Goal: Task Accomplishment & Management: Complete application form

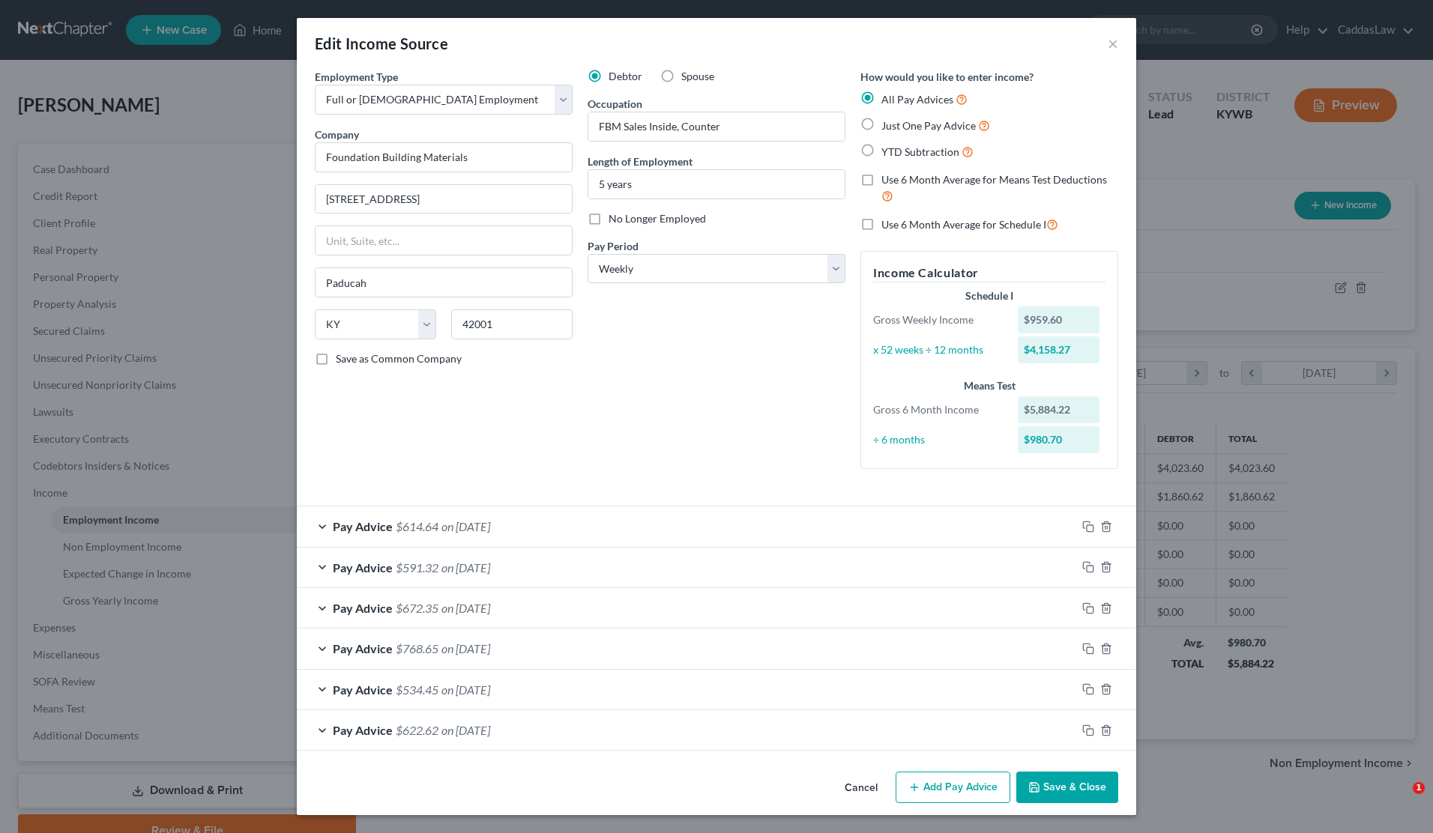
select select "0"
select select "18"
select select "3"
click at [1086, 725] on icon "button" at bounding box center [1088, 731] width 12 height 12
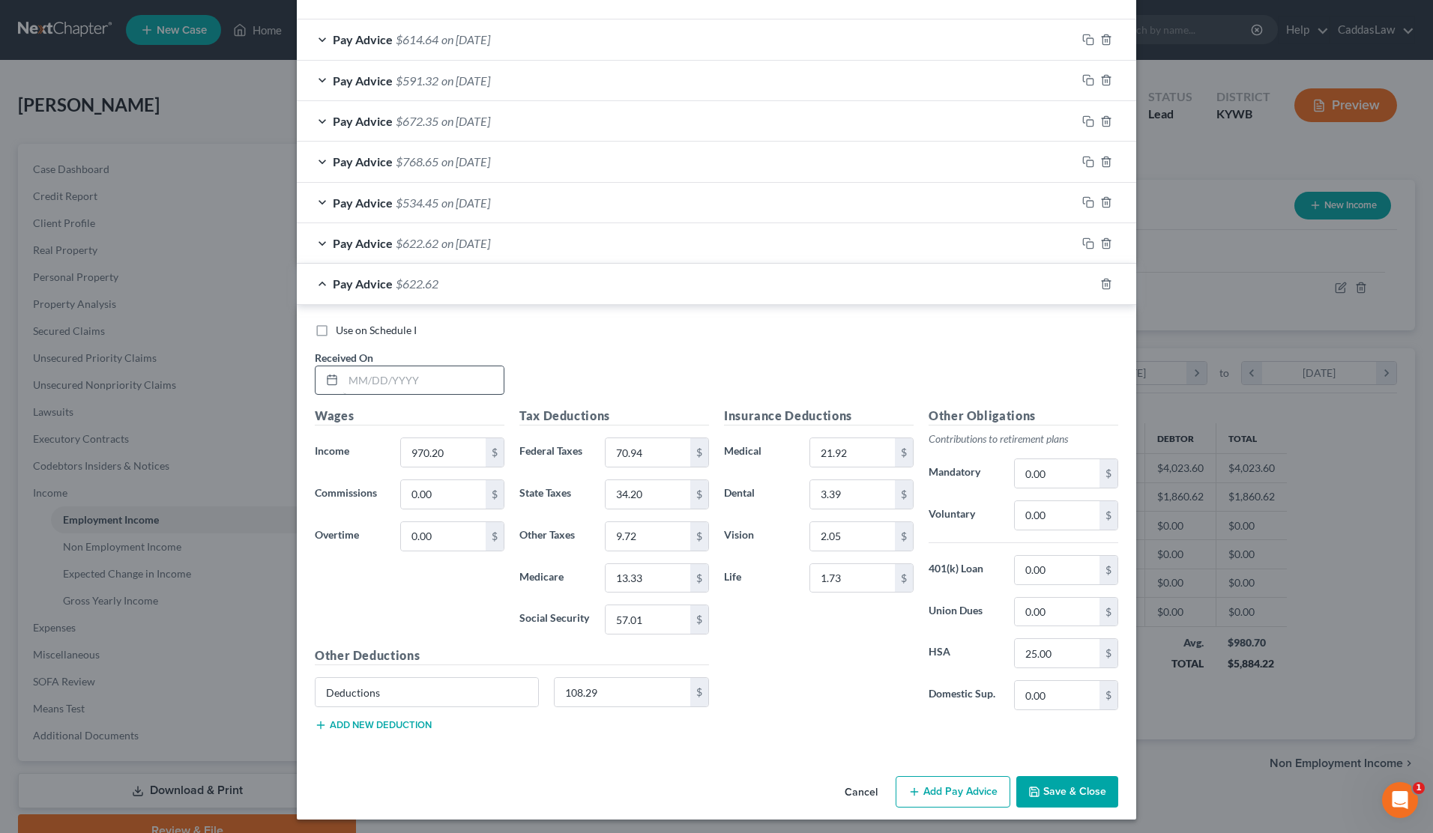
scroll to position [486, 0]
click at [401, 376] on input "text" at bounding box center [423, 381] width 160 height 28
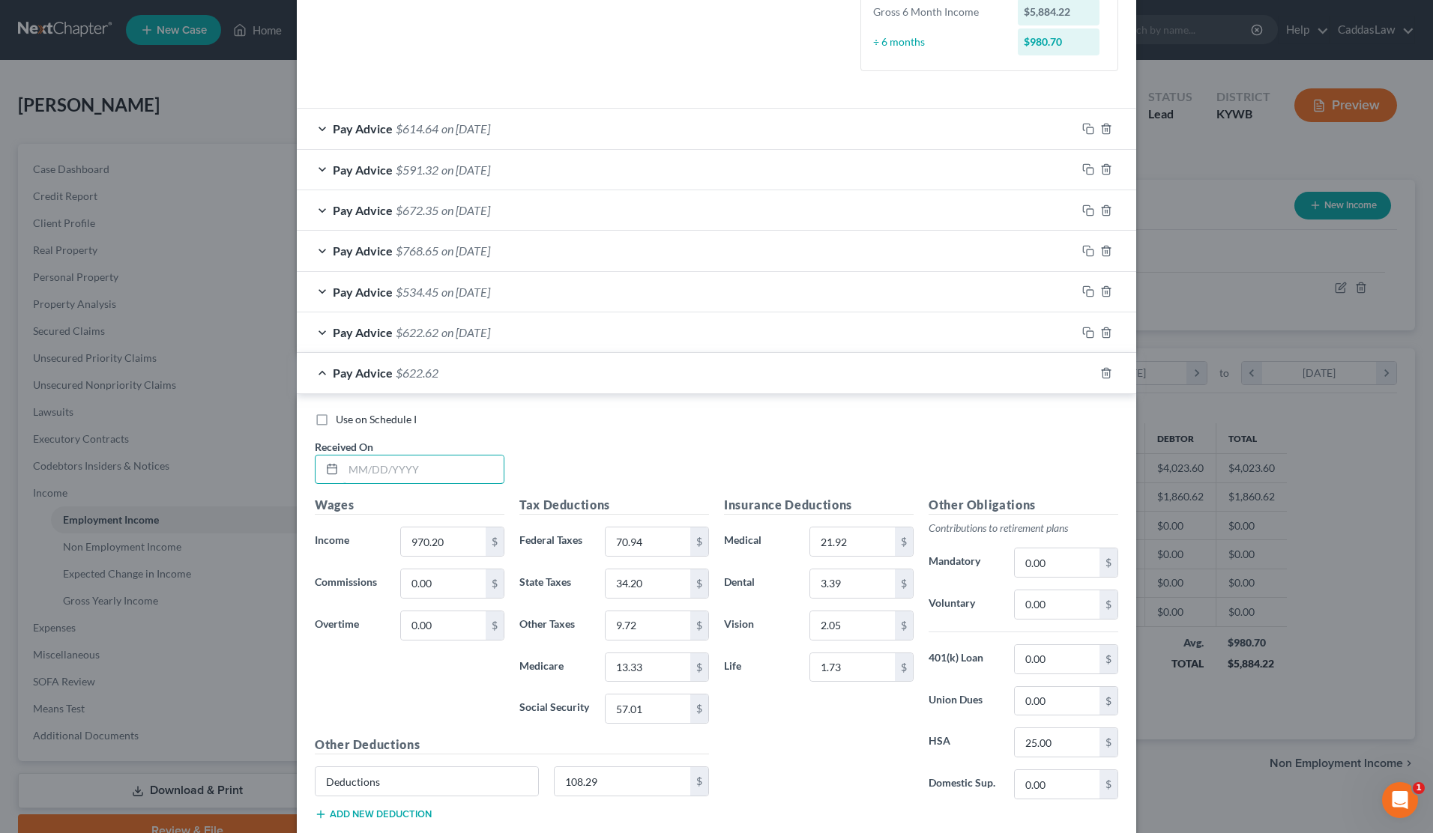
scroll to position [396, 0]
type input "[DATE]"
click at [462, 552] on input "970.20" at bounding box center [443, 544] width 85 height 28
type input "9"
type input "1,104.00"
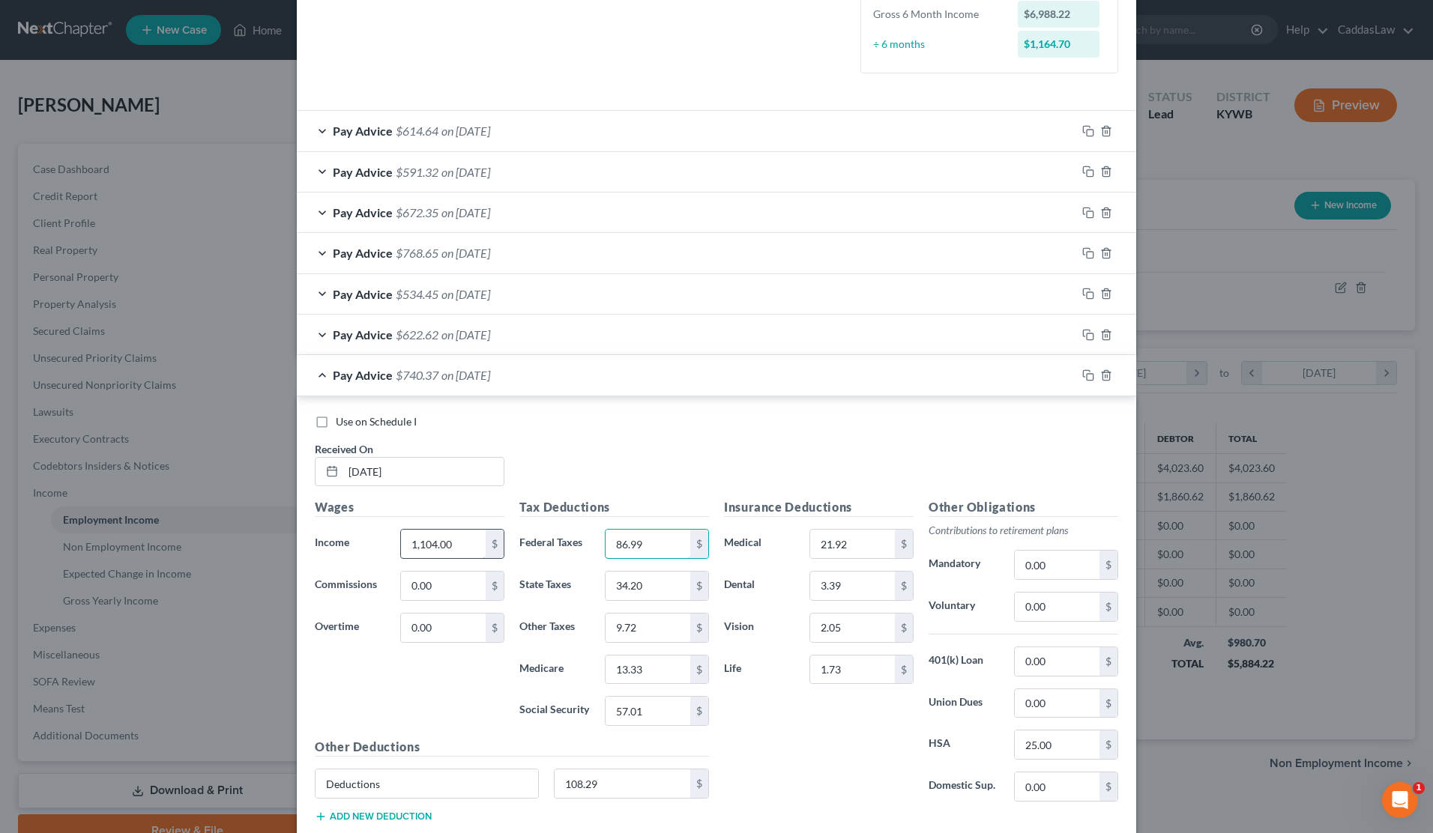
type input "86.99"
type input "39.55"
type input "11.06"
type input "15.27"
type input "65.31"
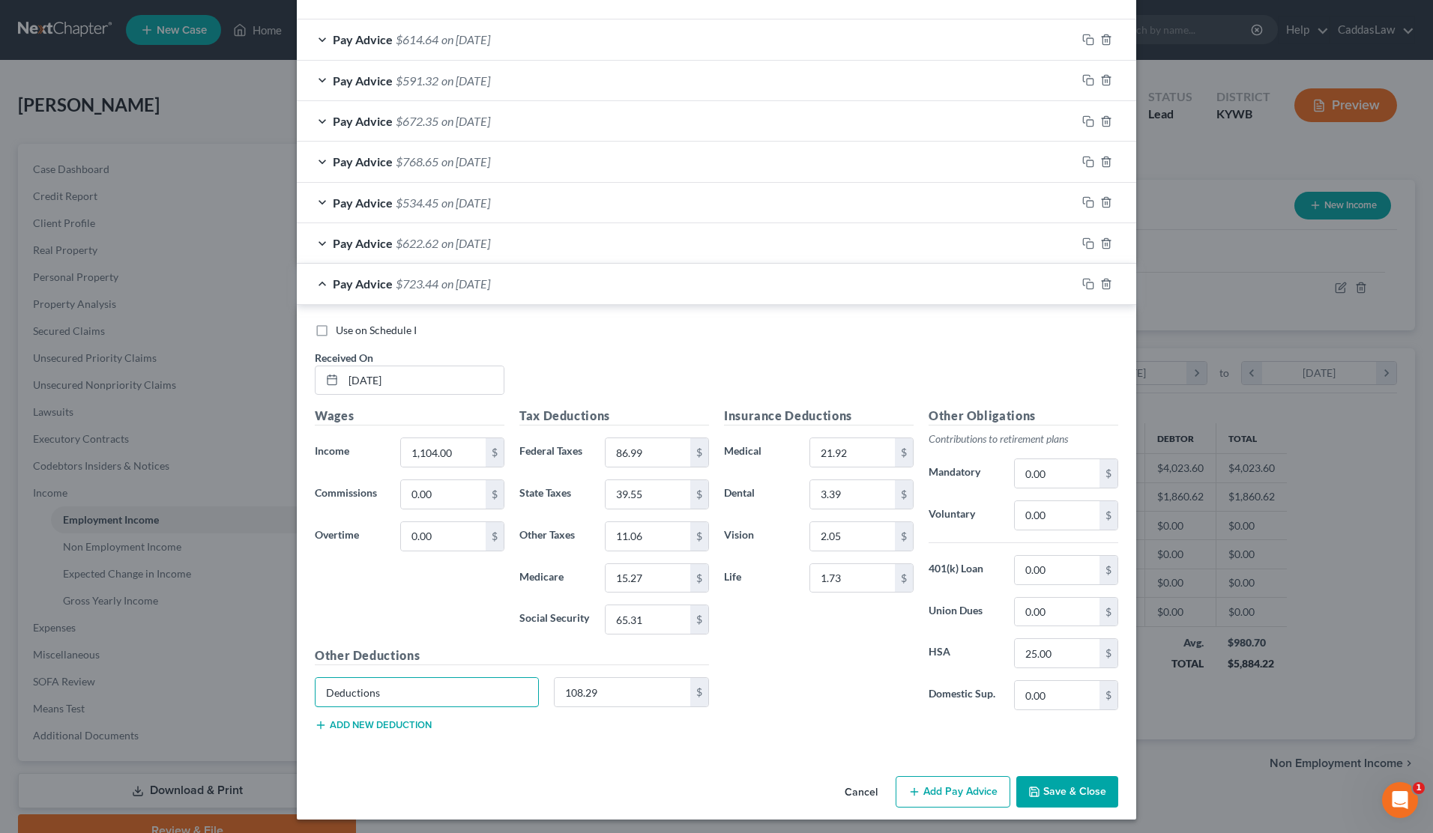
scroll to position [486, 0]
click at [1082, 280] on icon "button" at bounding box center [1088, 285] width 12 height 12
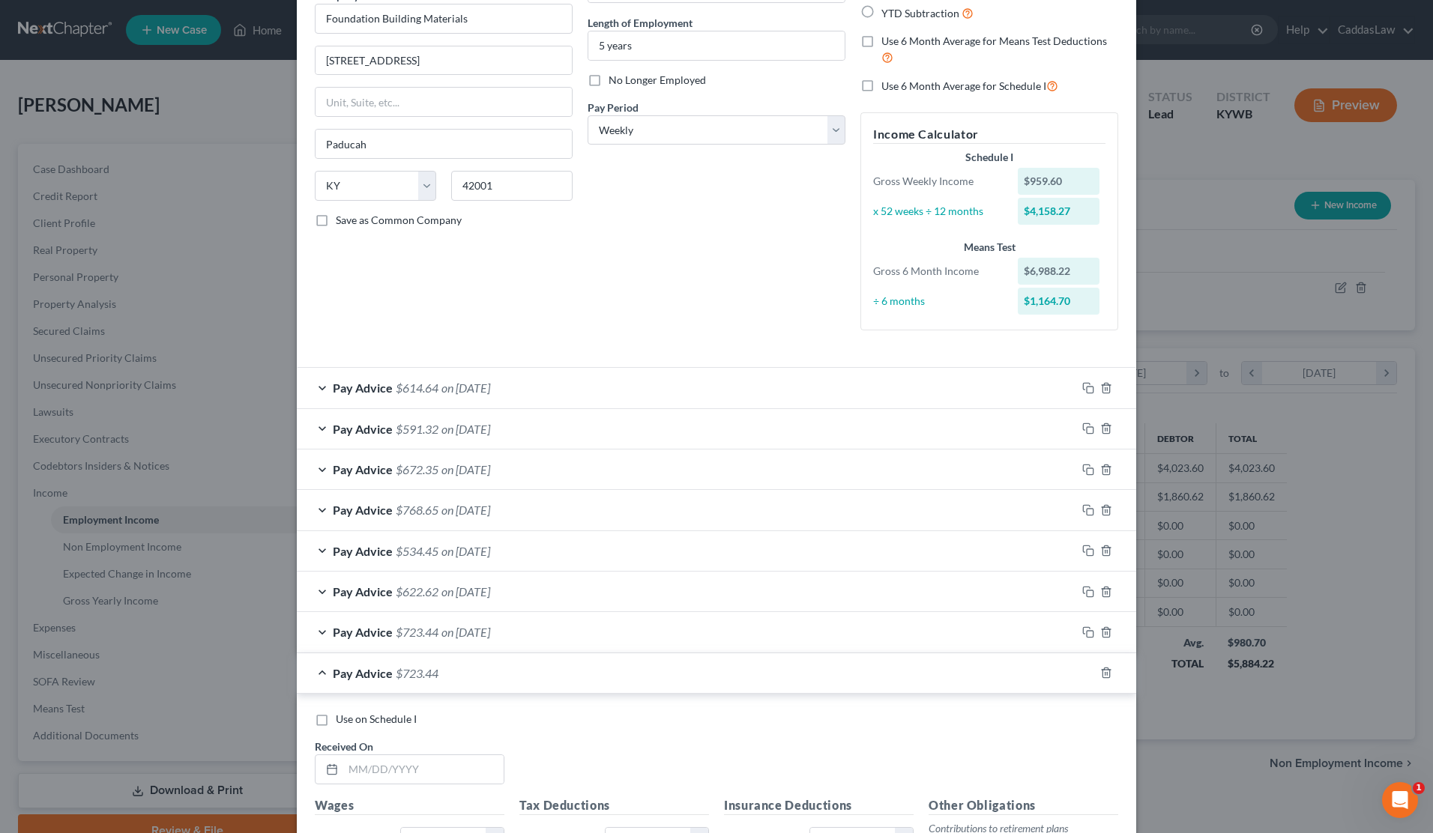
scroll to position [142, 0]
click at [349, 763] on input "text" at bounding box center [423, 767] width 160 height 28
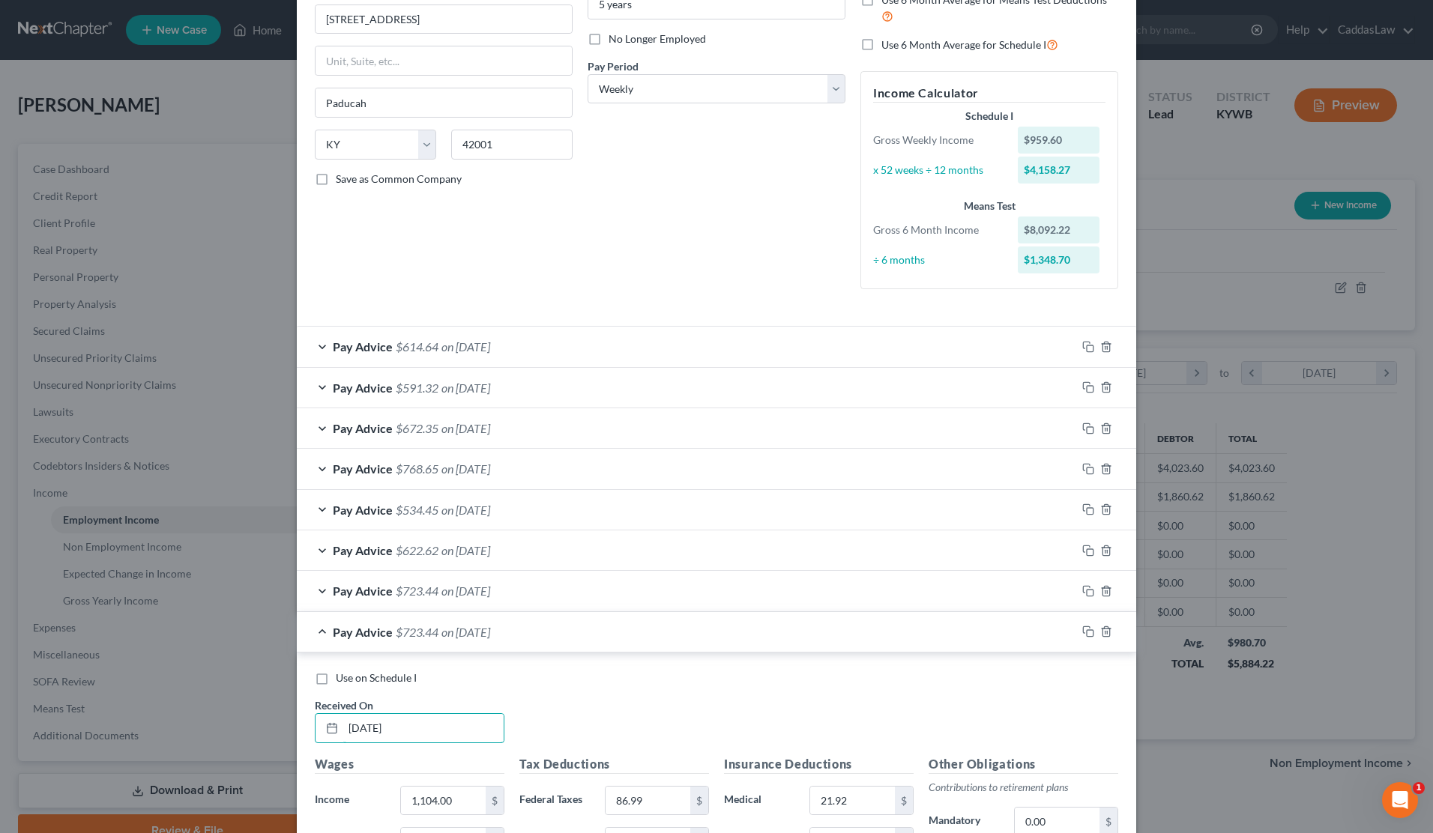
scroll to position [188, 0]
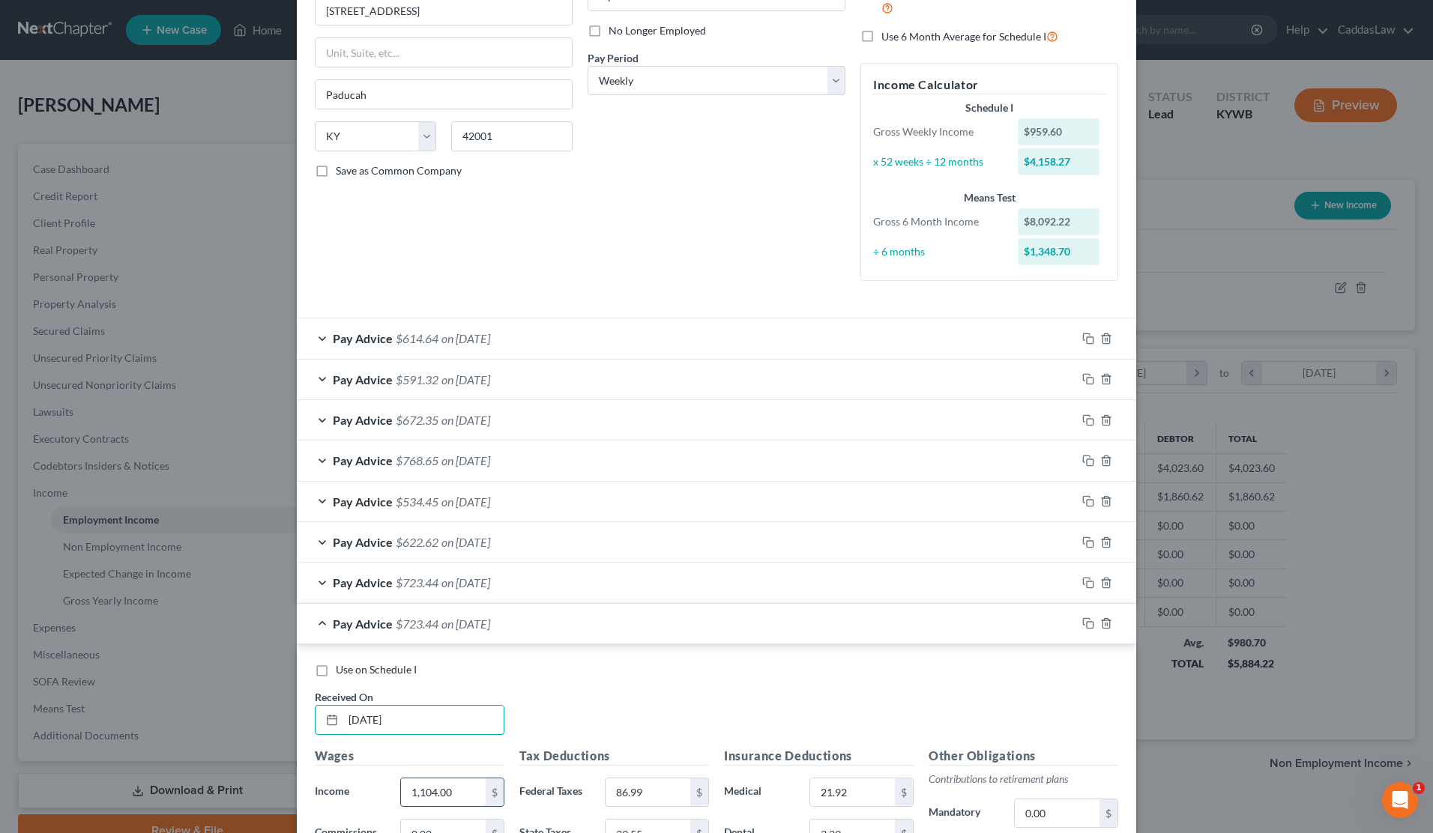
type input "[DATE]"
click at [461, 779] on input "1,104.00" at bounding box center [443, 793] width 85 height 28
click at [455, 795] on input "1,104.00" at bounding box center [443, 793] width 85 height 28
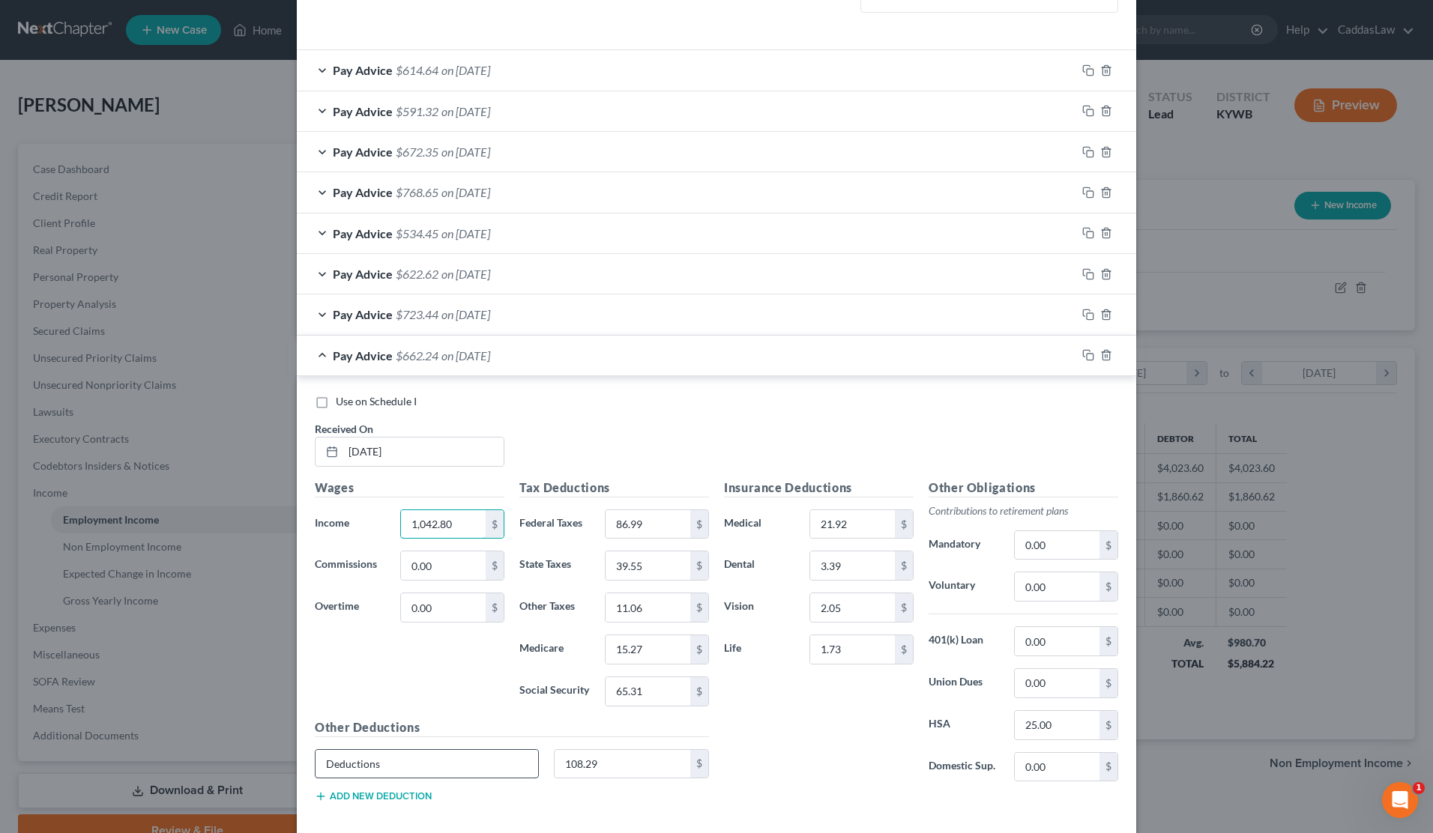
scroll to position [456, 0]
type input "1,042.80"
click at [663, 524] on input "86.99" at bounding box center [648, 524] width 85 height 28
type input "8"
type input "79.65"
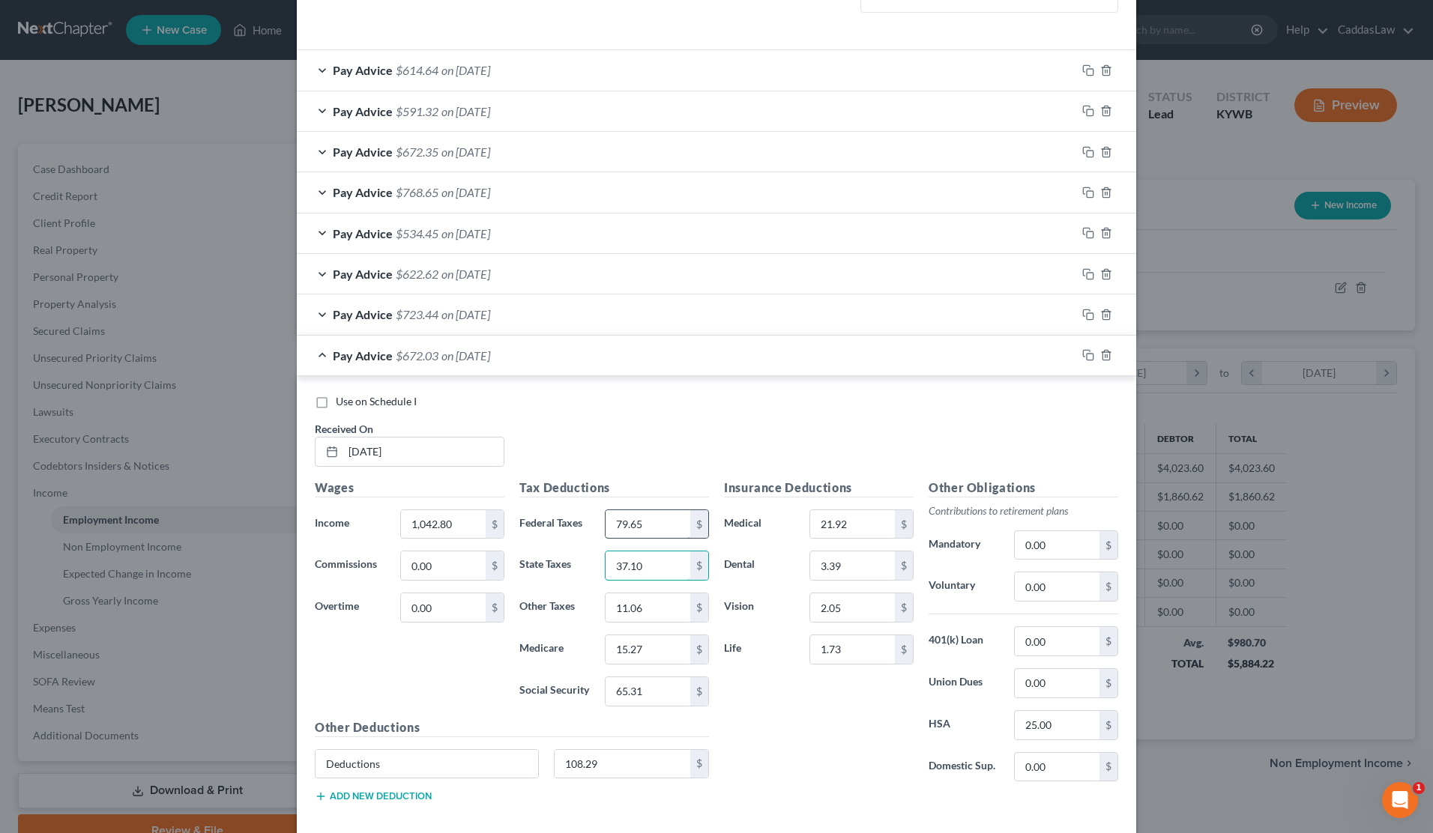
type input "37.10"
type input "10.45"
type input "4"
type input "14.39"
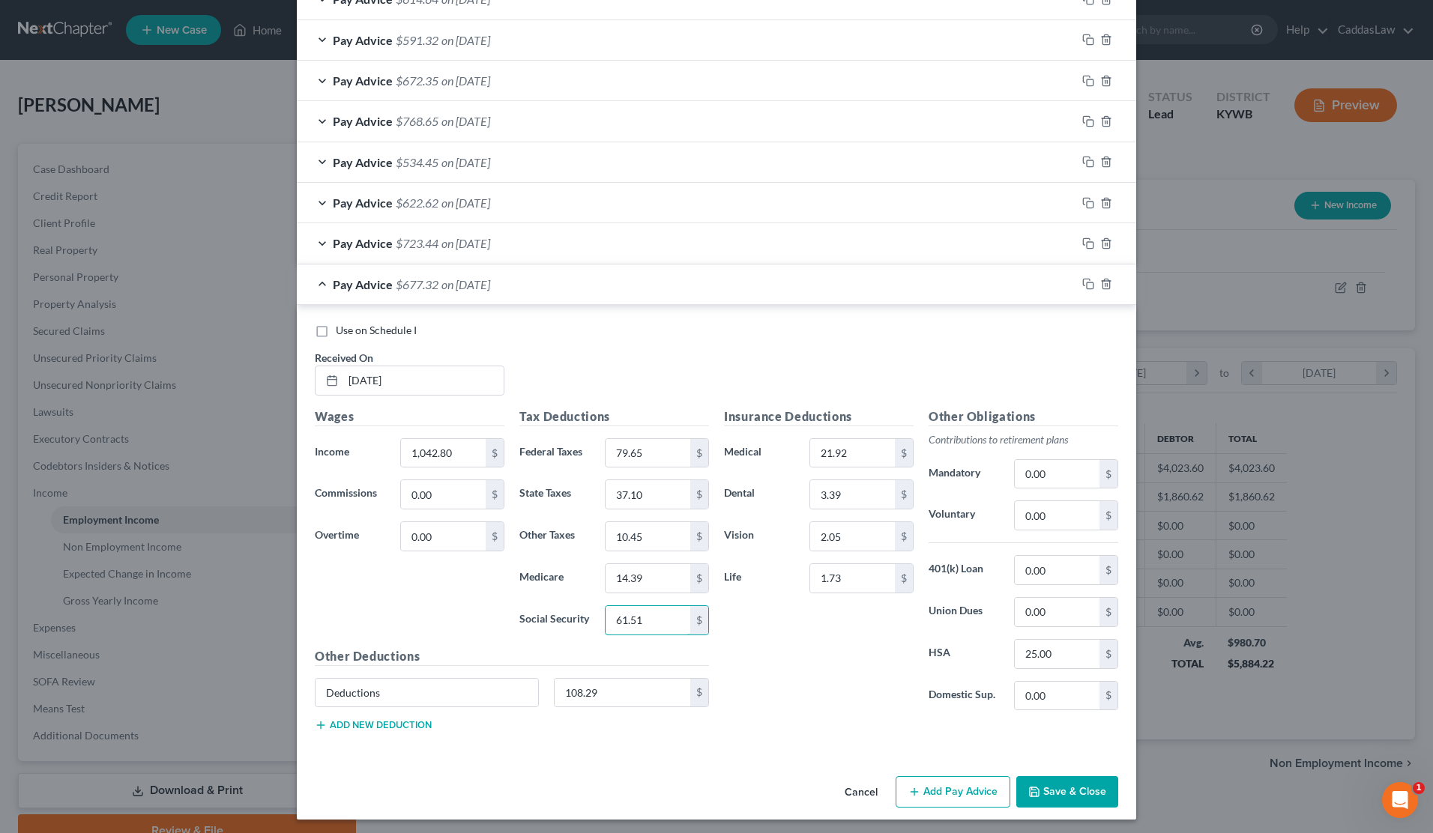
scroll to position [527, 0]
type input "61.51"
click at [1091, 280] on icon "button" at bounding box center [1088, 285] width 12 height 12
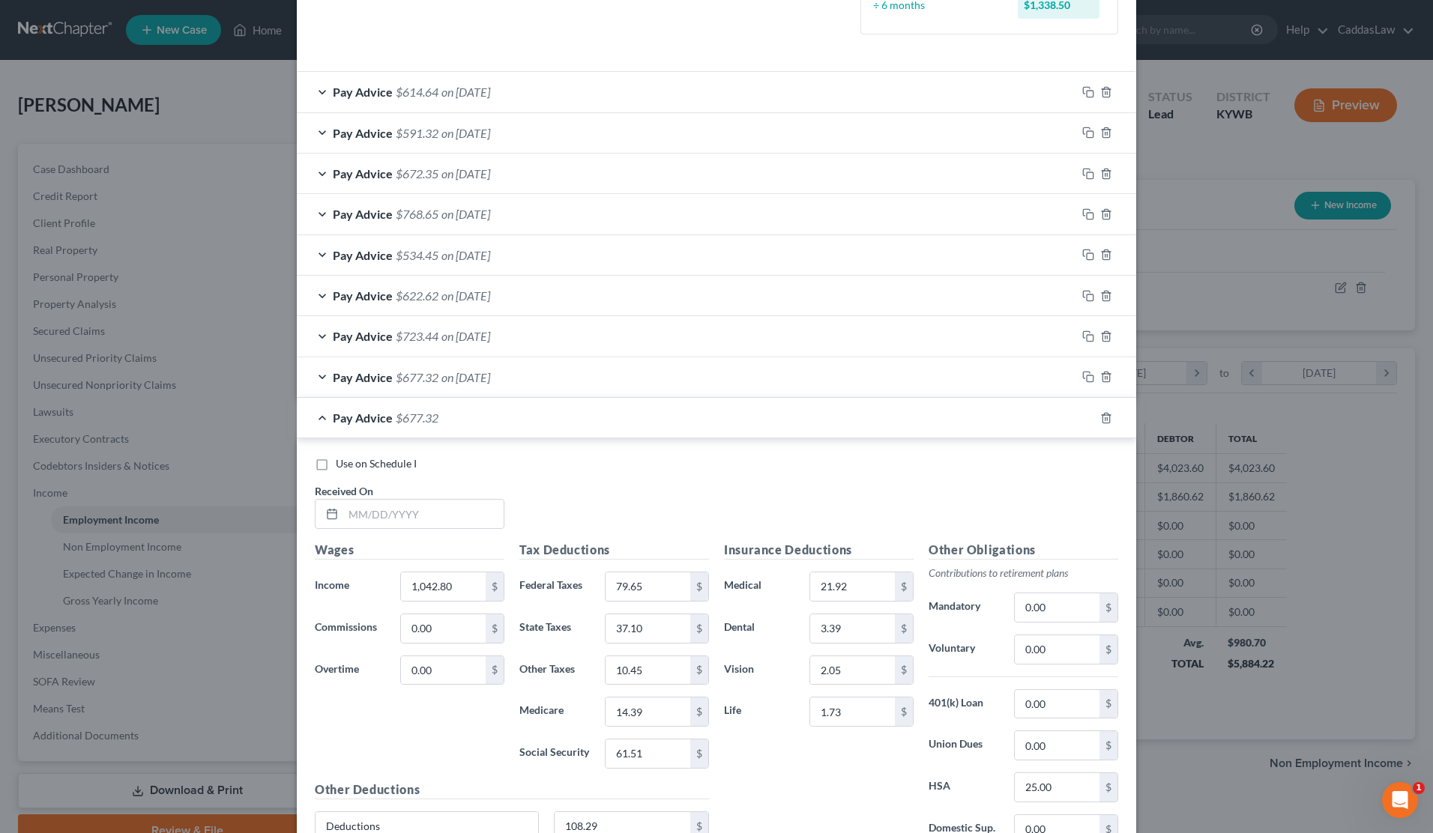
scroll to position [497, 0]
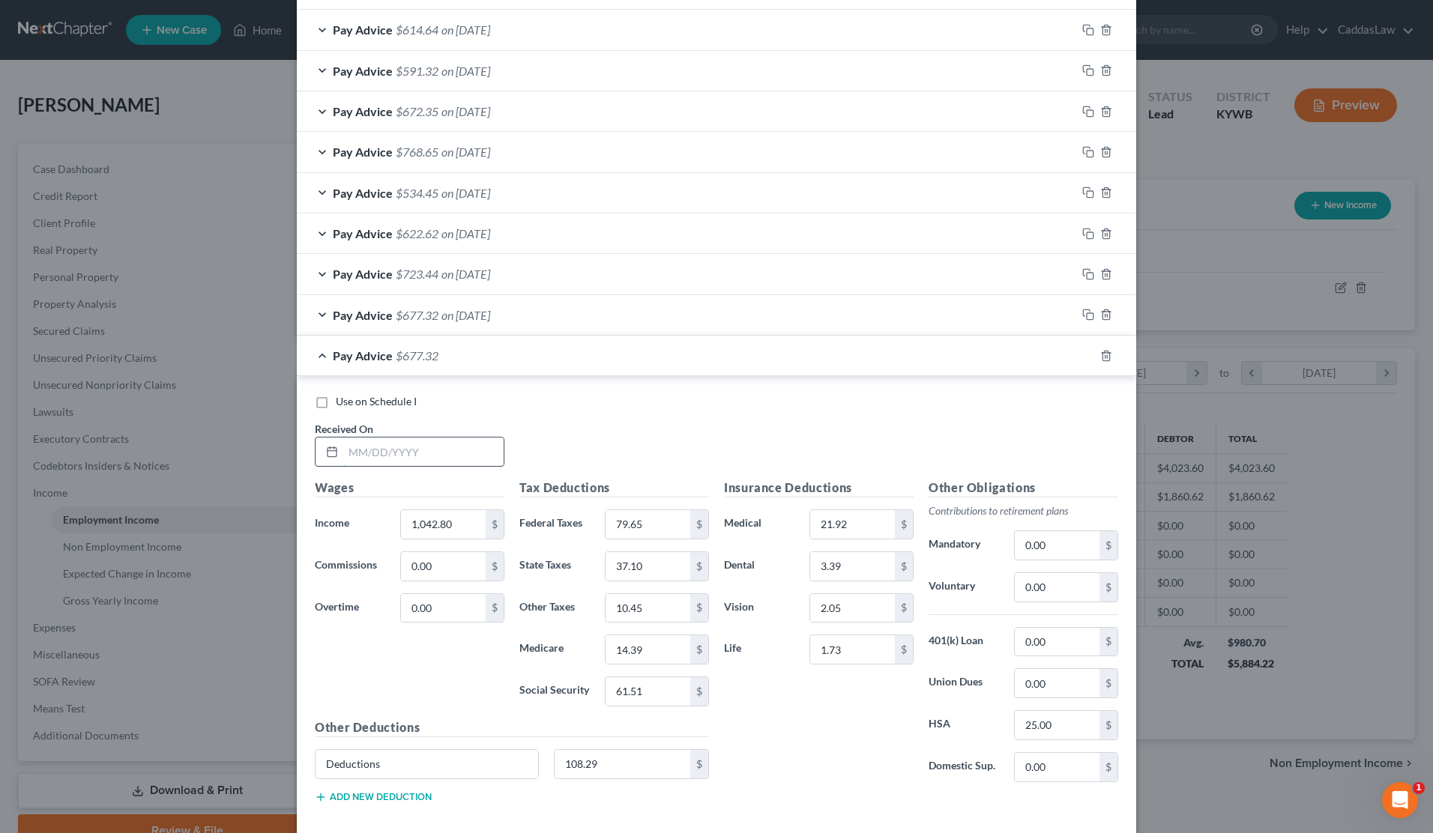
click at [348, 453] on input "text" at bounding box center [423, 452] width 160 height 28
type input "[DATE]"
click at [452, 528] on input "1,042.80" at bounding box center [443, 524] width 85 height 28
type input "1"
type input "964.80"
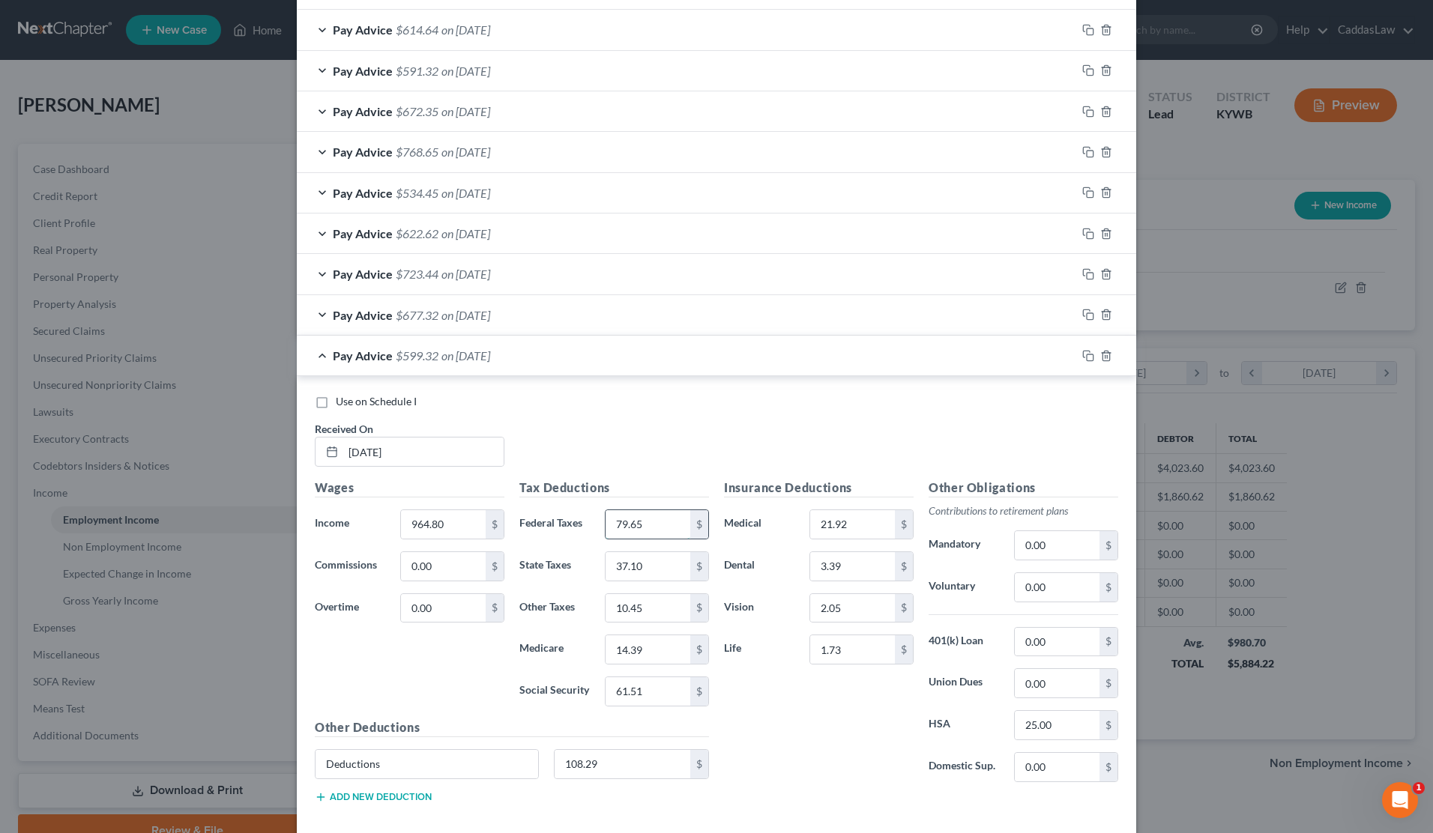
click at [668, 528] on input "79.65" at bounding box center [648, 524] width 85 height 28
type input "7"
type input "70.29"
type input "33.98"
type input "9.67"
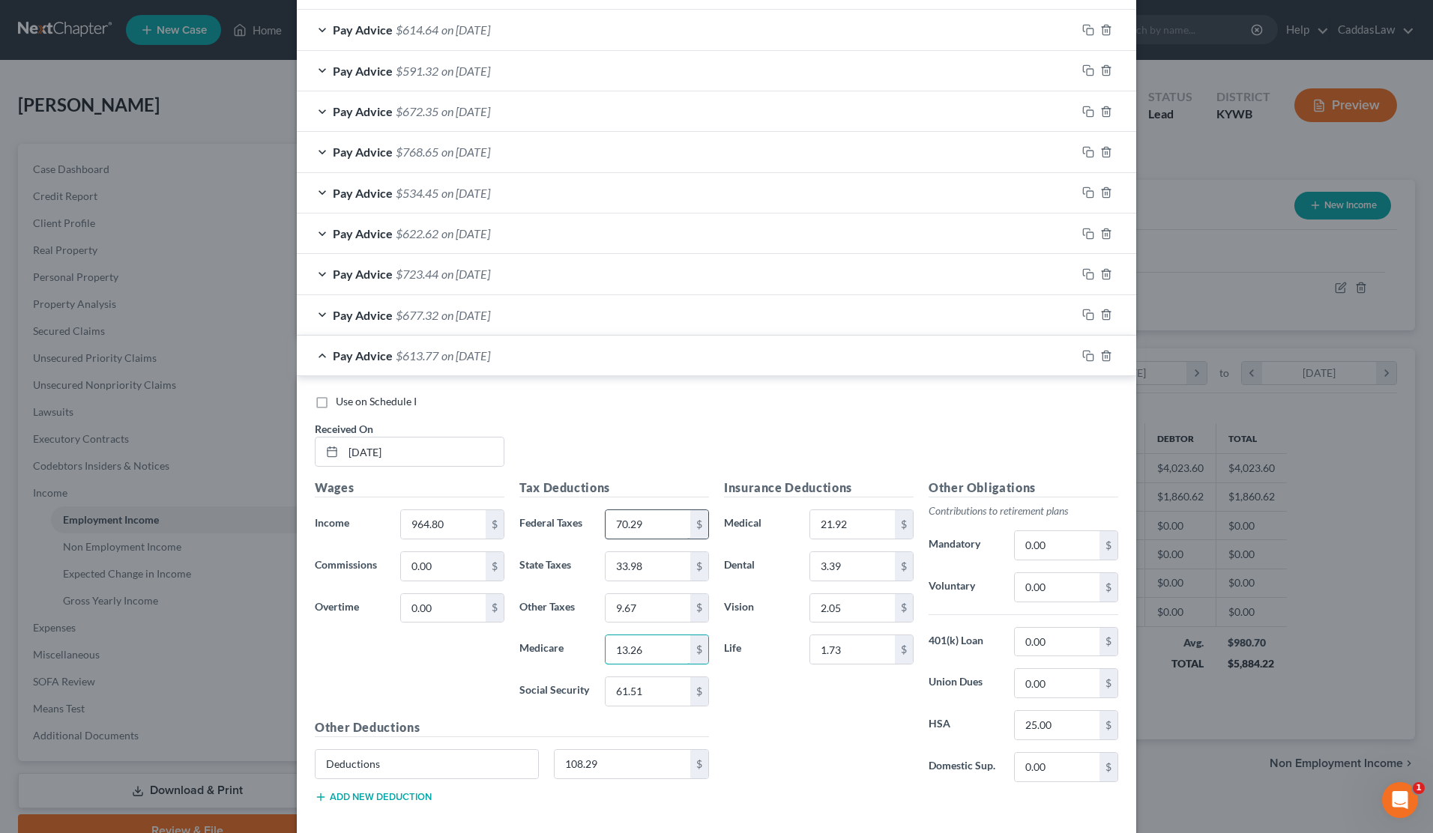
type input "13.26"
type input "56.68"
drag, startPoint x: 458, startPoint y: 522, endPoint x: 376, endPoint y: 522, distance: 82.4
click at [376, 522] on div "Income * 964.80 $" at bounding box center [409, 525] width 205 height 30
type input "1,116"
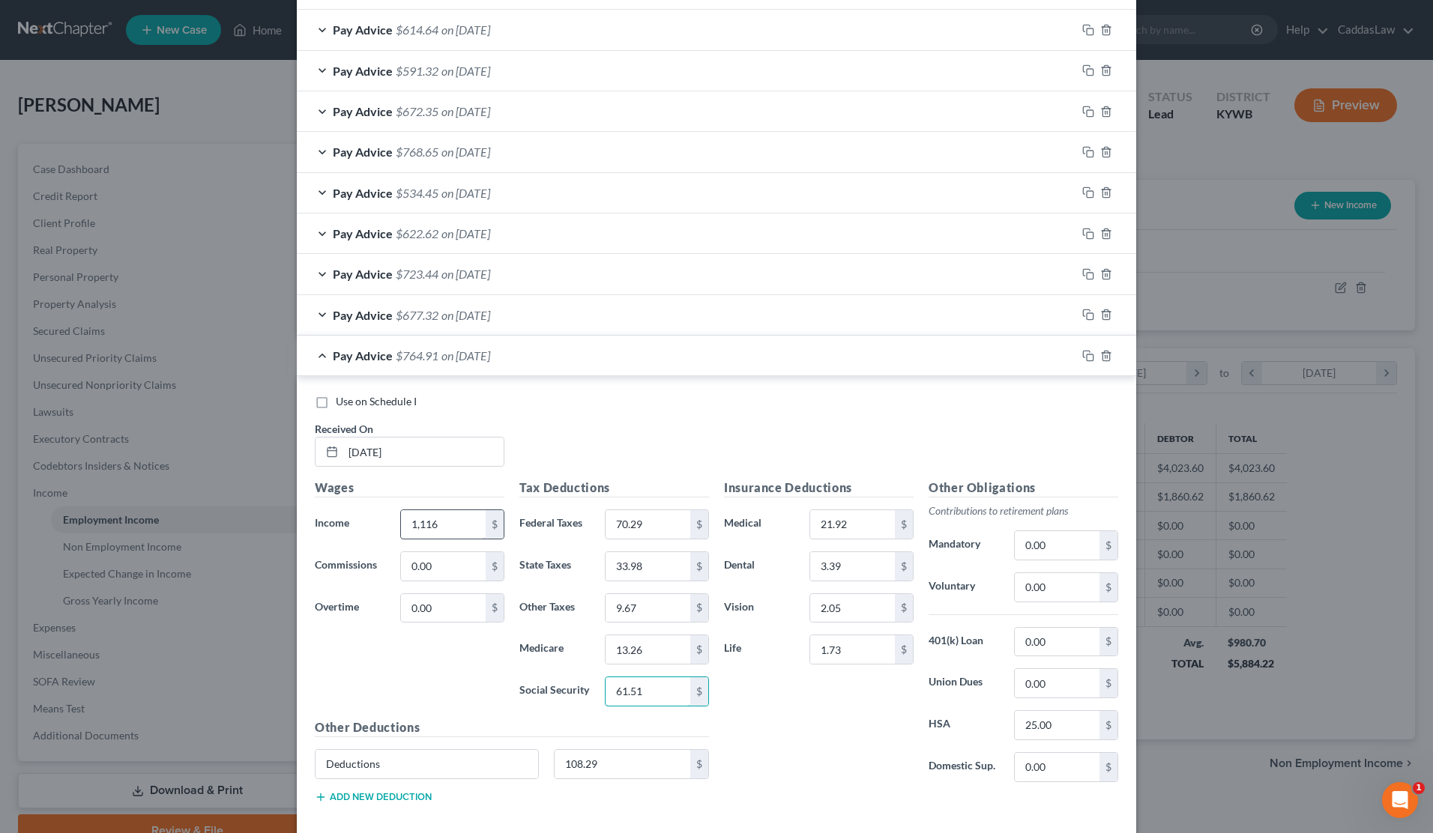
type input "61.51"
click at [460, 510] on input "1,116" at bounding box center [443, 524] width 85 height 28
drag, startPoint x: 460, startPoint y: 514, endPoint x: 349, endPoint y: 516, distance: 110.9
click at [349, 516] on div "Income * 1,116 $" at bounding box center [409, 525] width 205 height 30
type input "964.80"
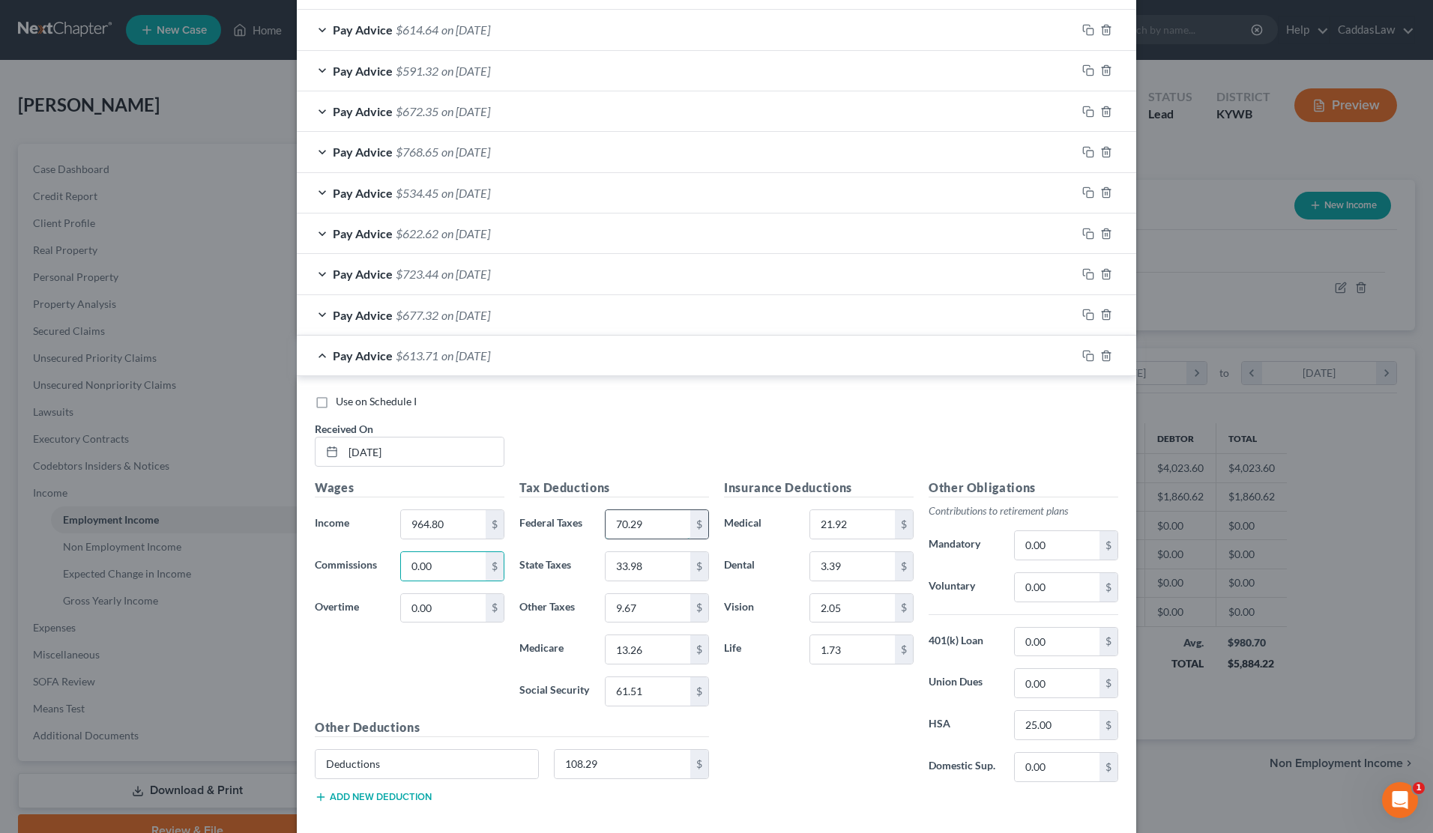
click at [651, 524] on input "70.29" at bounding box center [648, 524] width 85 height 28
drag, startPoint x: 659, startPoint y: 688, endPoint x: 478, endPoint y: 683, distance: 180.7
click at [478, 683] on div "Wages Income * 964.80 $ Commissions 0.00 $ Overtime 0.00 $ Tax Deductions Feder…" at bounding box center [511, 647] width 409 height 337
type input "56.68"
click at [1085, 350] on icon "button" at bounding box center [1088, 356] width 12 height 12
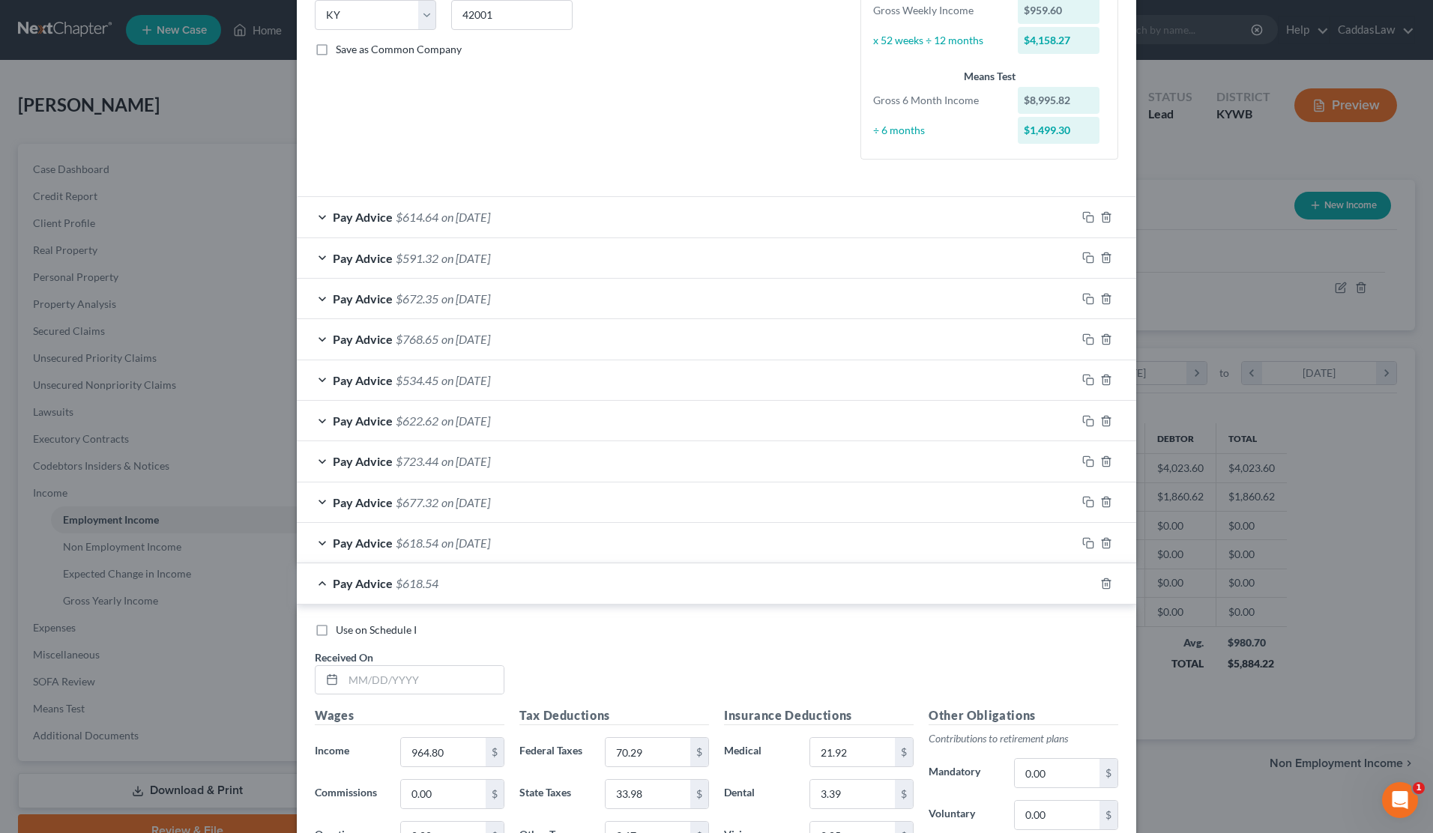
scroll to position [353, 0]
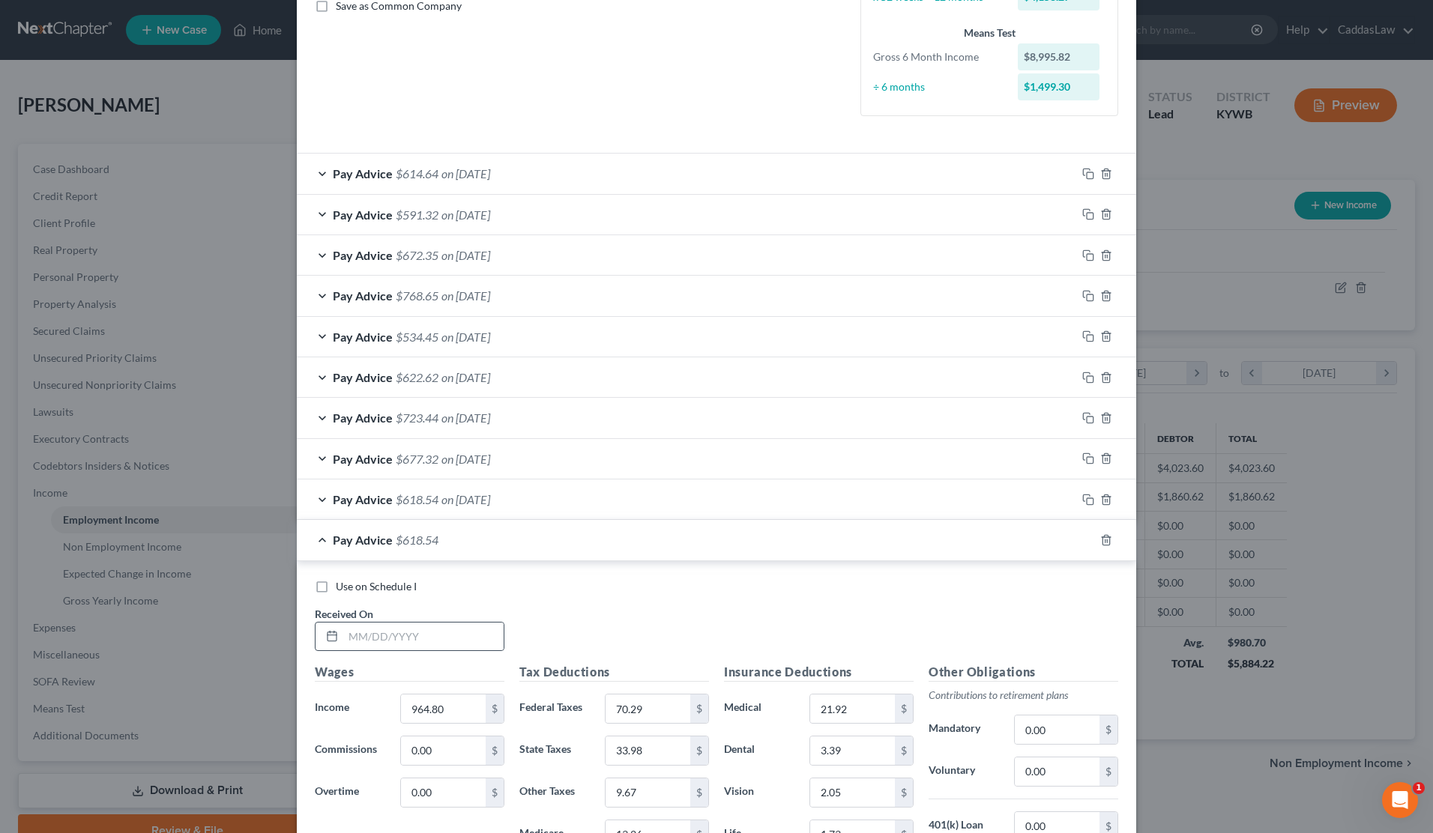
click at [342, 633] on div at bounding box center [330, 637] width 28 height 28
click at [352, 633] on input "text" at bounding box center [423, 637] width 160 height 28
type input "[DATE]"
type input "1,116.40"
type input "88.48"
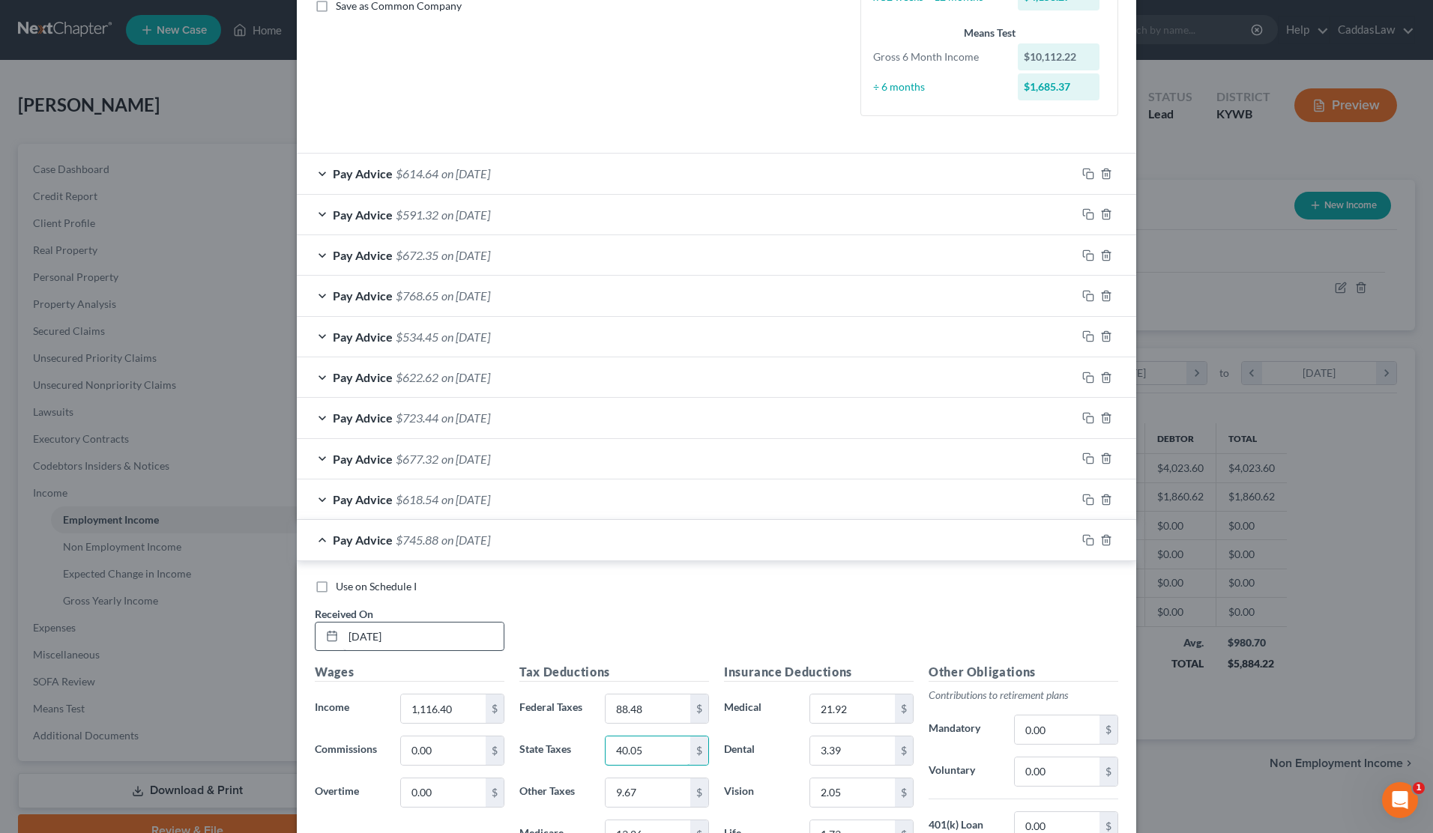
type input "40.05"
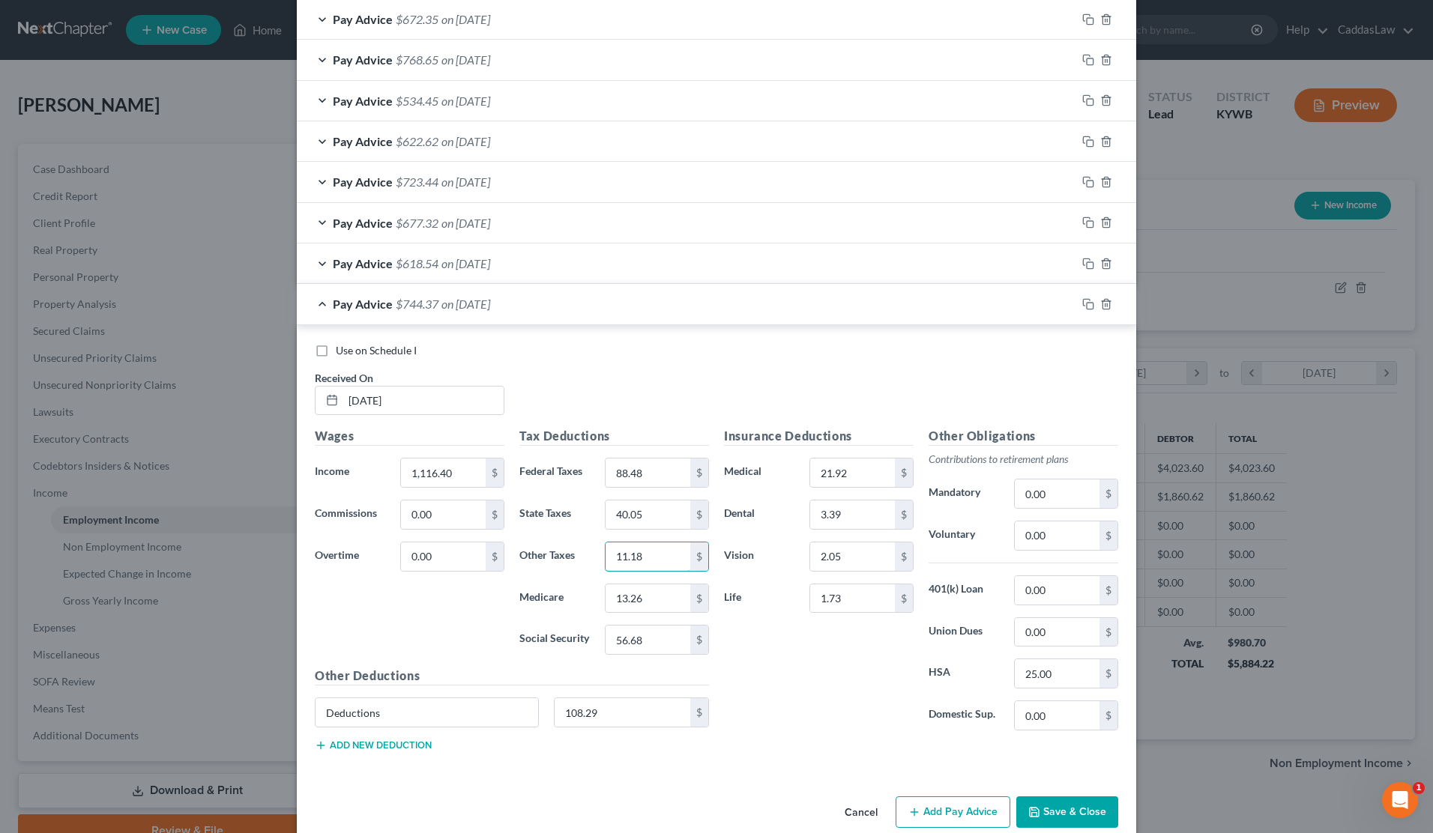
scroll to position [597, 0]
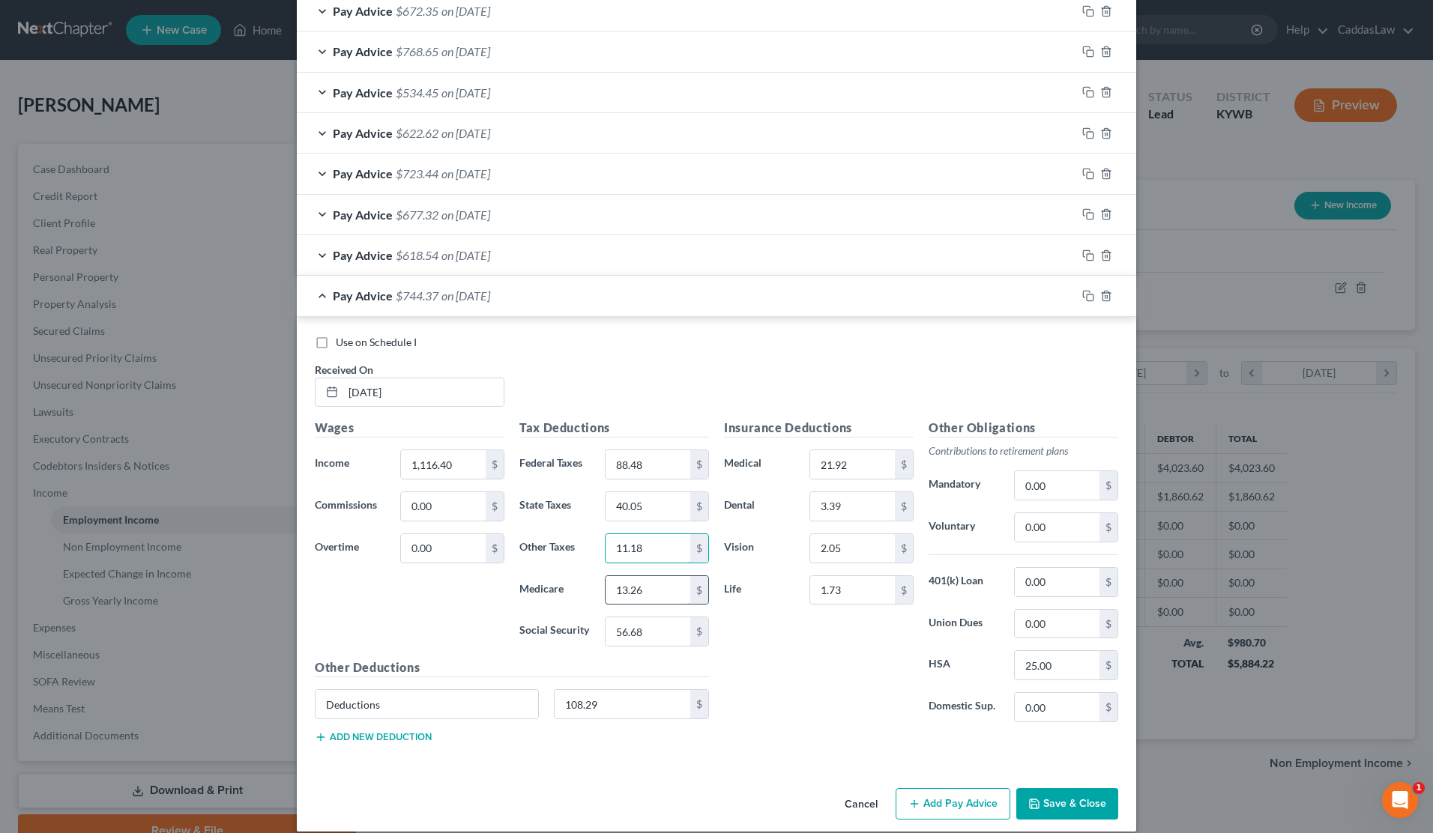
type input "11.18"
click at [650, 598] on div "13.26 $" at bounding box center [657, 591] width 104 height 30
click at [653, 585] on input "13.26" at bounding box center [648, 590] width 85 height 28
type input "1"
type input "15.45"
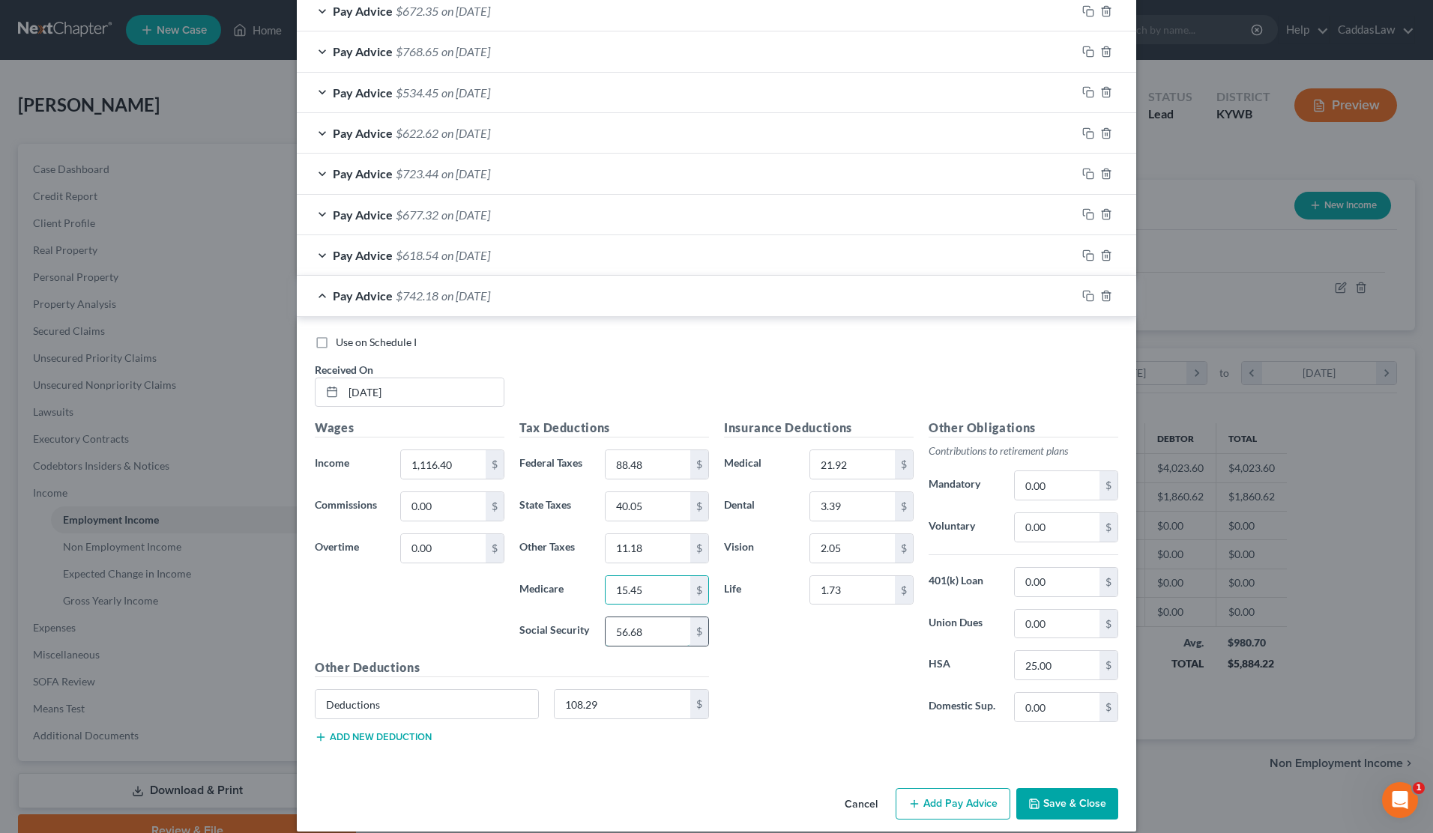
click at [661, 621] on input "56.68" at bounding box center [648, 632] width 85 height 28
type input "5"
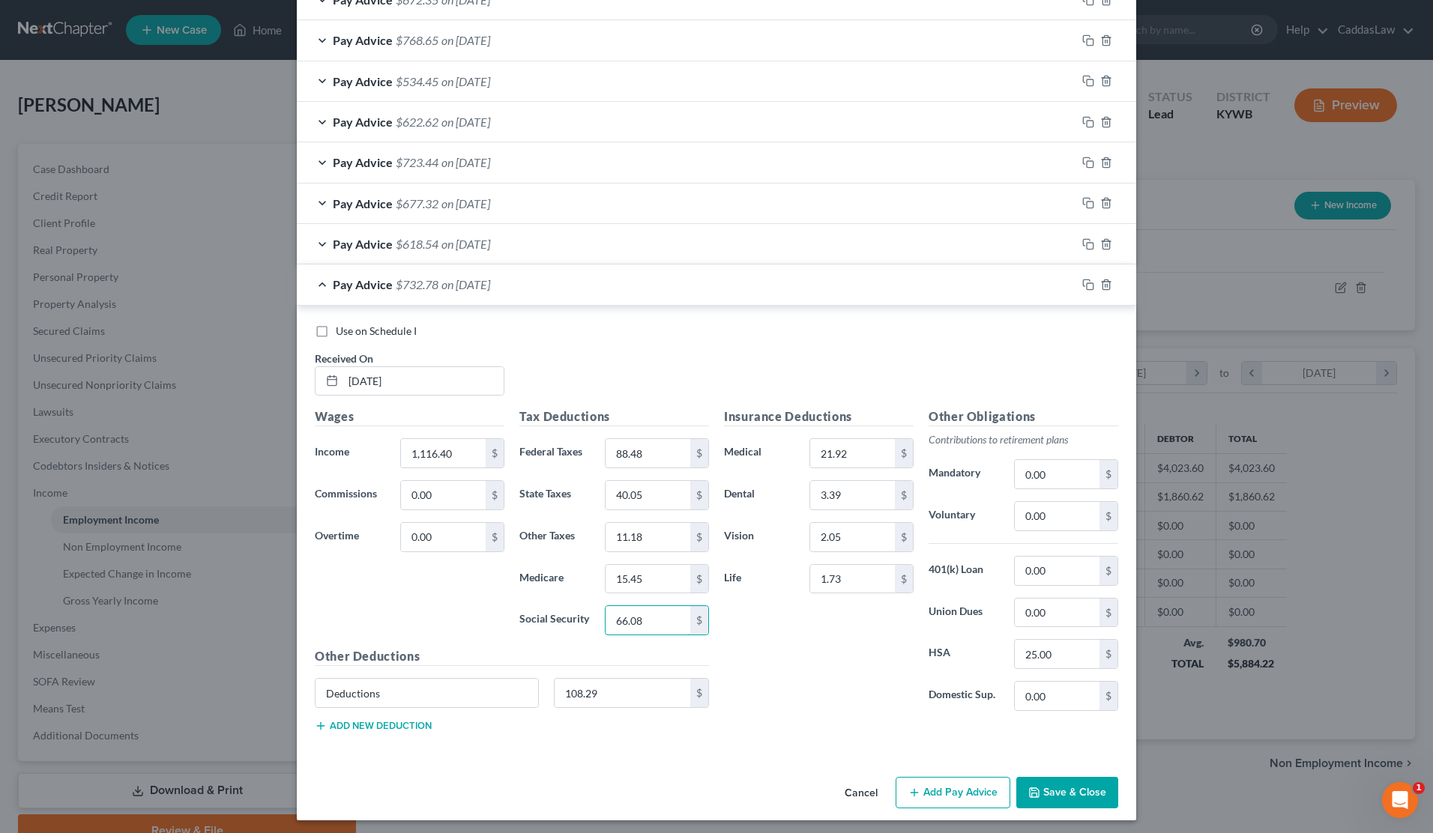
scroll to position [608, 0]
type input "66.08"
click at [1088, 280] on icon "button" at bounding box center [1088, 286] width 12 height 12
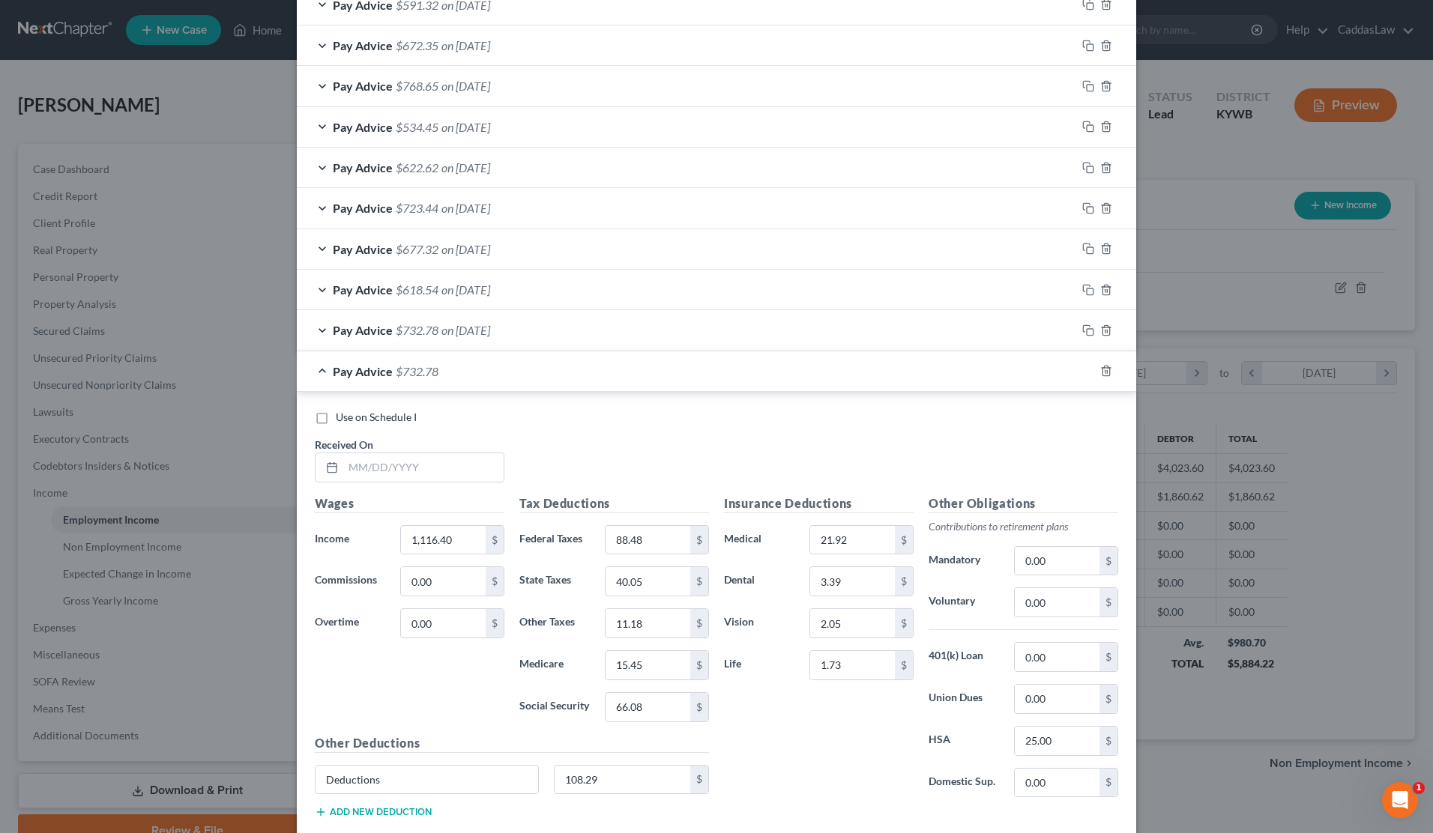
scroll to position [648, 0]
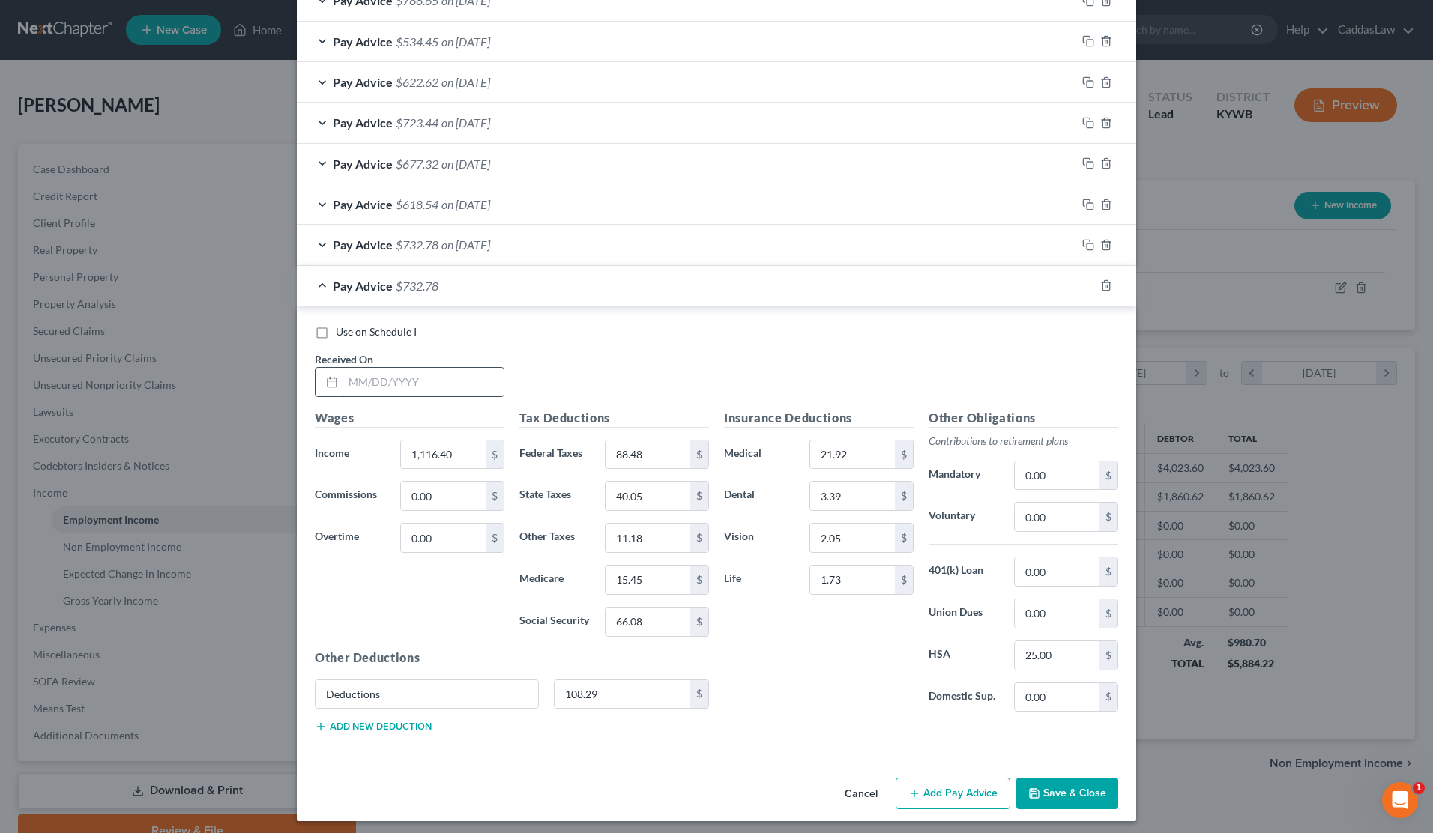
click at [376, 385] on input "text" at bounding box center [423, 382] width 160 height 28
type input "[DATE]"
click at [462, 450] on input "1,116.40" at bounding box center [443, 455] width 85 height 28
type input "1"
type input "1,206.00"
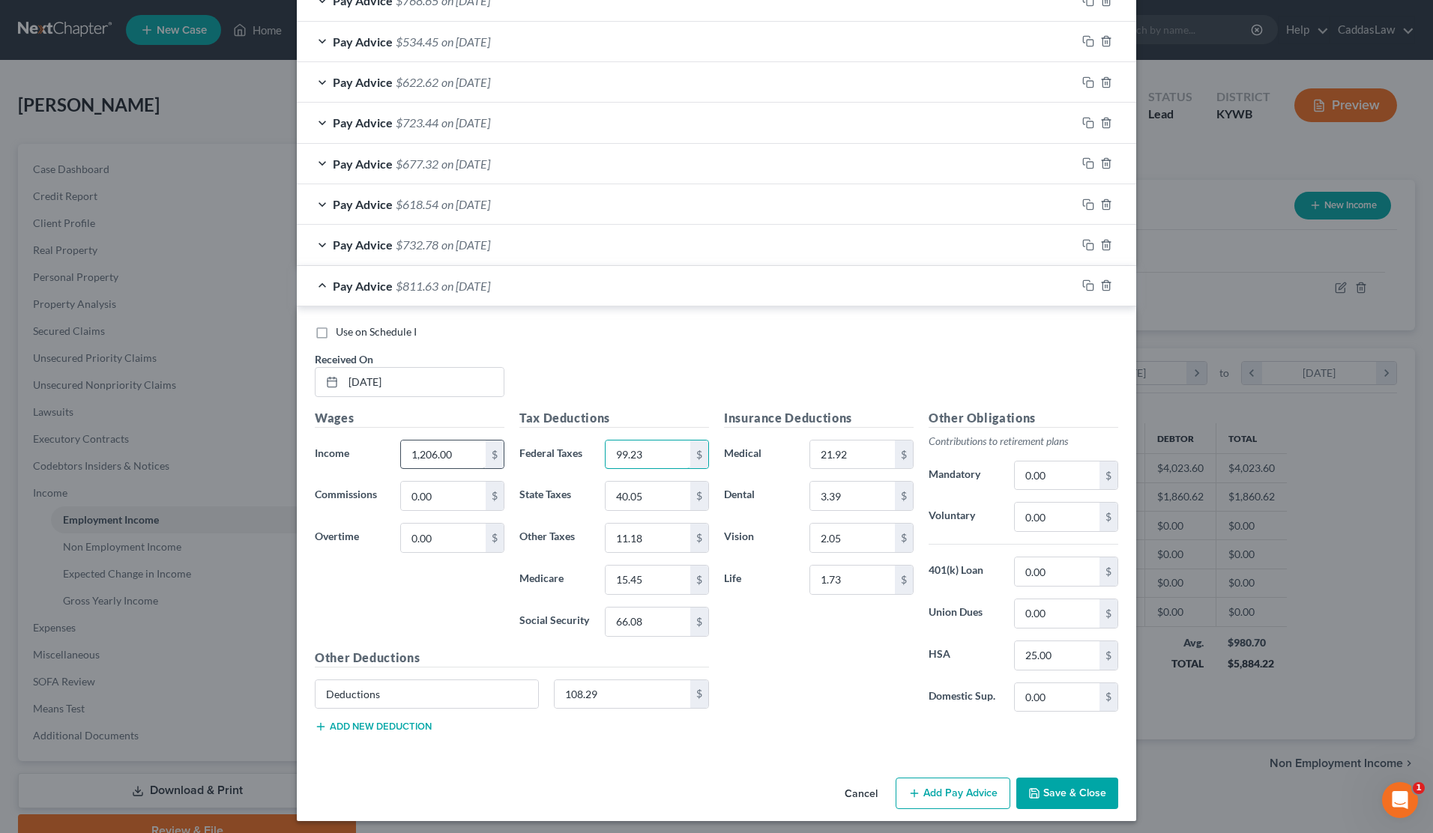
type input "99.23"
type input "43.63"
type input "12.08"
type input "16.76"
type input "71.63"
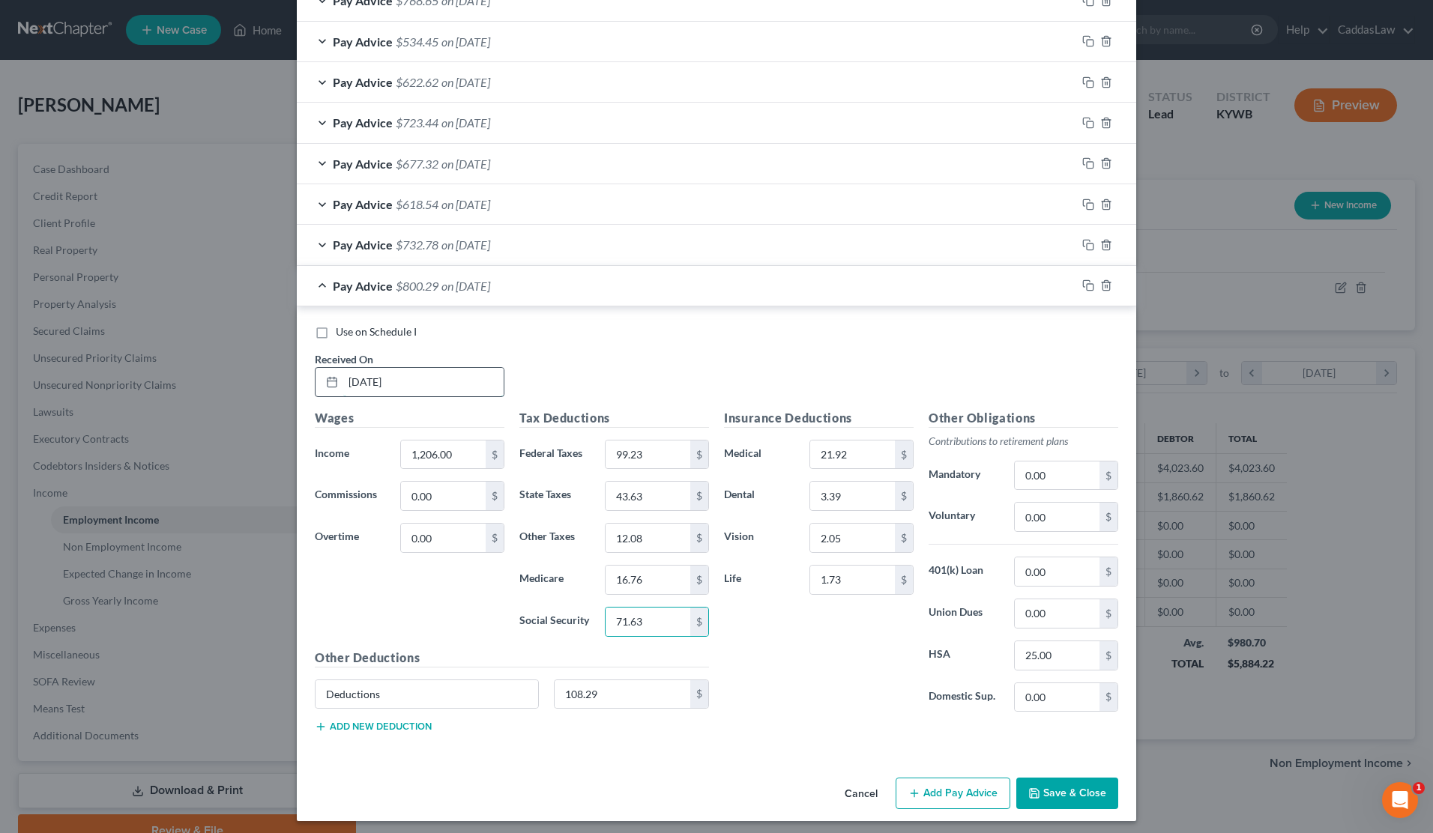
click at [379, 376] on input "[DATE]" at bounding box center [423, 382] width 160 height 28
type input "[DATE]"
click at [464, 450] on input "1,206.00" at bounding box center [443, 455] width 85 height 28
type input "1"
type input "1,034.40"
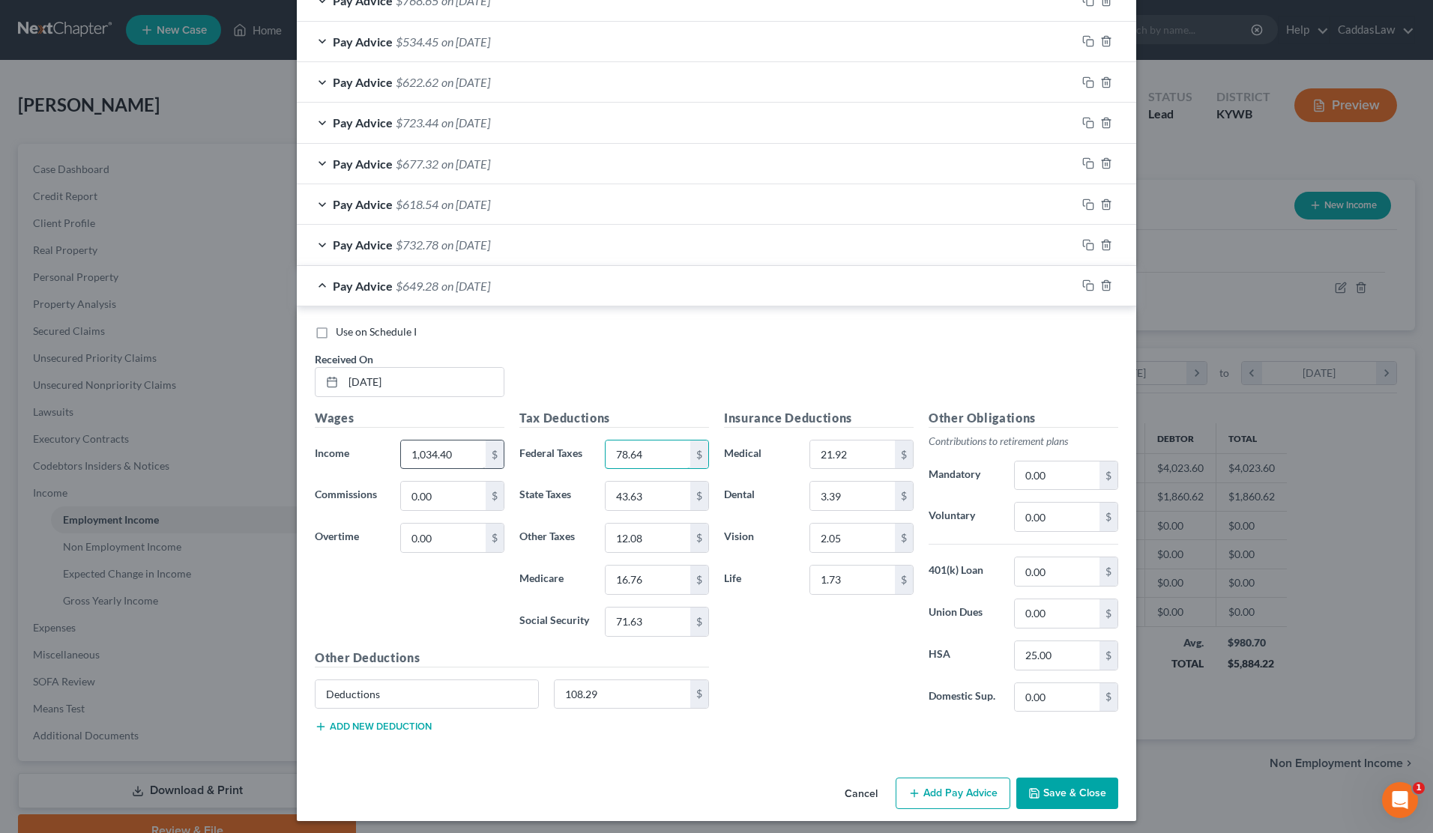
type input "78.64"
type input "36.77"
type input "10.36"
type input "14.26"
type input "60.99"
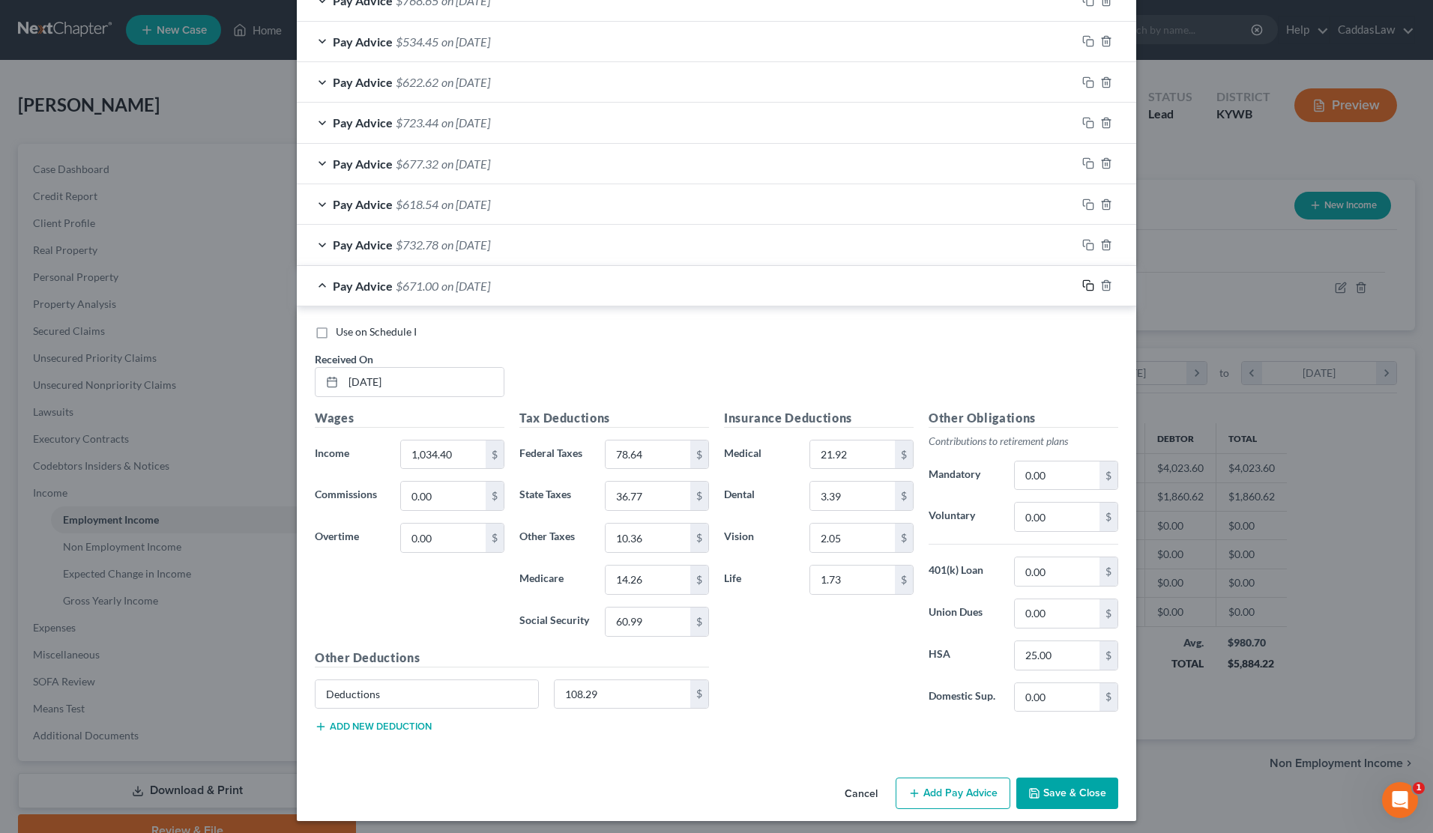
click at [1087, 284] on rect "button" at bounding box center [1090, 287] width 7 height 7
click at [392, 384] on input "text" at bounding box center [423, 382] width 160 height 28
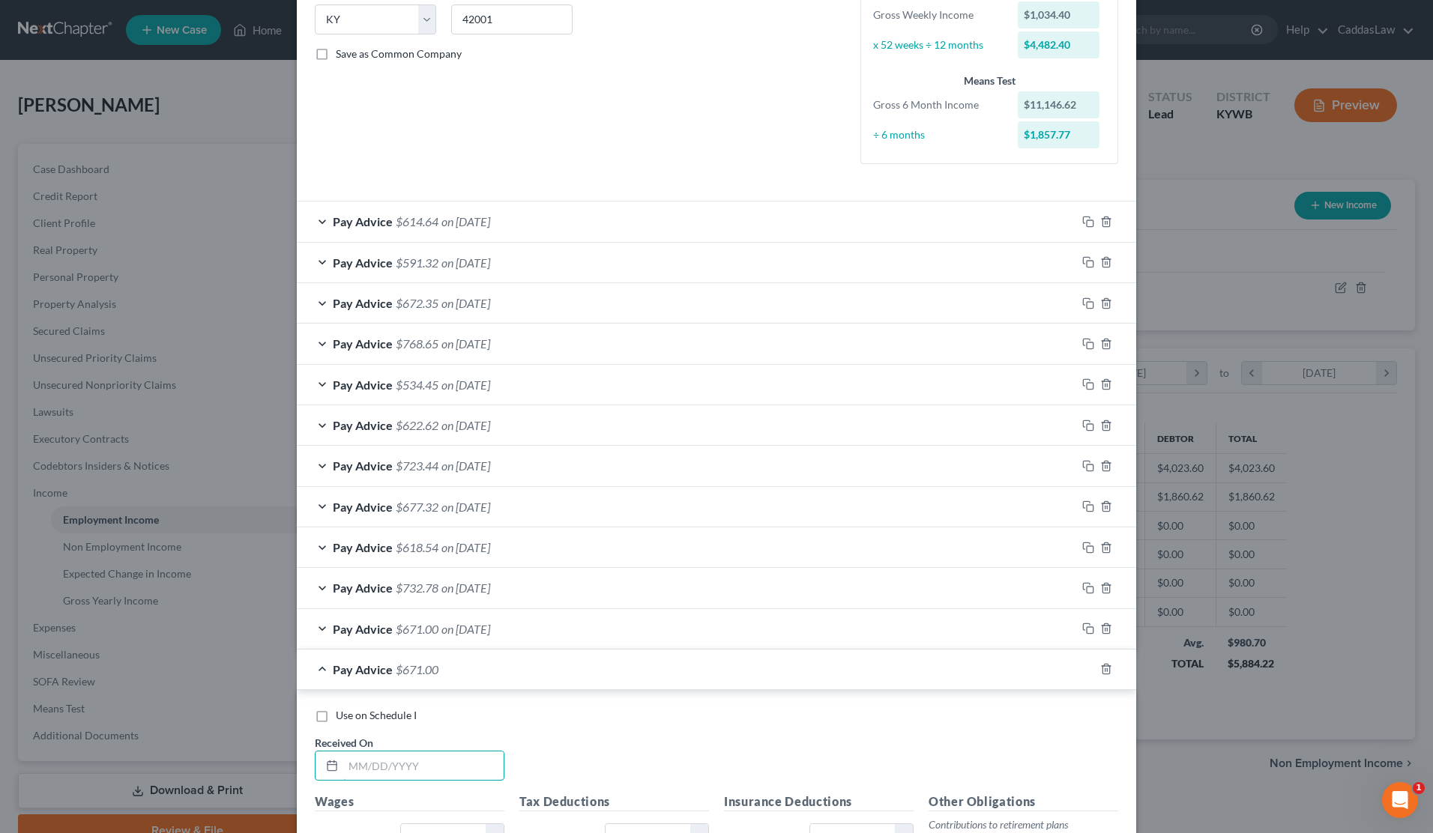
scroll to position [304, 0]
type input "[DATE]"
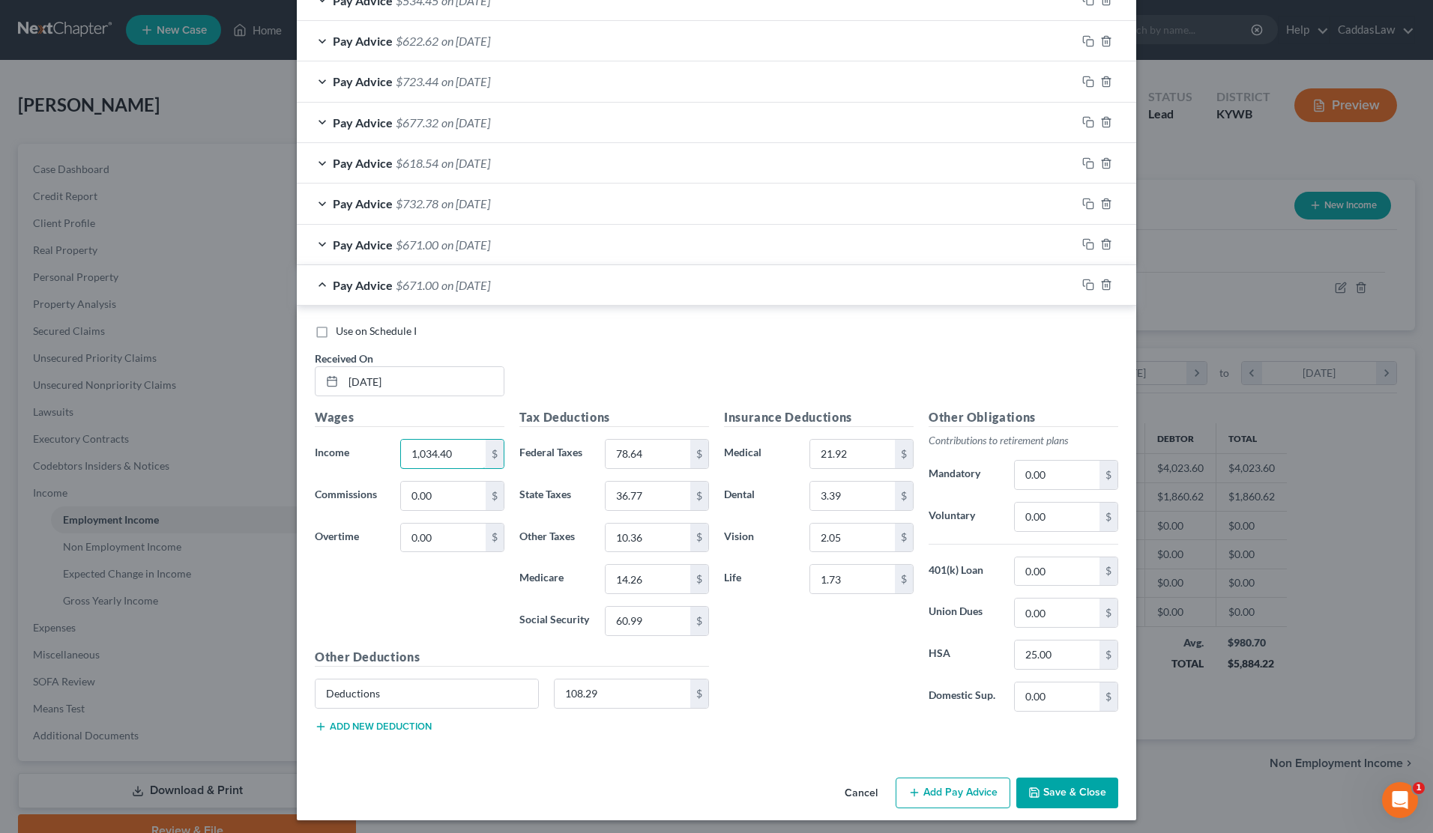
scroll to position [689, 0]
type input "1,206.00"
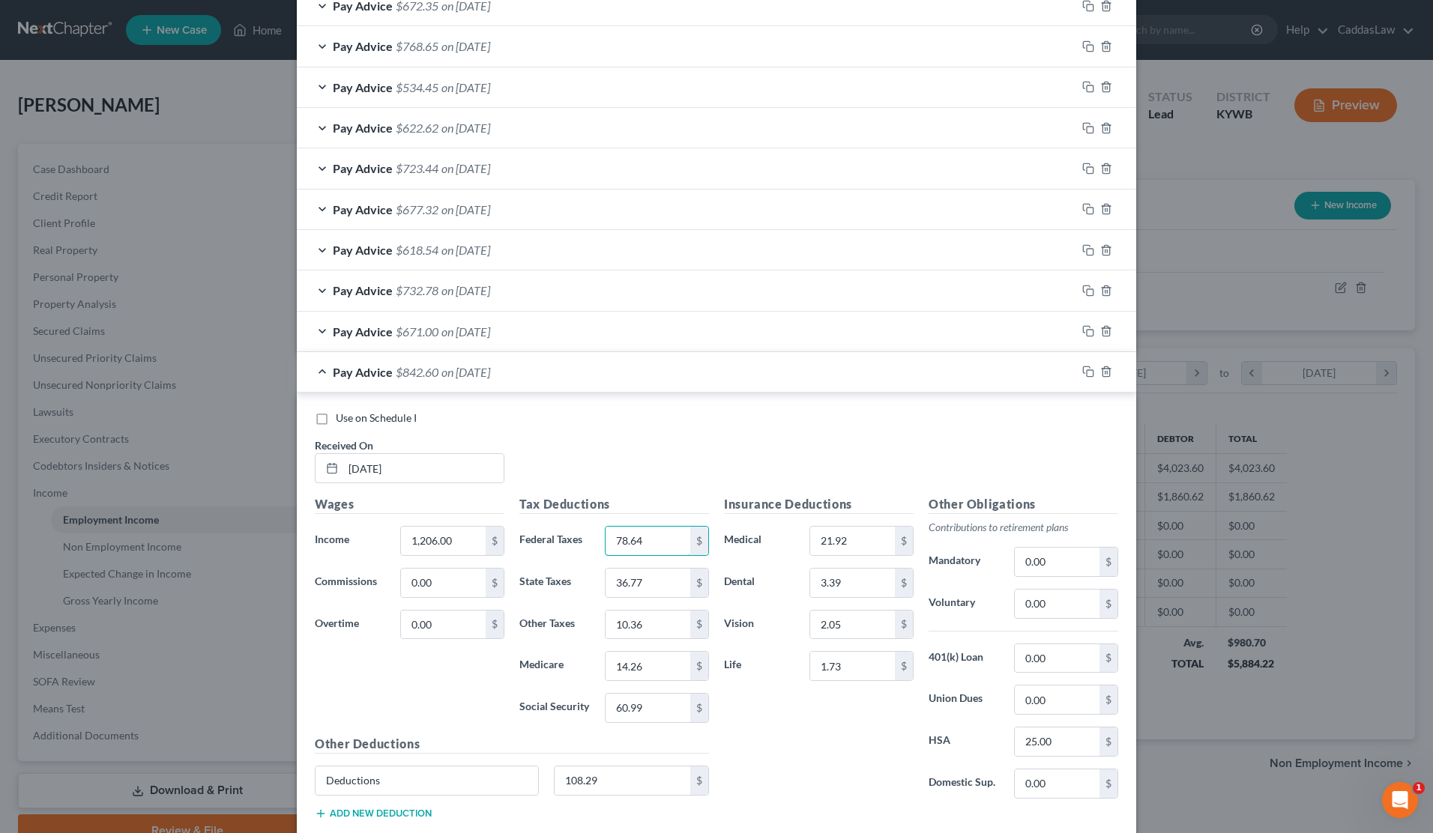
scroll to position [603, 0]
type input "99.23"
type input "43.63"
type input "12.08"
type input "16.76"
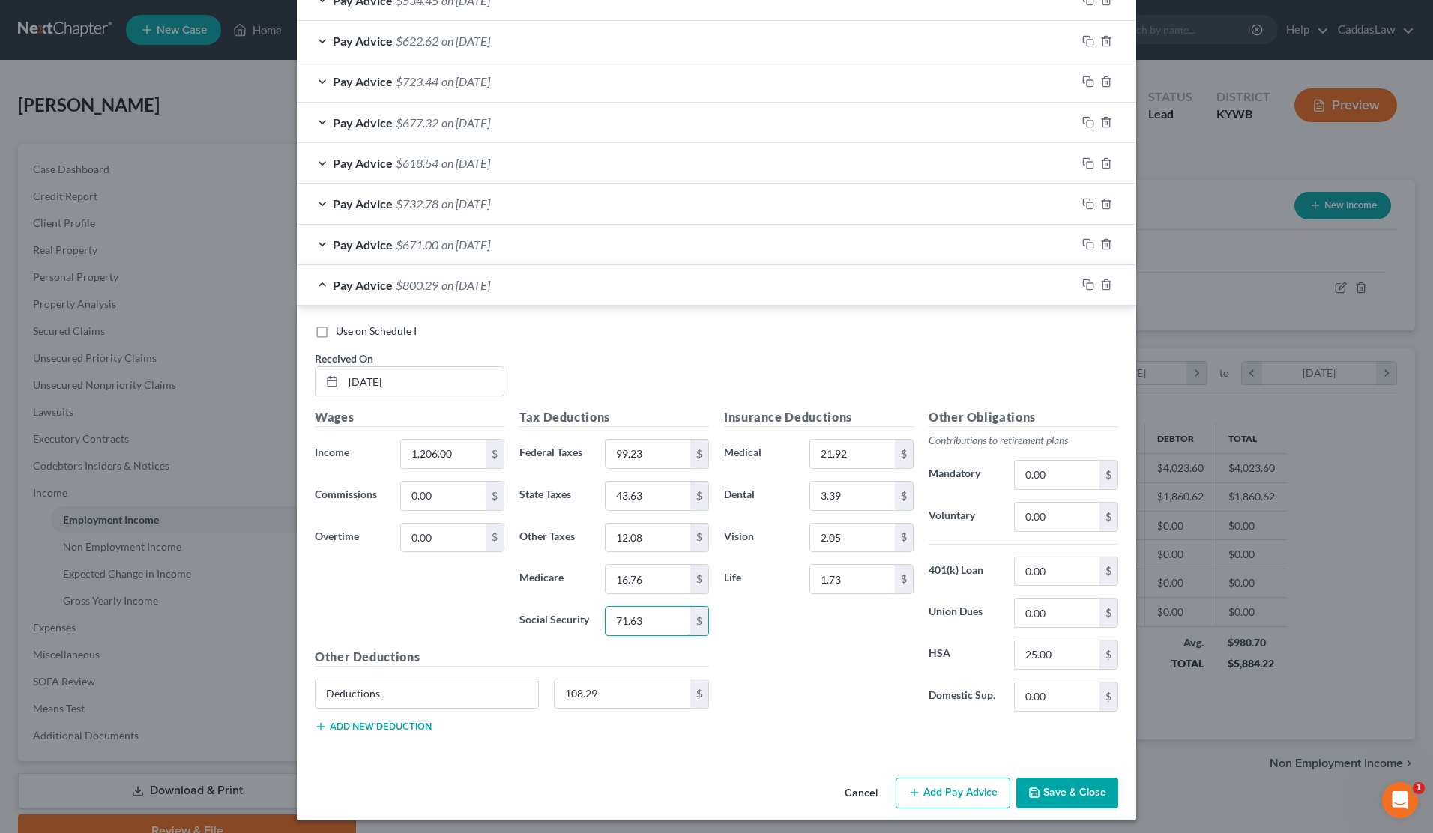
scroll to position [689, 0]
type input "71.63"
click at [1087, 284] on rect "button" at bounding box center [1090, 287] width 7 height 7
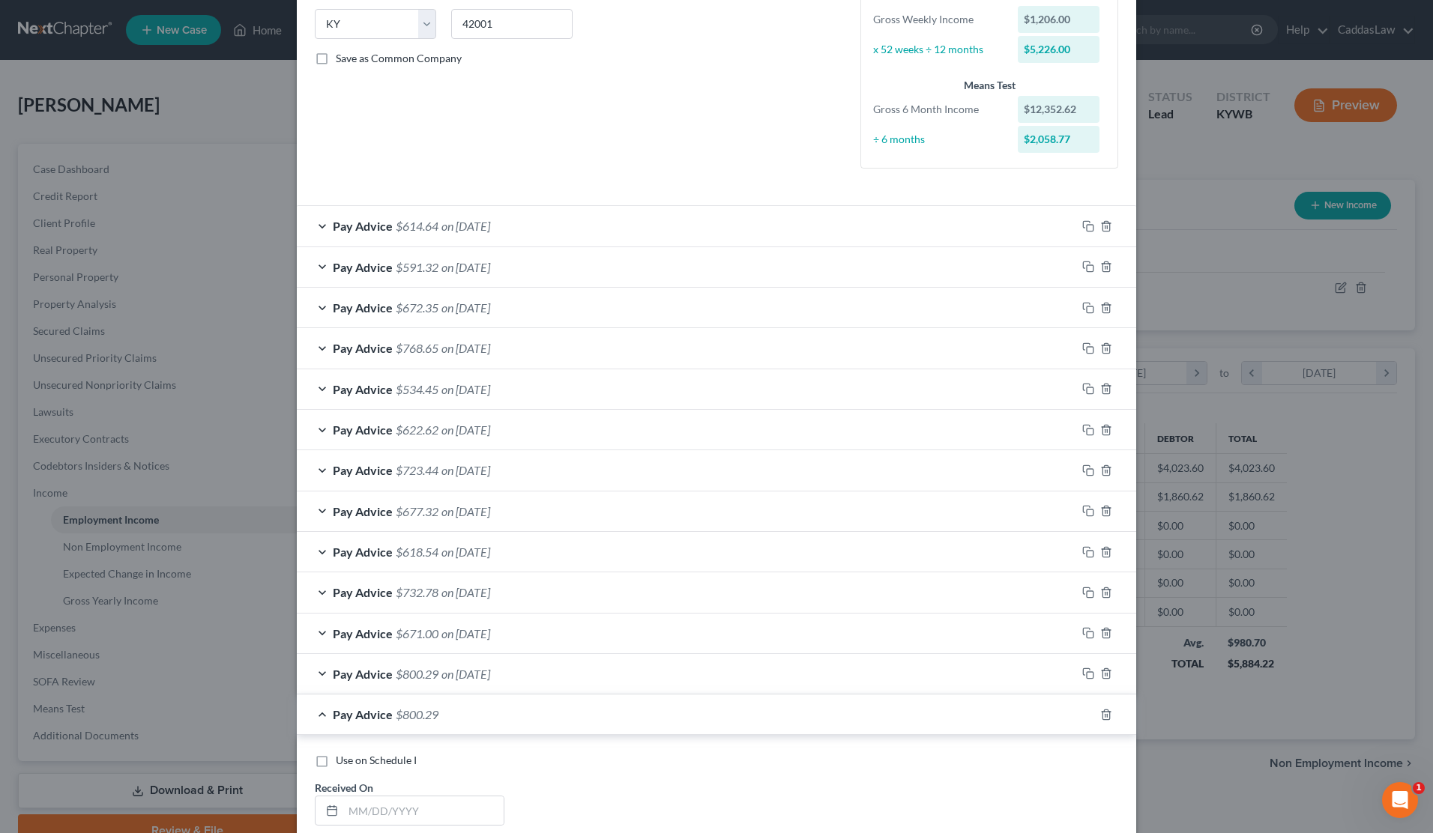
scroll to position [588, 0]
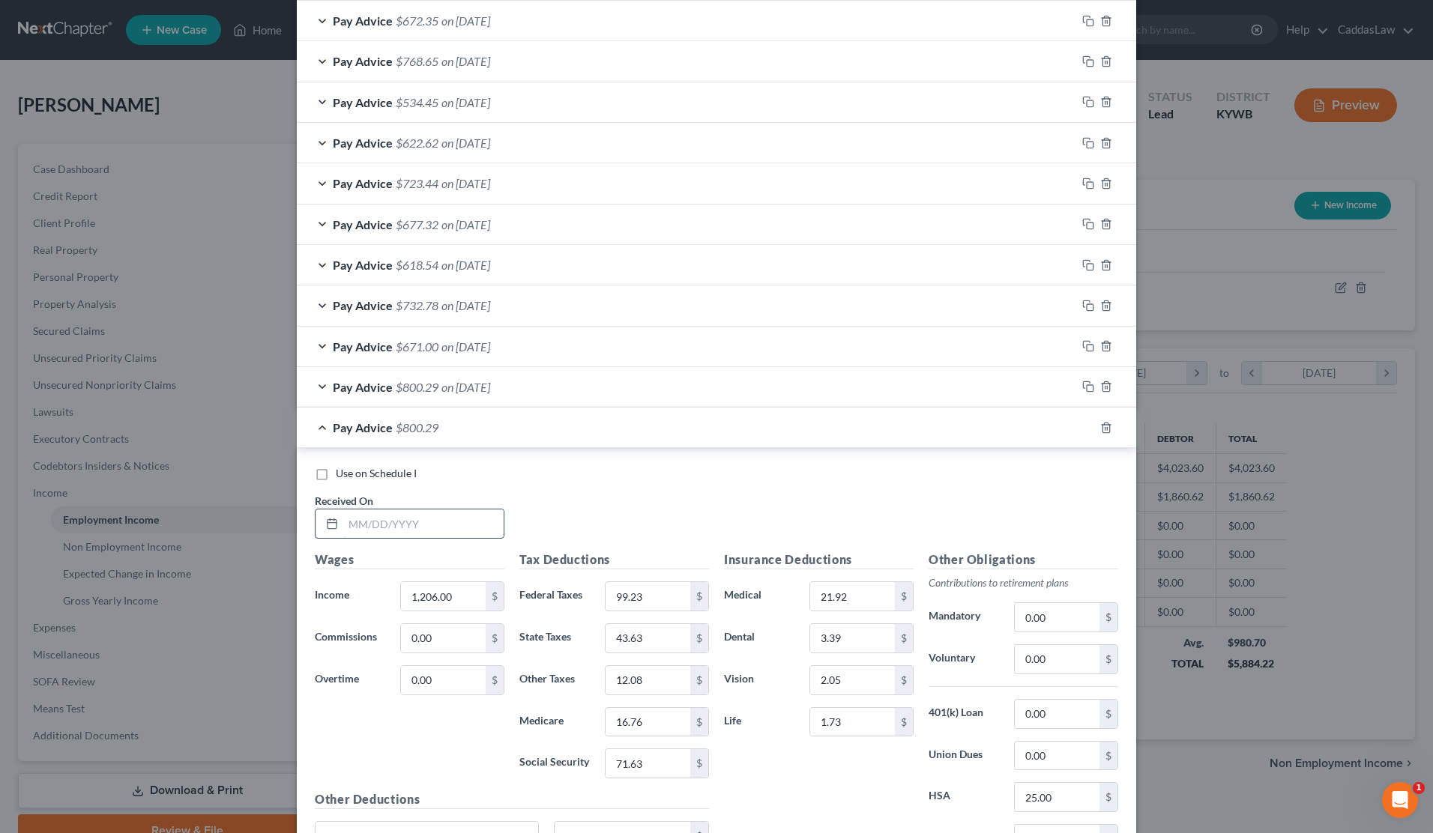
click at [364, 516] on input "text" at bounding box center [423, 524] width 160 height 28
type input "[DATE]"
click at [464, 596] on input "1,206.00" at bounding box center [443, 596] width 85 height 28
type input "1"
type input "1,017.60"
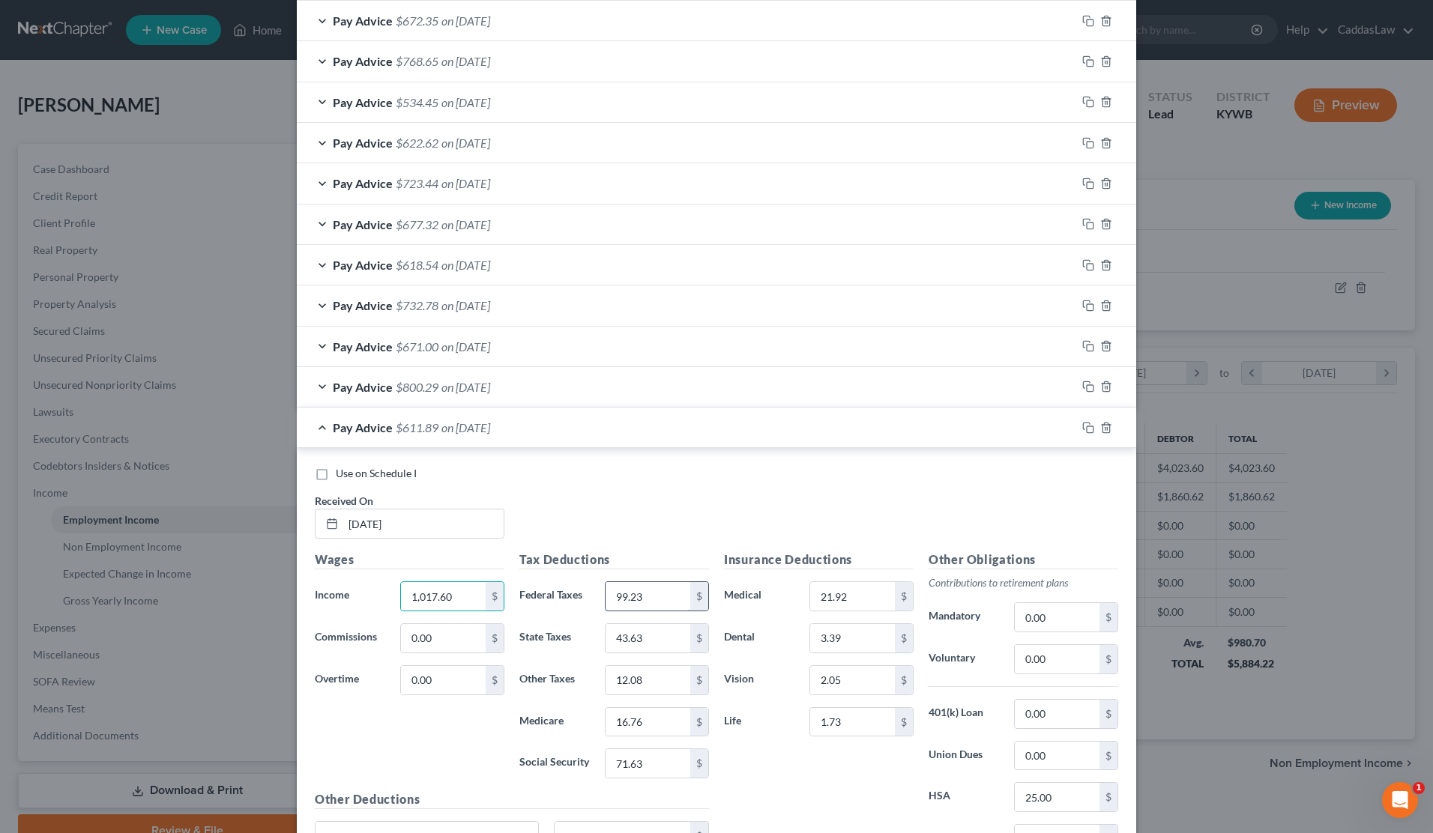
click at [663, 594] on input "99.23" at bounding box center [648, 596] width 85 height 28
type input "9"
type input "76.63"
type input "36.09"
type input "10.19"
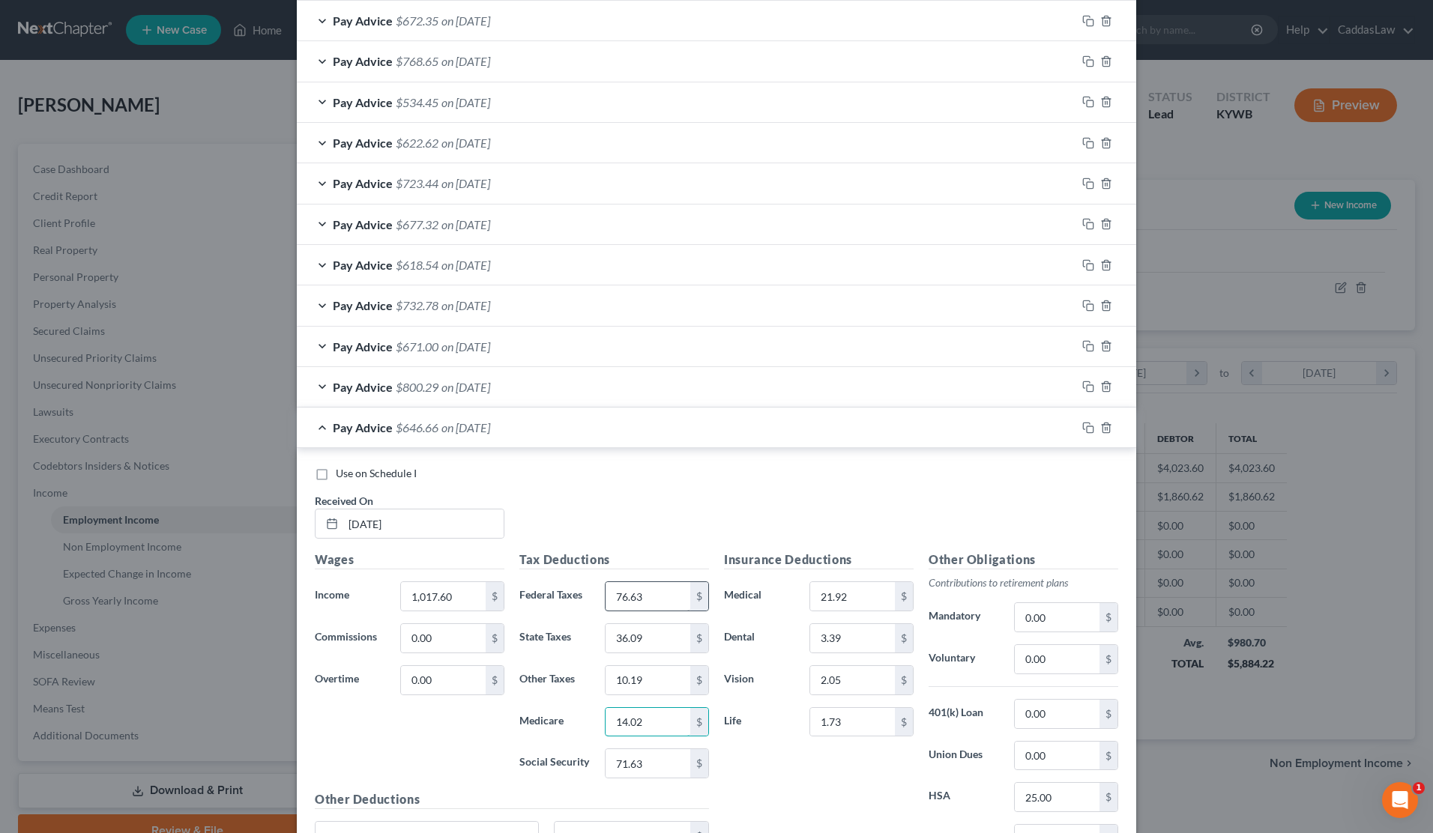
type input "14.02"
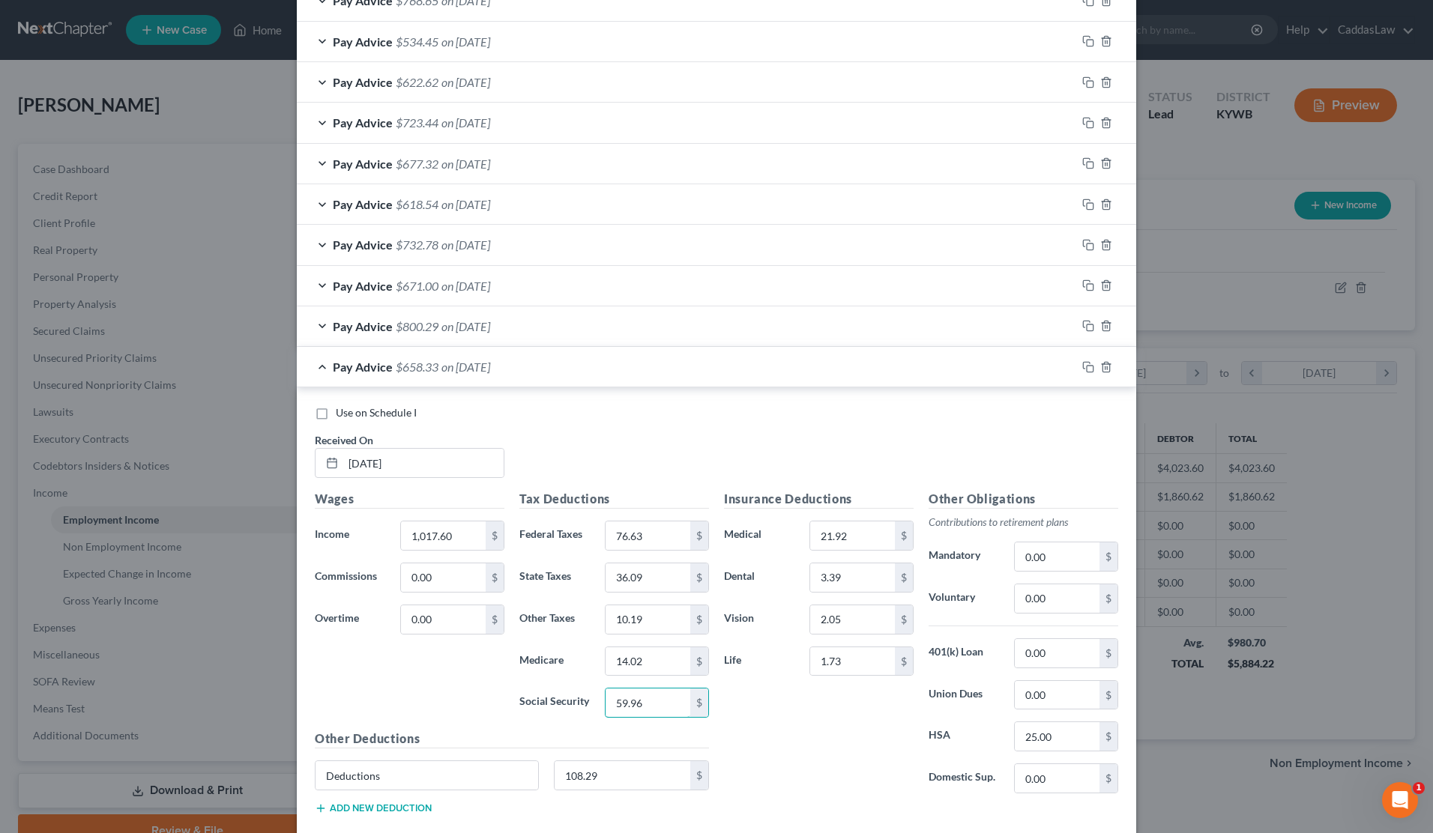
scroll to position [648, 0]
type input "59.96"
click at [1081, 360] on div at bounding box center [1106, 367] width 60 height 24
click at [1093, 366] on rect "button" at bounding box center [1090, 369] width 7 height 7
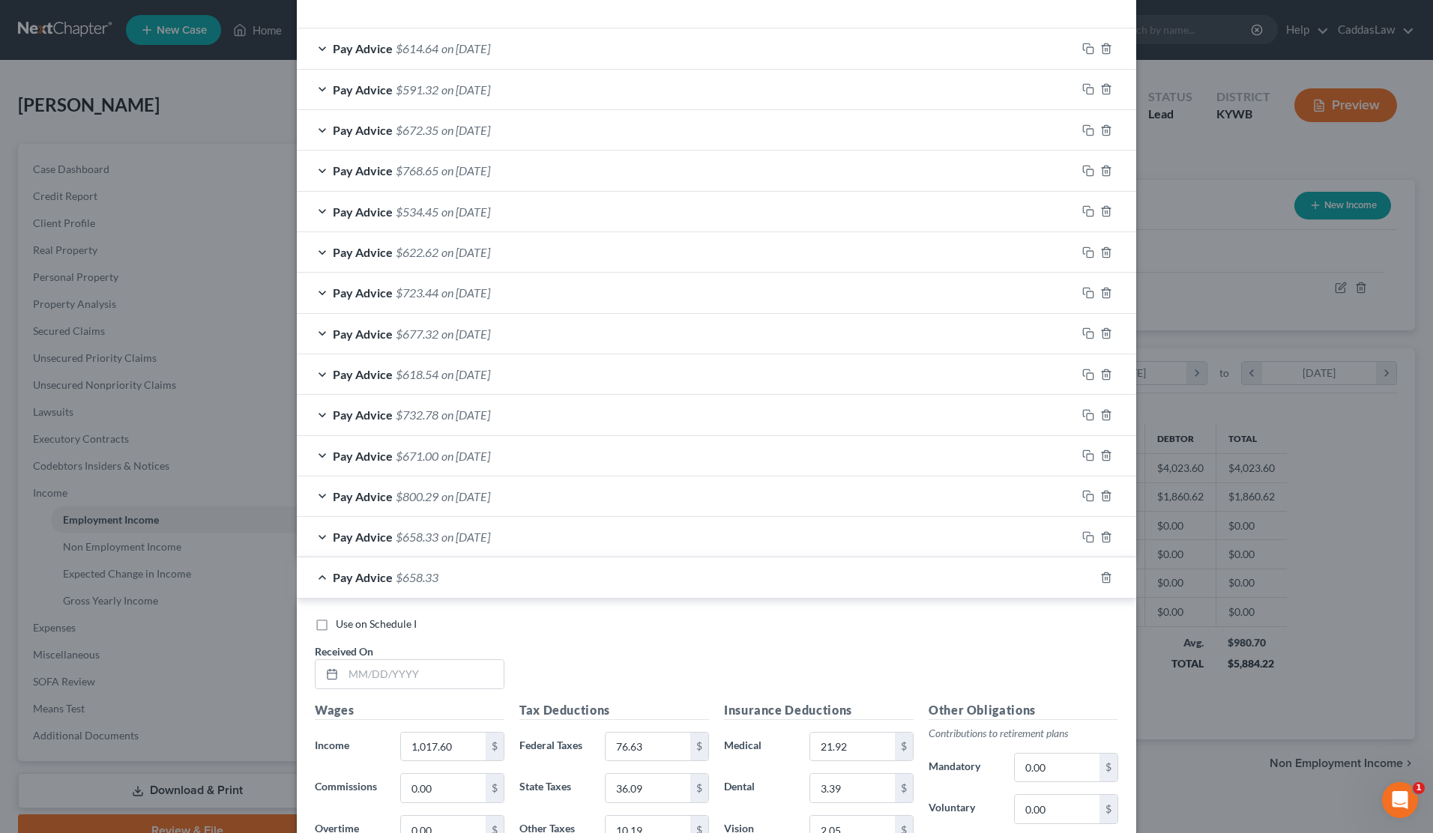
scroll to position [630, 0]
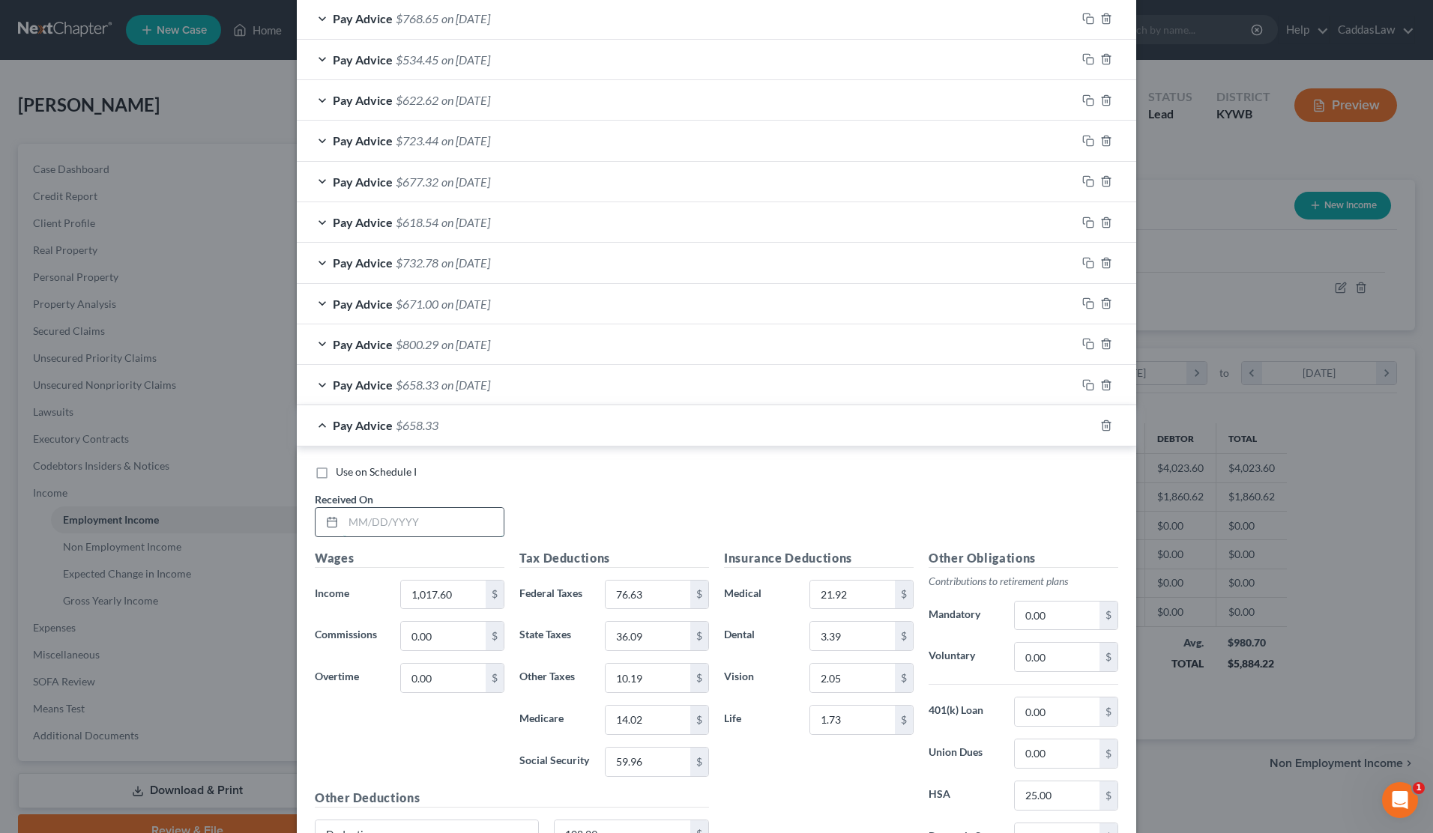
click at [350, 519] on input "text" at bounding box center [423, 522] width 160 height 28
type input "[DATE]"
click at [468, 594] on input "1,017.60" at bounding box center [443, 595] width 85 height 28
type input "1"
type input "958.40"
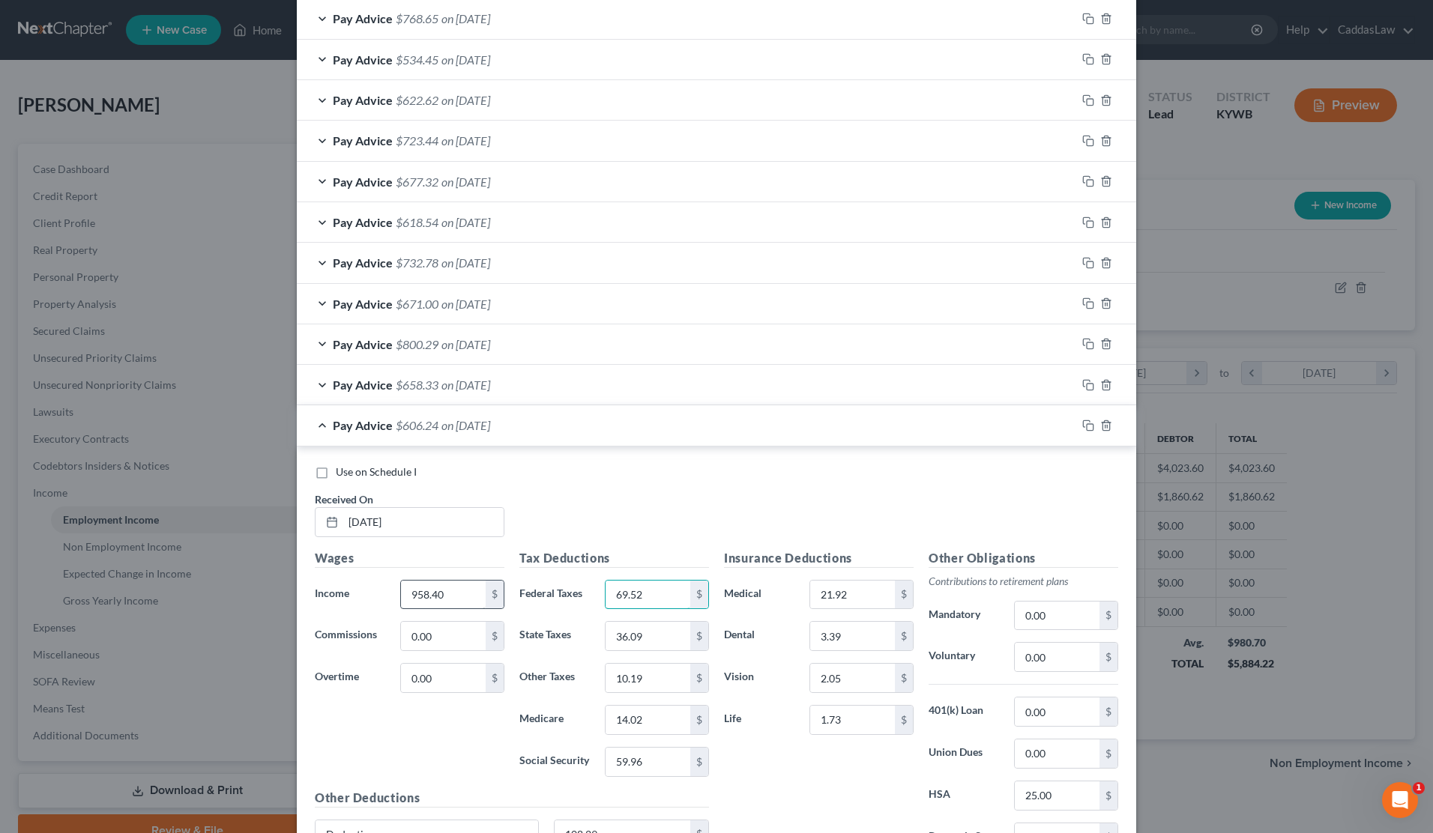
type input "69.52"
type input "33.73"
type input "9.60"
type input "13.16"
type input "56.28"
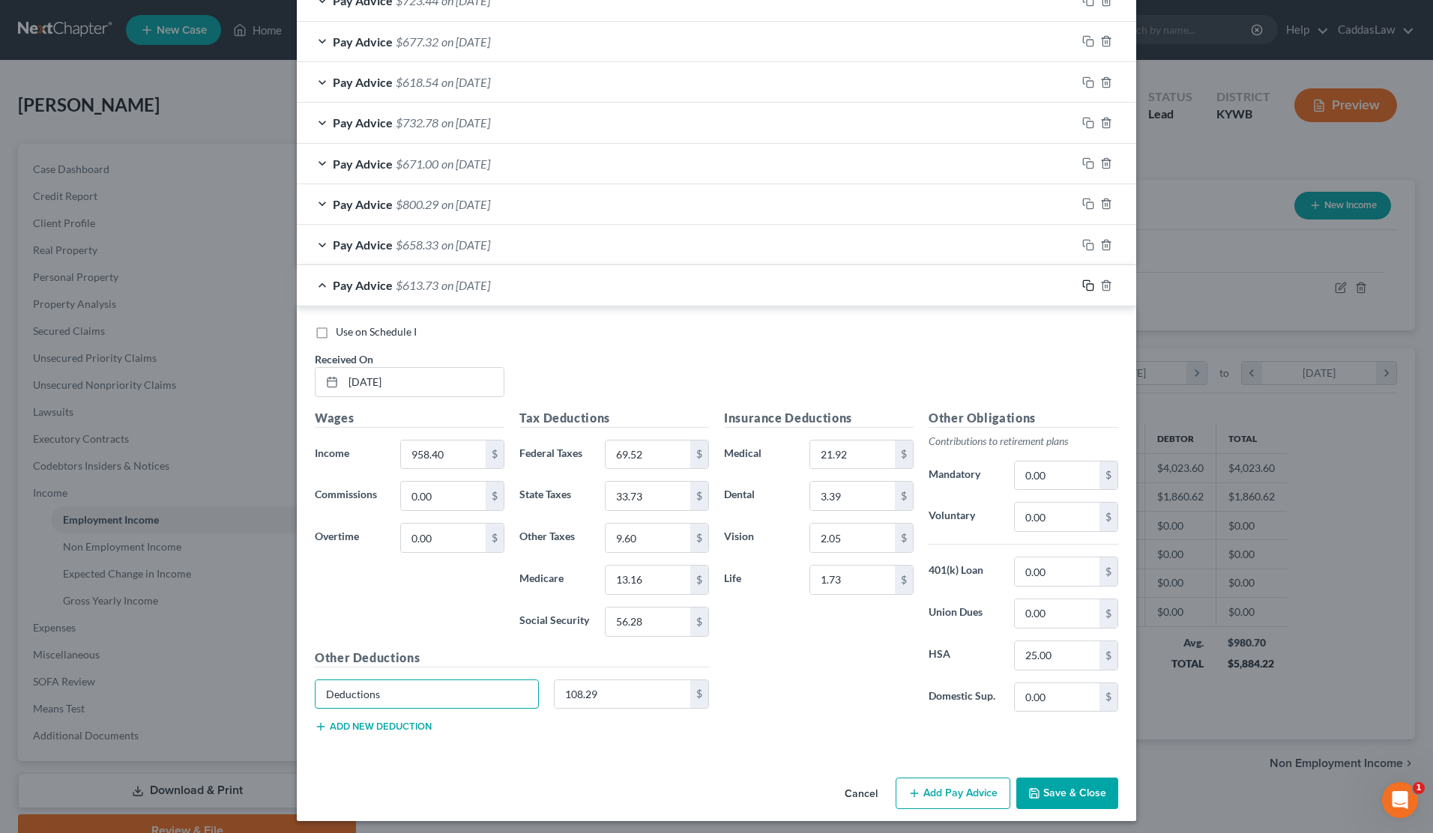
scroll to position [770, 0]
click at [1082, 286] on div at bounding box center [1106, 286] width 60 height 24
click at [1088, 280] on icon "button" at bounding box center [1088, 286] width 12 height 12
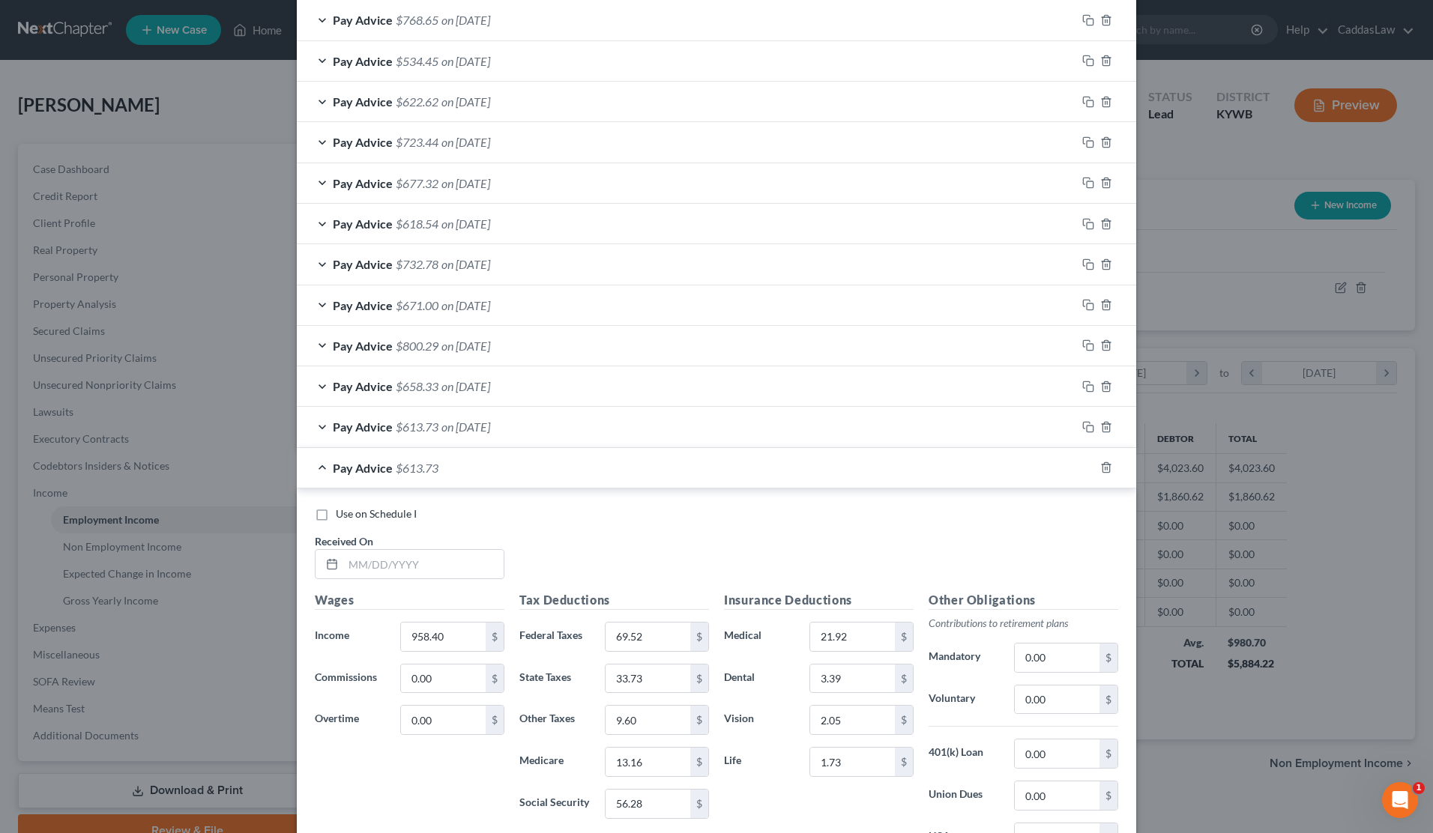
scroll to position [643, 0]
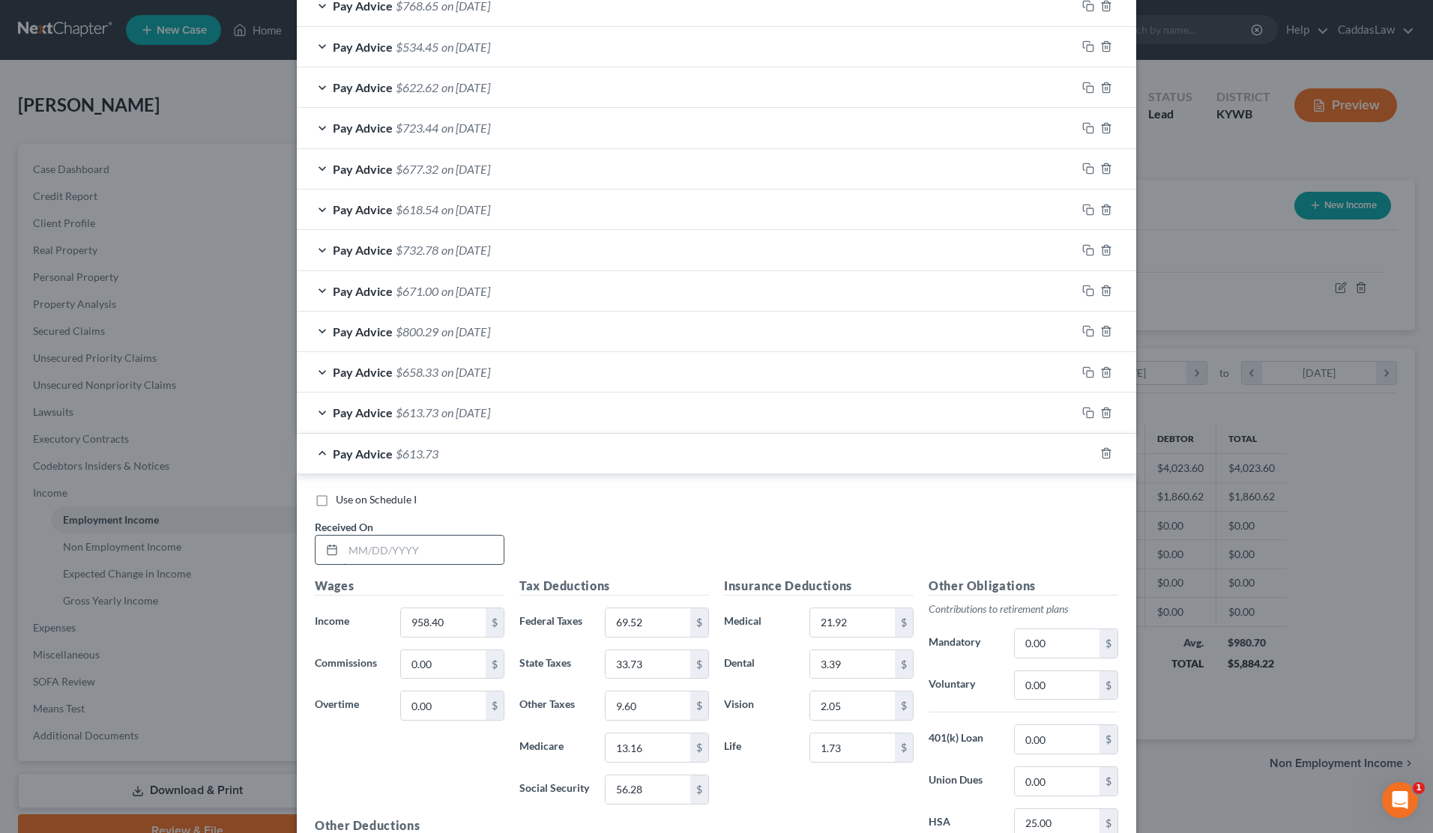
click at [434, 541] on input "text" at bounding box center [423, 550] width 160 height 28
type input "[DATE]"
click at [462, 611] on input "958.40" at bounding box center [443, 623] width 85 height 28
type input "9"
type input "962.40"
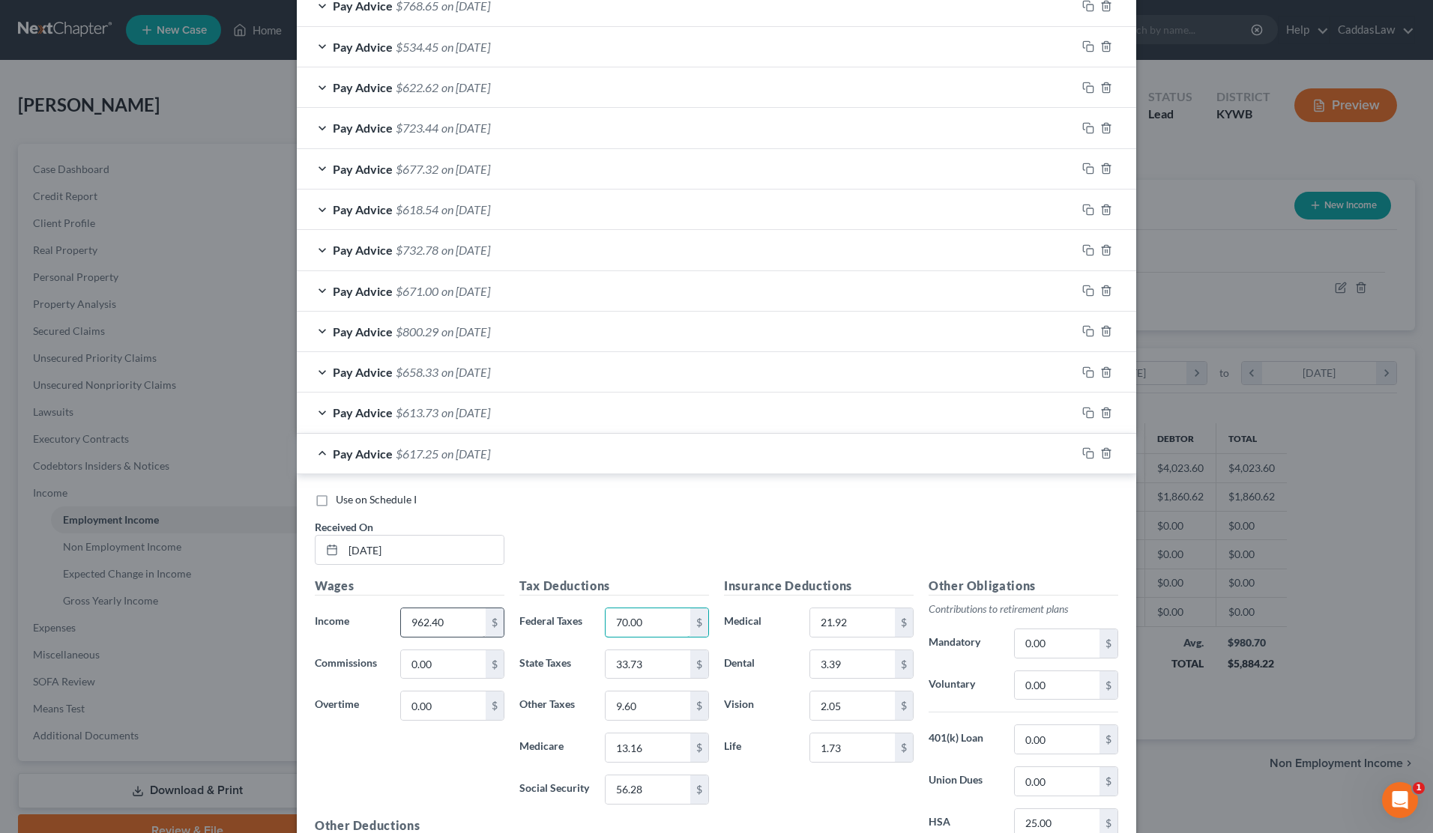
type input "70.00"
type input "33.89"
type input "9.64"
type input "13.22"
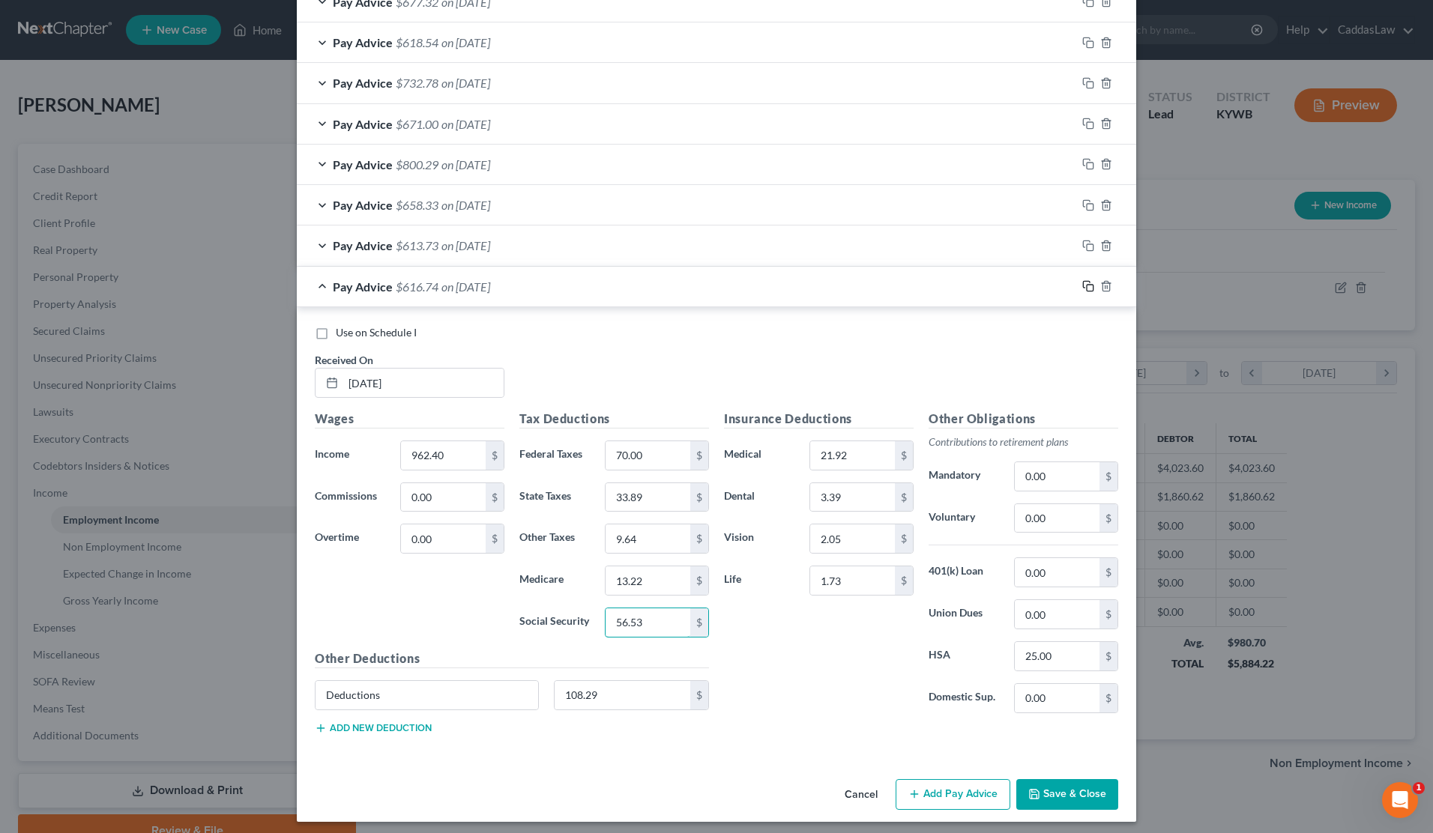
type input "56.53"
click at [1086, 280] on icon "button" at bounding box center [1088, 286] width 12 height 12
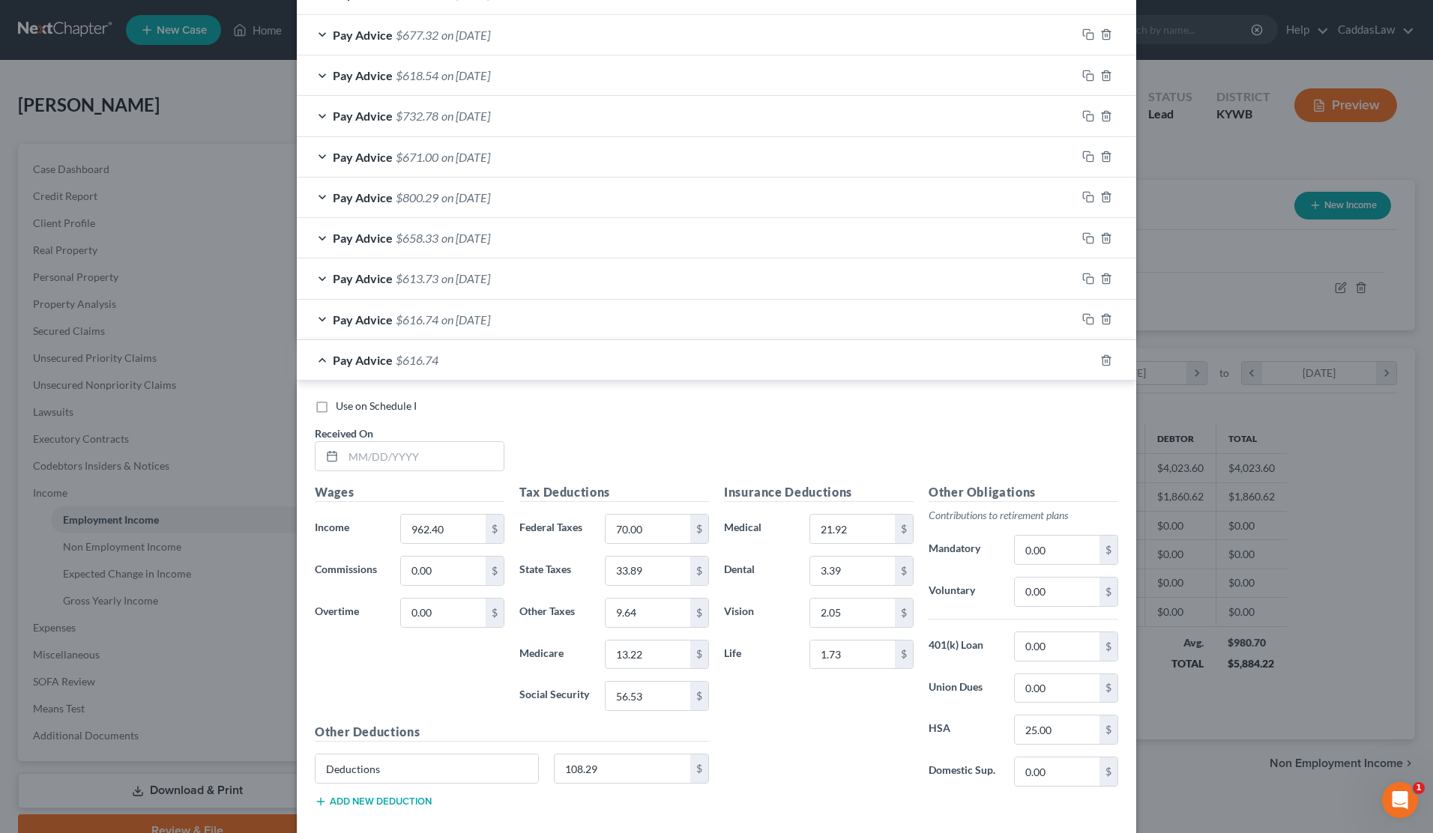
scroll to position [784, 0]
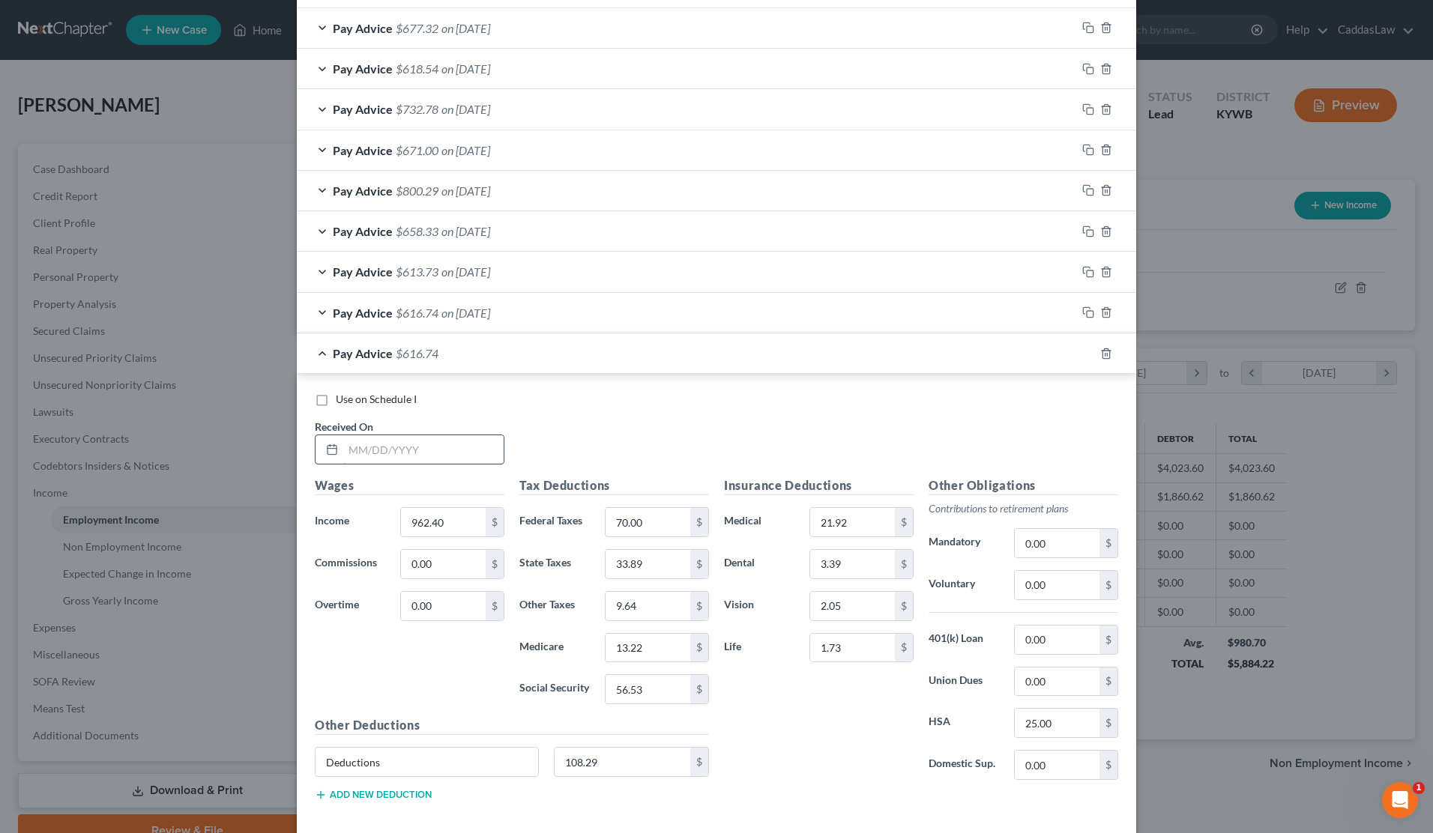
click at [376, 450] on input "text" at bounding box center [423, 449] width 160 height 28
type input "[DATE]"
click at [462, 510] on input "962.40" at bounding box center [443, 522] width 85 height 28
type input "9"
type input "1,178.40"
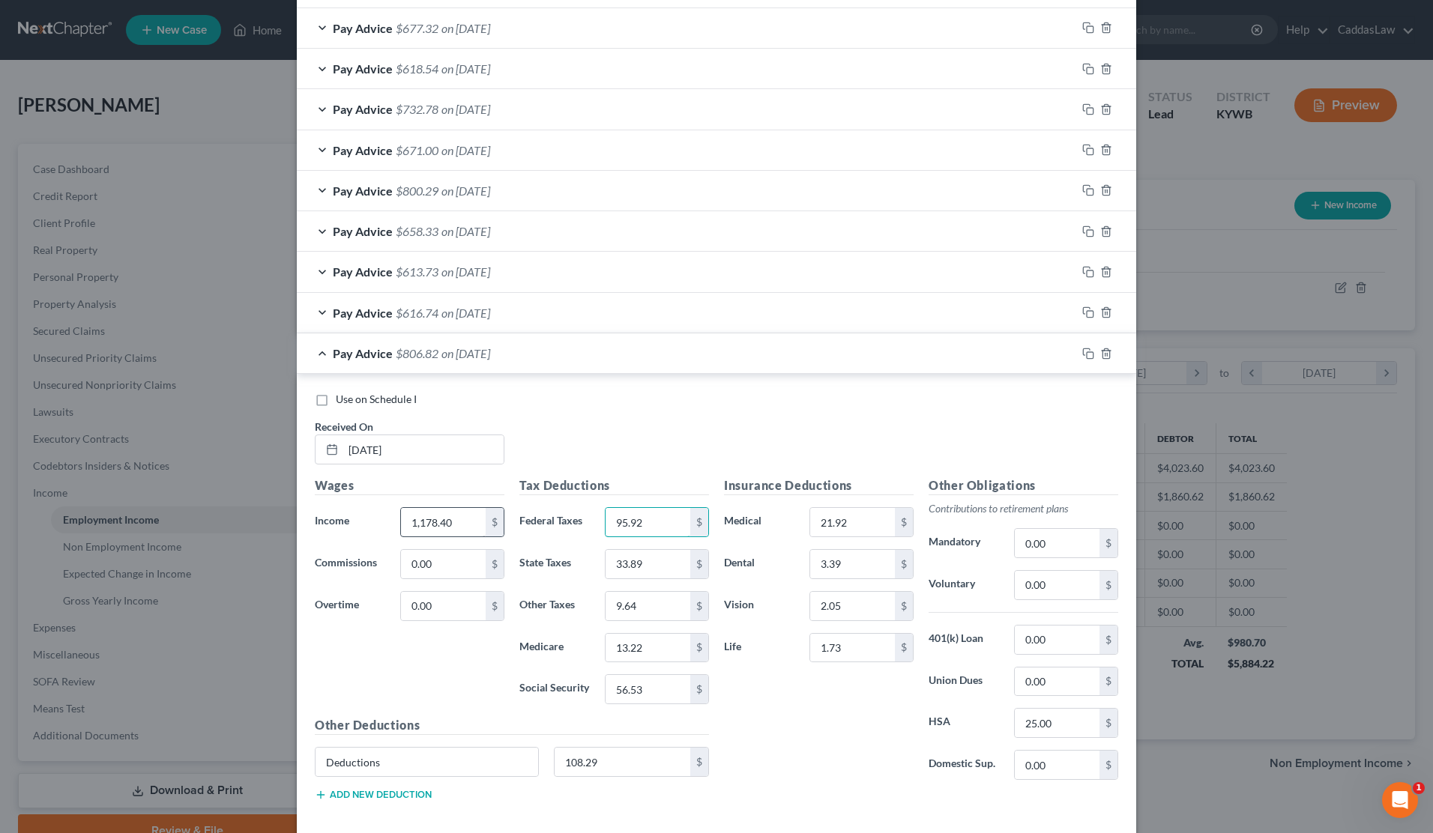
type input "95.92"
type input "42.53"
type input "11.80"
type input "16.35"
type input "69.92"
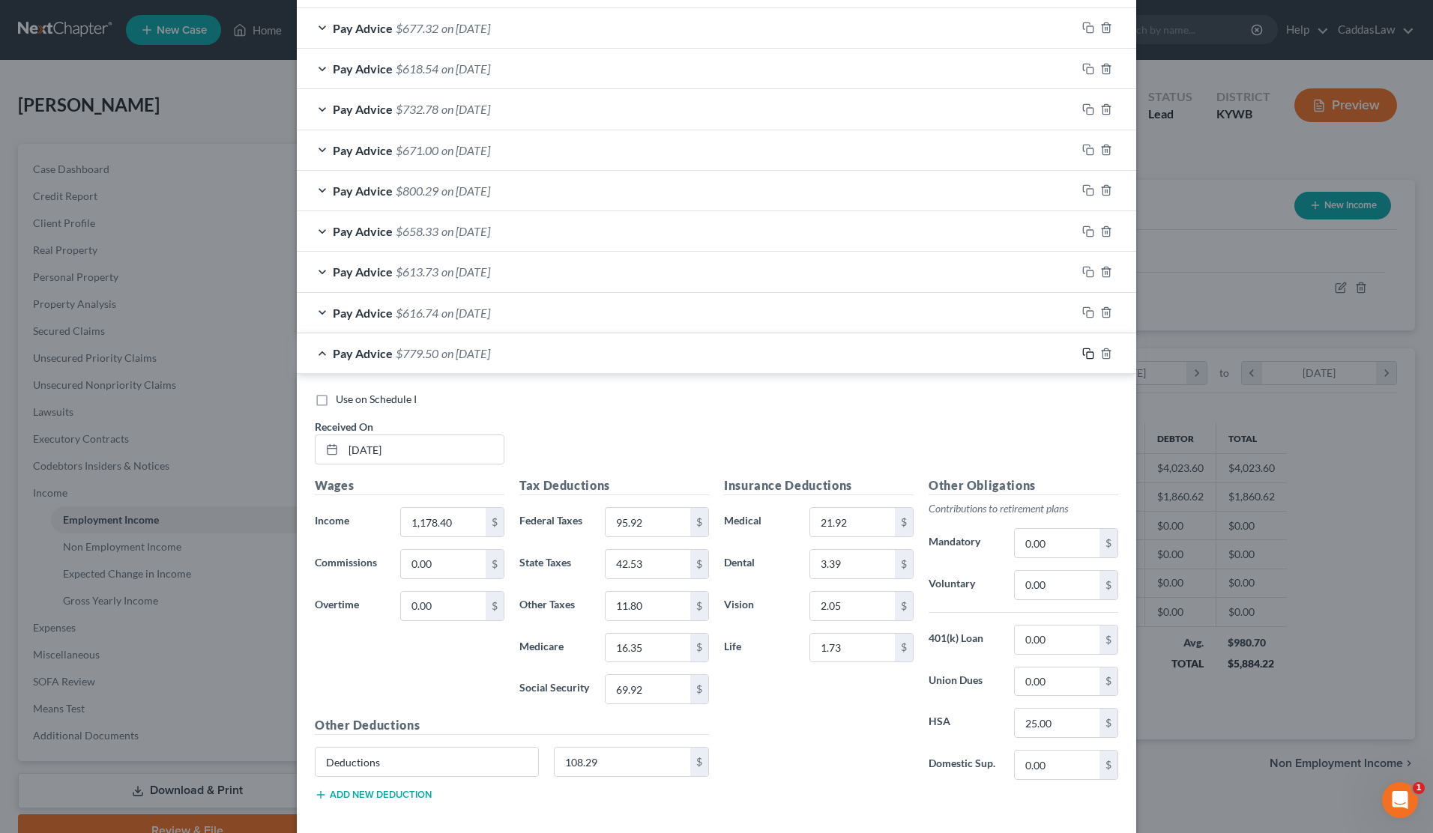
click at [1087, 348] on icon "button" at bounding box center [1088, 354] width 12 height 12
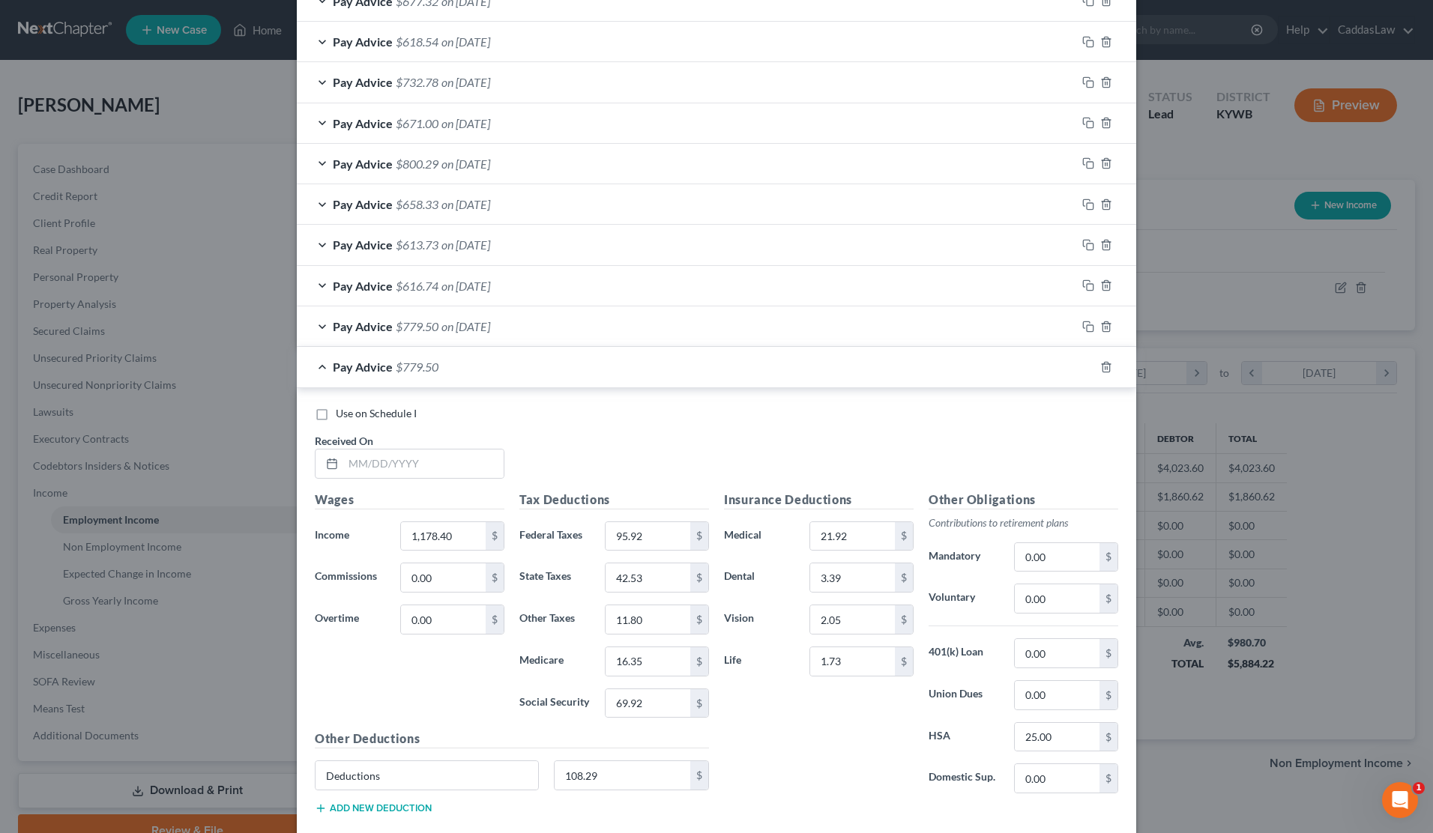
scroll to position [851, 0]
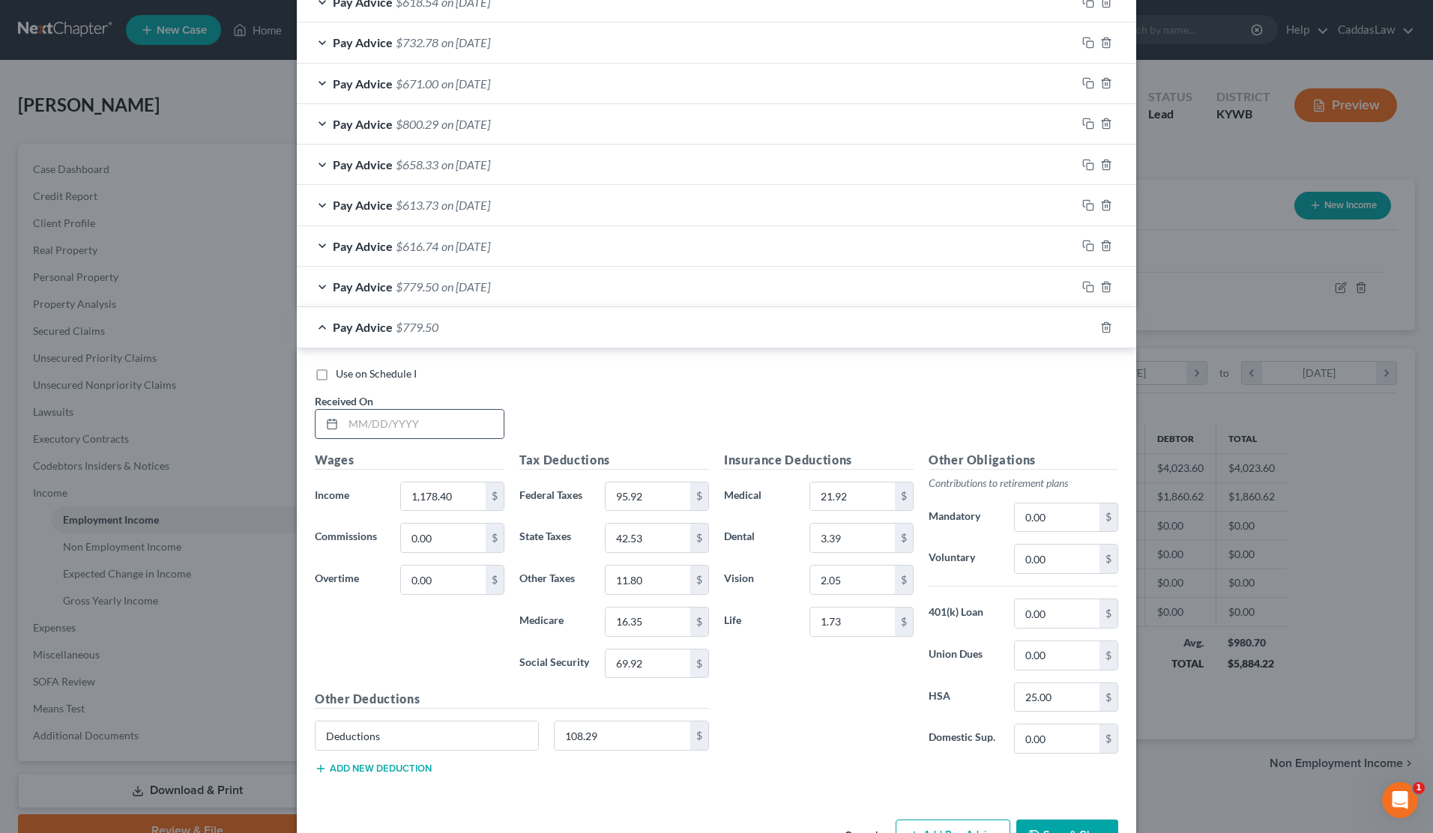
click at [340, 417] on div at bounding box center [330, 424] width 28 height 28
click at [356, 414] on input "text" at bounding box center [423, 424] width 160 height 28
type input "[DATE]"
type input "1,046.00"
type input "80.03"
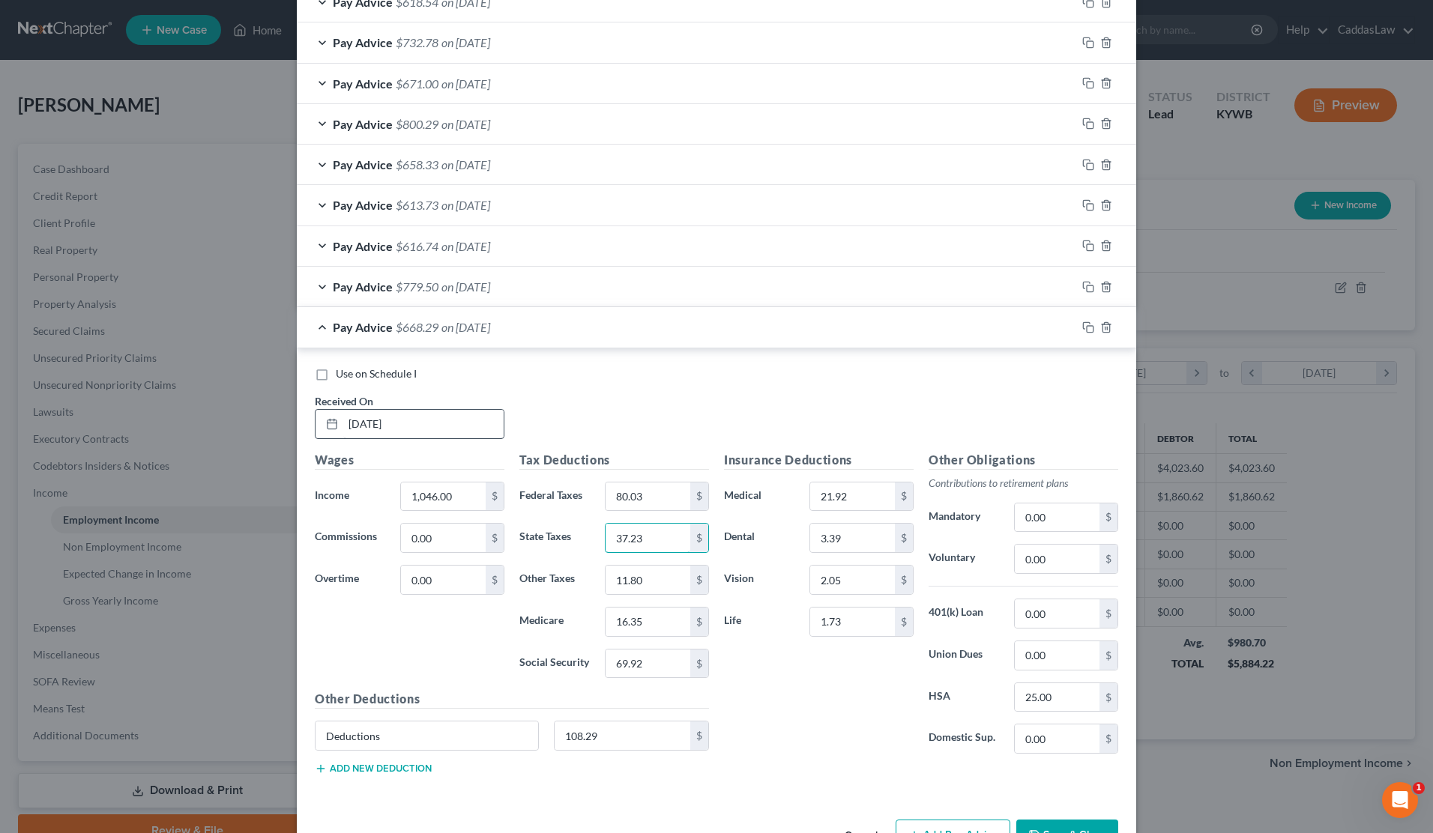
type input "37.23"
type input "10.48"
type input "14.44"
type input "61.72"
click at [1087, 326] on rect "button" at bounding box center [1090, 329] width 7 height 7
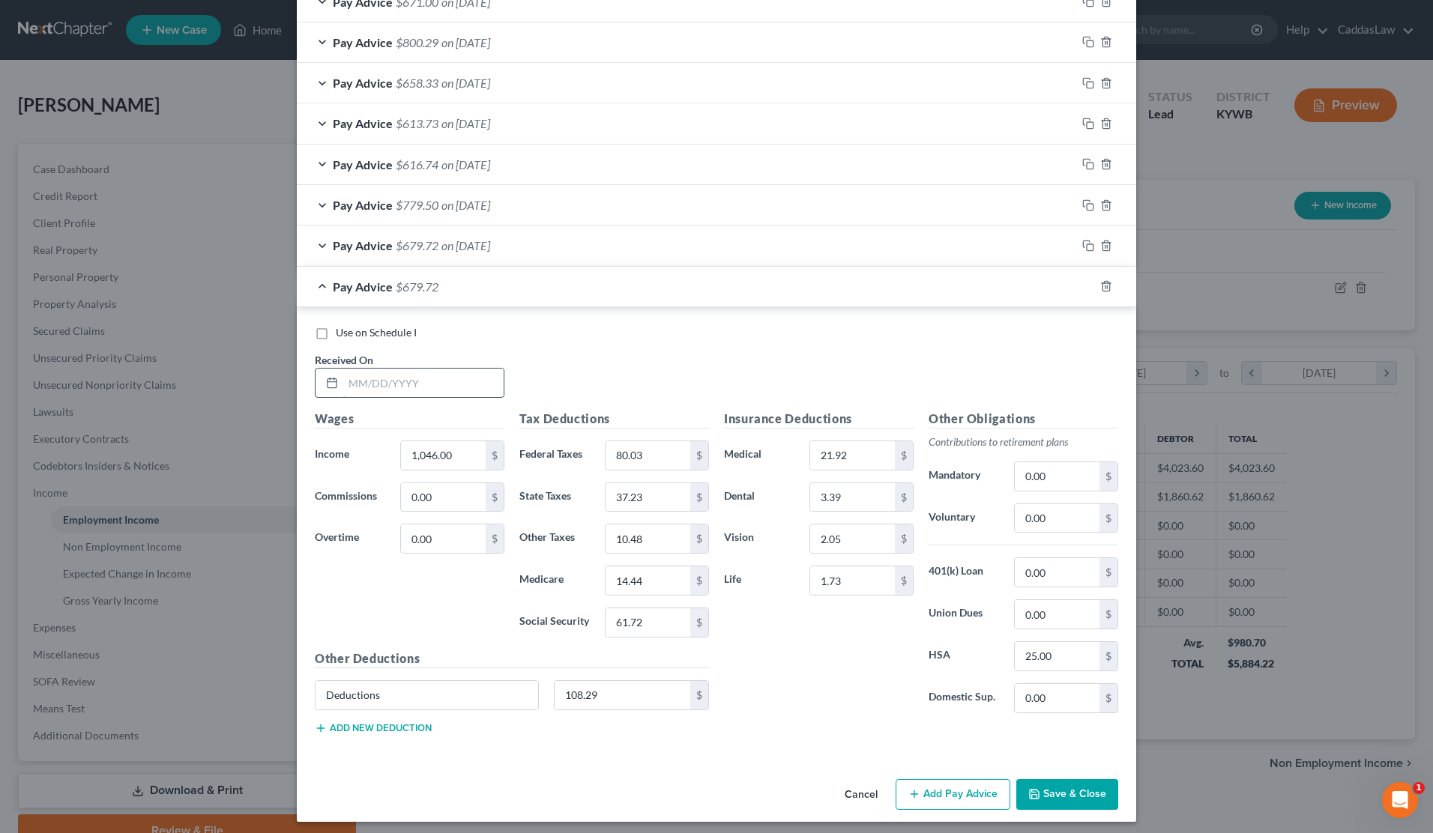
scroll to position [932, 0]
click at [401, 379] on input "text" at bounding box center [423, 384] width 160 height 28
type input "[DATE]"
click at [462, 442] on input "1,046.00" at bounding box center [443, 456] width 85 height 28
click at [474, 451] on input "1,141,046.00" at bounding box center [443, 456] width 85 height 28
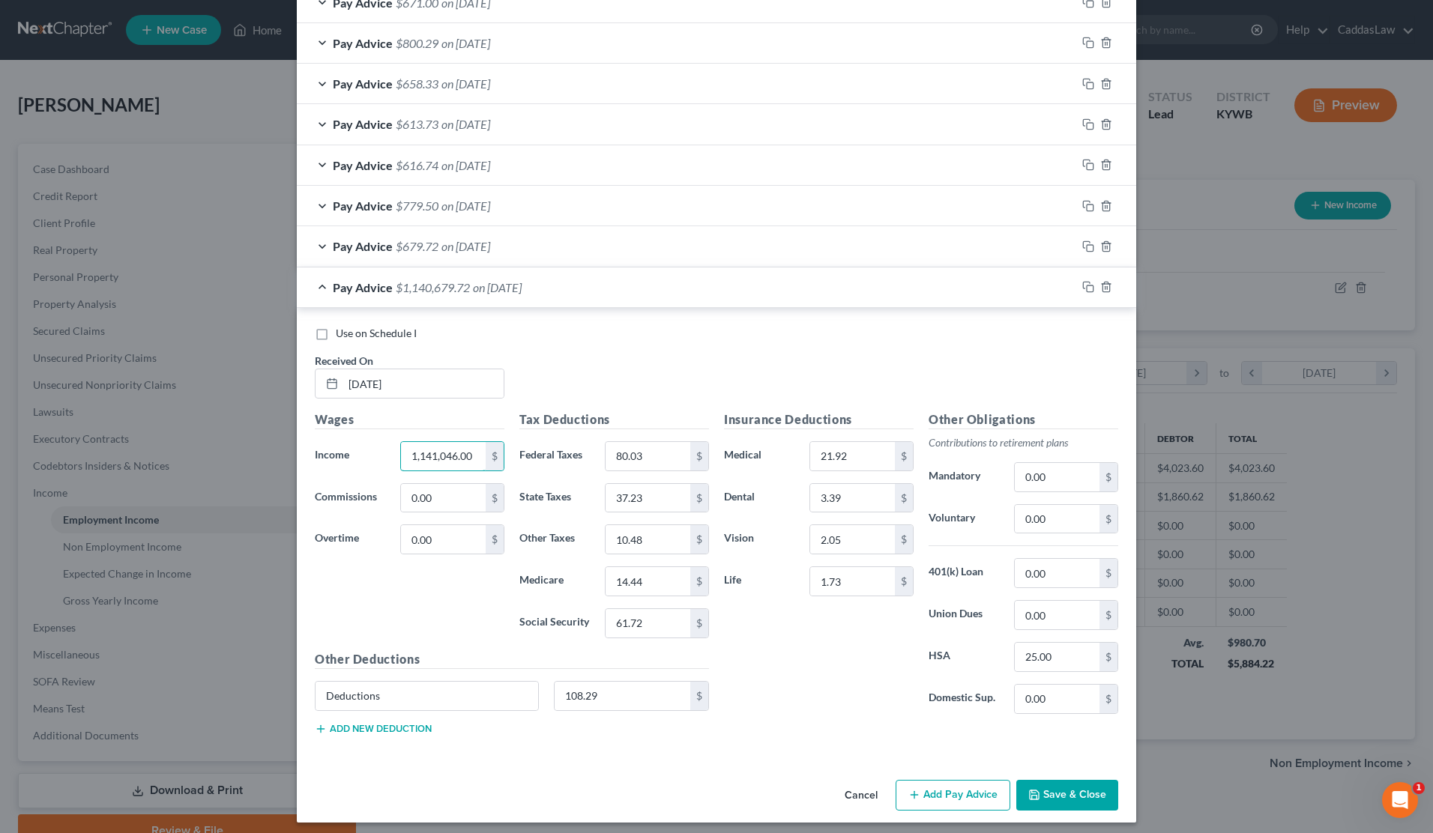
drag, startPoint x: 474, startPoint y: 449, endPoint x: 332, endPoint y: 459, distance: 142.7
click at [332, 459] on div "Income * 1,141,046.00 $" at bounding box center [409, 456] width 205 height 30
type input "1"
click at [460, 454] on input "1,144.30" at bounding box center [443, 456] width 85 height 28
type input "1,144.20"
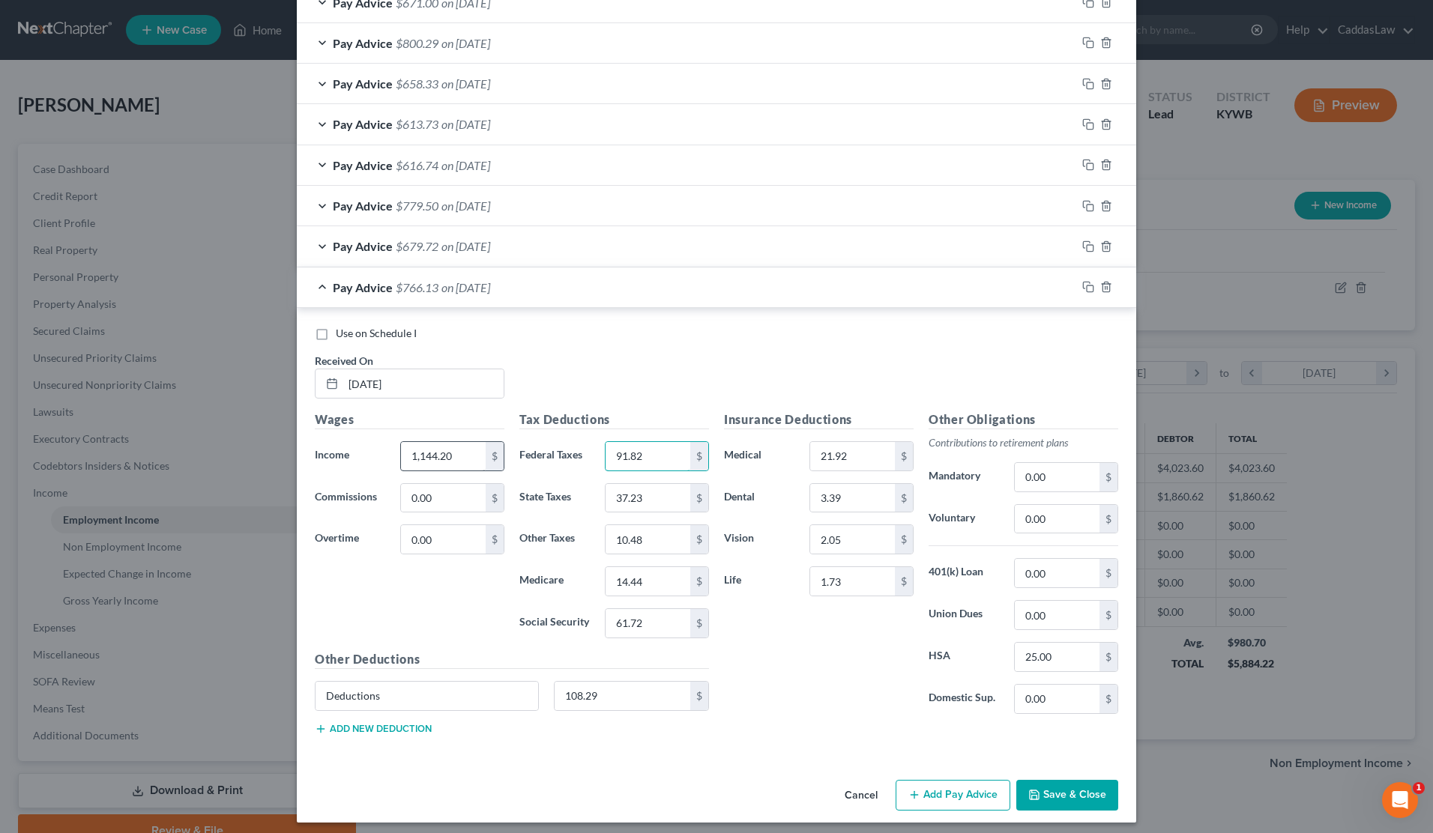
type input "91.82"
type input "41.16"
type input "11.46"
type input "15.85"
type input "0"
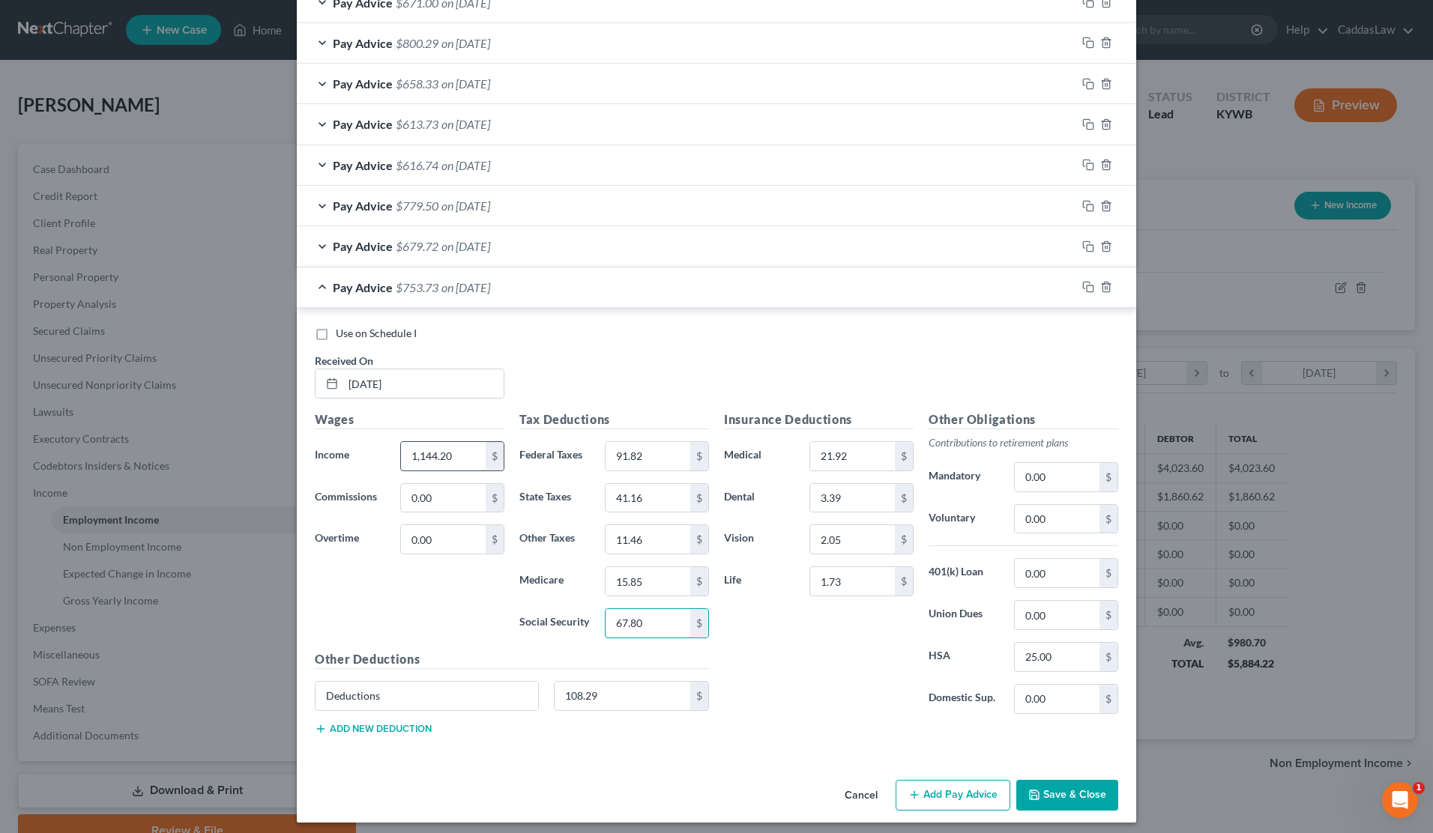
type input "67.80"
click at [1088, 286] on rect "button" at bounding box center [1090, 289] width 7 height 7
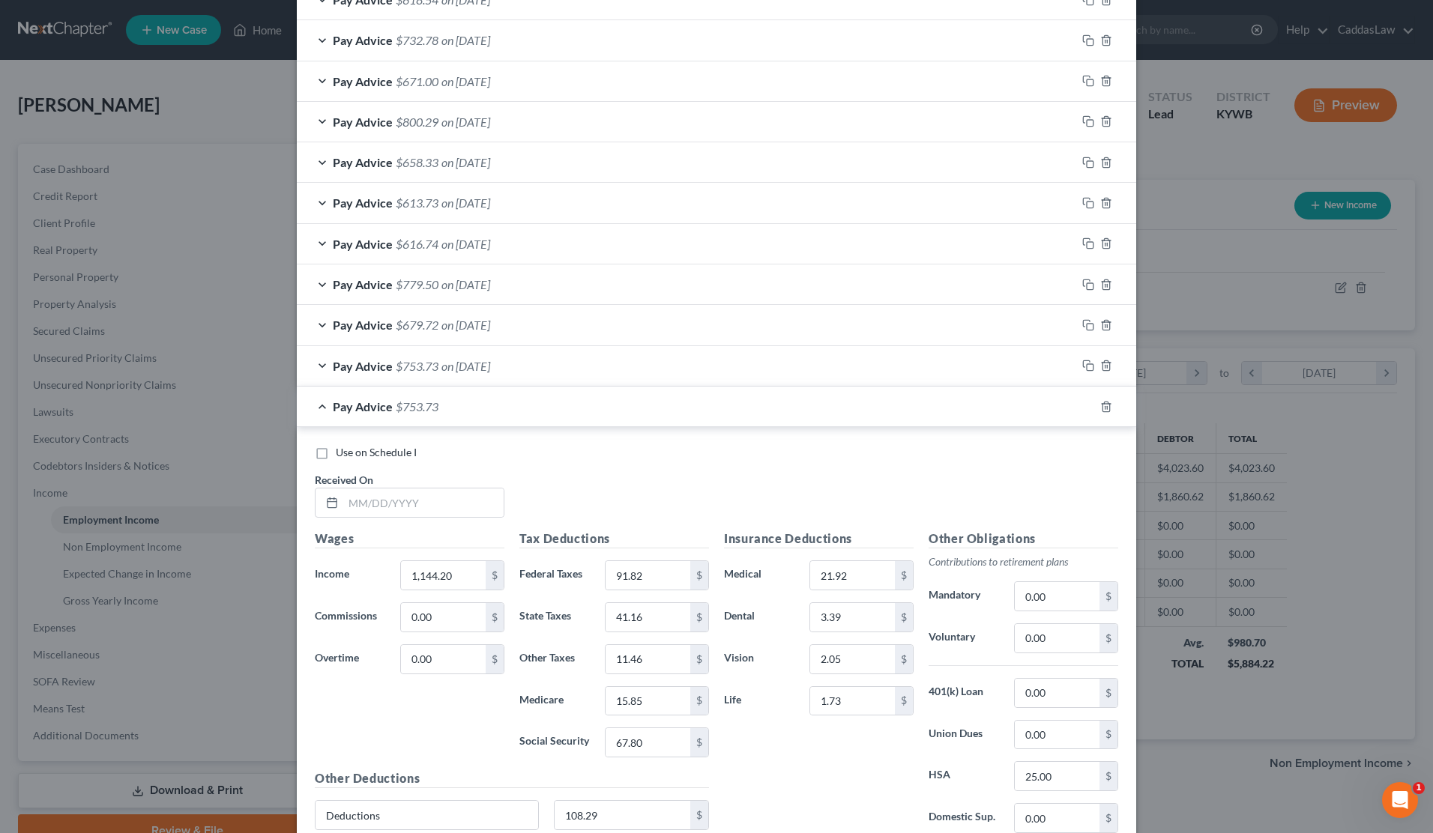
scroll to position [902, 0]
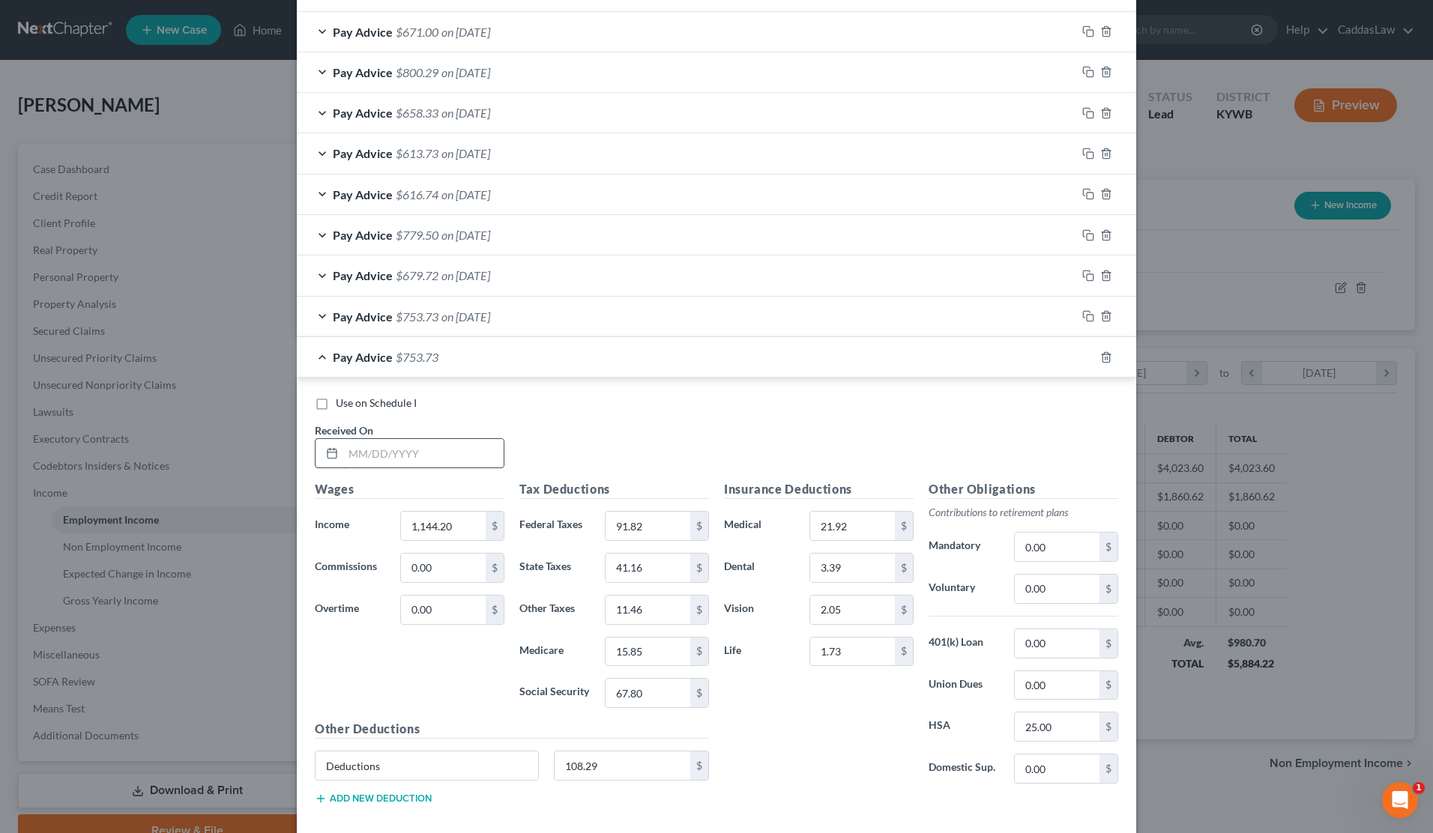
click at [360, 441] on input "text" at bounding box center [423, 453] width 160 height 28
type input "[DATE]"
type input "1,173.92"
type input "72.79"
type input "44.44"
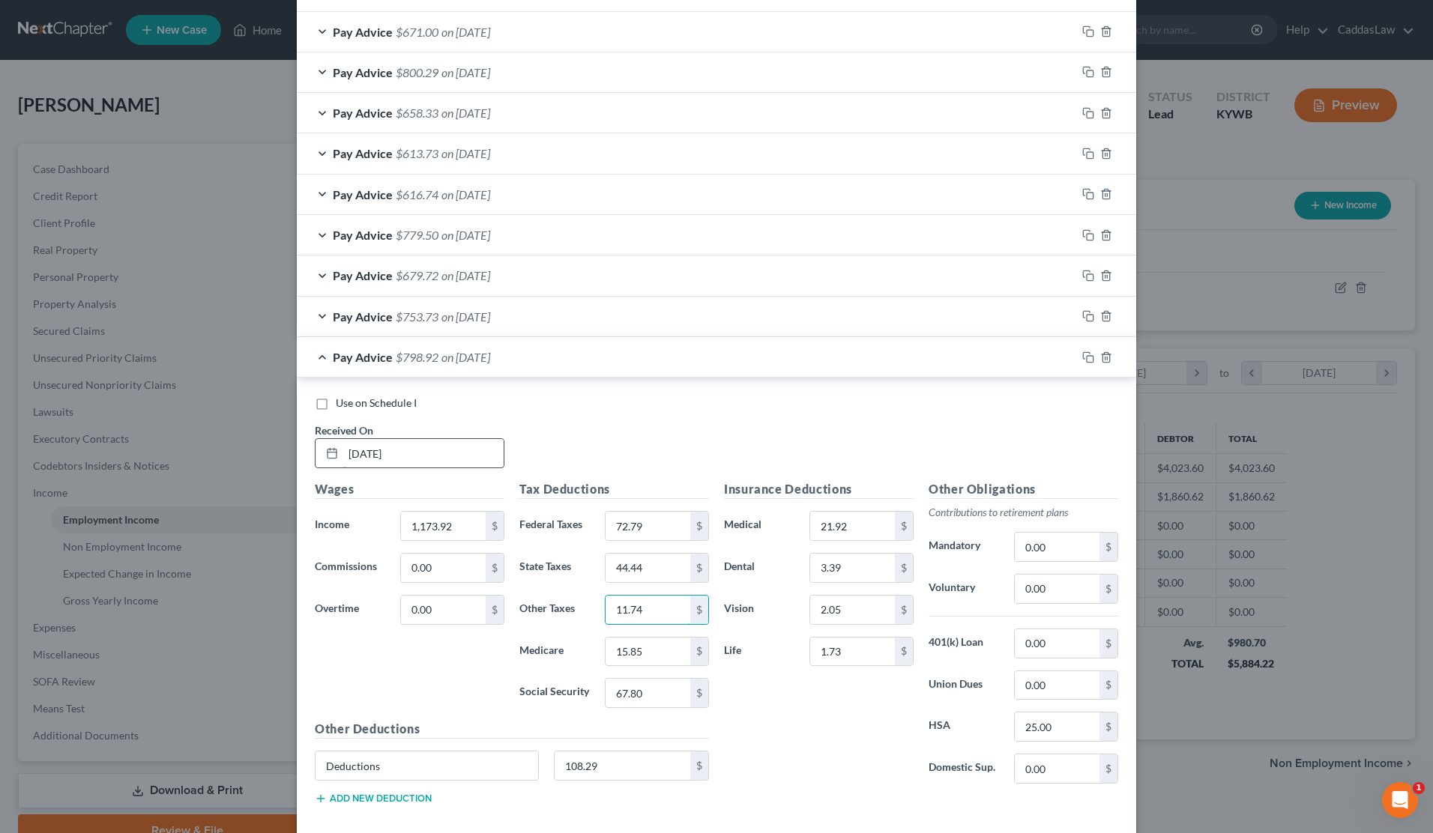
type input "11.74"
type input "17.02"
type input "72.79"
click at [653, 518] on input "72.79" at bounding box center [648, 526] width 85 height 28
type input "7"
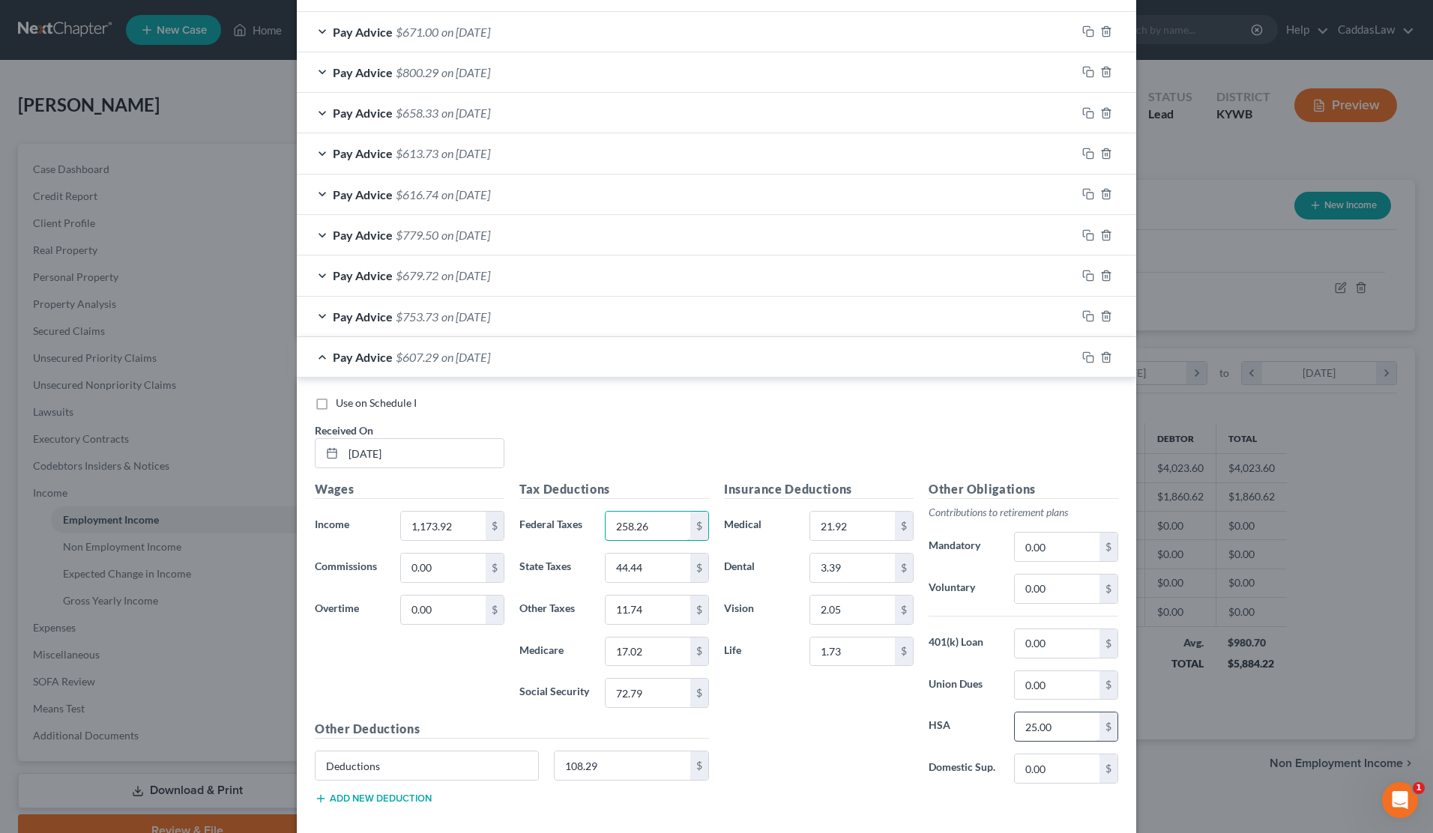
type input "258.26"
drag, startPoint x: 1061, startPoint y: 712, endPoint x: 976, endPoint y: 710, distance: 84.7
click at [975, 712] on div "HSA 25.00 $" at bounding box center [1023, 727] width 205 height 30
type input "0.00"
drag, startPoint x: 854, startPoint y: 638, endPoint x: 744, endPoint y: 638, distance: 110.2
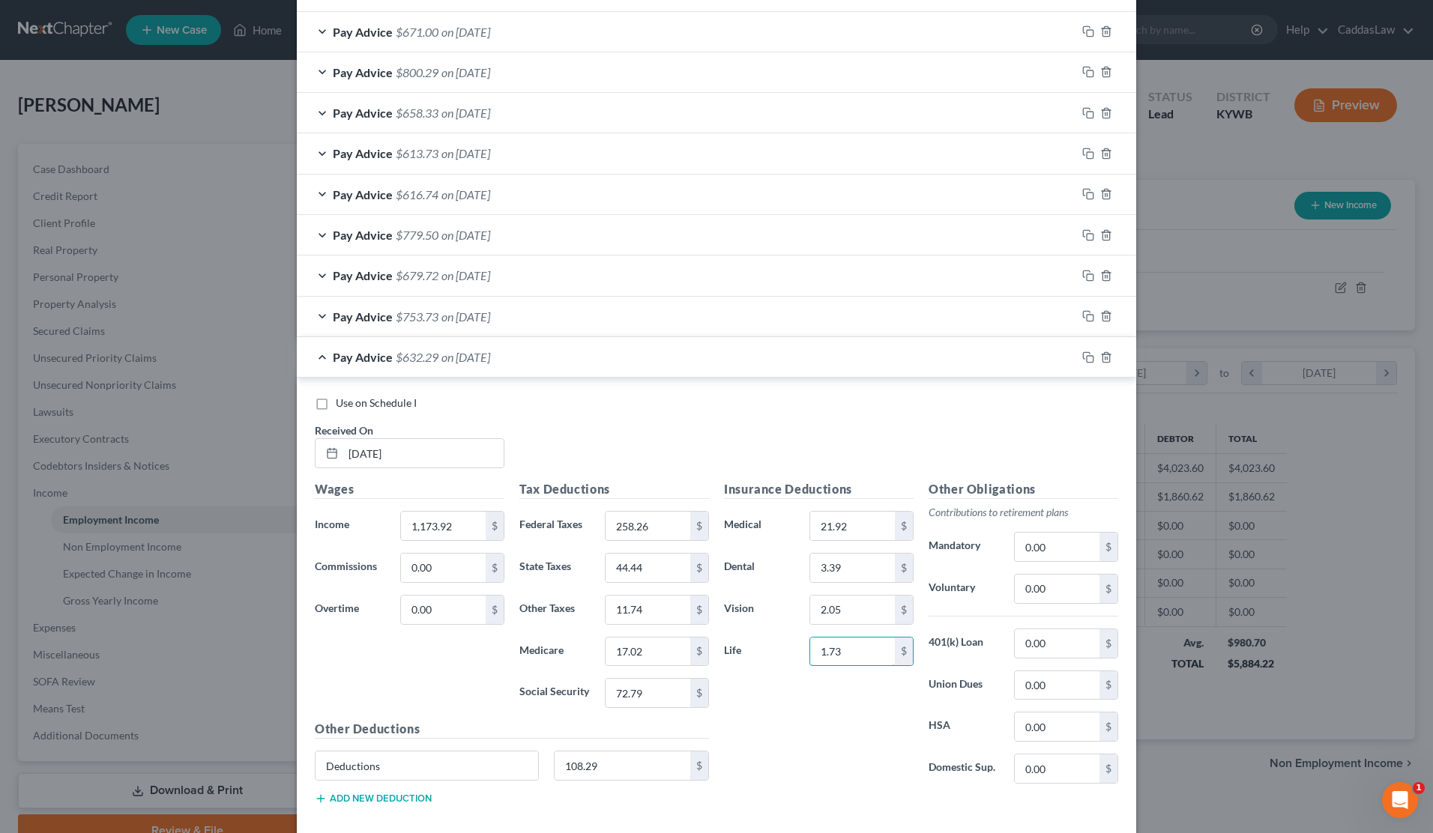
click at [744, 638] on div "Life 1.73 $" at bounding box center [819, 652] width 205 height 30
type input "0.00"
drag, startPoint x: 822, startPoint y: 604, endPoint x: 691, endPoint y: 603, distance: 131.2
click at [691, 603] on div "Wages Income * 1,173.92 $ Commissions 0.00 $ Overtime 0.00 $ Tax Deductions Fed…" at bounding box center [716, 648] width 818 height 337
type input "0.00"
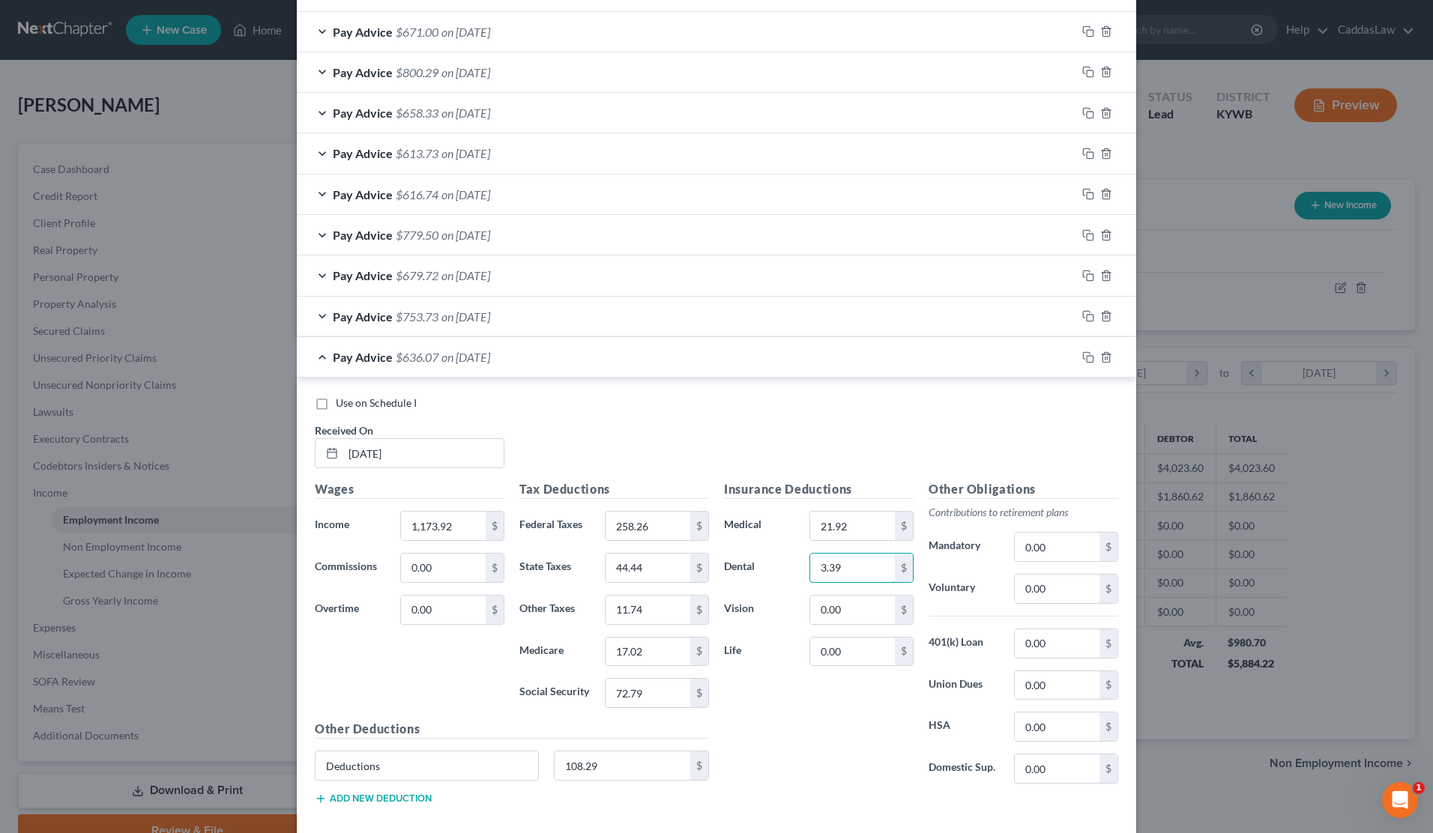
drag, startPoint x: 833, startPoint y: 561, endPoint x: 762, endPoint y: 561, distance: 72.0
click at [762, 561] on div "Dental 3.39 $" at bounding box center [819, 568] width 205 height 30
type input "0.00"
click at [846, 529] on input "21.92" at bounding box center [852, 526] width 85 height 28
drag, startPoint x: 851, startPoint y: 522, endPoint x: 786, endPoint y: 522, distance: 64.5
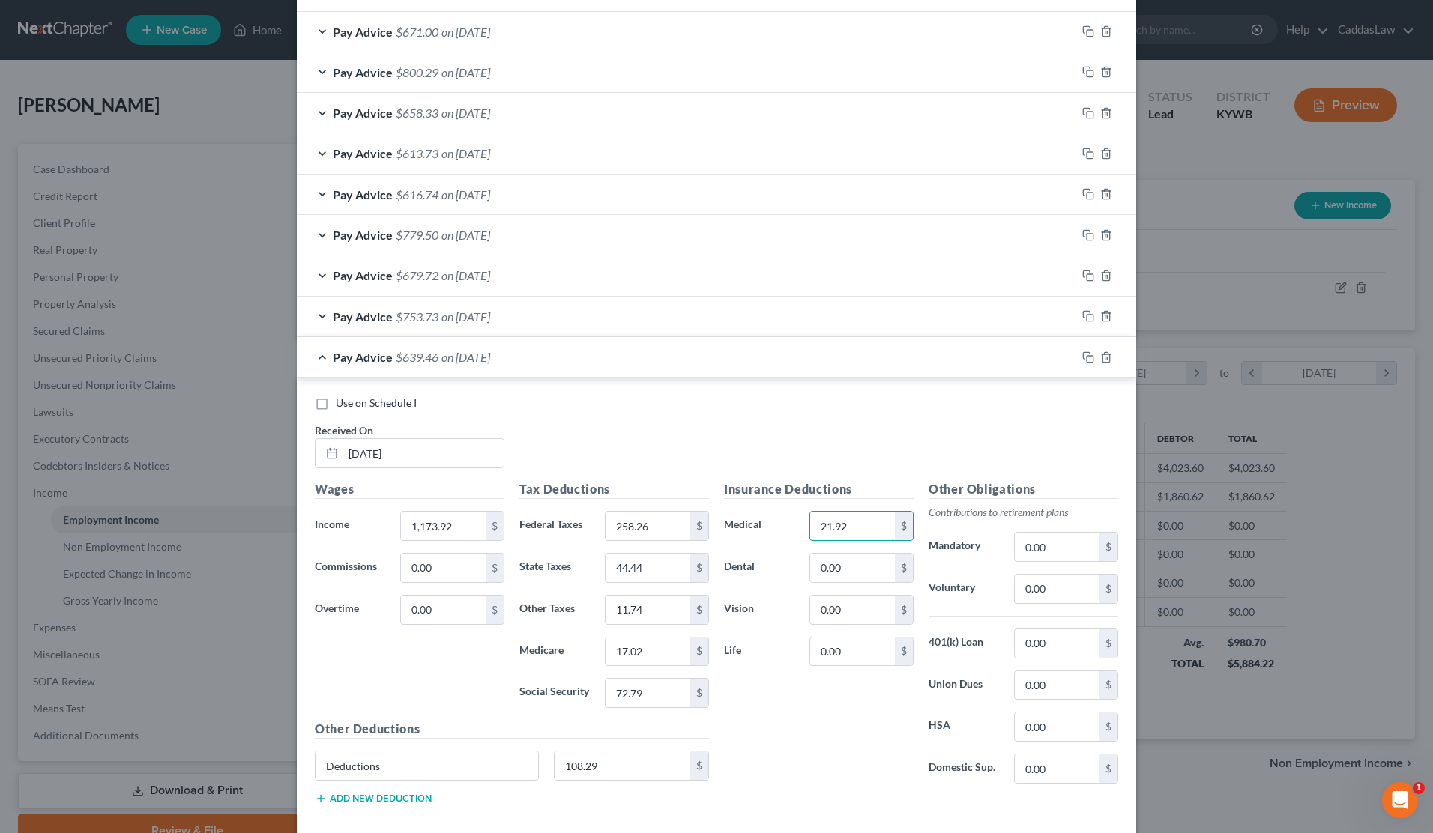
click at [786, 522] on div "Medical 21.92 $" at bounding box center [819, 526] width 205 height 30
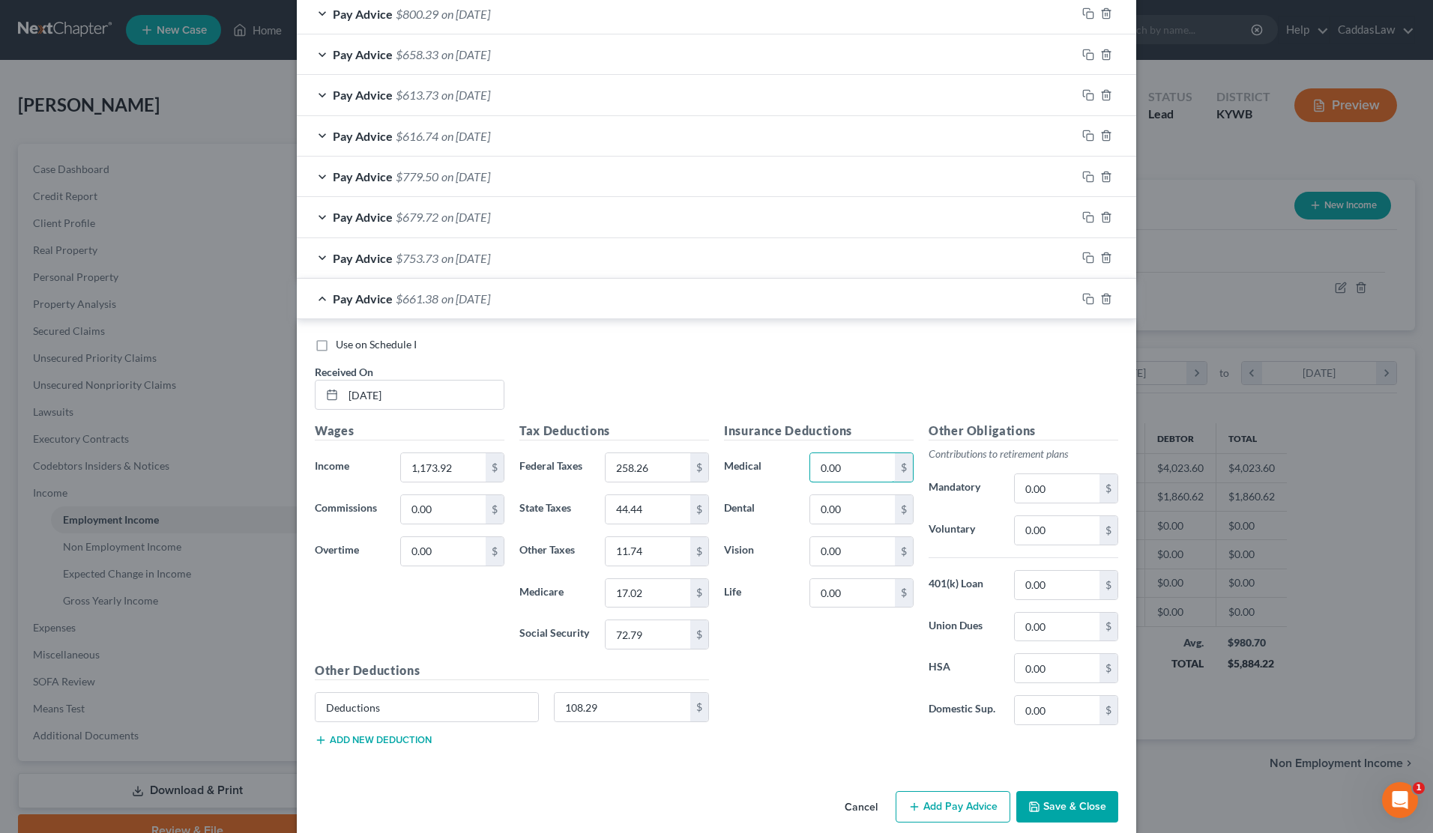
scroll to position [961, 0]
type input "0.00"
drag, startPoint x: 632, startPoint y: 710, endPoint x: 520, endPoint y: 710, distance: 111.7
click at [520, 710] on div "Deductions 108.29 $" at bounding box center [511, 714] width 409 height 42
drag, startPoint x: 613, startPoint y: 693, endPoint x: 521, endPoint y: 692, distance: 92.2
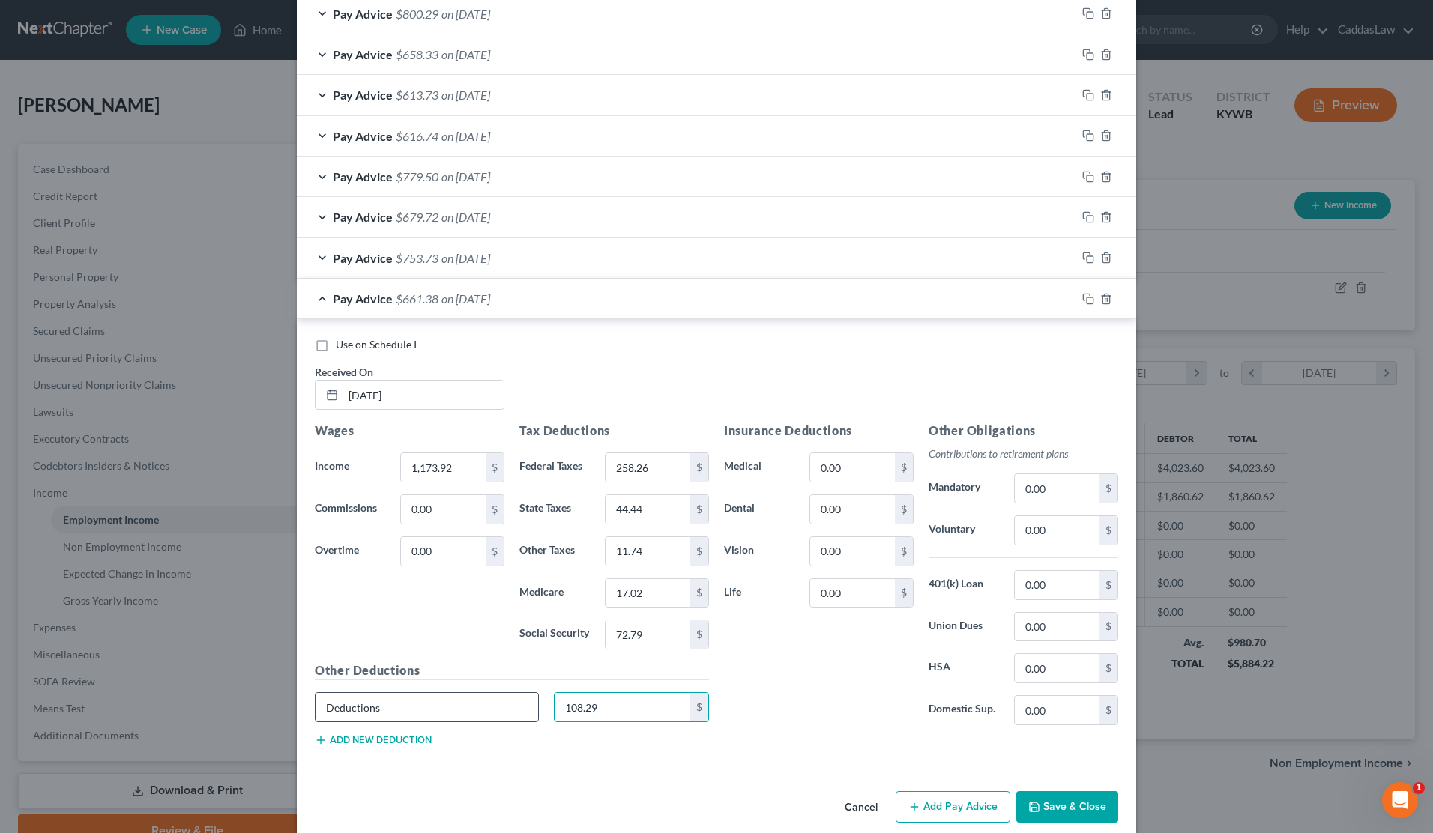
click at [521, 693] on div "Deductions 108.29 $" at bounding box center [511, 714] width 409 height 42
type input "0"
drag, startPoint x: 468, startPoint y: 710, endPoint x: 304, endPoint y: 711, distance: 163.4
drag, startPoint x: 382, startPoint y: 705, endPoint x: 259, endPoint y: 705, distance: 123.7
click at [259, 705] on div "Edit Income Source × Employment Type * Select Full or [DEMOGRAPHIC_DATA] Employ…" at bounding box center [716, 416] width 1433 height 833
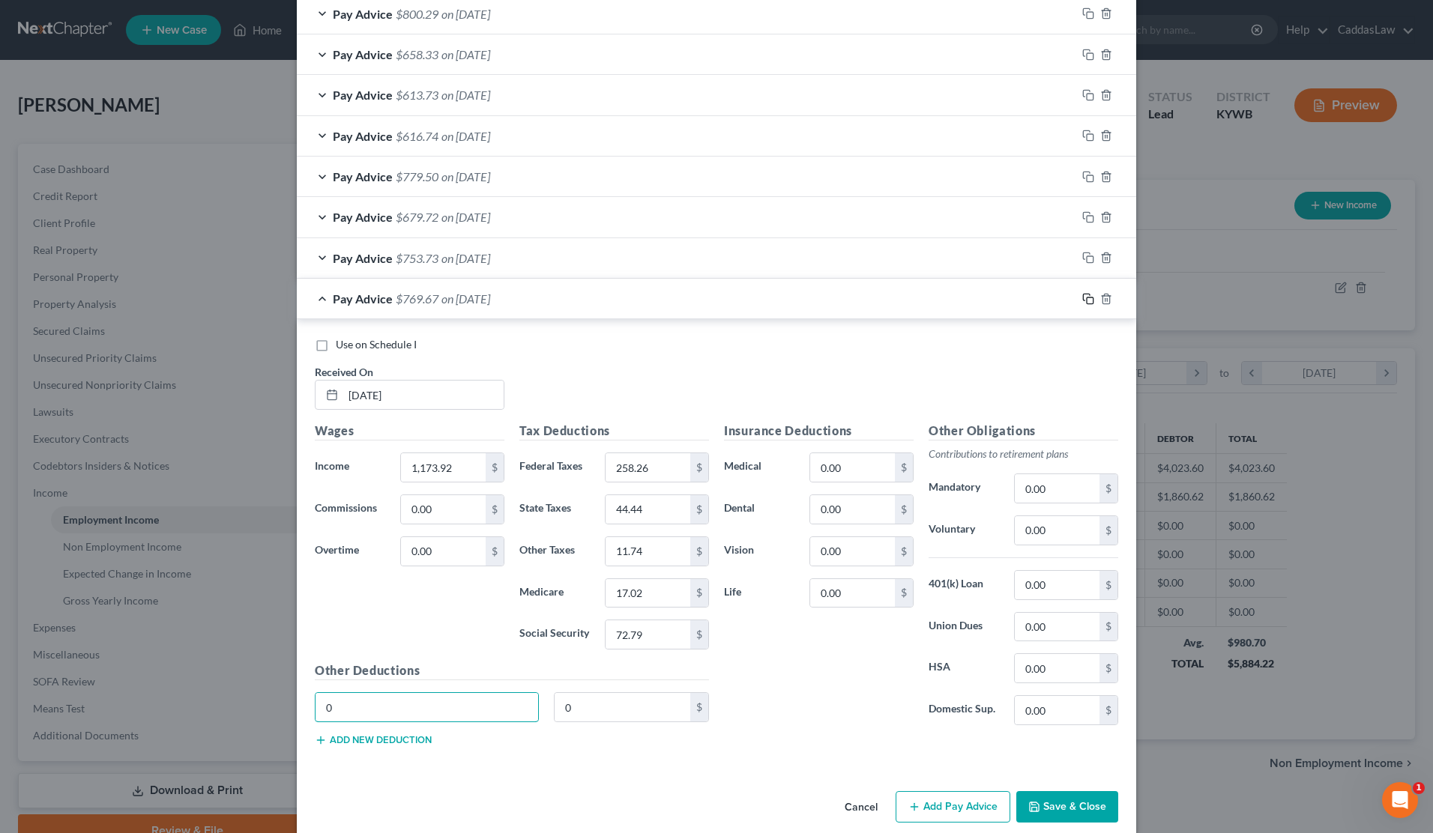
type input "0"
click at [1088, 298] on rect "button" at bounding box center [1090, 301] width 7 height 7
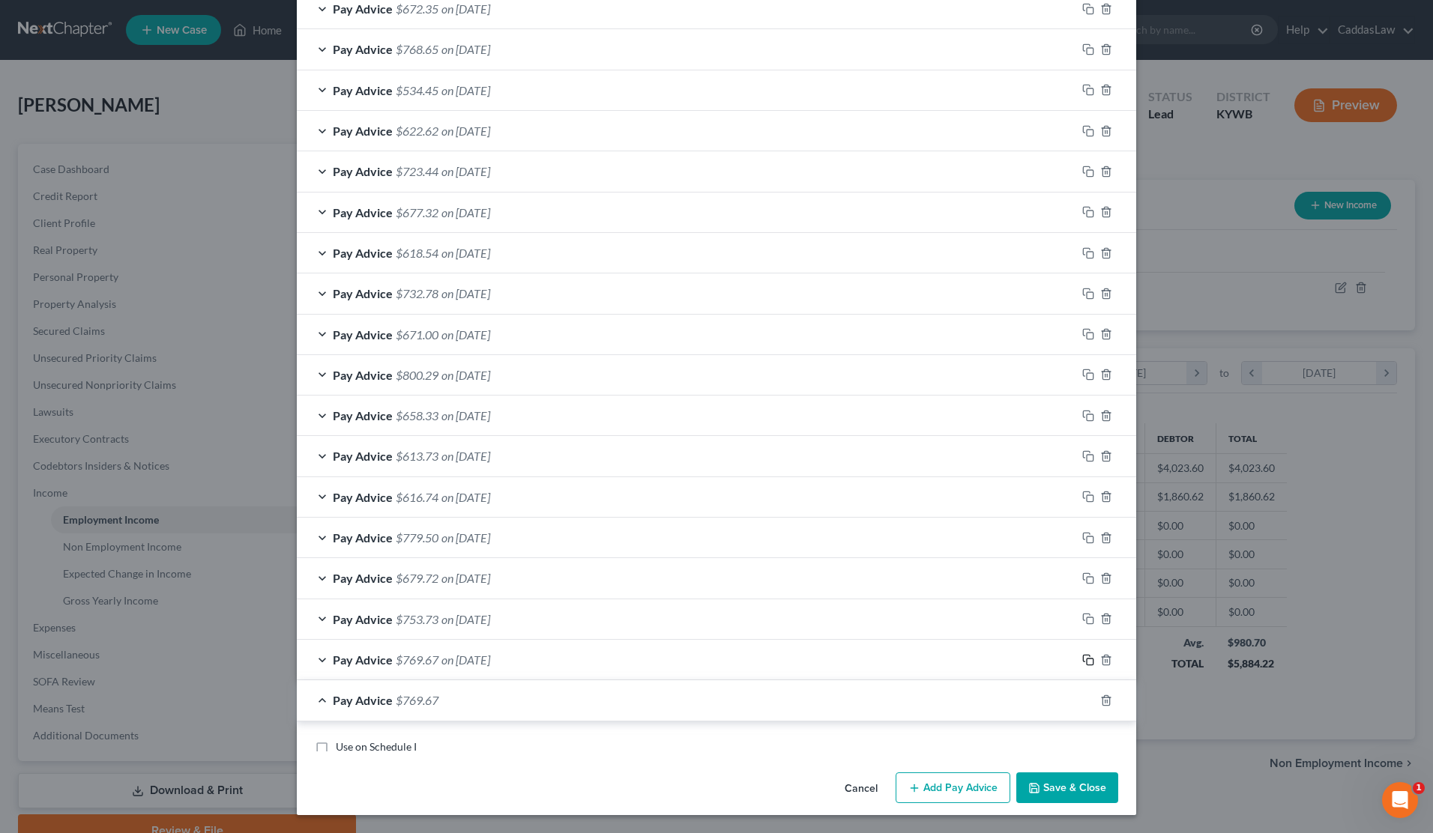
scroll to position [585, 0]
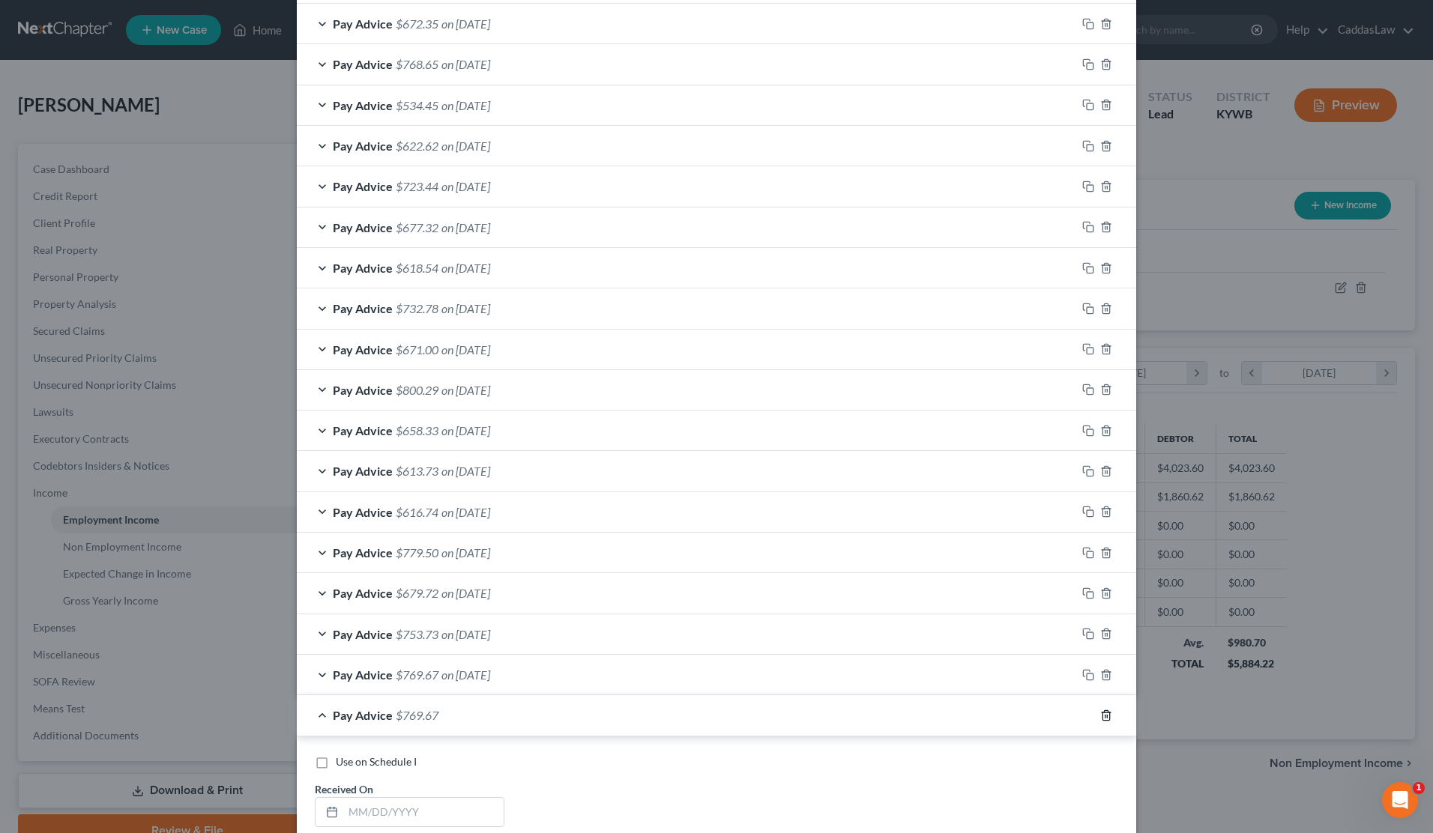
click at [1103, 711] on icon "button" at bounding box center [1106, 716] width 7 height 10
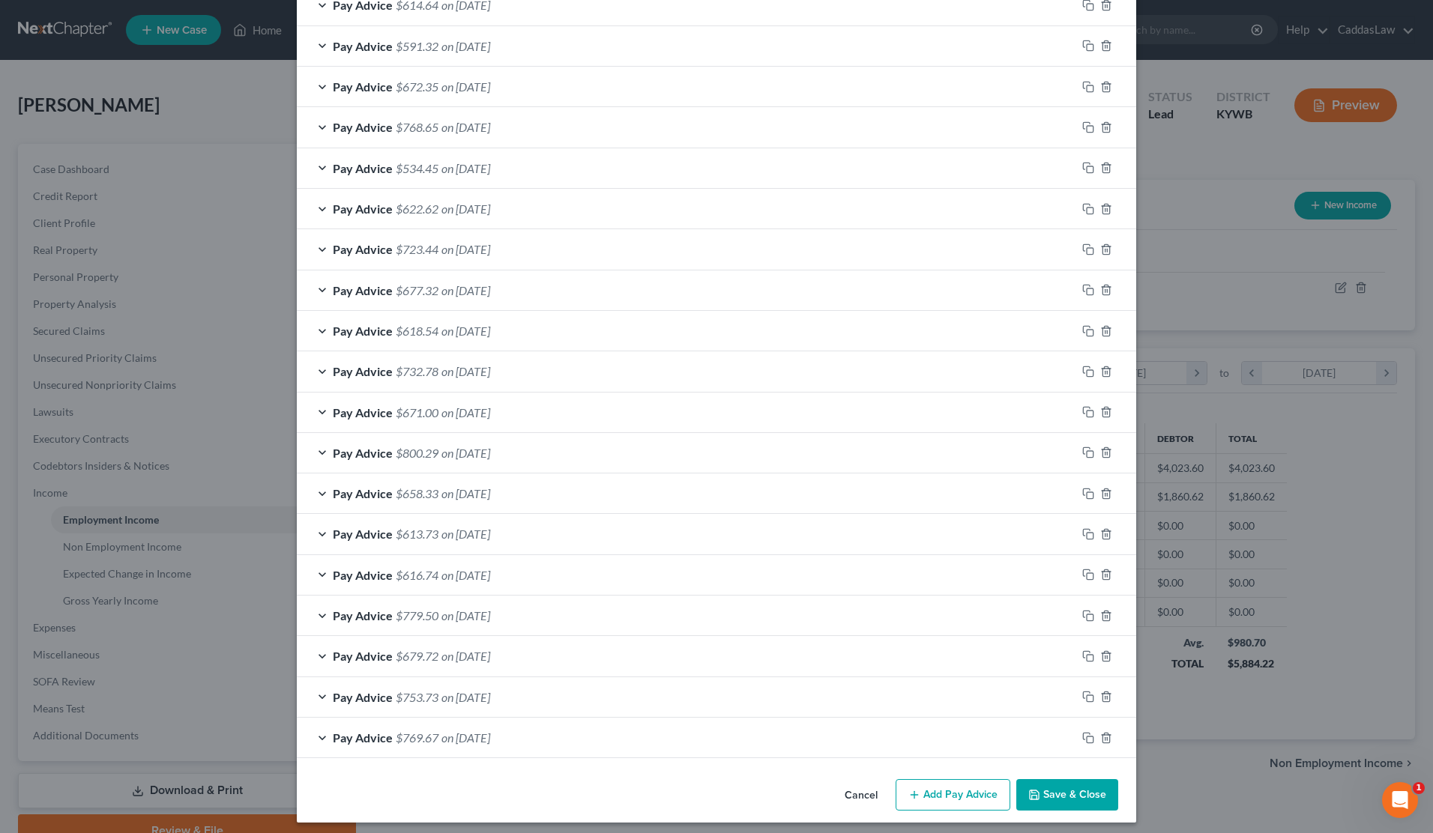
click at [1066, 785] on button "Save & Close" at bounding box center [1067, 794] width 102 height 31
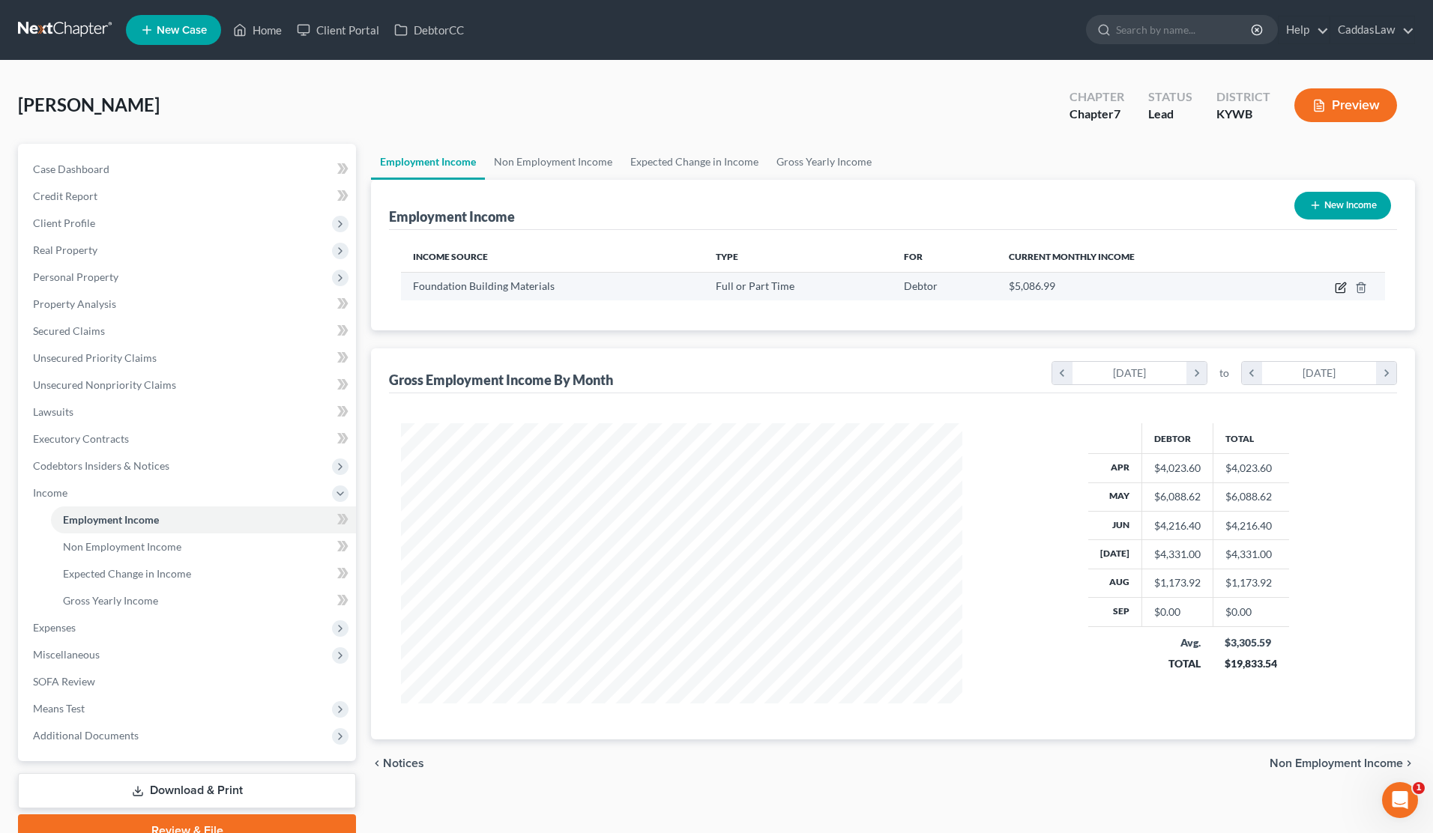
click at [1342, 290] on icon "button" at bounding box center [1341, 288] width 12 height 12
select select "0"
select select "18"
select select "3"
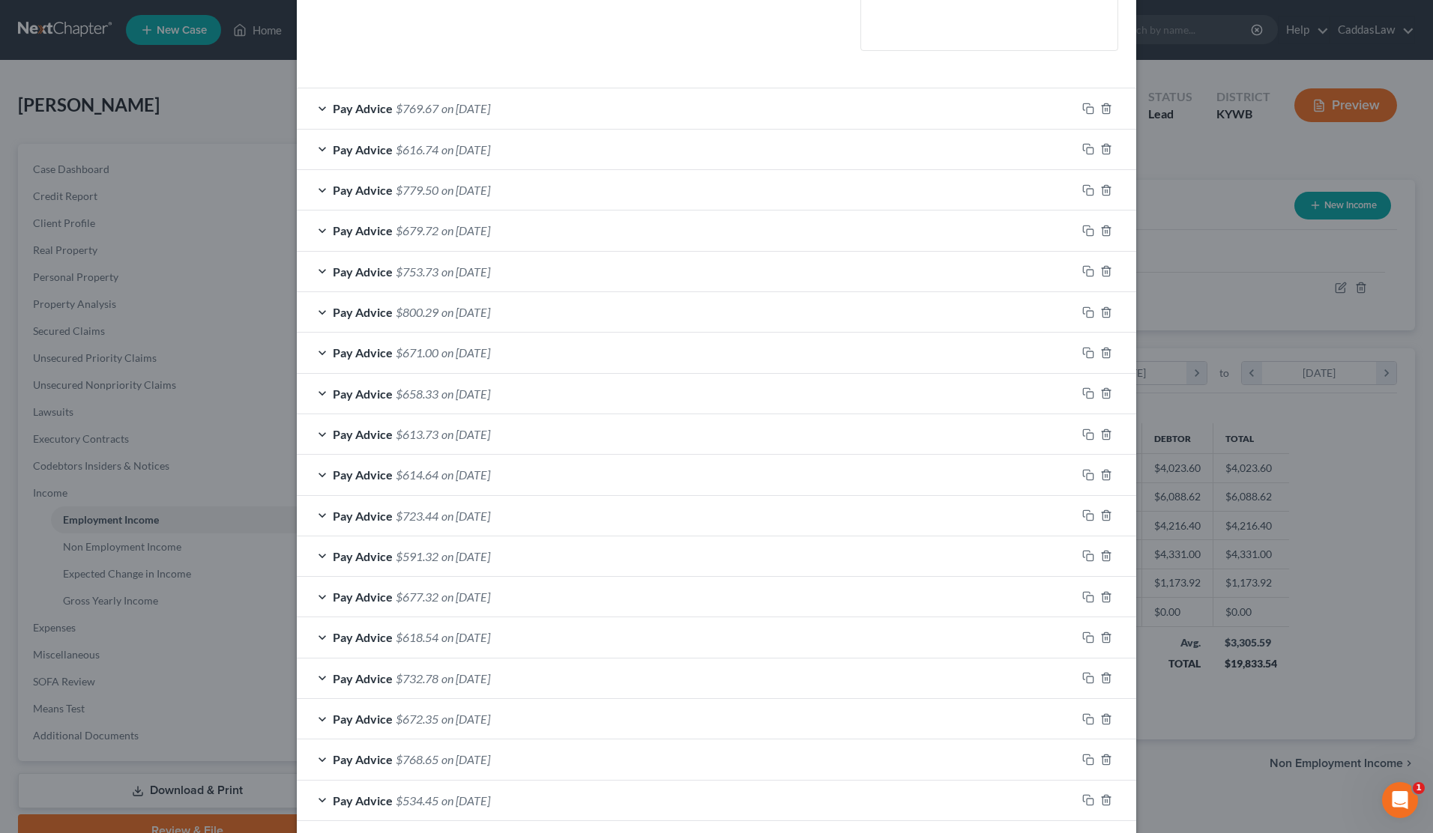
scroll to position [388, 0]
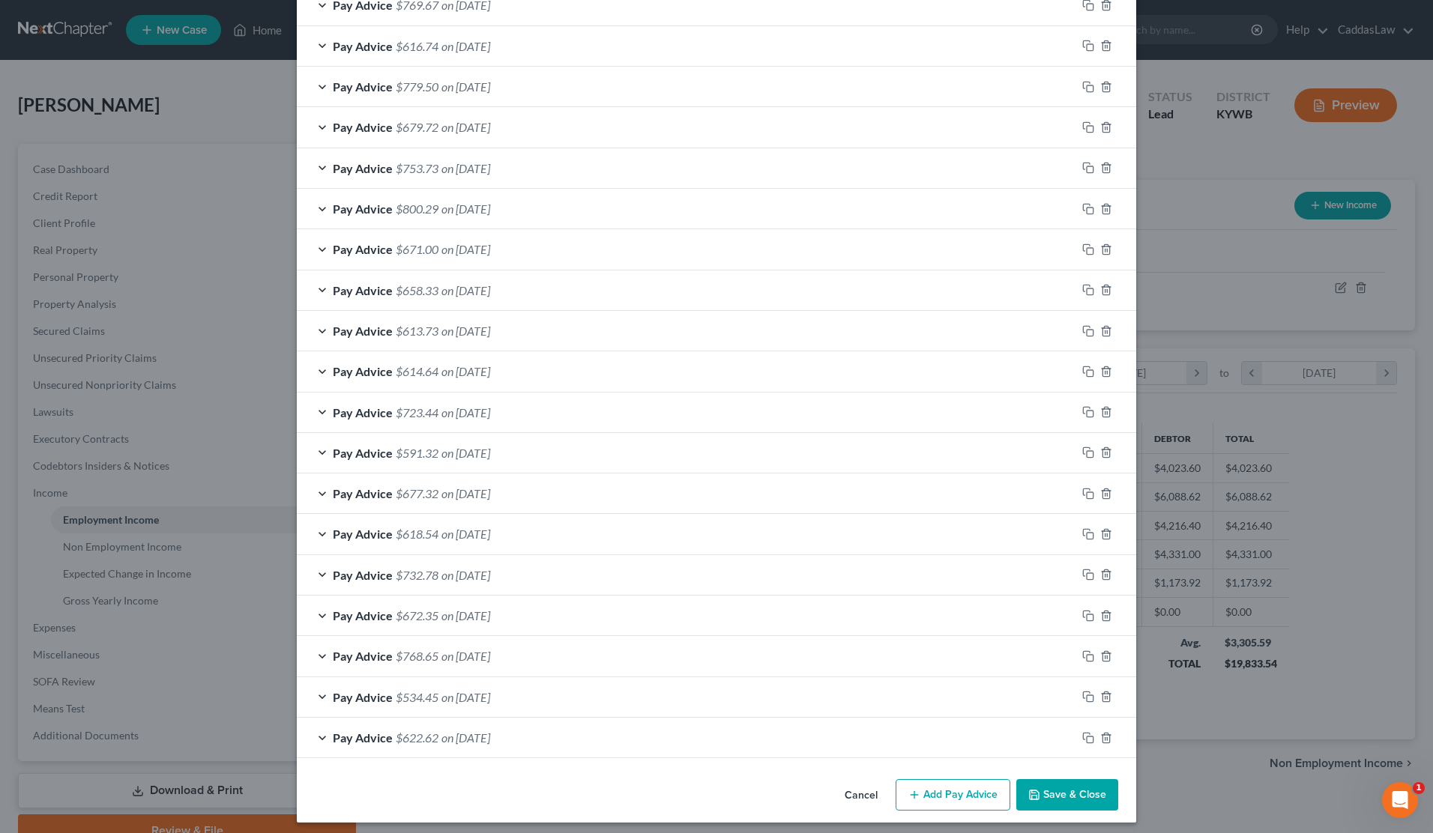
click at [528, 731] on div "Pay Advice $622.62 on [DATE]" at bounding box center [686, 738] width 779 height 40
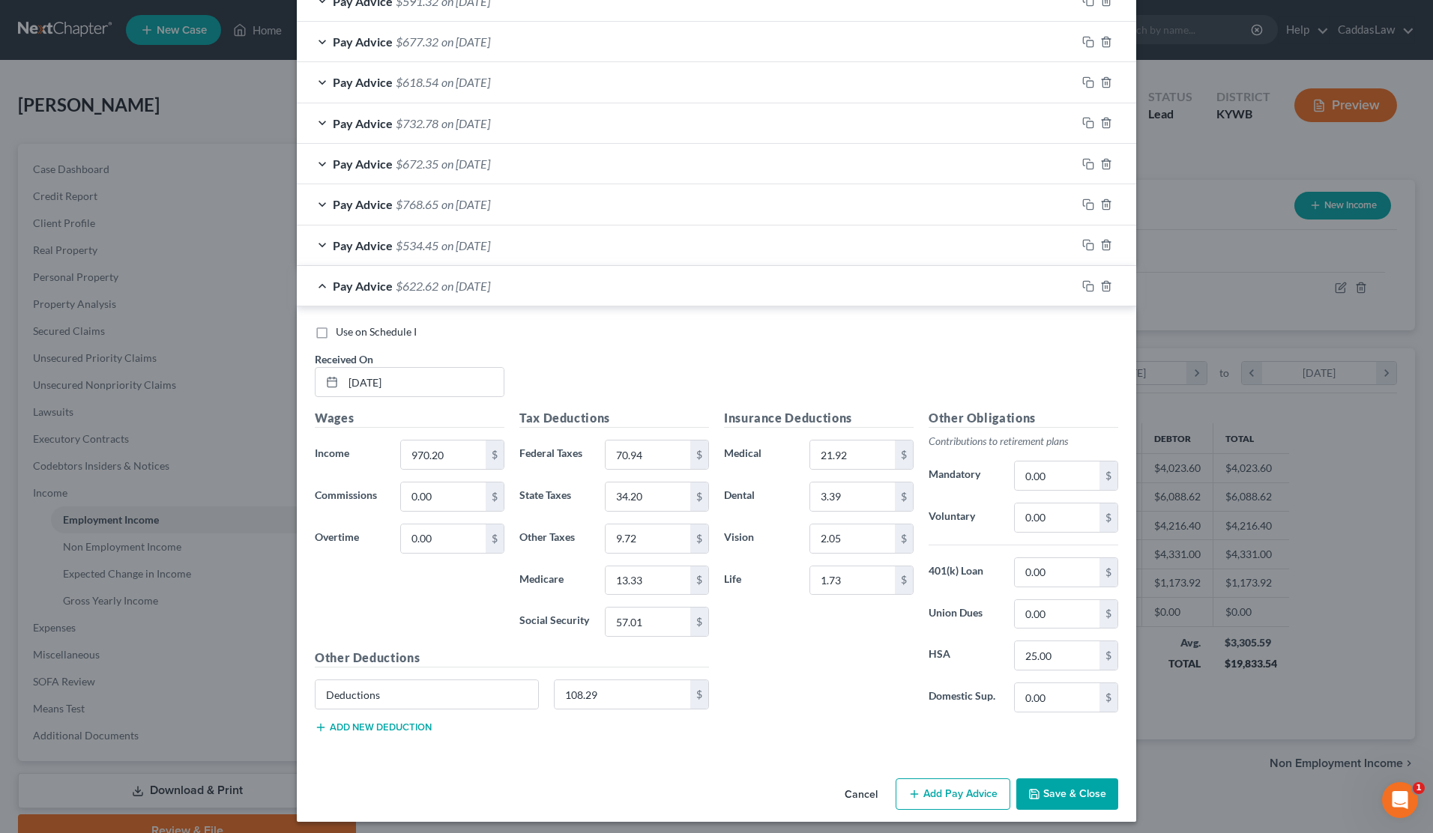
scroll to position [972, 0]
click at [1089, 282] on icon "button" at bounding box center [1088, 288] width 12 height 12
click at [355, 379] on input "text" at bounding box center [423, 384] width 160 height 28
type input "[DATE]"
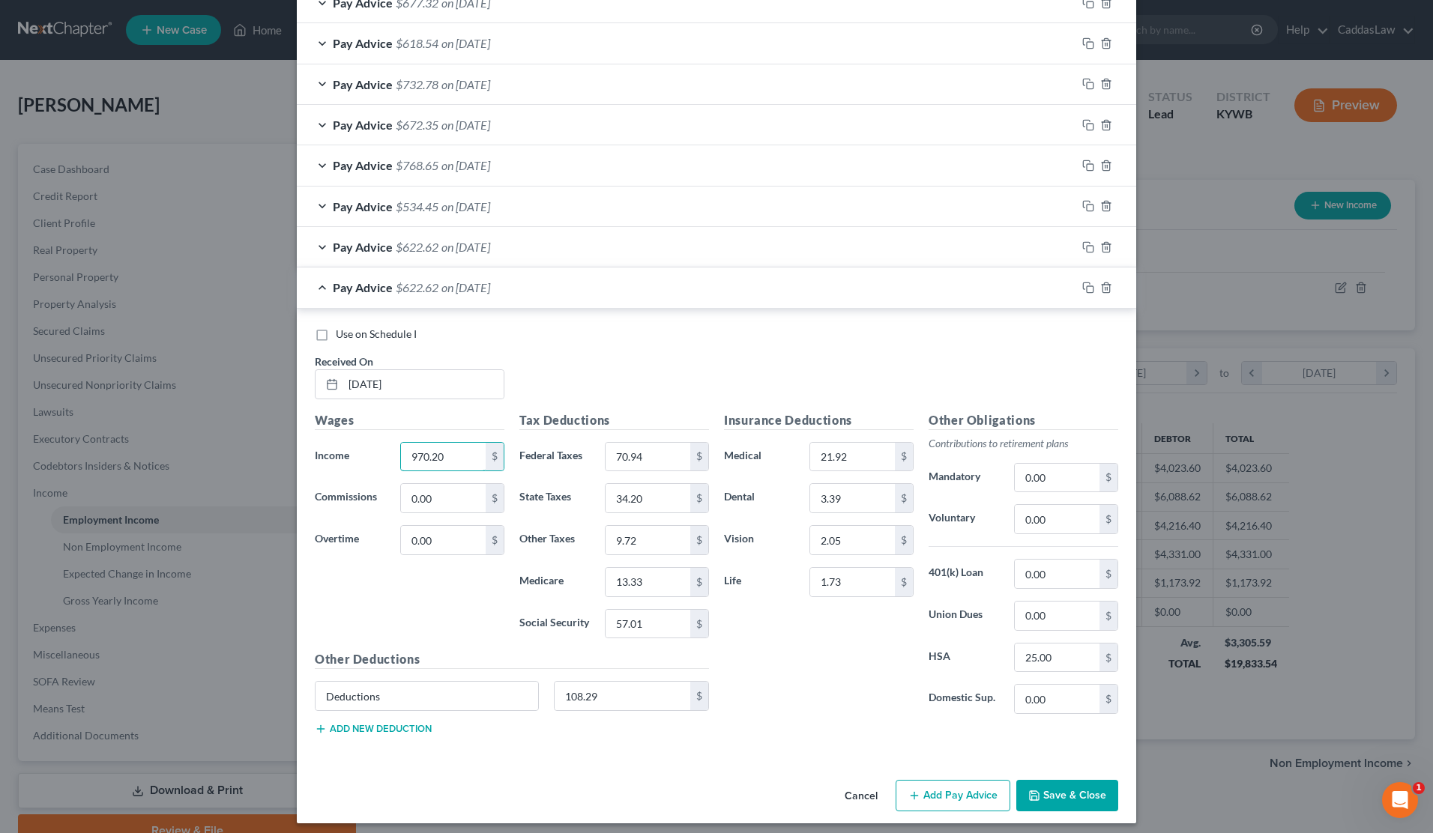
drag, startPoint x: 452, startPoint y: 448, endPoint x: 315, endPoint y: 438, distance: 137.6
click at [323, 442] on div "Income * 970.20 $" at bounding box center [409, 457] width 205 height 30
type input "1,073.40"
type input "7"
type input "83.32"
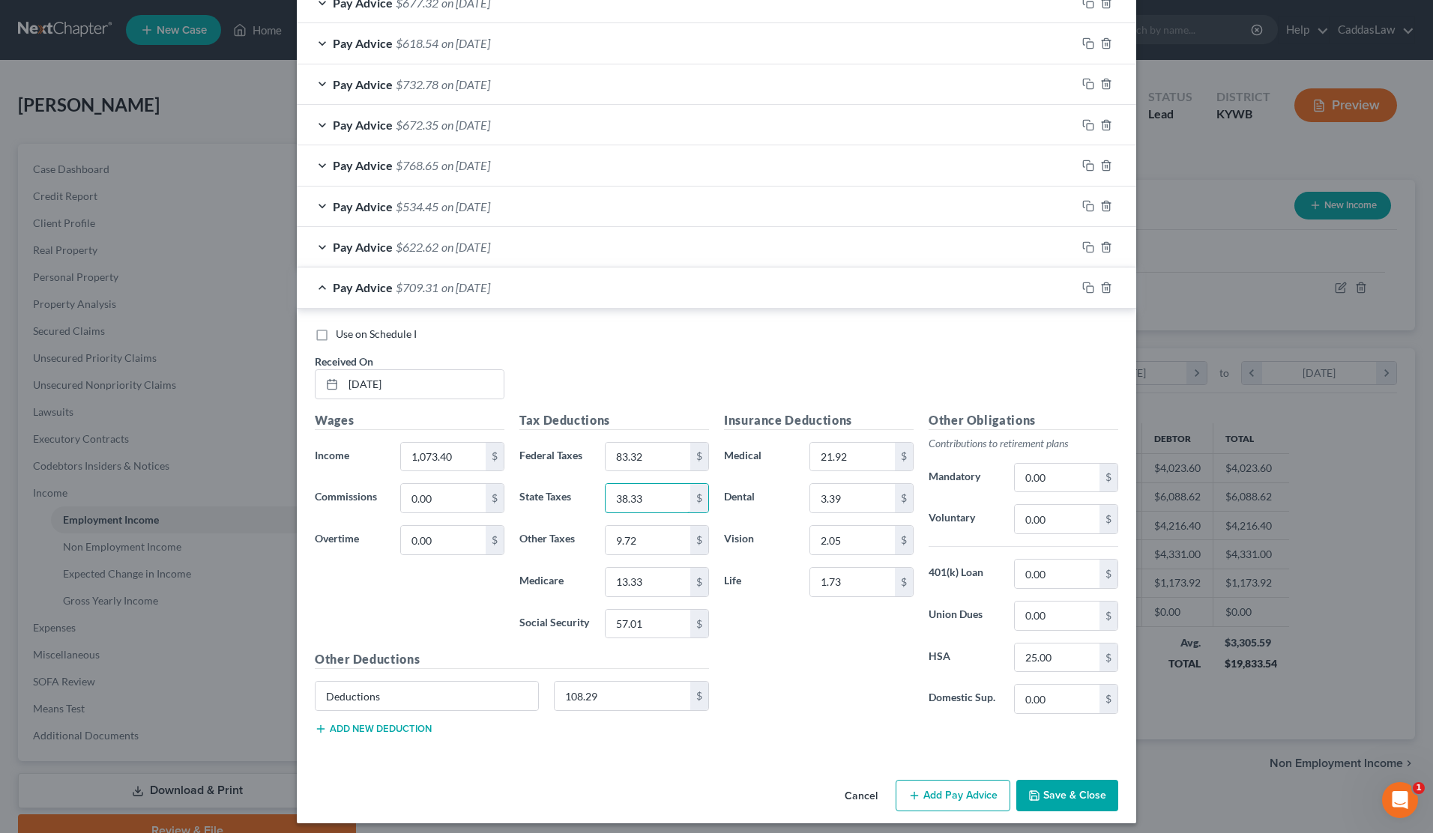
type input "38.33"
type input "10.75"
type input "14.83"
type input "63.41"
click at [1091, 282] on icon "button" at bounding box center [1088, 288] width 12 height 12
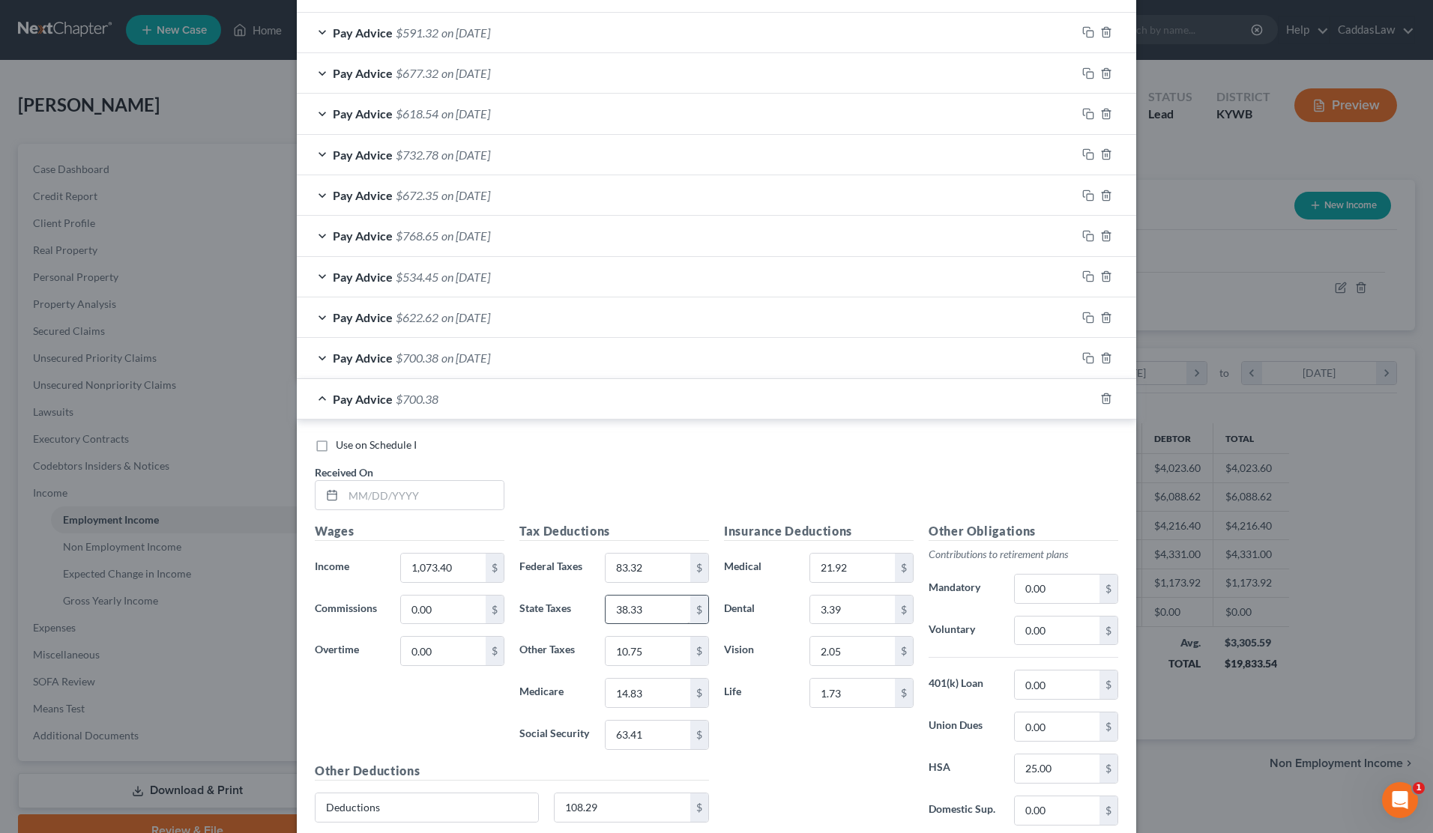
scroll to position [1032, 0]
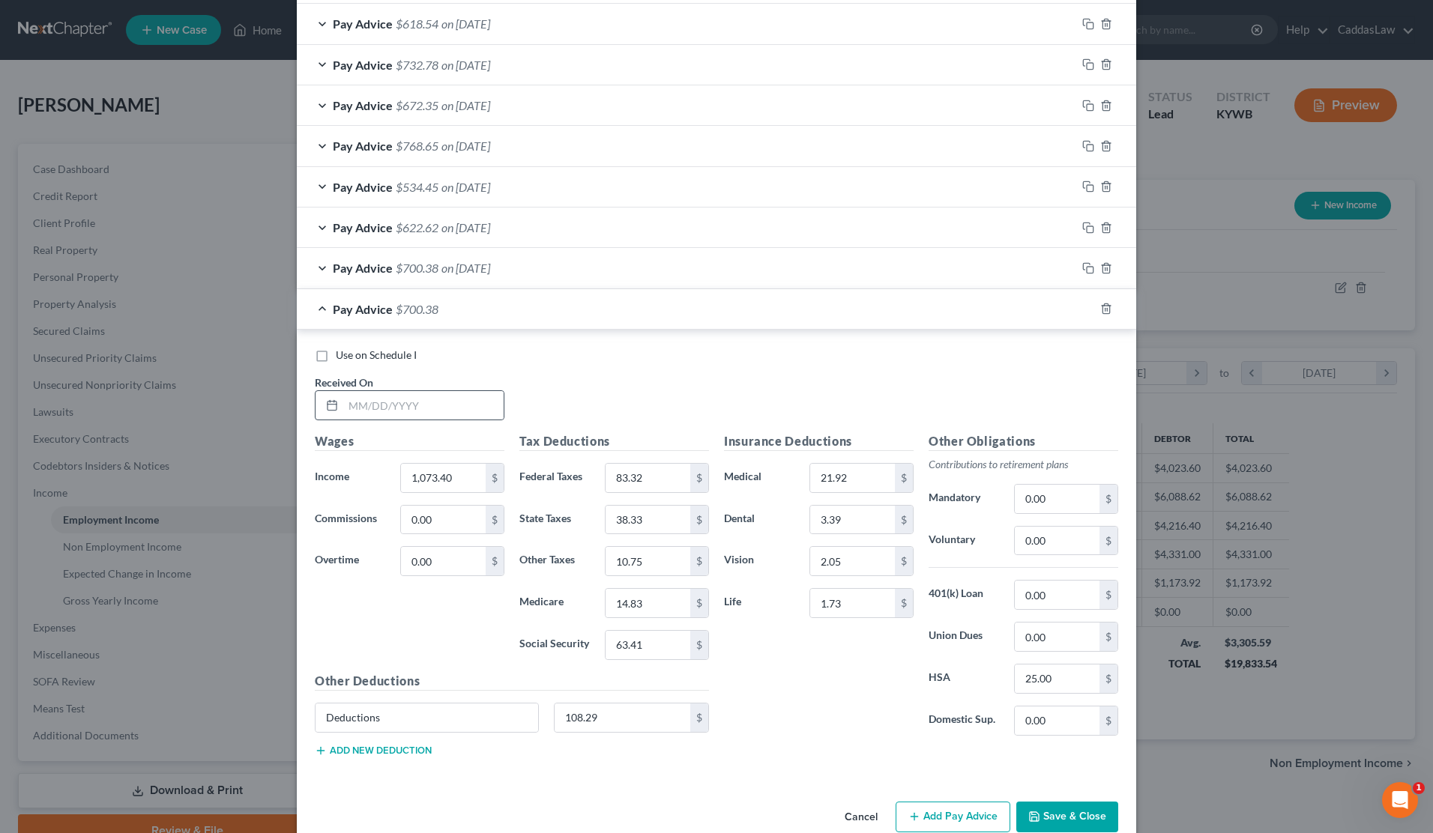
click at [339, 391] on div at bounding box center [330, 405] width 28 height 28
click at [352, 396] on input "text" at bounding box center [423, 405] width 160 height 28
type input "[DATE]"
type input "1,001.60"
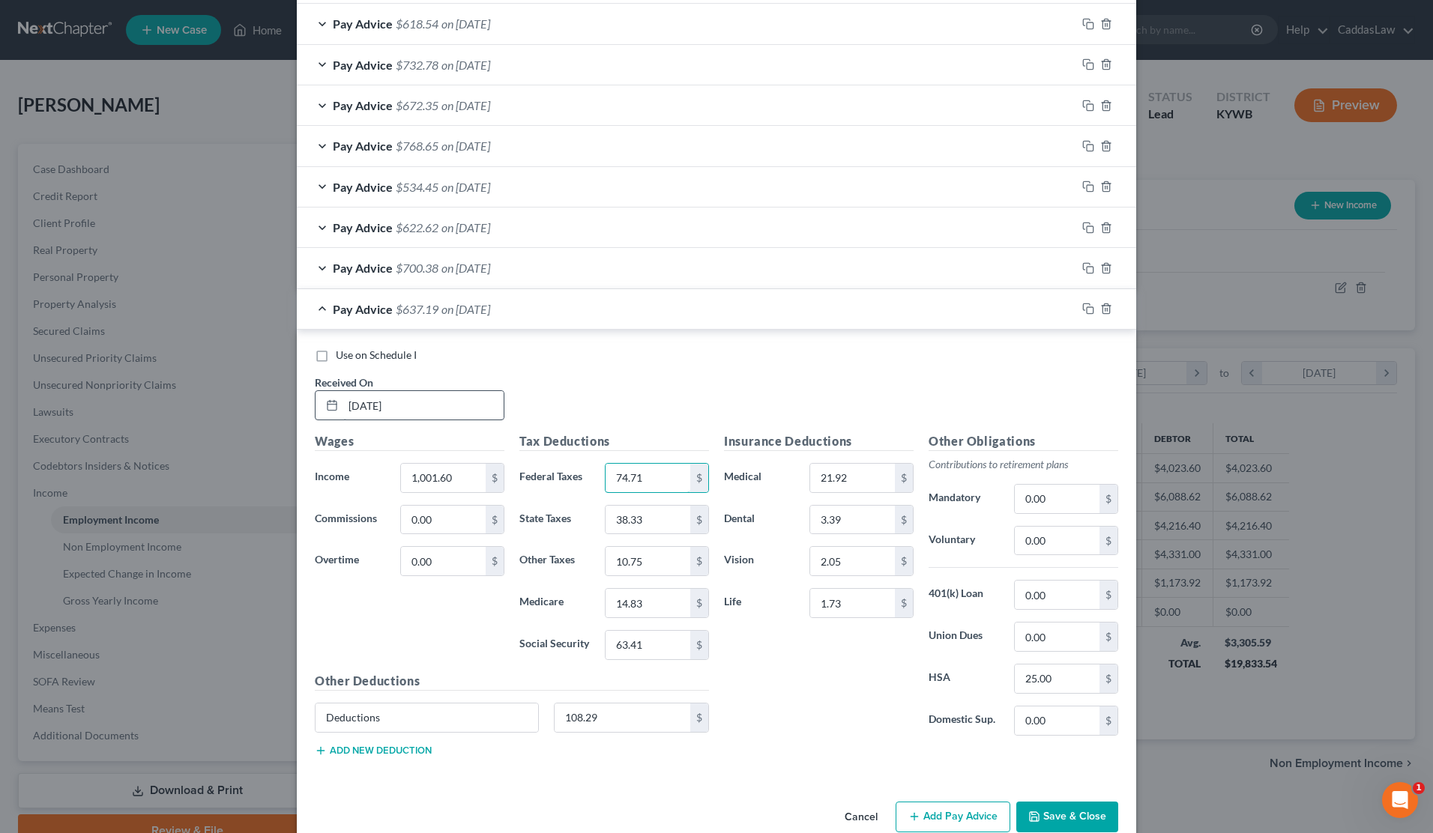
type input "74.71"
type input "35.45"
type input "10.03"
type input "13.79"
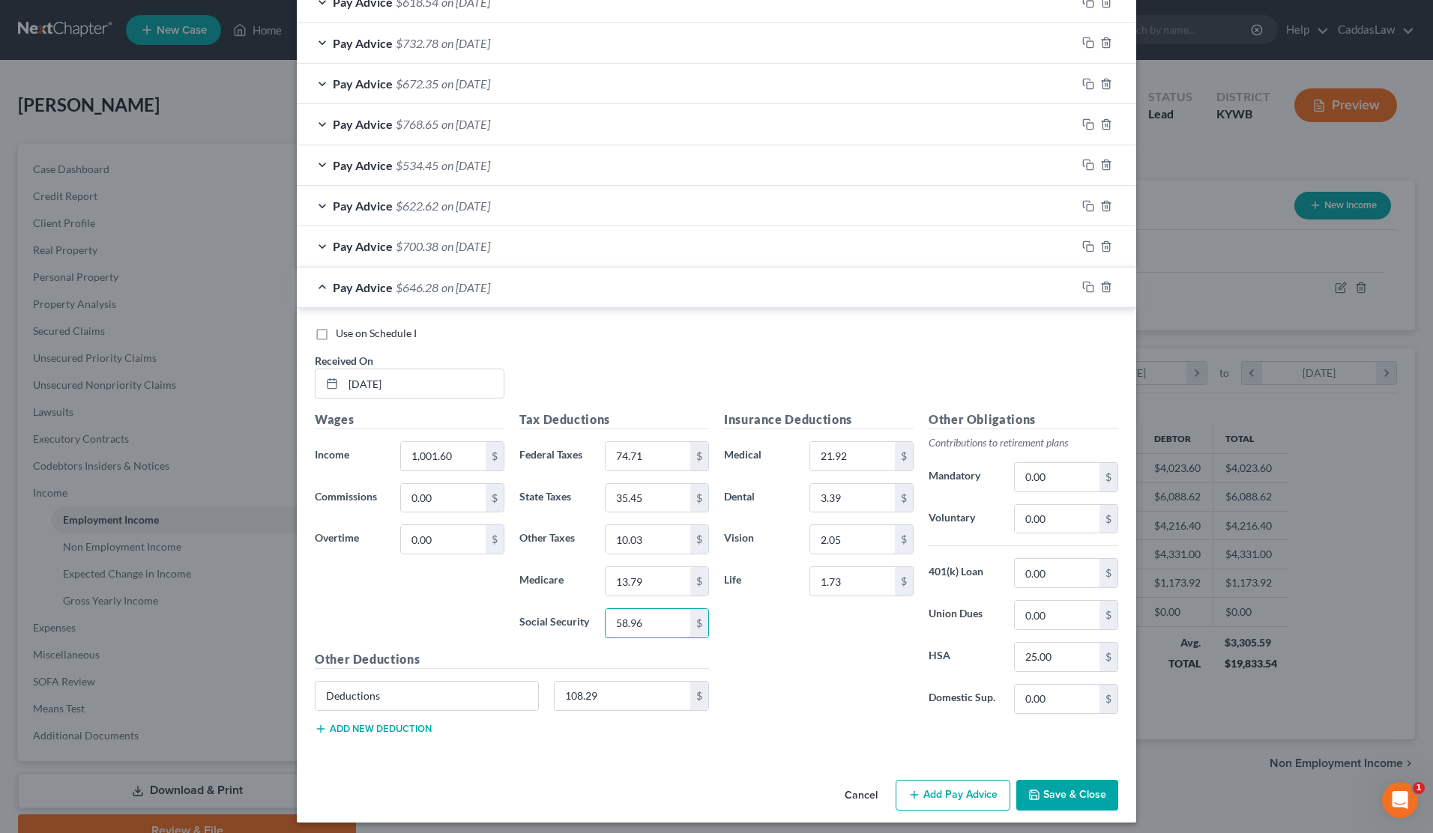
scroll to position [1053, 0]
type input "58.96"
click at [1084, 283] on icon "button" at bounding box center [1086, 286] width 7 height 7
click at [405, 374] on input "text" at bounding box center [423, 384] width 160 height 28
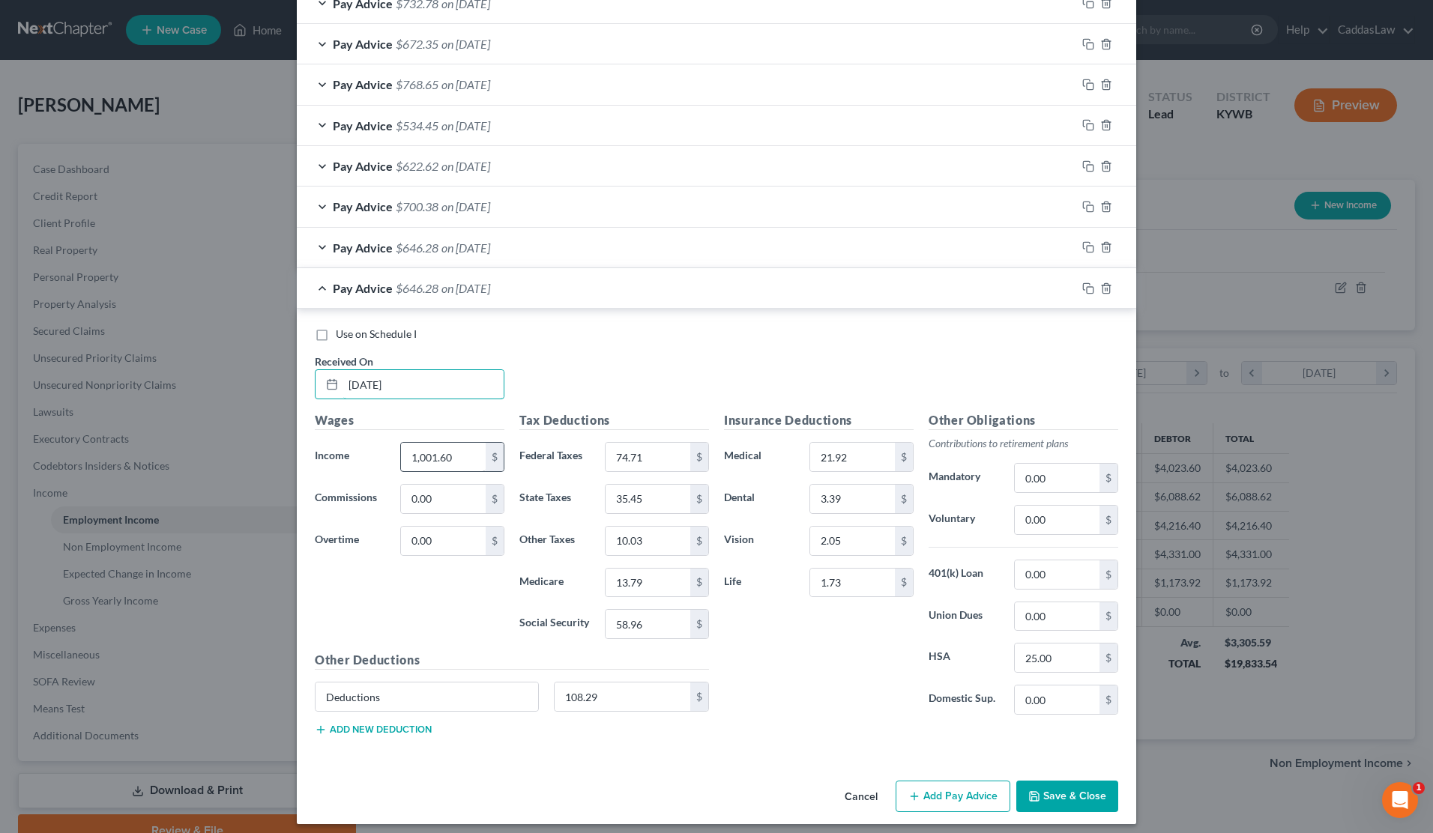
type input "[DATE]"
click at [458, 459] on input "1,001.60" at bounding box center [443, 457] width 85 height 28
drag, startPoint x: 459, startPoint y: 448, endPoint x: 340, endPoint y: 445, distance: 119.2
click at [341, 447] on div "Income * 1,001.60 $" at bounding box center [409, 457] width 205 height 30
type input "1,026.60"
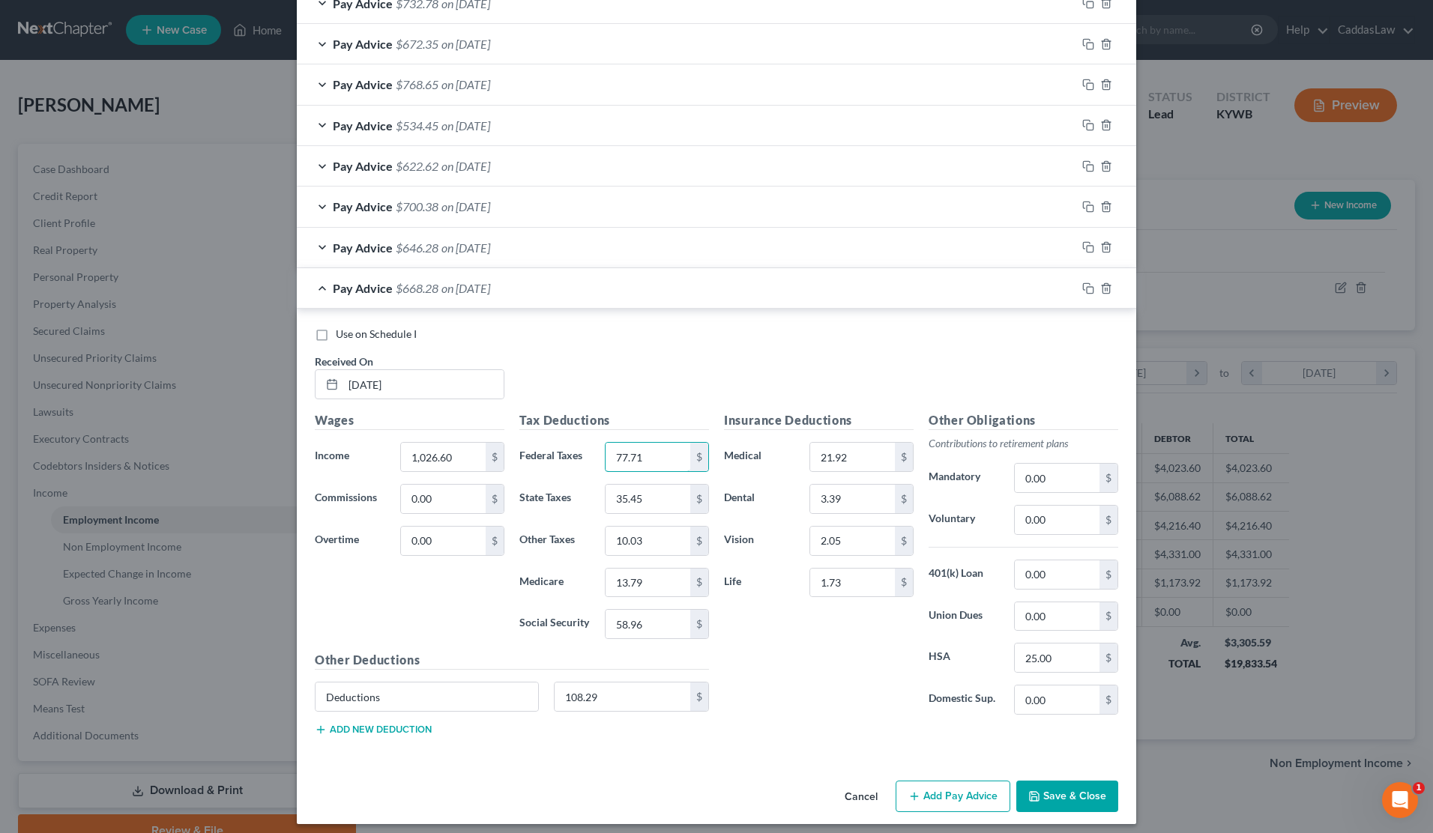
type input "77.71"
type input "36.45"
type input "10.28"
type input "14.15"
type input "60.51"
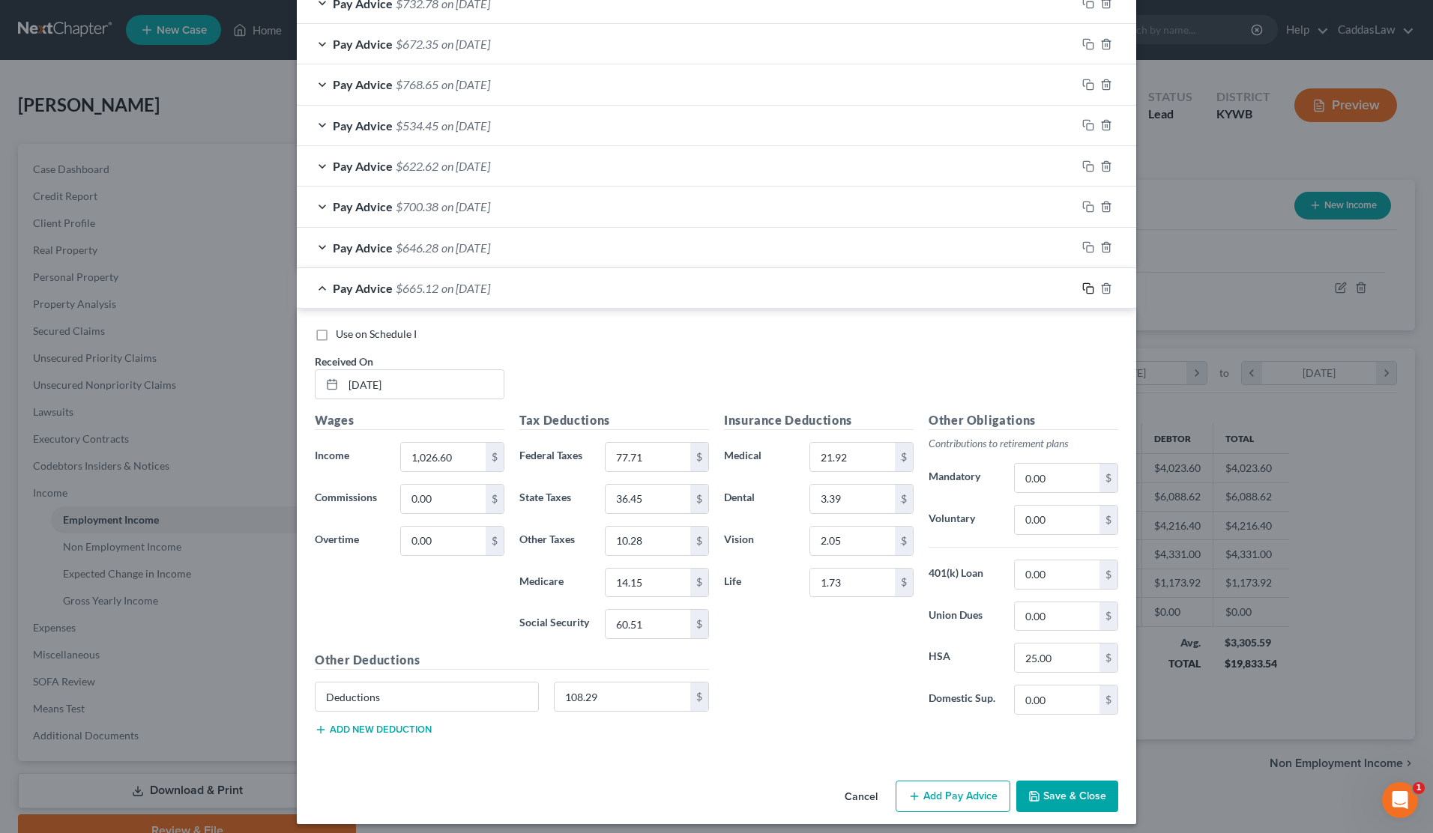
click at [1087, 287] on rect "button" at bounding box center [1090, 290] width 7 height 7
click at [373, 374] on input "text" at bounding box center [423, 385] width 160 height 28
type input "[DATE]"
type input "1,037.60"
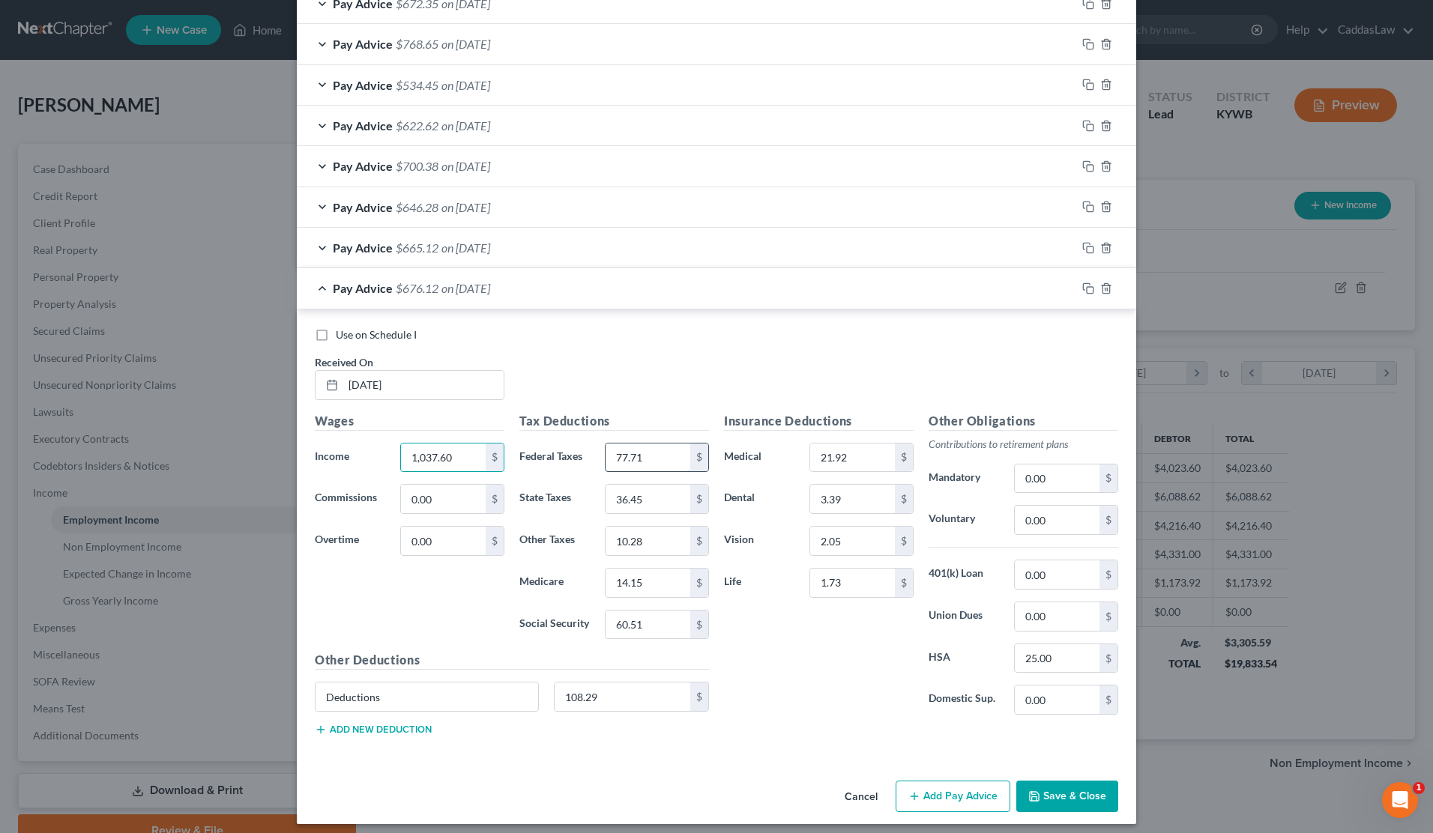
click at [650, 445] on input "77.71" at bounding box center [648, 458] width 85 height 28
type input "7"
type input "79.03"
type input "36.89"
type input "10.39"
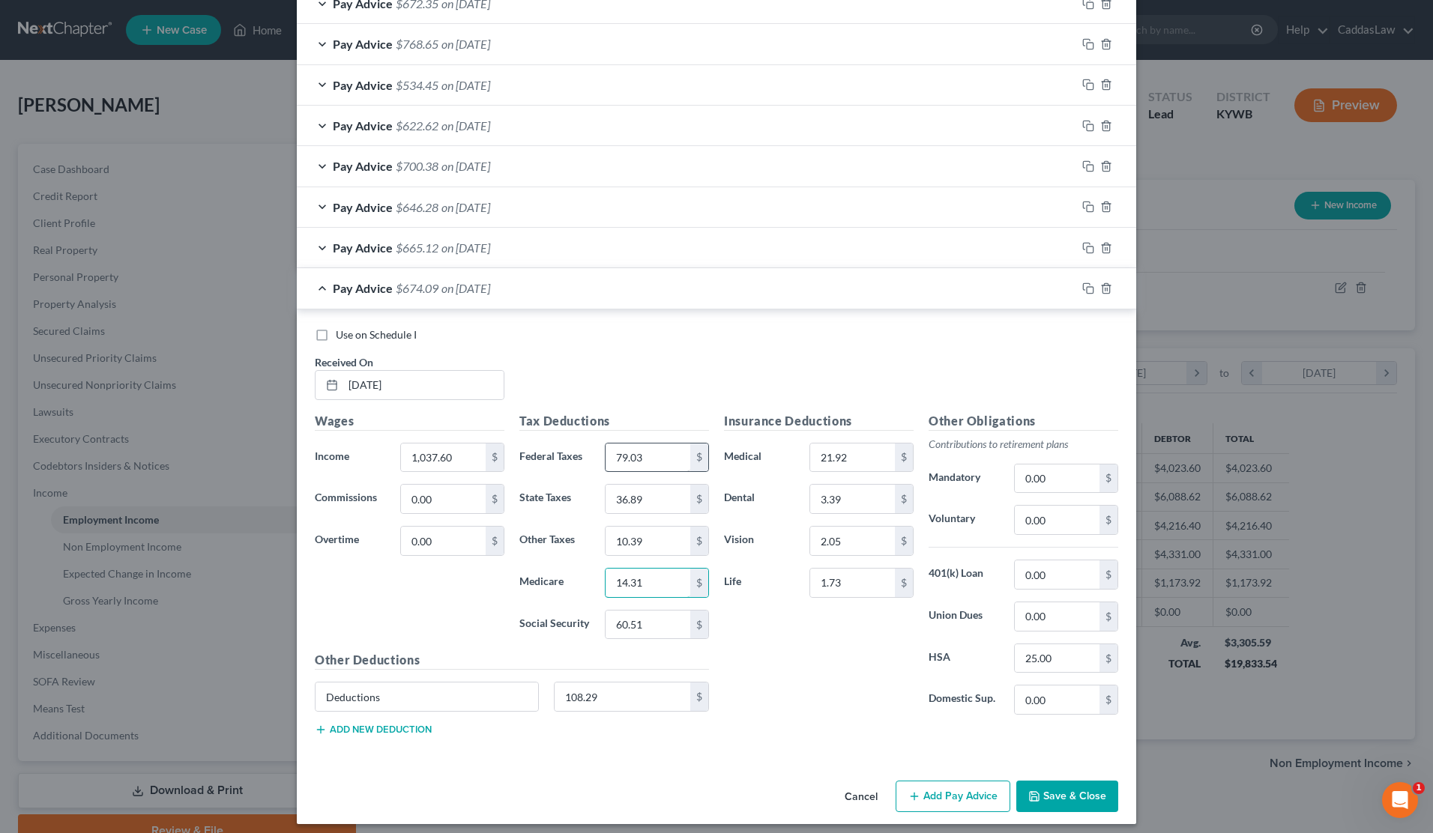
type input "14.31"
type input "61.19"
click at [1088, 283] on icon "button" at bounding box center [1088, 289] width 12 height 12
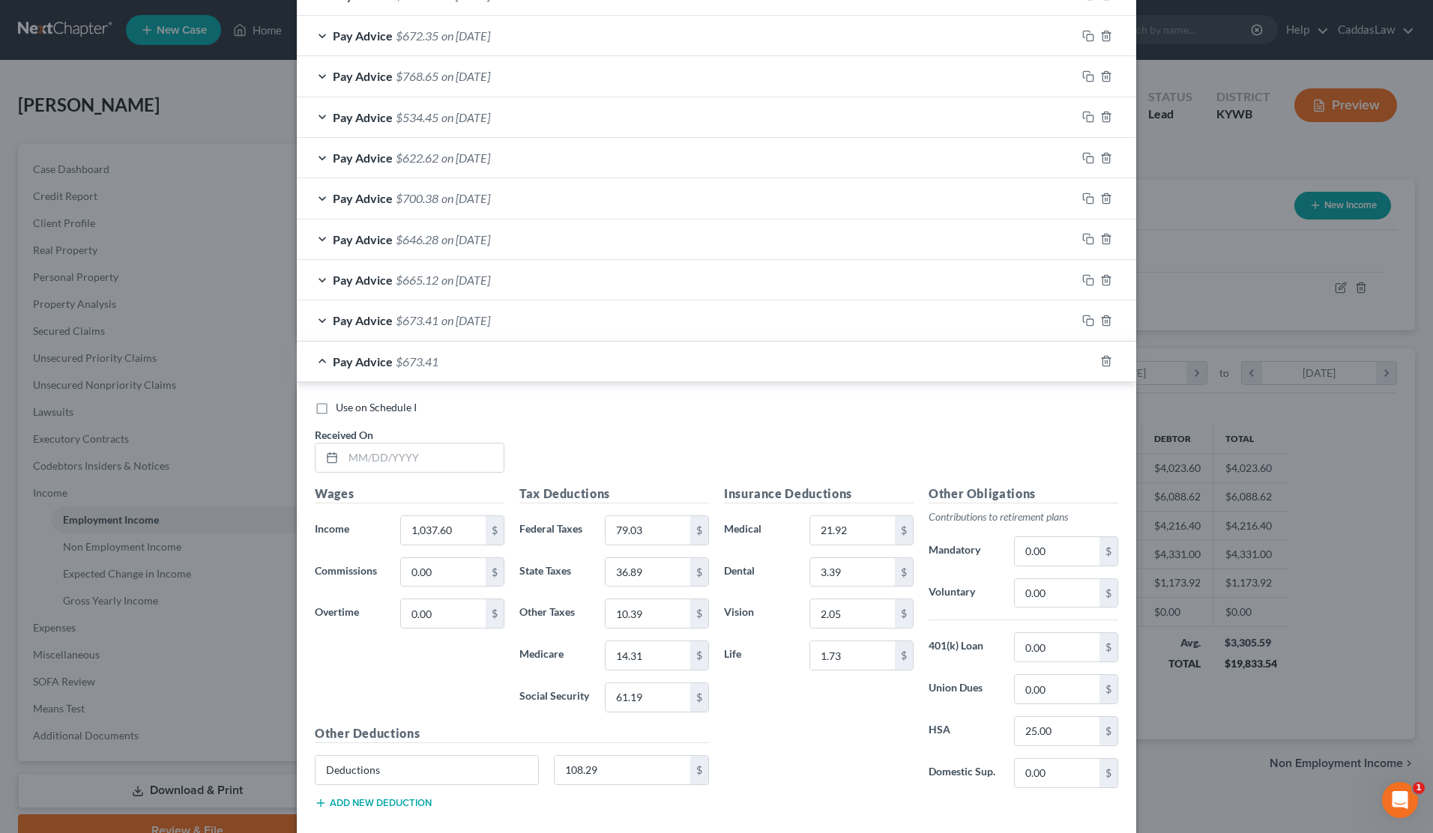
scroll to position [1174, 0]
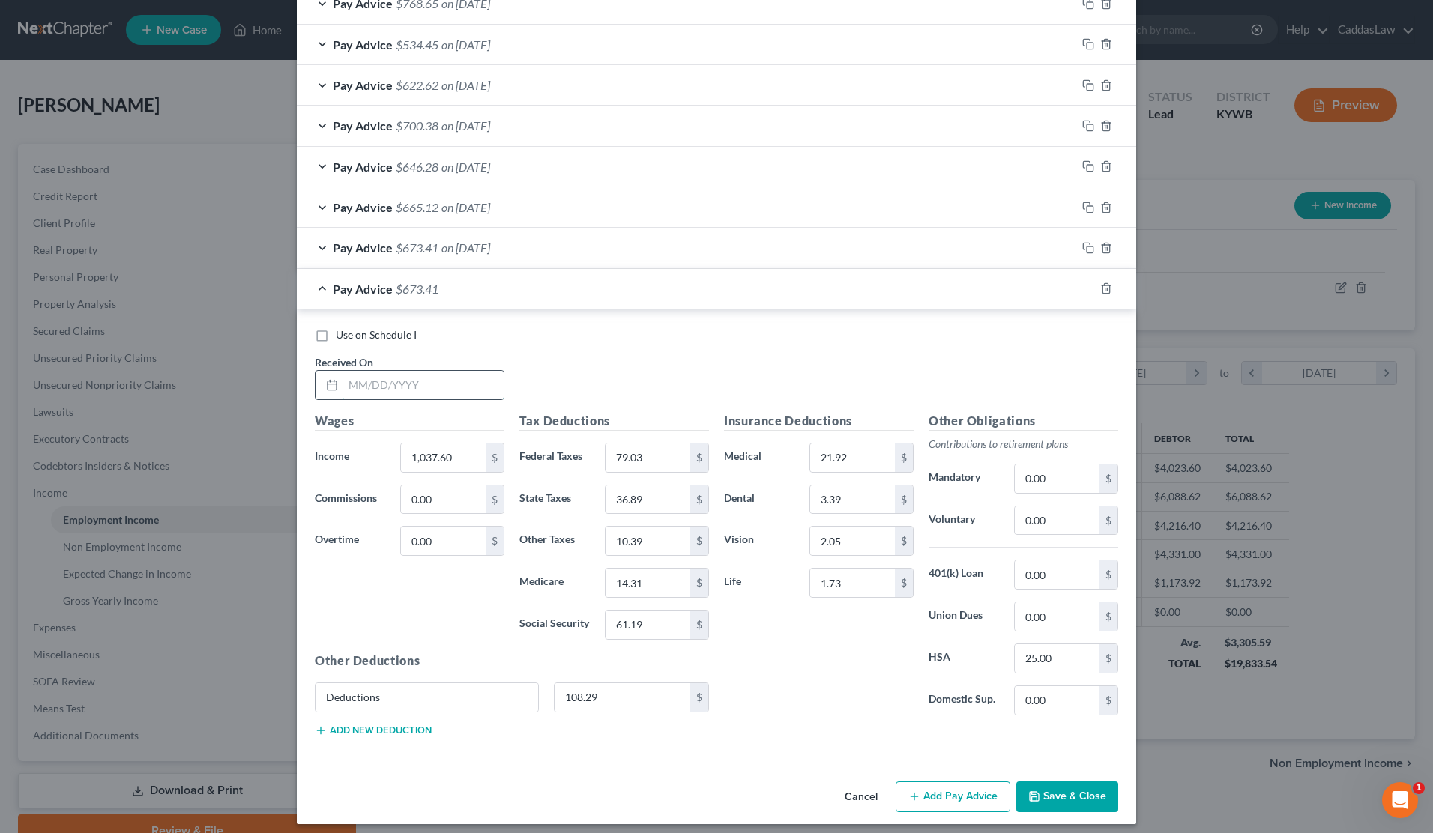
click at [355, 378] on input "text" at bounding box center [423, 385] width 160 height 28
type input "[DATE]"
drag, startPoint x: 452, startPoint y: 452, endPoint x: 380, endPoint y: 449, distance: 72.0
click at [380, 449] on div "Income * 1,037.60 $" at bounding box center [409, 458] width 205 height 30
type input "964.20"
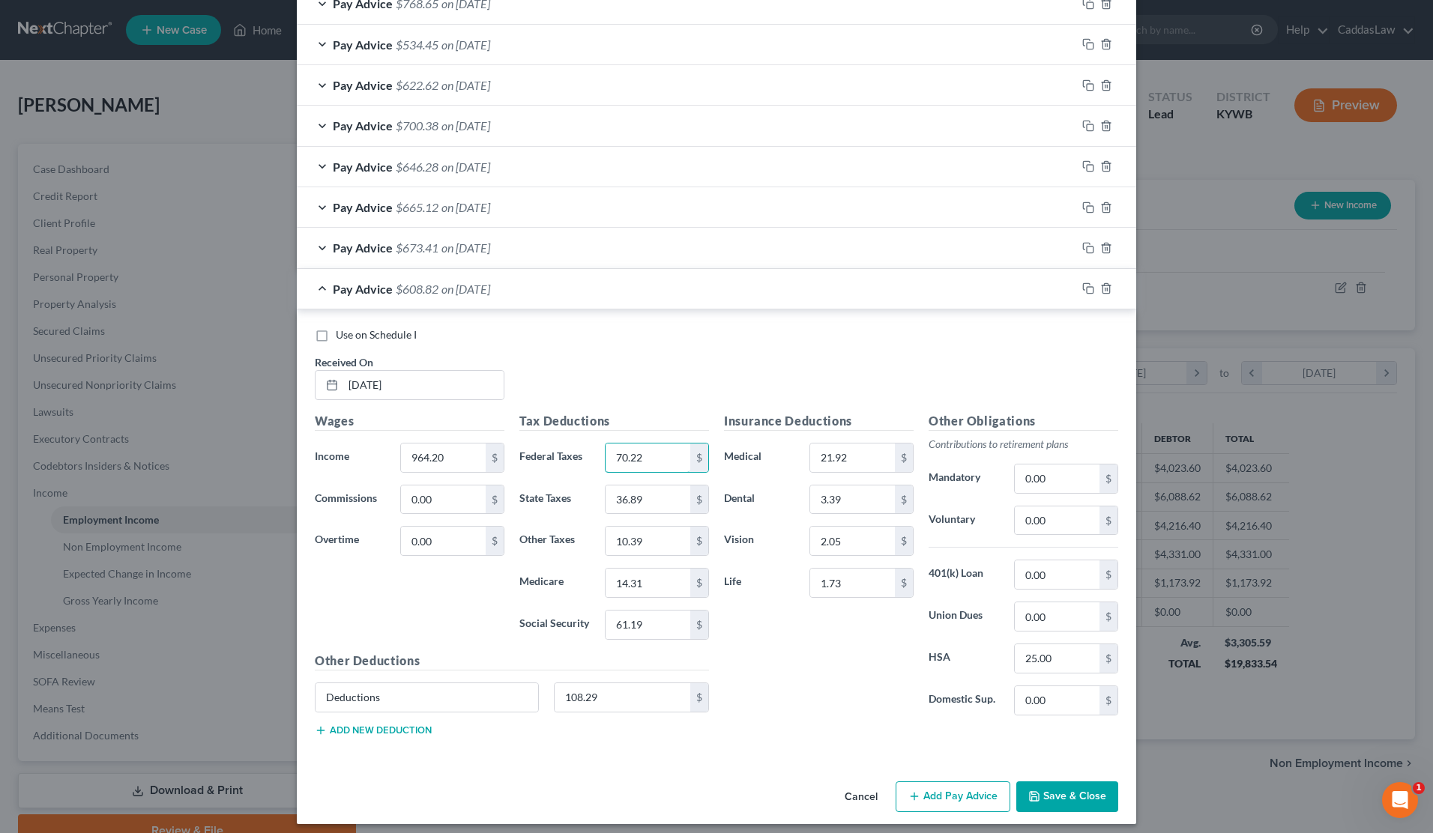
type input "70.22"
type input "33.96"
type input "9.66"
type input "13.25"
type input "56.64"
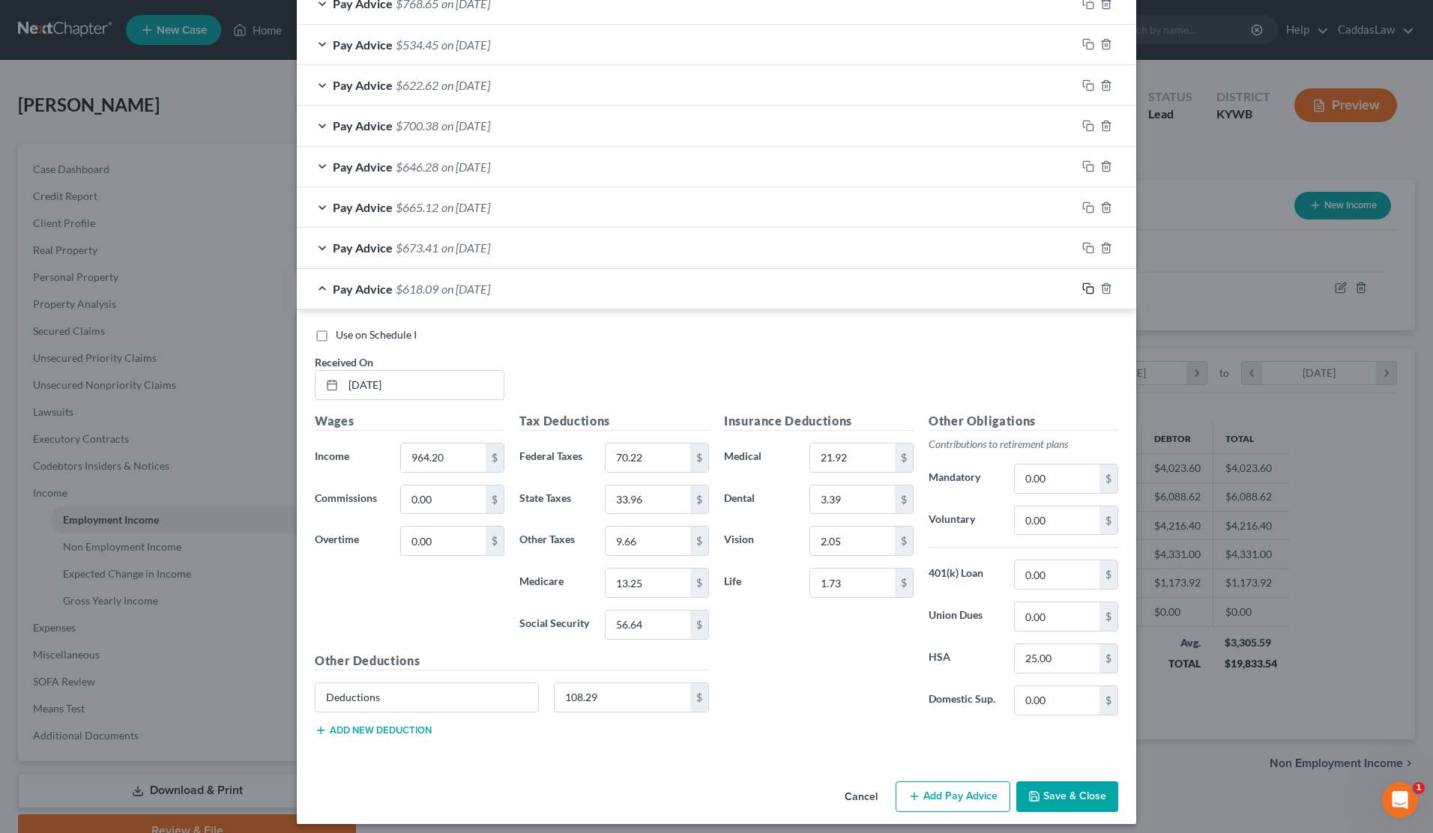
click at [1091, 283] on icon "button" at bounding box center [1088, 289] width 12 height 12
click at [355, 371] on input "text" at bounding box center [423, 385] width 160 height 28
type input "[DATE]"
type input "1,045.20"
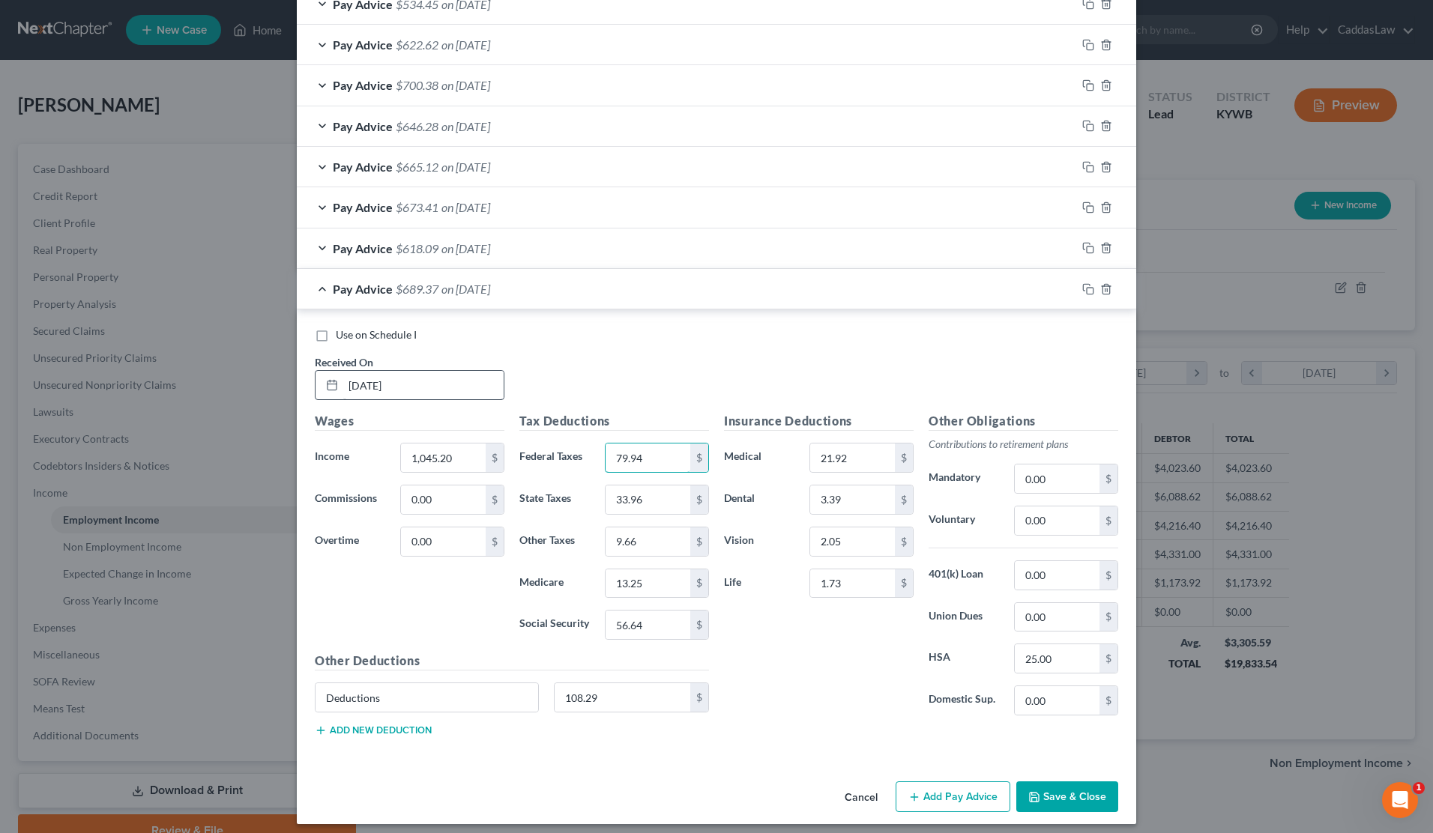
type input "79.94"
type input "37.20"
type input "10.47"
type input "14.42"
type input "61.66"
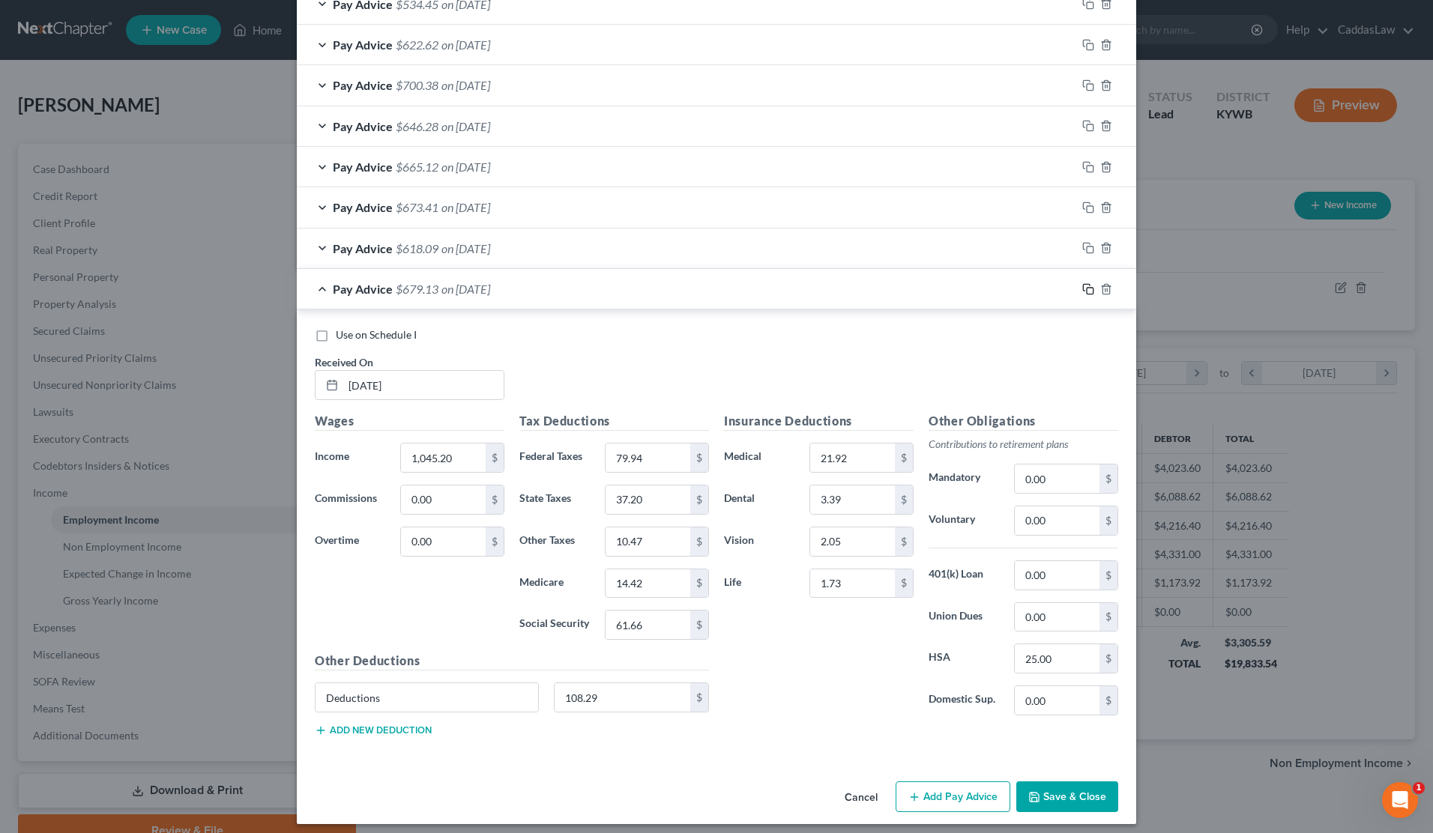
click at [1092, 283] on icon "button" at bounding box center [1088, 289] width 12 height 12
click at [360, 376] on input "text" at bounding box center [423, 386] width 160 height 28
type input "[DATE]"
click at [465, 450] on input "1,045.20" at bounding box center [443, 458] width 85 height 28
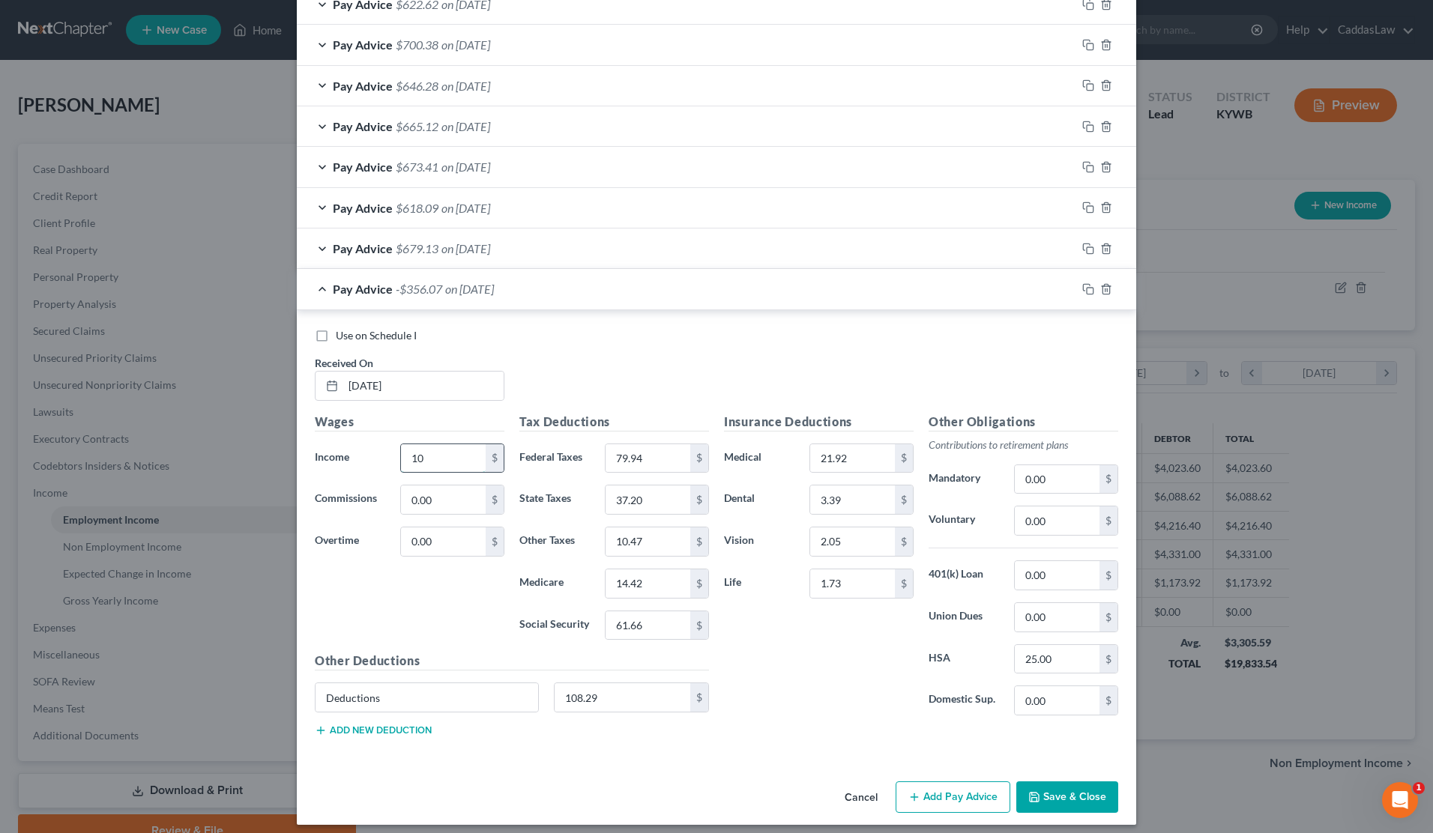
type input "1"
type input "932.00"
type input "66.35"
type input "32.67"
type input "9.34"
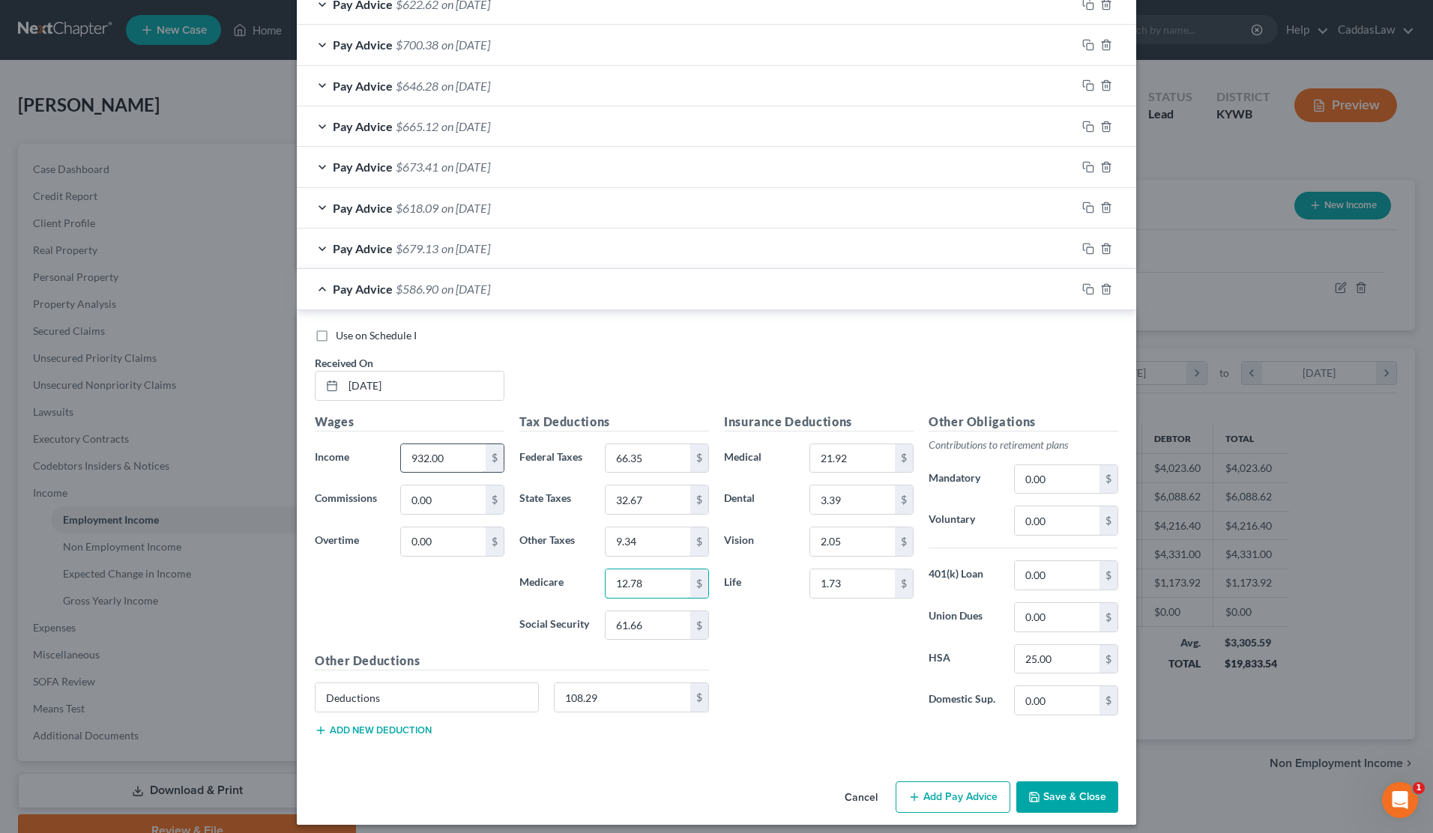
type input "12.78"
type input "54.65"
click at [1085, 283] on icon "button" at bounding box center [1088, 289] width 12 height 12
click at [373, 390] on div at bounding box center [410, 386] width 190 height 30
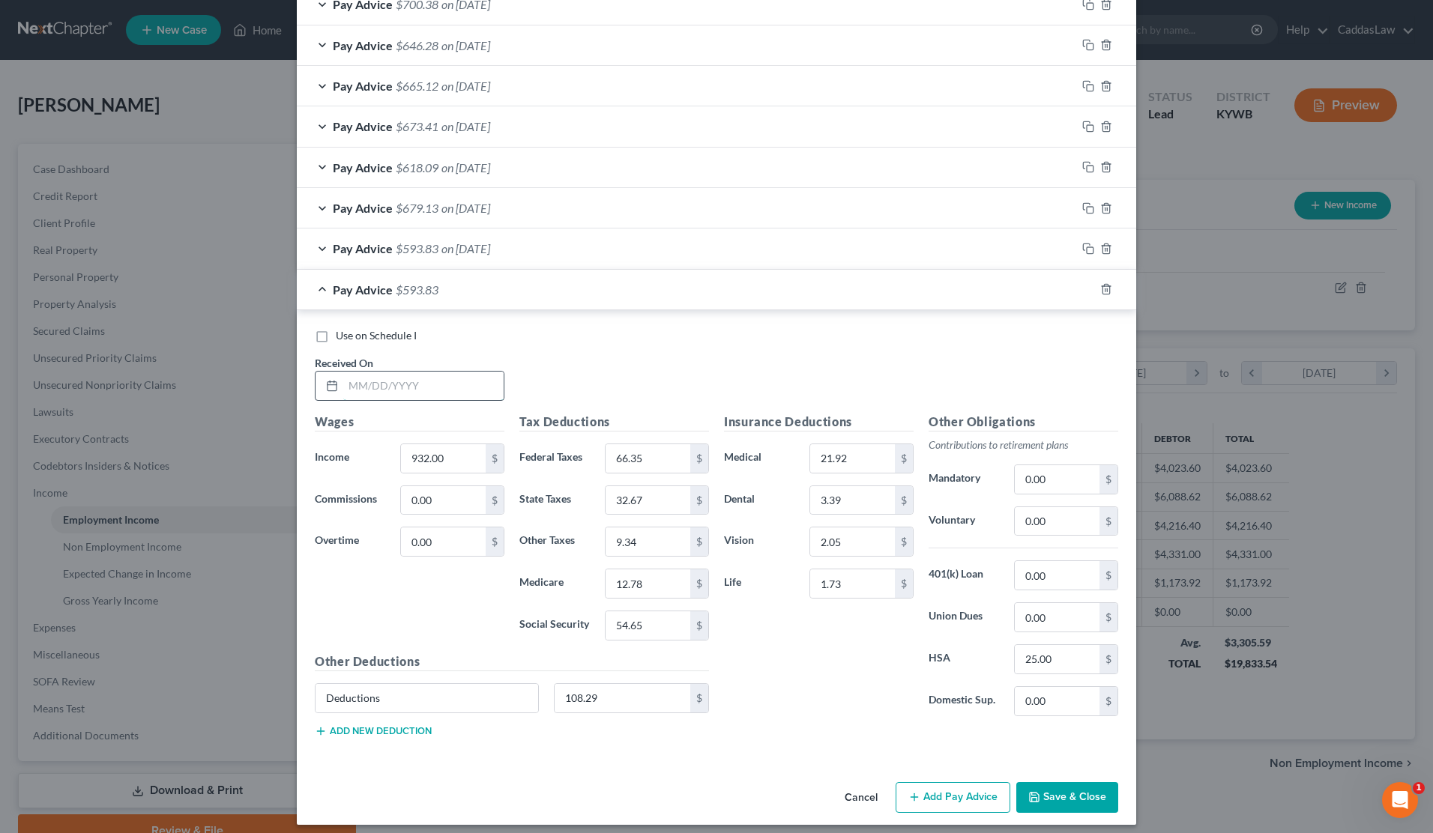
click at [368, 377] on input "text" at bounding box center [423, 386] width 160 height 28
type input "[DATE]"
type input "669.20"
type input "34.82"
type input "22.16"
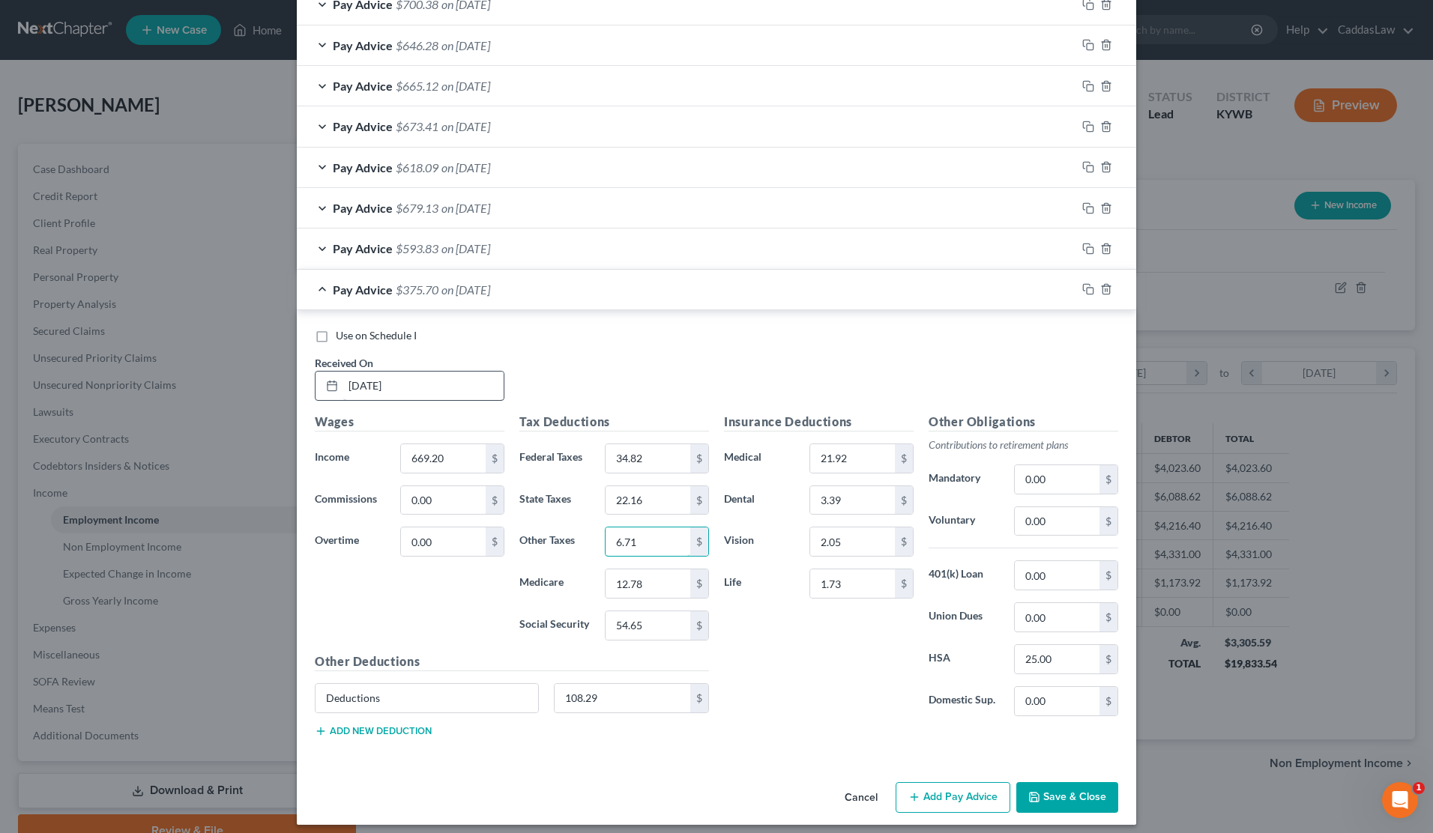
type input "6.71"
type input "8.97"
type input "38.35"
click at [1087, 288] on rect "button" at bounding box center [1090, 291] width 7 height 7
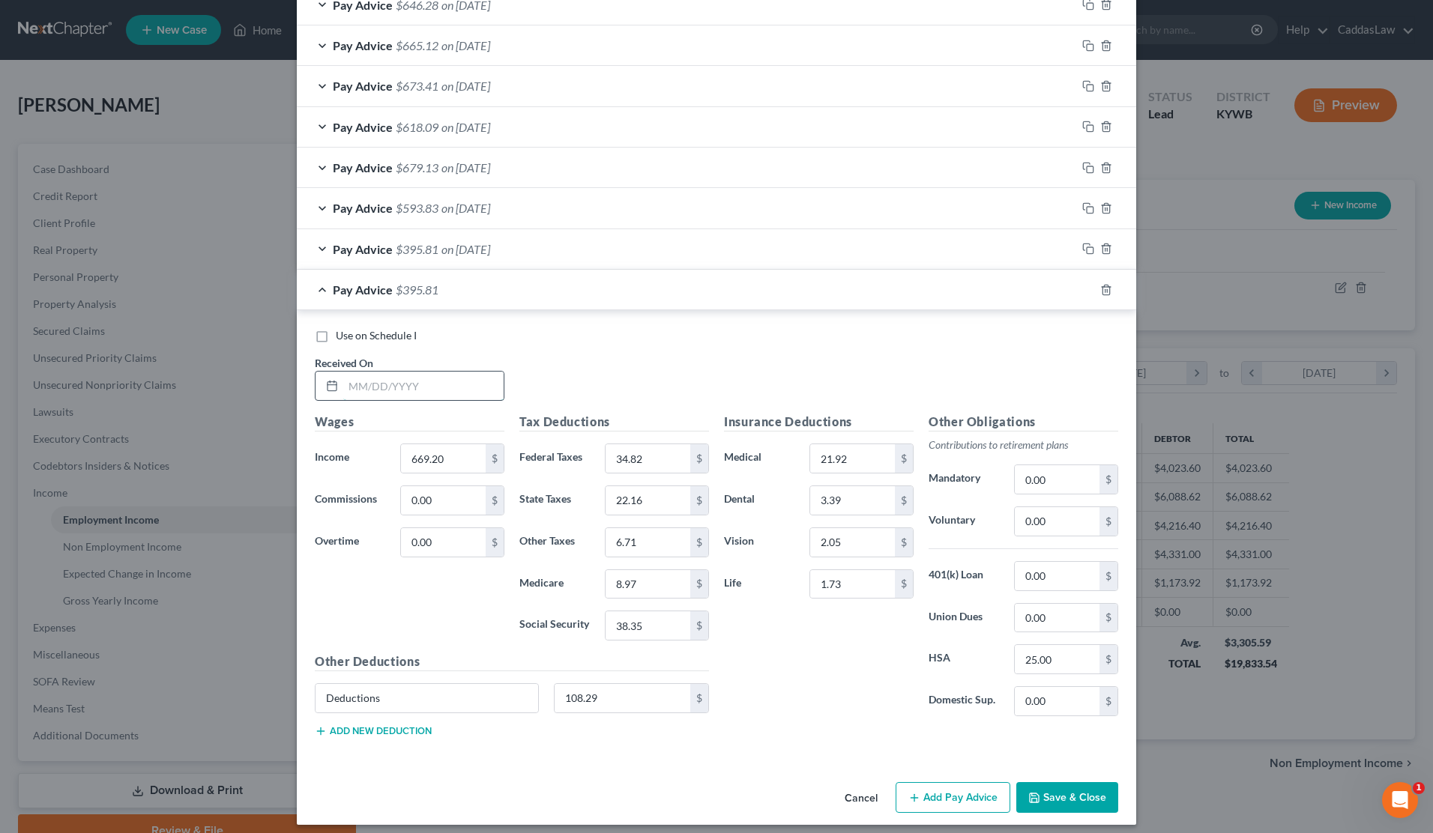
click at [441, 376] on input "text" at bounding box center [423, 386] width 160 height 28
type input "[DATE]"
click at [457, 449] on input "669.20" at bounding box center [443, 458] width 85 height 28
drag, startPoint x: 457, startPoint y: 449, endPoint x: 326, endPoint y: 445, distance: 131.2
click at [326, 445] on div "Income * 669.20 $" at bounding box center [409, 459] width 205 height 30
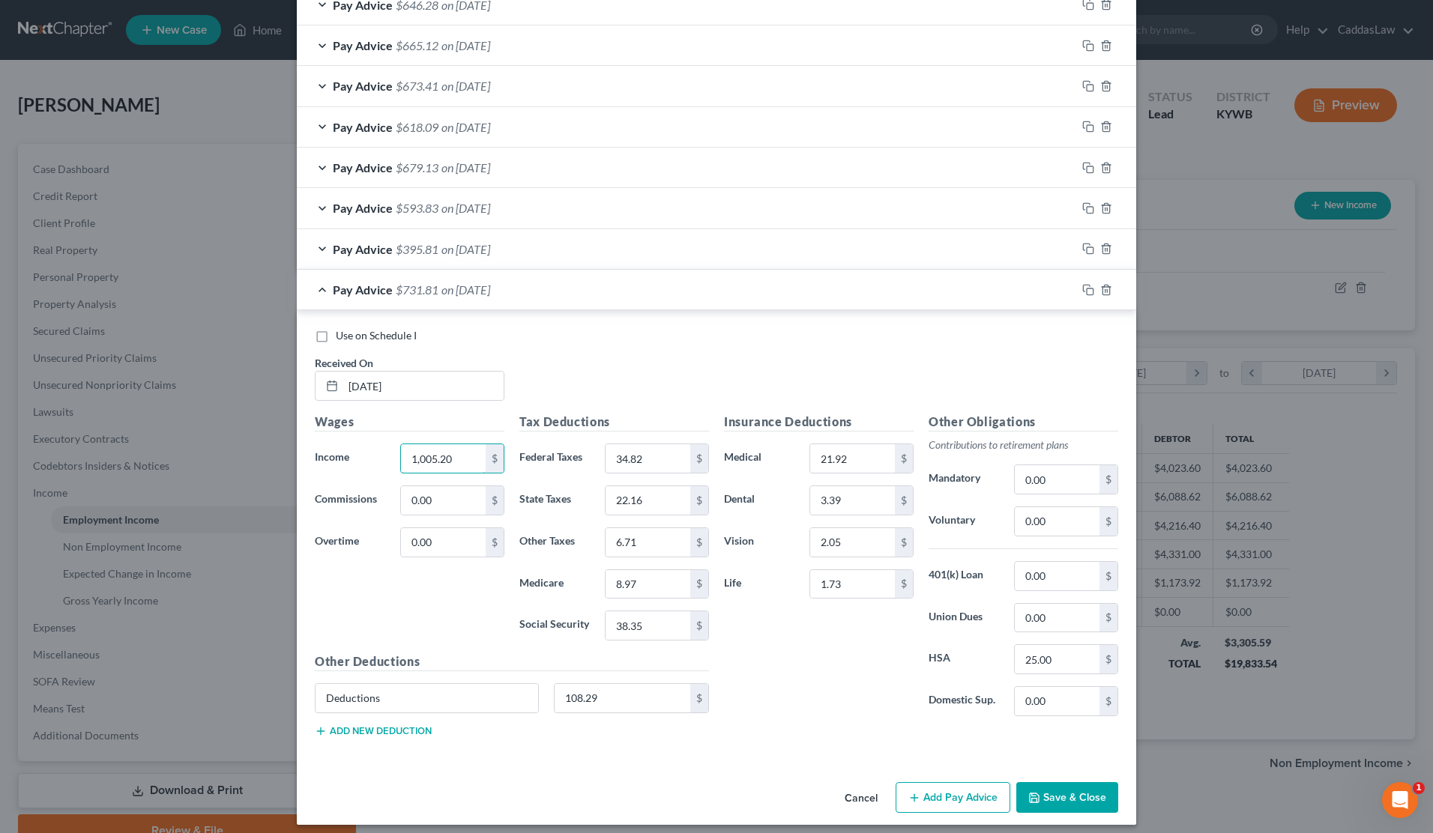
type input "1,005.20"
type input "75.14"
type input "35.60"
type input "10.07"
type input "13.84"
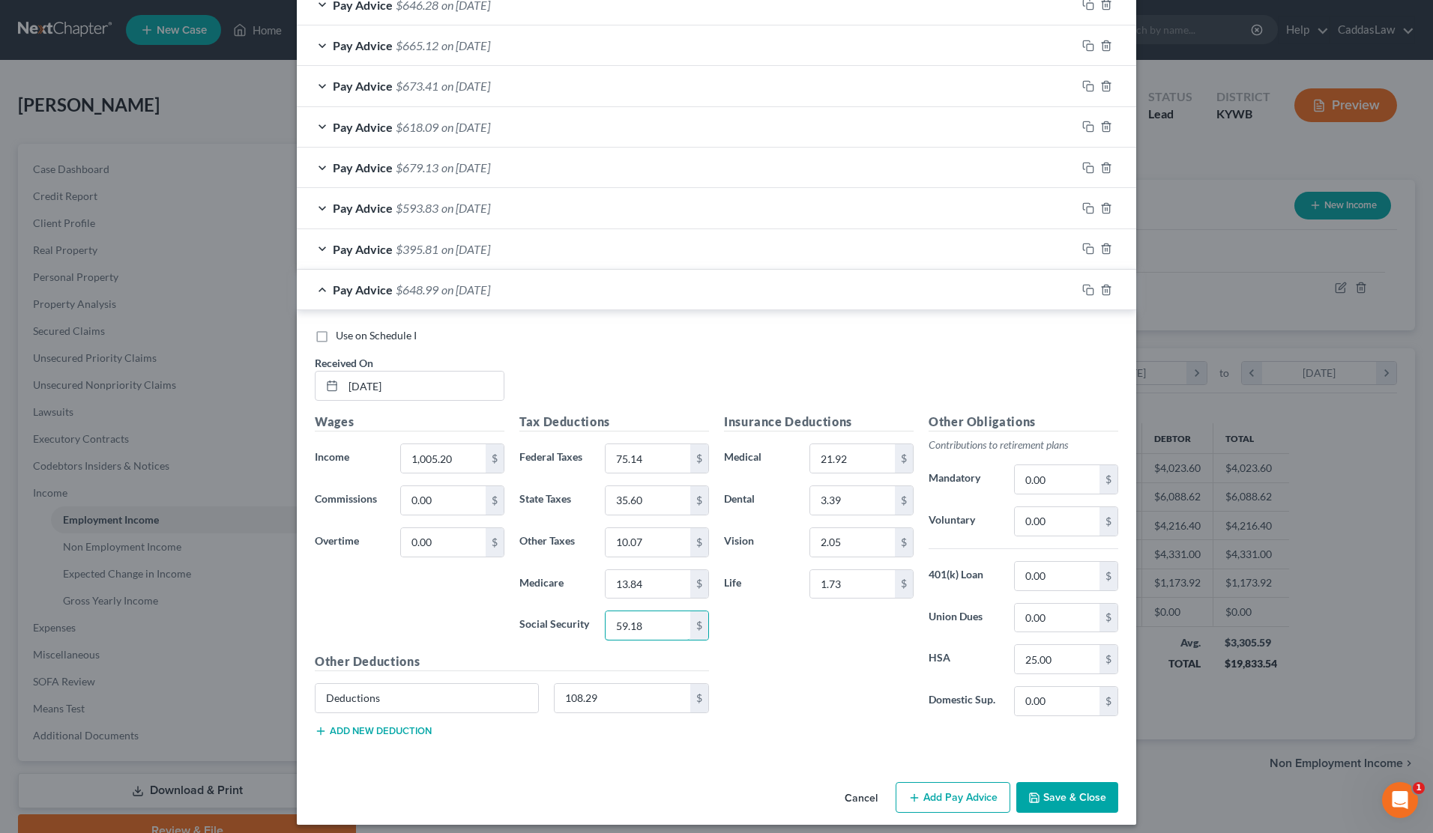
type input "59.18"
click at [1074, 782] on button "Save & Close" at bounding box center [1067, 797] width 102 height 31
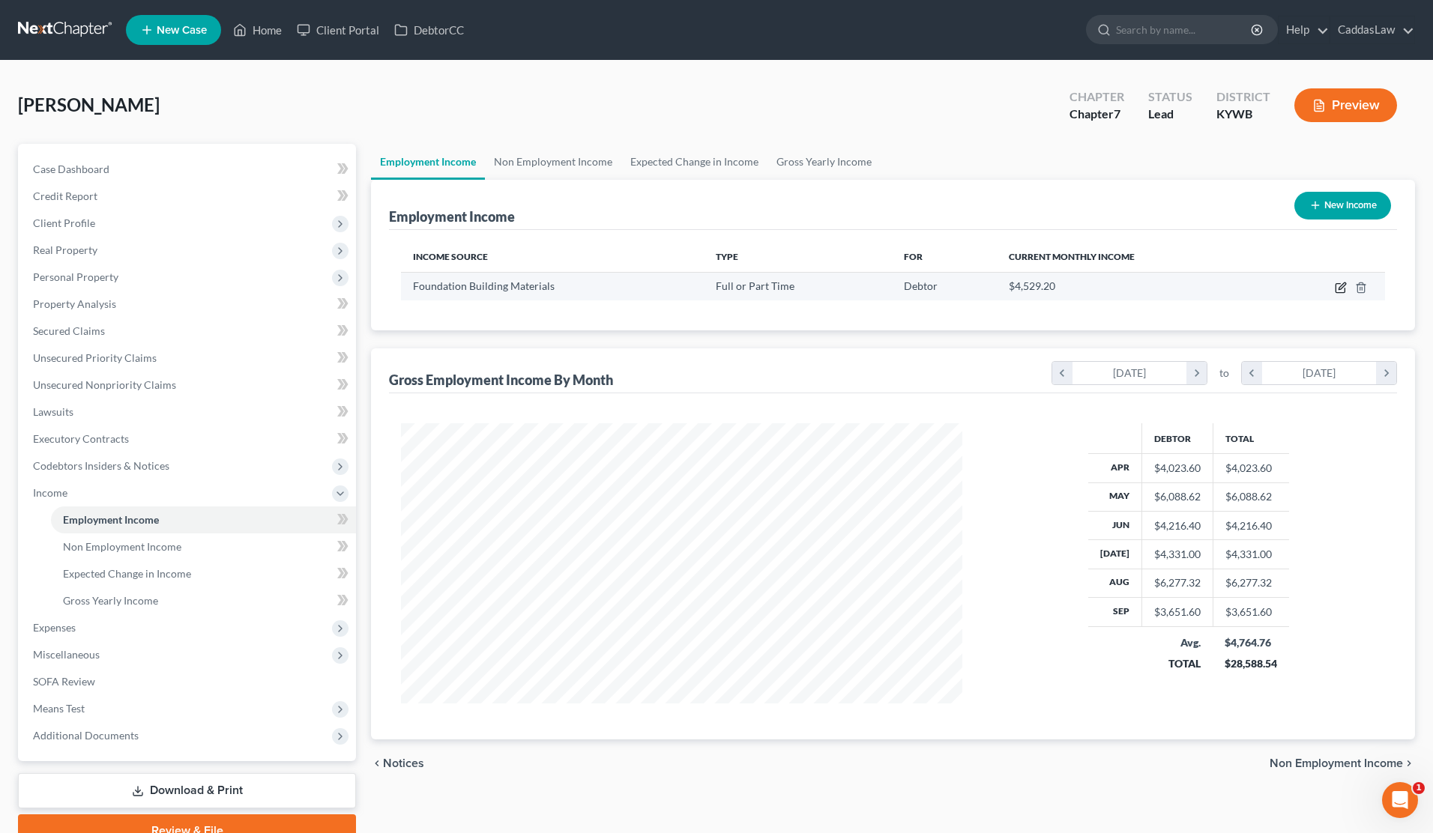
click at [1342, 286] on icon "button" at bounding box center [1342, 286] width 7 height 7
select select "0"
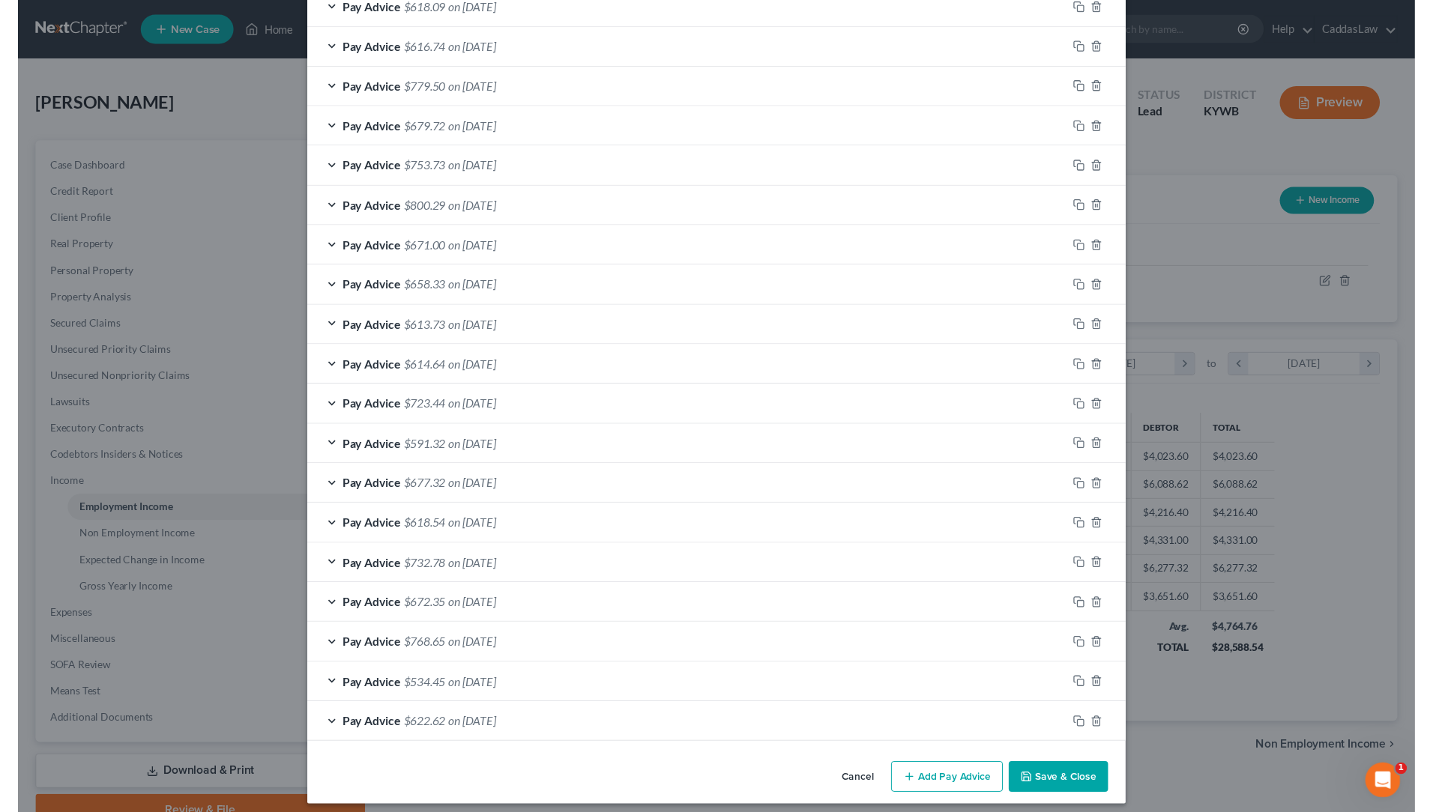
scroll to position [886, 0]
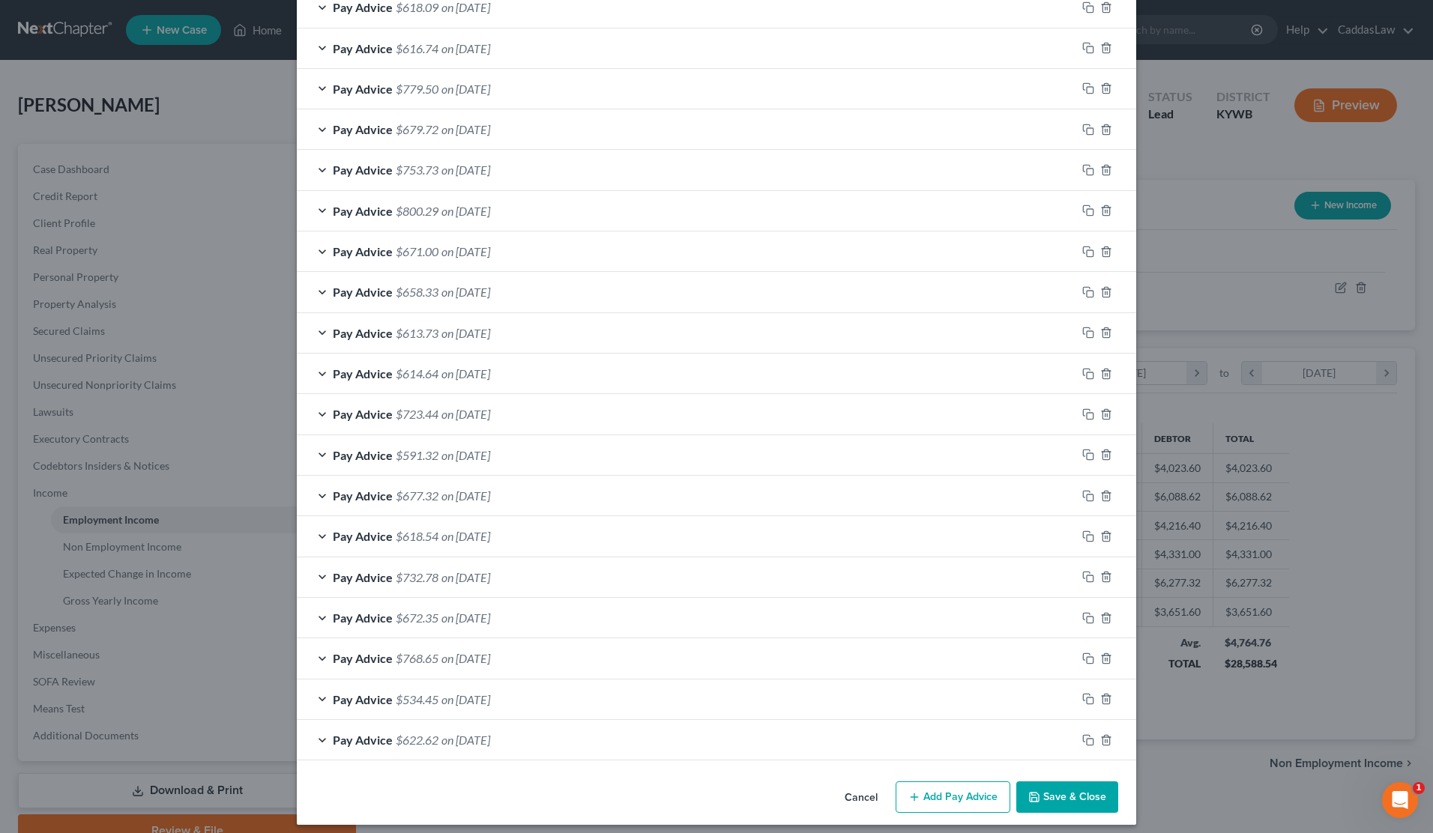
click at [1058, 788] on button "Save & Close" at bounding box center [1067, 797] width 102 height 31
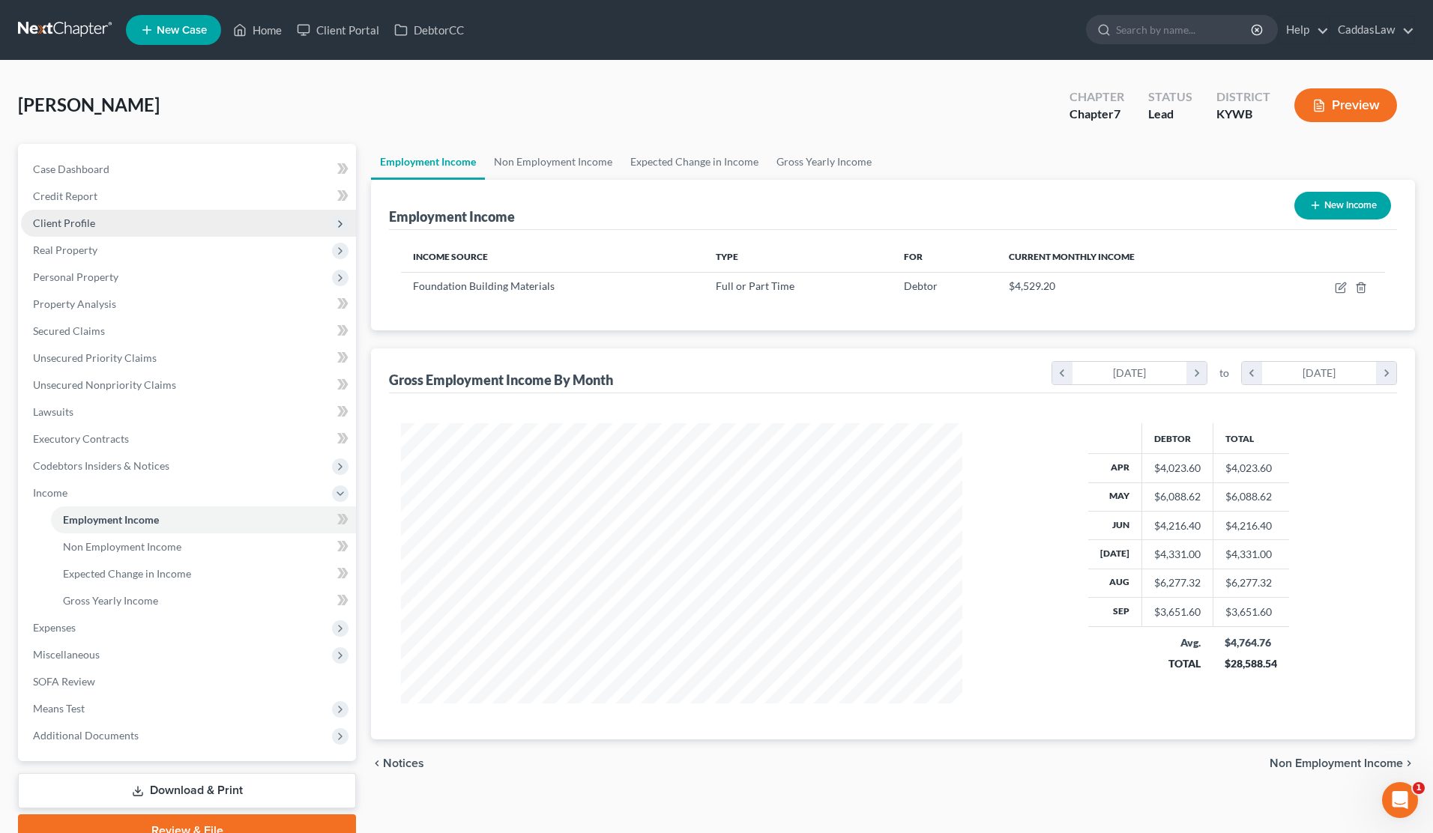
click at [89, 223] on span "Client Profile" at bounding box center [64, 223] width 62 height 13
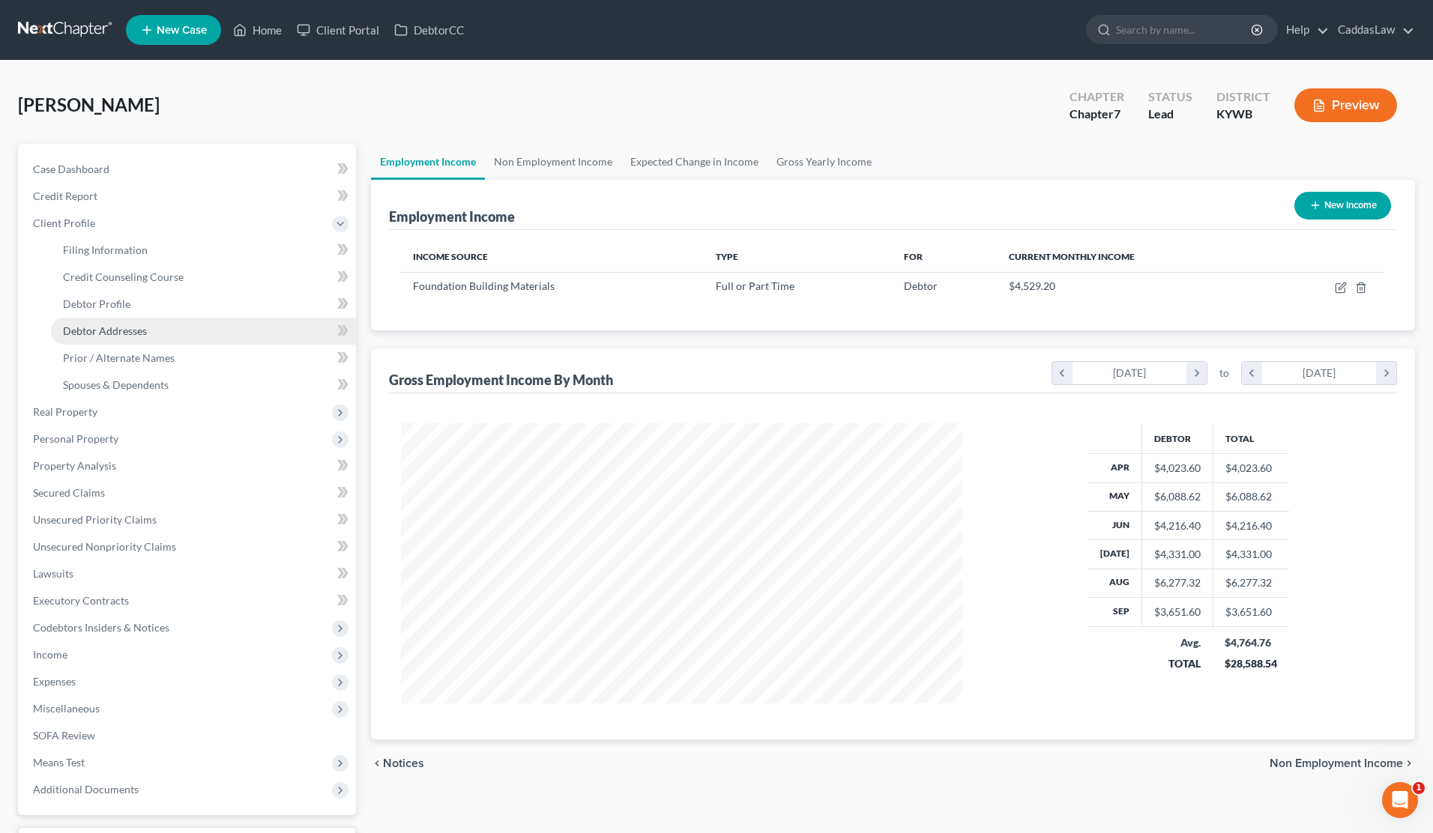
click at [127, 329] on span "Debtor Addresses" at bounding box center [105, 331] width 84 height 13
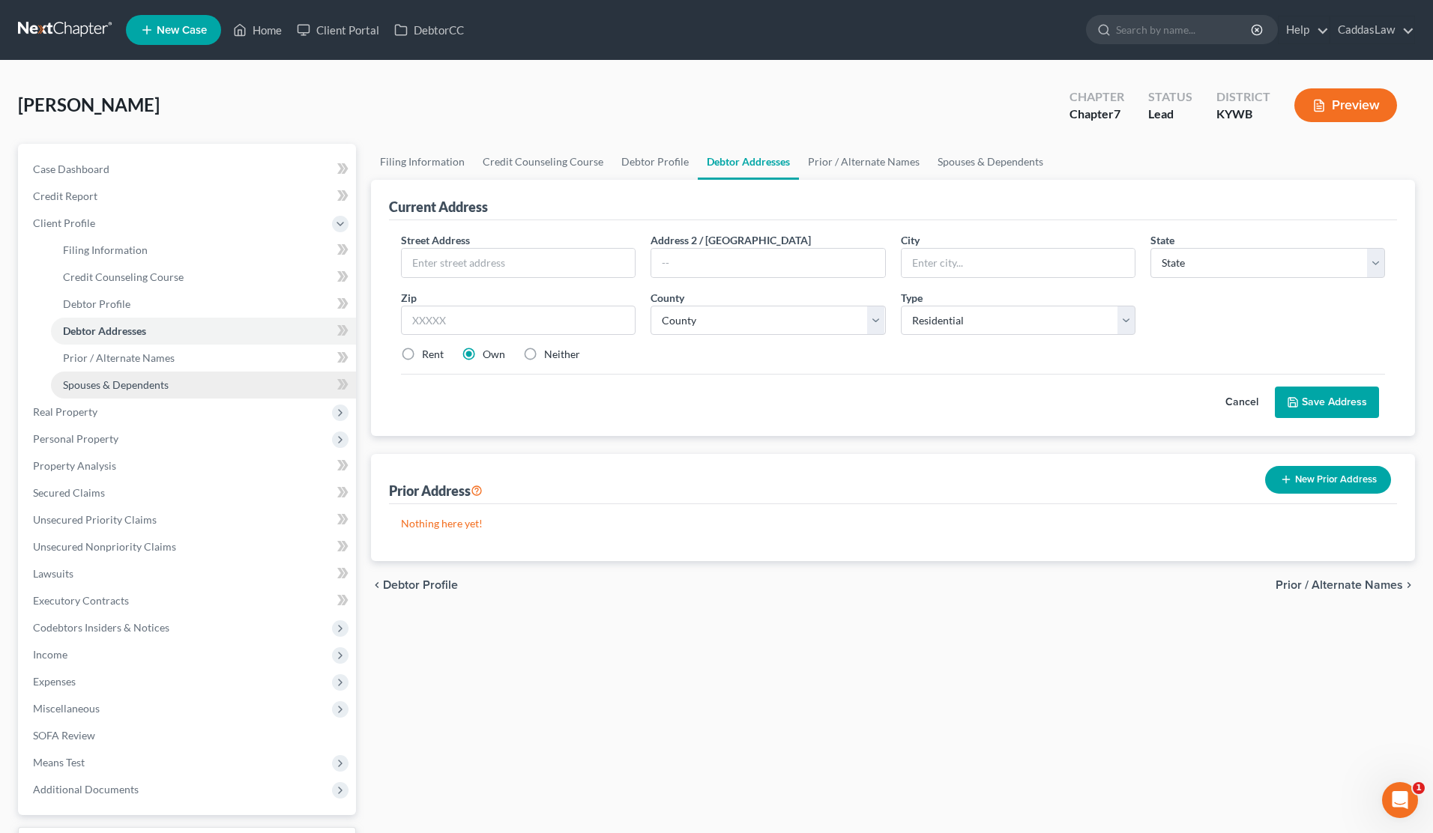
click at [130, 381] on span "Spouses & Dependents" at bounding box center [116, 385] width 106 height 13
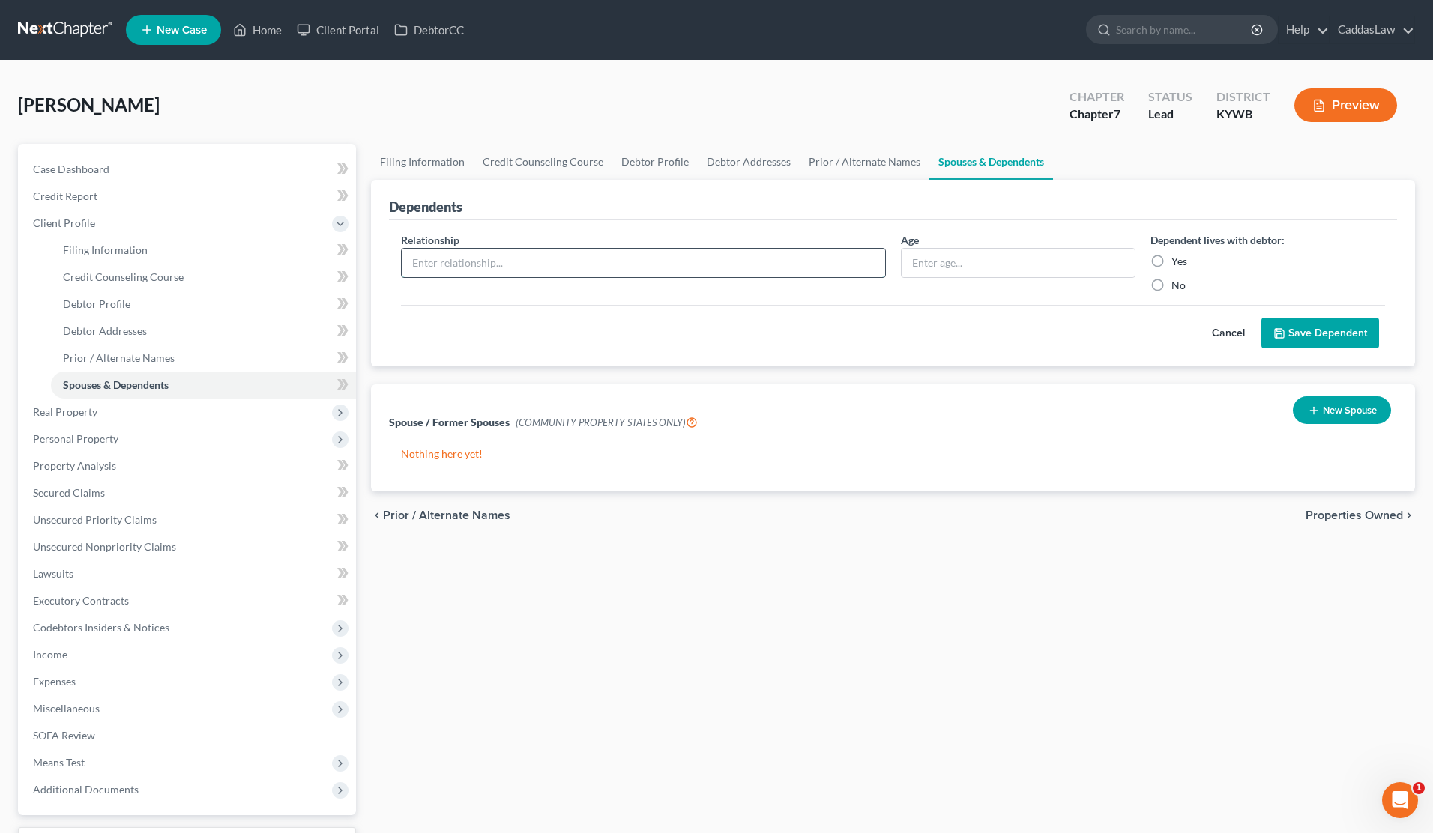
click at [652, 265] on input "text" at bounding box center [643, 263] width 483 height 28
click at [1171, 256] on label "Yes" at bounding box center [1179, 261] width 16 height 15
click at [1177, 256] on input "Yes" at bounding box center [1182, 259] width 10 height 10
click at [1279, 331] on icon "submit" at bounding box center [1279, 334] width 12 height 12
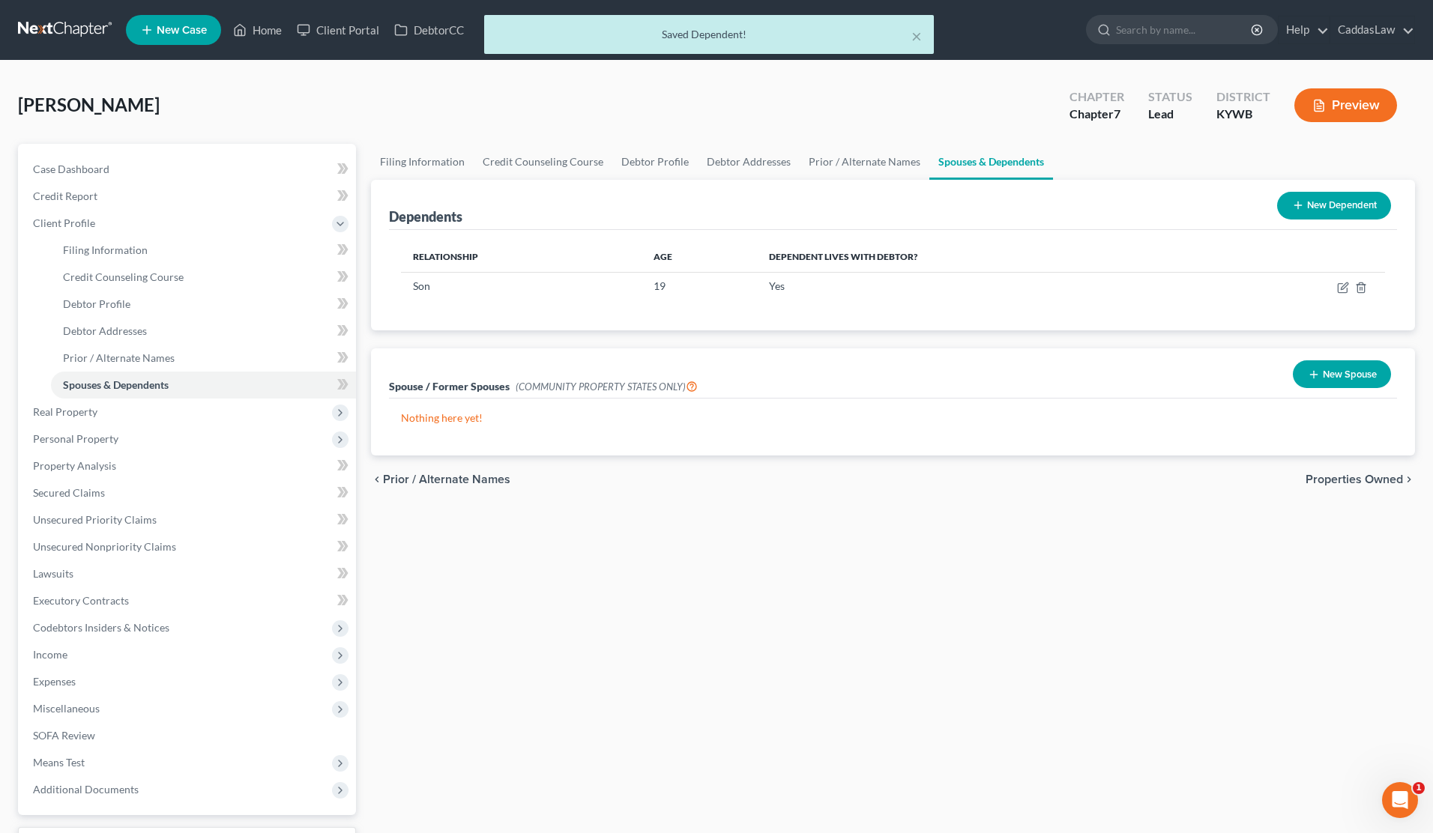
click at [1315, 201] on button "New Dependent" at bounding box center [1334, 206] width 114 height 28
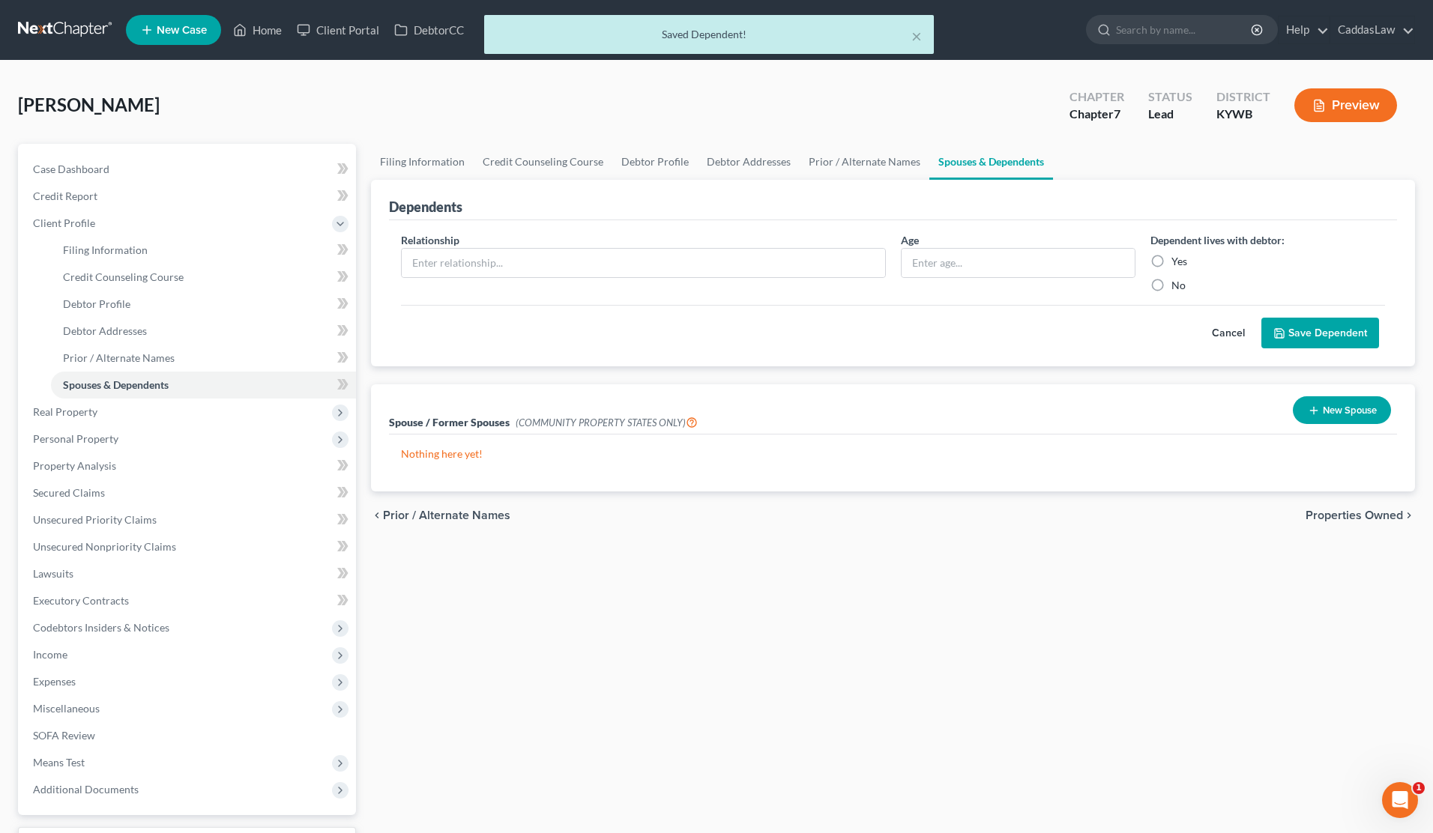
click at [597, 278] on div "Relationship *" at bounding box center [643, 262] width 500 height 61
click at [597, 268] on input "text" at bounding box center [643, 263] width 483 height 28
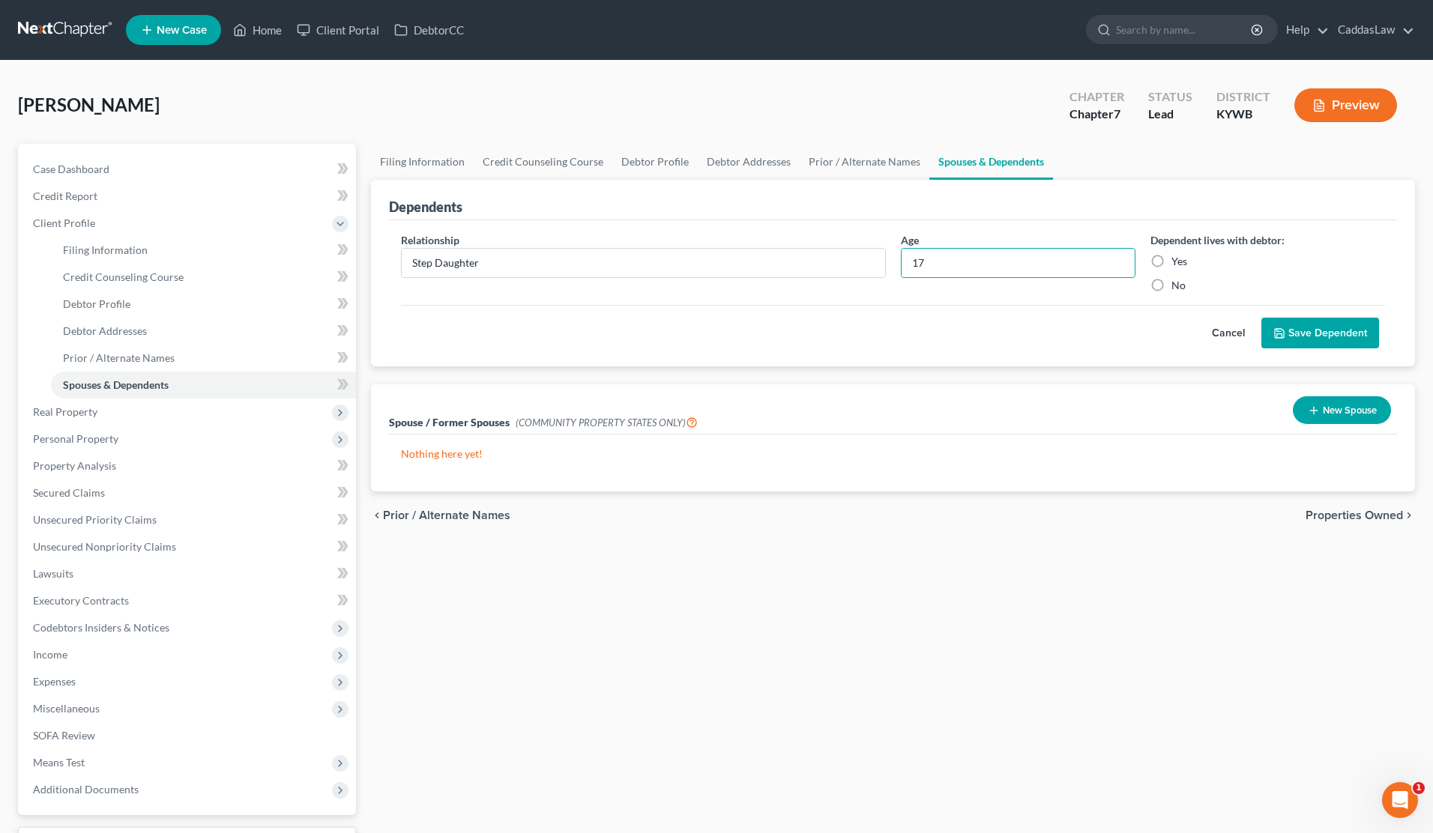
click at [1171, 261] on label "Yes" at bounding box center [1179, 261] width 16 height 15
click at [1177, 261] on input "Yes" at bounding box center [1182, 259] width 10 height 10
click at [1294, 339] on button "Save Dependent" at bounding box center [1320, 333] width 118 height 31
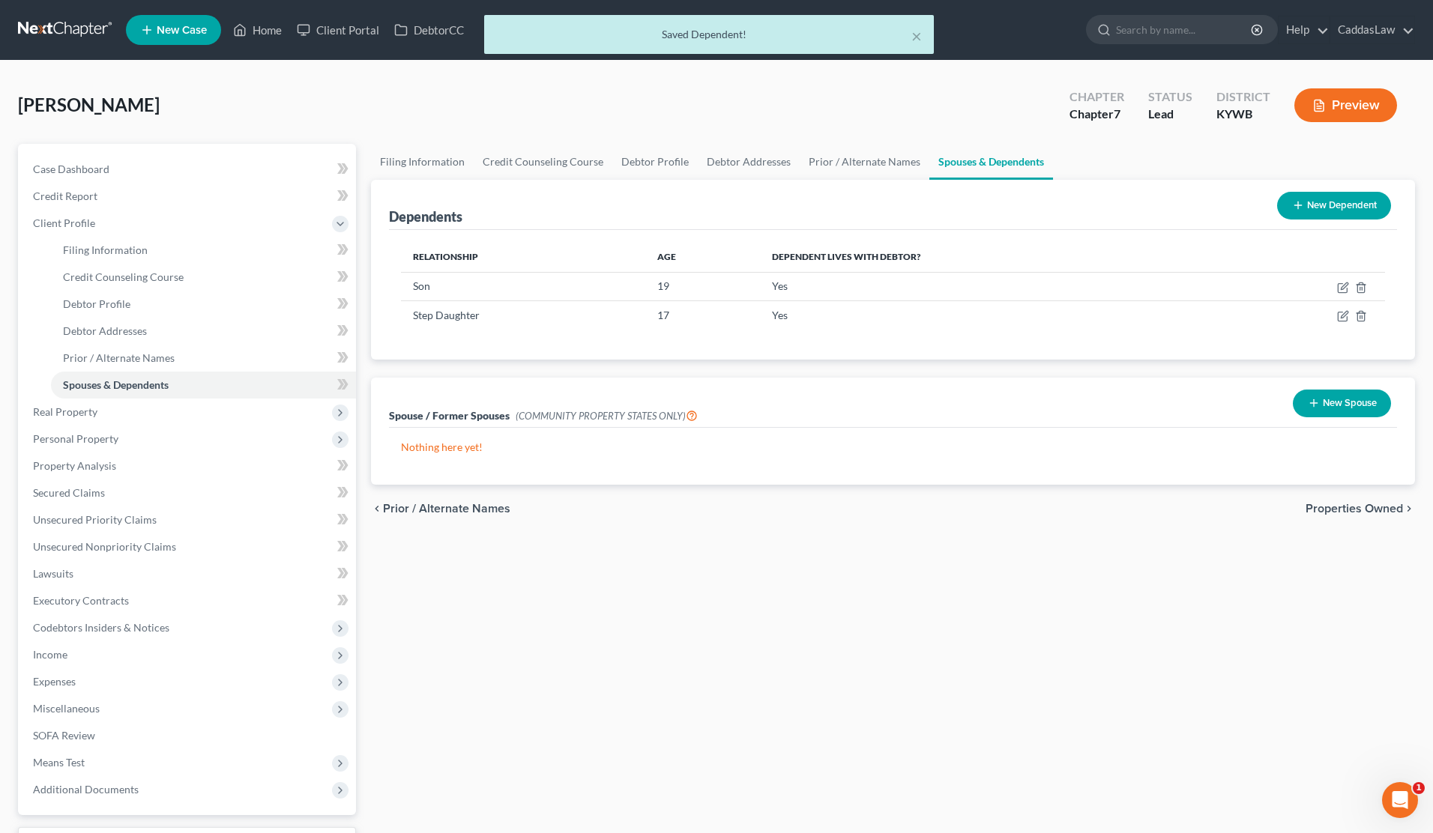
click at [1339, 208] on button "New Dependent" at bounding box center [1334, 206] width 114 height 28
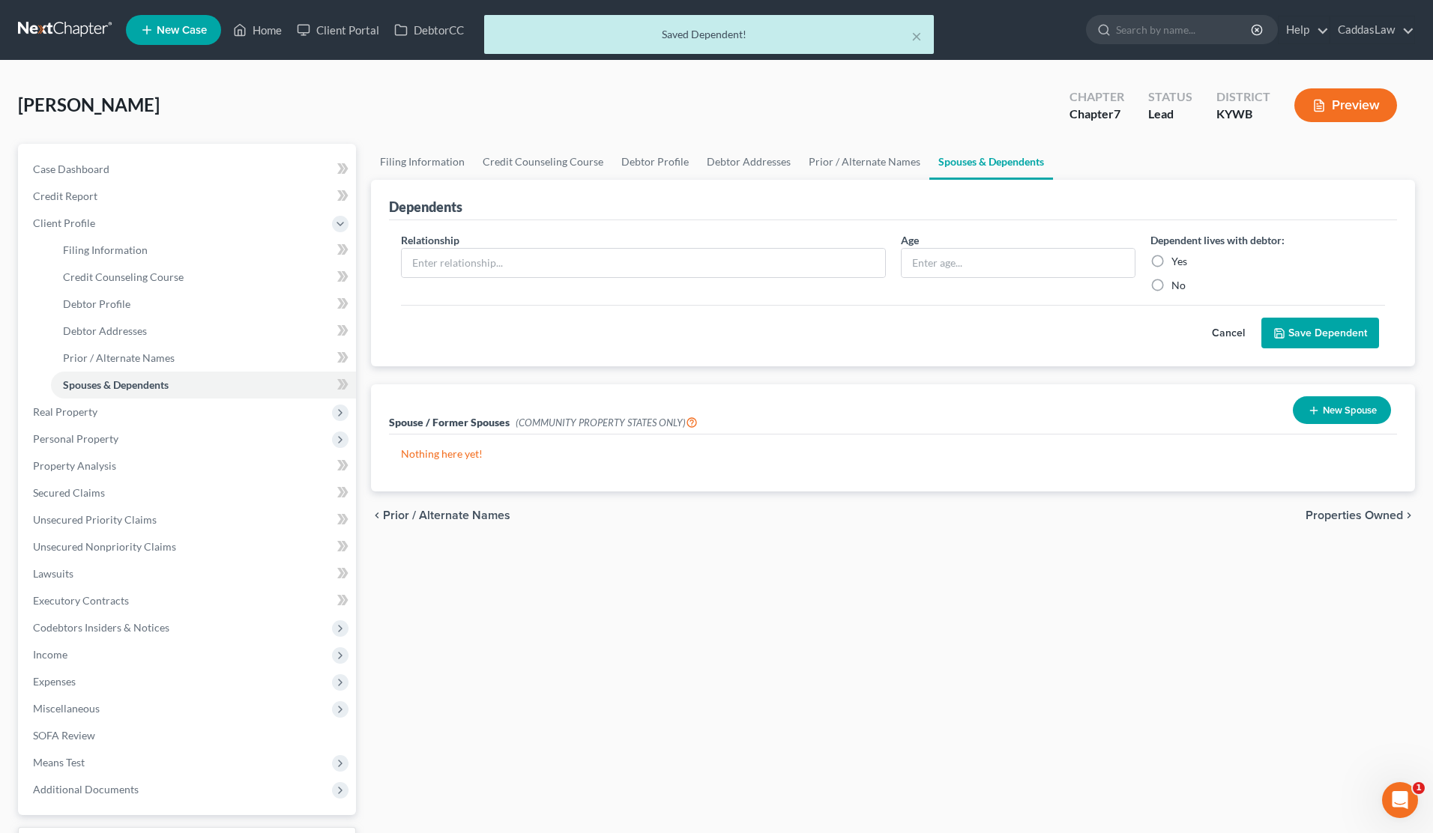
click at [689, 285] on div "Relationship *" at bounding box center [643, 262] width 500 height 61
click at [689, 275] on input "text" at bounding box center [643, 263] width 483 height 28
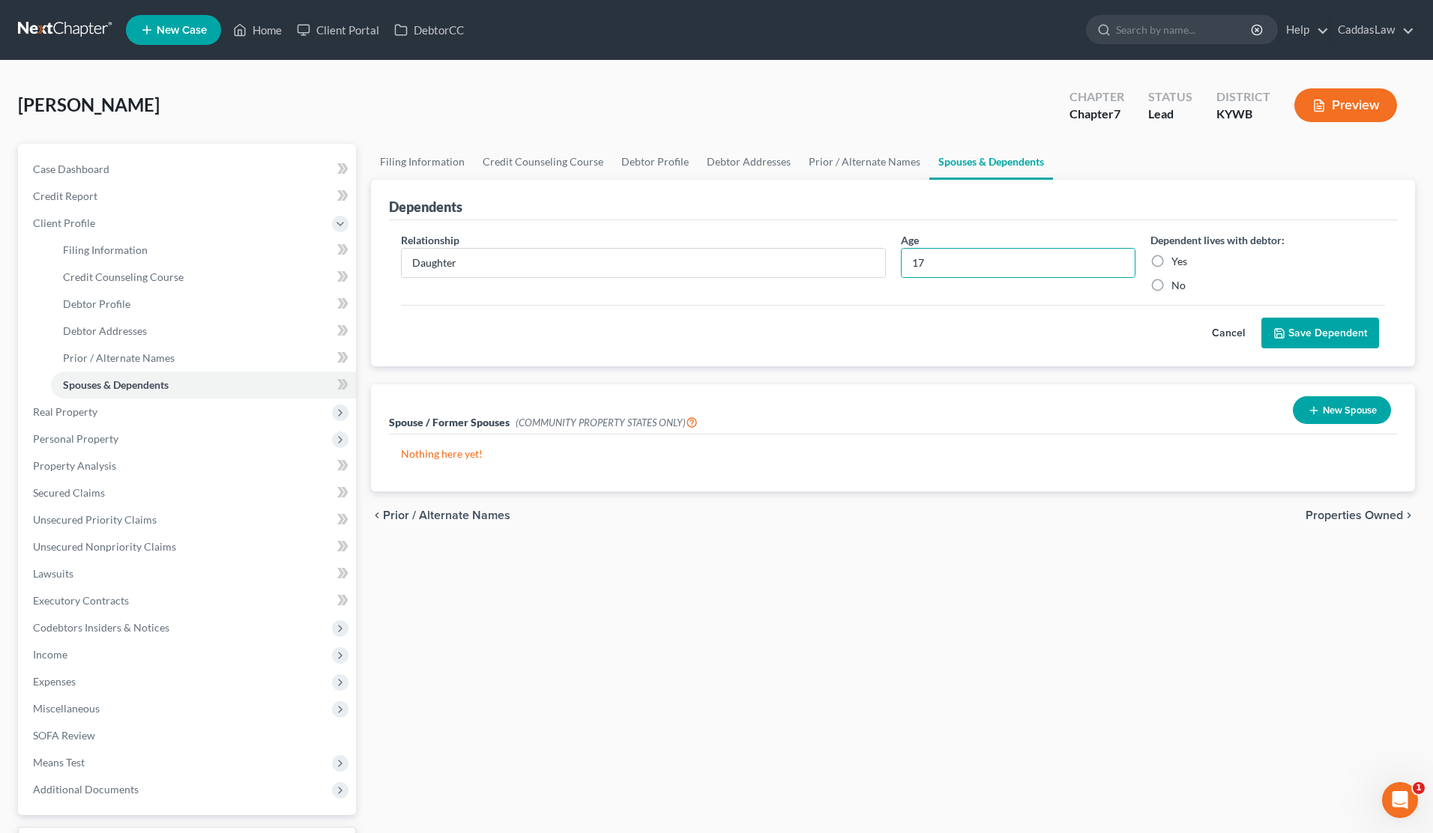
click at [1171, 261] on label "Yes" at bounding box center [1179, 261] width 16 height 15
click at [1177, 261] on input "Yes" at bounding box center [1182, 259] width 10 height 10
click at [1284, 335] on icon "submit" at bounding box center [1279, 334] width 12 height 12
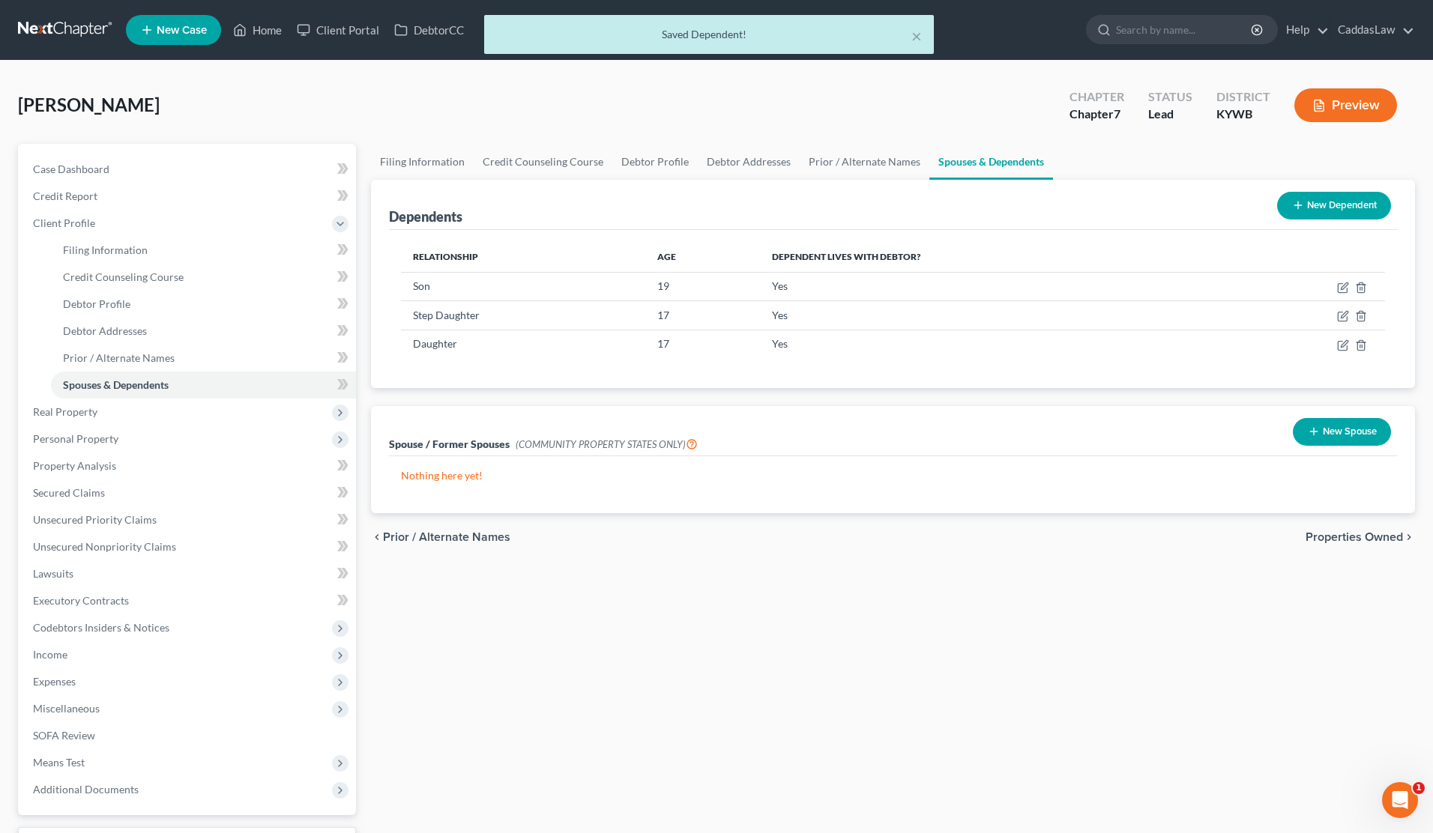
click at [1313, 199] on button "New Dependent" at bounding box center [1334, 206] width 114 height 28
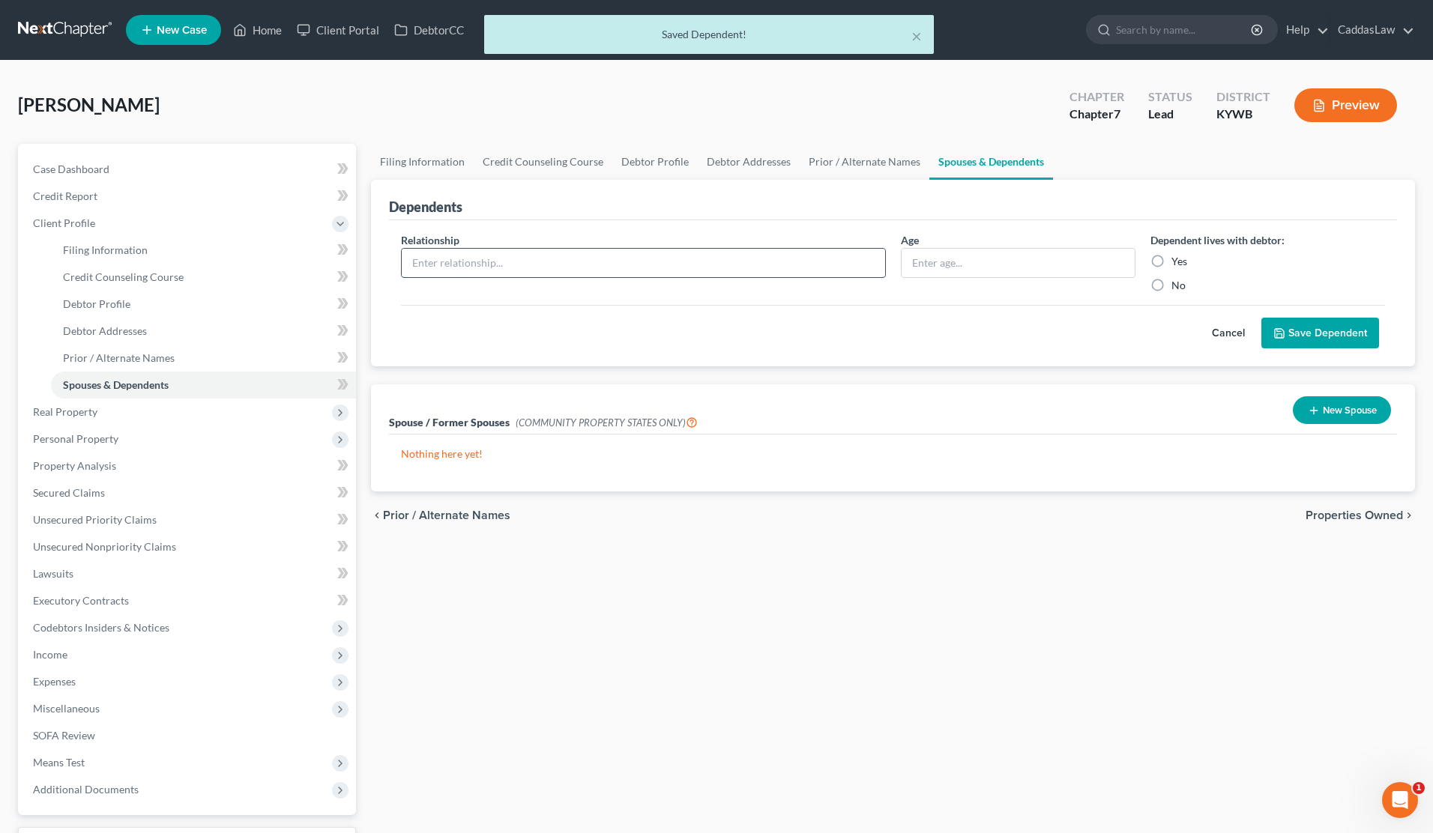
click at [552, 276] on input "text" at bounding box center [643, 263] width 483 height 28
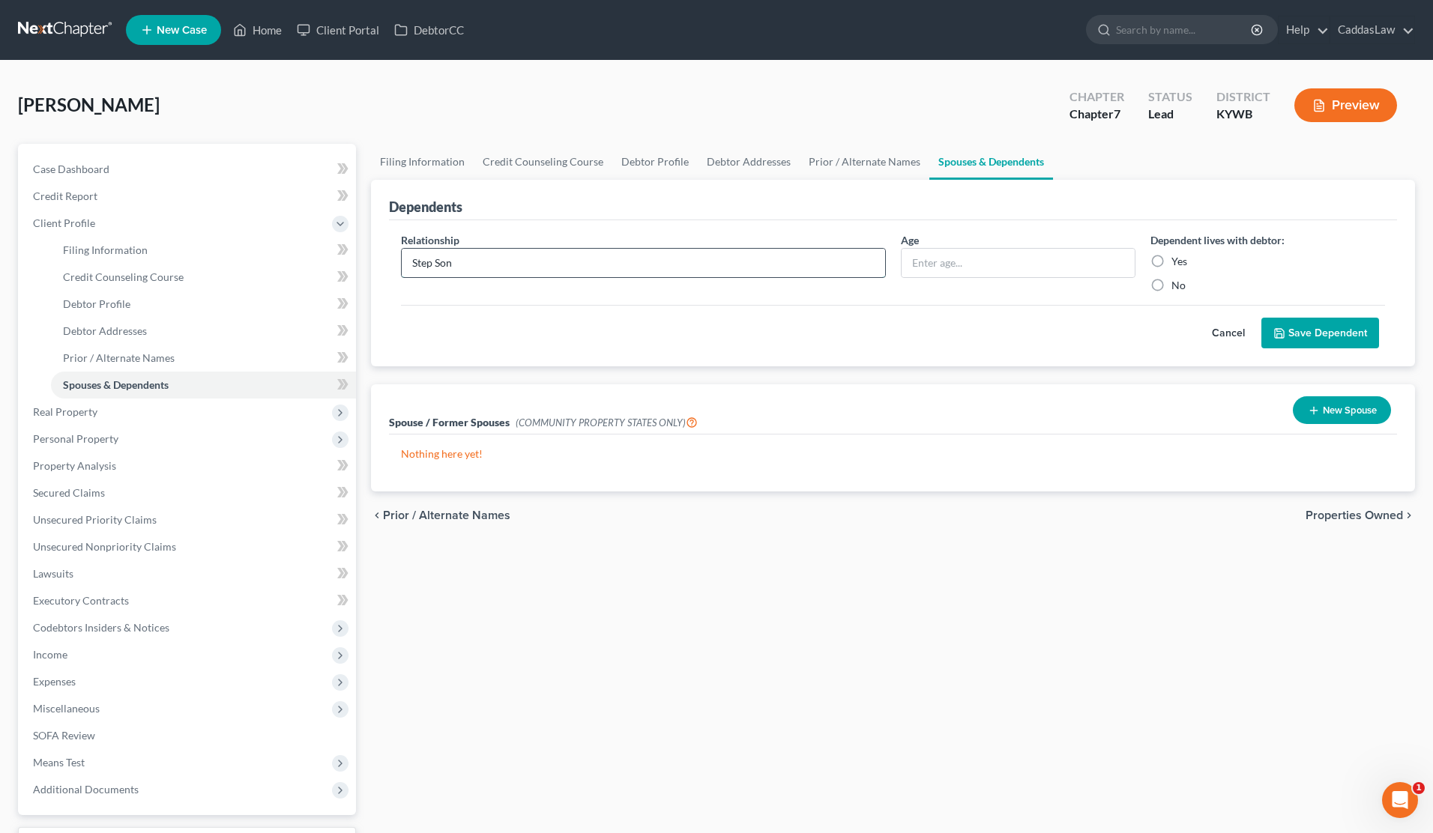
click at [444, 262] on input "Step Son" at bounding box center [643, 263] width 483 height 28
click at [953, 274] on input "text" at bounding box center [1018, 263] width 233 height 28
click at [1171, 262] on label "Yes" at bounding box center [1179, 261] width 16 height 15
click at [1177, 262] on input "Yes" at bounding box center [1182, 259] width 10 height 10
click at [1293, 325] on button "Save Dependent" at bounding box center [1320, 333] width 118 height 31
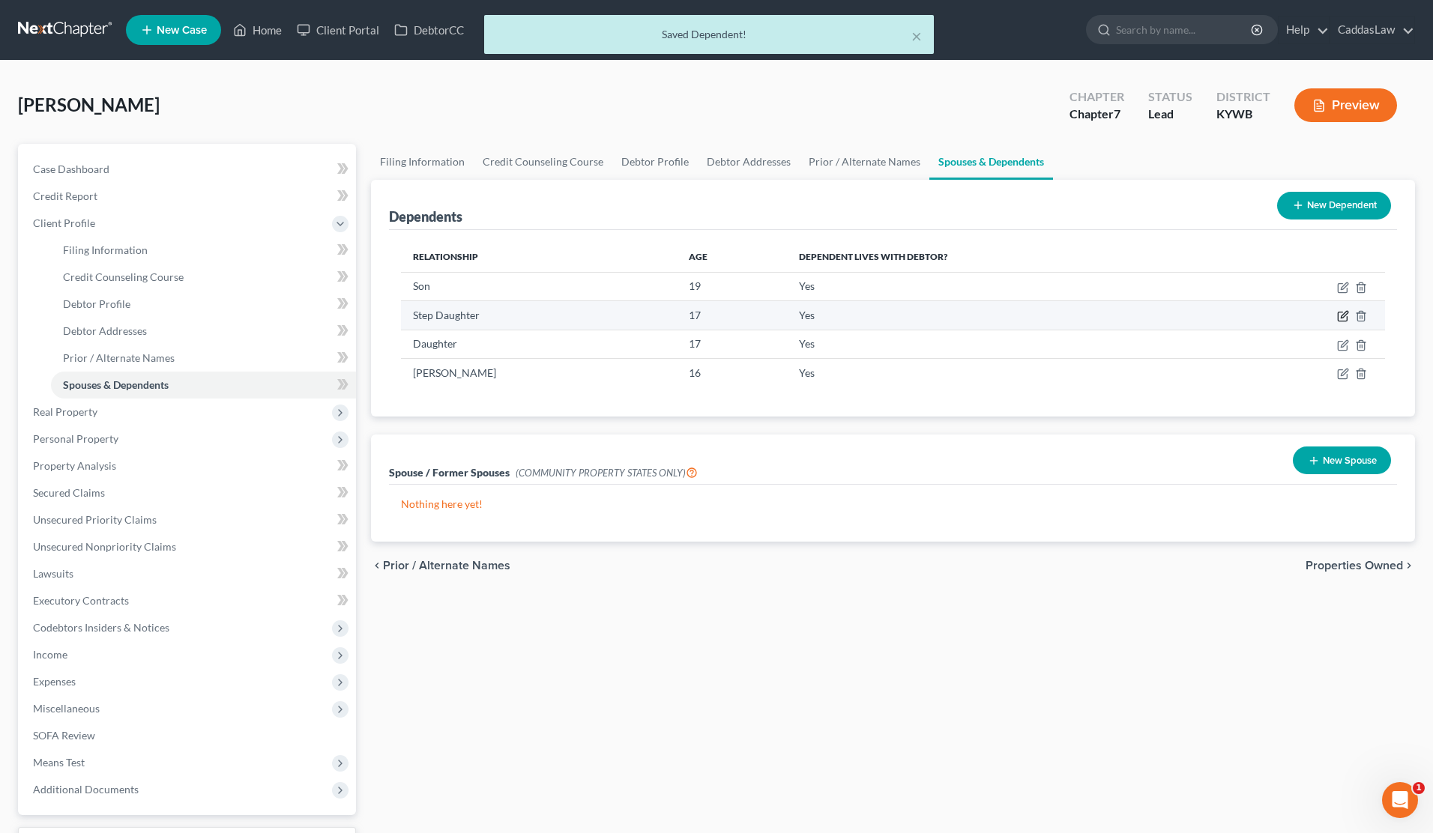
click at [1345, 311] on icon "button" at bounding box center [1343, 316] width 12 height 12
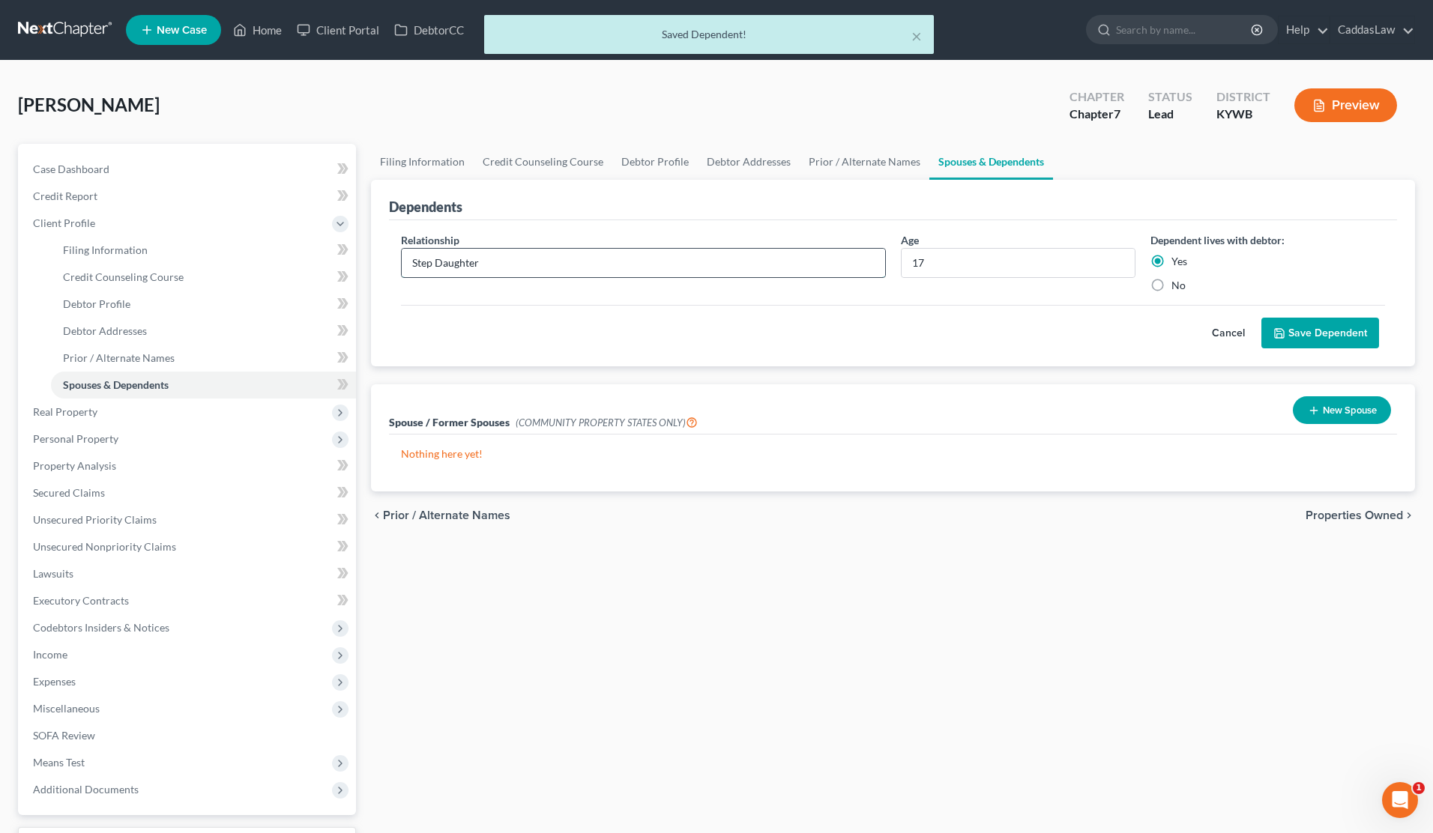
click at [446, 266] on input "Step Daughter" at bounding box center [643, 263] width 483 height 28
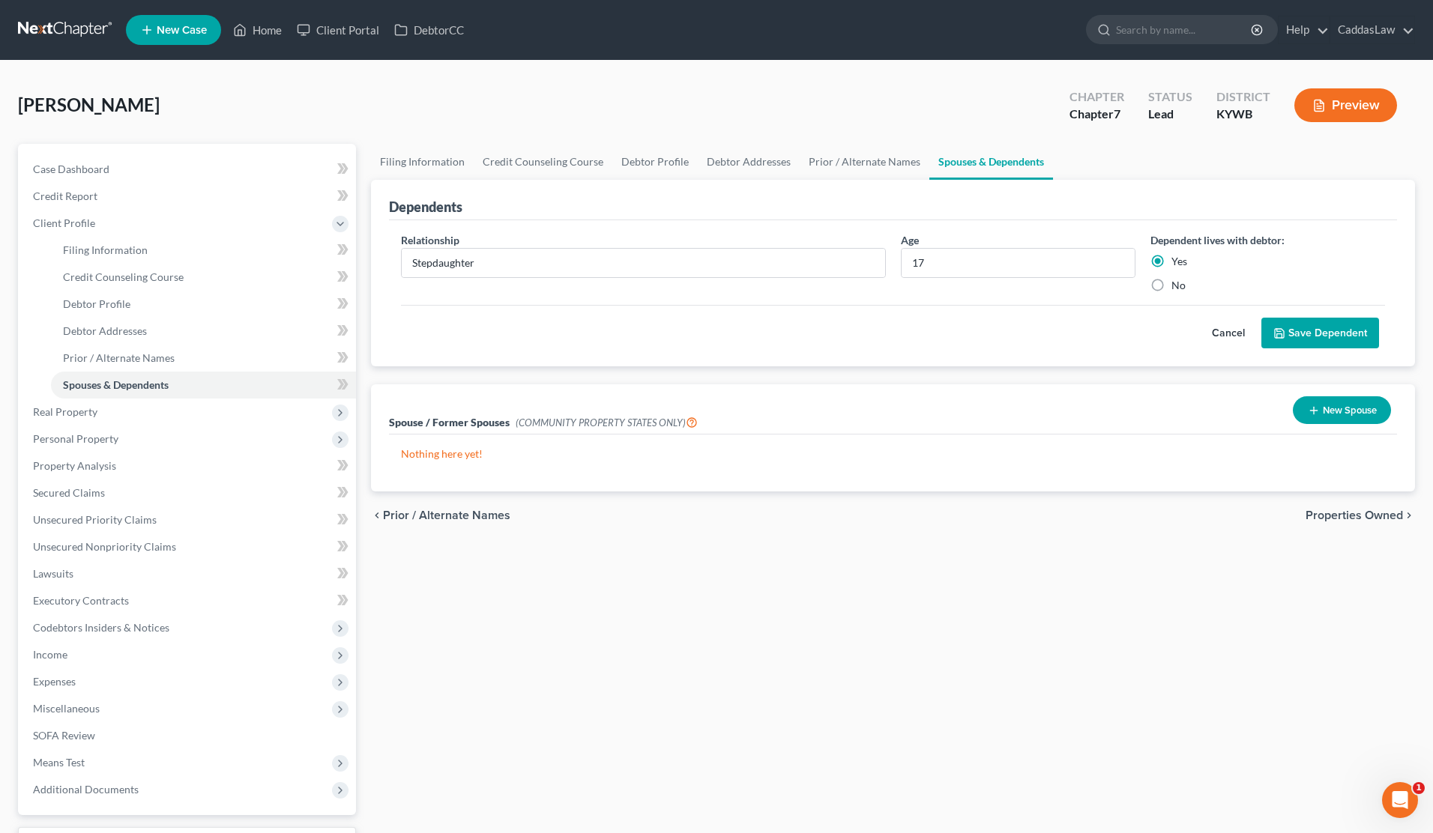
click at [1306, 337] on button "Save Dependent" at bounding box center [1320, 333] width 118 height 31
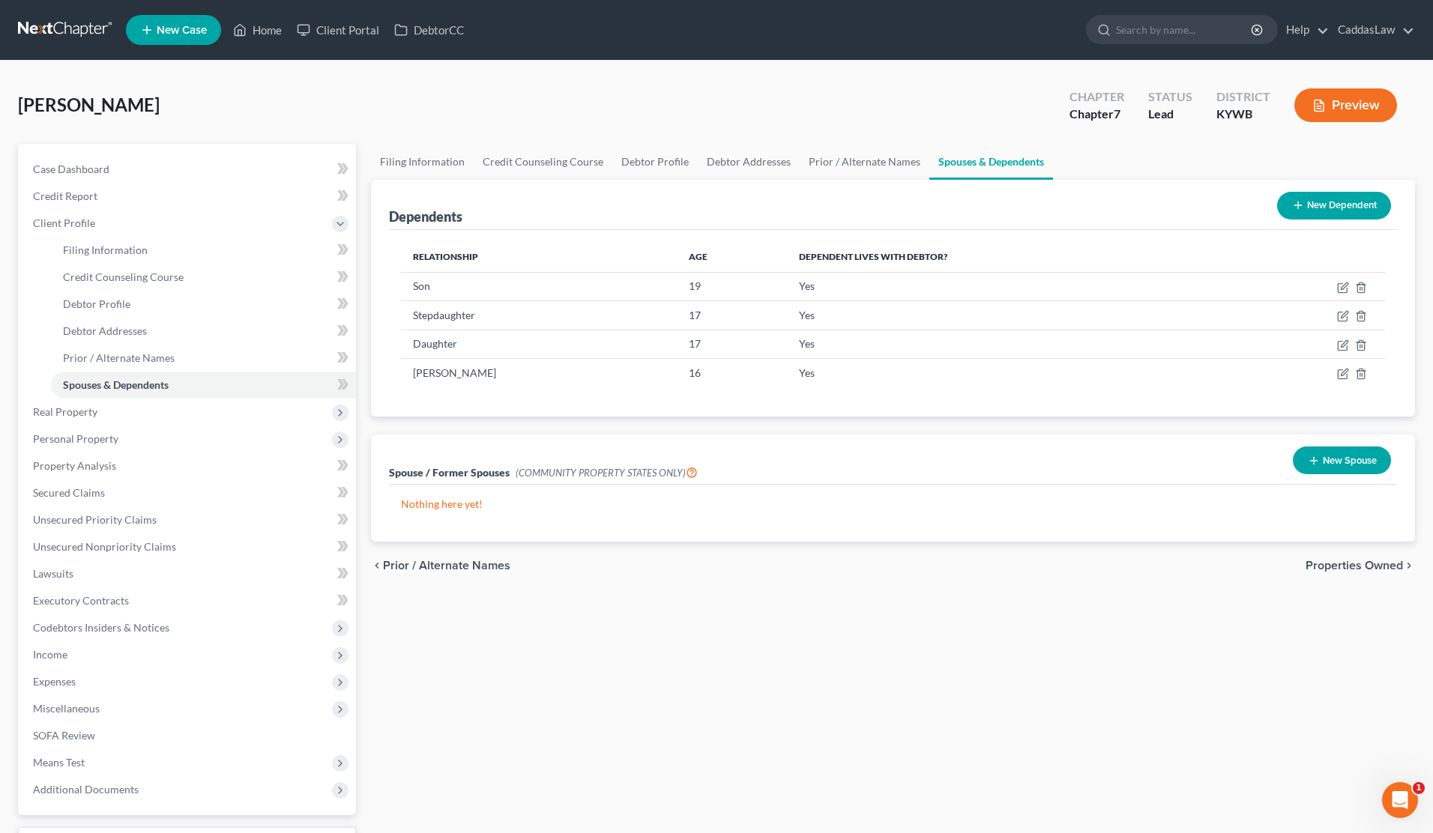
click at [1330, 209] on button "New Dependent" at bounding box center [1334, 206] width 114 height 28
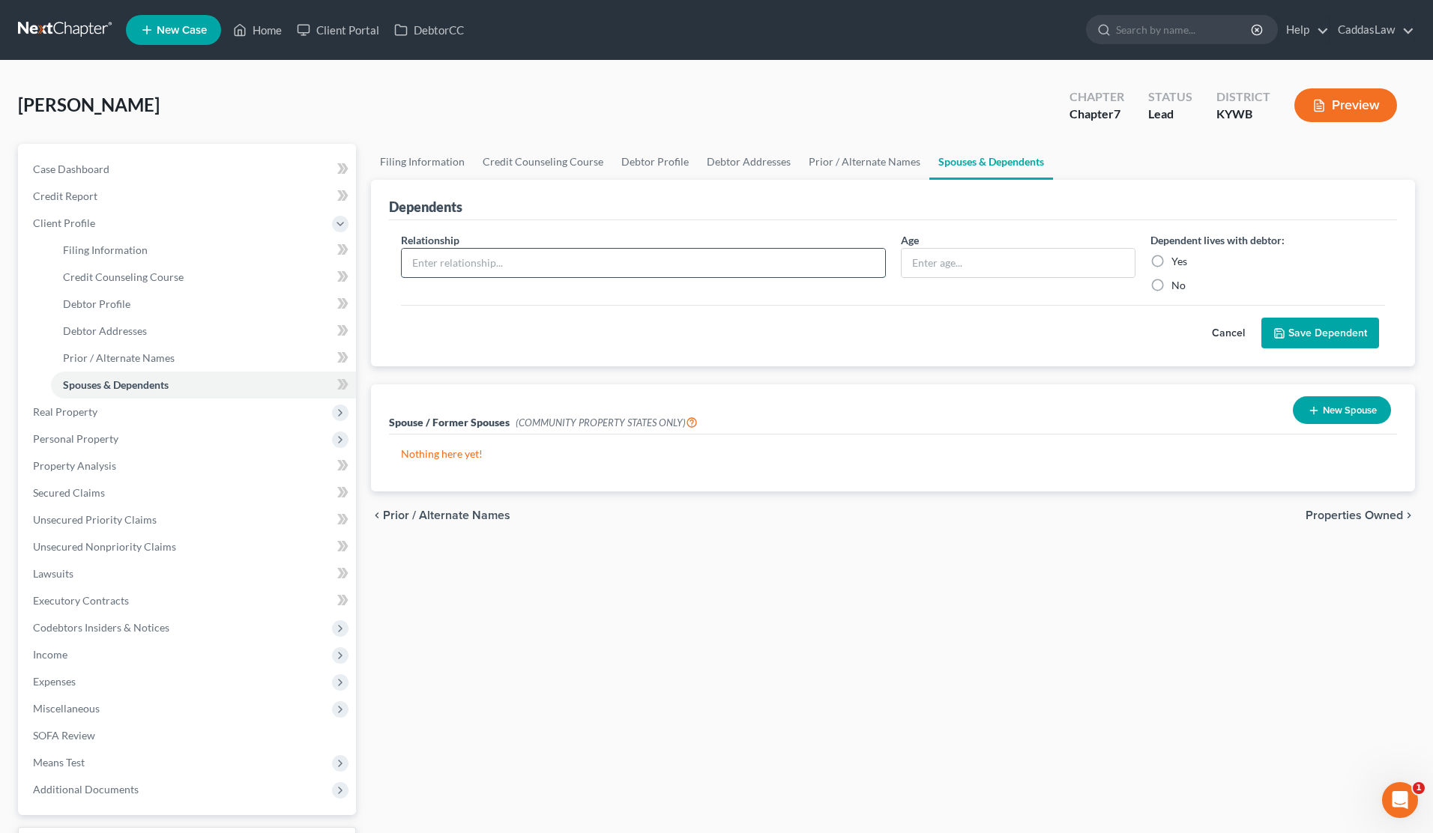
click at [508, 275] on input "text" at bounding box center [643, 263] width 483 height 28
click at [1171, 262] on label "Yes" at bounding box center [1179, 261] width 16 height 15
click at [1177, 262] on input "Yes" at bounding box center [1182, 259] width 10 height 10
click at [1299, 342] on button "Save Dependent" at bounding box center [1320, 333] width 118 height 31
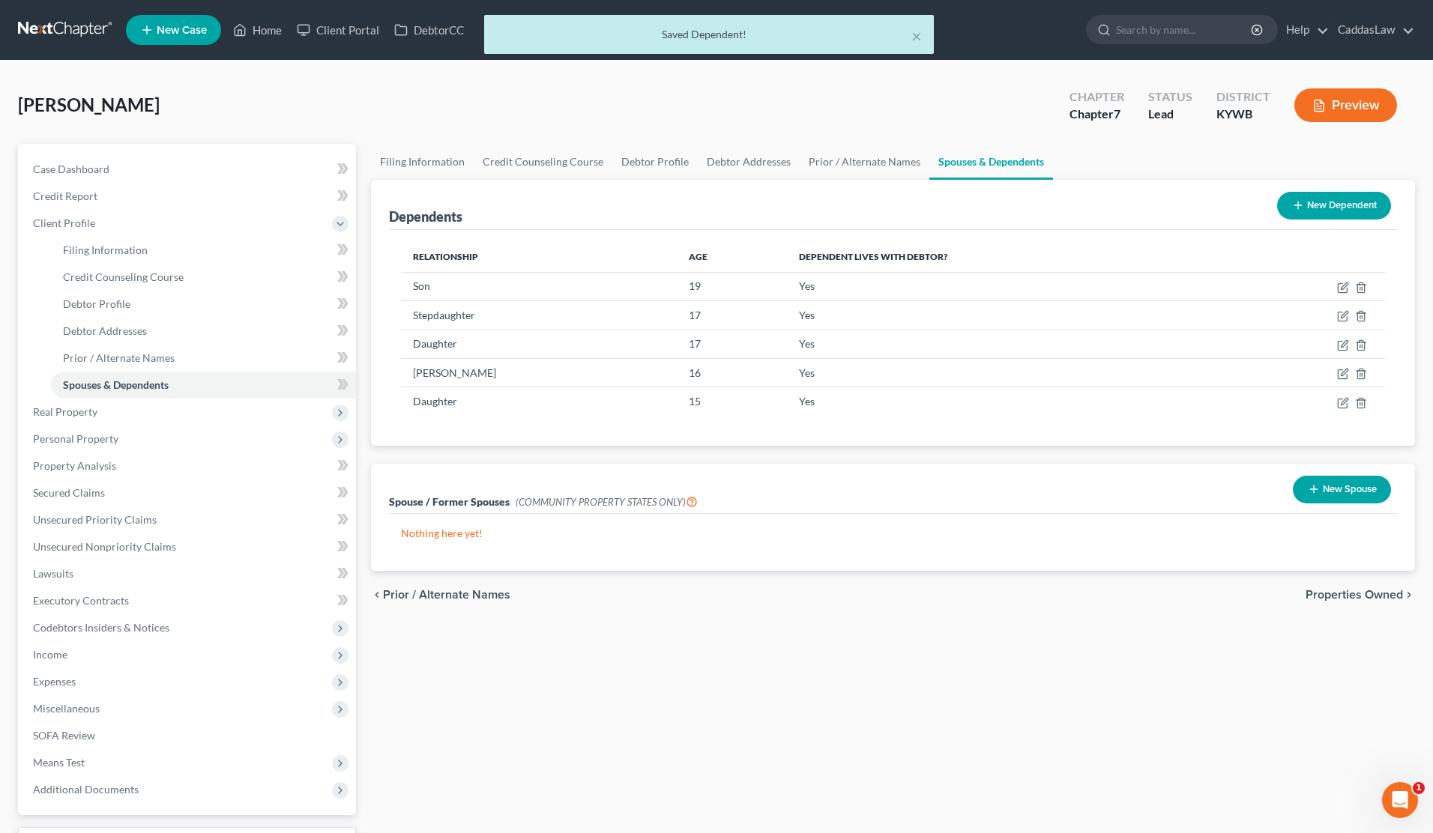
click at [1308, 207] on button "New Dependent" at bounding box center [1334, 206] width 114 height 28
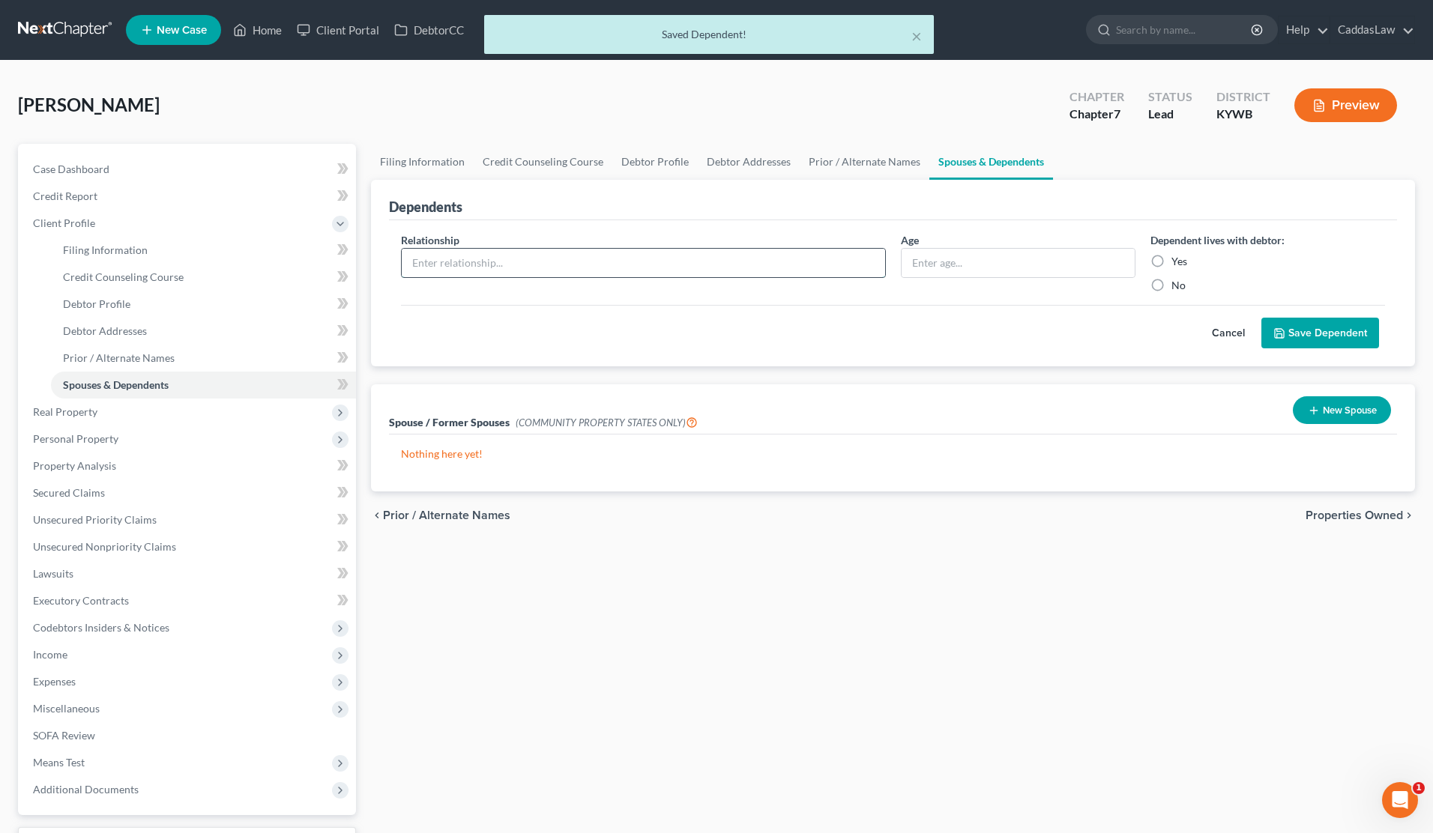
click at [695, 263] on input "text" at bounding box center [643, 263] width 483 height 28
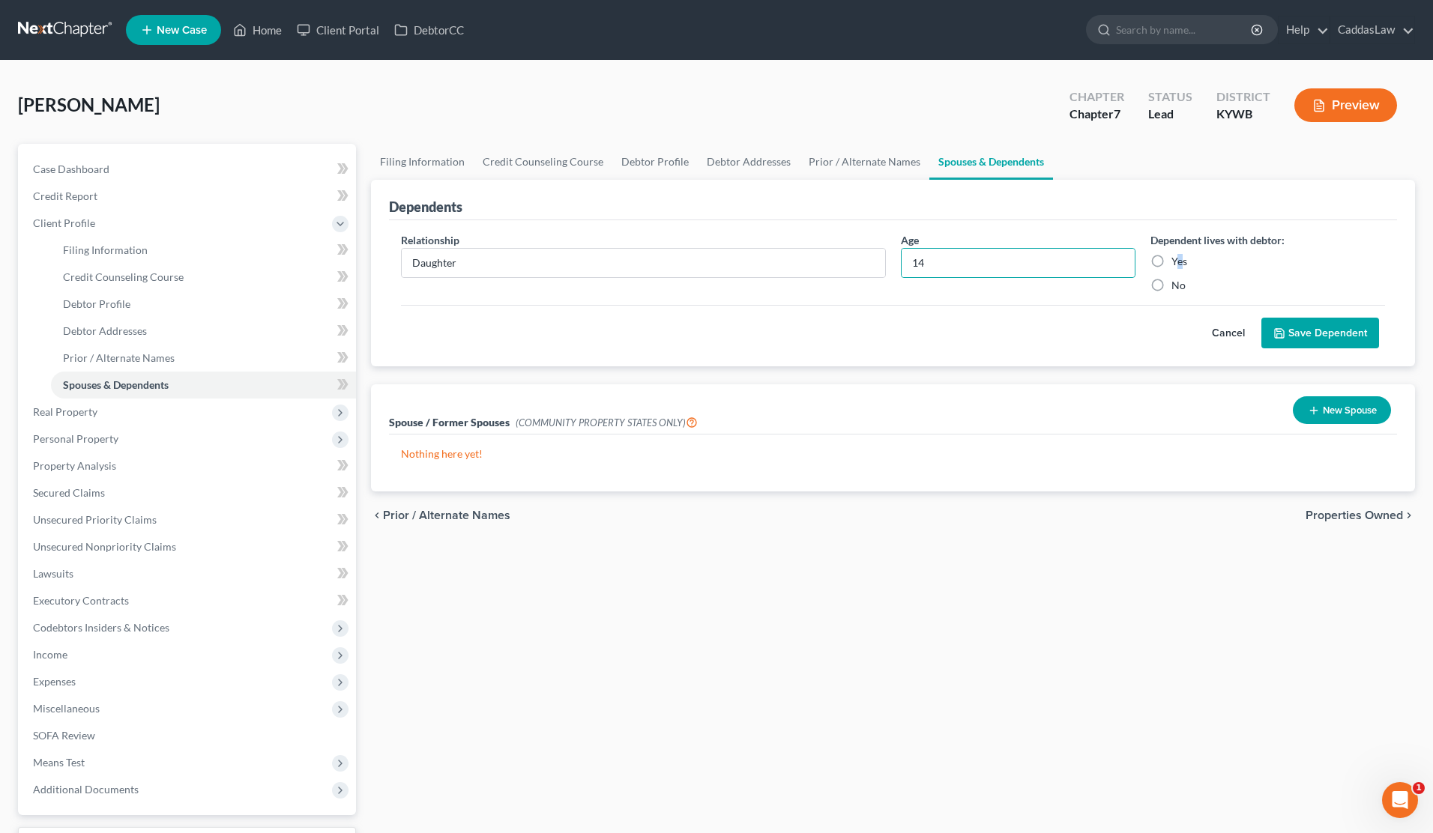
click at [1171, 261] on label "Yes" at bounding box center [1179, 261] width 16 height 15
click at [1177, 261] on input "Yes" at bounding box center [1182, 259] width 10 height 10
click at [1296, 329] on button "Save Dependent" at bounding box center [1320, 333] width 118 height 31
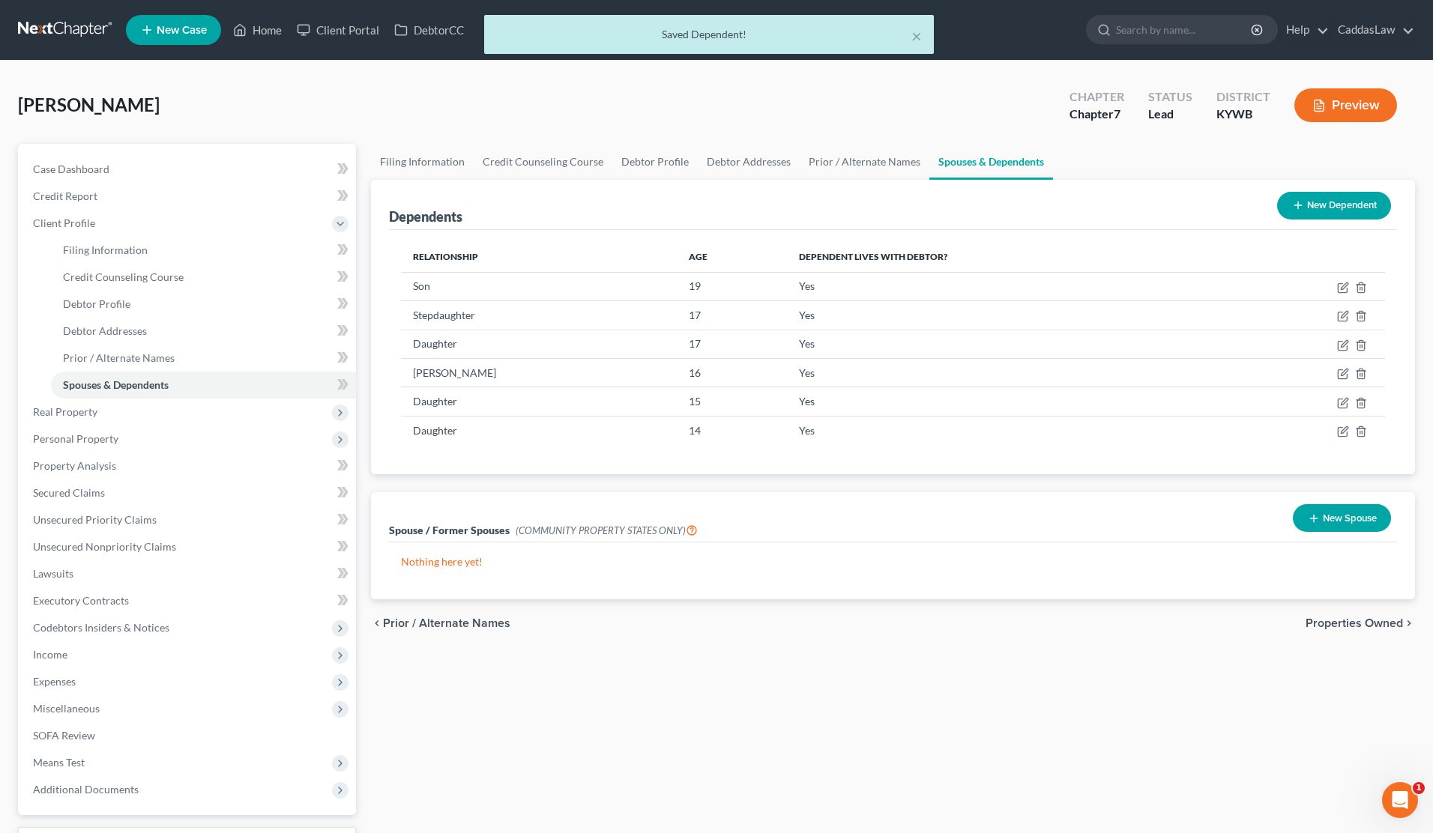
click at [1328, 207] on button "New Dependent" at bounding box center [1334, 206] width 114 height 28
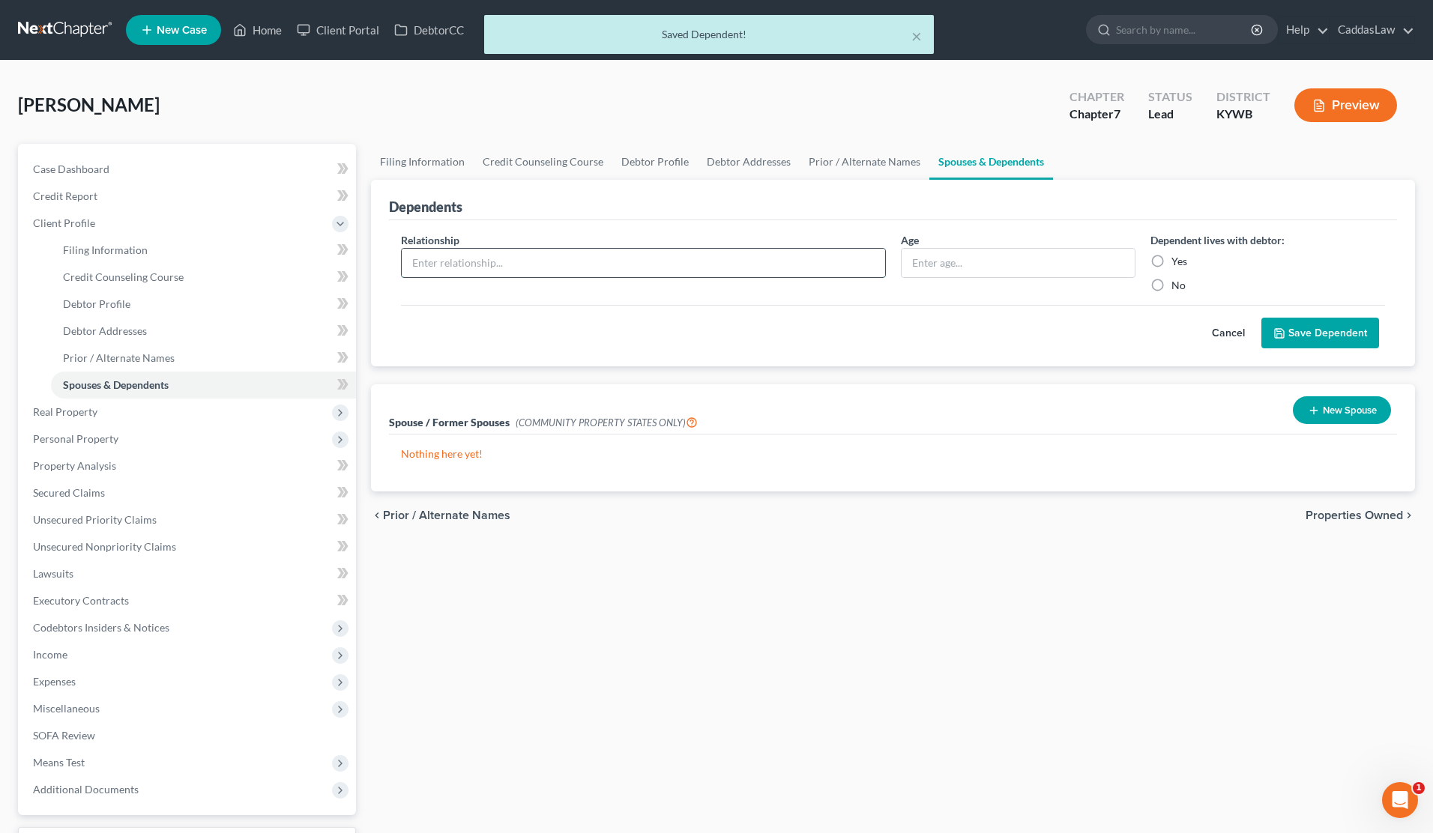
click at [618, 268] on input "text" at bounding box center [643, 263] width 483 height 28
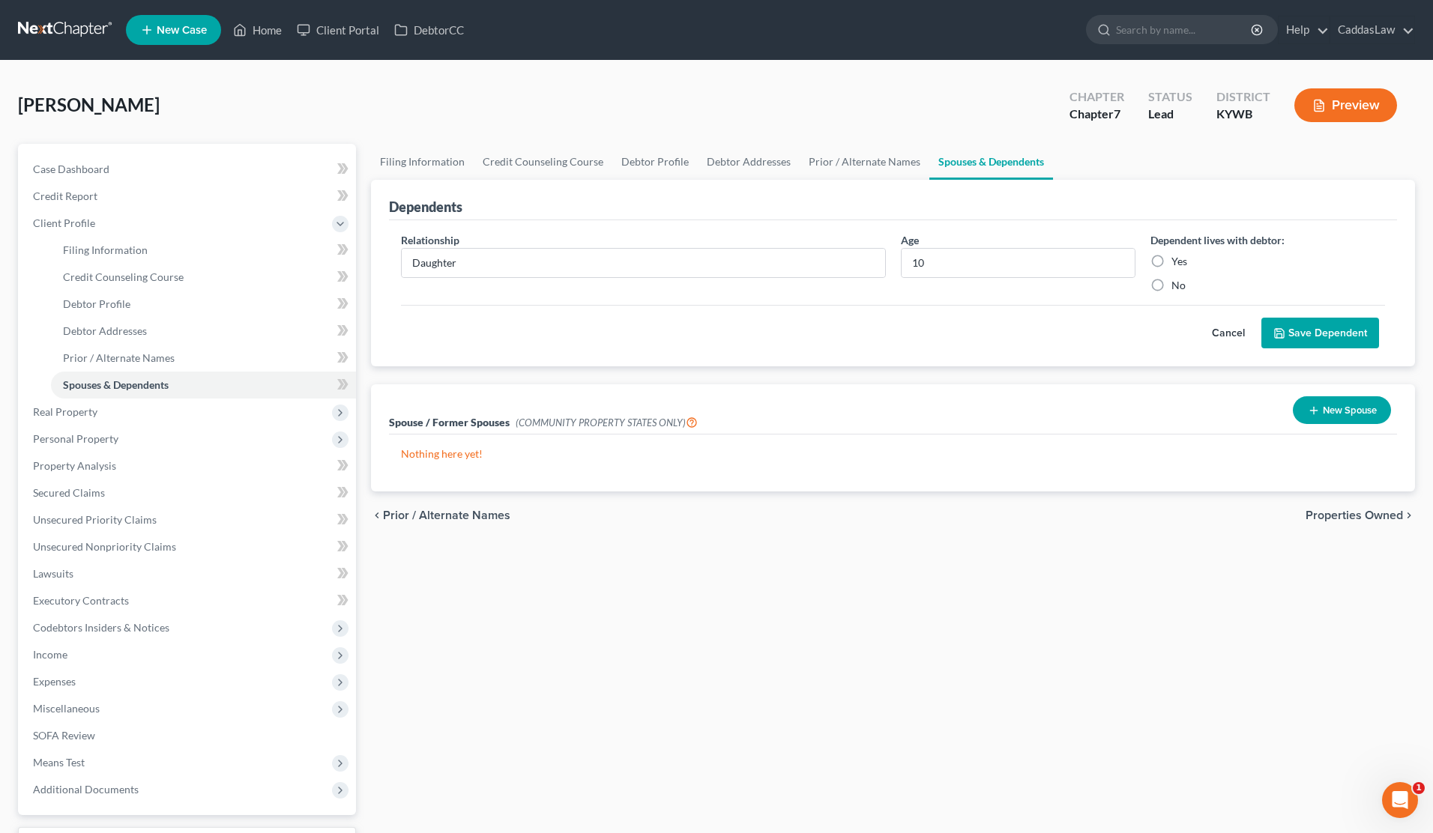
click at [1171, 264] on label "Yes" at bounding box center [1179, 261] width 16 height 15
click at [1177, 264] on input "Yes" at bounding box center [1182, 259] width 10 height 10
click at [1300, 346] on button "Save Dependent" at bounding box center [1320, 333] width 118 height 31
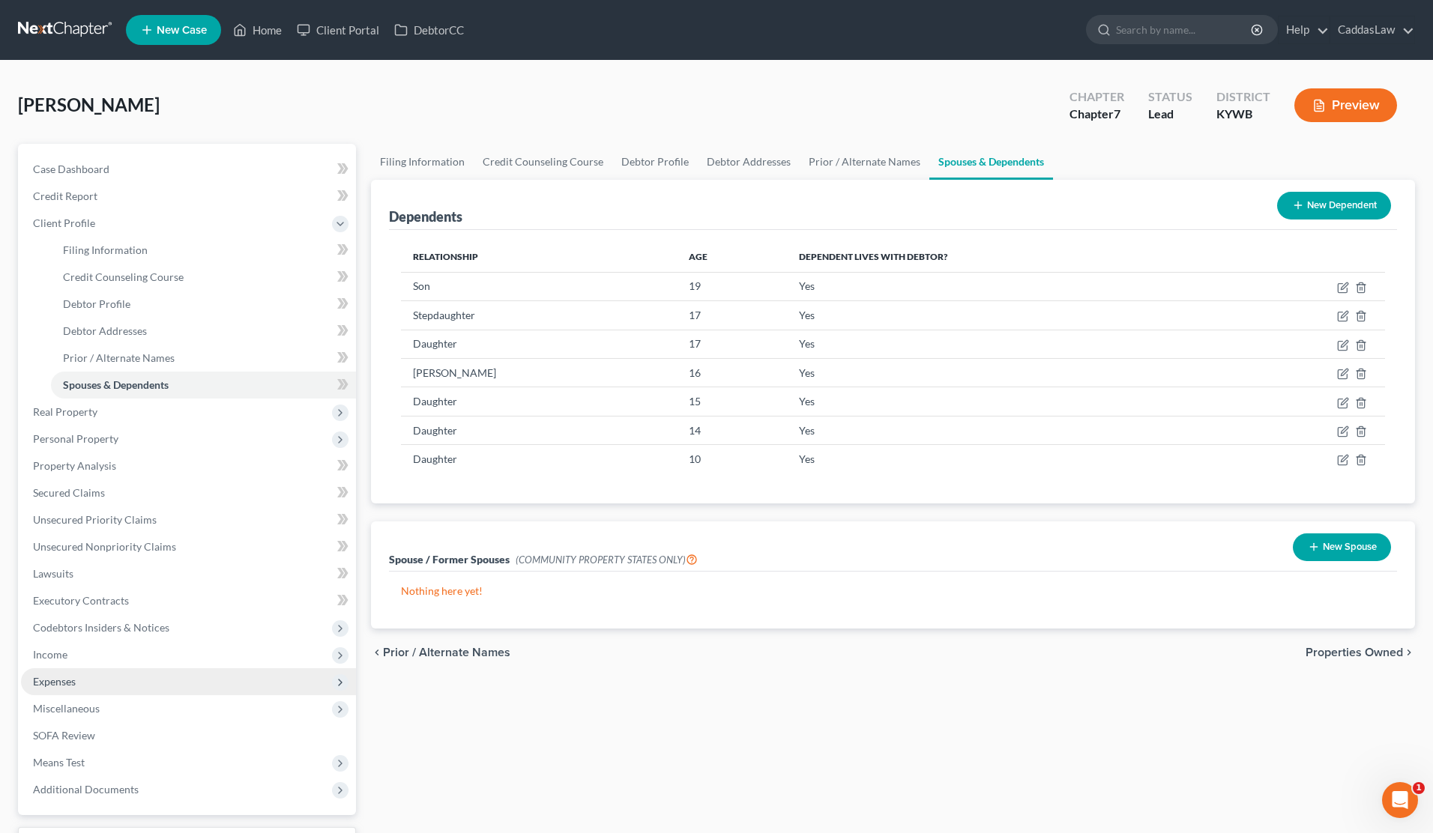
click at [90, 677] on span "Expenses" at bounding box center [188, 682] width 335 height 27
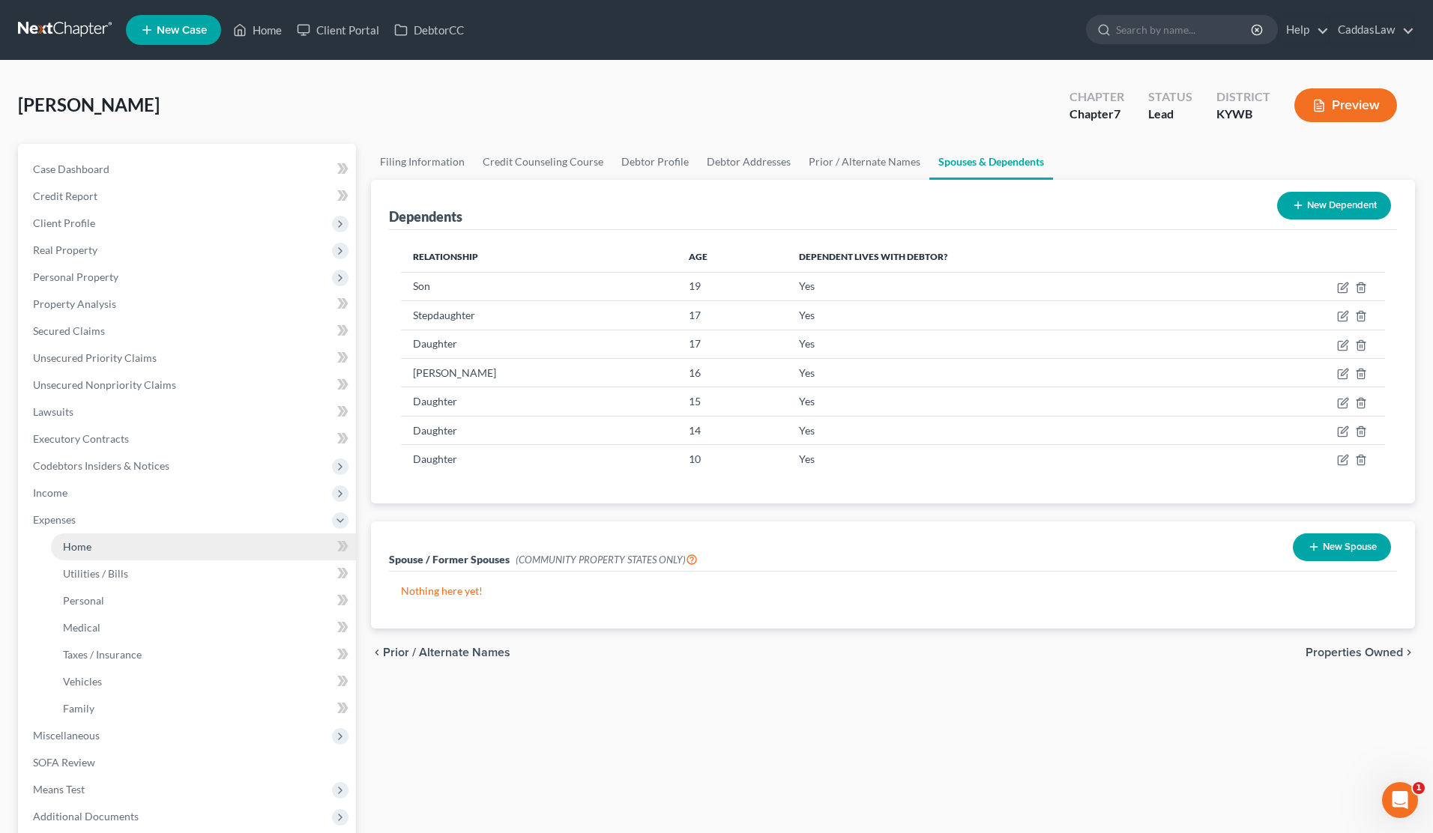
click at [127, 538] on link "Home" at bounding box center [203, 547] width 305 height 27
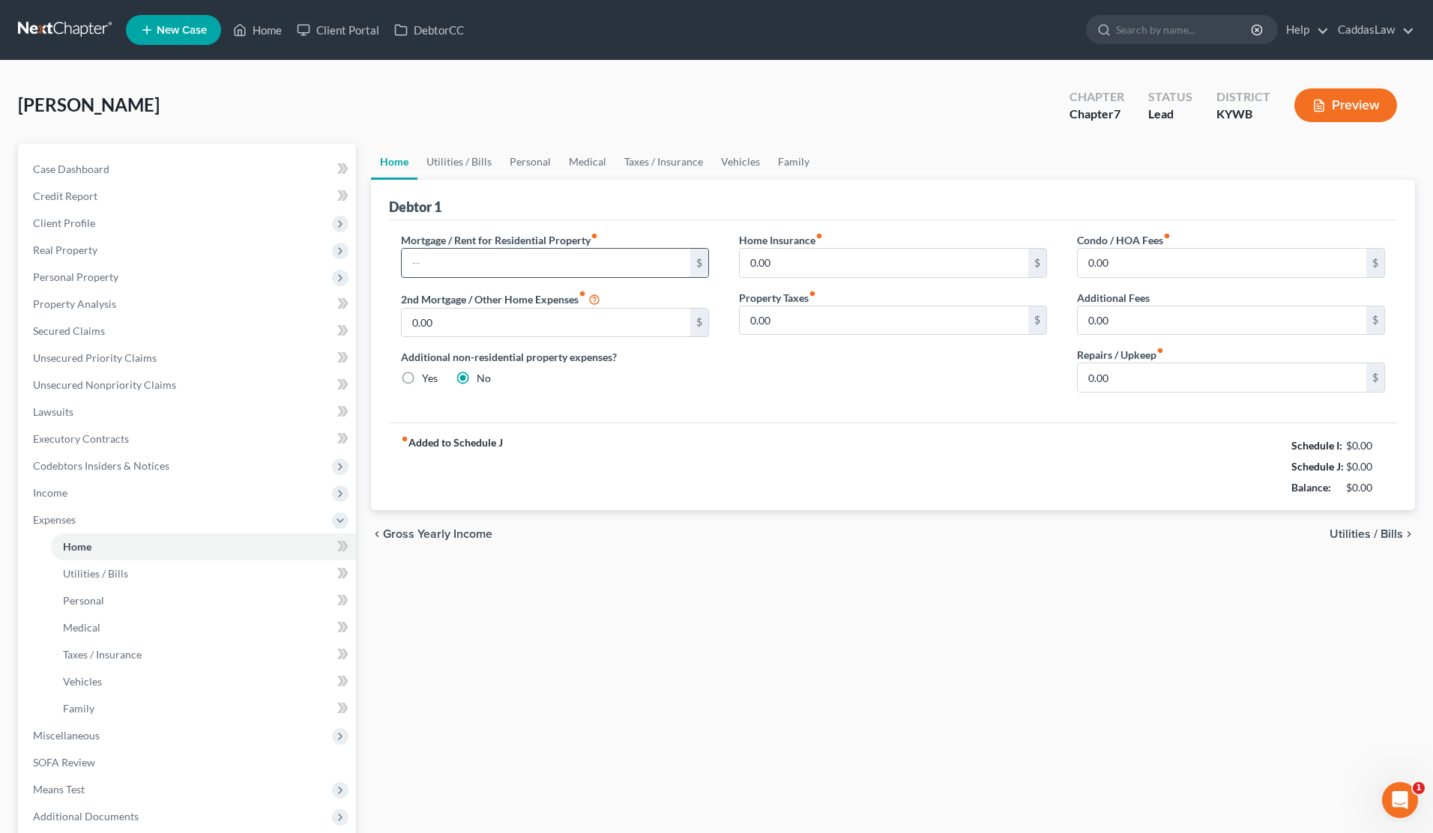
click at [453, 258] on input "text" at bounding box center [546, 263] width 289 height 28
drag, startPoint x: 1132, startPoint y: 384, endPoint x: 1041, endPoint y: 384, distance: 90.7
click at [1041, 384] on div "Mortgage / Rent for Residential Property fiber_manual_record 1,600.00 $ 2nd Mor…" at bounding box center [893, 318] width 1014 height 172
click at [469, 163] on link "Utilities / Bills" at bounding box center [458, 162] width 83 height 36
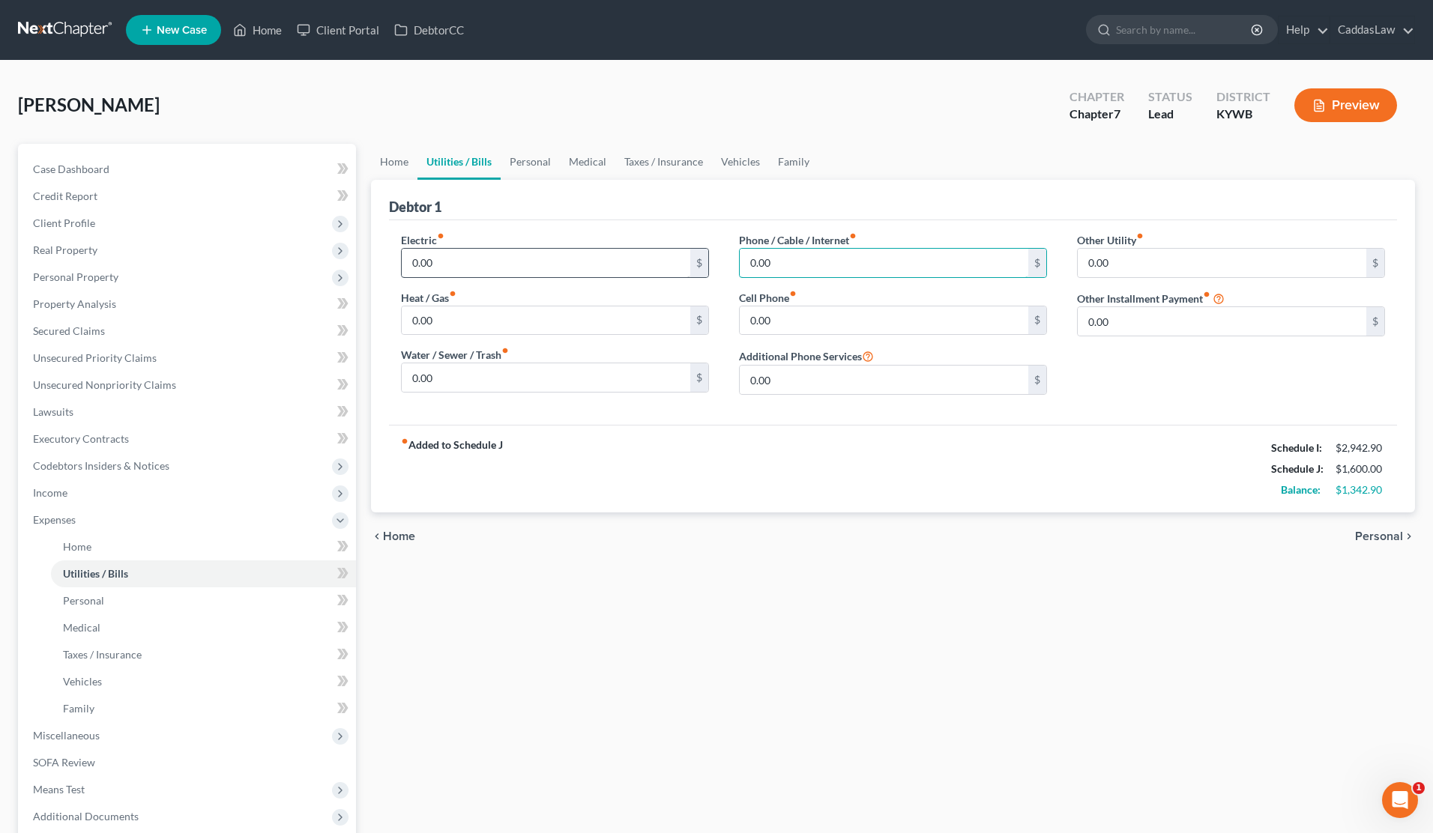
drag, startPoint x: 776, startPoint y: 259, endPoint x: 628, endPoint y: 251, distance: 148.6
click at [488, 260] on input "0.00" at bounding box center [546, 263] width 289 height 28
drag, startPoint x: 832, startPoint y: 322, endPoint x: 526, endPoint y: 313, distance: 305.9
click at [783, 269] on input "150.00" at bounding box center [884, 263] width 289 height 28
drag, startPoint x: 450, startPoint y: 385, endPoint x: 386, endPoint y: 376, distance: 65.1
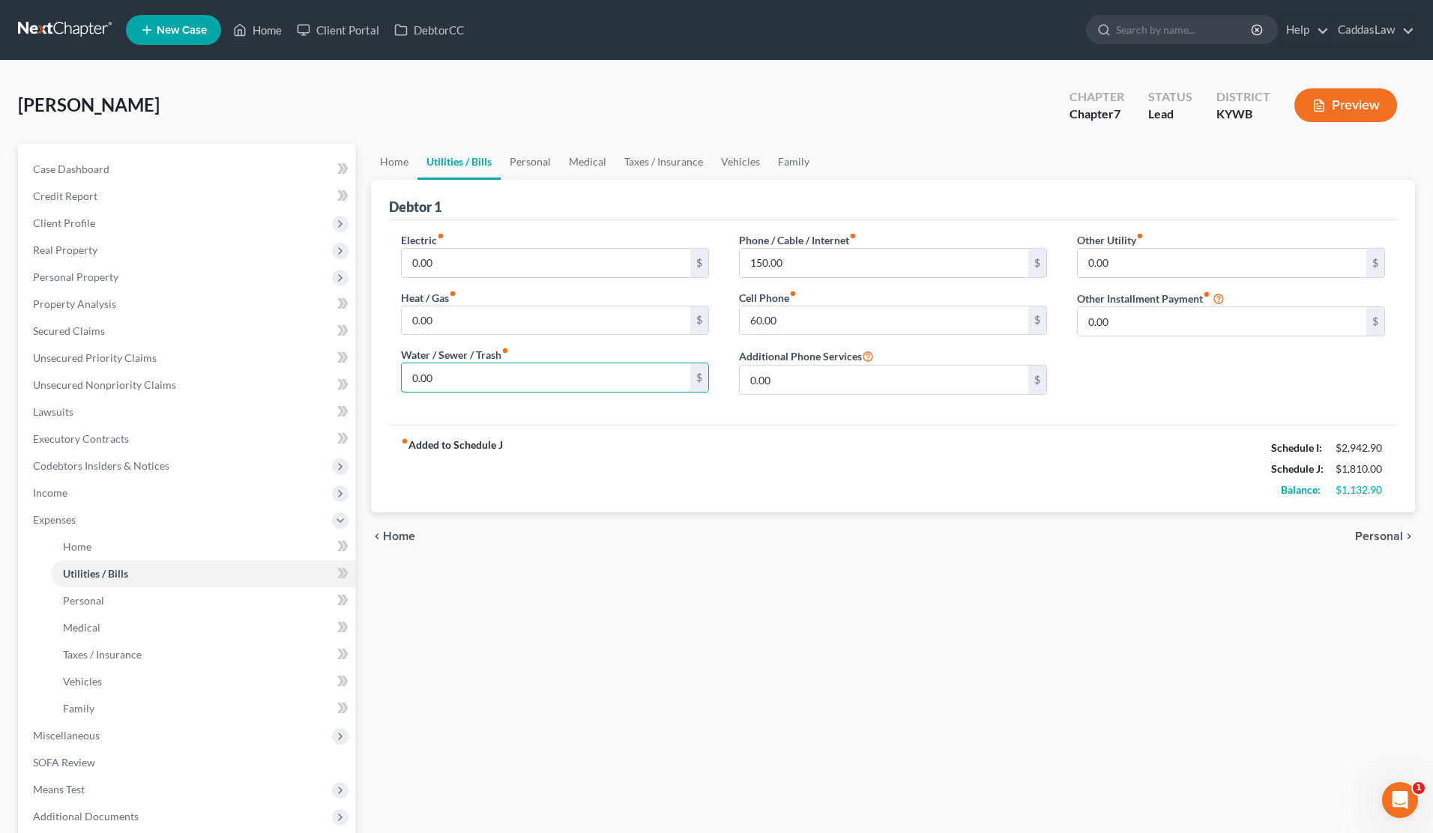
click at [386, 376] on div "Electric fiber_manual_record 0.00 $ Heat / Gas fiber_manual_record 0.00 $ Water…" at bounding box center [555, 319] width 338 height 175
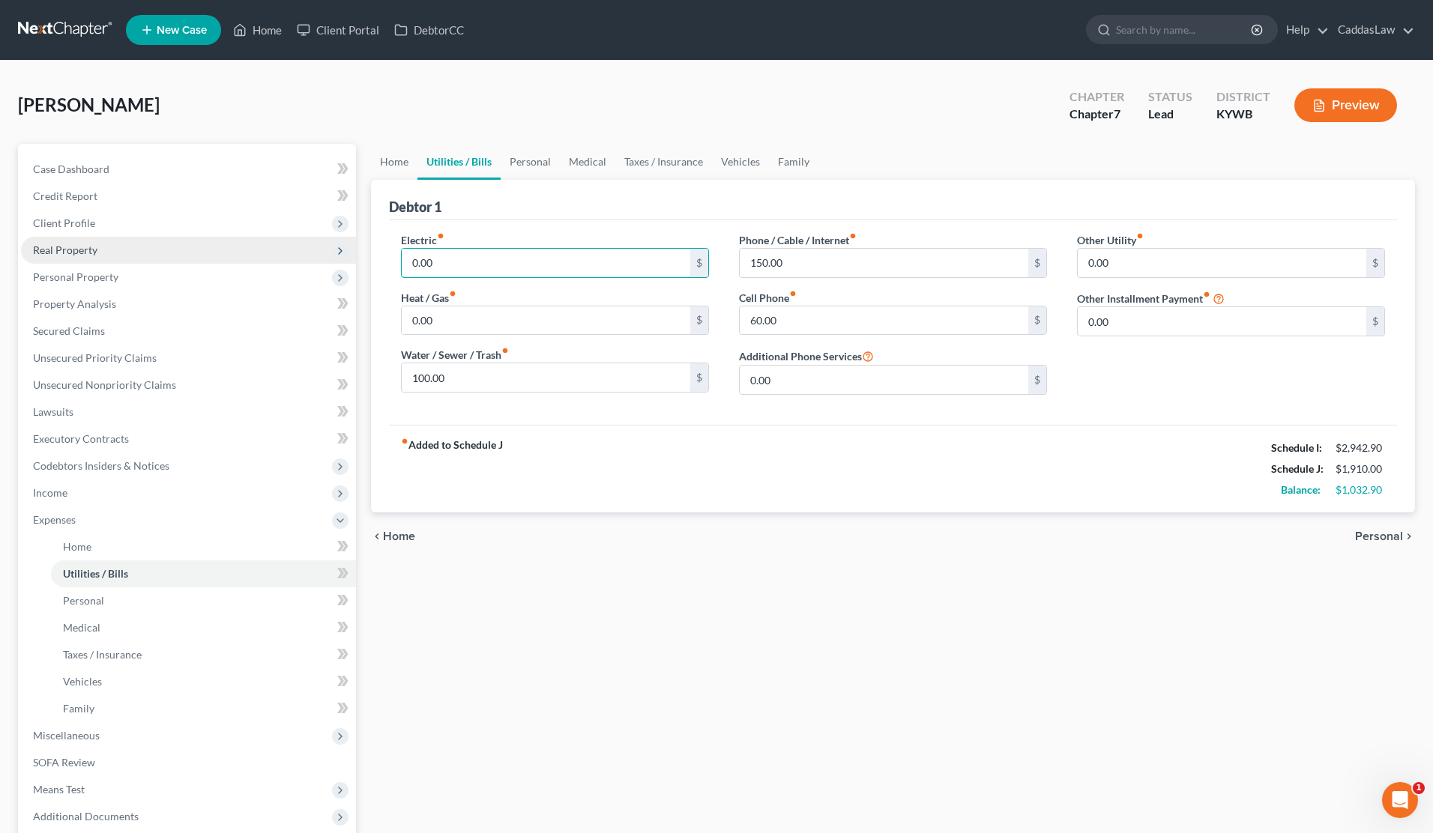
drag, startPoint x: 438, startPoint y: 262, endPoint x: 297, endPoint y: 244, distance: 142.7
click at [297, 244] on div "Petition Navigation Case Dashboard Payments Invoices Payments Payments Credit R…" at bounding box center [716, 536] width 1412 height 785
click at [463, 381] on input "100.00" at bounding box center [546, 378] width 289 height 28
click at [527, 162] on link "Personal" at bounding box center [530, 162] width 59 height 36
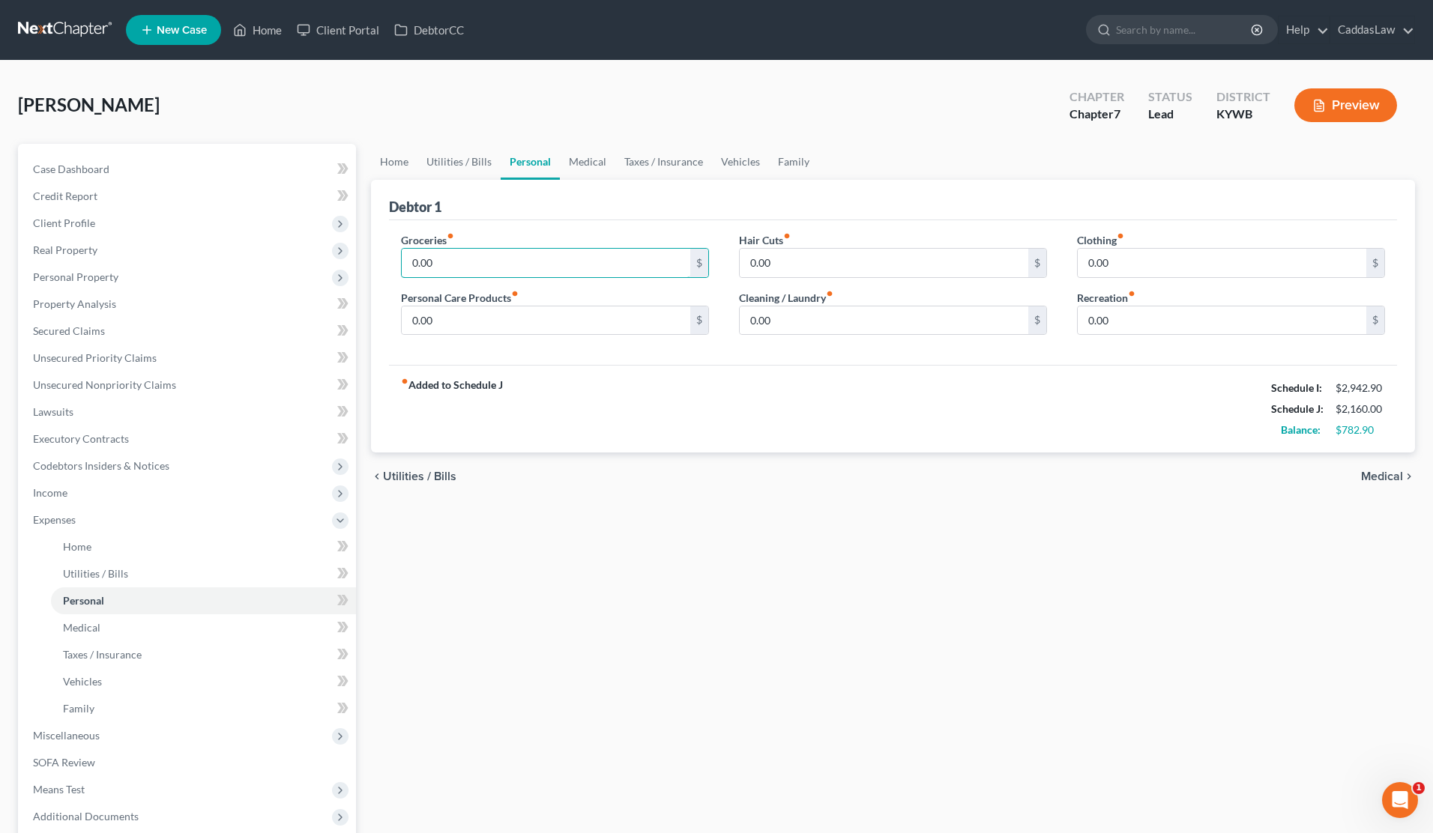
drag, startPoint x: 456, startPoint y: 269, endPoint x: 358, endPoint y: 268, distance: 98.2
click at [358, 268] on div "Petition Navigation Case Dashboard Payments Invoices Payments Payments Credit R…" at bounding box center [716, 536] width 1412 height 785
drag, startPoint x: 783, startPoint y: 319, endPoint x: 570, endPoint y: 325, distance: 213.7
click at [588, 319] on div "Groceries fiber_manual_record 1,000.00 $ Personal Care Products fiber_manual_re…" at bounding box center [893, 289] width 1014 height 115
drag, startPoint x: 795, startPoint y: 319, endPoint x: 486, endPoint y: 316, distance: 308.8
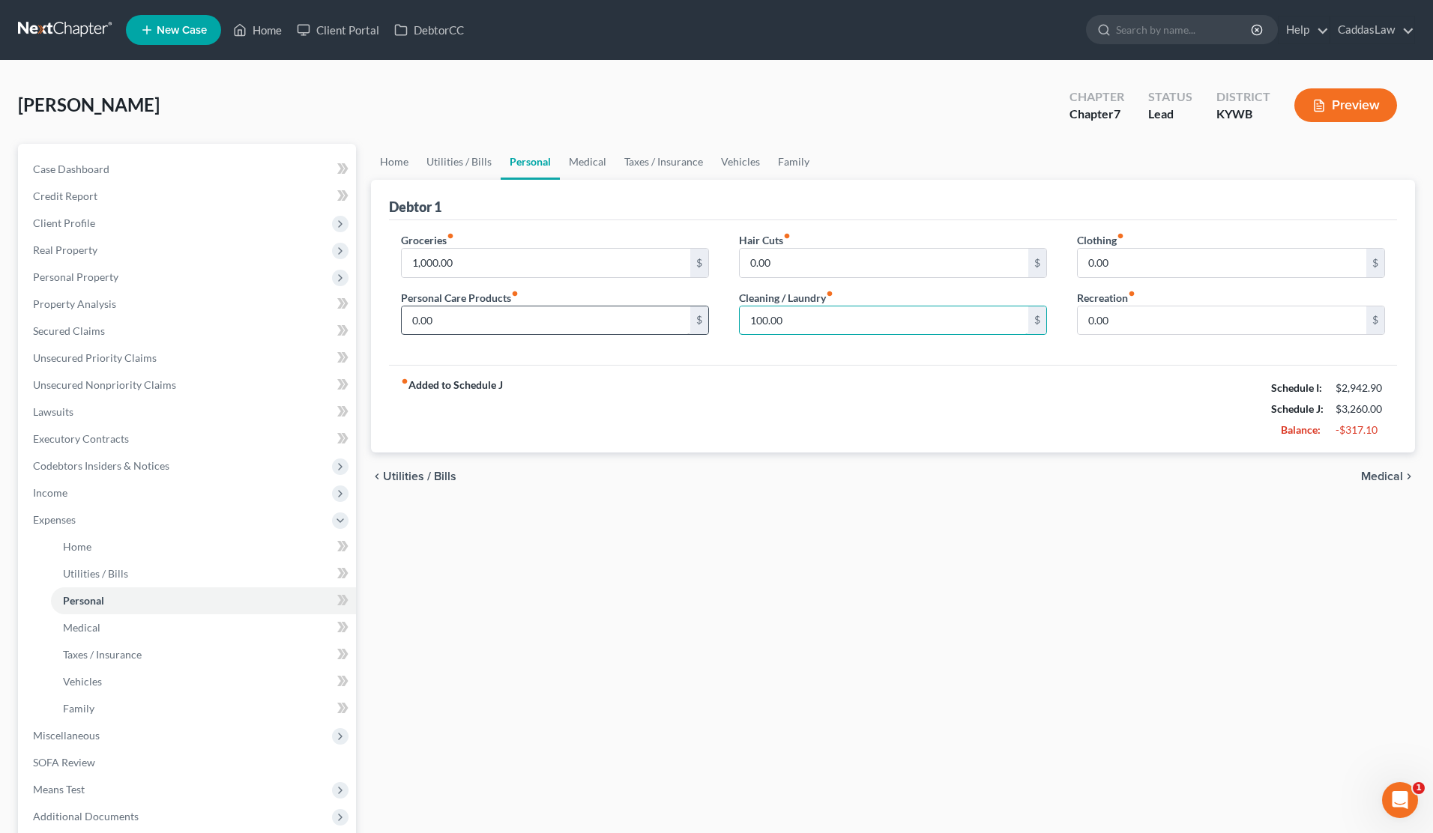
click at [496, 320] on div "Groceries fiber_manual_record 1,000.00 $ Personal Care Products fiber_manual_re…" at bounding box center [893, 289] width 1014 height 115
drag, startPoint x: 1115, startPoint y: 257, endPoint x: 908, endPoint y: 250, distance: 206.3
click at [920, 254] on div "Groceries fiber_manual_record 1,000.00 $ Personal Care Products fiber_manual_re…" at bounding box center [893, 289] width 1014 height 115
click at [597, 158] on link "Medical" at bounding box center [587, 162] width 55 height 36
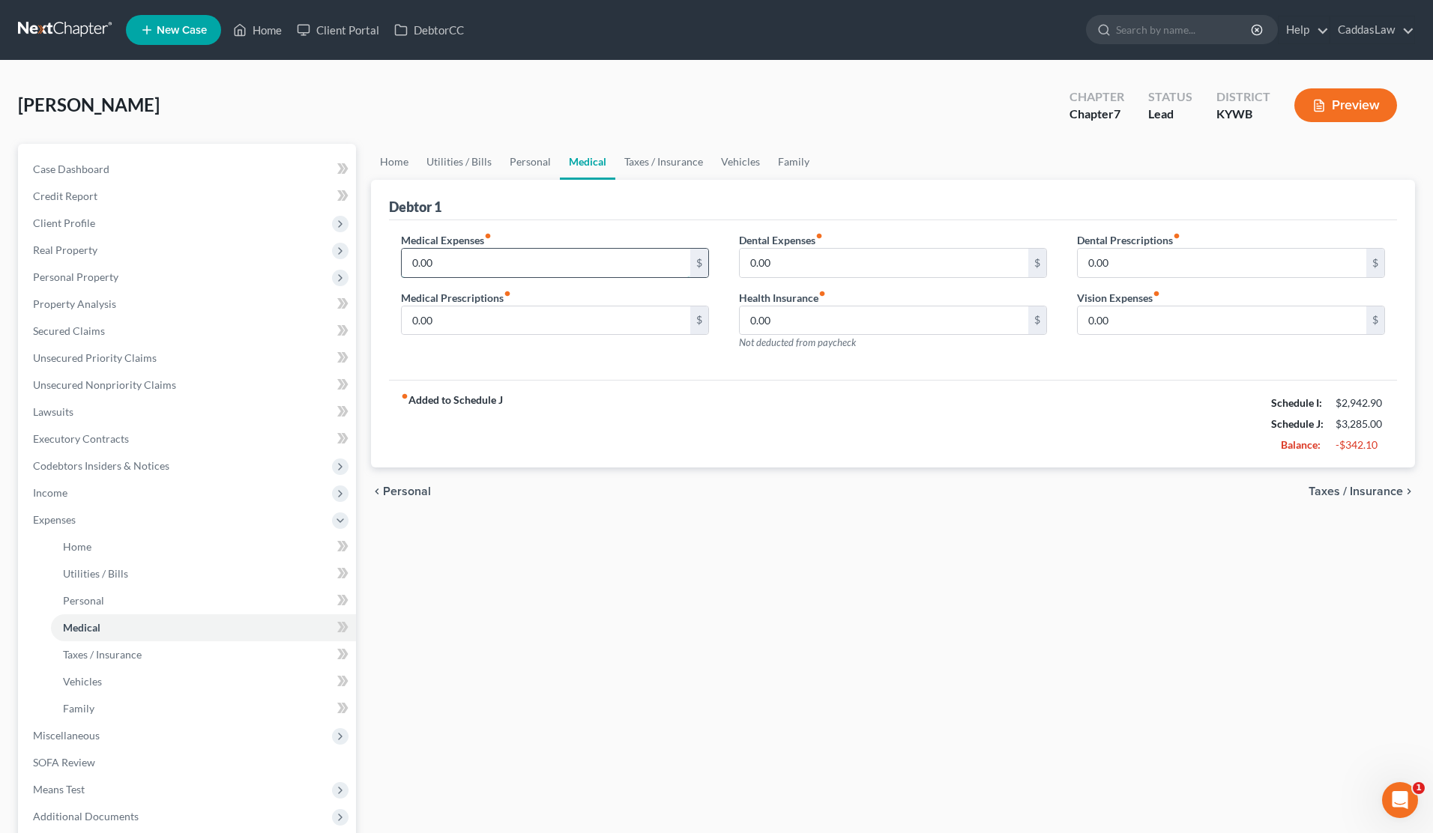
click at [523, 268] on input "0.00" at bounding box center [546, 263] width 289 height 28
click at [654, 154] on link "Taxes / Insurance" at bounding box center [663, 162] width 97 height 36
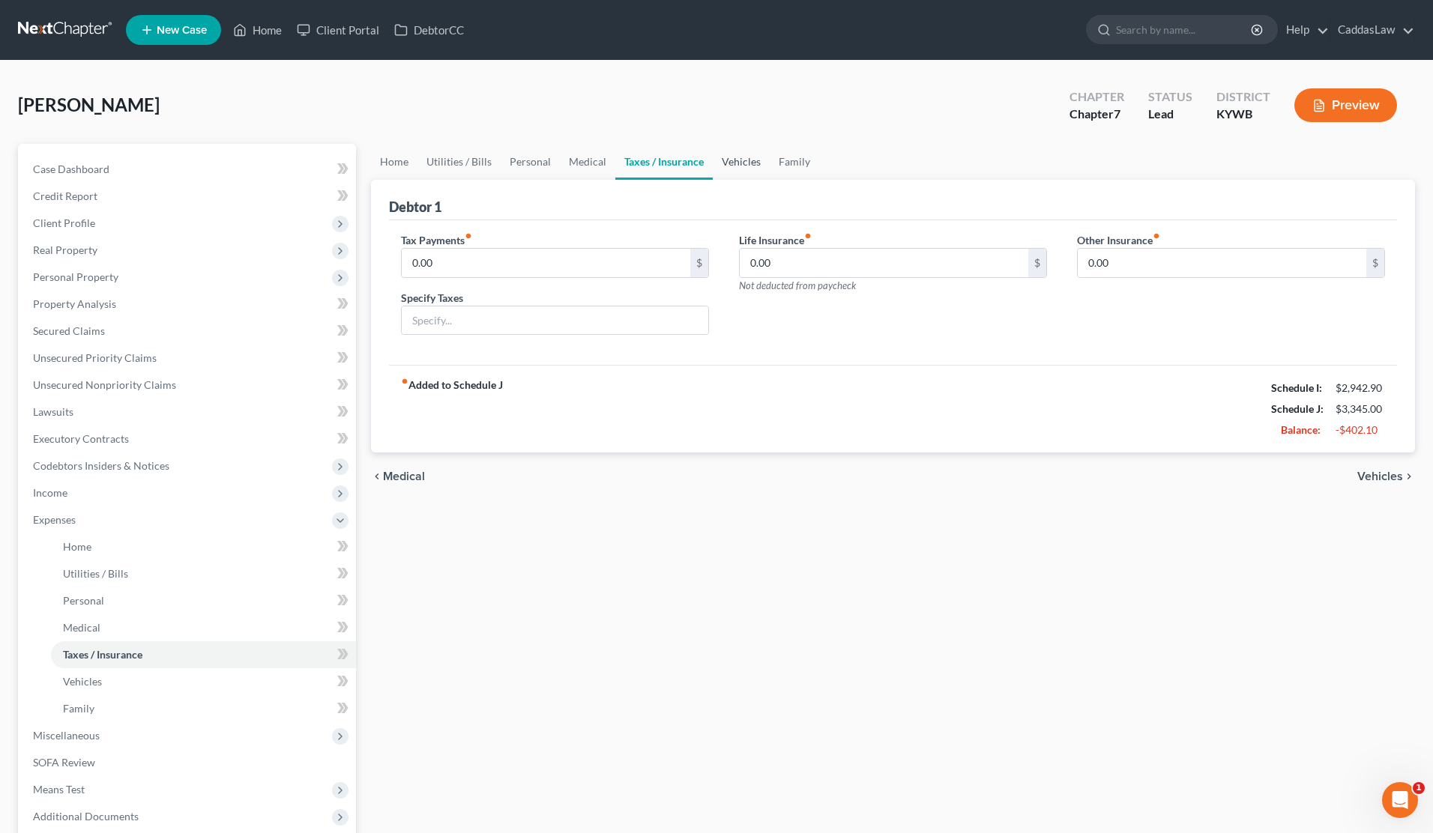
click at [732, 167] on link "Vehicles" at bounding box center [741, 162] width 57 height 36
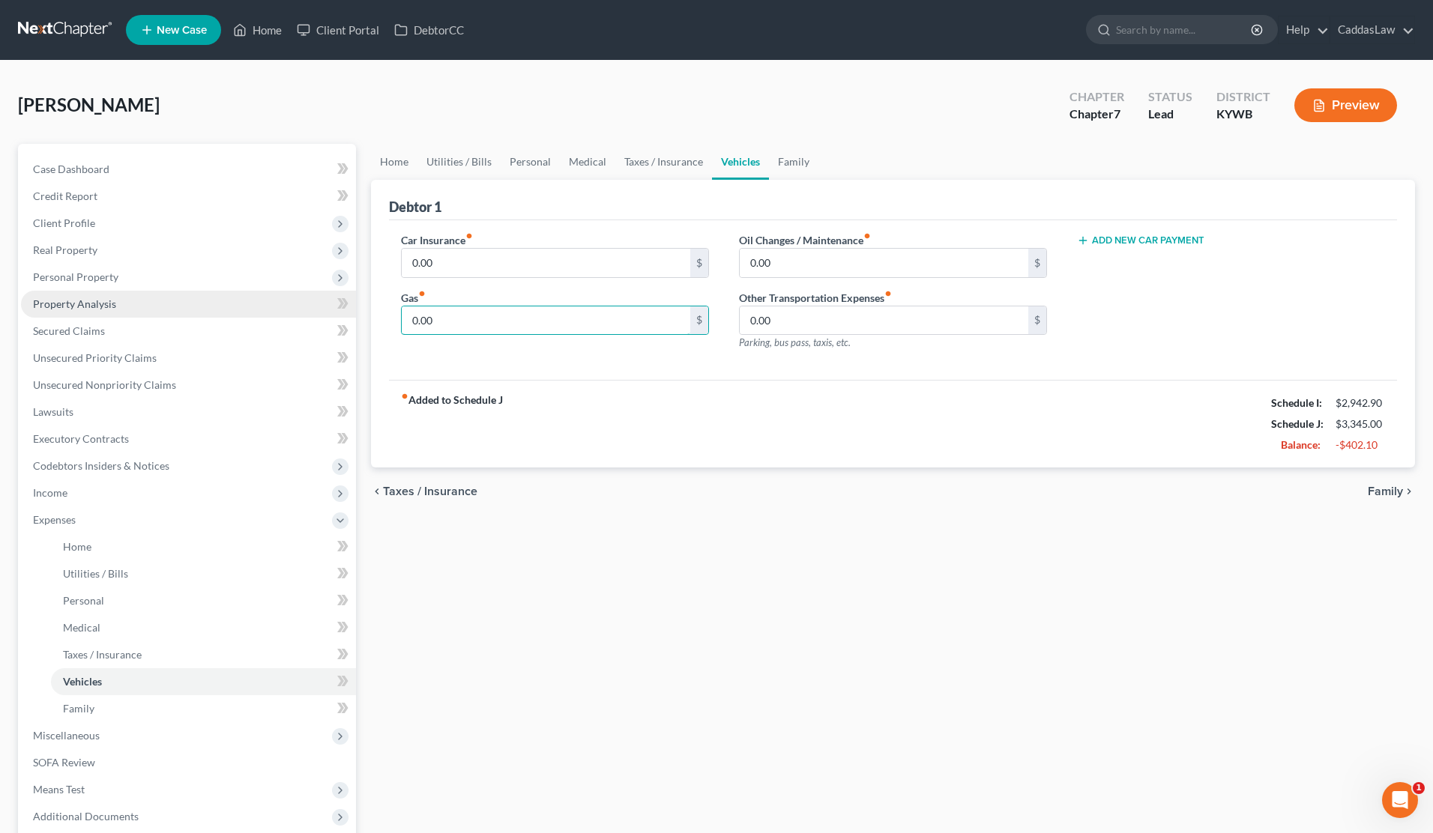
drag, startPoint x: 498, startPoint y: 317, endPoint x: 235, endPoint y: 304, distance: 263.4
click at [235, 304] on div "Petition Navigation Case Dashboard Payments Invoices Payments Payments Credit R…" at bounding box center [716, 536] width 1412 height 785
click at [817, 249] on input "0.00" at bounding box center [884, 263] width 289 height 28
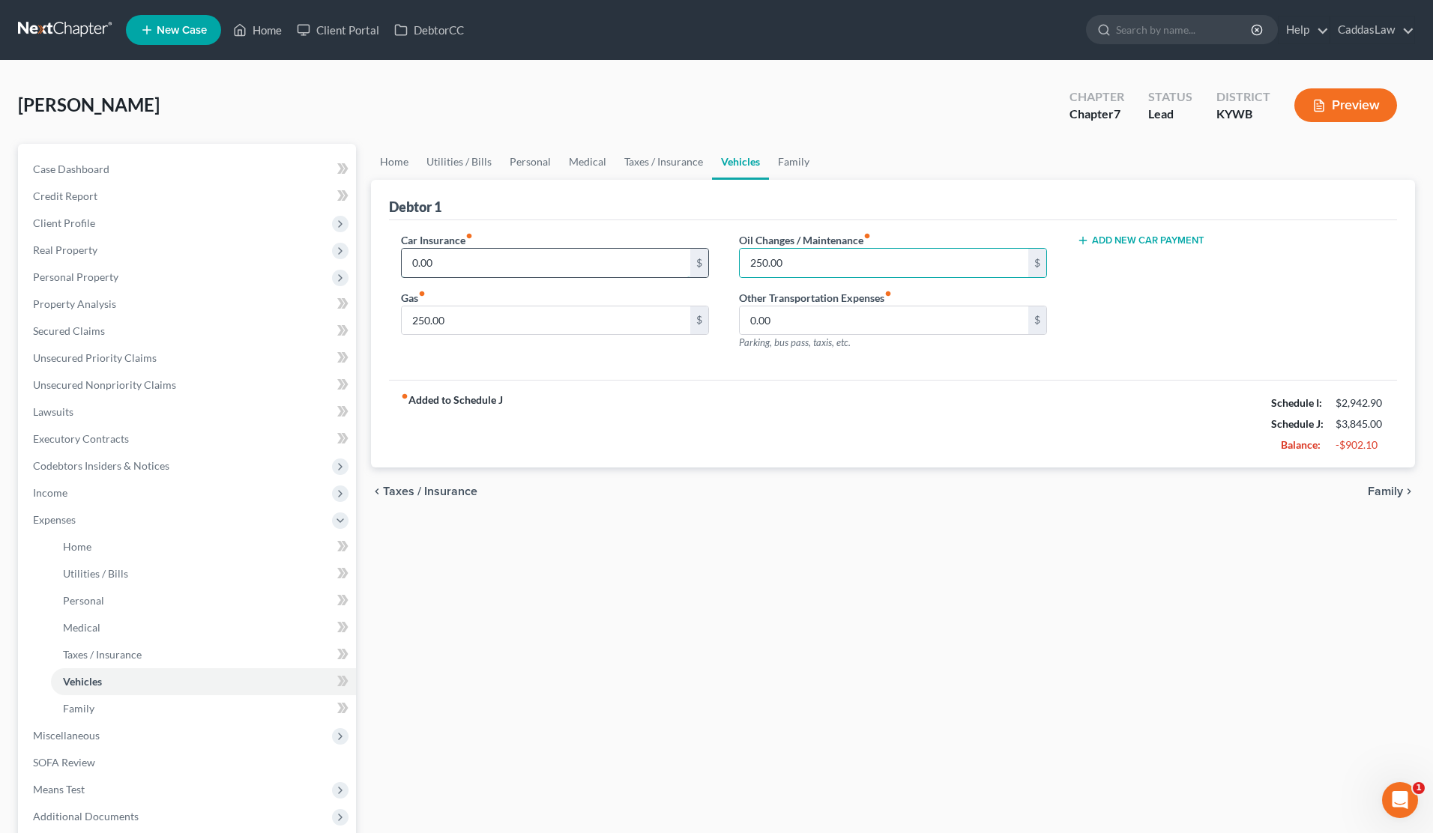
click at [570, 266] on input "0.00" at bounding box center [546, 263] width 289 height 28
drag, startPoint x: 570, startPoint y: 266, endPoint x: 323, endPoint y: 246, distance: 248.2
click at [323, 246] on div "Petition Navigation Case Dashboard Payments Invoices Payments Payments Credit R…" at bounding box center [716, 536] width 1412 height 785
click at [396, 163] on link "Home" at bounding box center [394, 162] width 46 height 36
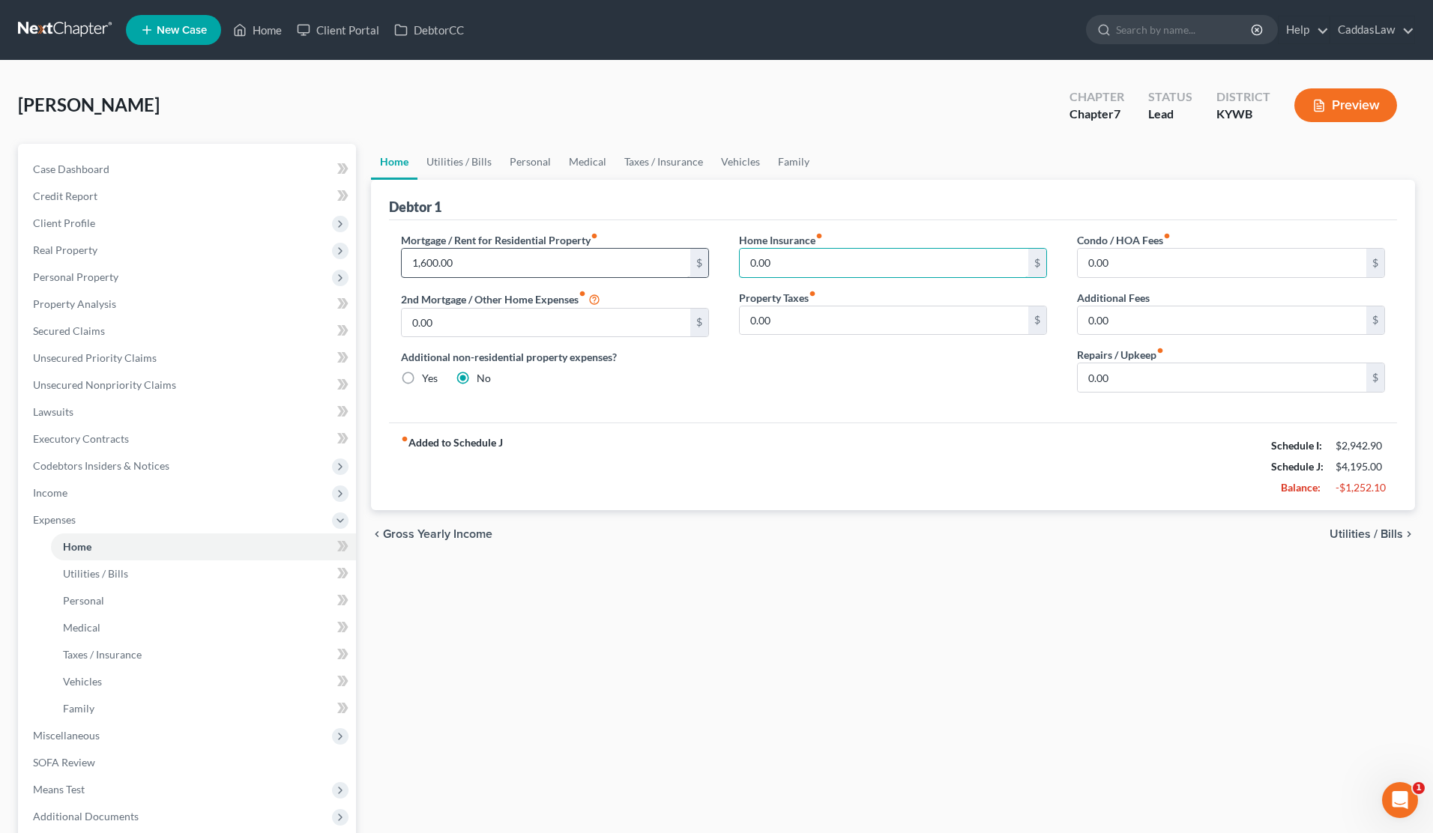
drag, startPoint x: 802, startPoint y: 269, endPoint x: 651, endPoint y: 273, distance: 151.4
click at [651, 274] on div "Mortgage / Rent for Residential Property fiber_manual_record 1,600.00 $ 2nd Mor…" at bounding box center [893, 318] width 1014 height 172
click at [738, 156] on link "Vehicles" at bounding box center [740, 162] width 57 height 36
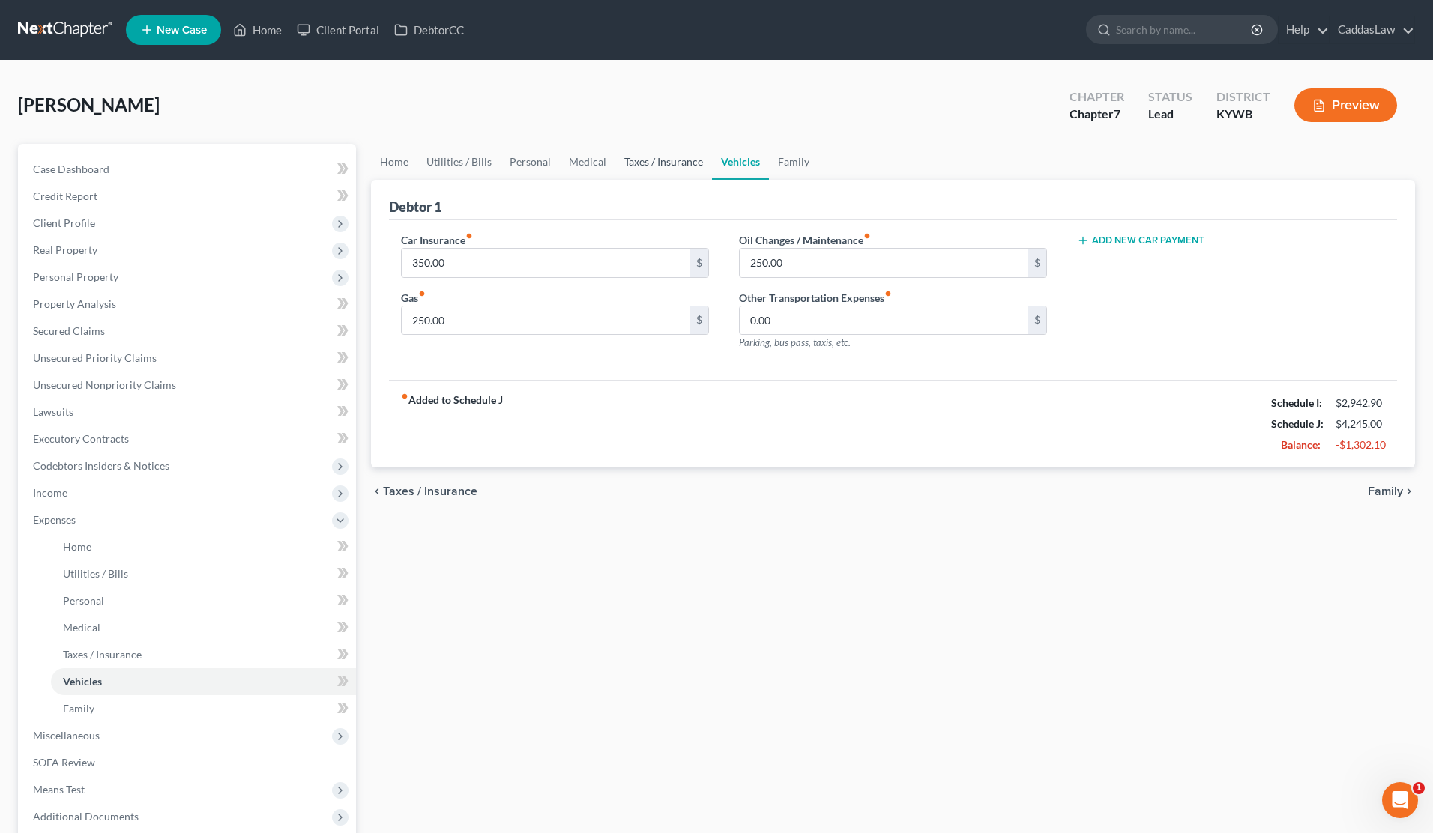
click at [661, 163] on link "Taxes / Insurance" at bounding box center [663, 162] width 97 height 36
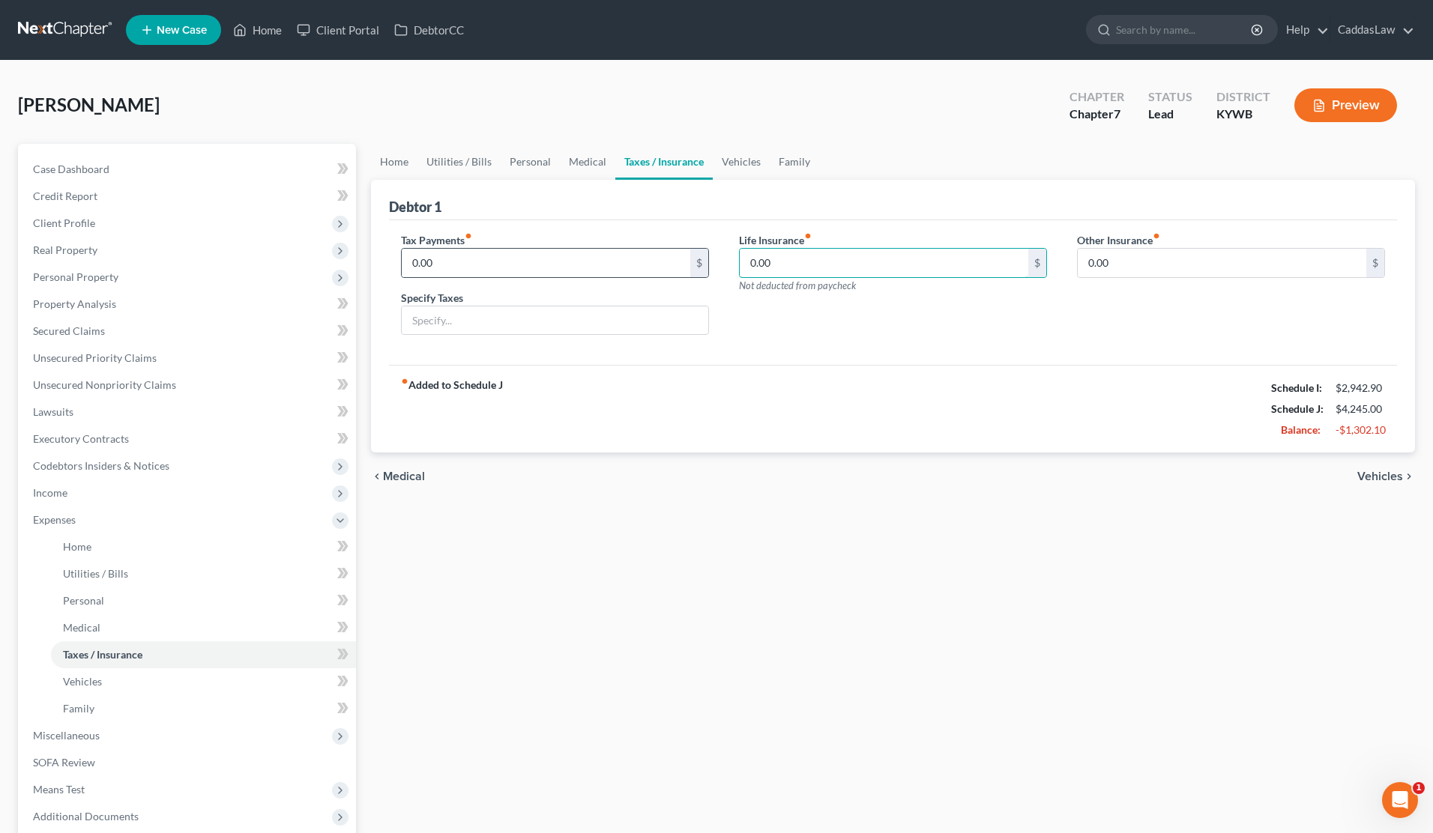
drag, startPoint x: 791, startPoint y: 255, endPoint x: 690, endPoint y: 256, distance: 101.2
click at [690, 256] on div "Tax Payments fiber_manual_record 0.00 $ Specify Taxes Life Insurance fiber_manu…" at bounding box center [893, 289] width 1014 height 115
drag, startPoint x: 775, startPoint y: 261, endPoint x: 704, endPoint y: 261, distance: 71.2
click at [704, 262] on div "Tax Payments fiber_manual_record 0.00 $ Specify Taxes Life Insurance fiber_manu…" at bounding box center [893, 289] width 1014 height 115
click at [743, 163] on link "Vehicles" at bounding box center [741, 162] width 57 height 36
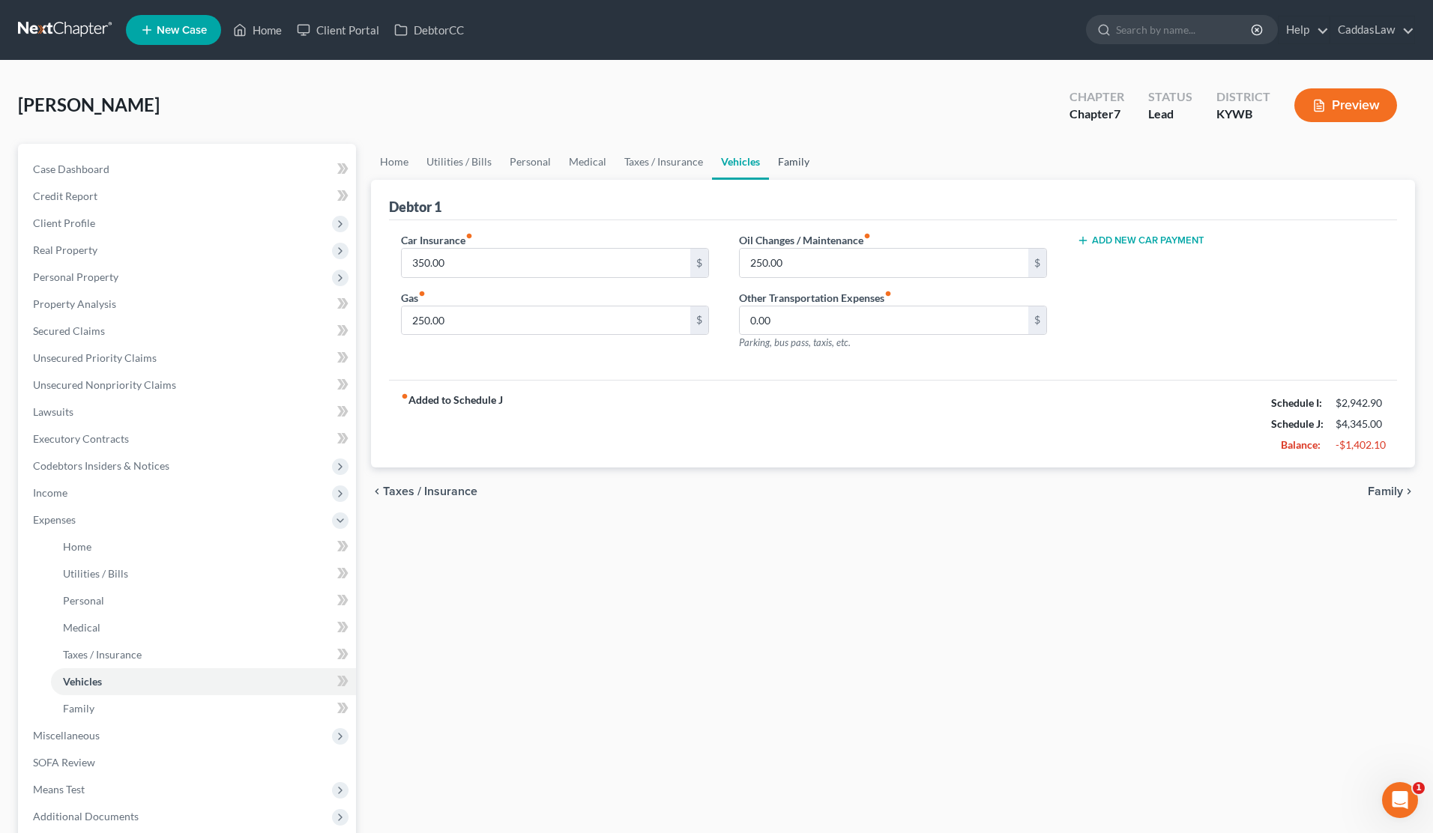
click at [777, 163] on link "Family" at bounding box center [793, 162] width 49 height 36
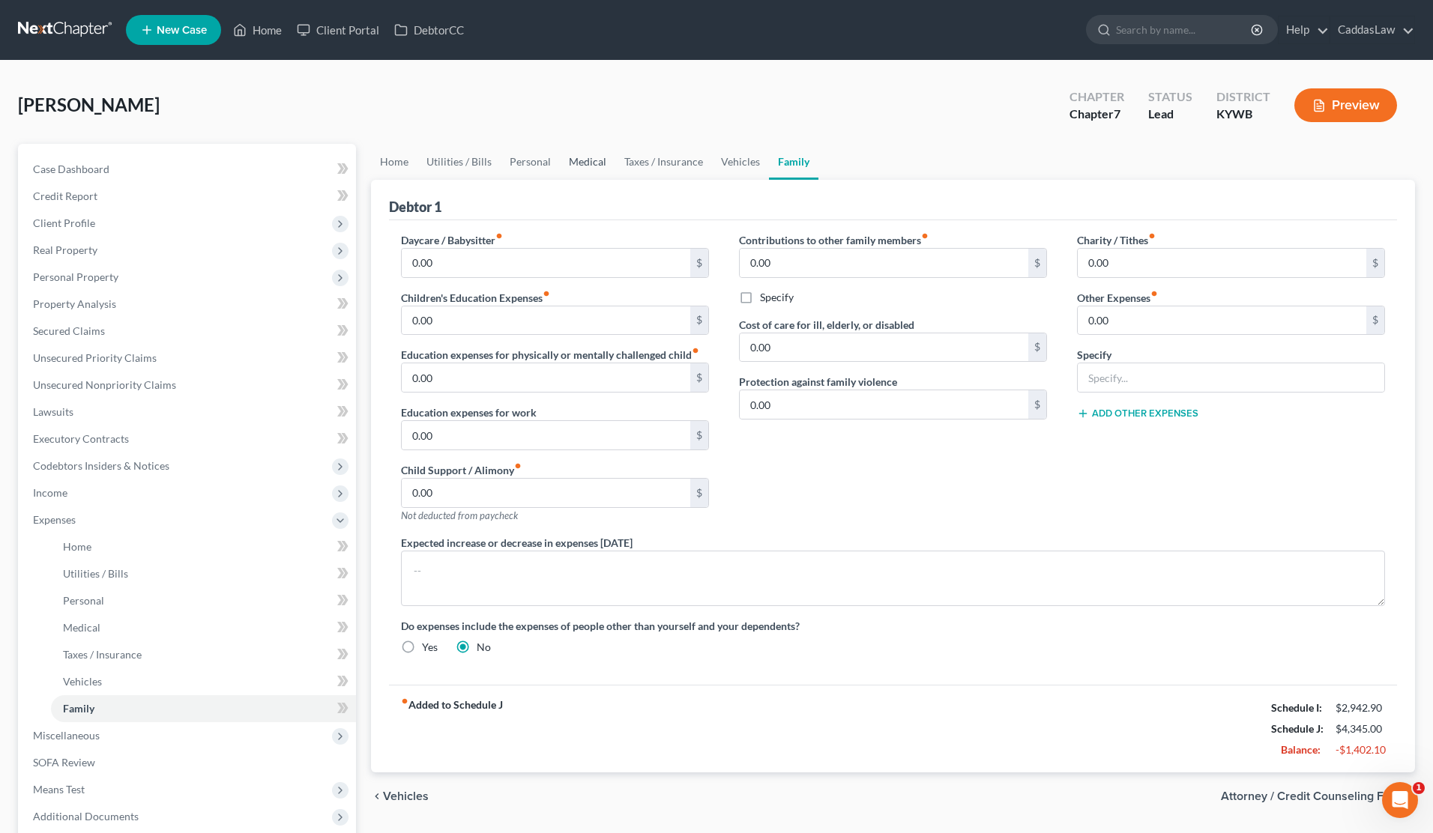
click at [586, 166] on link "Medical" at bounding box center [587, 162] width 55 height 36
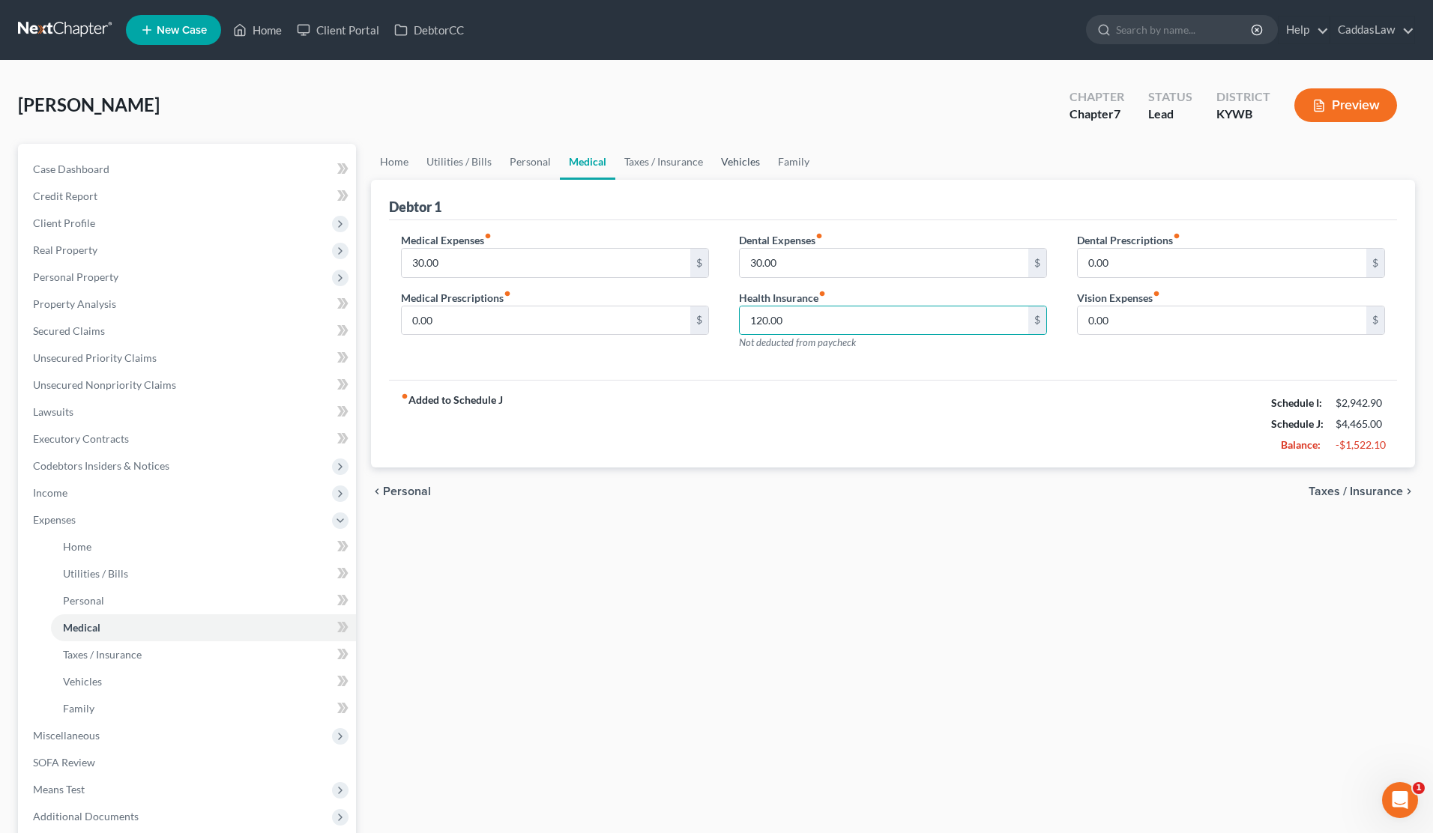
click at [739, 163] on link "Vehicles" at bounding box center [740, 162] width 57 height 36
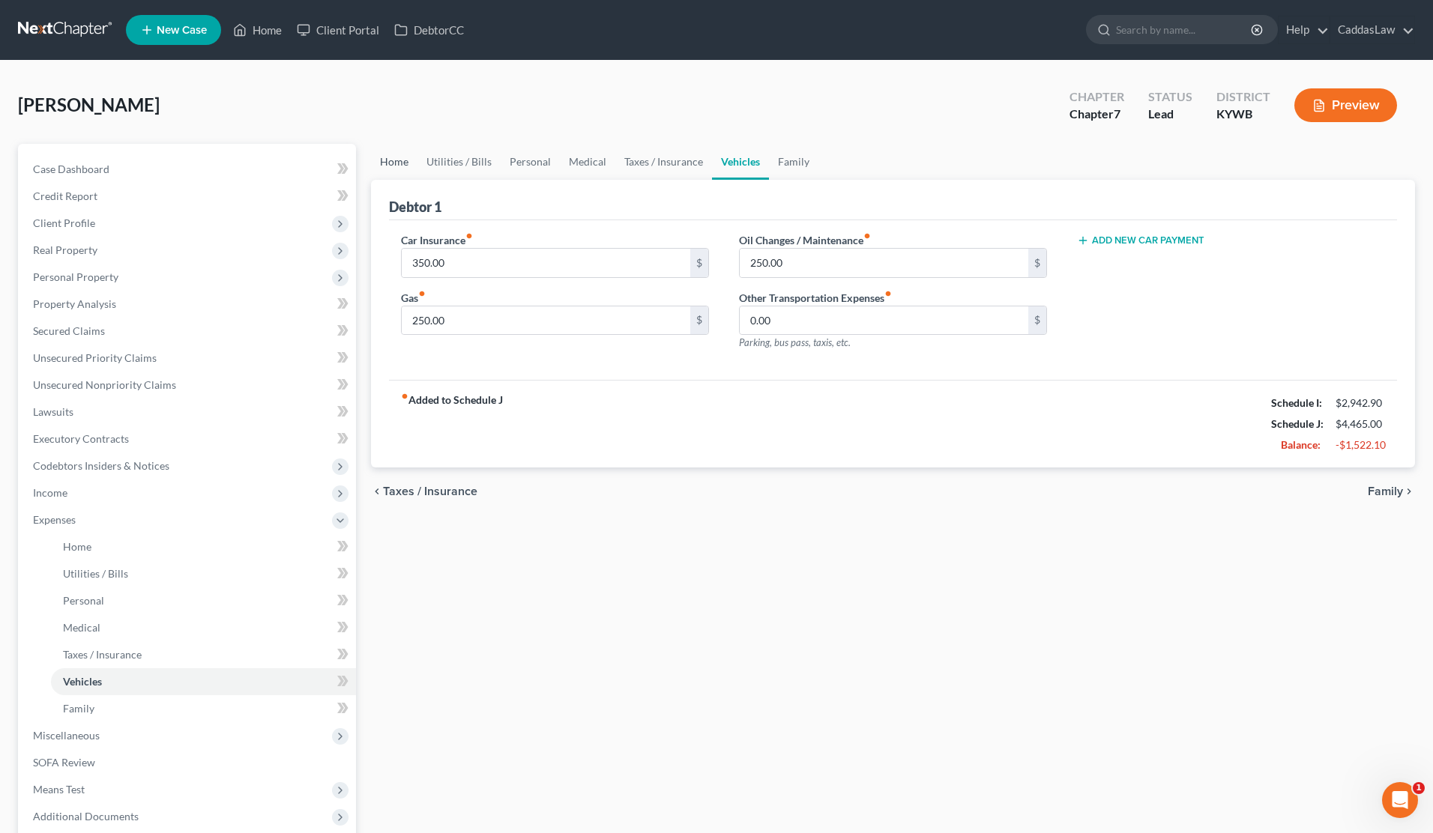
click at [396, 165] on link "Home" at bounding box center [394, 162] width 46 height 36
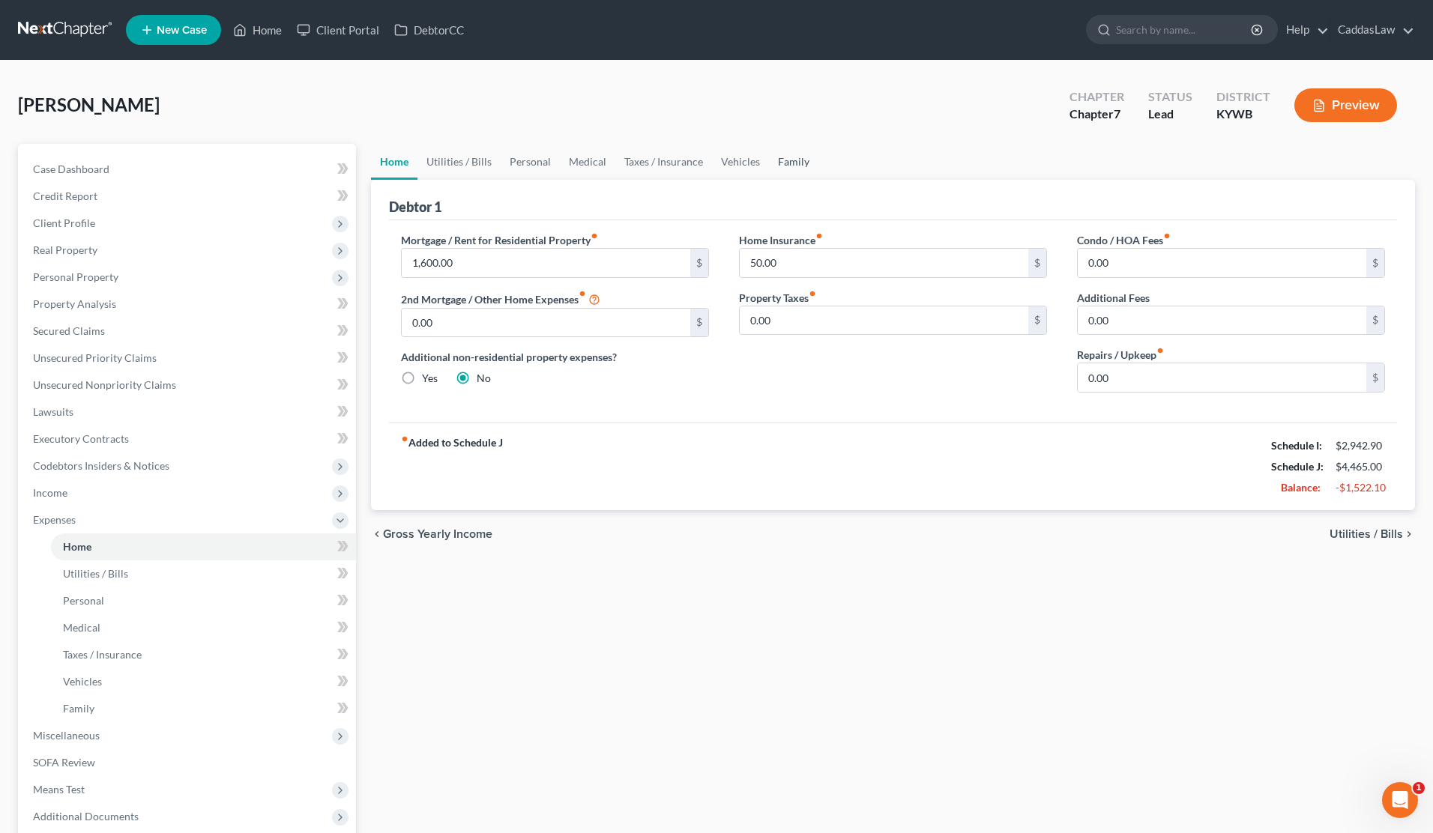
click at [787, 162] on link "Family" at bounding box center [793, 162] width 49 height 36
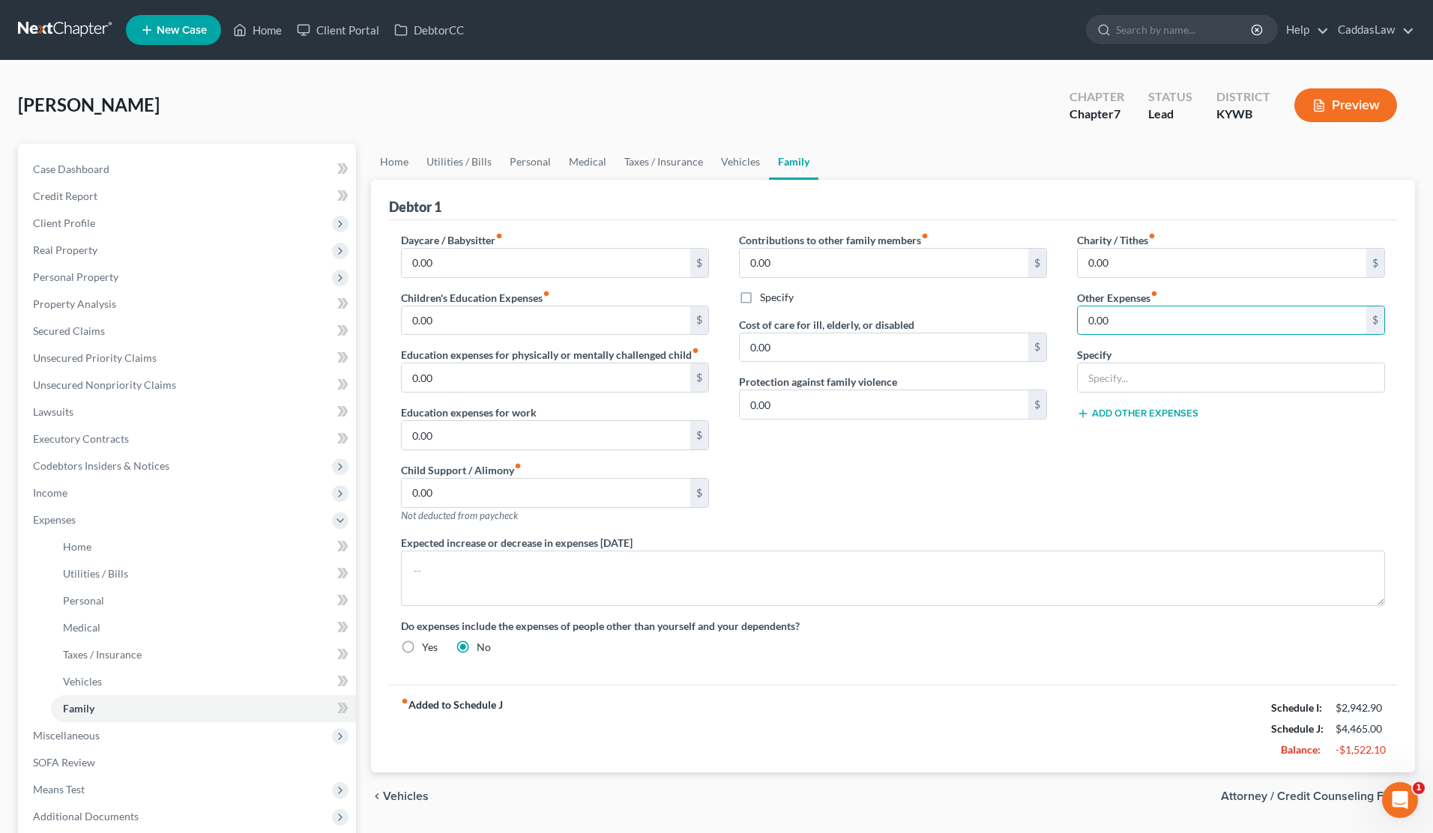
drag, startPoint x: 1128, startPoint y: 328, endPoint x: 1001, endPoint y: 326, distance: 126.7
click at [1000, 327] on div "Daycare / Babysitter fiber_manual_record 0.00 $ Children's Education Expenses f…" at bounding box center [893, 449] width 1014 height 435
drag, startPoint x: 1009, startPoint y: 322, endPoint x: 938, endPoint y: 321, distance: 71.2
click at [947, 321] on div "Daycare / Babysitter fiber_manual_record 0.00 $ Children's Education Expenses f…" at bounding box center [893, 449] width 1014 height 435
drag, startPoint x: 1143, startPoint y: 325, endPoint x: 838, endPoint y: 324, distance: 305.1
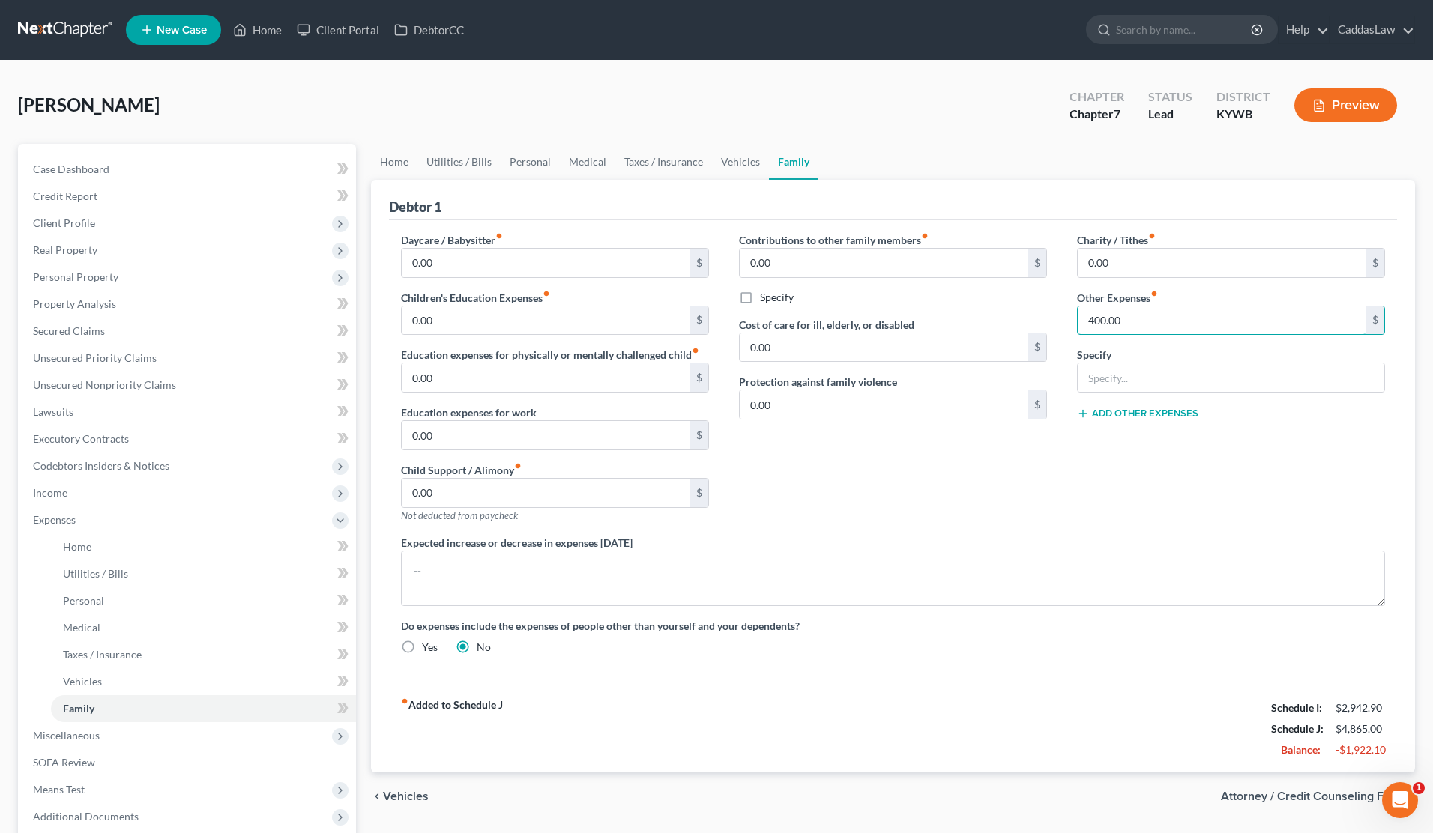
click at [838, 324] on div "Daycare / Babysitter fiber_manual_record 0.00 $ Children's Education Expenses f…" at bounding box center [893, 449] width 1014 height 435
click at [432, 492] on input "0.00" at bounding box center [546, 493] width 289 height 28
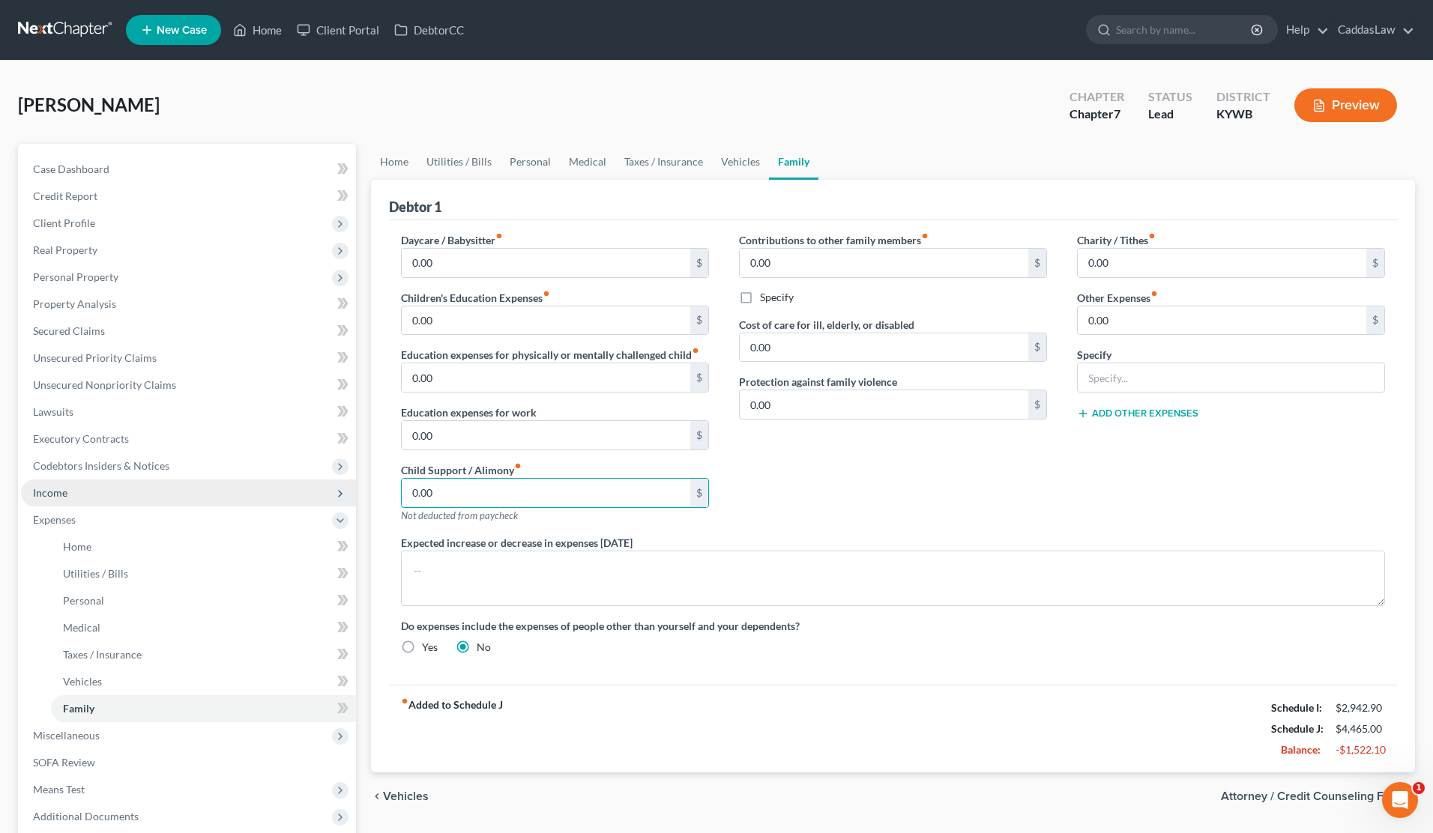
drag, startPoint x: 433, startPoint y: 492, endPoint x: 211, endPoint y: 492, distance: 221.9
click at [227, 492] on div "Petition Navigation Case Dashboard Payments Invoices Payments Payments Credit R…" at bounding box center [716, 536] width 1412 height 785
click at [729, 160] on link "Vehicles" at bounding box center [740, 162] width 57 height 36
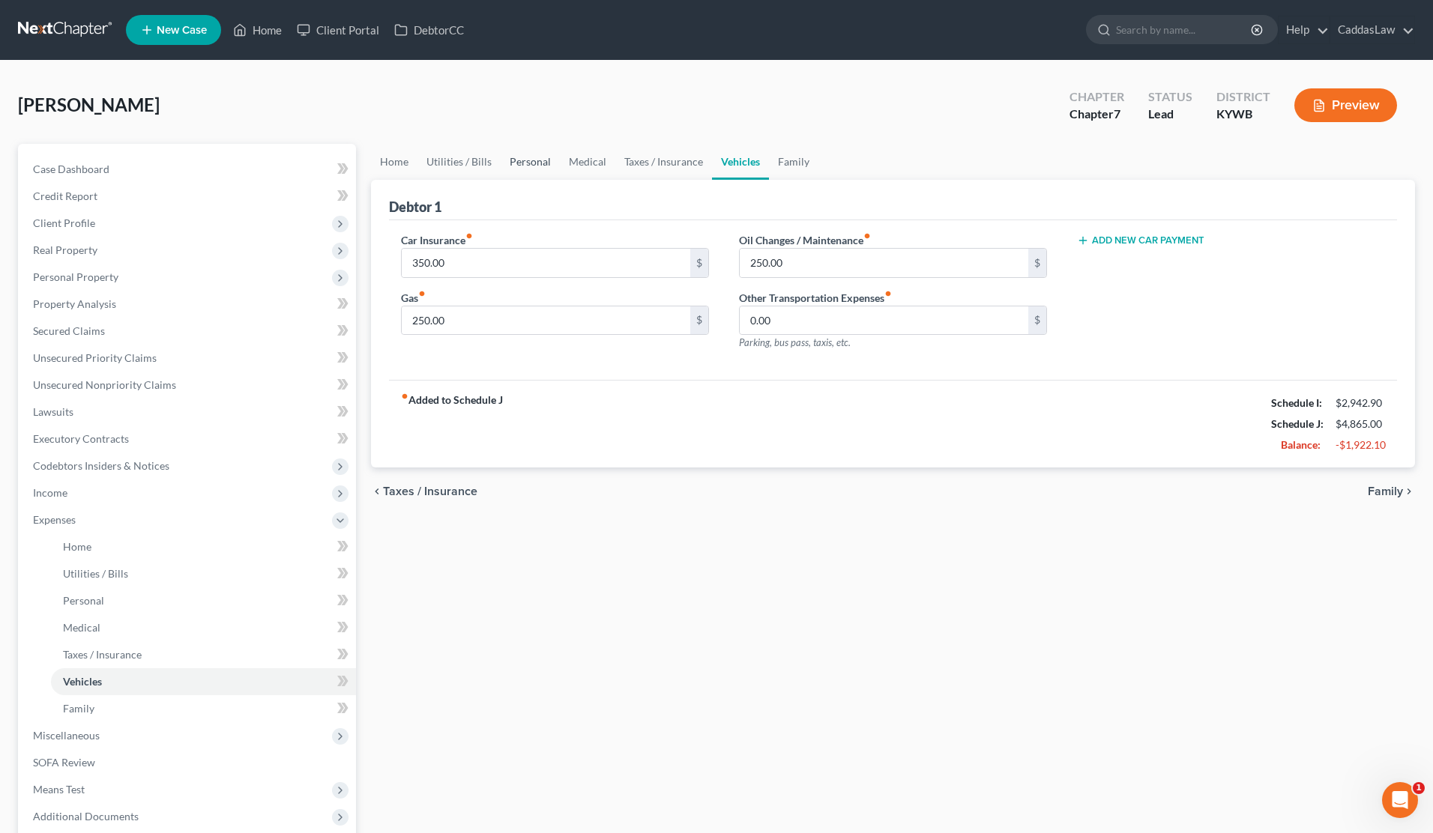
click at [522, 163] on link "Personal" at bounding box center [530, 162] width 59 height 36
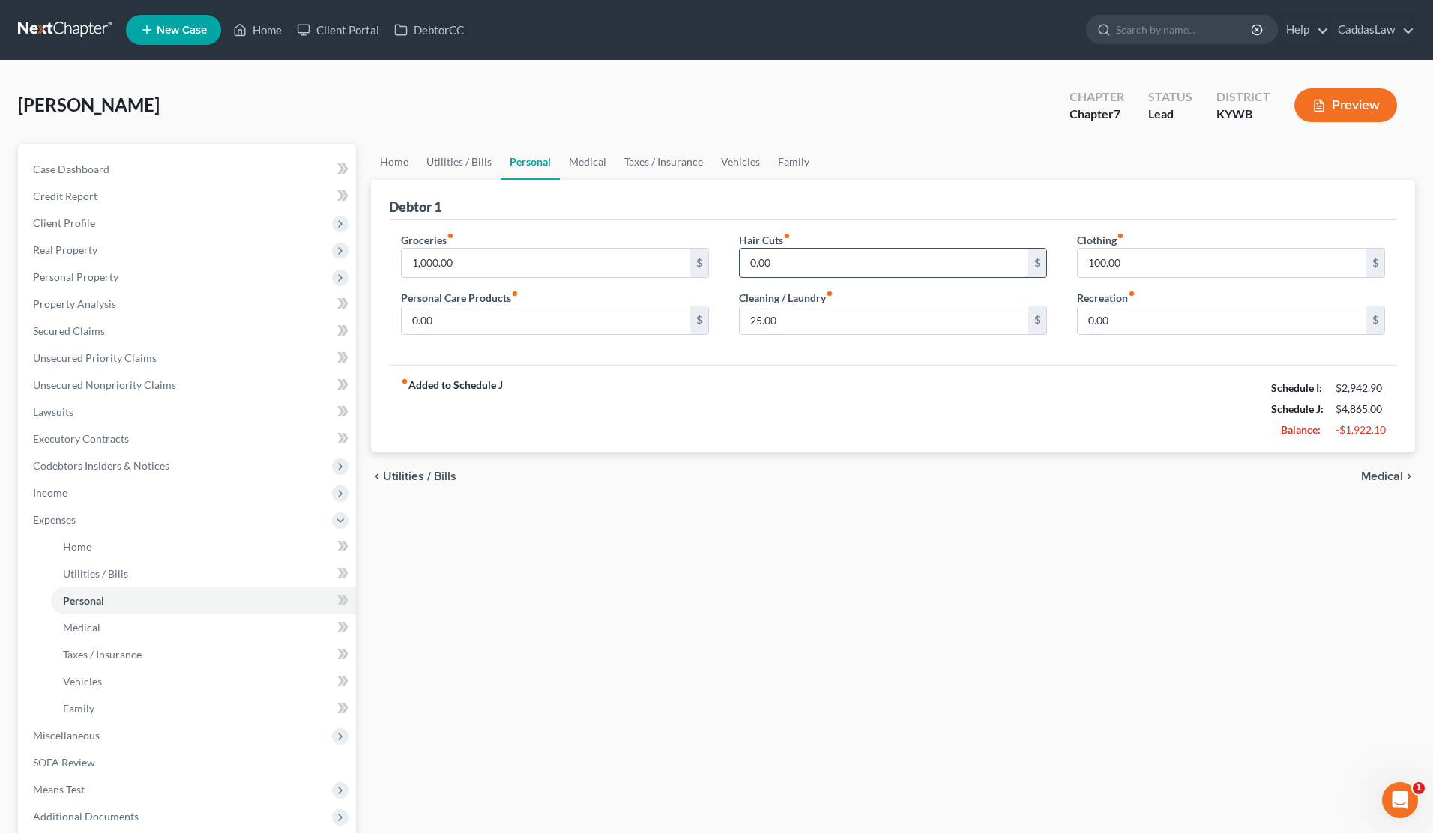
click at [815, 268] on input "0.00" at bounding box center [884, 263] width 289 height 28
click at [812, 145] on link "Family" at bounding box center [793, 162] width 49 height 36
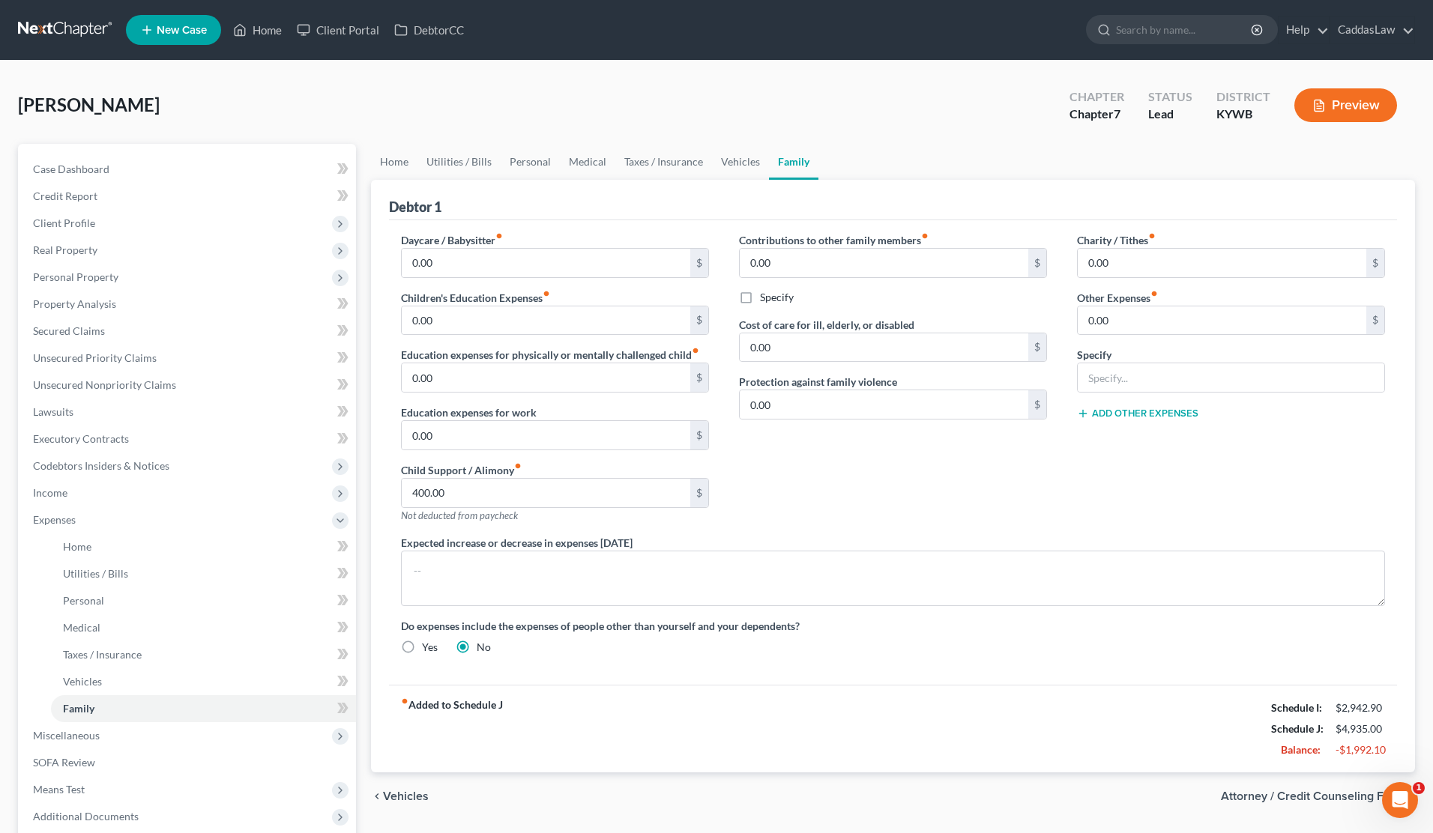
click at [801, 159] on link "Family" at bounding box center [793, 162] width 49 height 36
drag, startPoint x: 1115, startPoint y: 326, endPoint x: 997, endPoint y: 323, distance: 117.7
click at [997, 323] on div "Daycare / Babysitter fiber_manual_record 0.00 $ Children's Education Expenses f…" at bounding box center [893, 449] width 1014 height 435
click at [1140, 367] on input "text" at bounding box center [1231, 378] width 307 height 28
click at [1093, 377] on input "pet Food & Care" at bounding box center [1231, 378] width 307 height 28
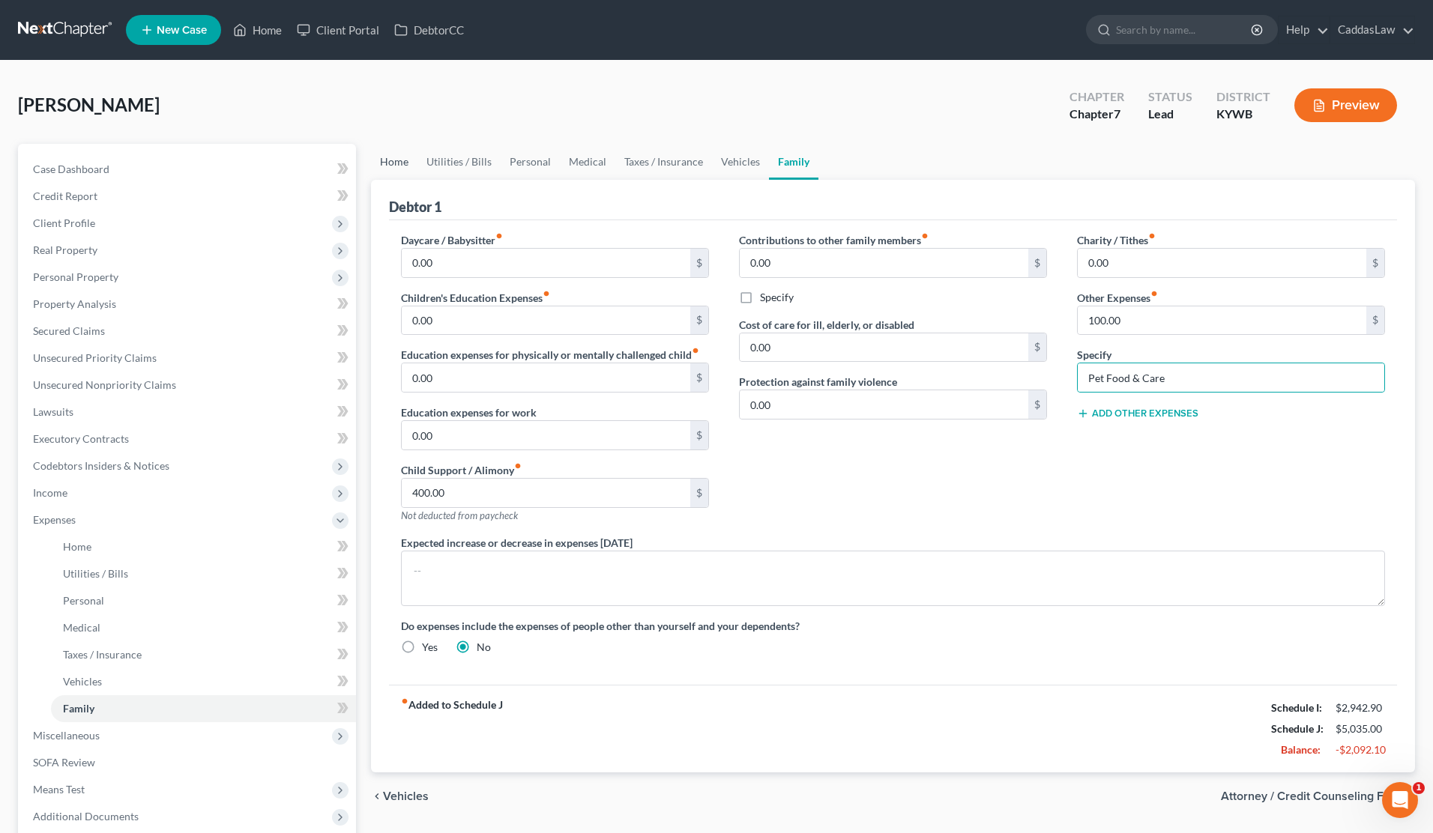
click at [411, 161] on link "Home" at bounding box center [394, 162] width 46 height 36
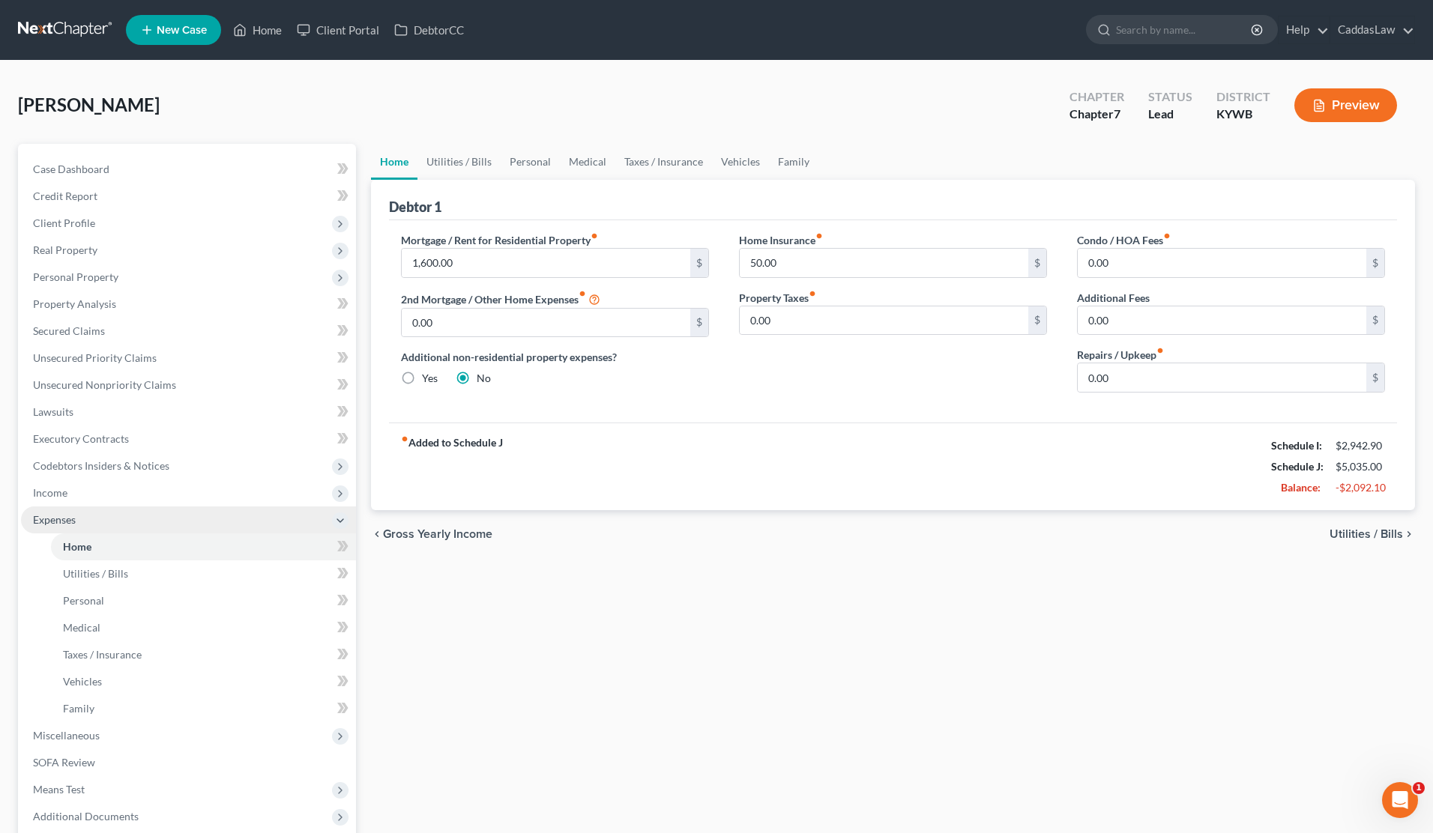
click at [341, 517] on icon at bounding box center [340, 521] width 12 height 12
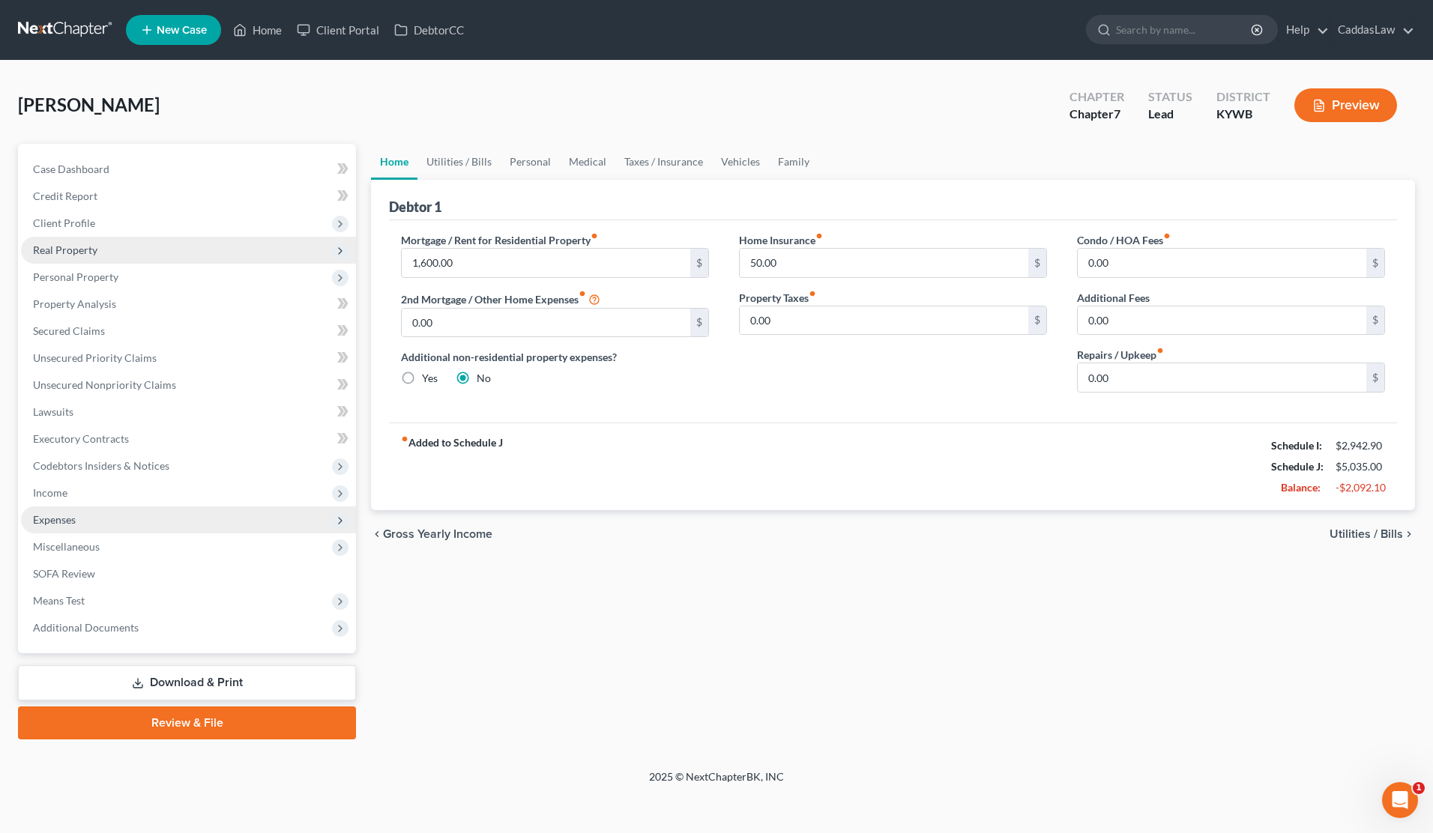
click at [79, 250] on span "Real Property" at bounding box center [65, 250] width 64 height 13
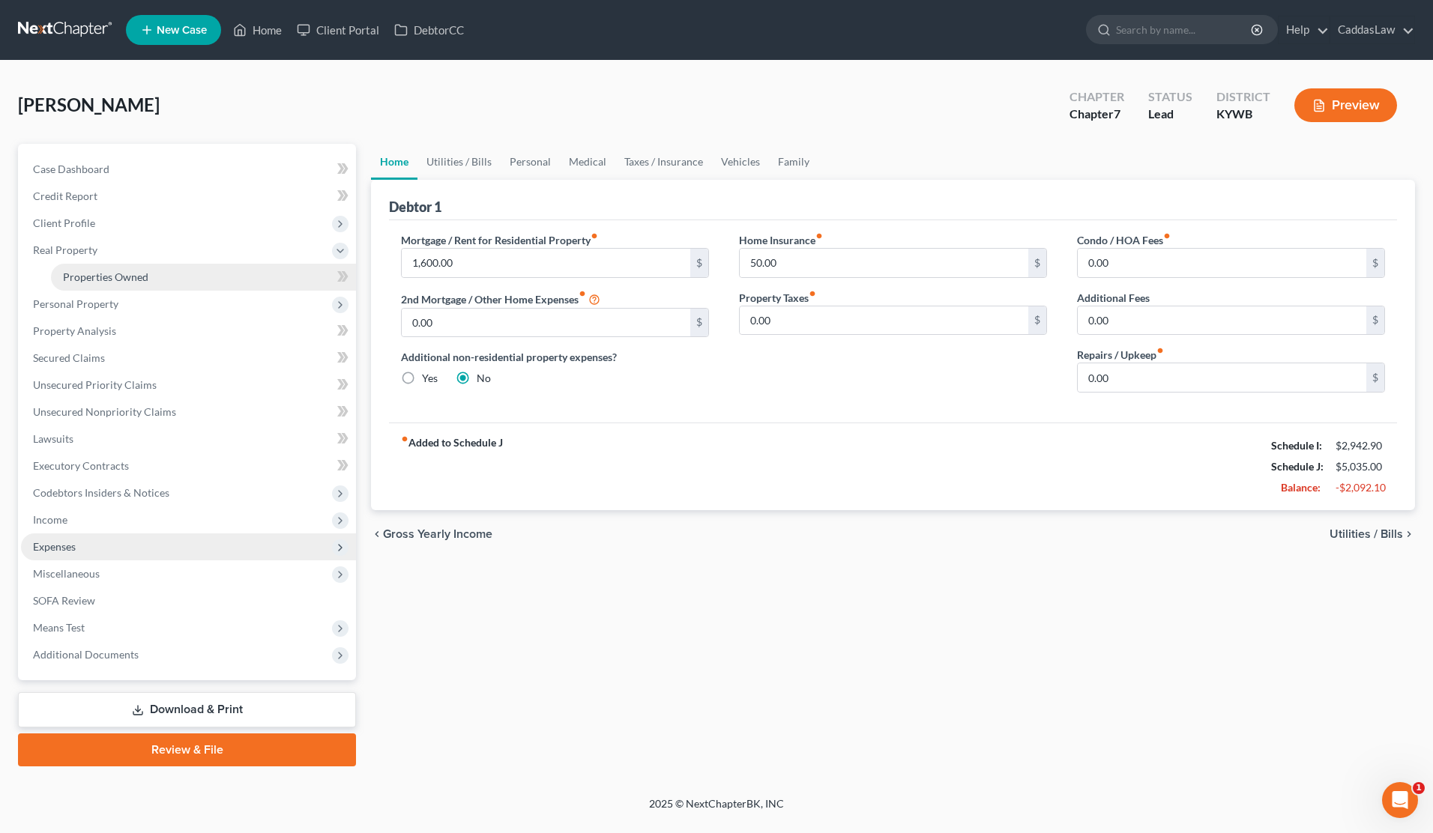
click at [106, 273] on span "Properties Owned" at bounding box center [105, 277] width 85 height 13
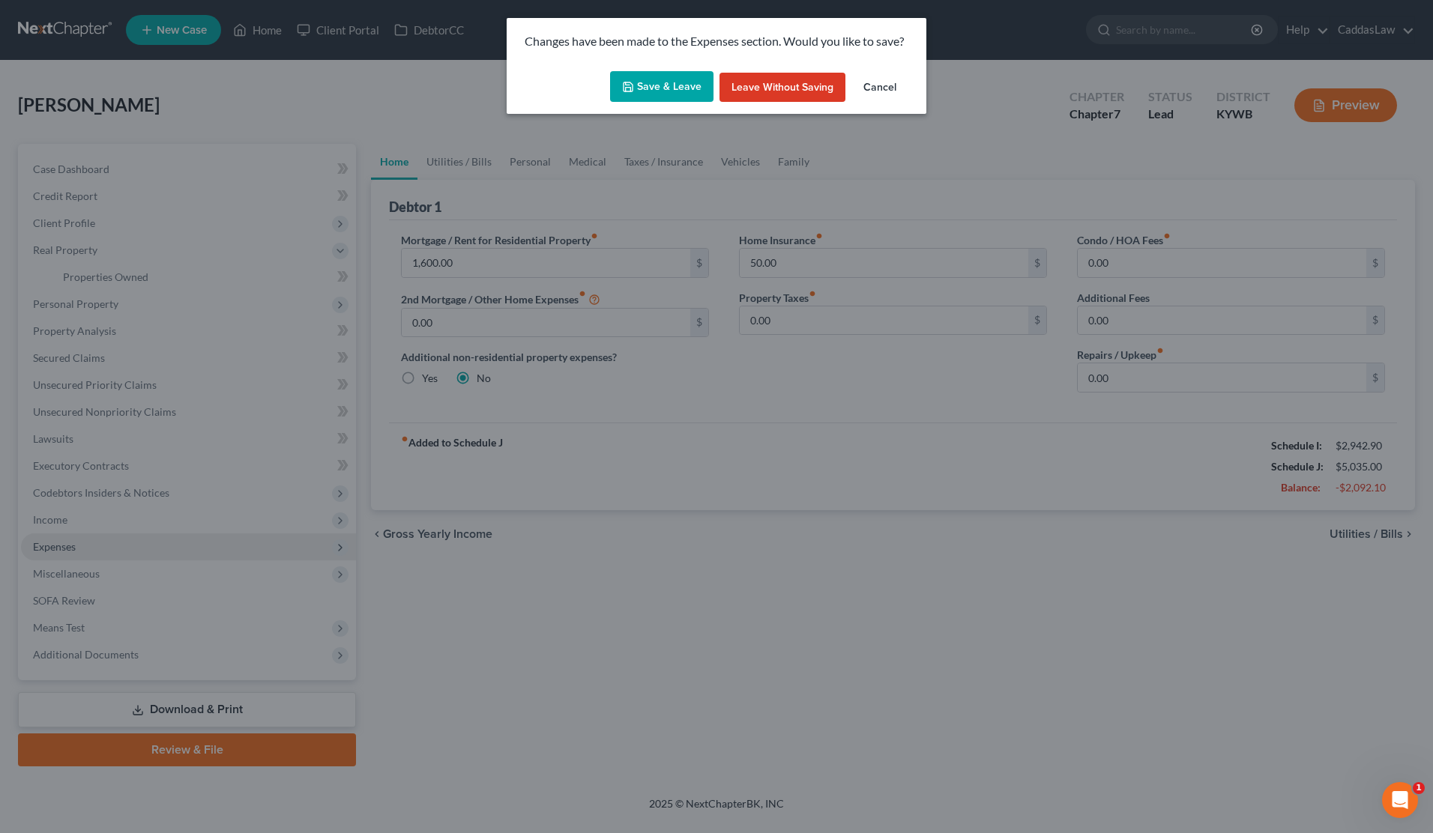
click at [641, 87] on button "Save & Leave" at bounding box center [661, 86] width 103 height 31
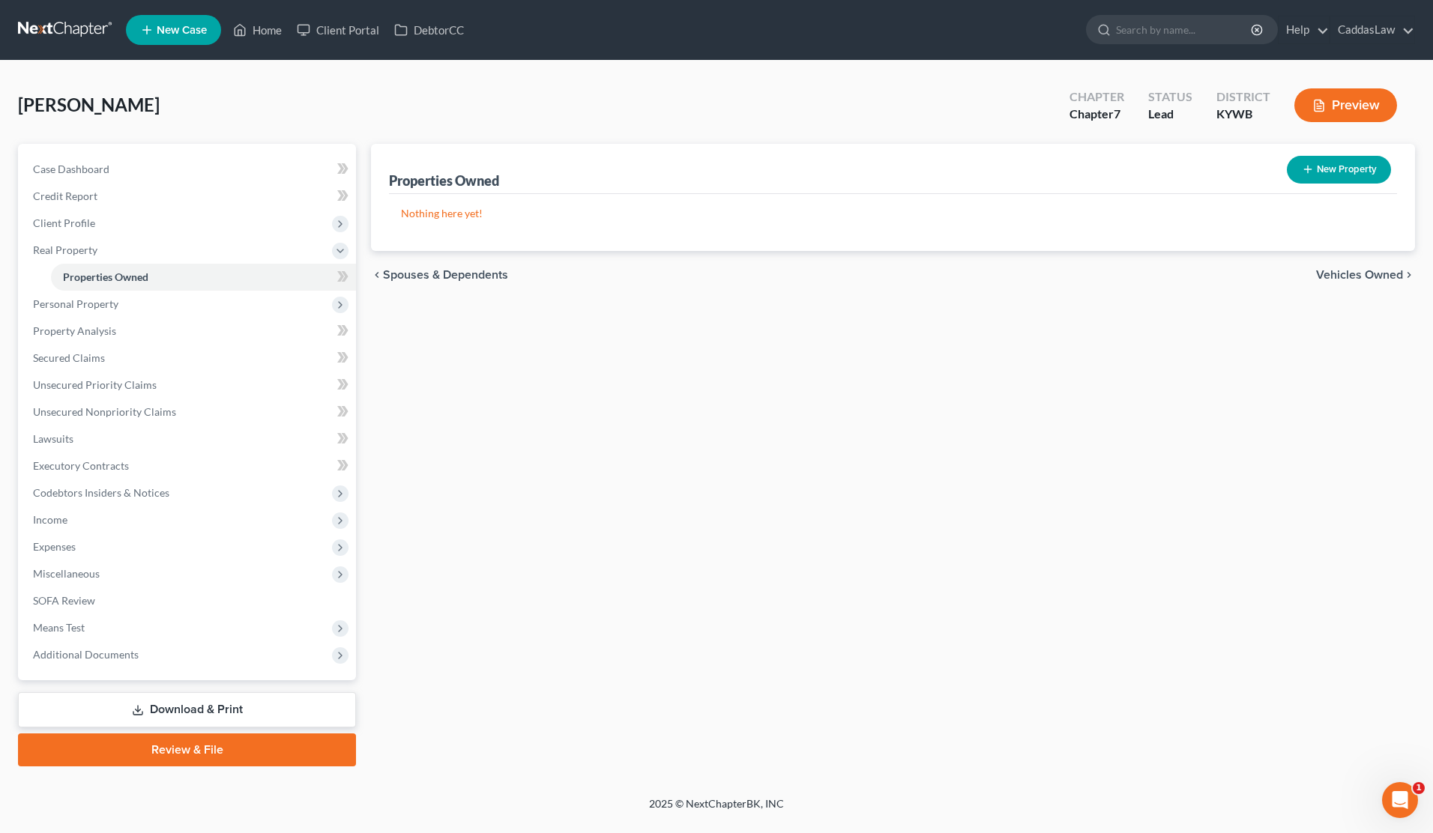
click at [1324, 167] on button "New Property" at bounding box center [1339, 170] width 104 height 28
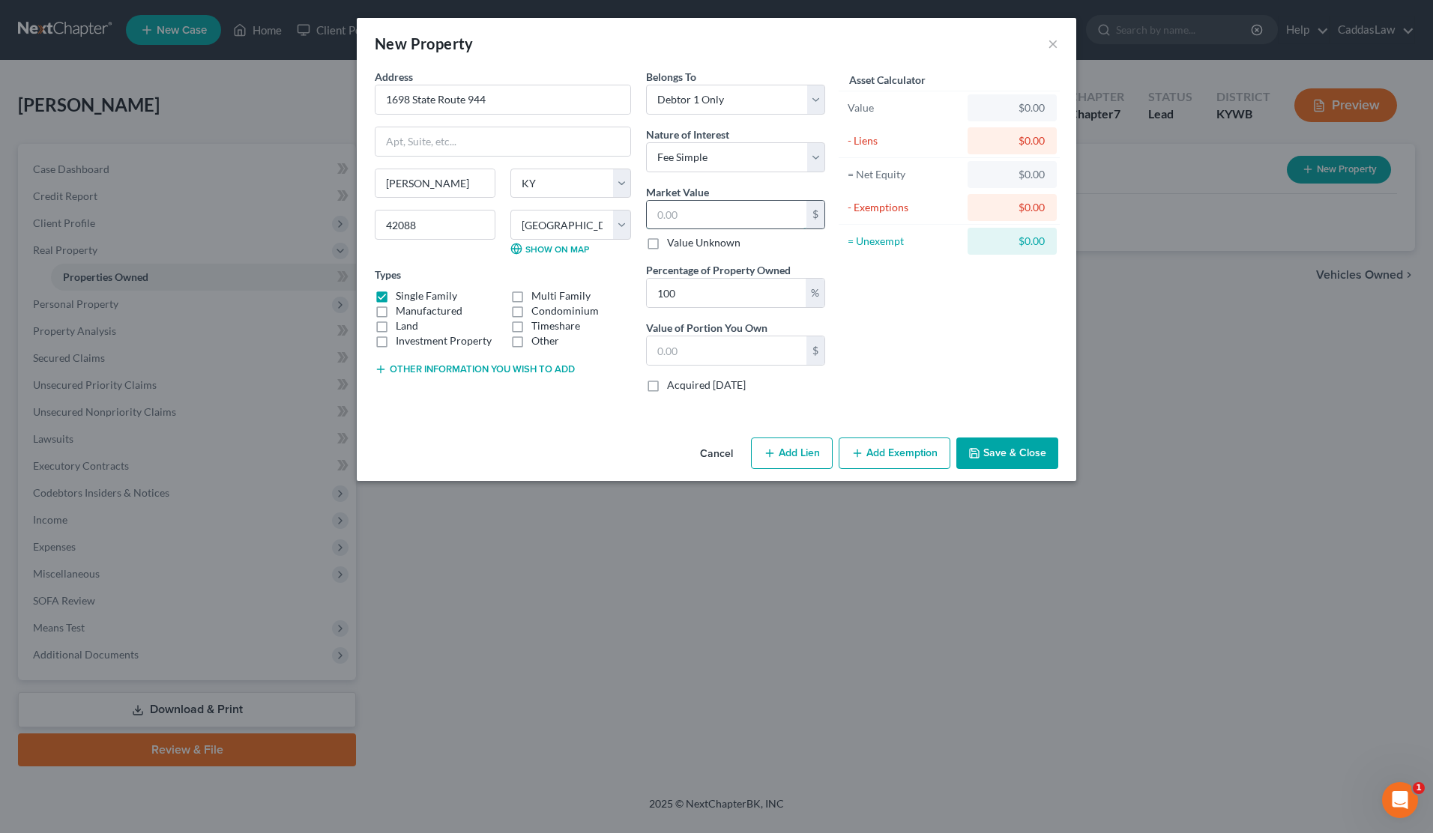
click at [710, 223] on input "text" at bounding box center [727, 215] width 160 height 28
click at [1000, 453] on button "Save & Close" at bounding box center [1007, 453] width 102 height 31
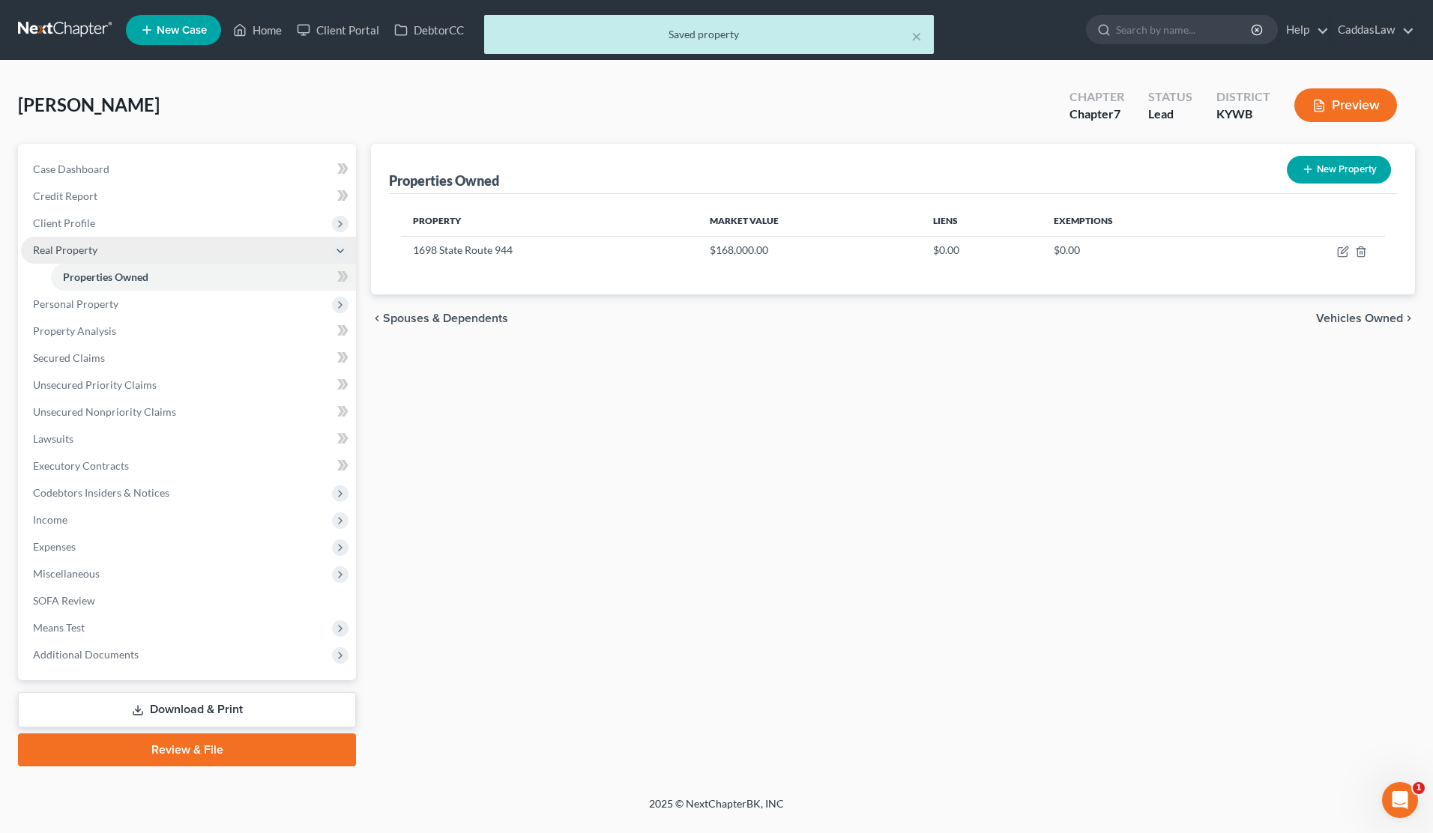
click at [133, 237] on span "Real Property" at bounding box center [188, 250] width 335 height 27
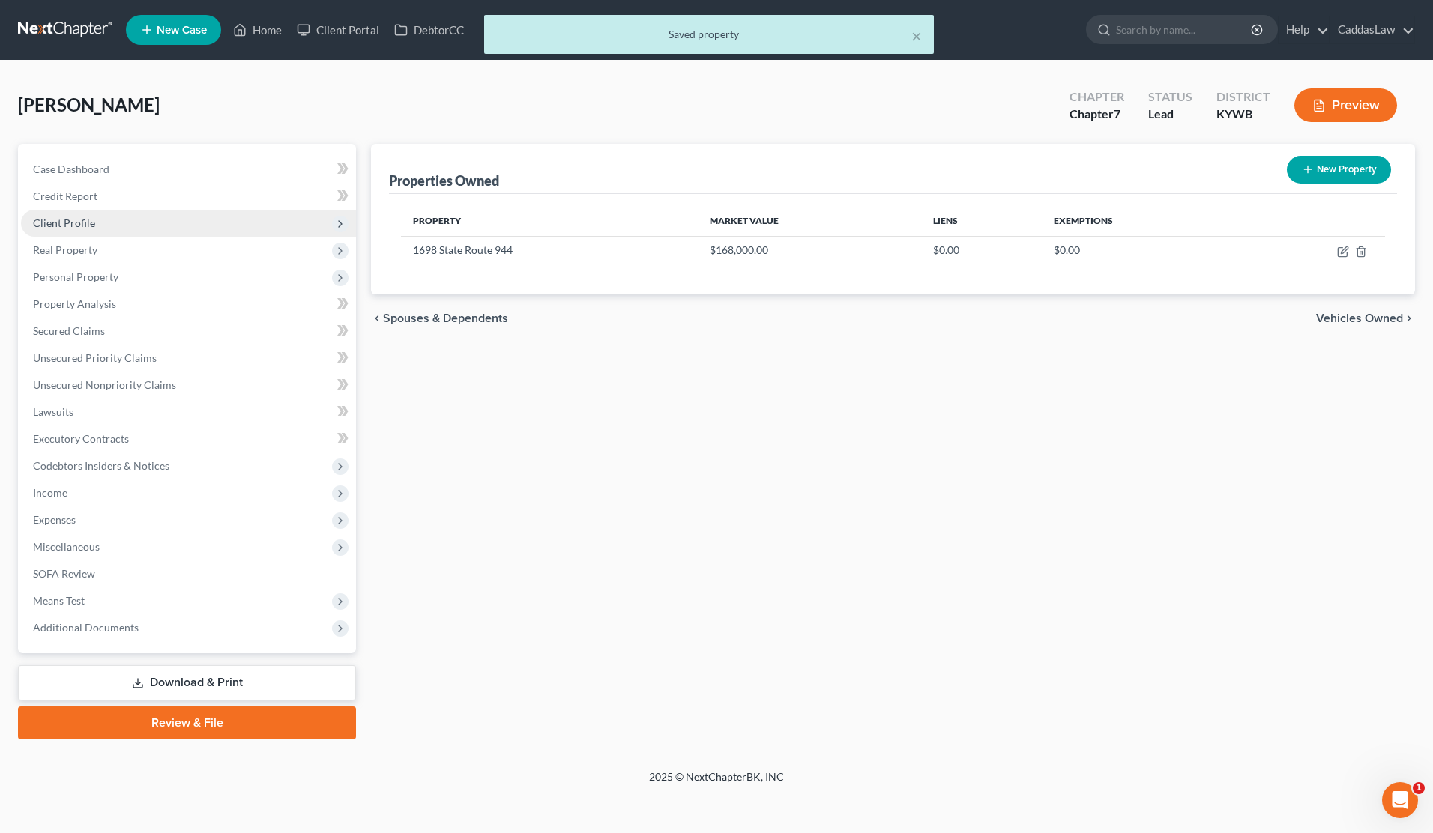
click at [129, 226] on span "Client Profile" at bounding box center [188, 223] width 335 height 27
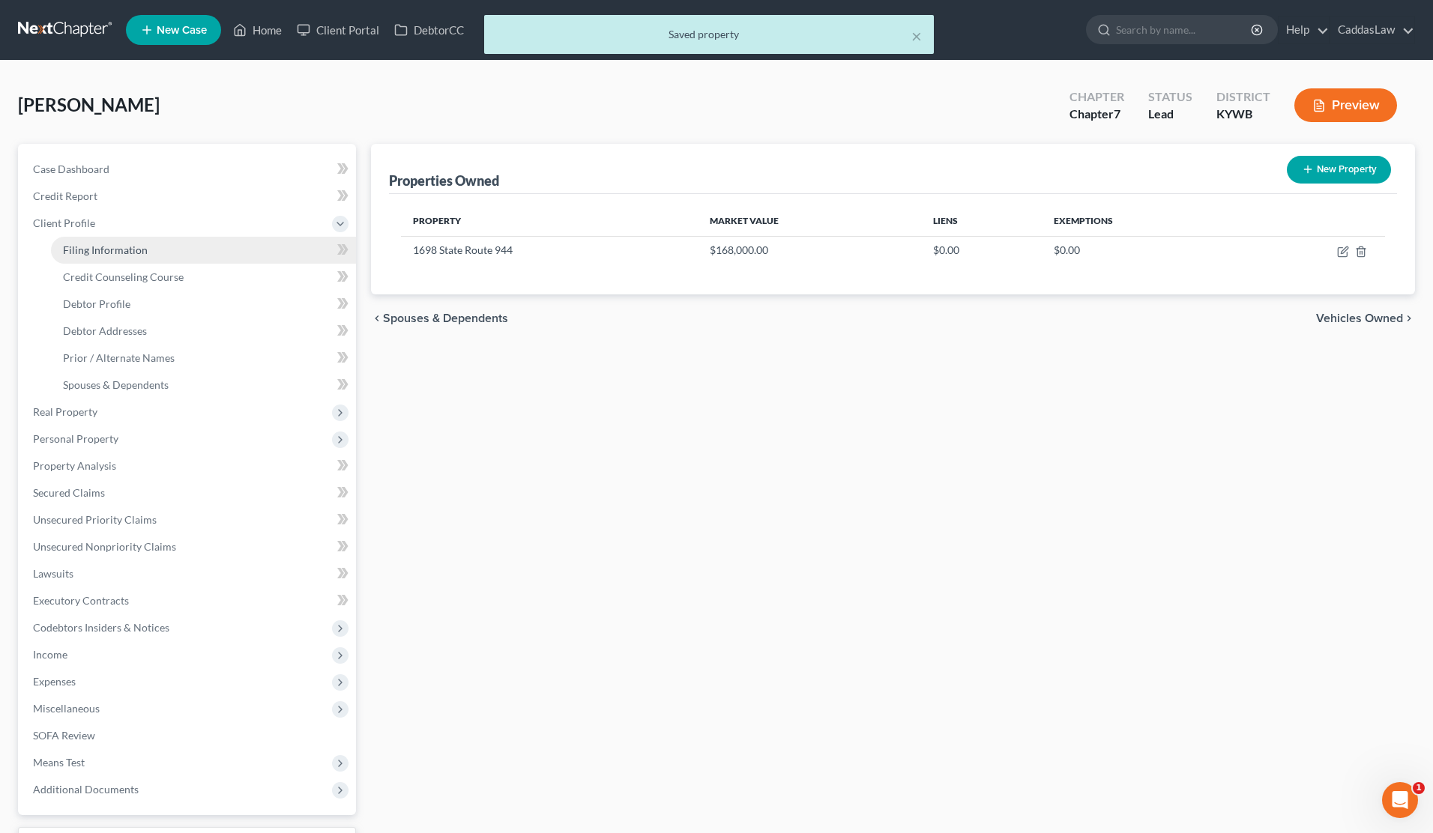
click at [161, 245] on link "Filing Information" at bounding box center [203, 250] width 305 height 27
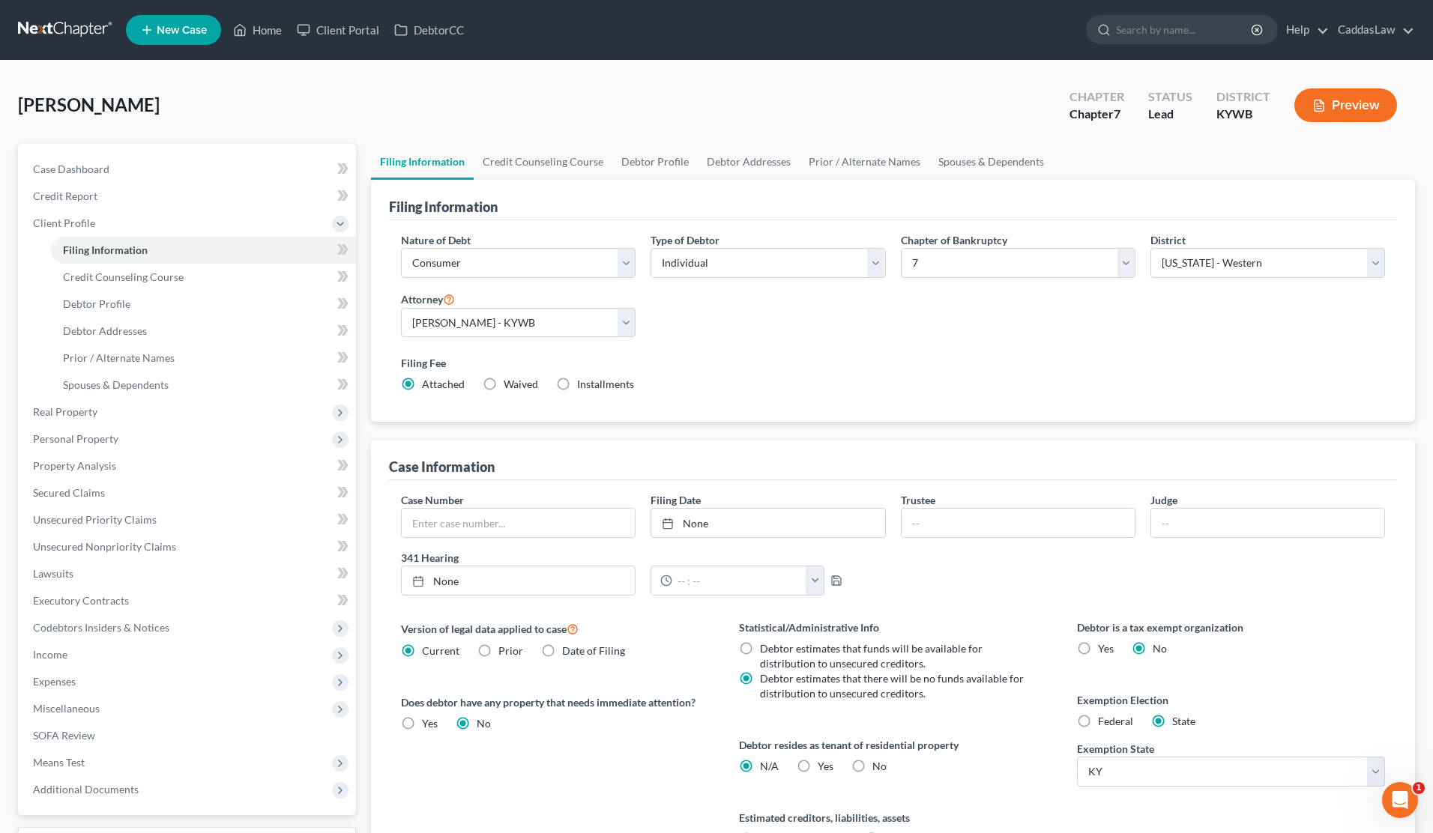
click at [1098, 723] on label "Federal" at bounding box center [1115, 721] width 35 height 15
click at [1104, 723] on input "Federal" at bounding box center [1109, 719] width 10 height 10
click at [77, 703] on span "Miscellaneous" at bounding box center [66, 708] width 67 height 13
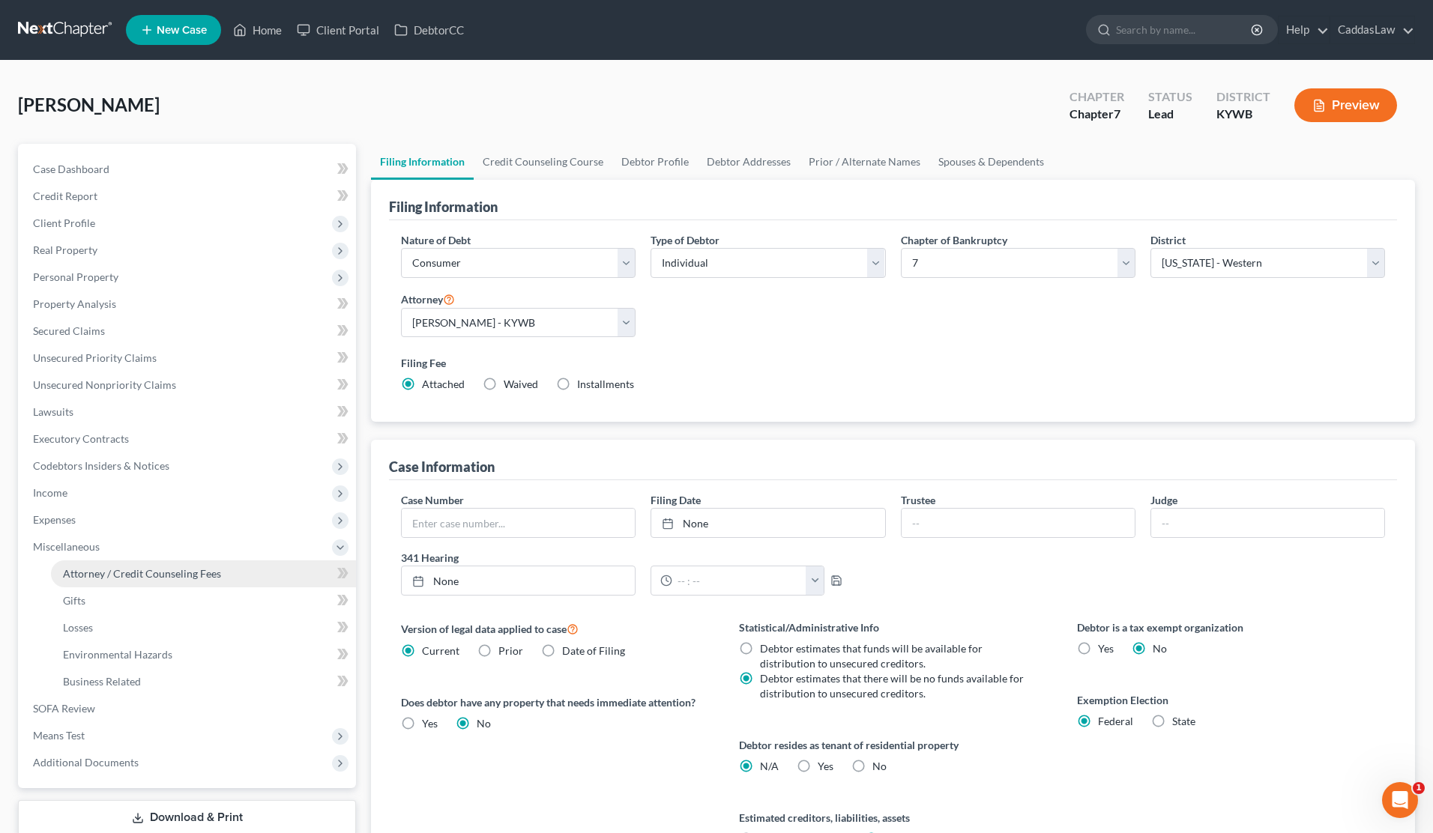
click at [166, 567] on span "Attorney / Credit Counseling Fees" at bounding box center [142, 573] width 158 height 13
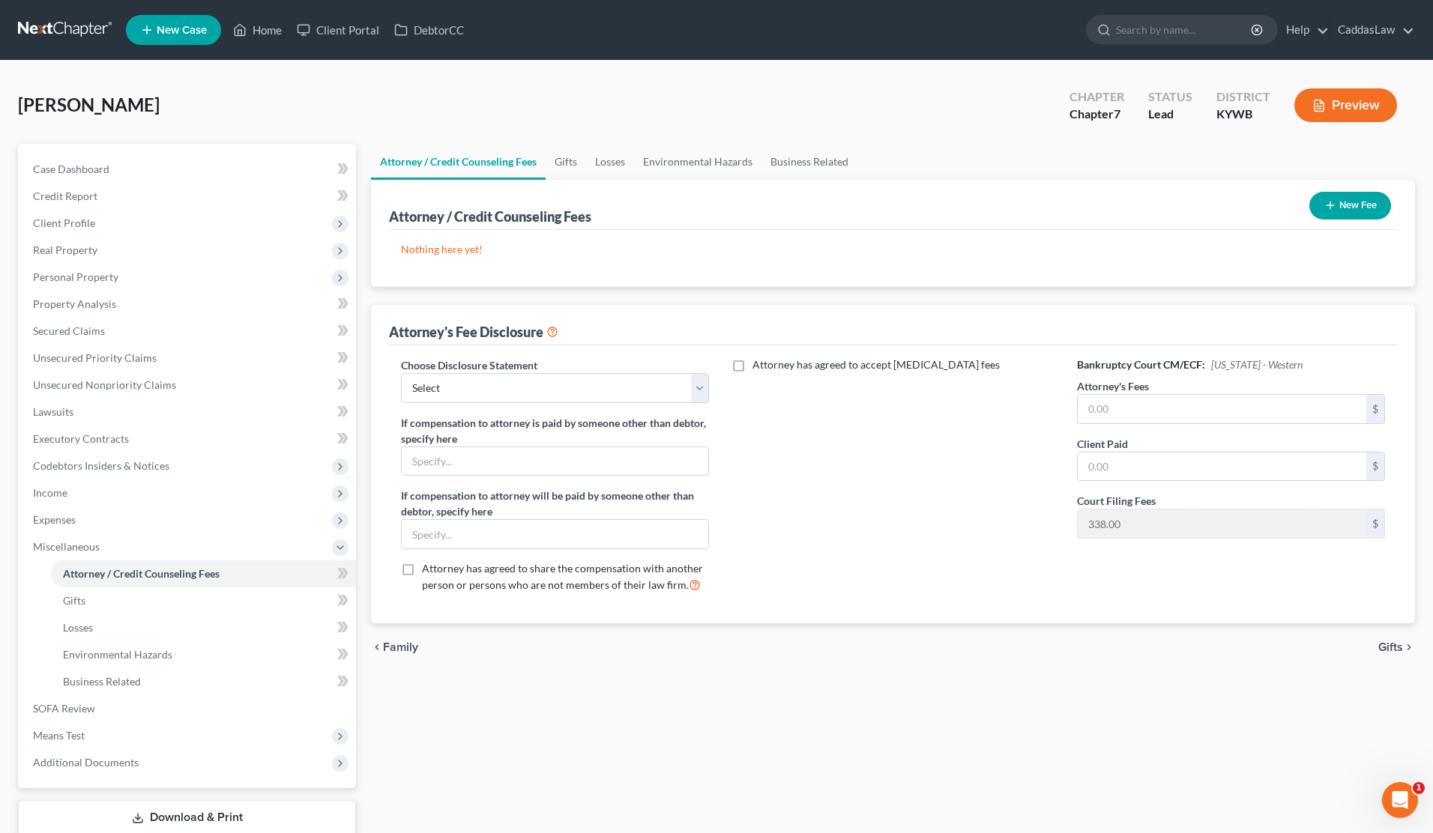
click at [1344, 212] on button "New Fee" at bounding box center [1350, 206] width 82 height 28
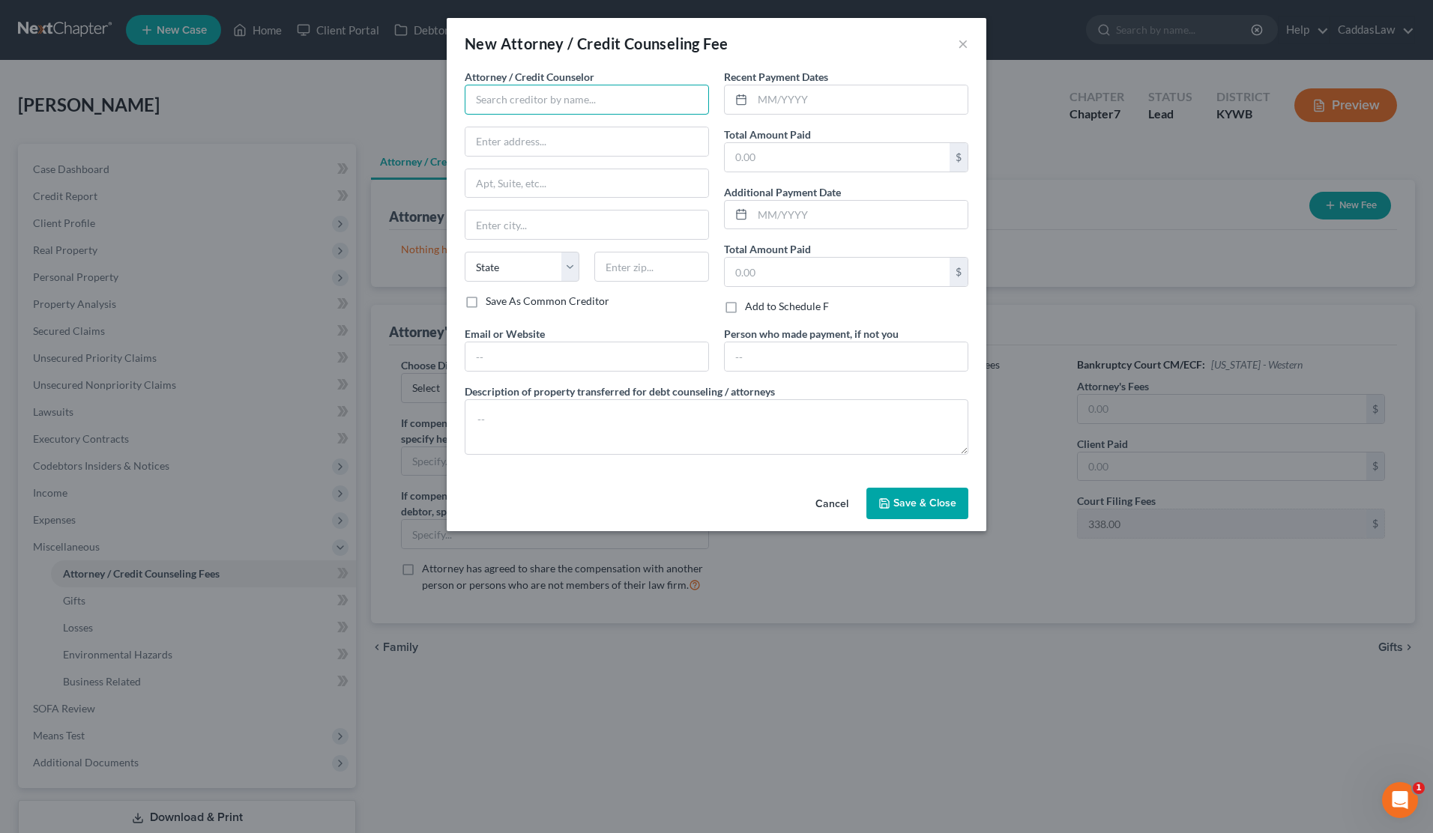
click at [616, 102] on input "text" at bounding box center [587, 100] width 244 height 30
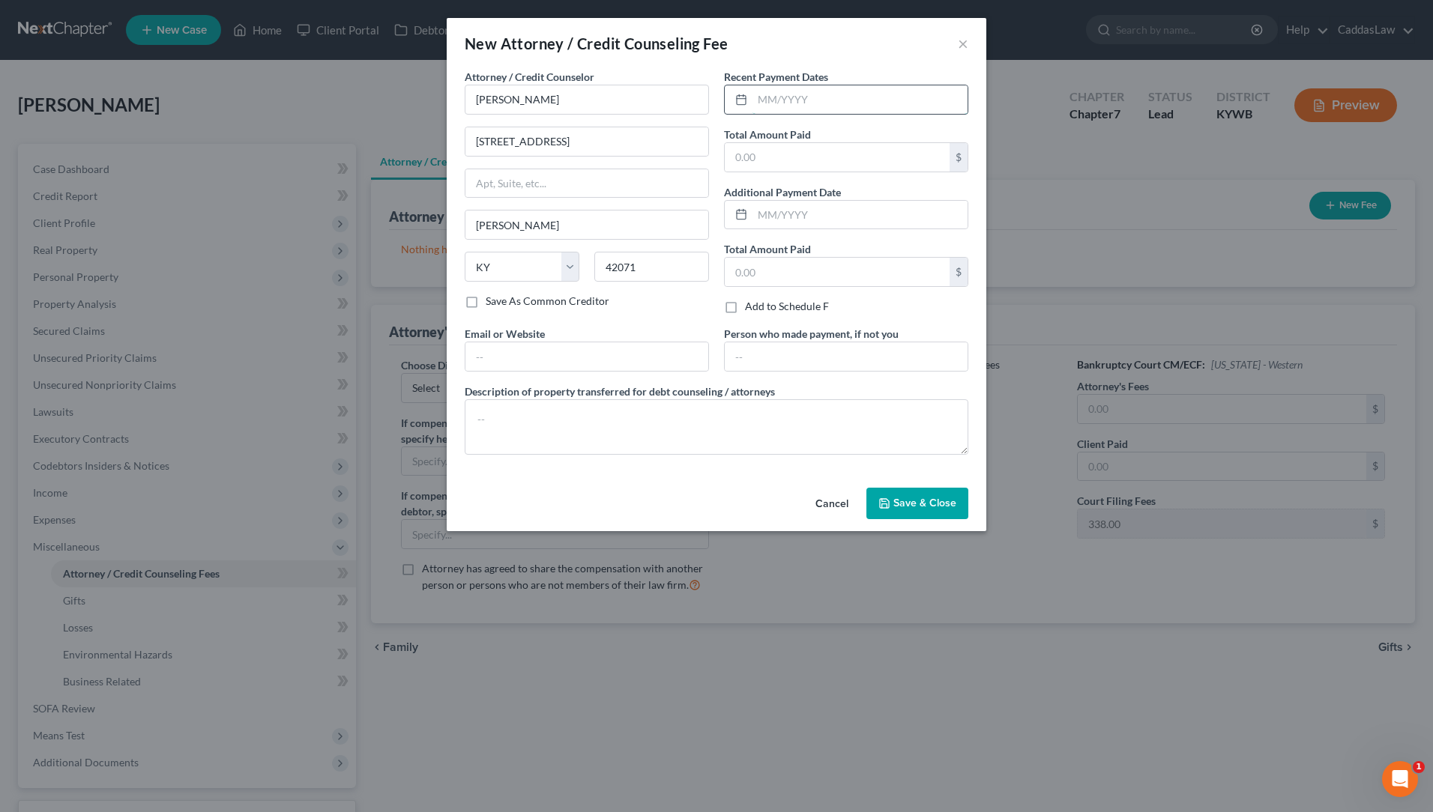
click at [761, 102] on input "text" at bounding box center [860, 99] width 215 height 28
click at [770, 166] on input "text" at bounding box center [837, 157] width 225 height 28
click at [801, 349] on input "text" at bounding box center [846, 357] width 243 height 28
click at [927, 507] on span "Save & Close" at bounding box center [924, 503] width 63 height 13
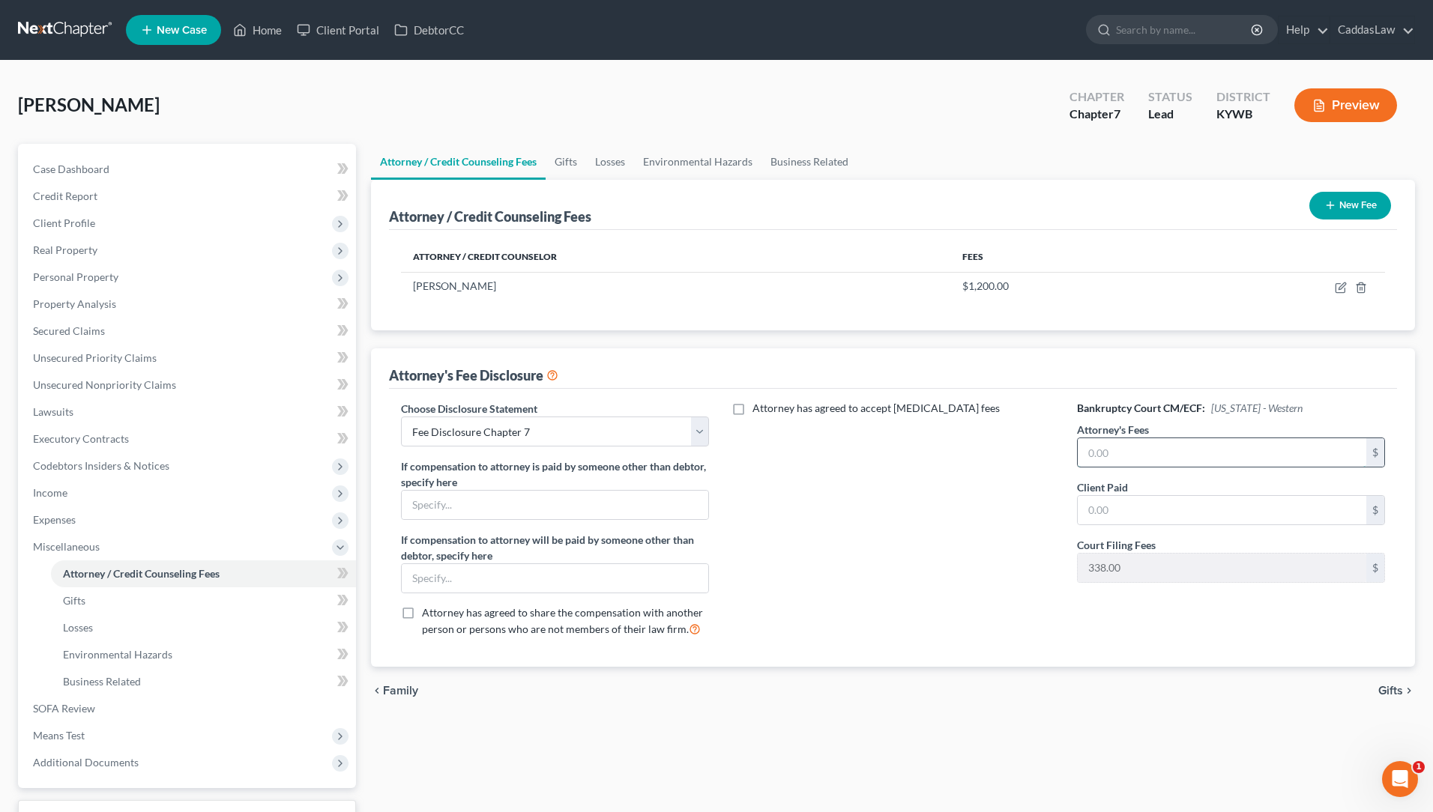
click at [1112, 459] on input "text" at bounding box center [1222, 452] width 289 height 28
click at [95, 221] on span "Client Profile" at bounding box center [188, 223] width 335 height 27
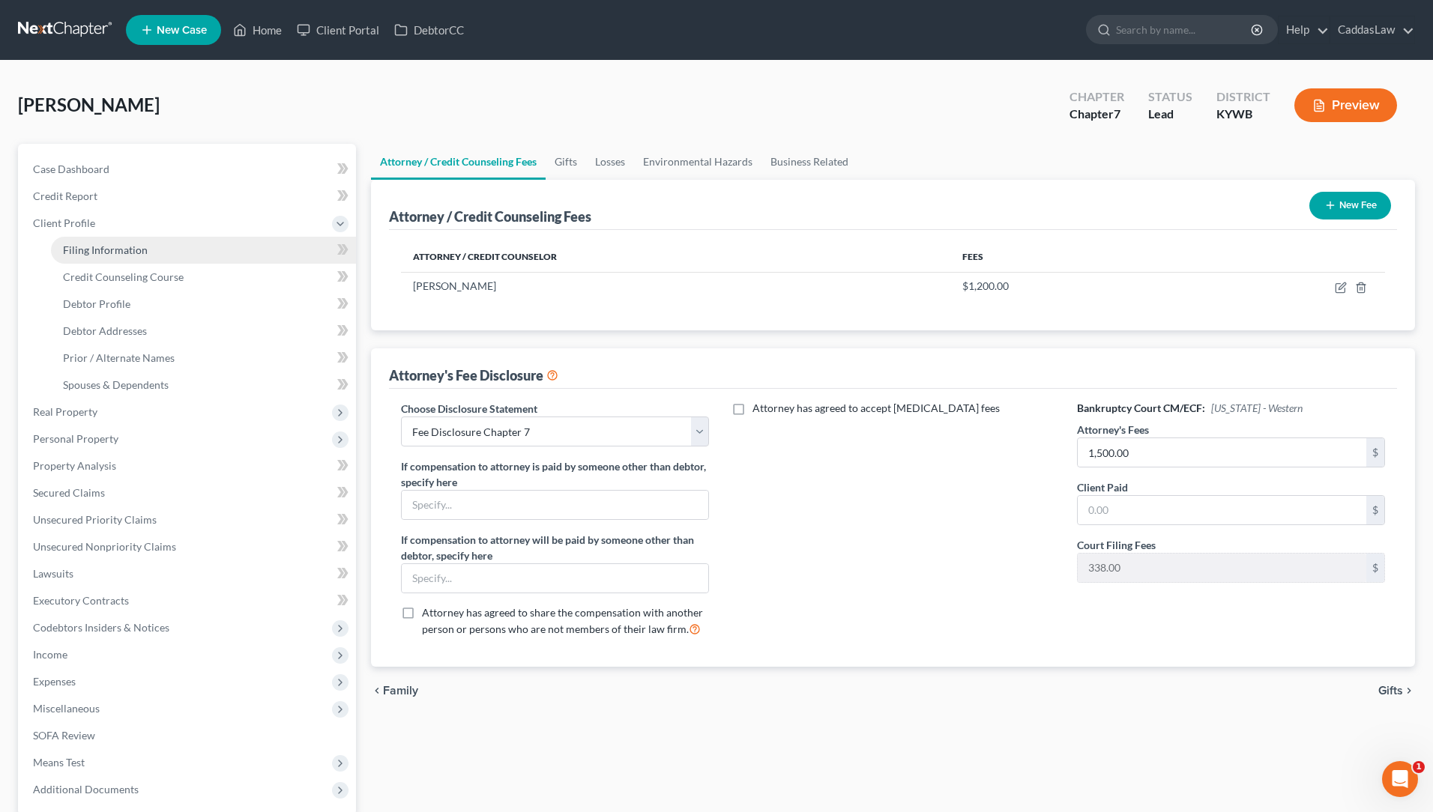
click at [113, 247] on span "Filing Information" at bounding box center [105, 250] width 85 height 13
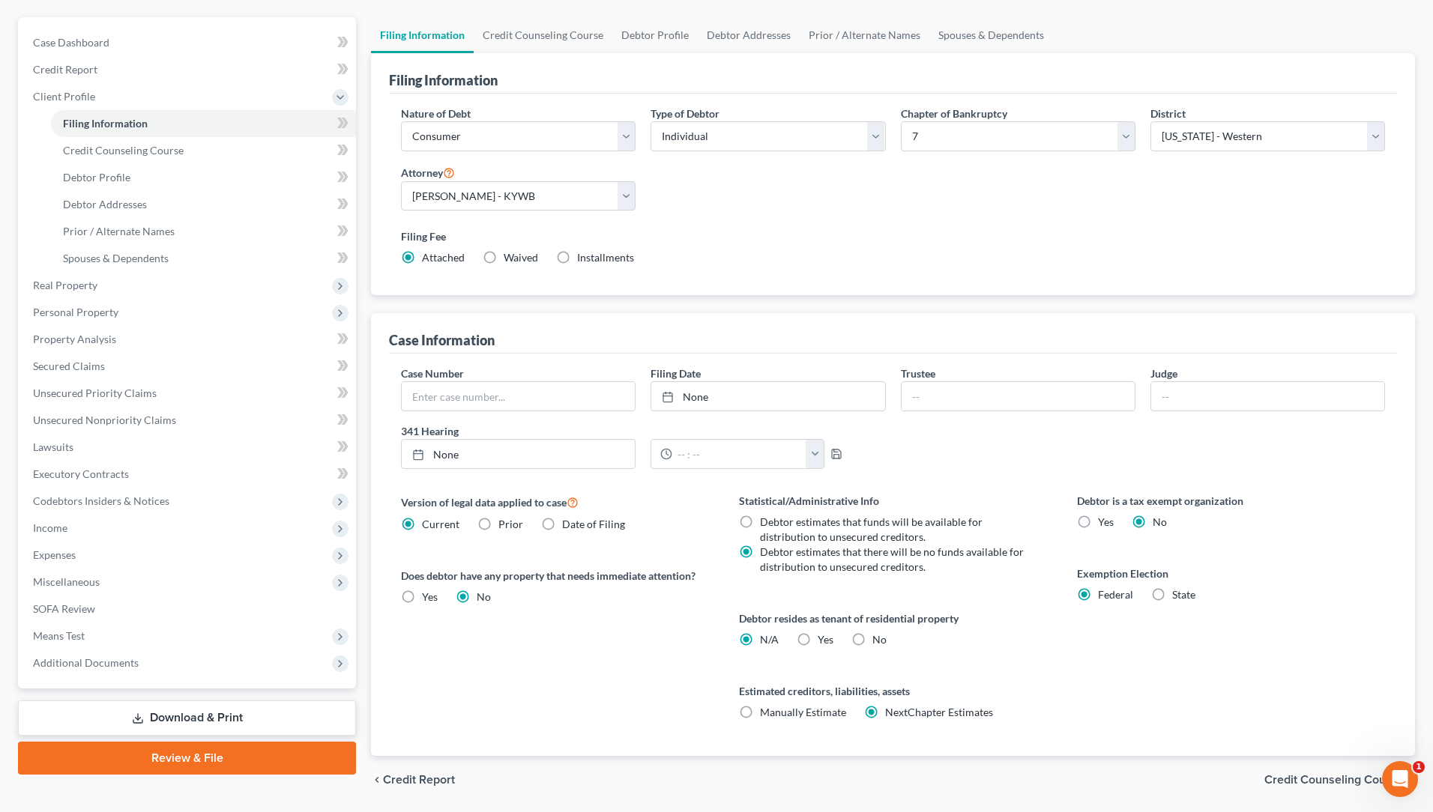
scroll to position [169, 0]
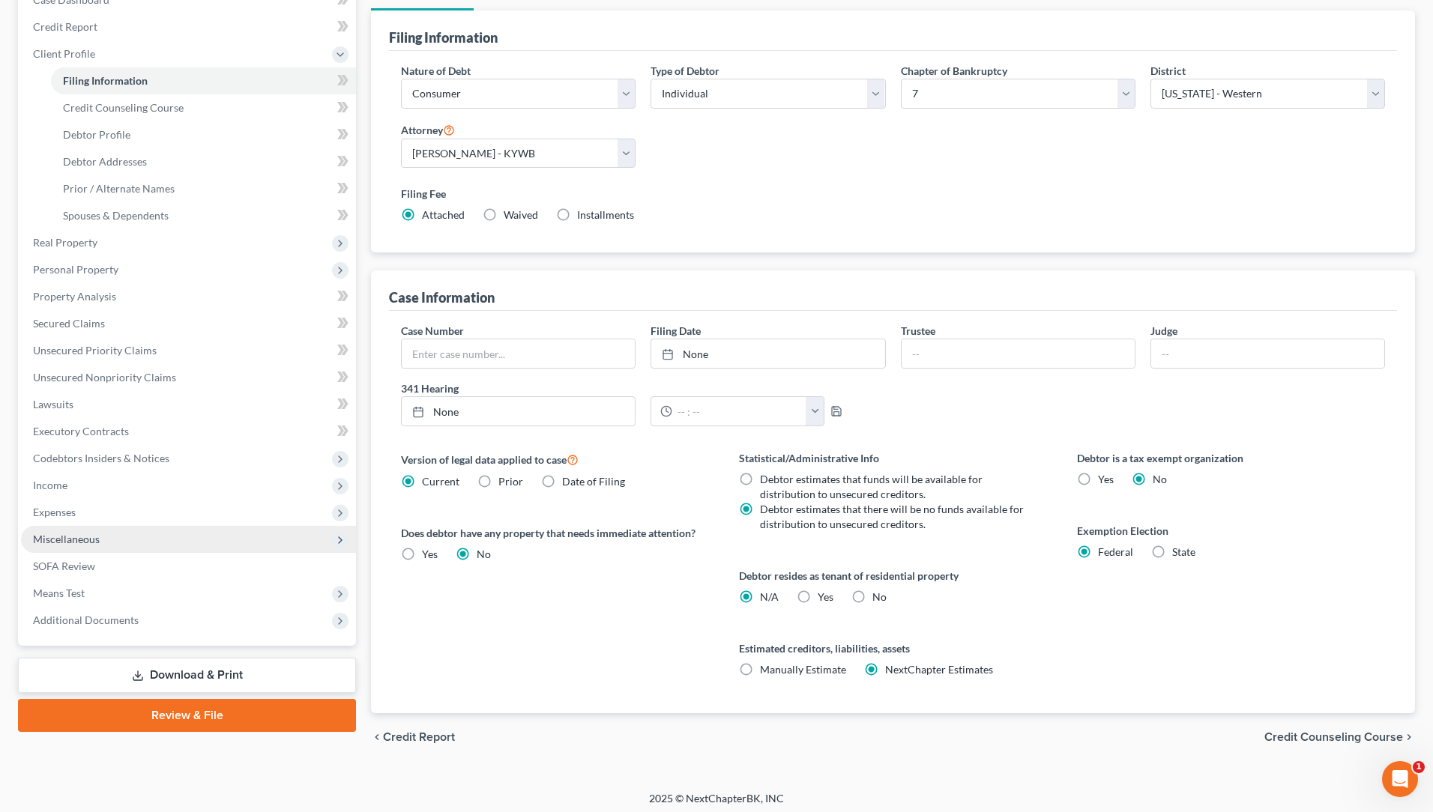
click at [92, 540] on span "Miscellaneous" at bounding box center [66, 539] width 67 height 13
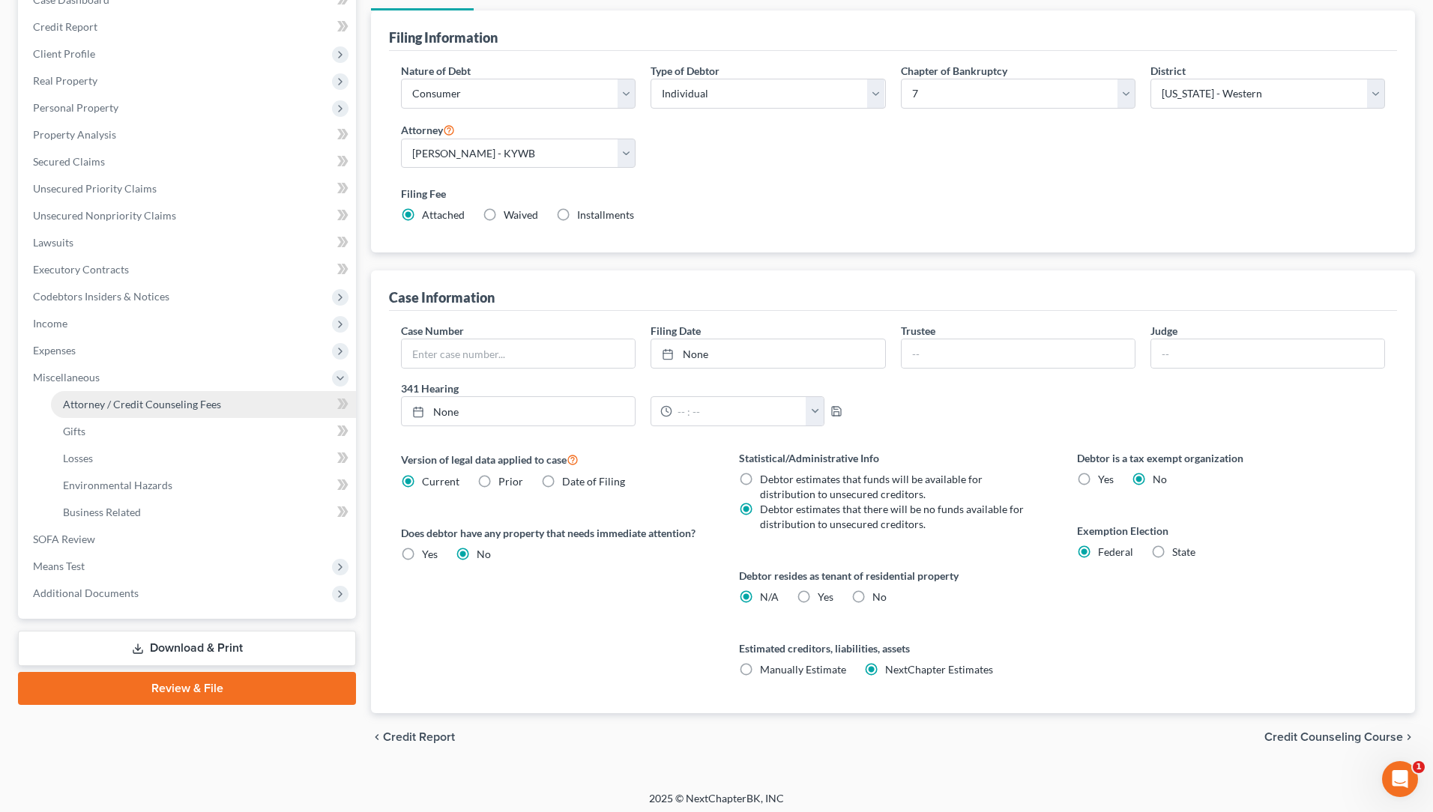
click at [124, 405] on span "Attorney / Credit Counseling Fees" at bounding box center [142, 404] width 158 height 13
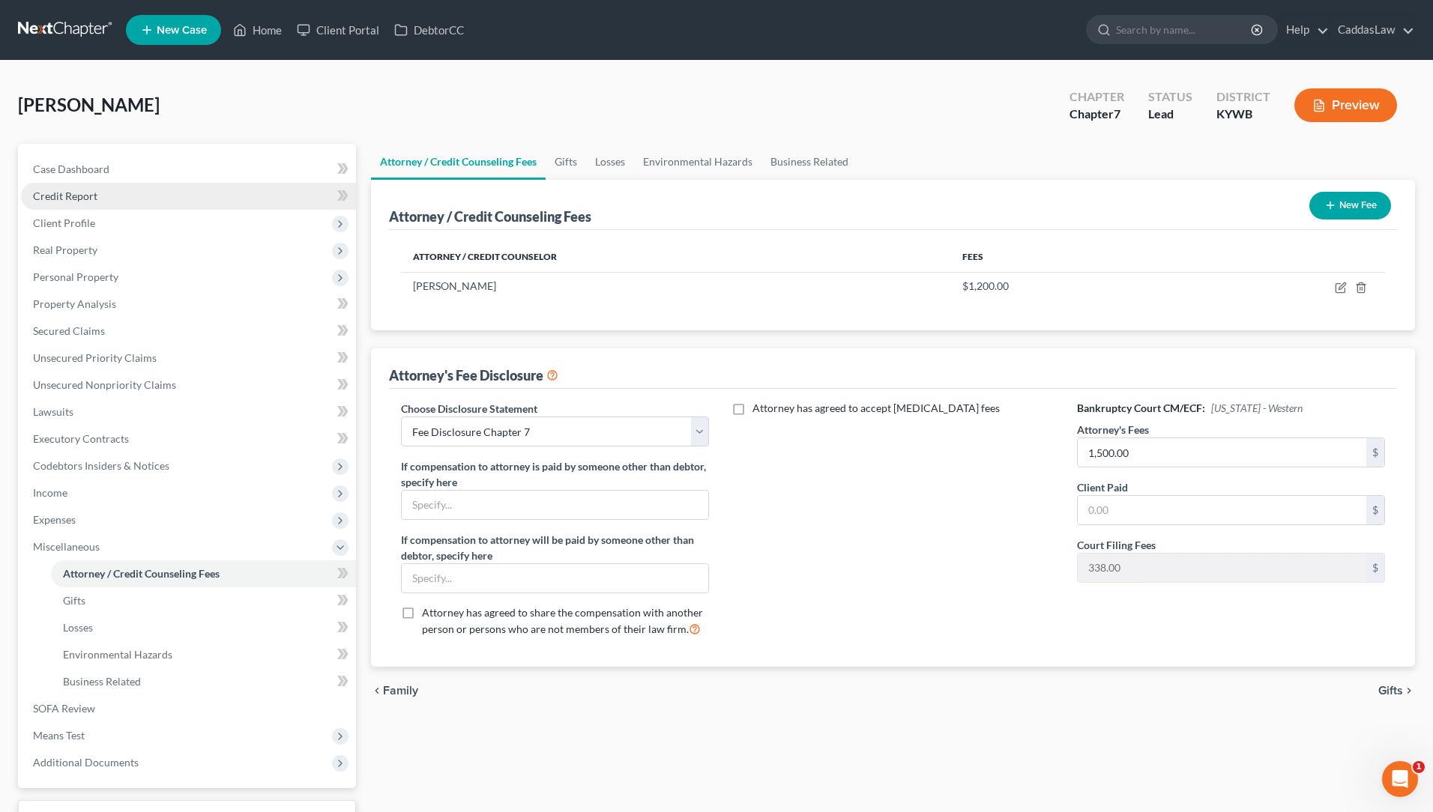
click at [111, 198] on link "Credit Report" at bounding box center [188, 196] width 335 height 27
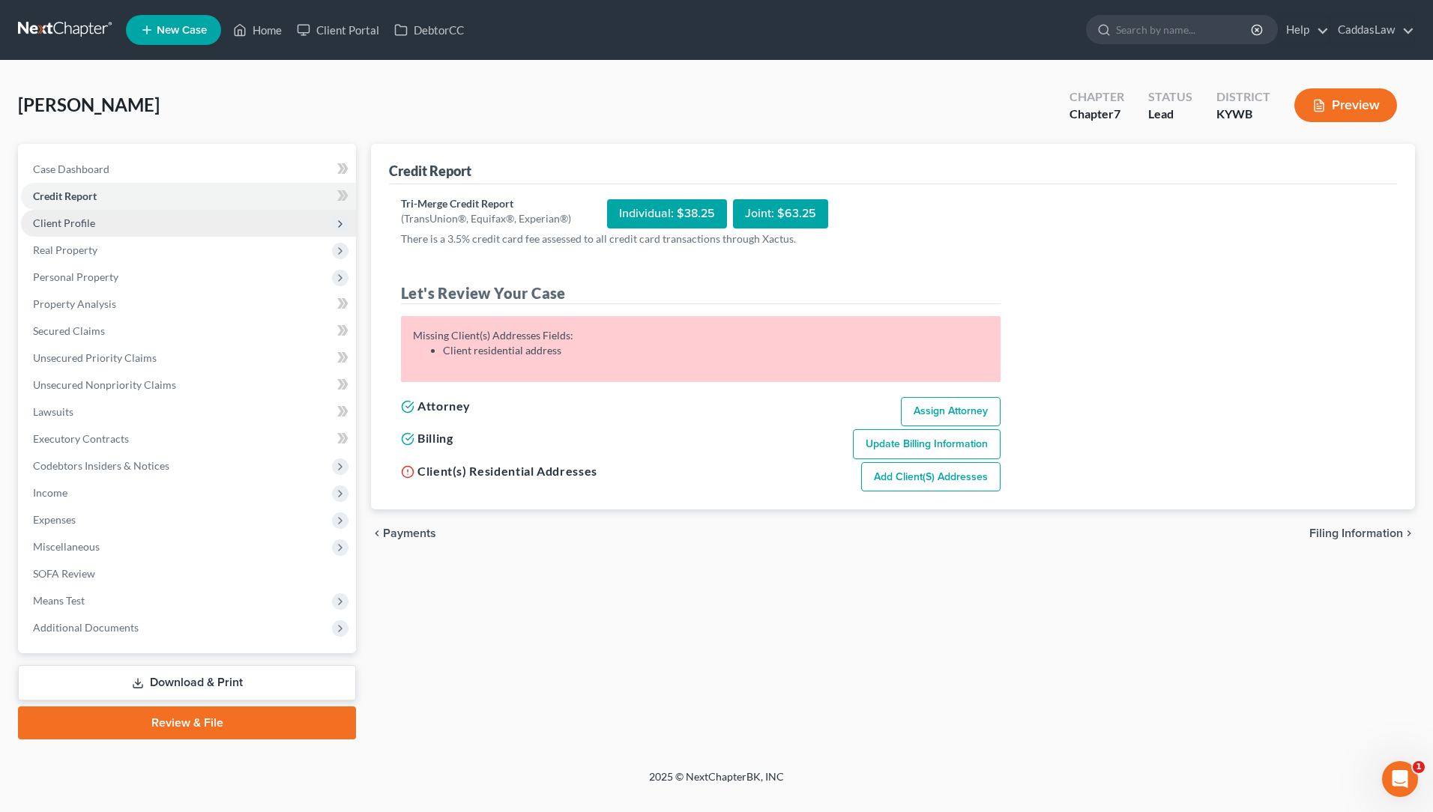
click at [85, 227] on span "Client Profile" at bounding box center [64, 223] width 62 height 13
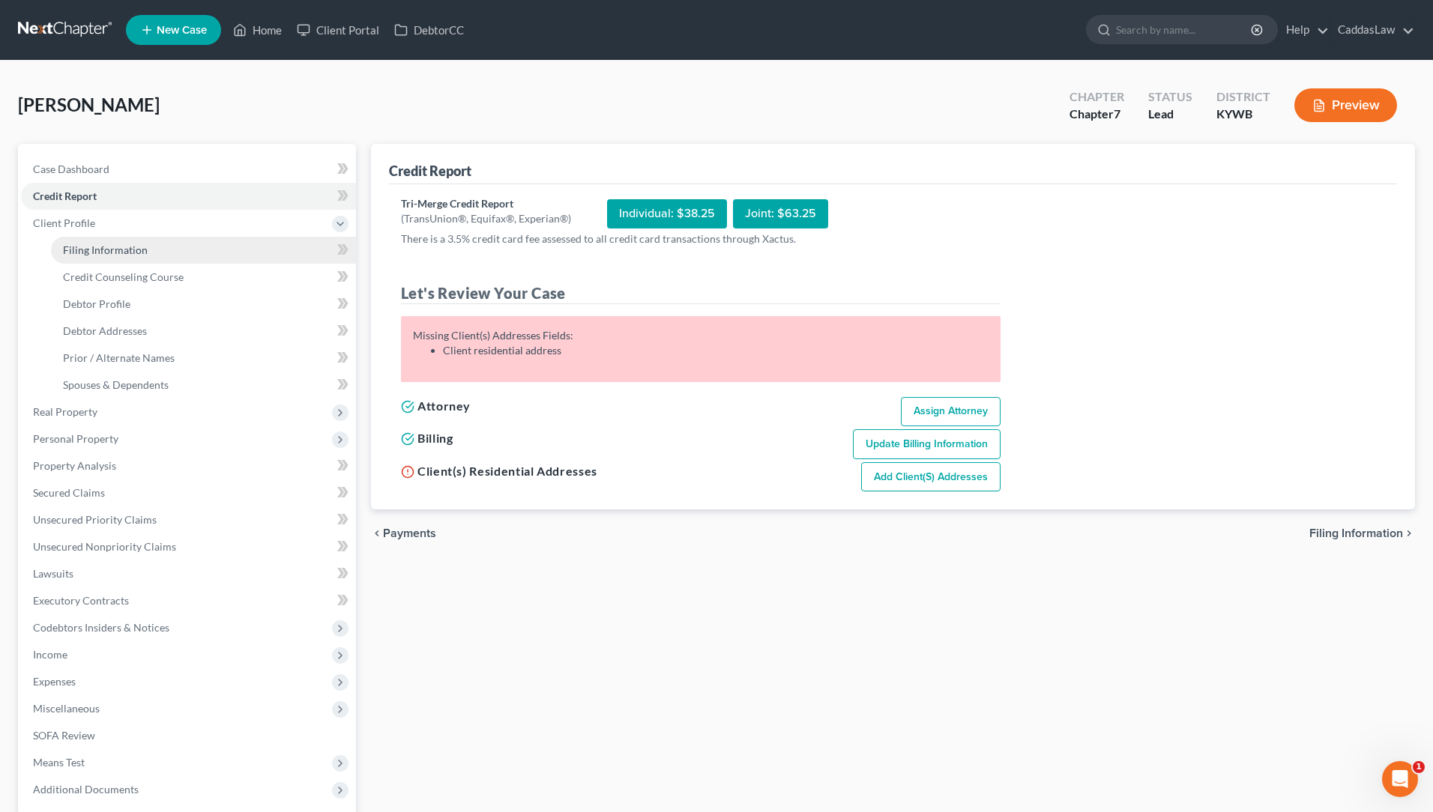
click at [122, 239] on link "Filing Information" at bounding box center [203, 250] width 305 height 27
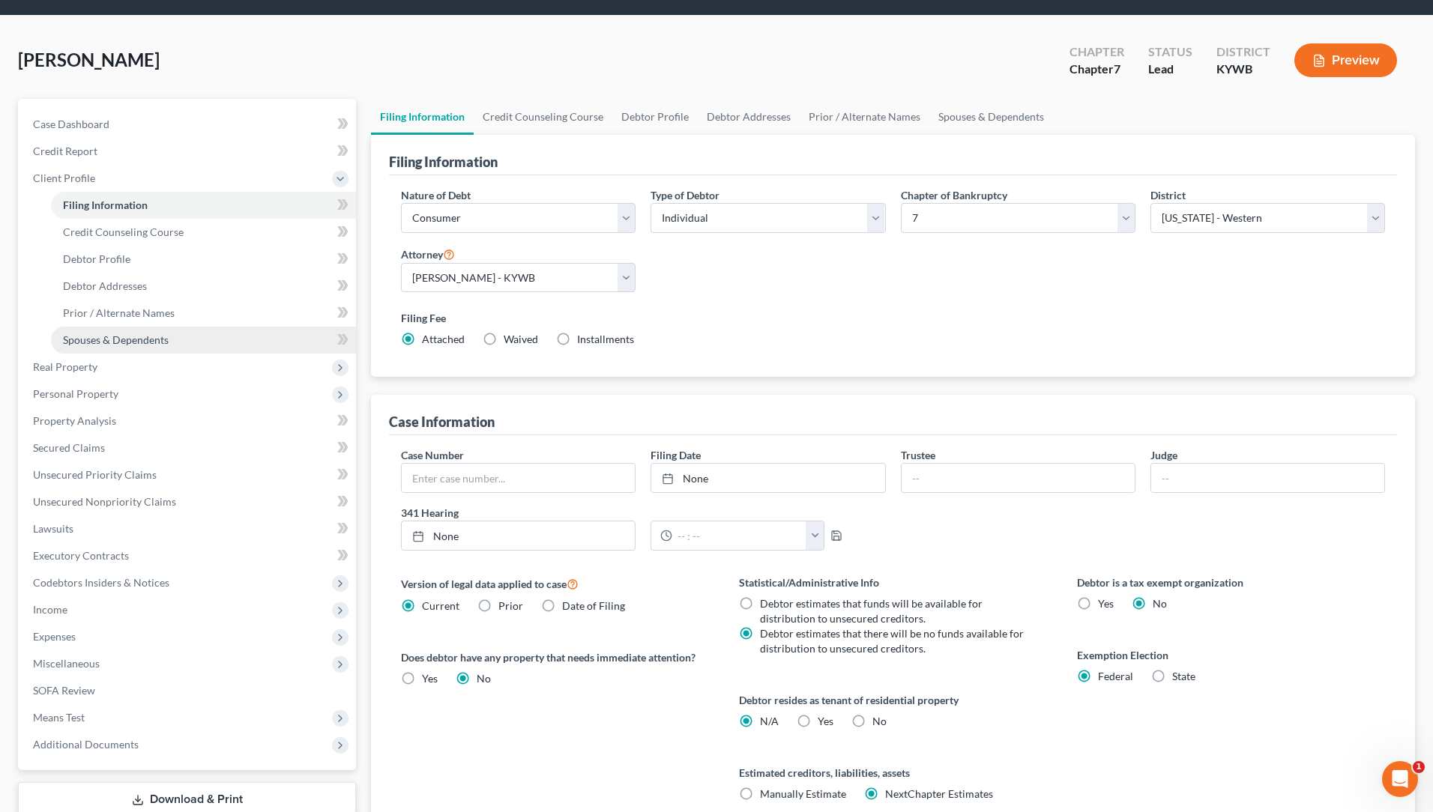
scroll to position [46, 0]
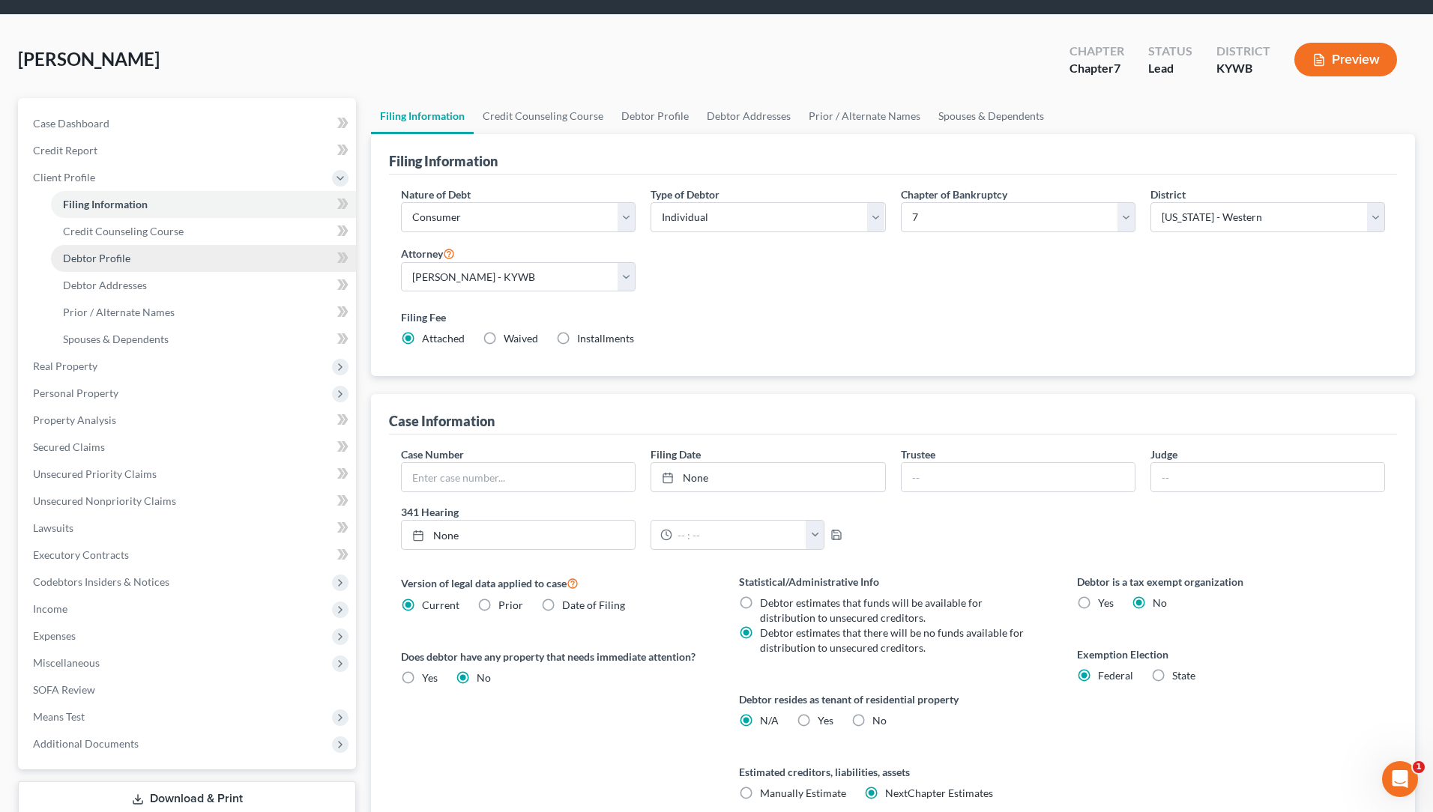
click at [115, 256] on span "Debtor Profile" at bounding box center [96, 258] width 67 height 13
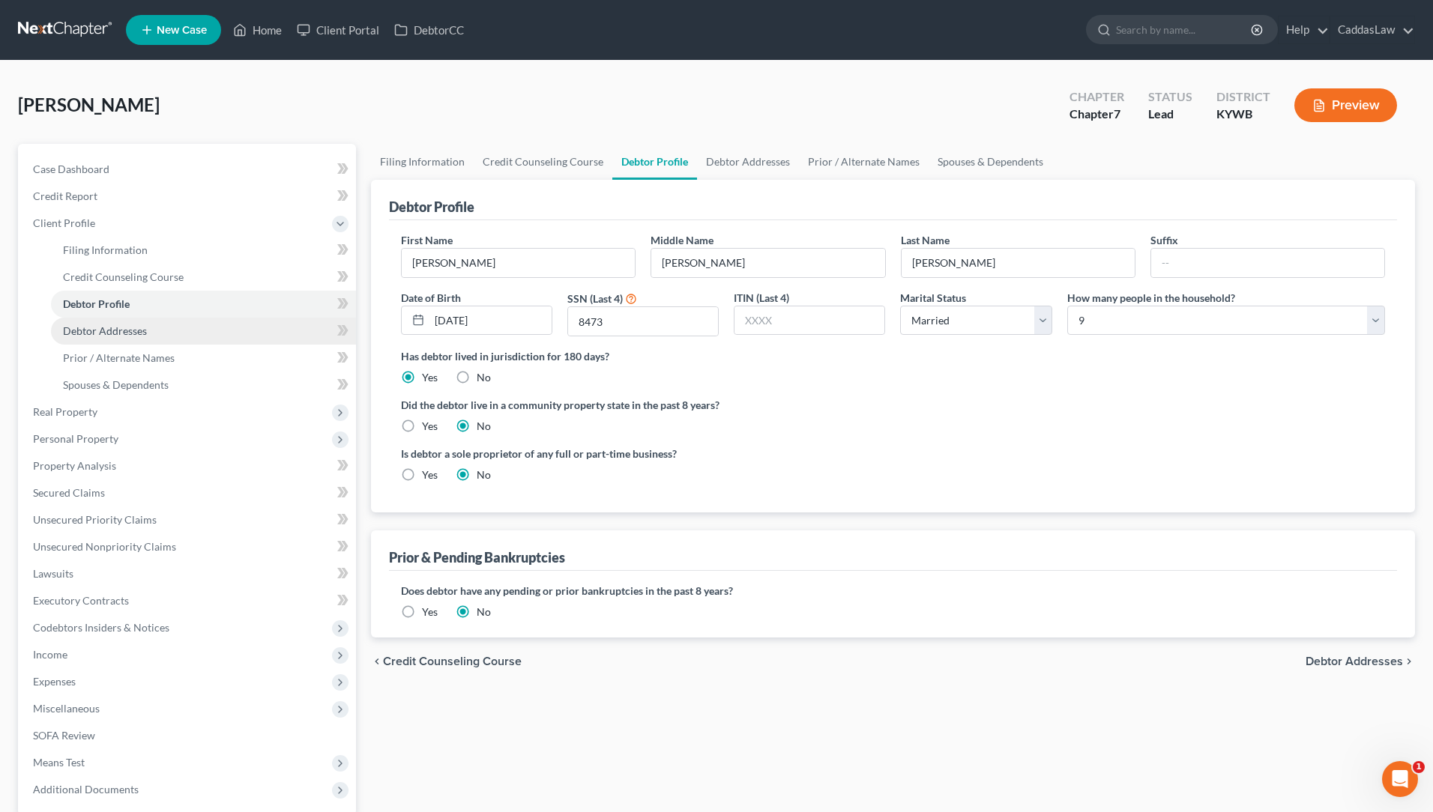
click at [166, 333] on link "Debtor Addresses" at bounding box center [203, 331] width 305 height 27
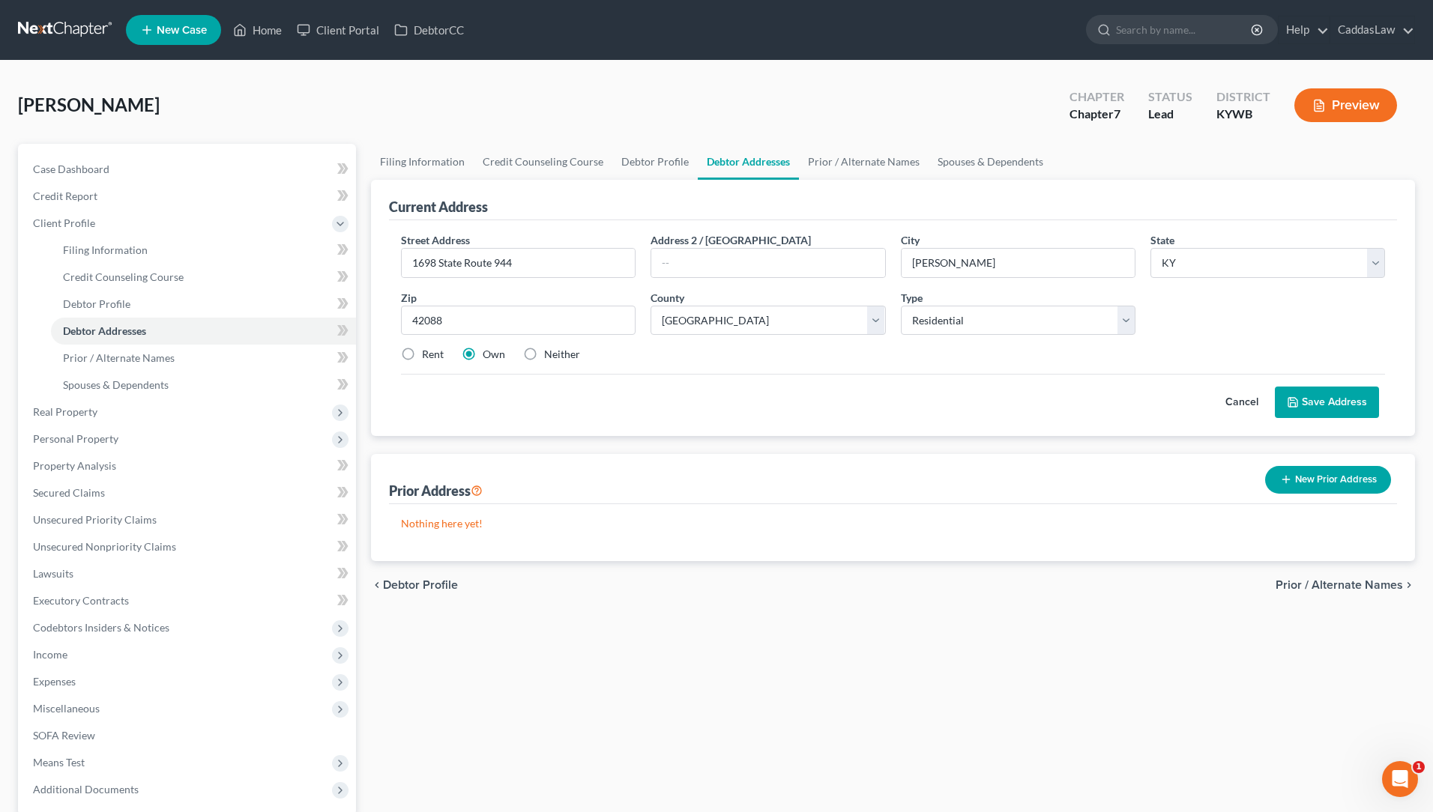
click at [1303, 399] on button "Save Address" at bounding box center [1327, 402] width 104 height 31
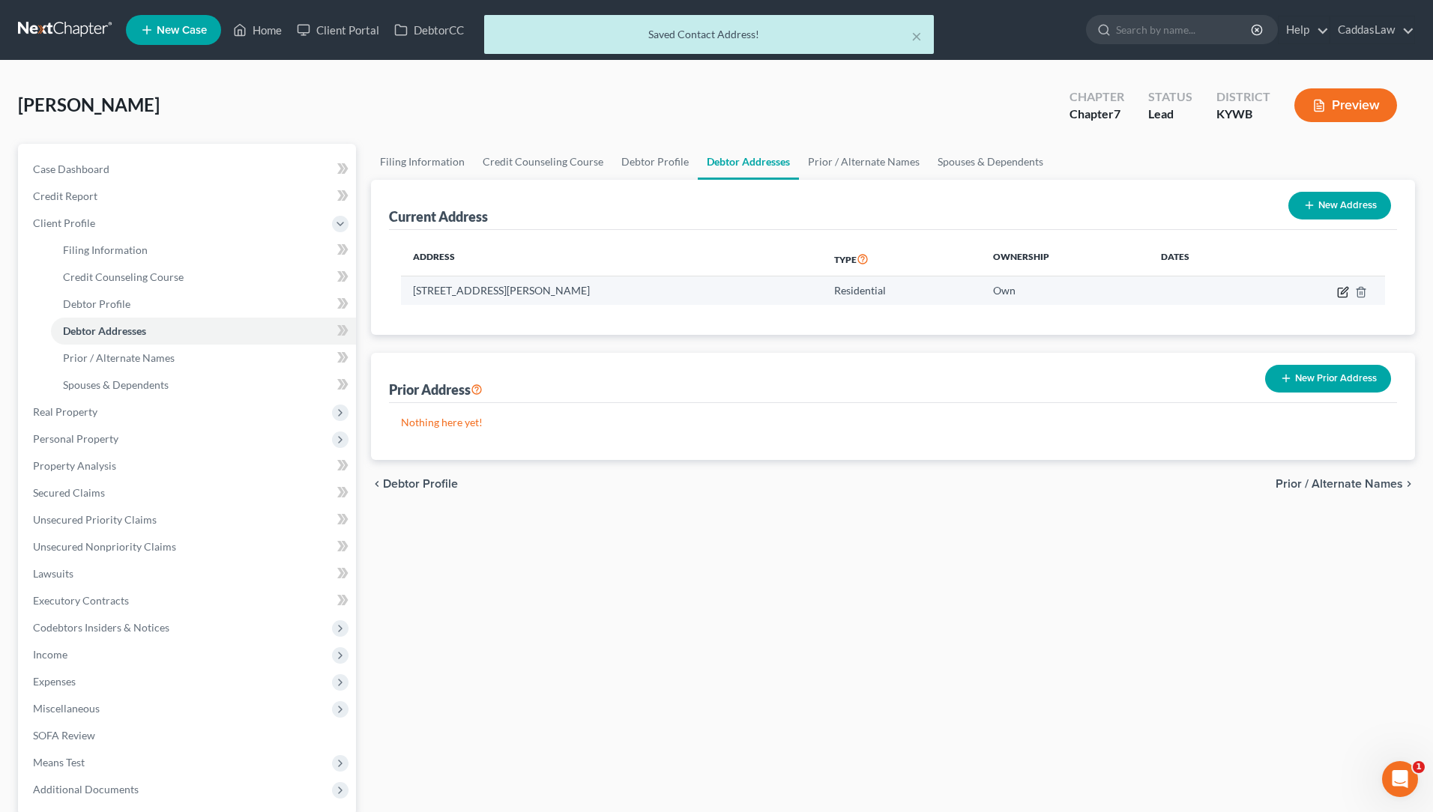
click at [1342, 292] on icon "button" at bounding box center [1343, 292] width 12 height 12
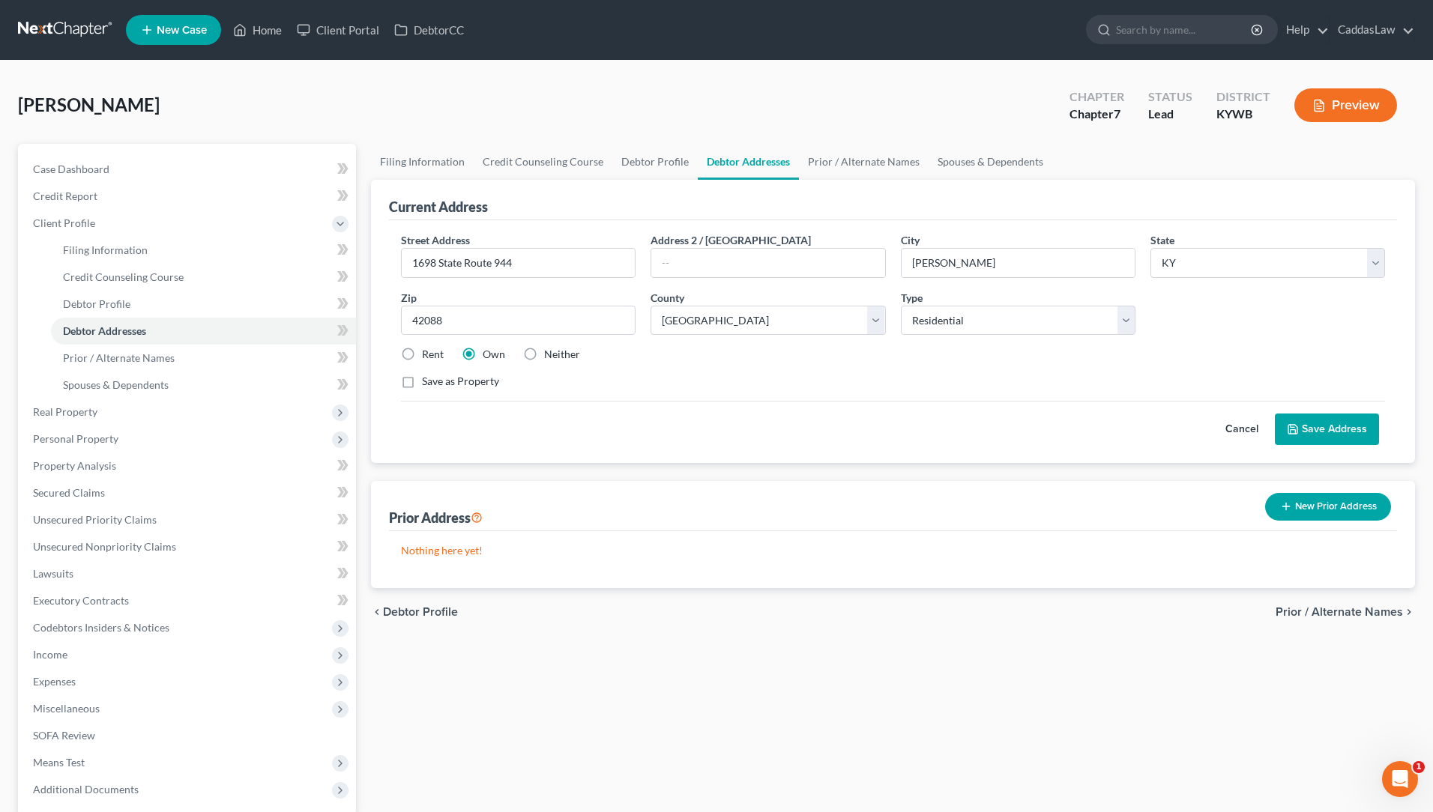
click at [1293, 427] on polyline at bounding box center [1293, 426] width 4 height 2
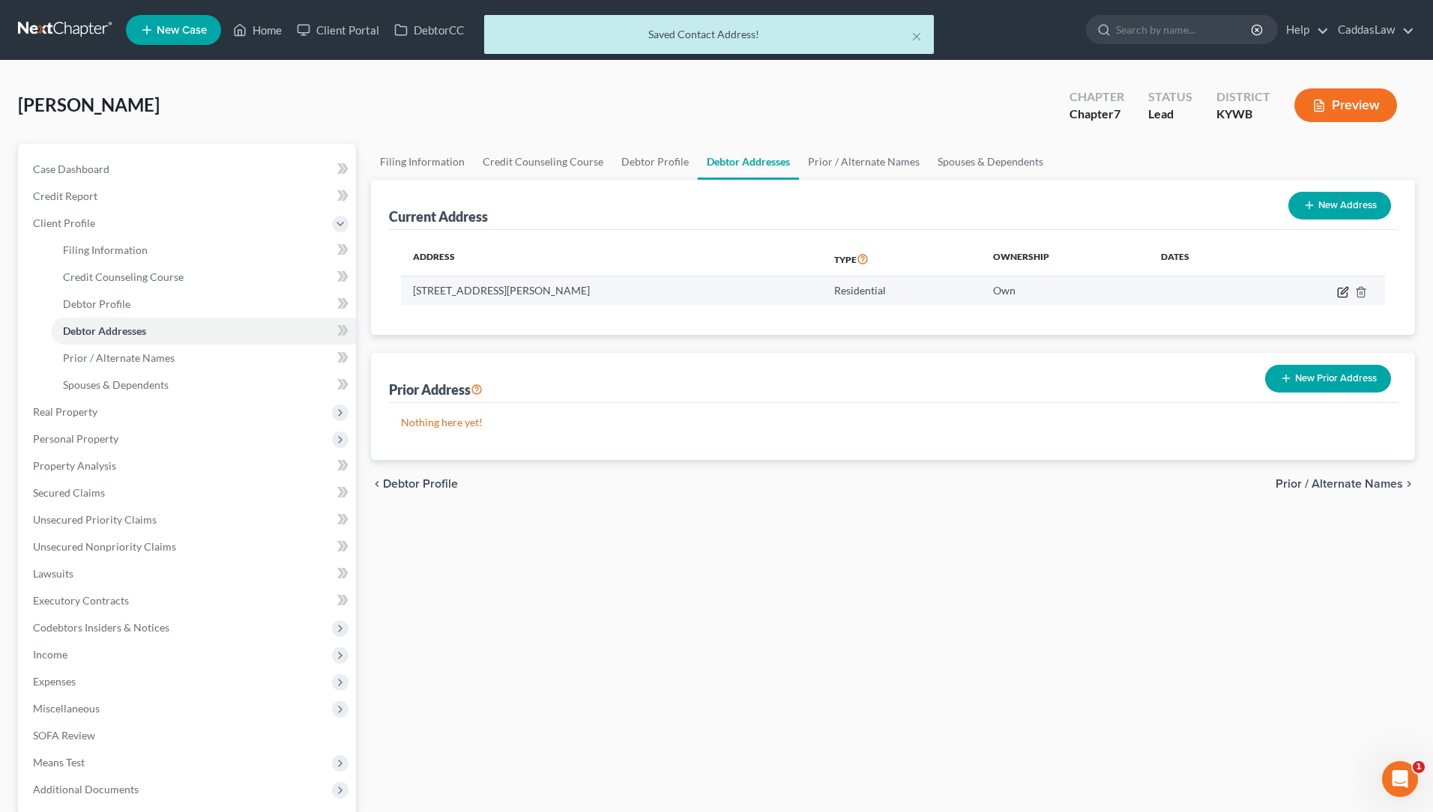
click at [1344, 294] on icon "button" at bounding box center [1343, 292] width 12 height 12
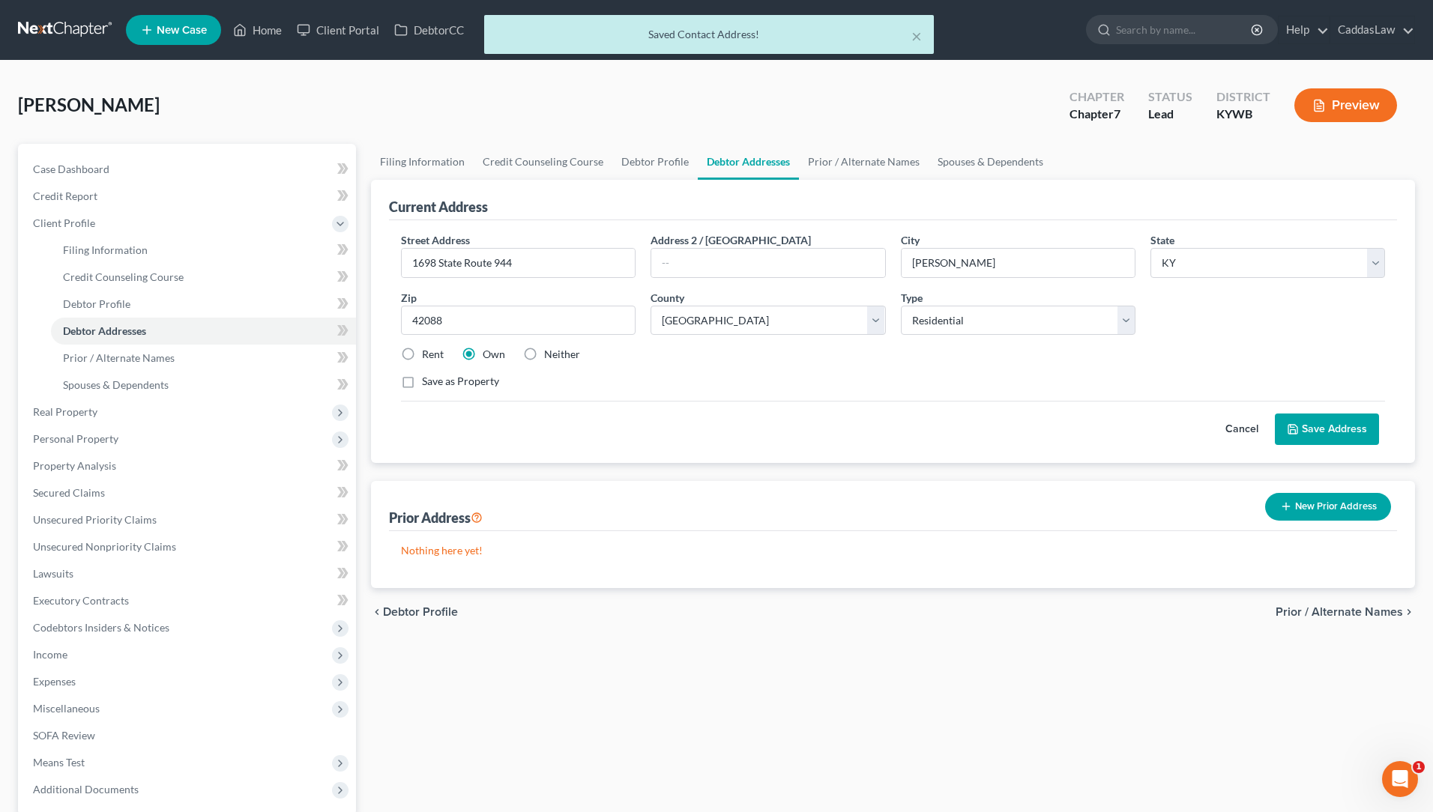
click at [544, 355] on label "Neither" at bounding box center [562, 354] width 36 height 15
click at [550, 355] on input "Neither" at bounding box center [555, 352] width 10 height 10
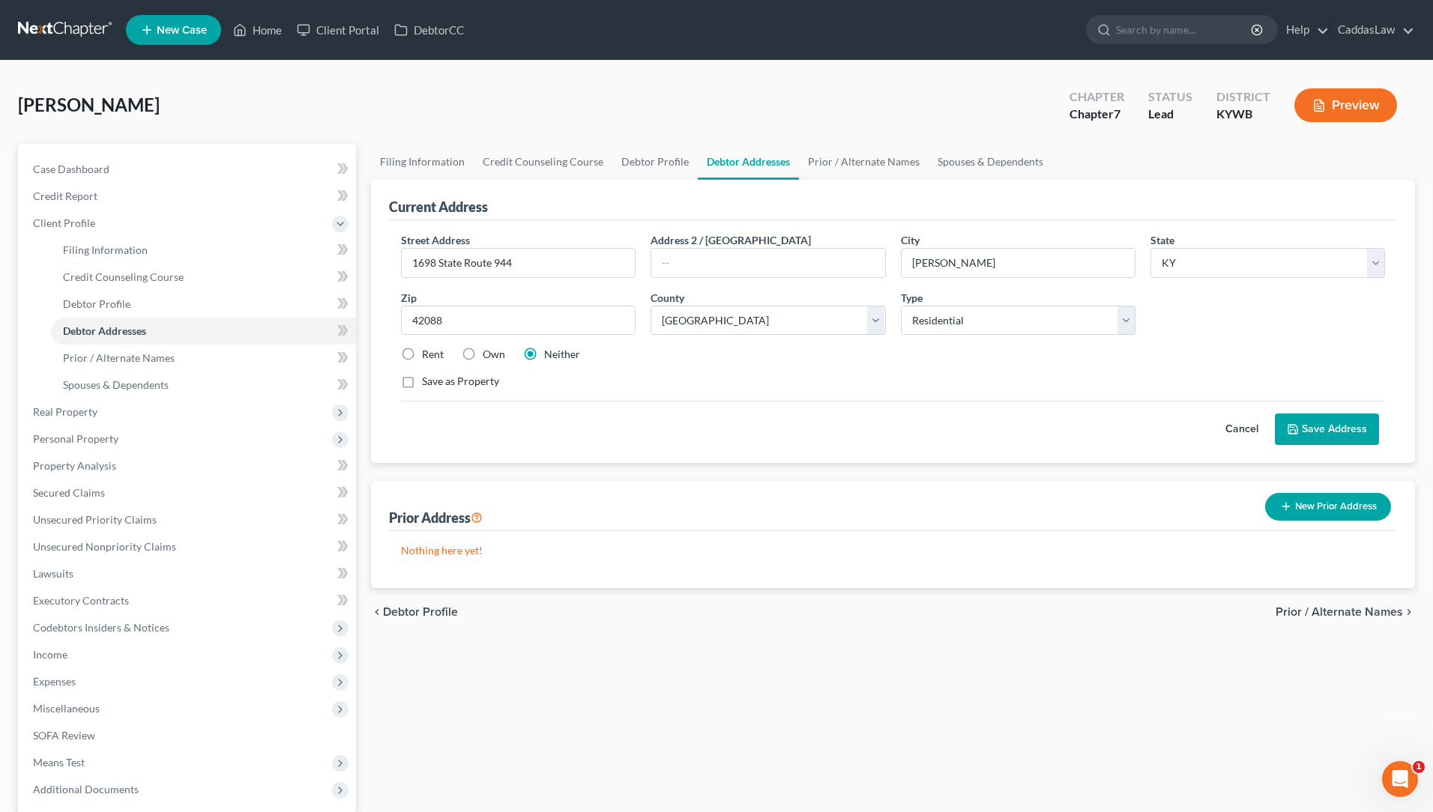
click at [1312, 431] on button "Save Address" at bounding box center [1327, 429] width 104 height 31
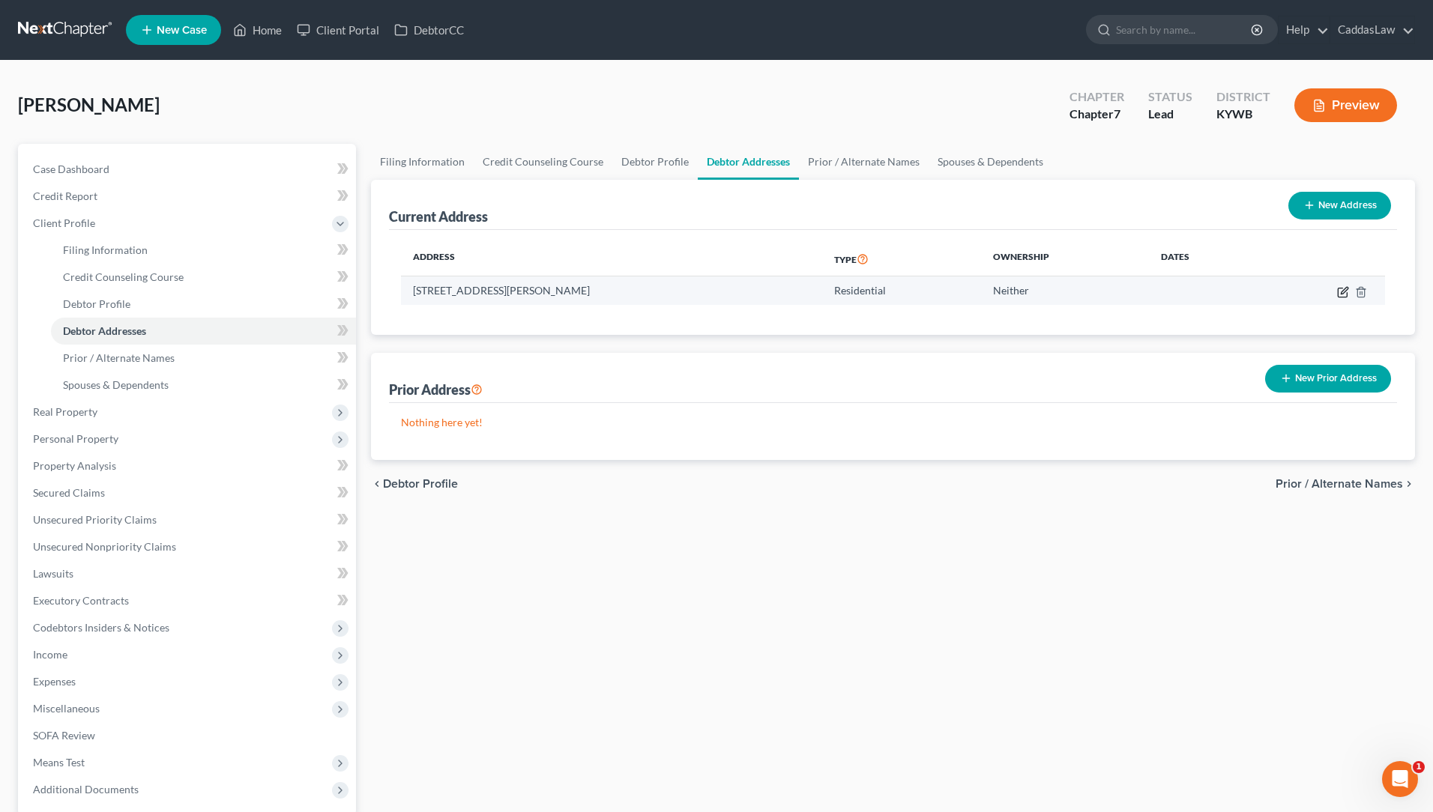
click at [1339, 290] on icon "button" at bounding box center [1343, 292] width 12 height 12
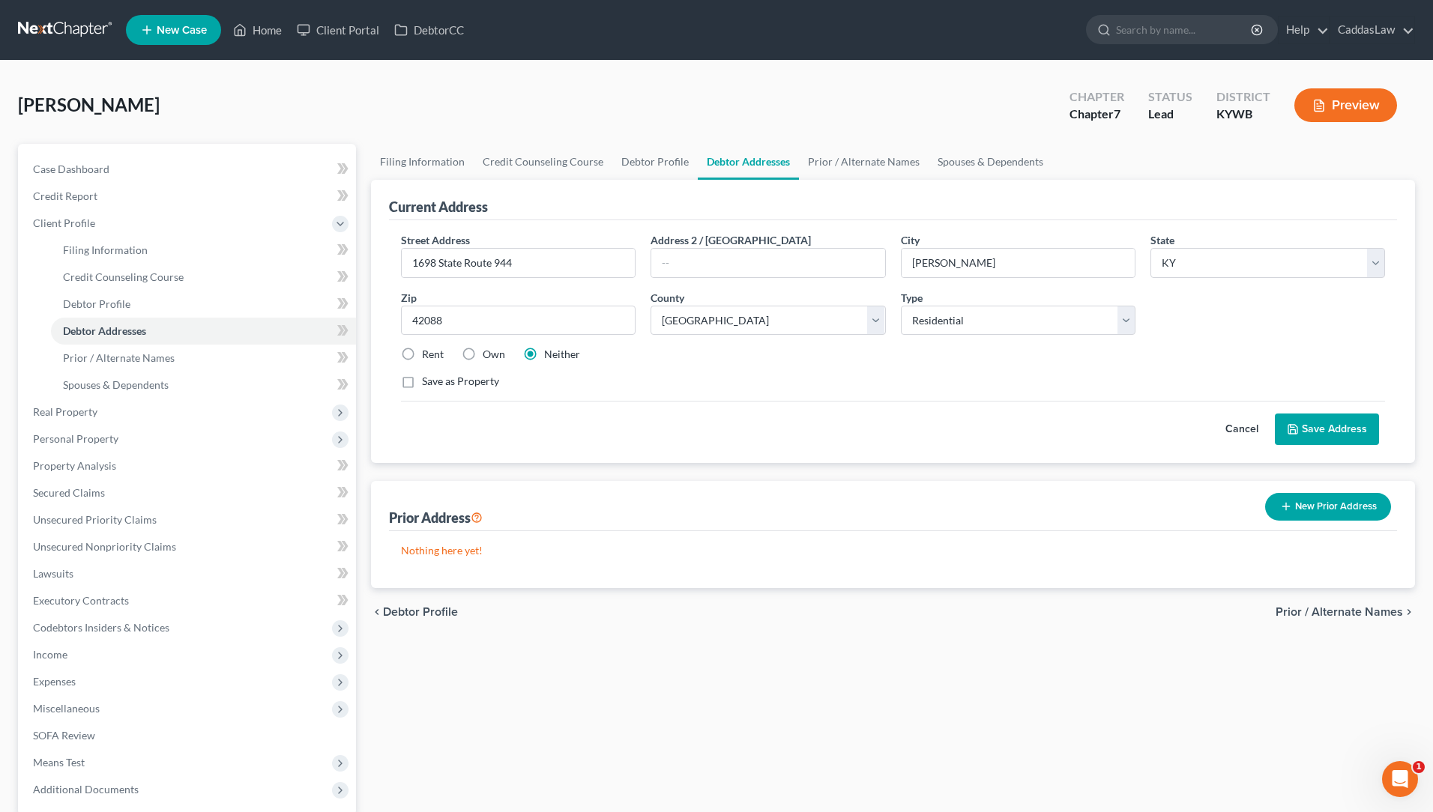
click at [483, 352] on label "Own" at bounding box center [494, 354] width 22 height 15
click at [489, 352] on input "Own" at bounding box center [494, 352] width 10 height 10
click at [1313, 433] on button "Save Address" at bounding box center [1327, 429] width 104 height 31
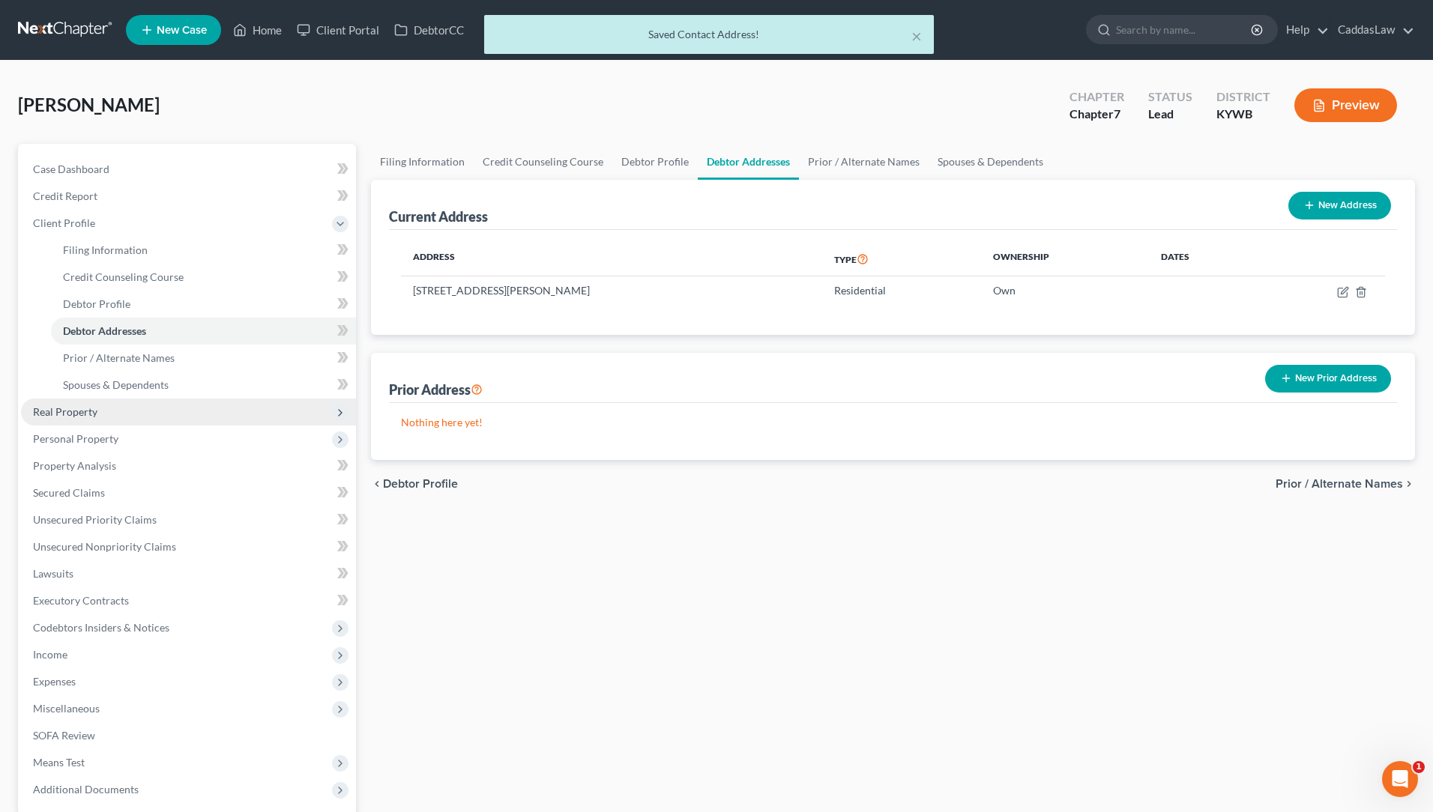
click at [59, 416] on span "Real Property" at bounding box center [65, 411] width 64 height 13
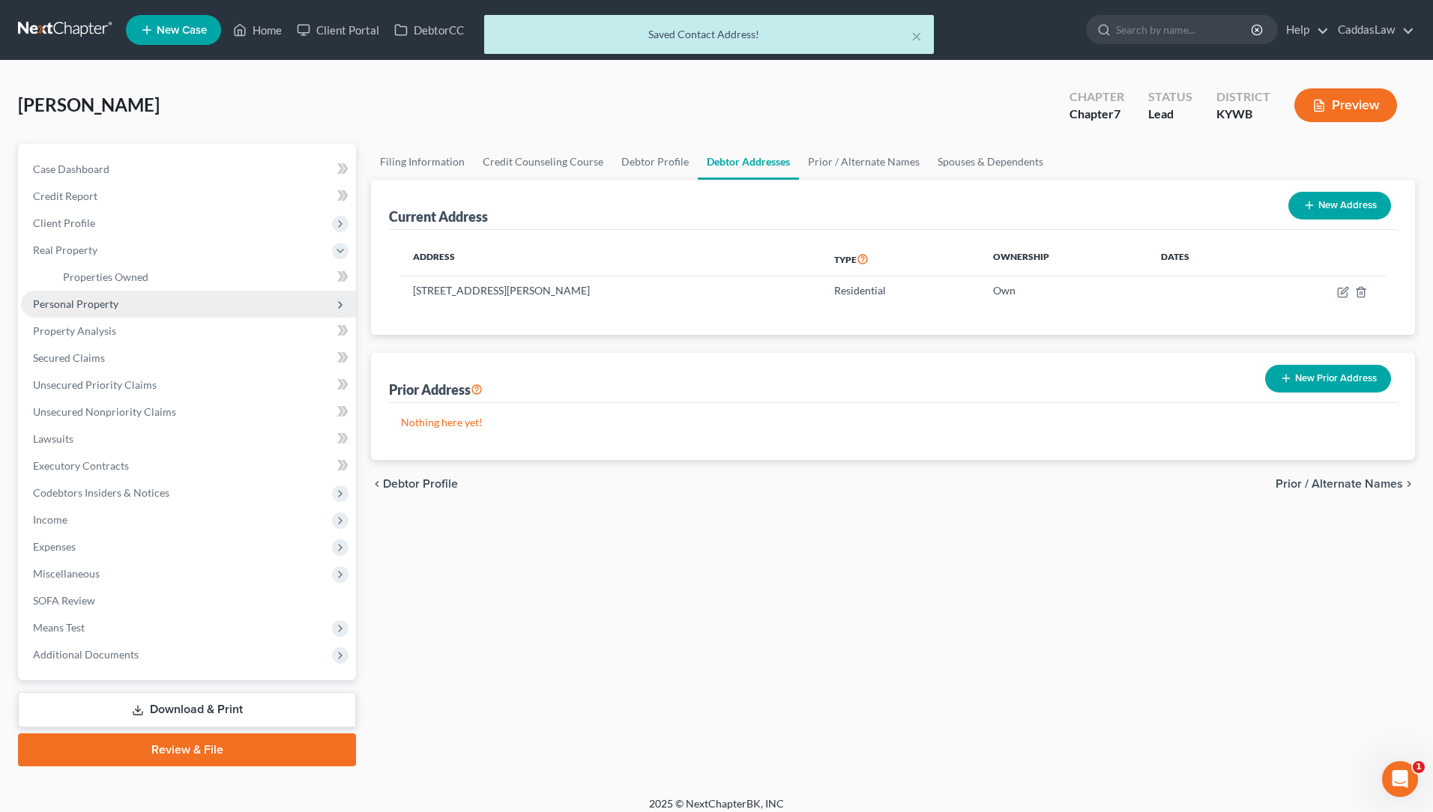
click at [90, 301] on span "Personal Property" at bounding box center [75, 304] width 85 height 13
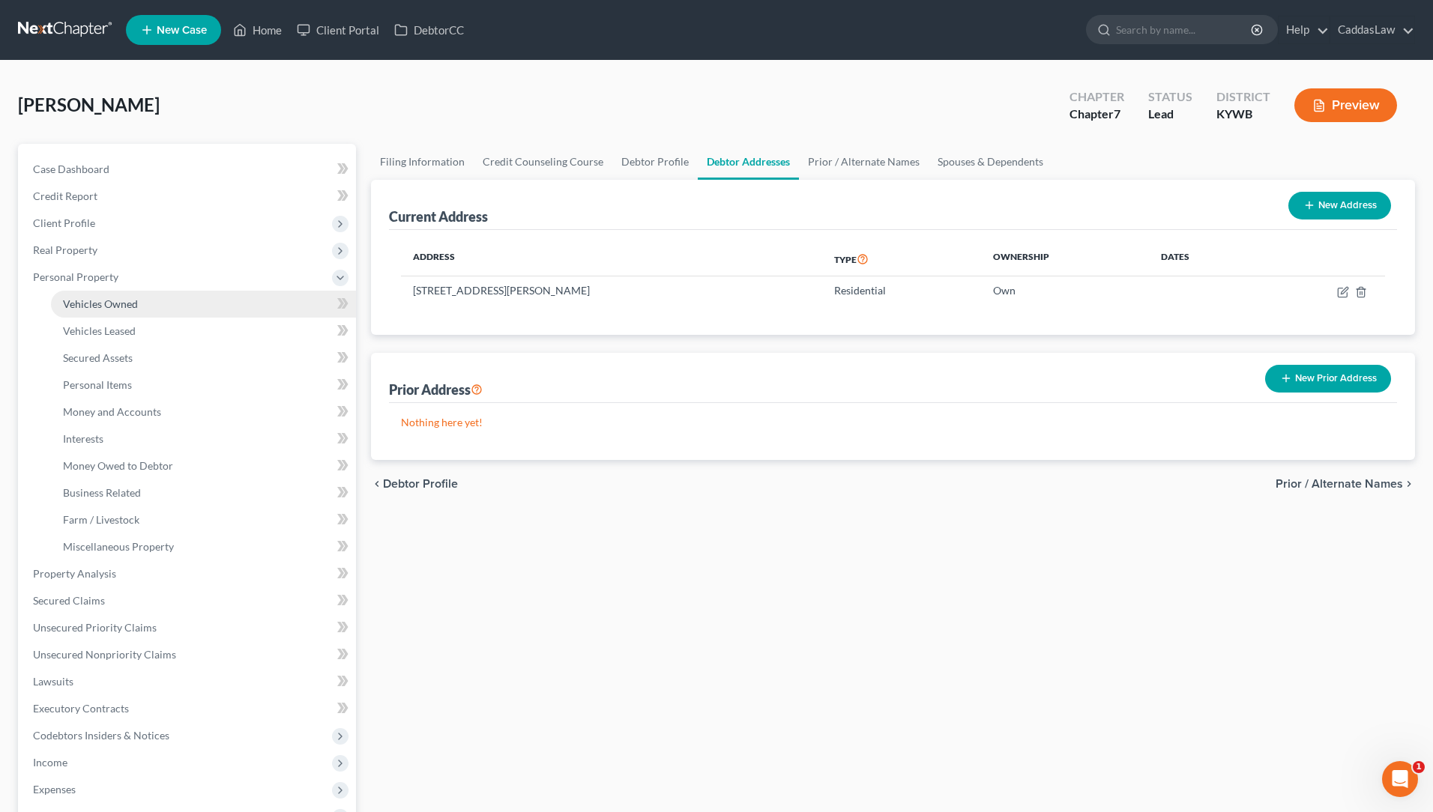
click at [91, 310] on link "Vehicles Owned" at bounding box center [203, 304] width 305 height 27
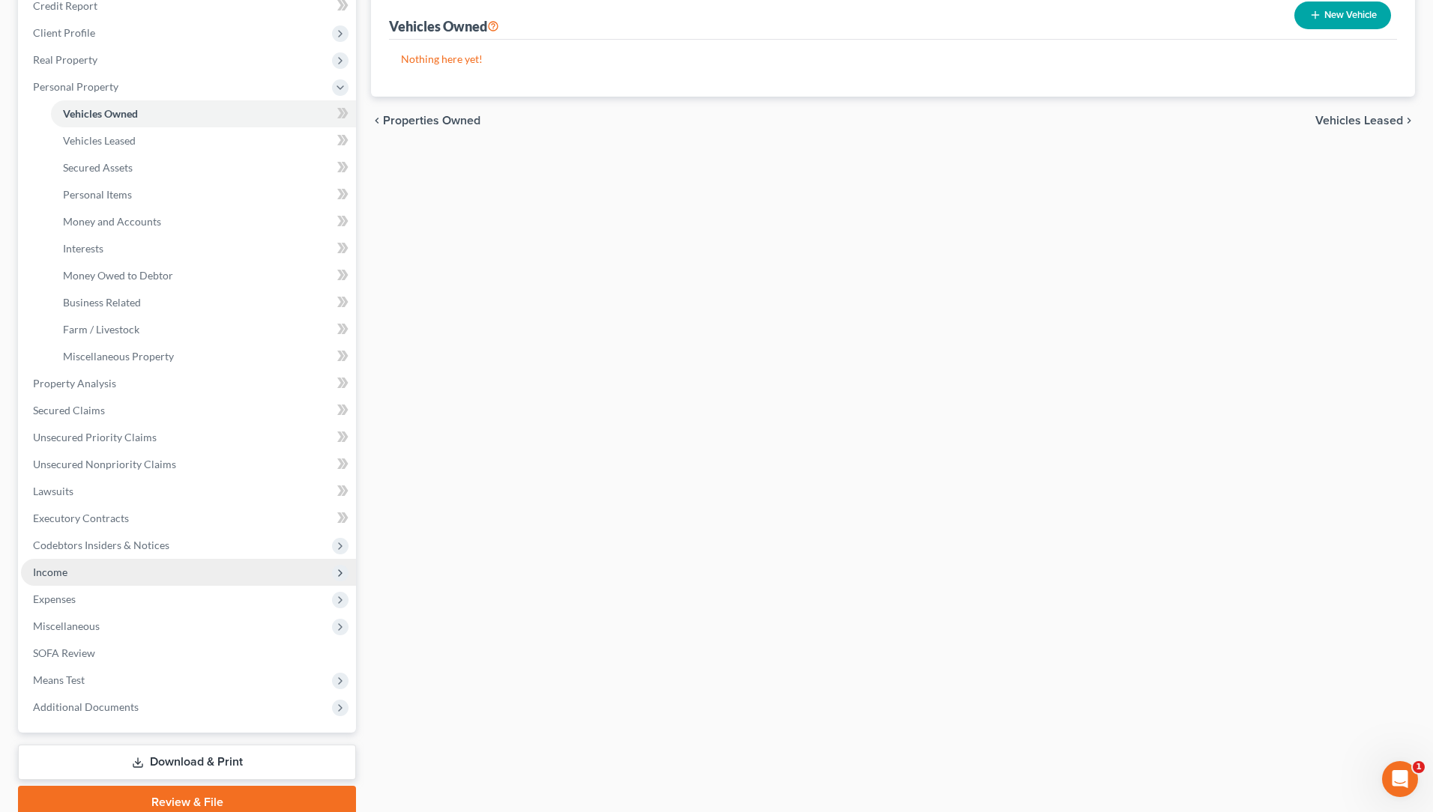
click at [56, 570] on span "Income" at bounding box center [50, 572] width 34 height 13
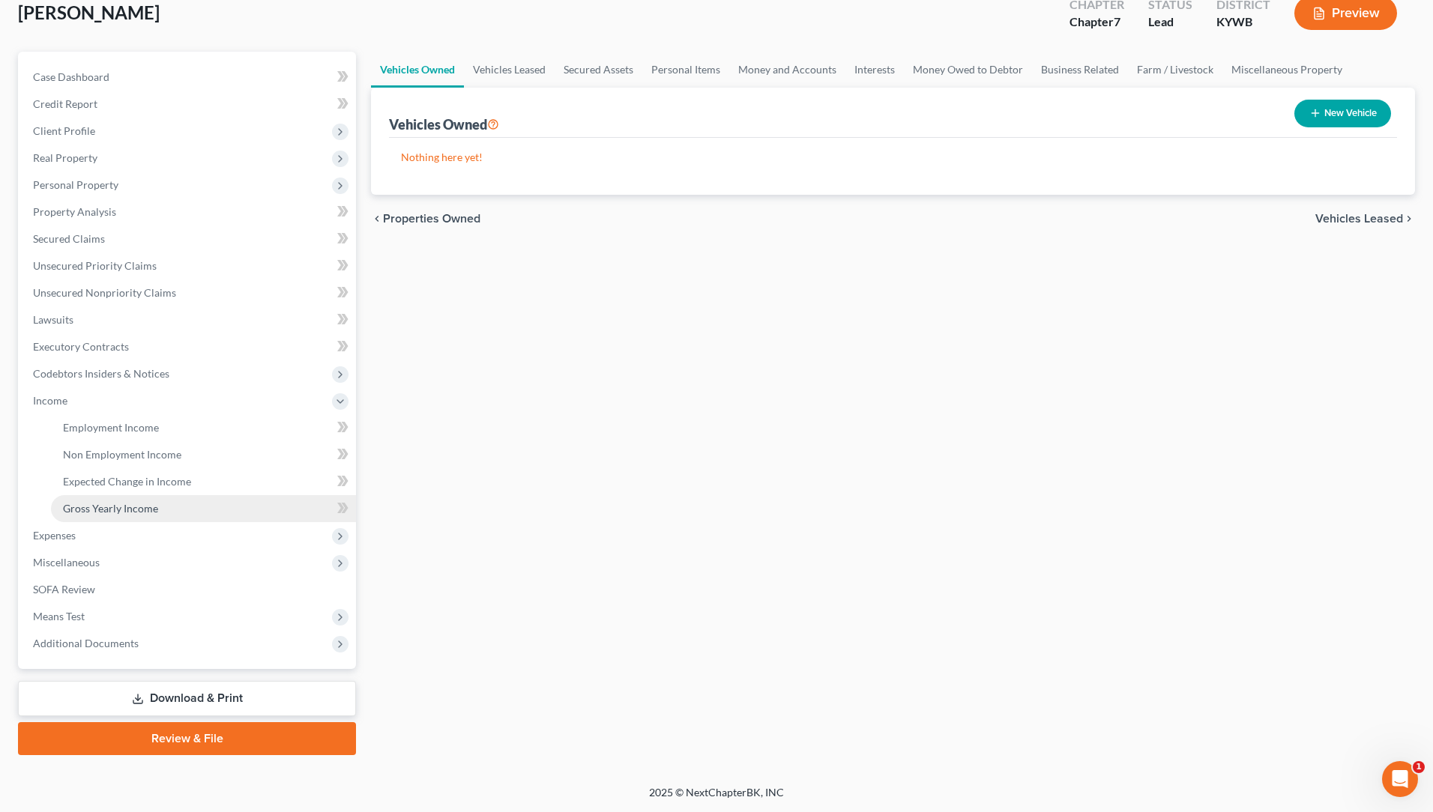
scroll to position [92, 0]
click at [165, 519] on link "Gross Yearly Income" at bounding box center [203, 508] width 305 height 27
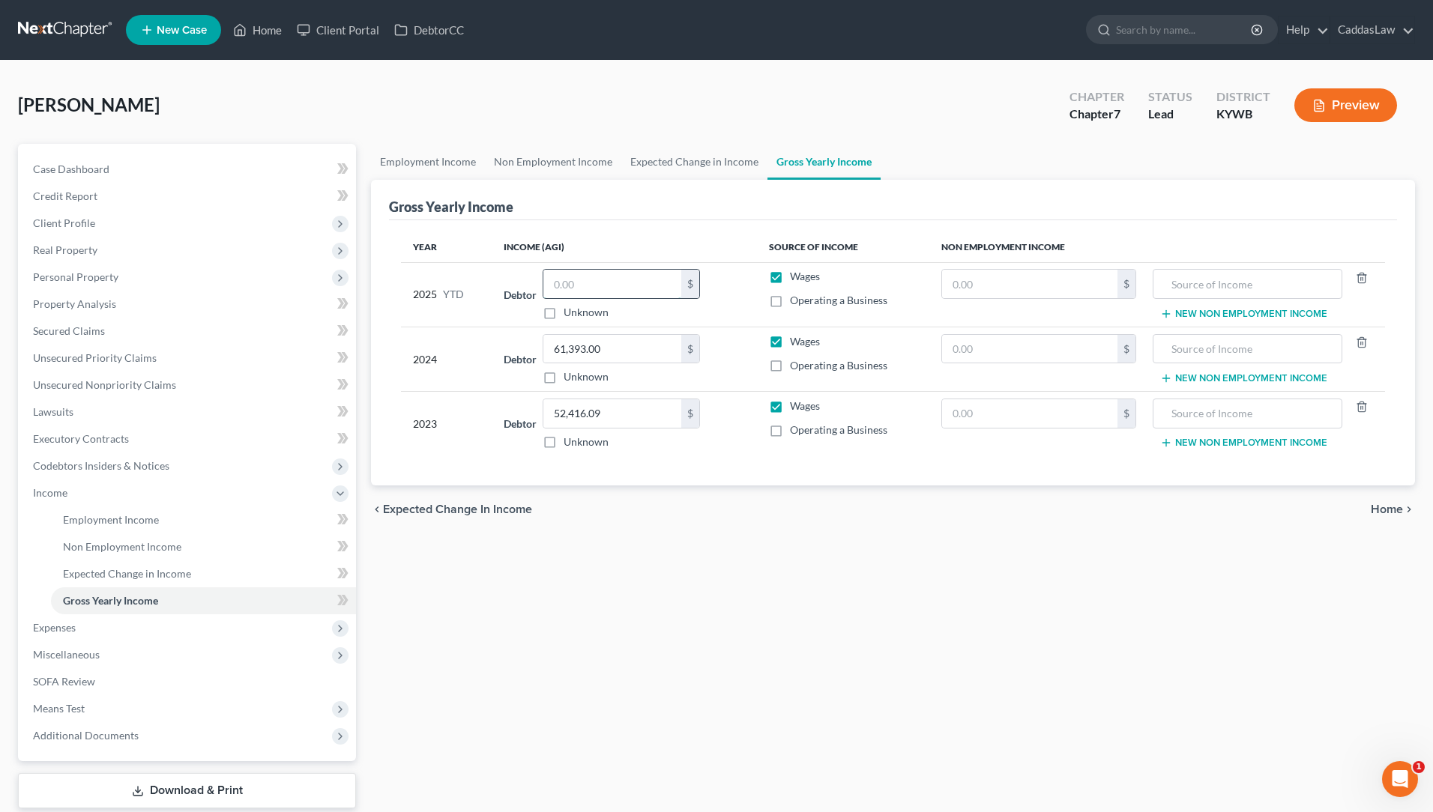
click at [621, 283] on input "text" at bounding box center [612, 284] width 138 height 28
click at [626, 187] on div "Gross Yearly Income" at bounding box center [893, 200] width 1008 height 40
click at [338, 495] on icon at bounding box center [340, 494] width 12 height 12
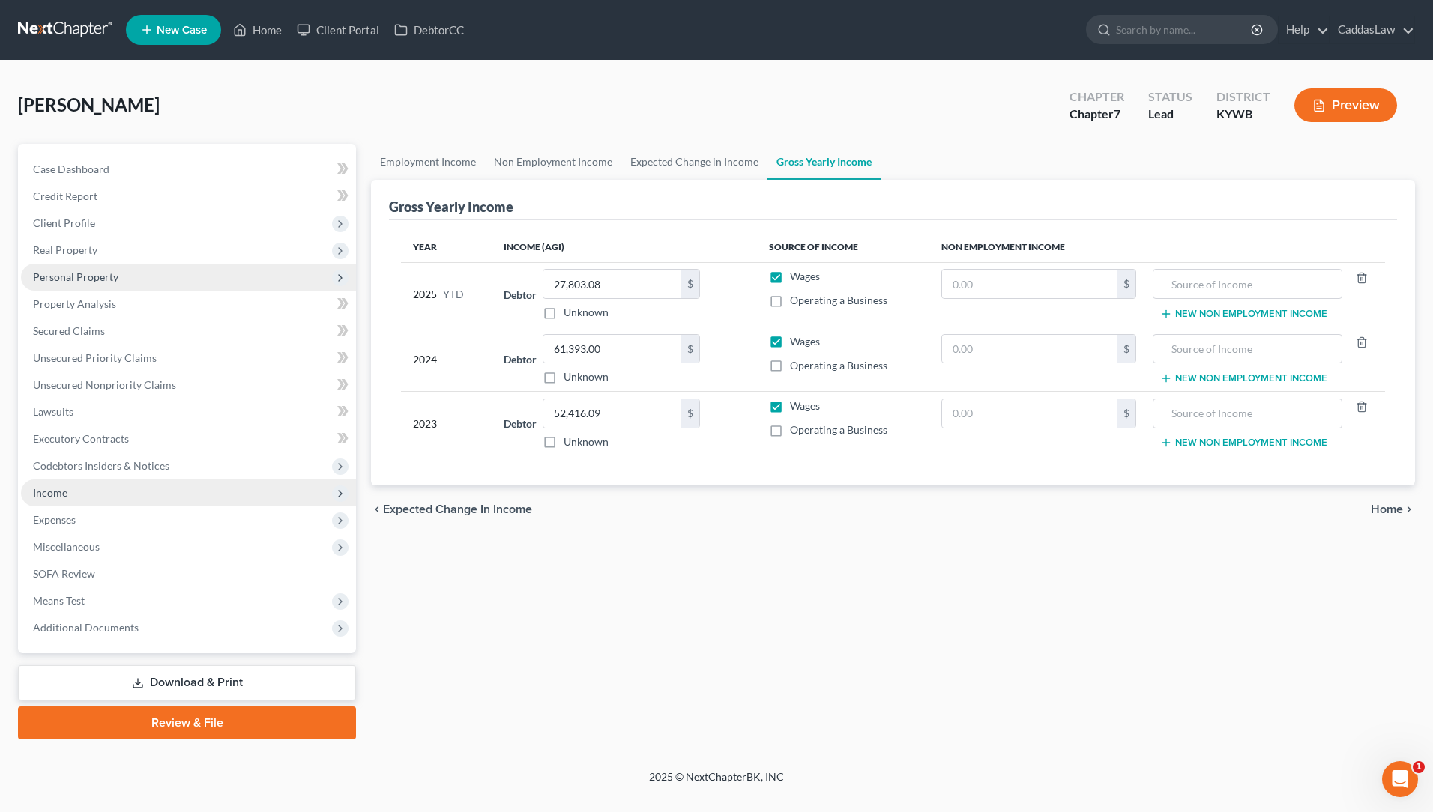
click at [95, 284] on span "Personal Property" at bounding box center [188, 277] width 335 height 27
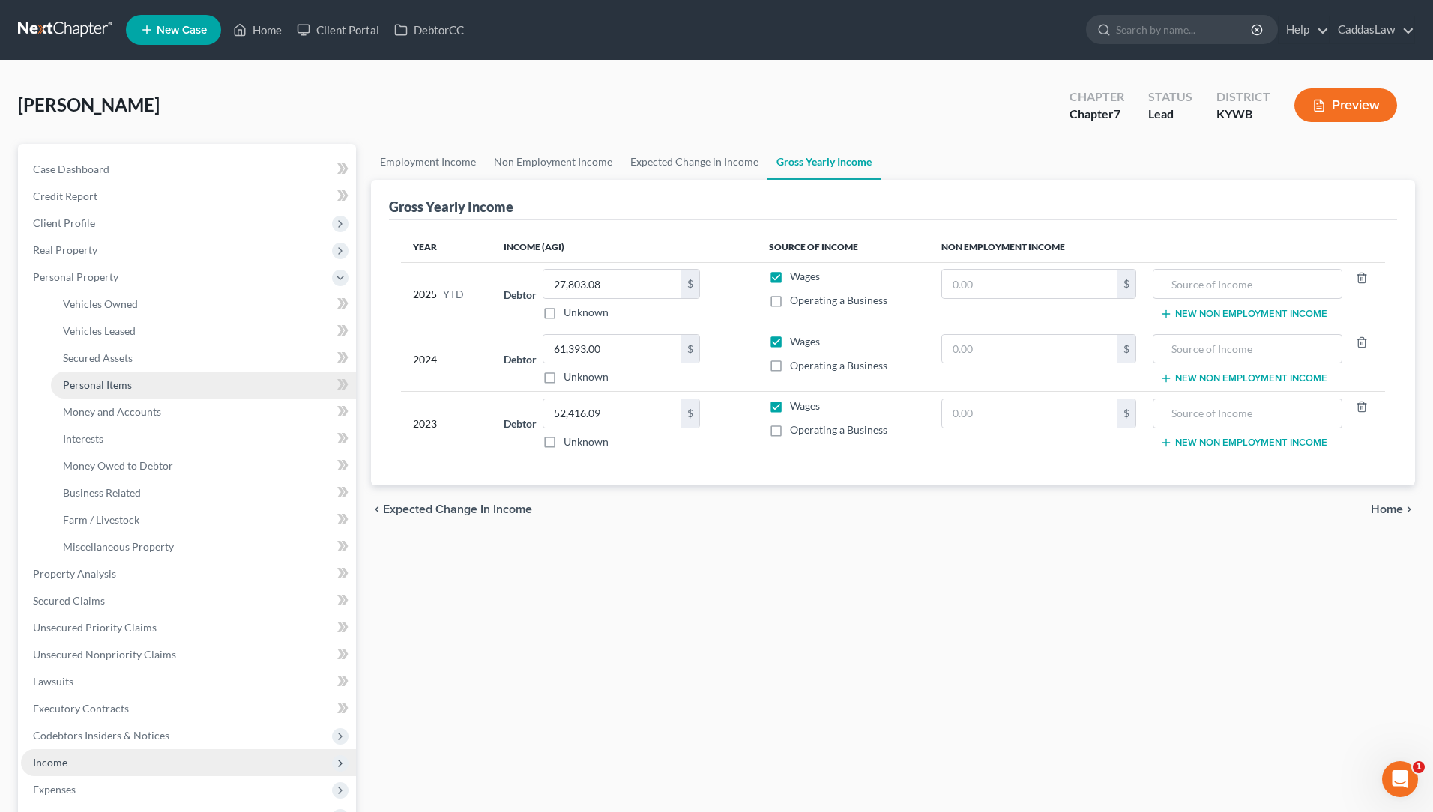
click at [118, 388] on span "Personal Items" at bounding box center [97, 385] width 69 height 13
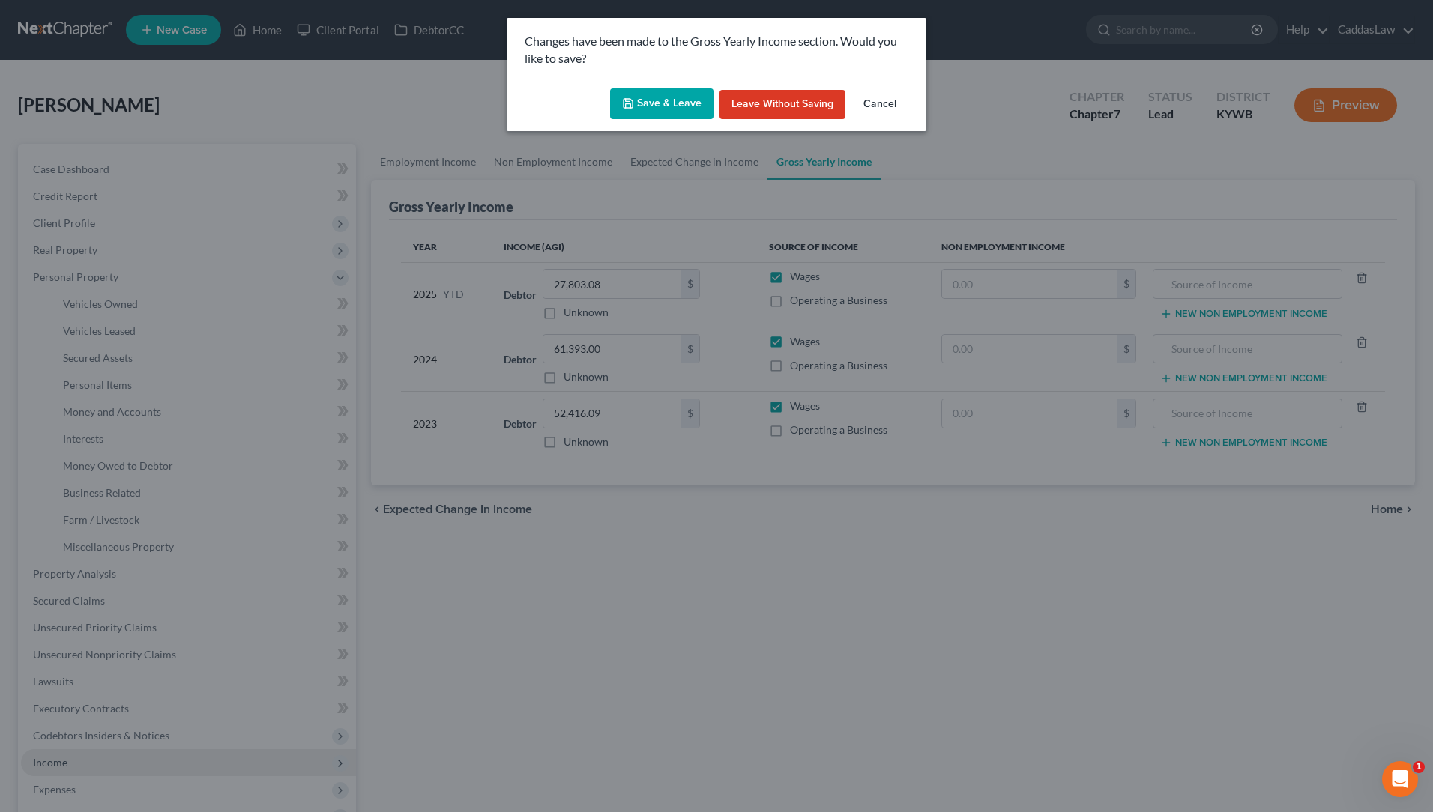
click at [665, 100] on button "Save & Leave" at bounding box center [661, 103] width 103 height 31
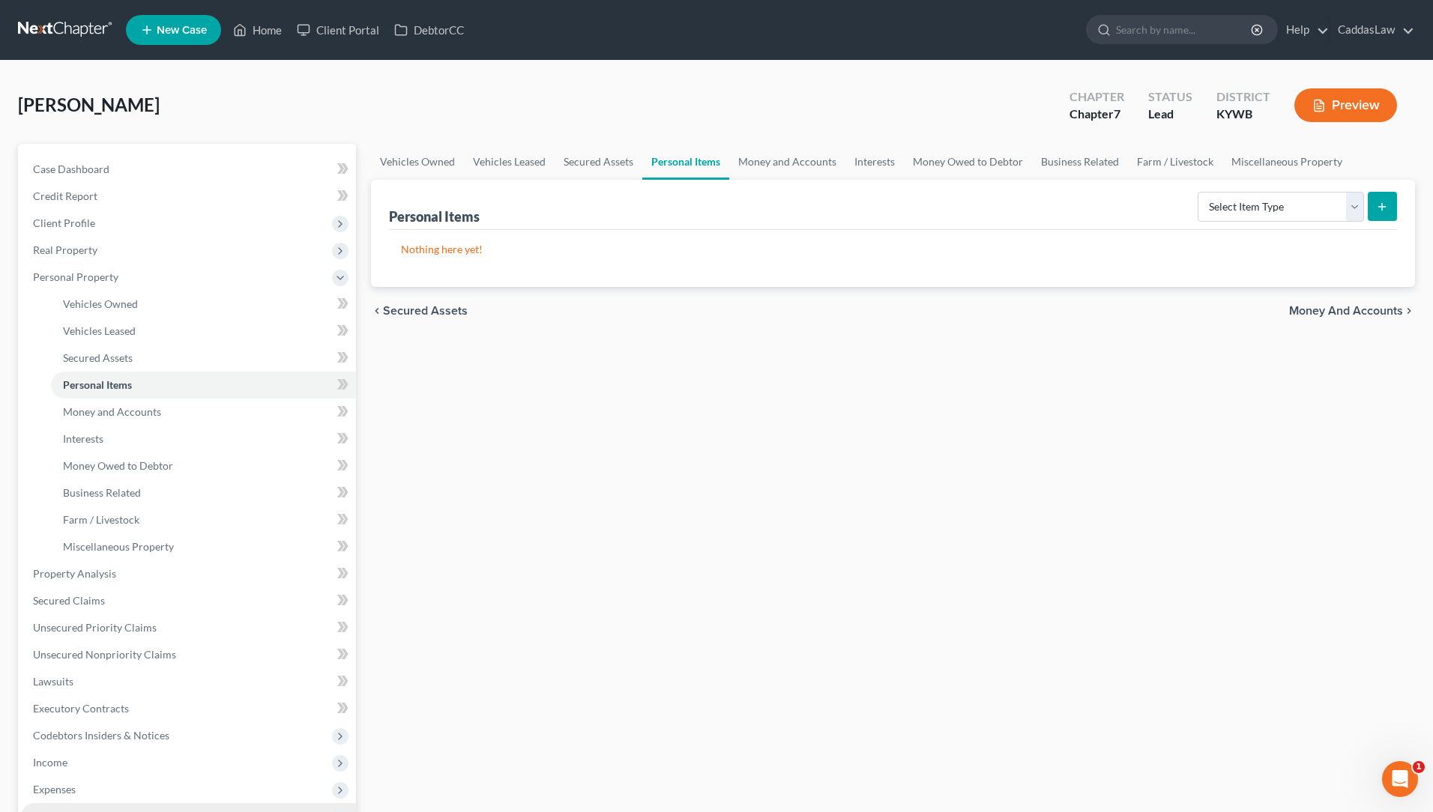
click at [159, 416] on span "Money and Accounts" at bounding box center [112, 411] width 98 height 13
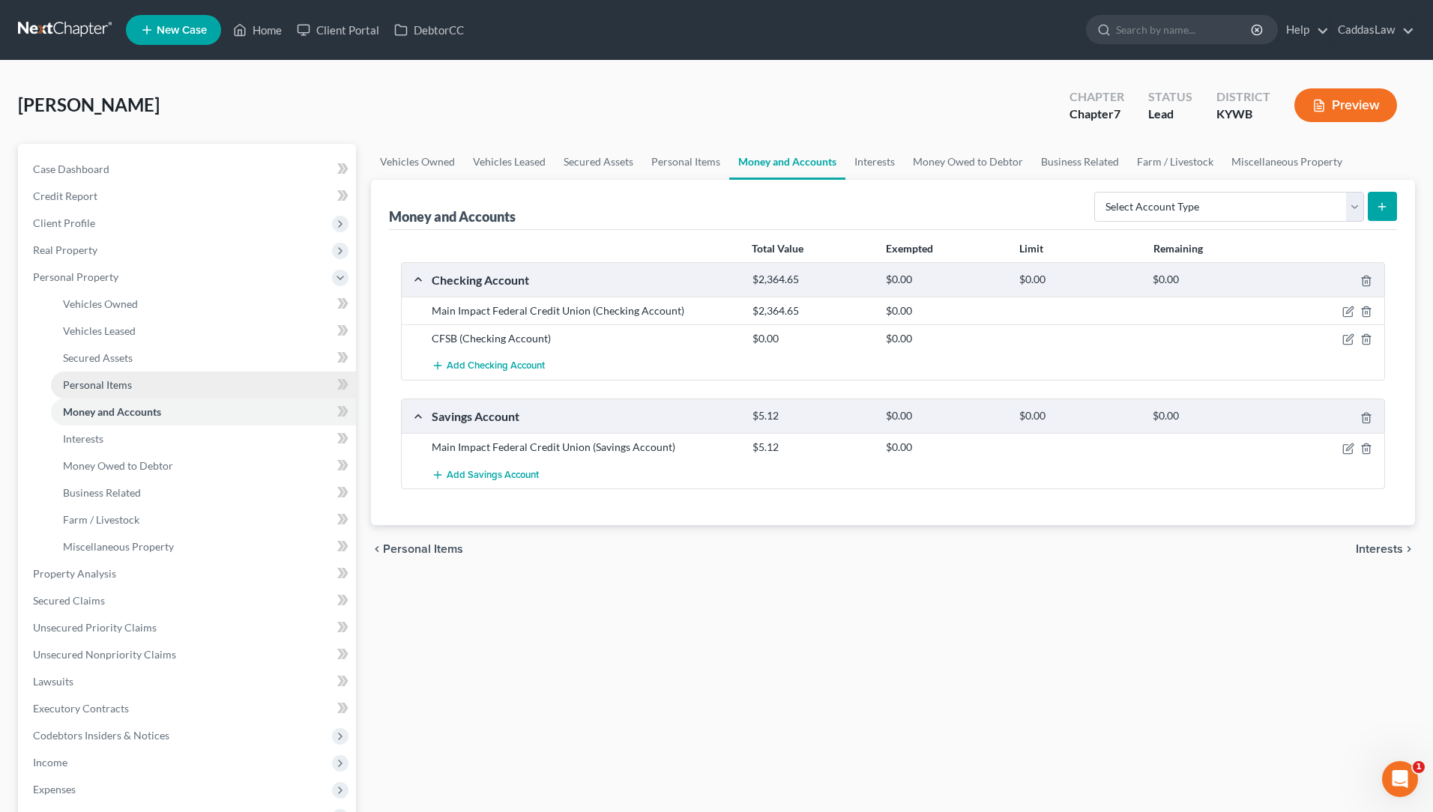
click at [99, 381] on span "Personal Items" at bounding box center [97, 385] width 69 height 13
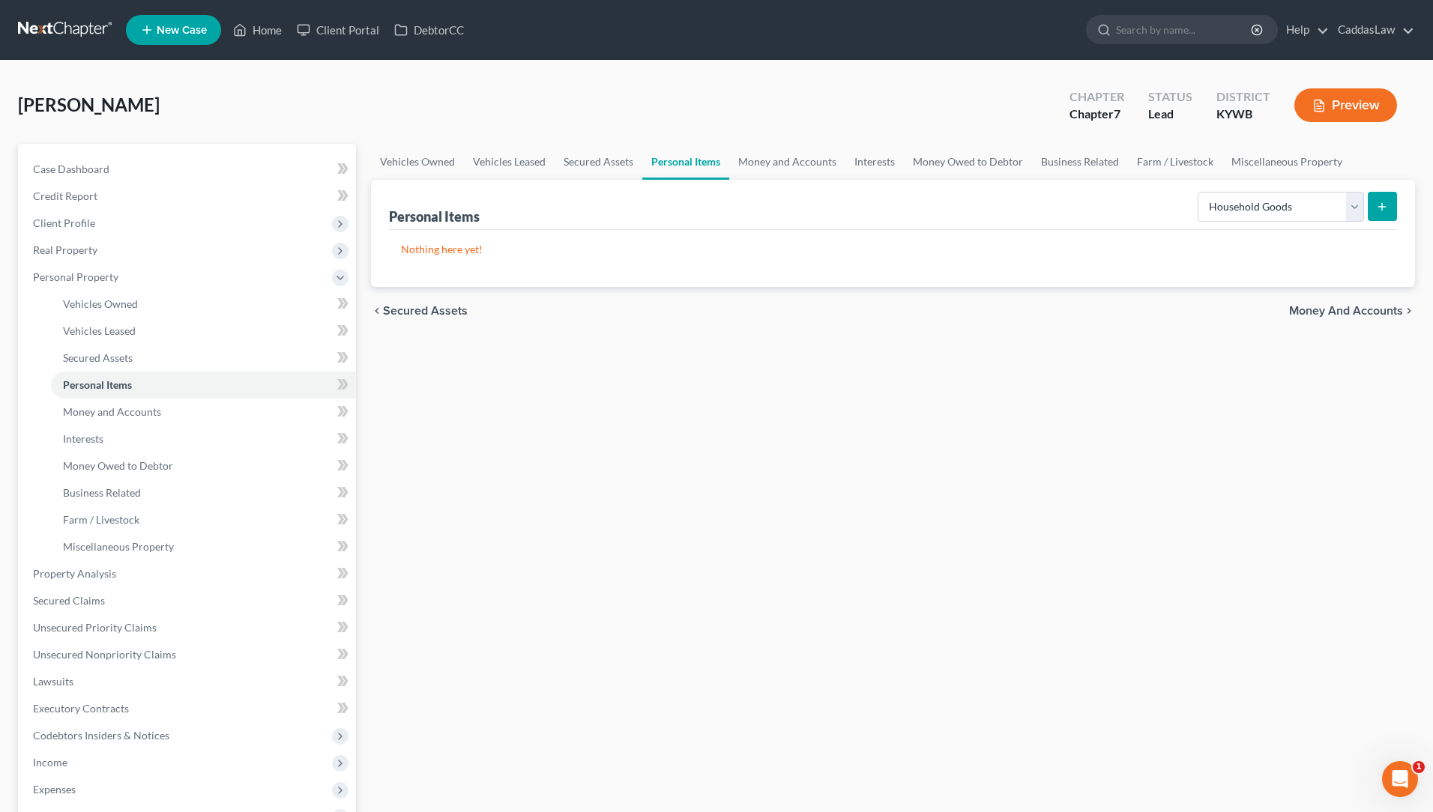
click at [1381, 205] on icon "submit" at bounding box center [1382, 207] width 12 height 12
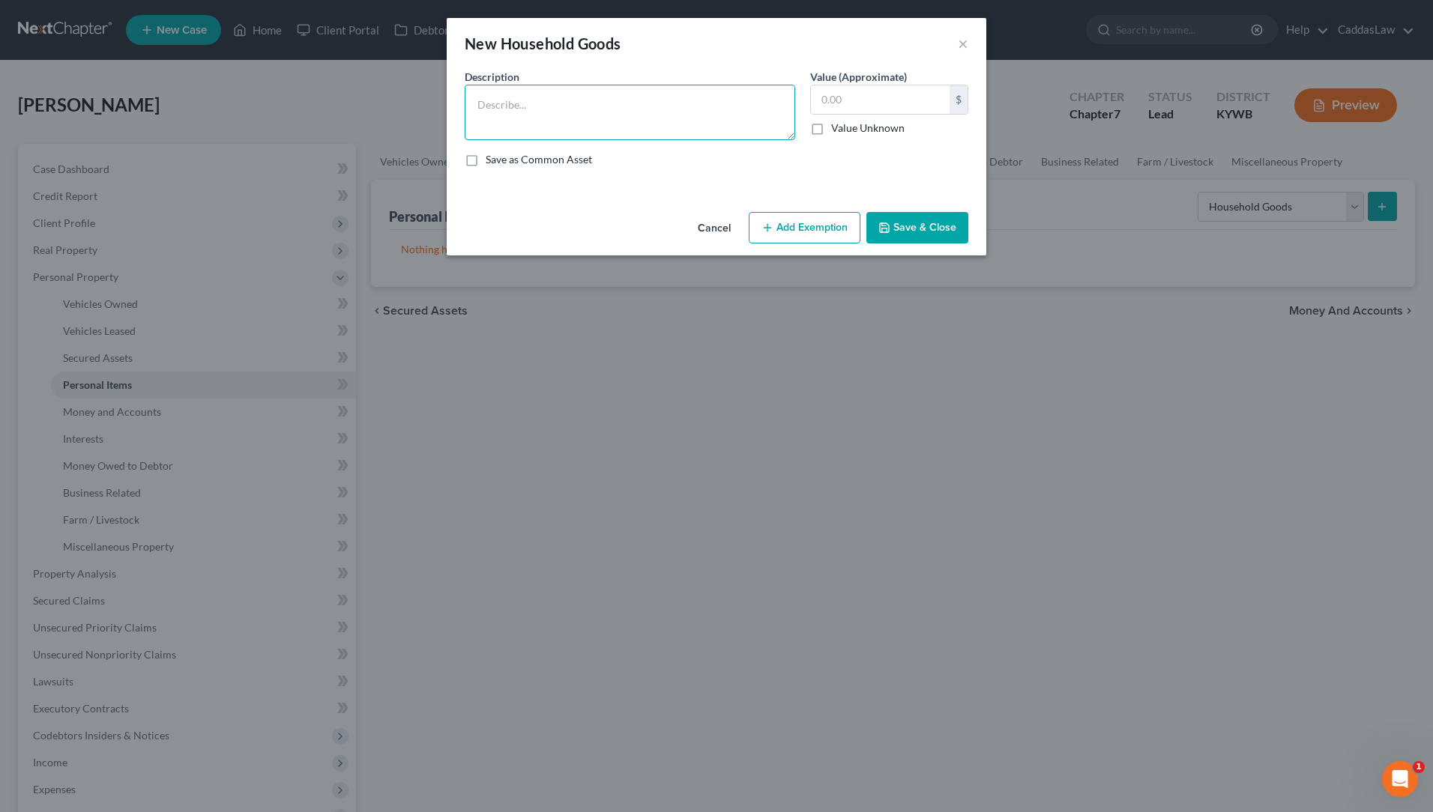
click at [537, 130] on textarea at bounding box center [630, 112] width 331 height 55
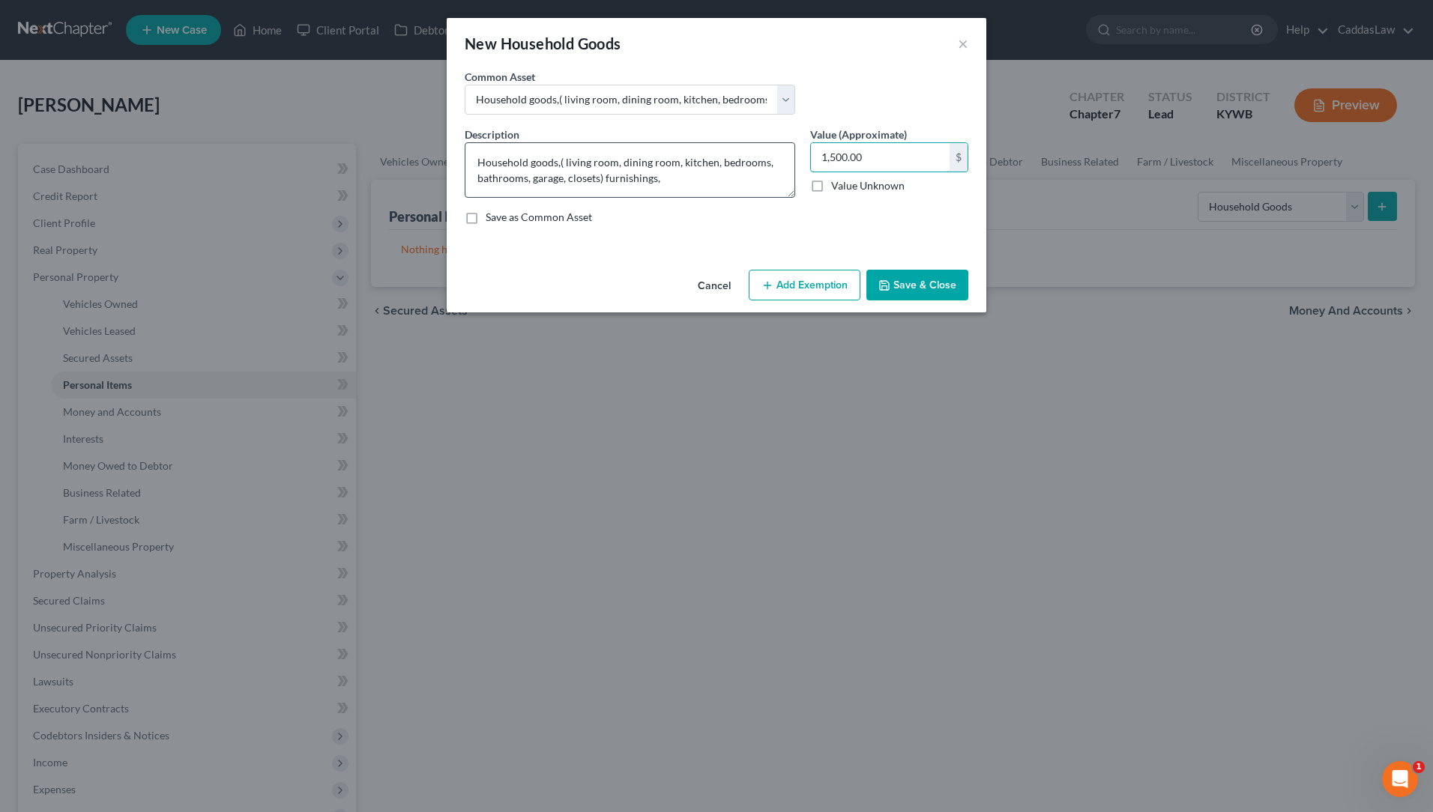
drag, startPoint x: 871, startPoint y: 164, endPoint x: 598, endPoint y: 181, distance: 273.4
click at [598, 181] on div "Description * Household goods,( living room, dining room, kitchen, bedrooms, ba…" at bounding box center [716, 182] width 519 height 110
drag, startPoint x: 874, startPoint y: 154, endPoint x: 427, endPoint y: 147, distance: 446.8
click at [427, 147] on div "New Household Goods × An exemption set must first be selected from the Filing I…" at bounding box center [716, 406] width 1433 height 812
click at [815, 281] on button "Add Exemption" at bounding box center [805, 285] width 112 height 31
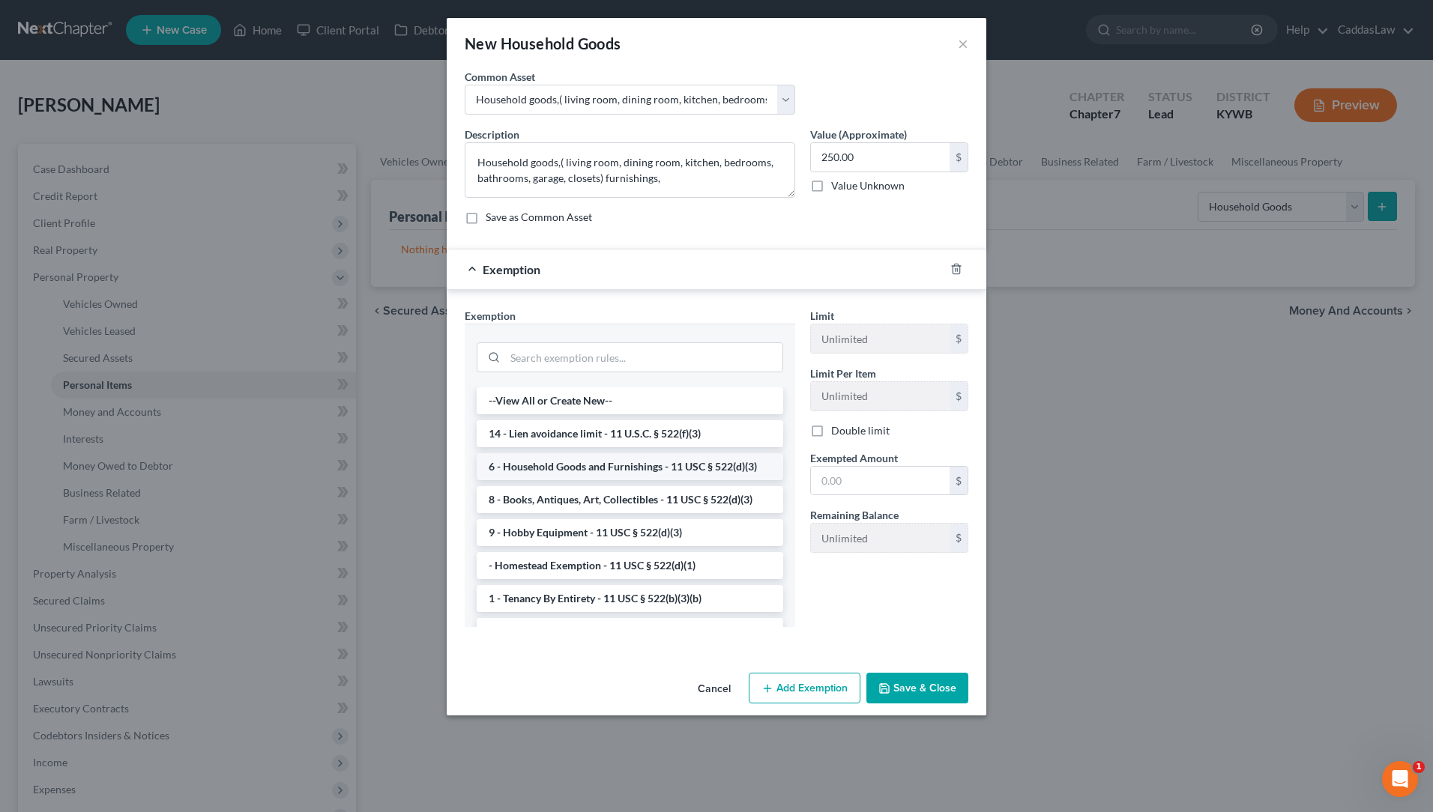
click at [579, 471] on li "6 - Household Goods and Furnishings - 11 USC § 522(d)(3)" at bounding box center [630, 466] width 307 height 27
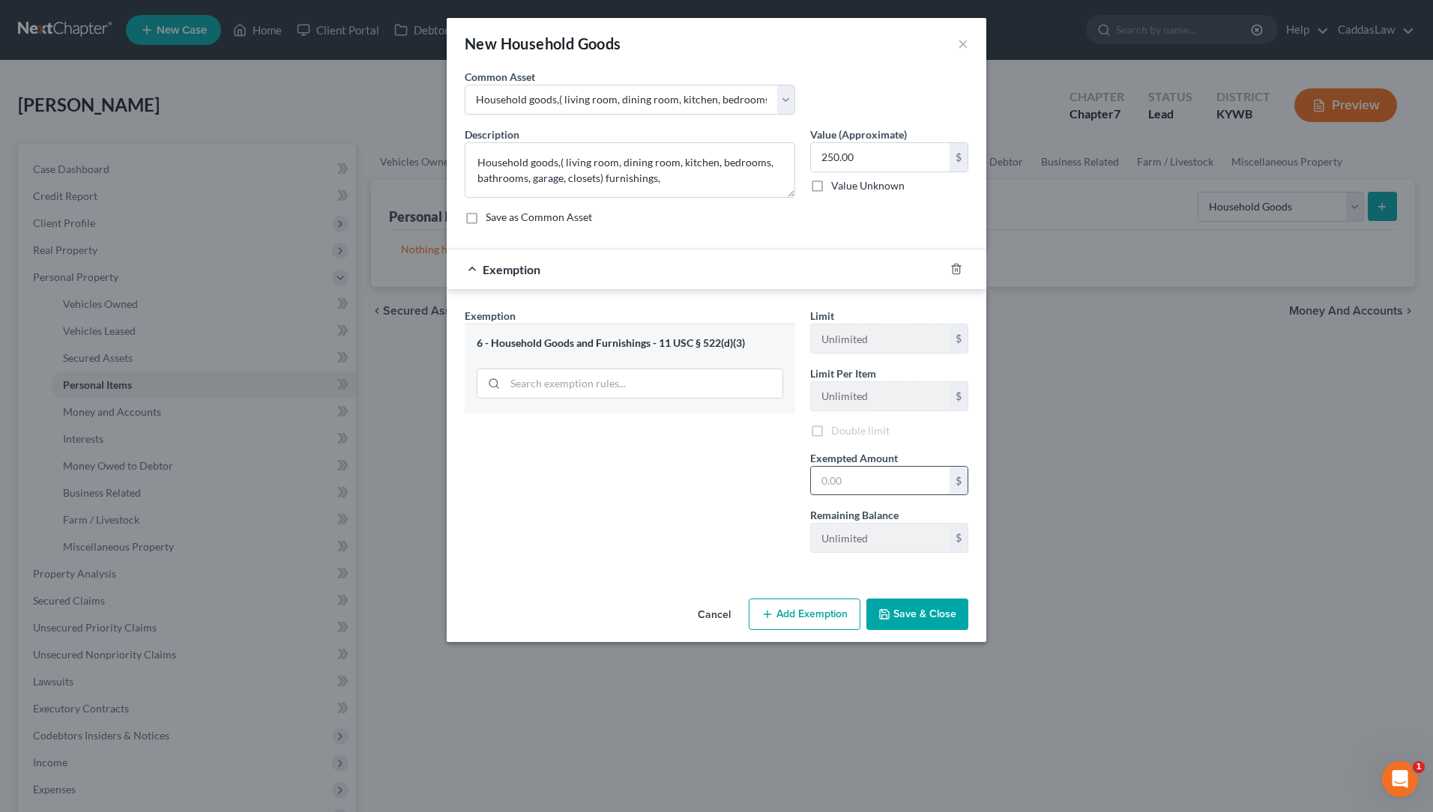
click at [881, 475] on input "text" at bounding box center [880, 481] width 139 height 28
click at [913, 615] on button "Save & Close" at bounding box center [917, 614] width 102 height 31
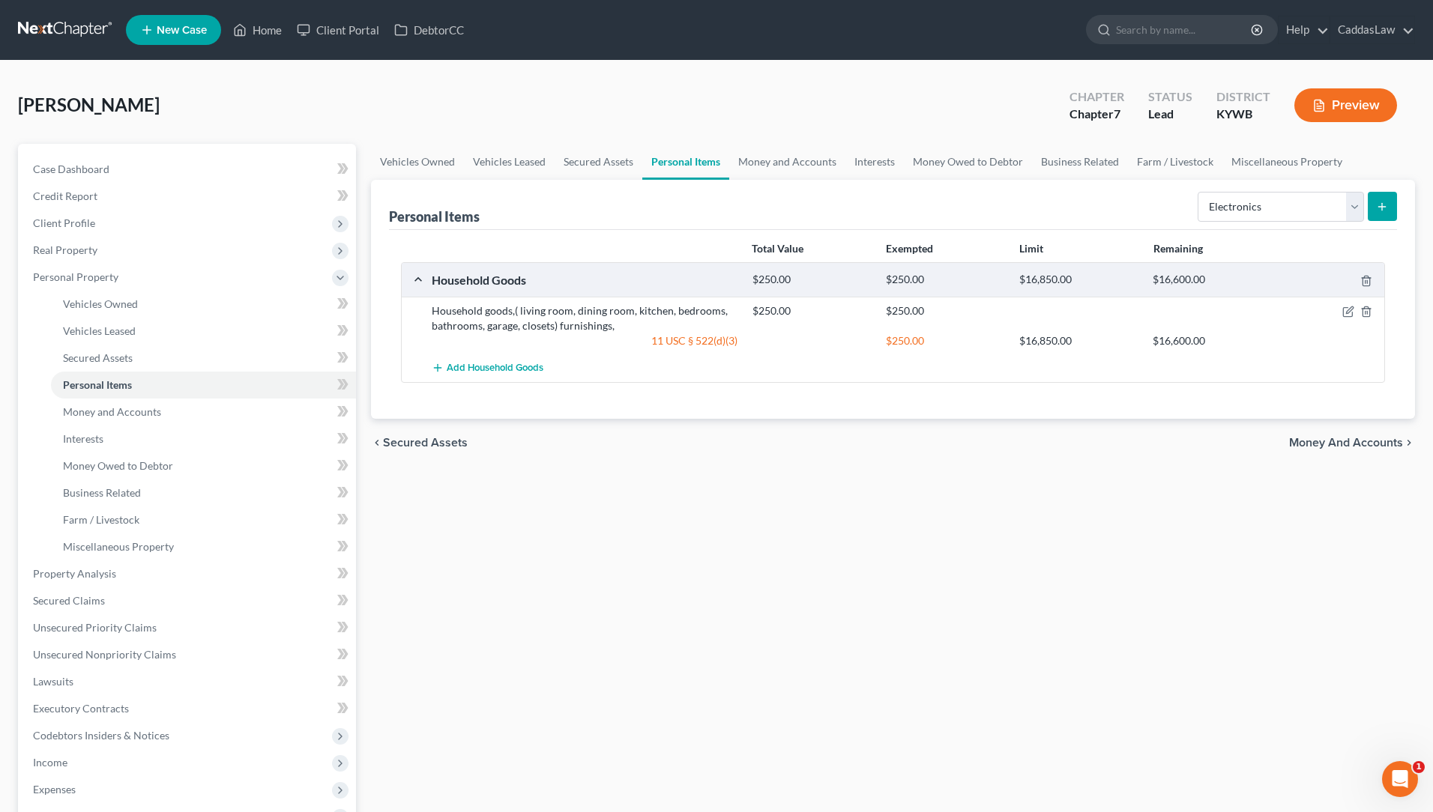
click at [1382, 202] on icon "submit" at bounding box center [1382, 207] width 12 height 12
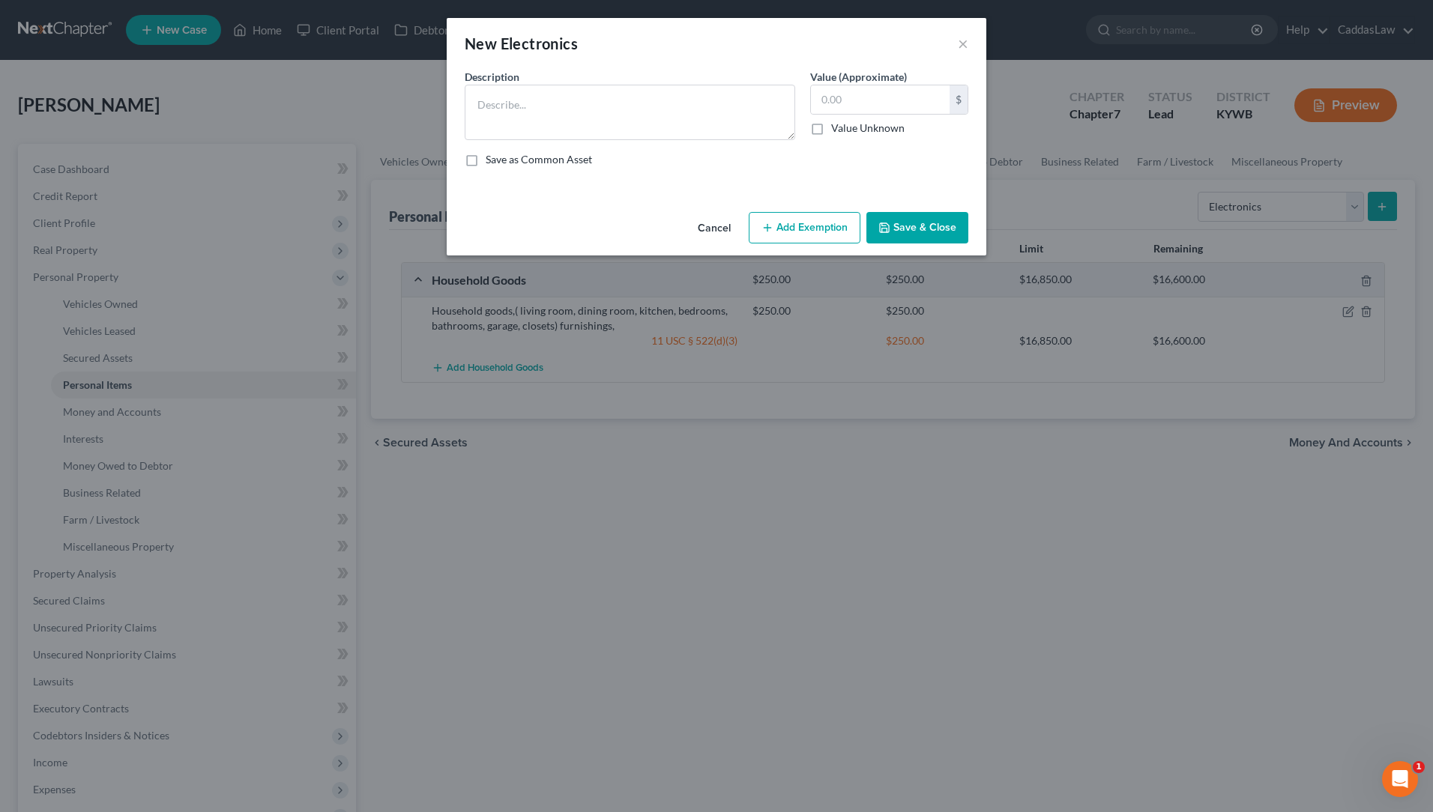
click at [732, 229] on button "Cancel" at bounding box center [714, 229] width 57 height 30
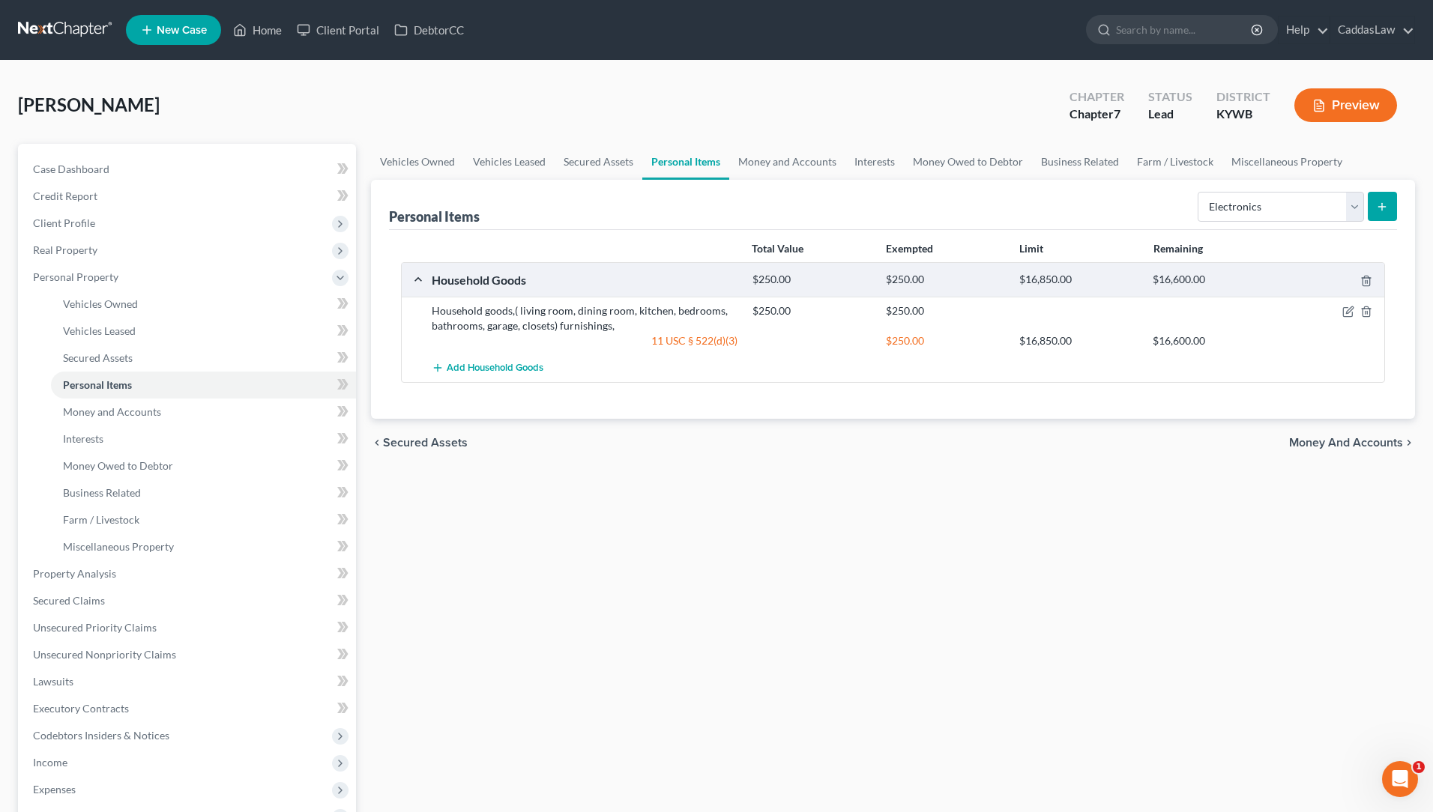
click at [1385, 212] on button "submit" at bounding box center [1382, 206] width 29 height 29
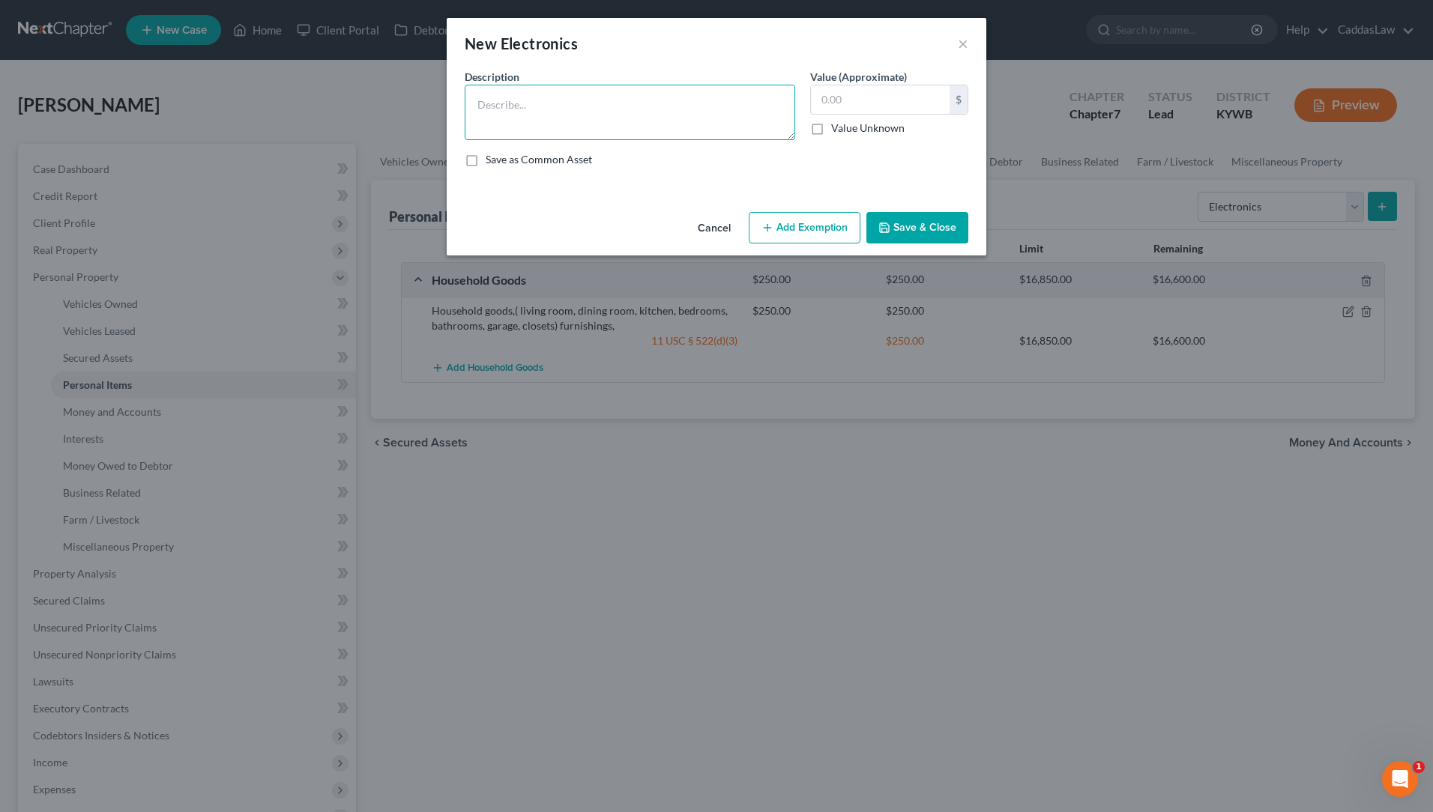
click at [642, 110] on textarea at bounding box center [630, 112] width 331 height 55
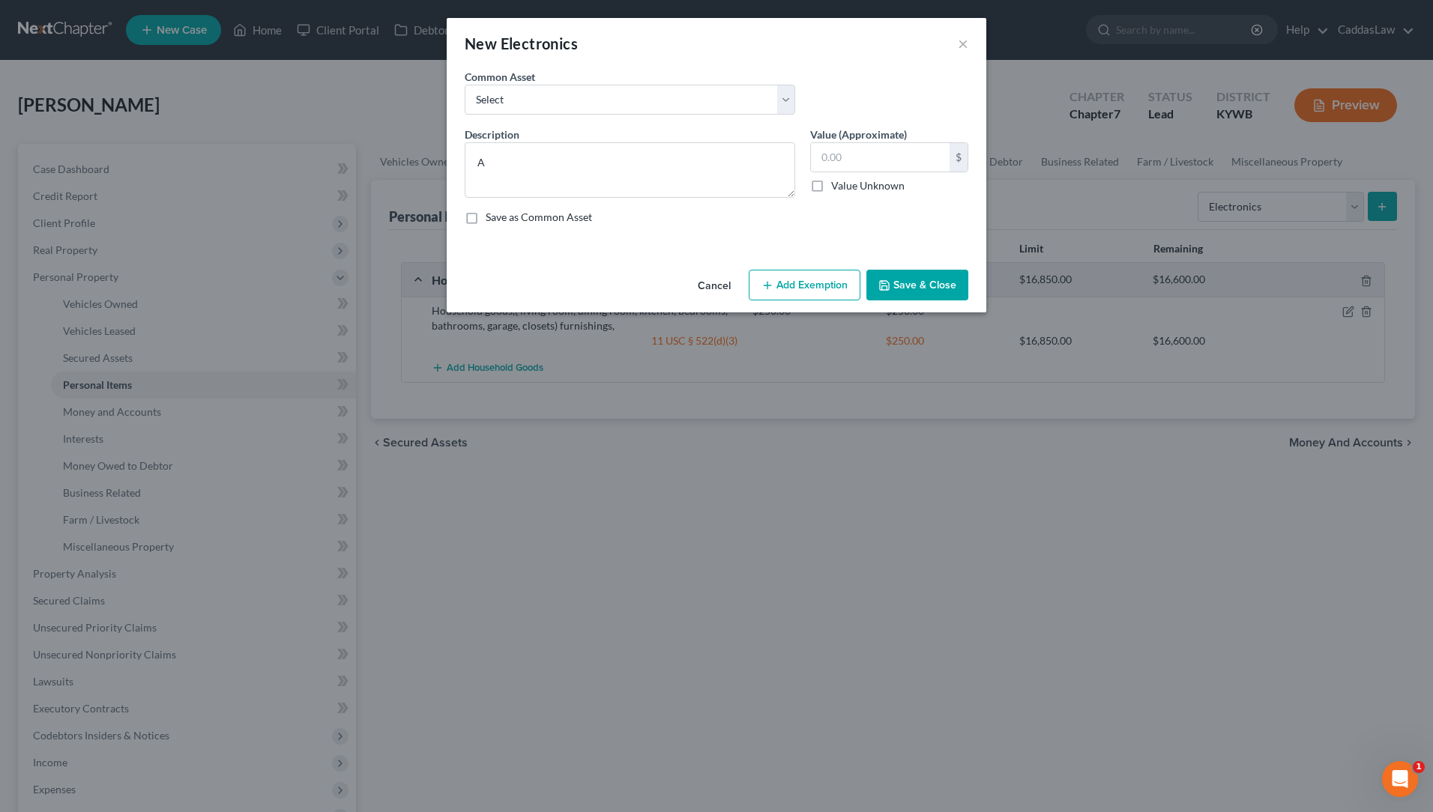
click at [726, 283] on button "Cancel" at bounding box center [714, 286] width 57 height 30
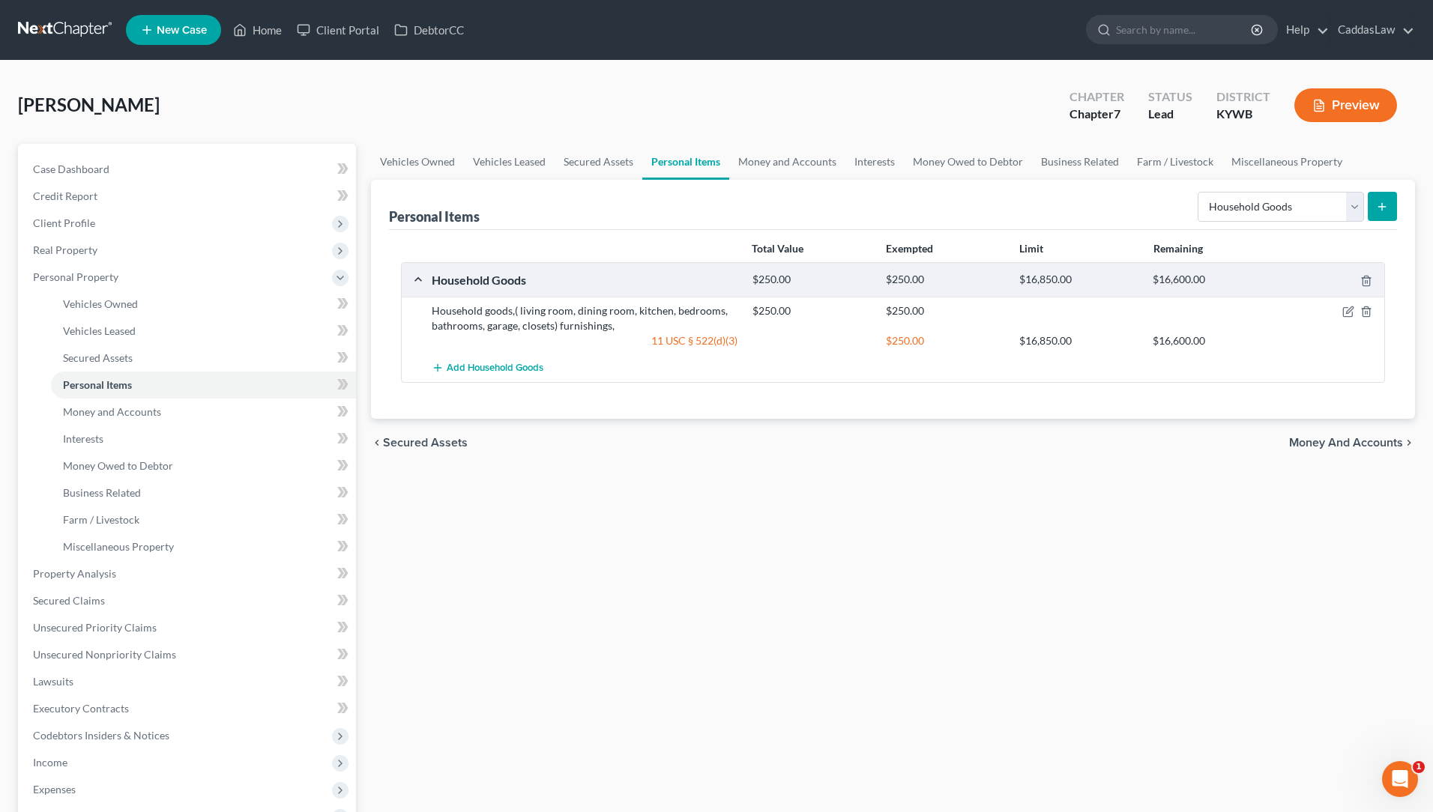
click at [1382, 210] on line "submit" at bounding box center [1382, 206] width 0 height 7
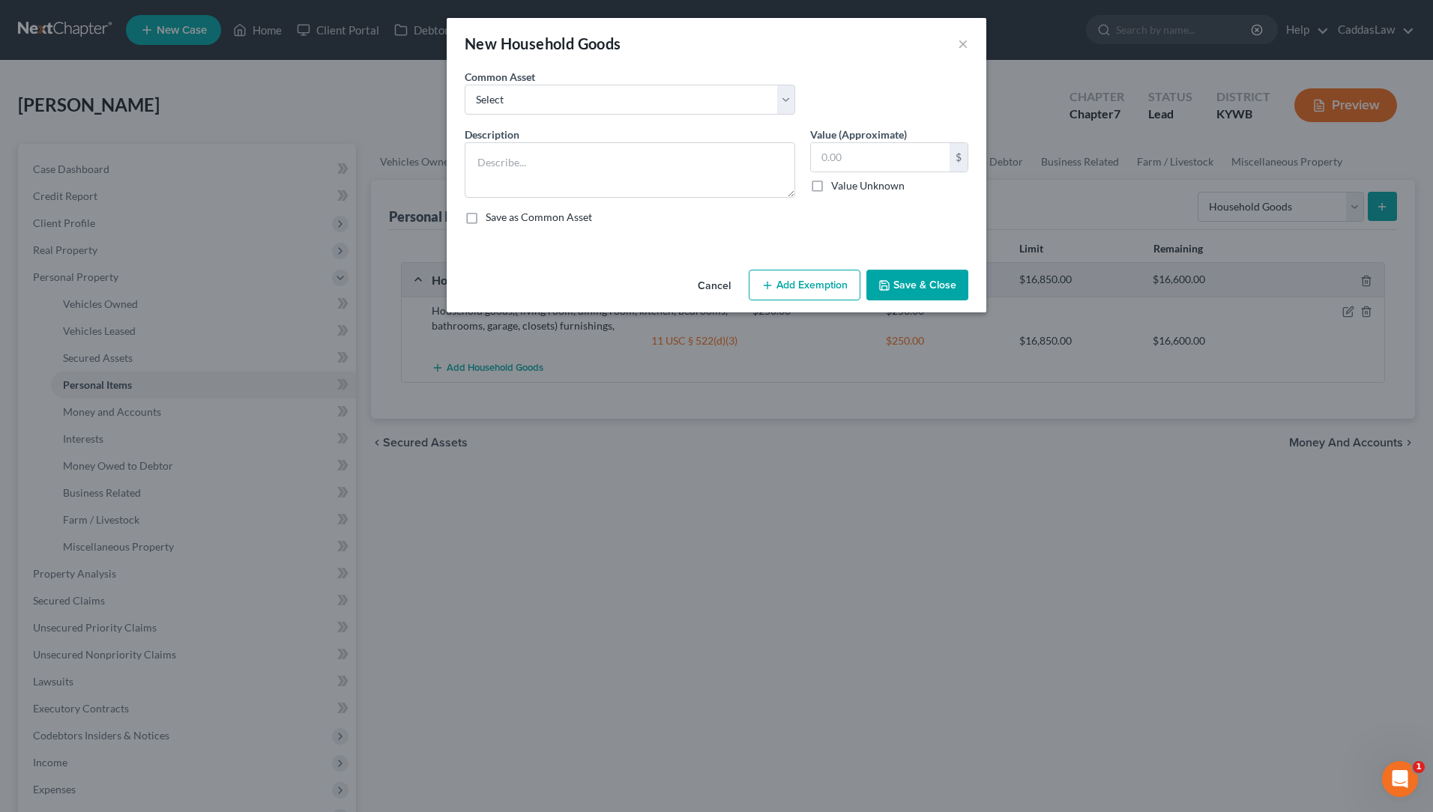
click at [715, 288] on button "Cancel" at bounding box center [714, 286] width 57 height 30
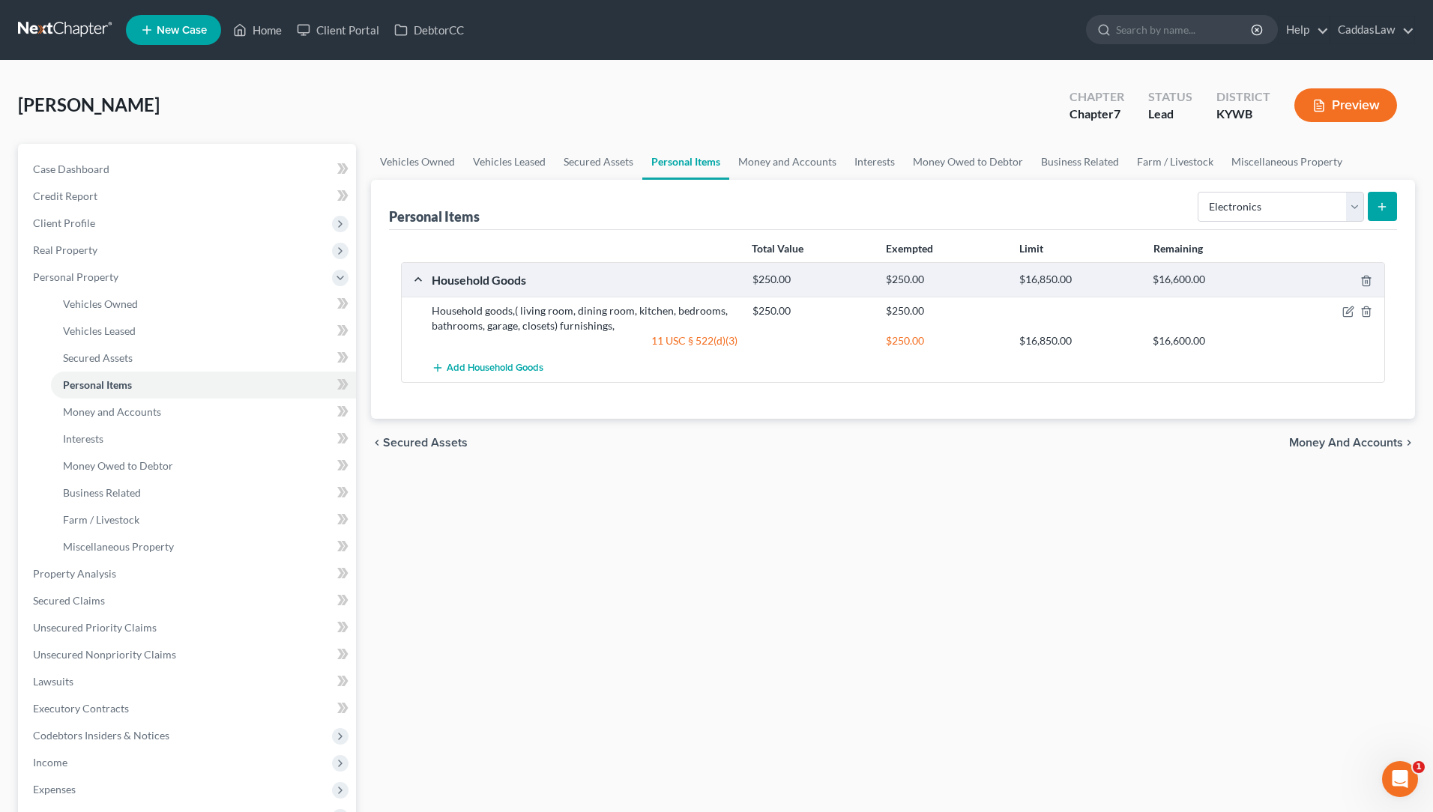
click at [1381, 207] on line "submit" at bounding box center [1382, 207] width 7 height 0
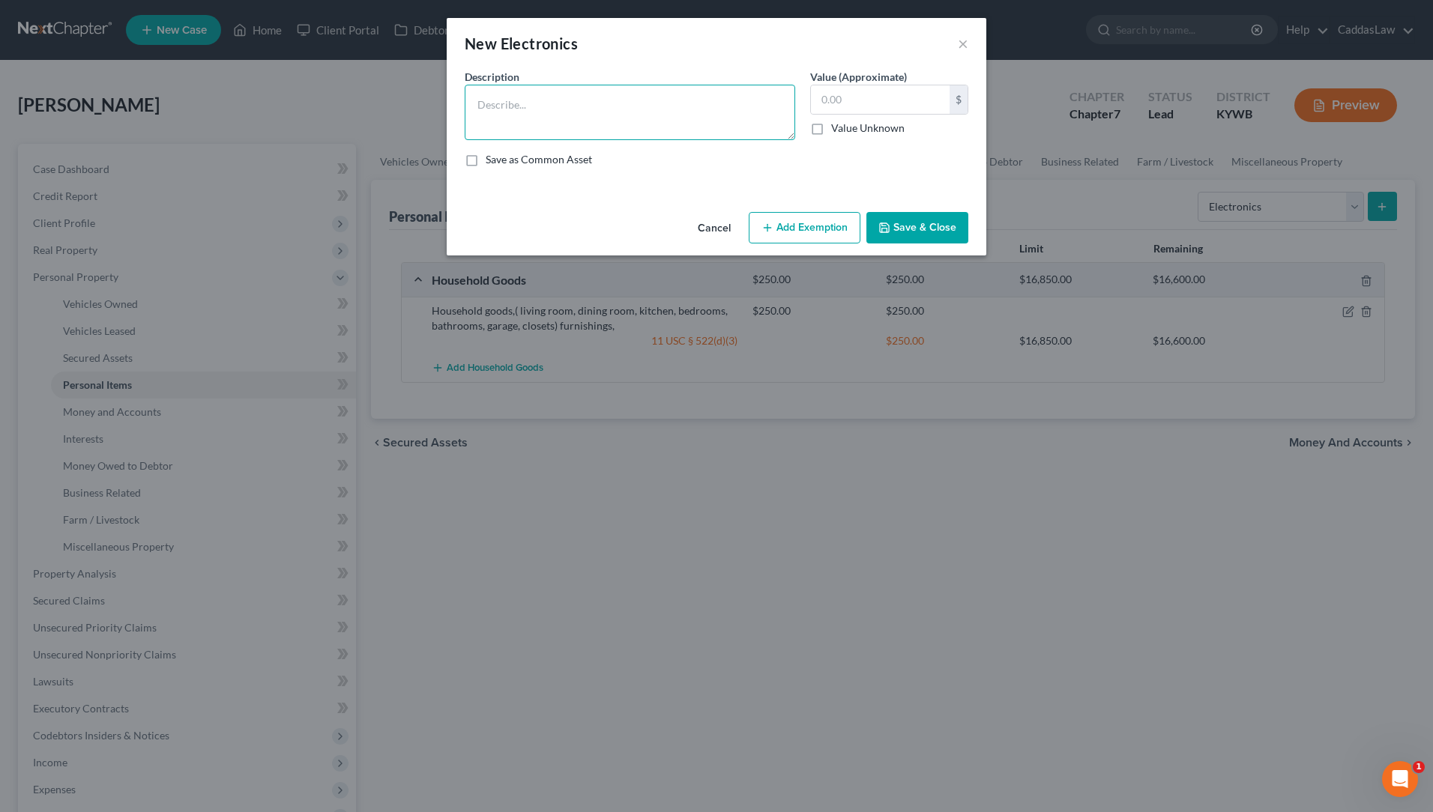
click at [687, 117] on textarea at bounding box center [630, 112] width 331 height 55
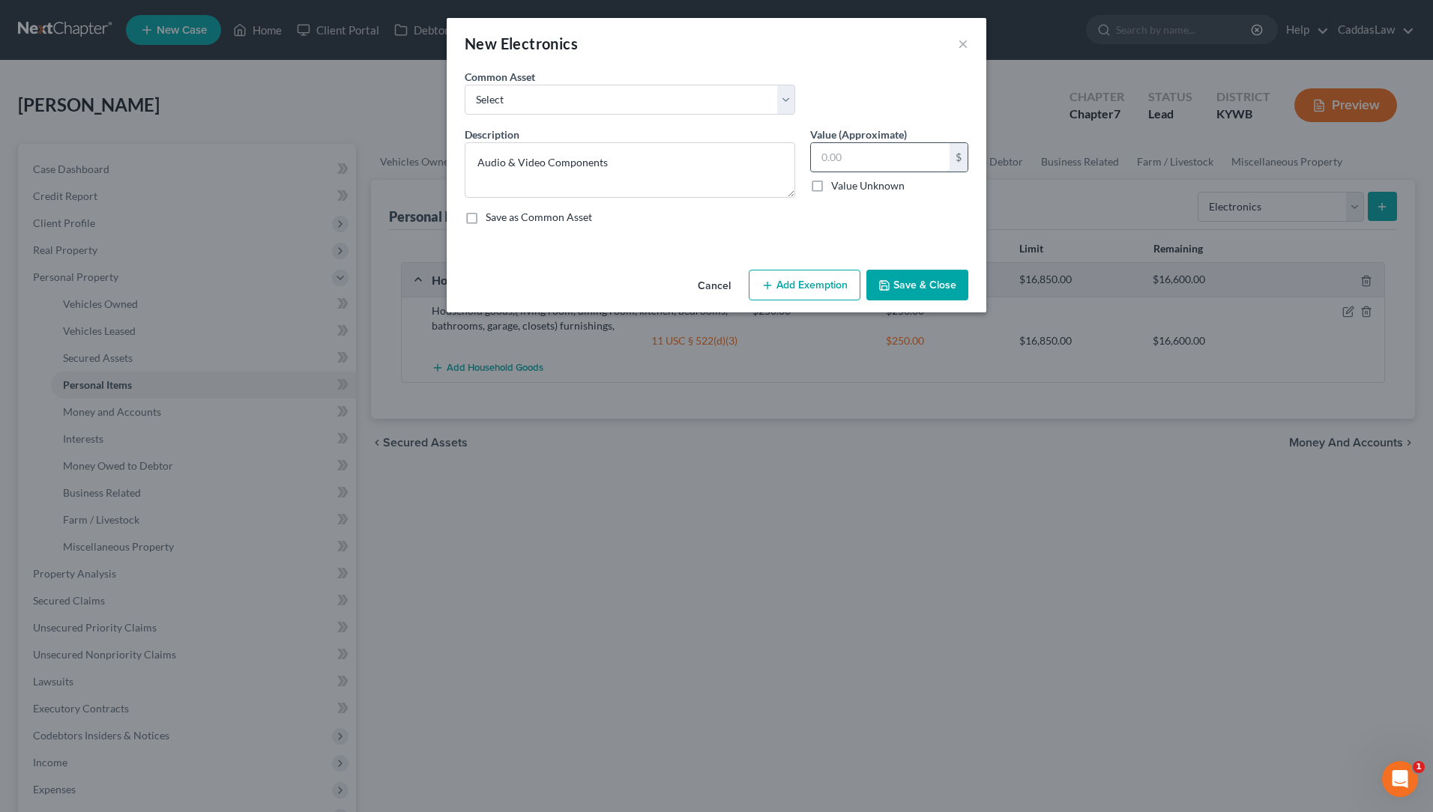
click at [860, 152] on input "text" at bounding box center [880, 157] width 139 height 28
click at [886, 278] on button "Save & Close" at bounding box center [917, 285] width 102 height 31
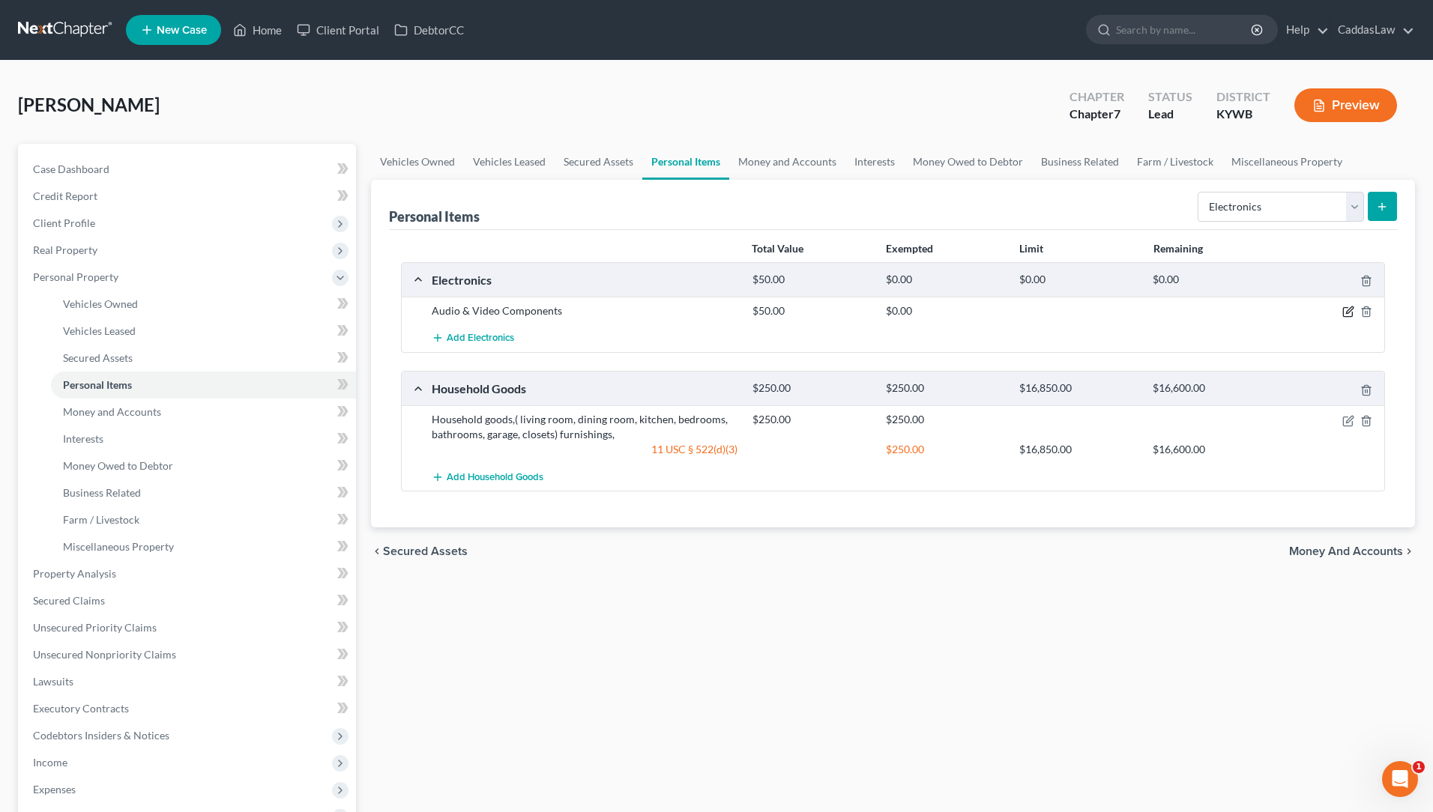
click at [1350, 313] on icon "button" at bounding box center [1348, 312] width 12 height 12
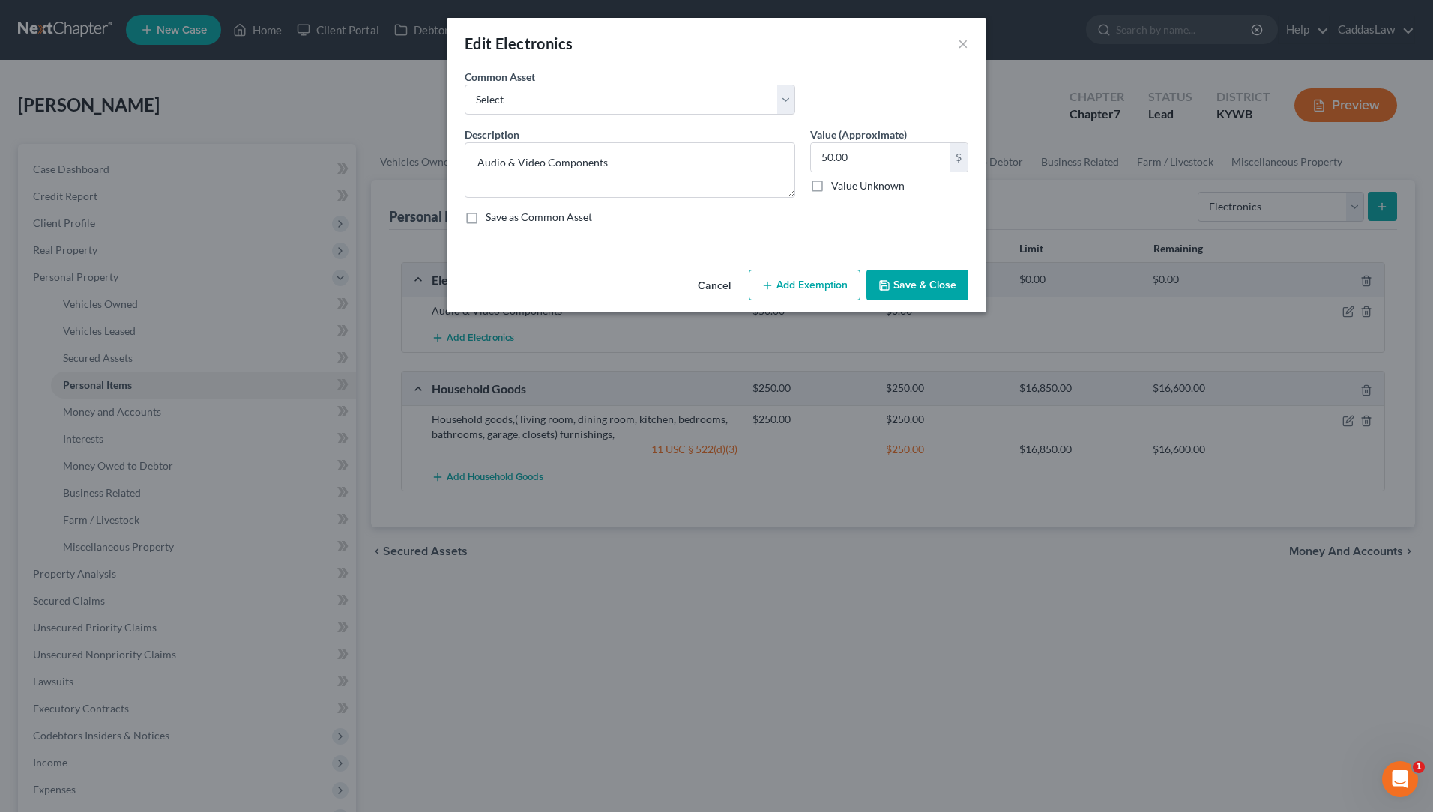
click at [803, 280] on button "Add Exemption" at bounding box center [805, 285] width 112 height 31
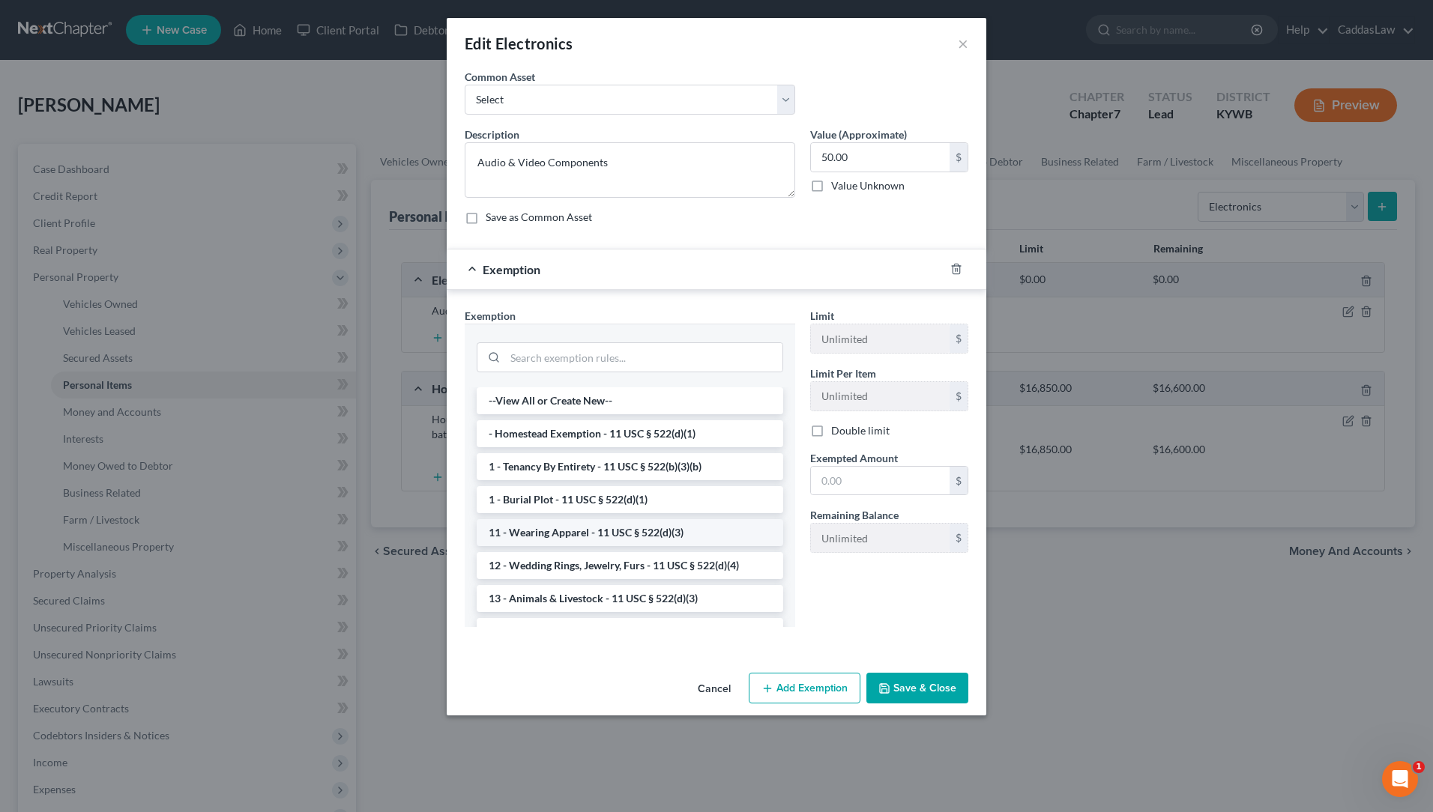
scroll to position [49, 0]
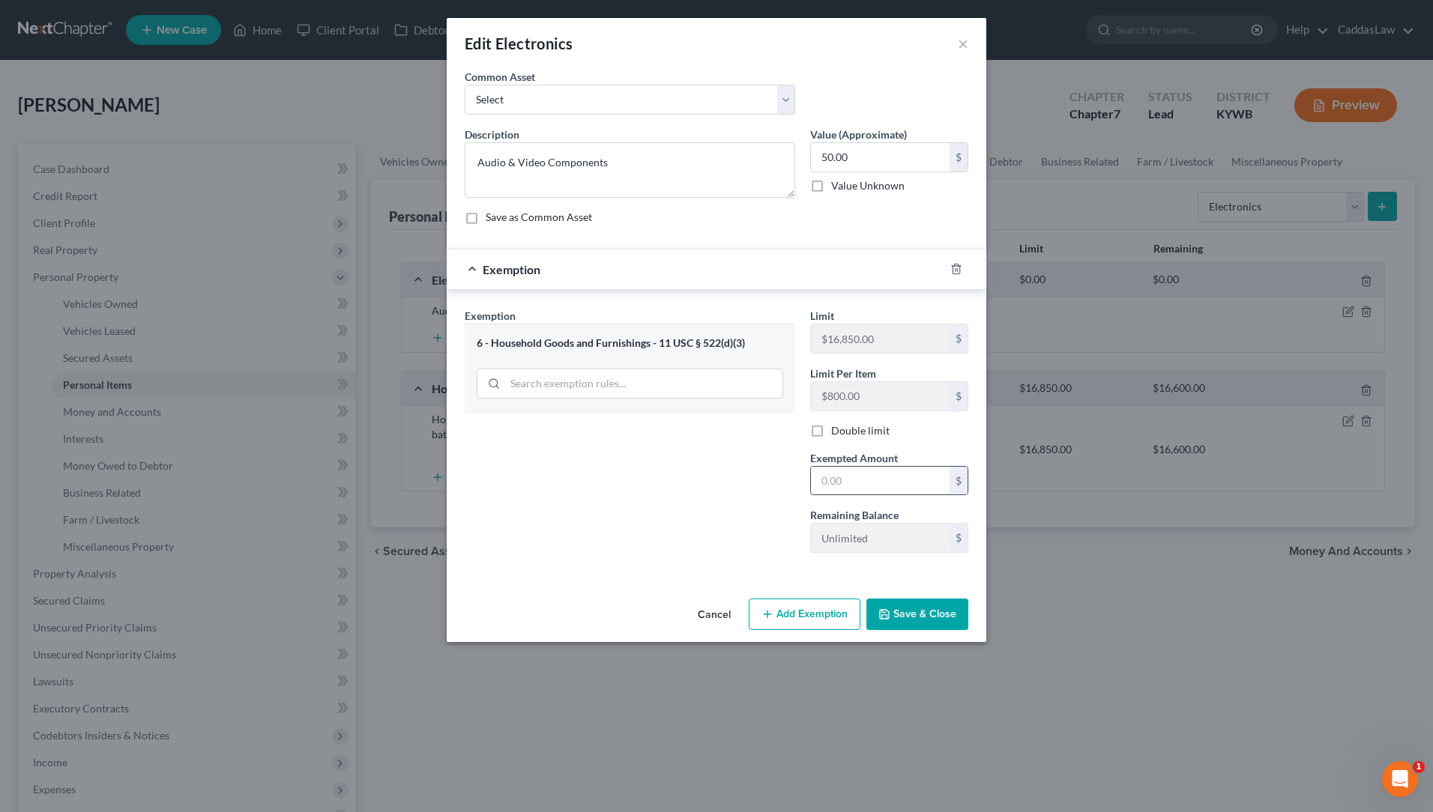
click at [829, 481] on input "text" at bounding box center [880, 481] width 139 height 28
click at [941, 608] on button "Save & Close" at bounding box center [917, 614] width 102 height 31
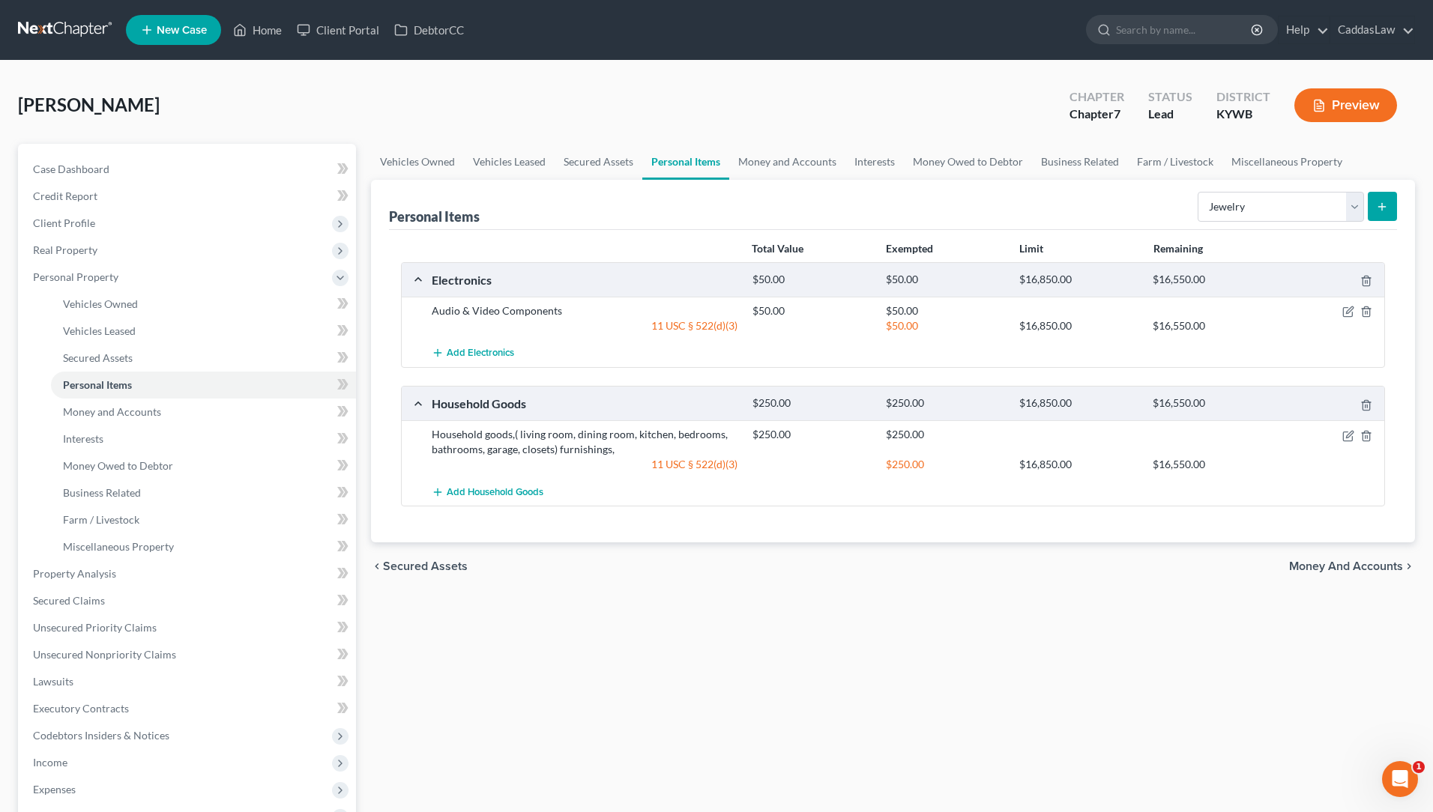
click at [1379, 208] on icon "submit" at bounding box center [1382, 207] width 12 height 12
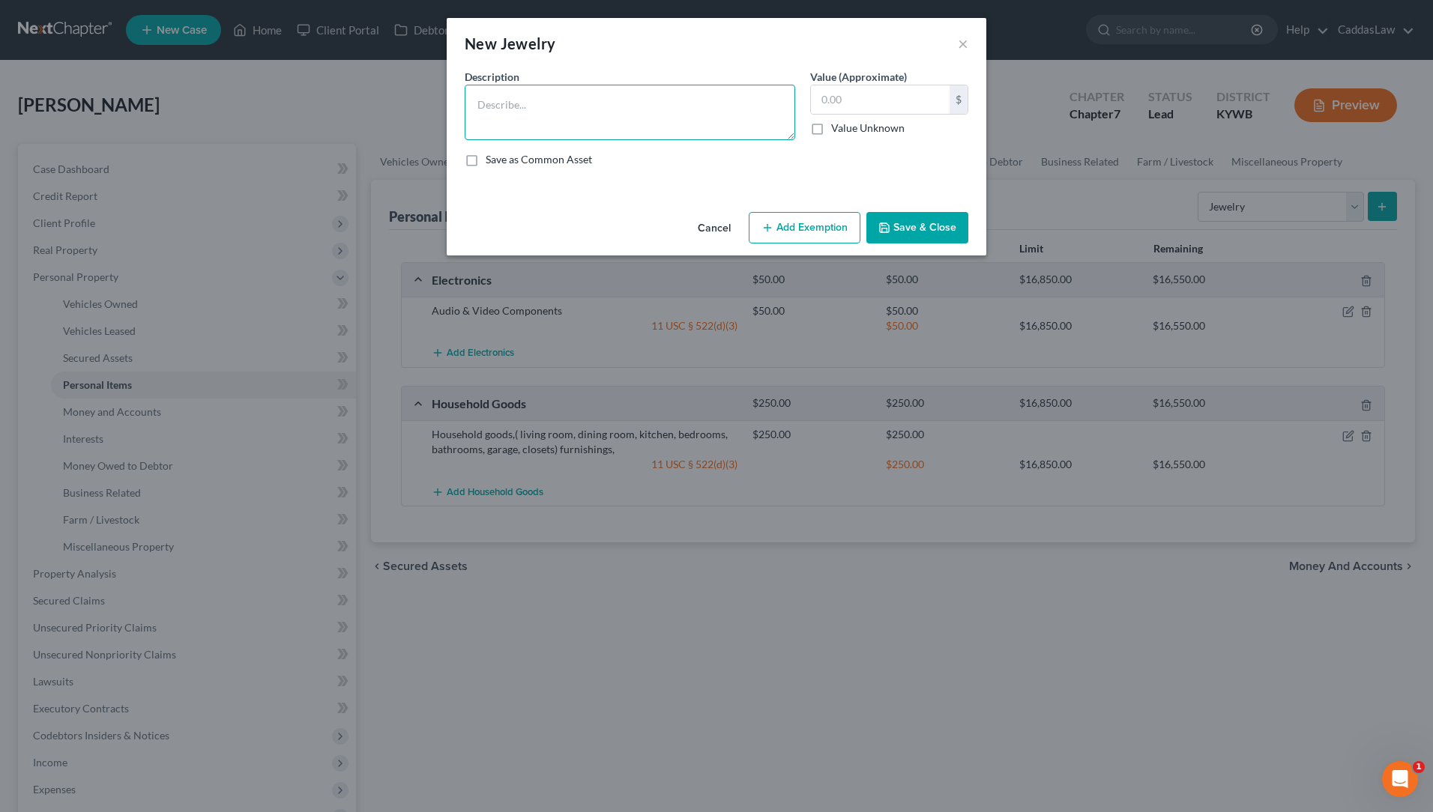
click at [670, 121] on textarea at bounding box center [630, 112] width 331 height 55
click at [824, 226] on button "Add Exemption" at bounding box center [805, 227] width 112 height 31
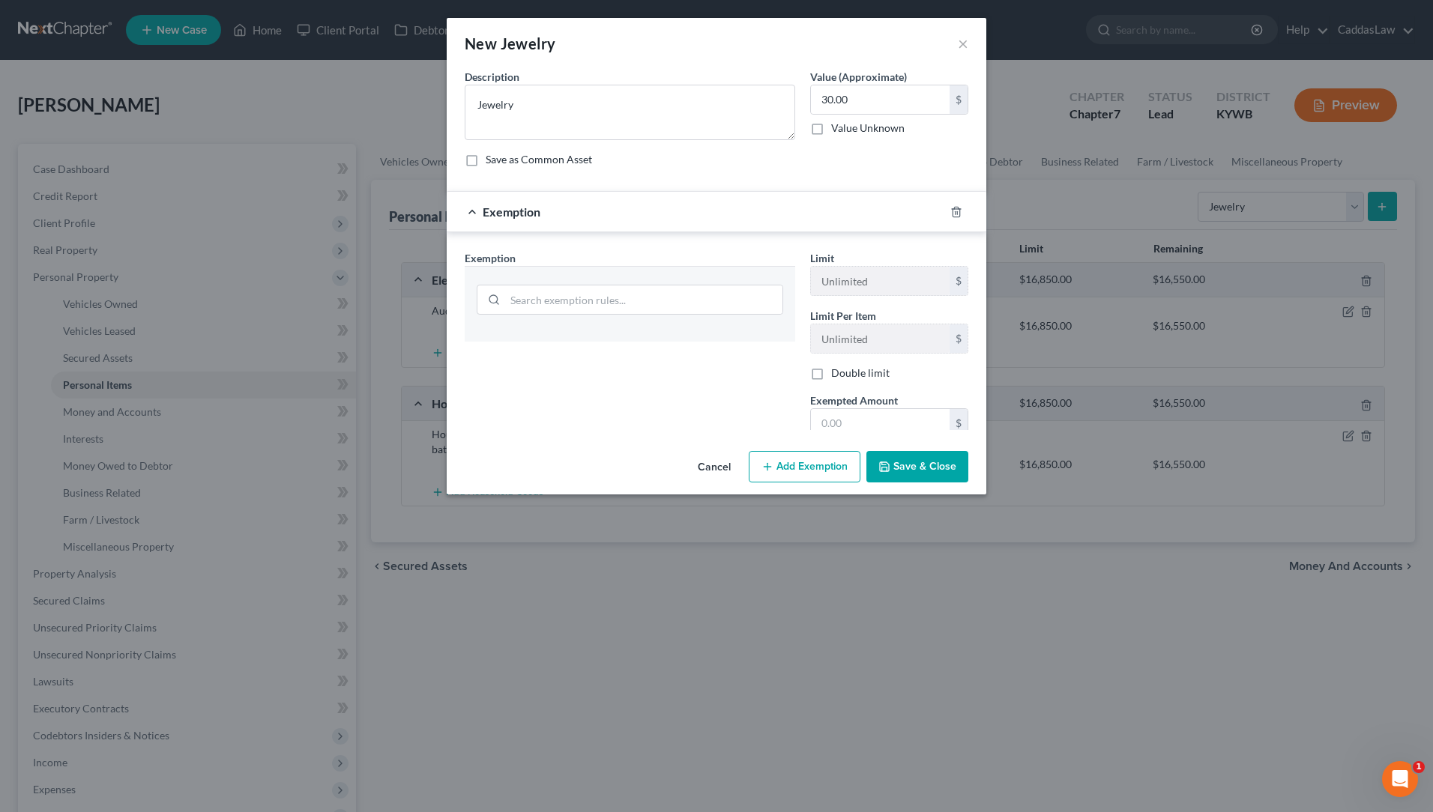
click at [803, 229] on div "Exemption" at bounding box center [696, 212] width 498 height 40
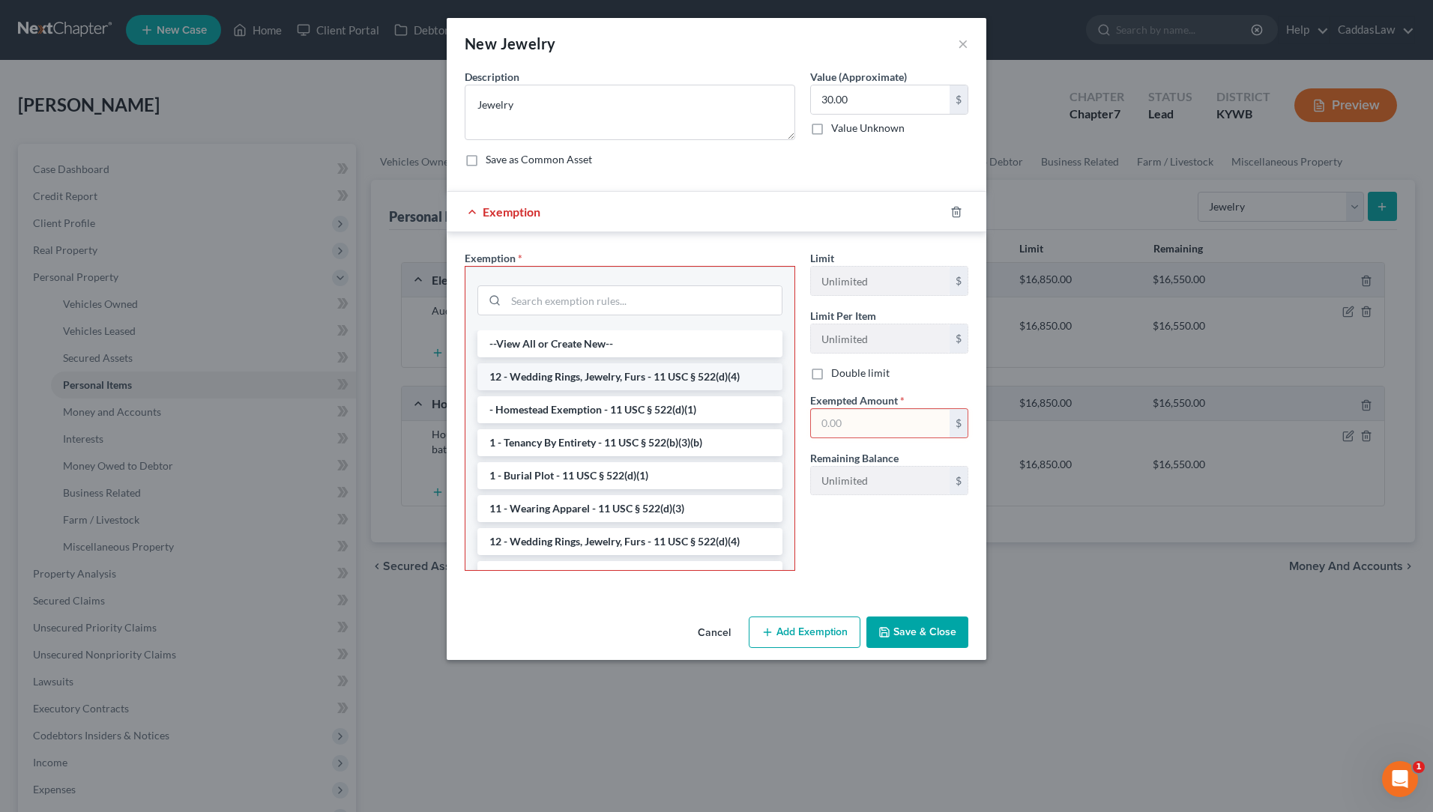
click at [579, 377] on li "12 - Wedding Rings, Jewelry, Furs - 11 USC § 522(d)(4)" at bounding box center [629, 377] width 305 height 27
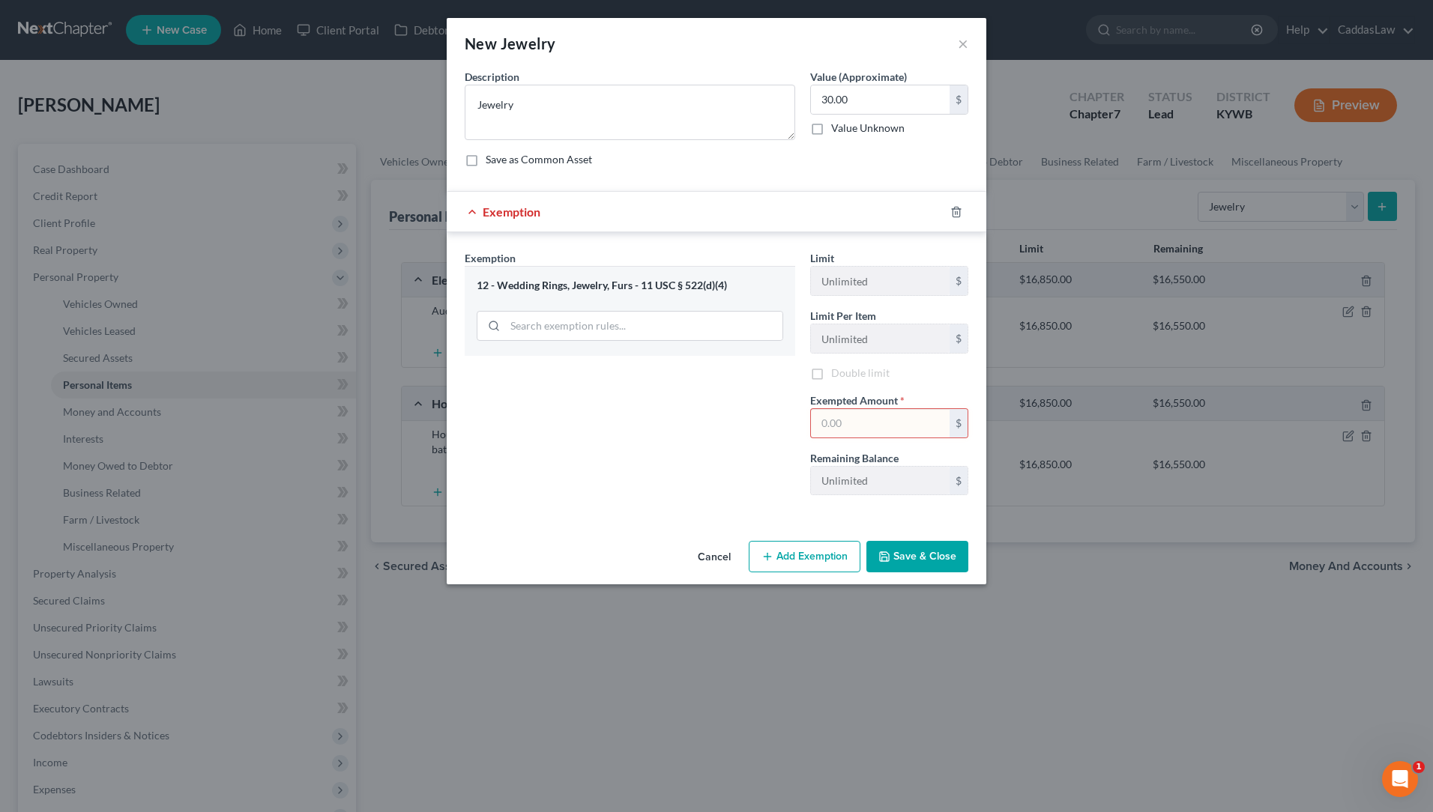
click at [834, 421] on input "text" at bounding box center [880, 423] width 139 height 28
click at [915, 552] on button "Save & Close" at bounding box center [917, 556] width 102 height 31
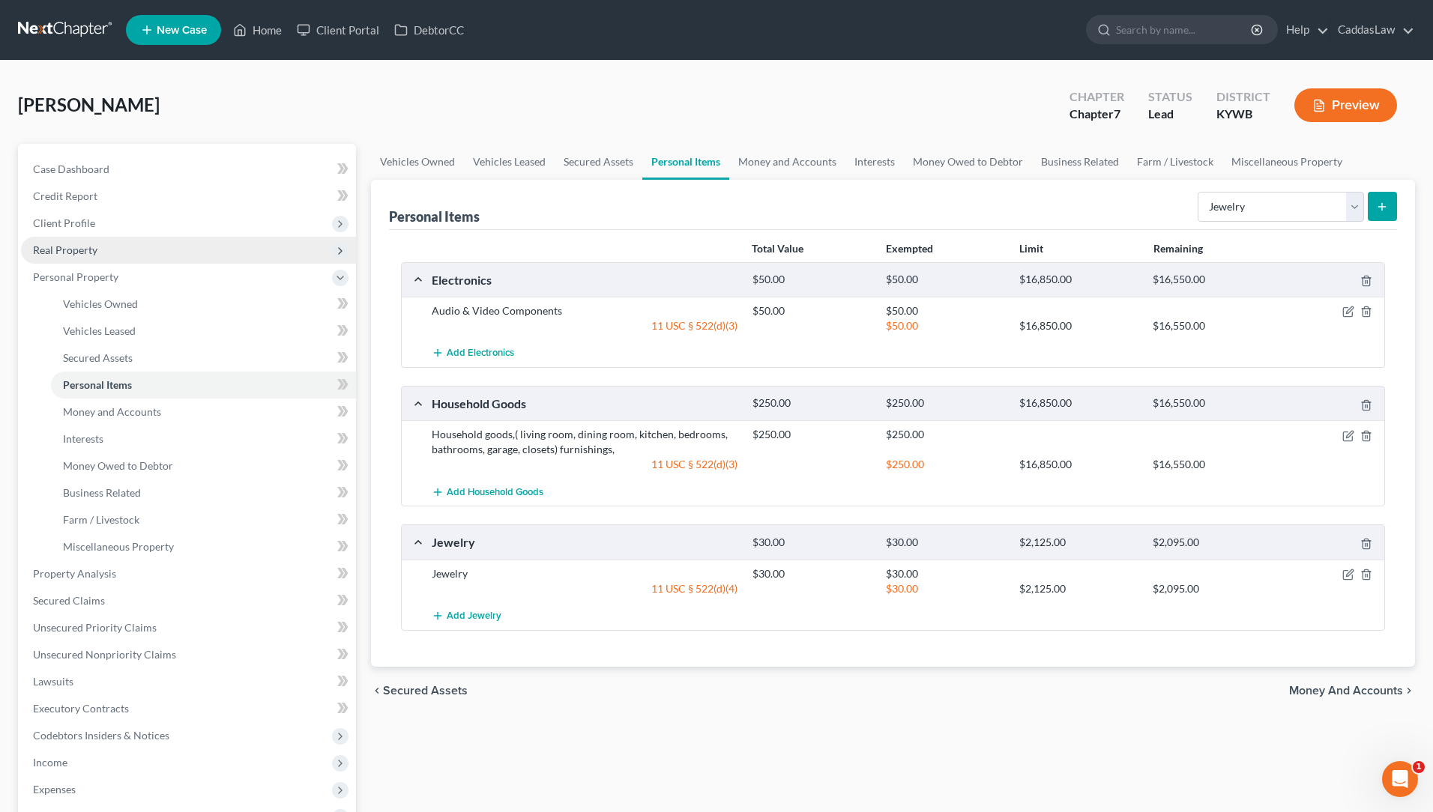
click at [73, 259] on span "Real Property" at bounding box center [188, 250] width 335 height 27
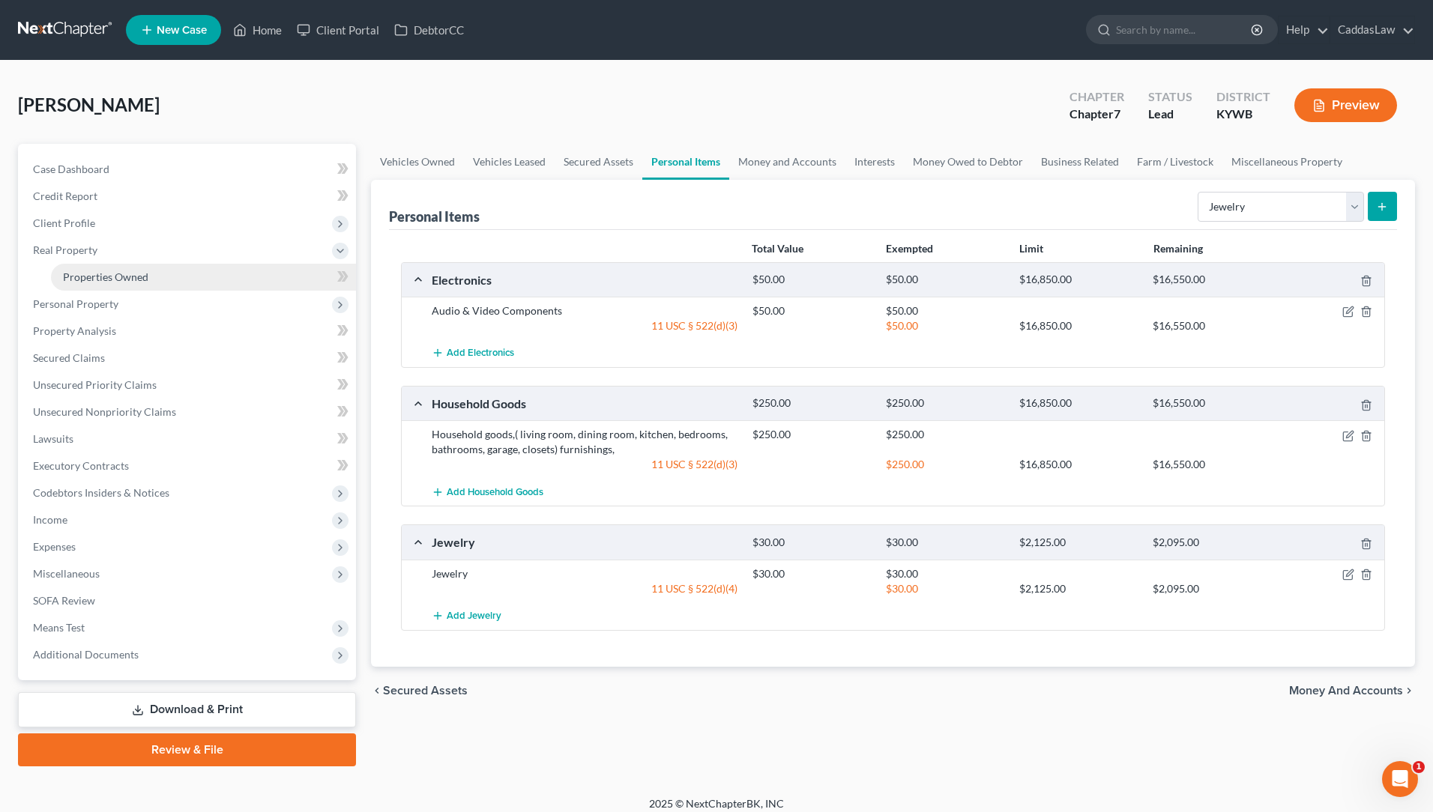
click at [104, 273] on span "Properties Owned" at bounding box center [105, 277] width 85 height 13
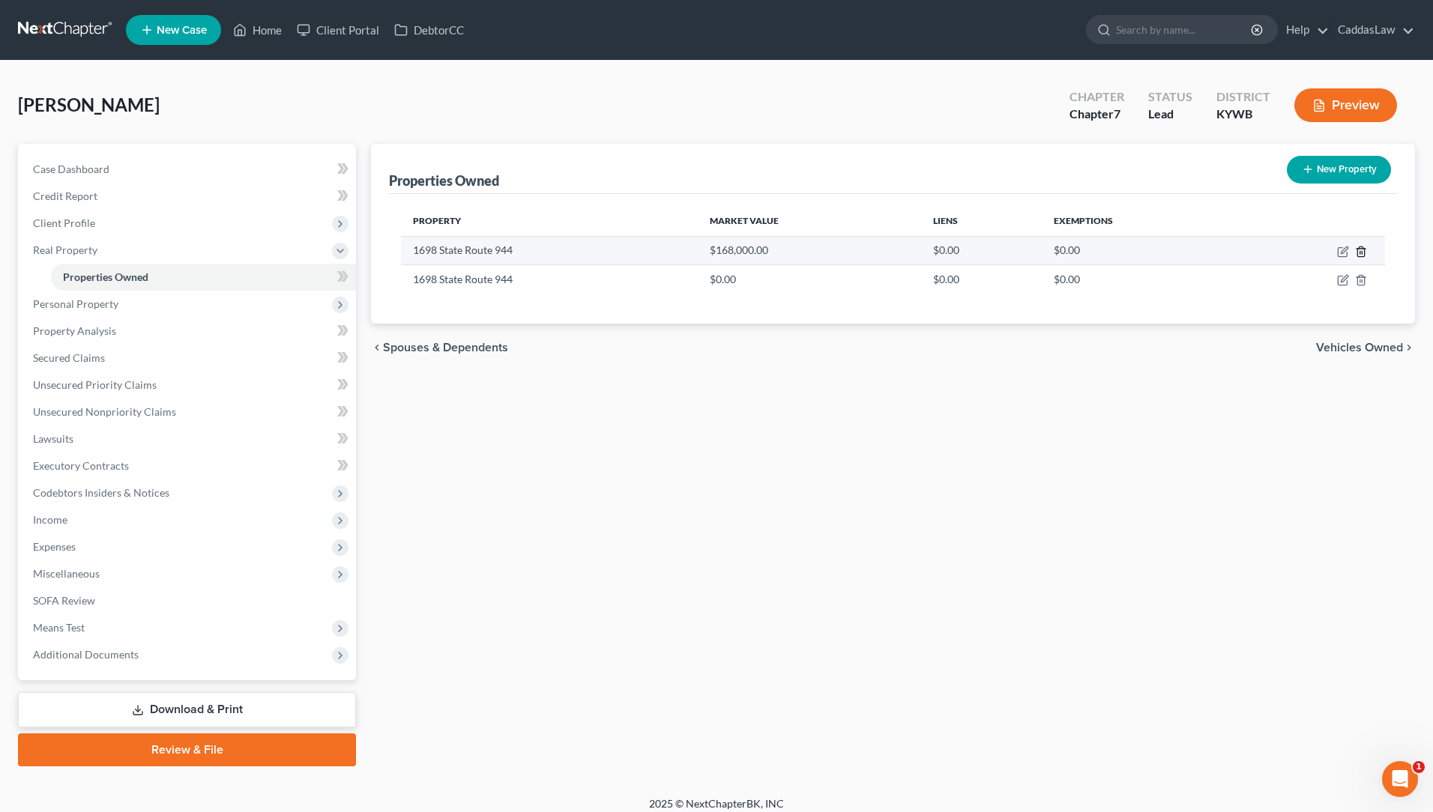
click at [1360, 256] on icon "button" at bounding box center [1360, 252] width 7 height 10
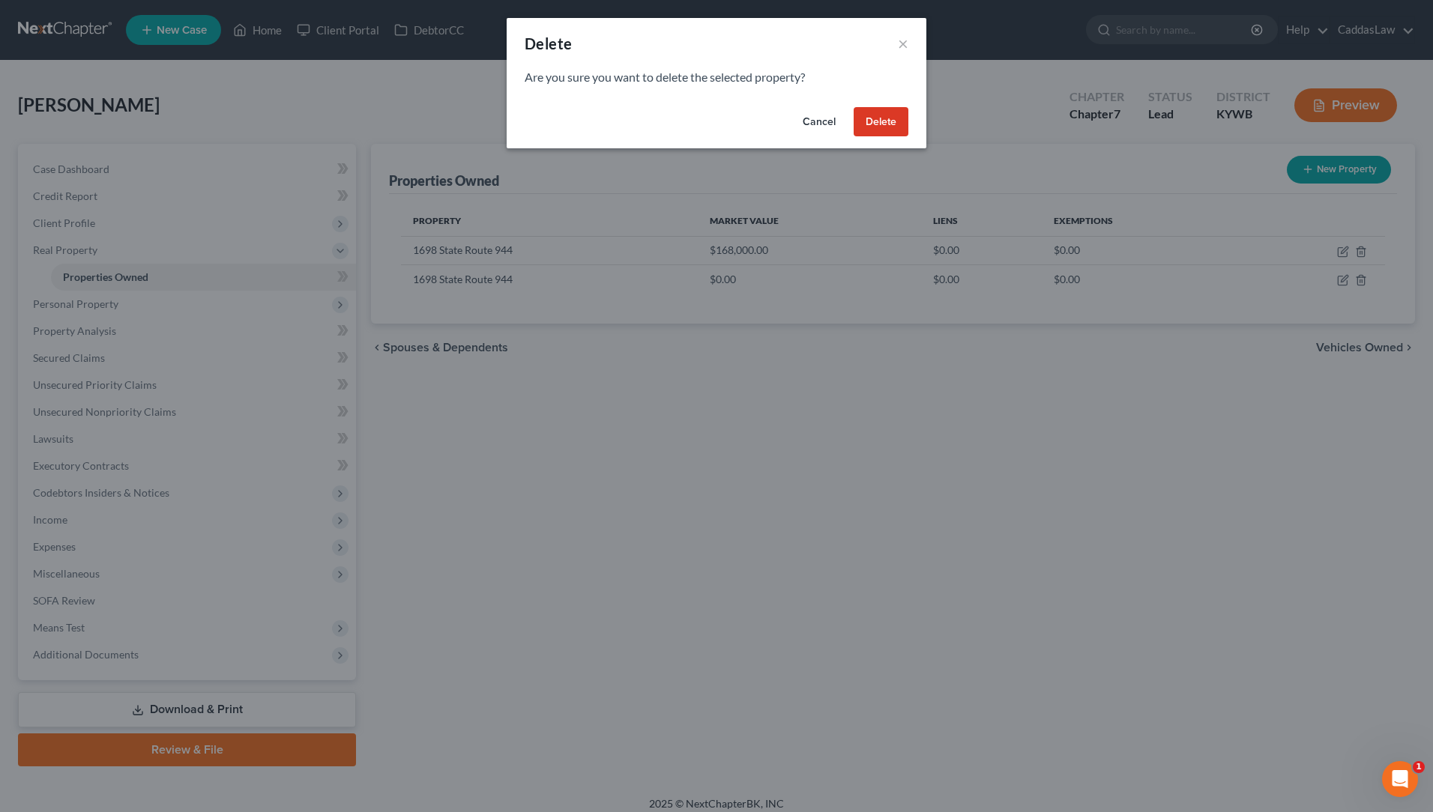
click at [873, 116] on button "Delete" at bounding box center [881, 122] width 55 height 30
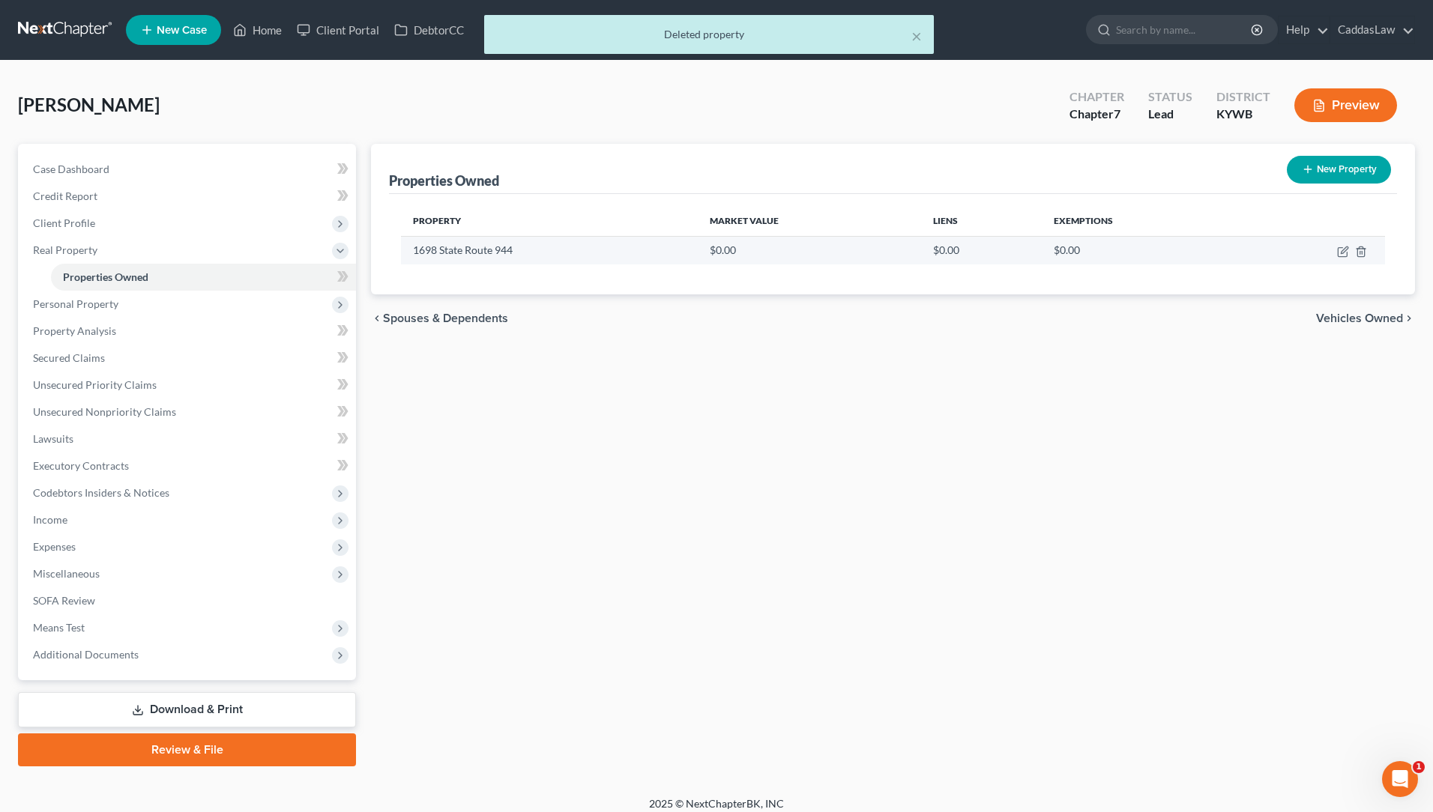
click at [758, 256] on td "$0.00" at bounding box center [809, 250] width 223 height 28
click at [1345, 253] on icon "button" at bounding box center [1343, 252] width 12 height 12
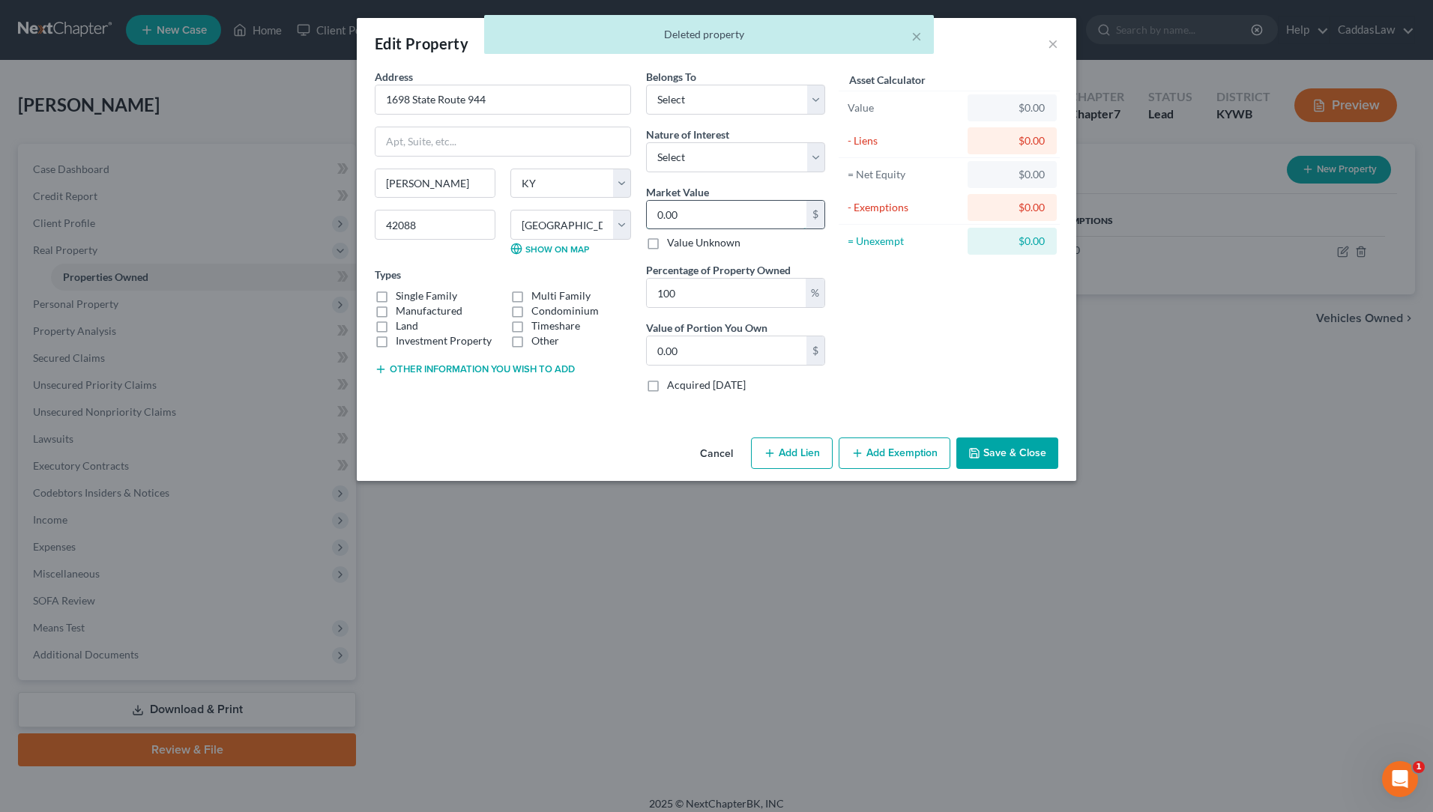
click at [743, 214] on input "0.00" at bounding box center [727, 215] width 160 height 28
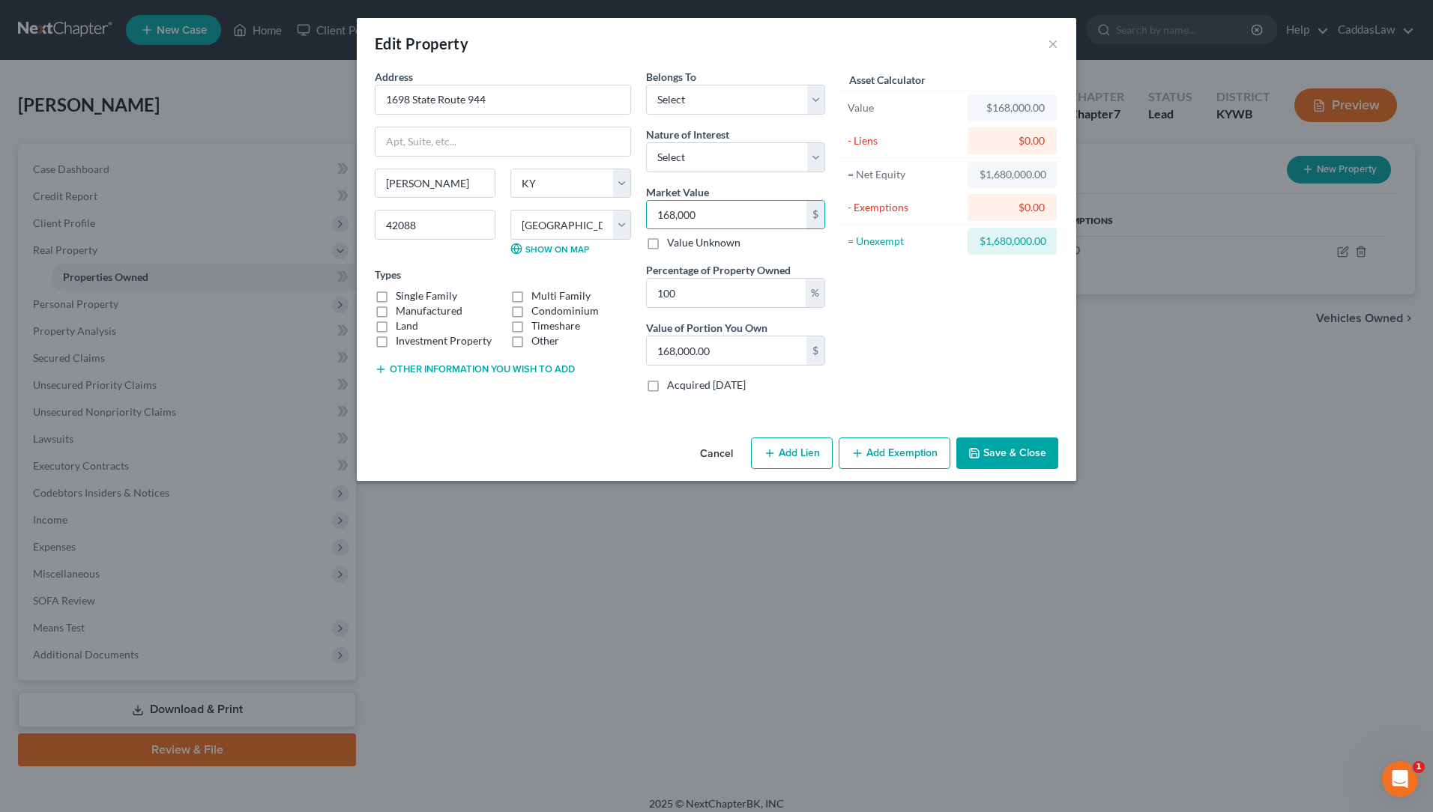
click at [1022, 461] on button "Save & Close" at bounding box center [1007, 453] width 102 height 31
click at [705, 451] on button "Cancel" at bounding box center [716, 454] width 57 height 30
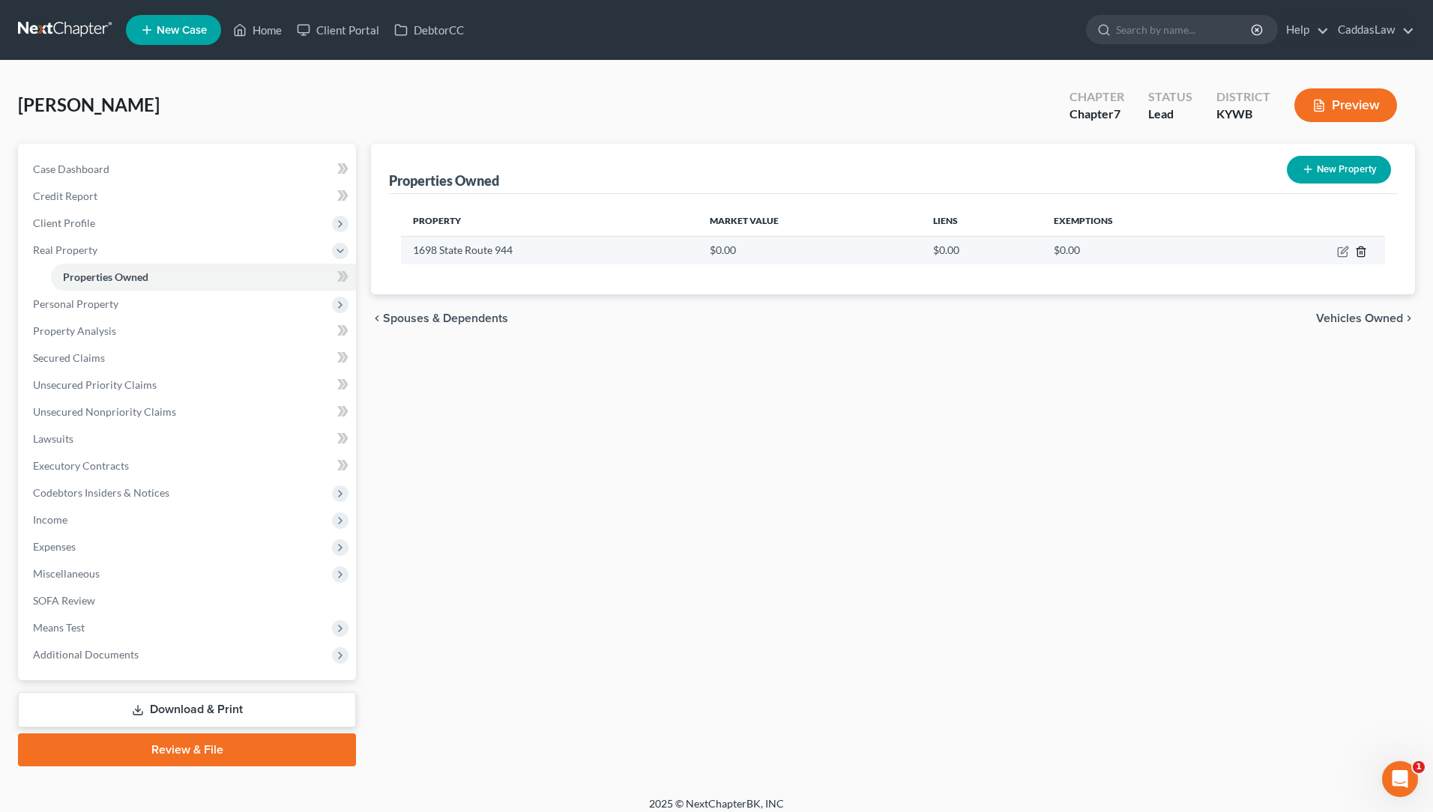
click at [1360, 251] on icon "button" at bounding box center [1361, 252] width 12 height 12
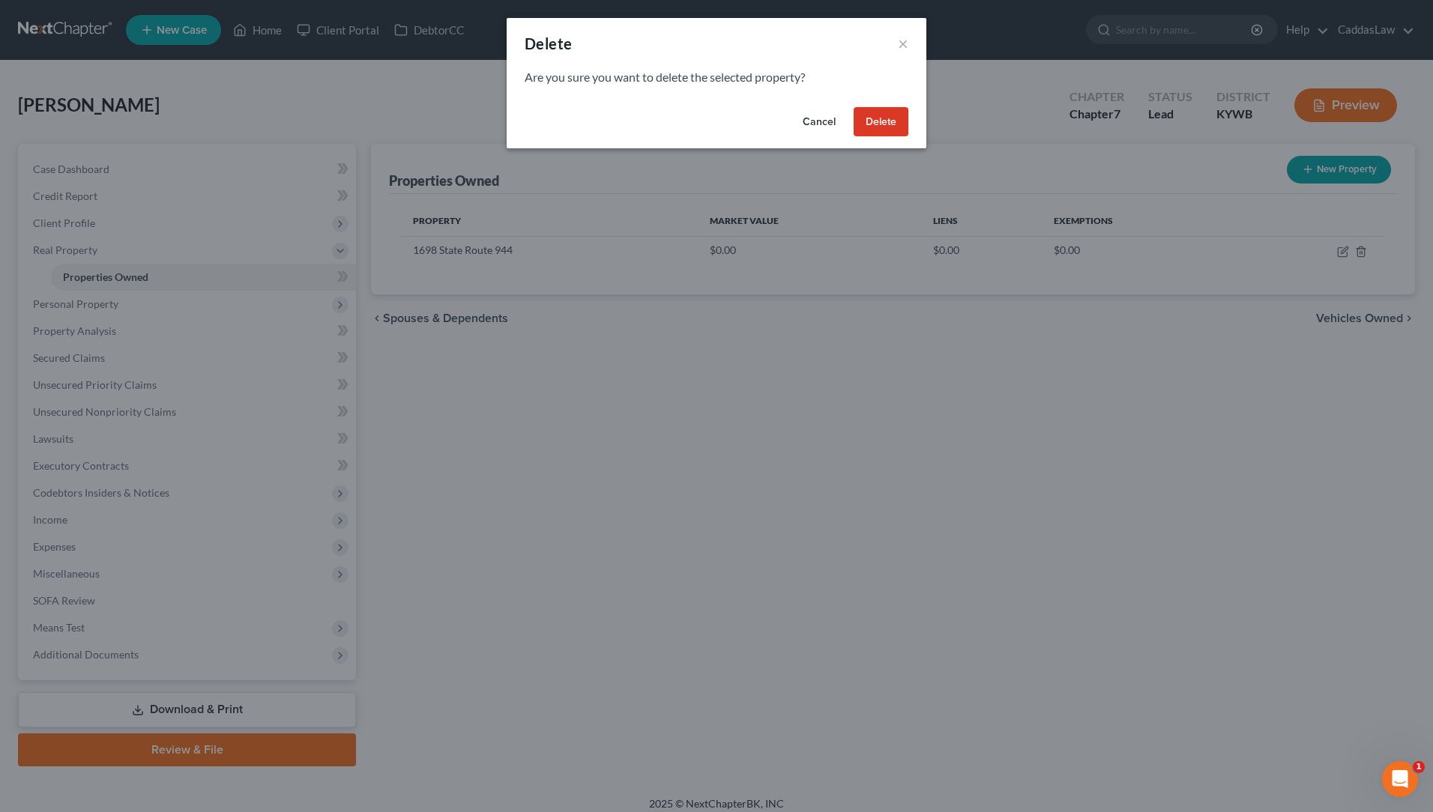
click at [889, 121] on button "Delete" at bounding box center [881, 122] width 55 height 30
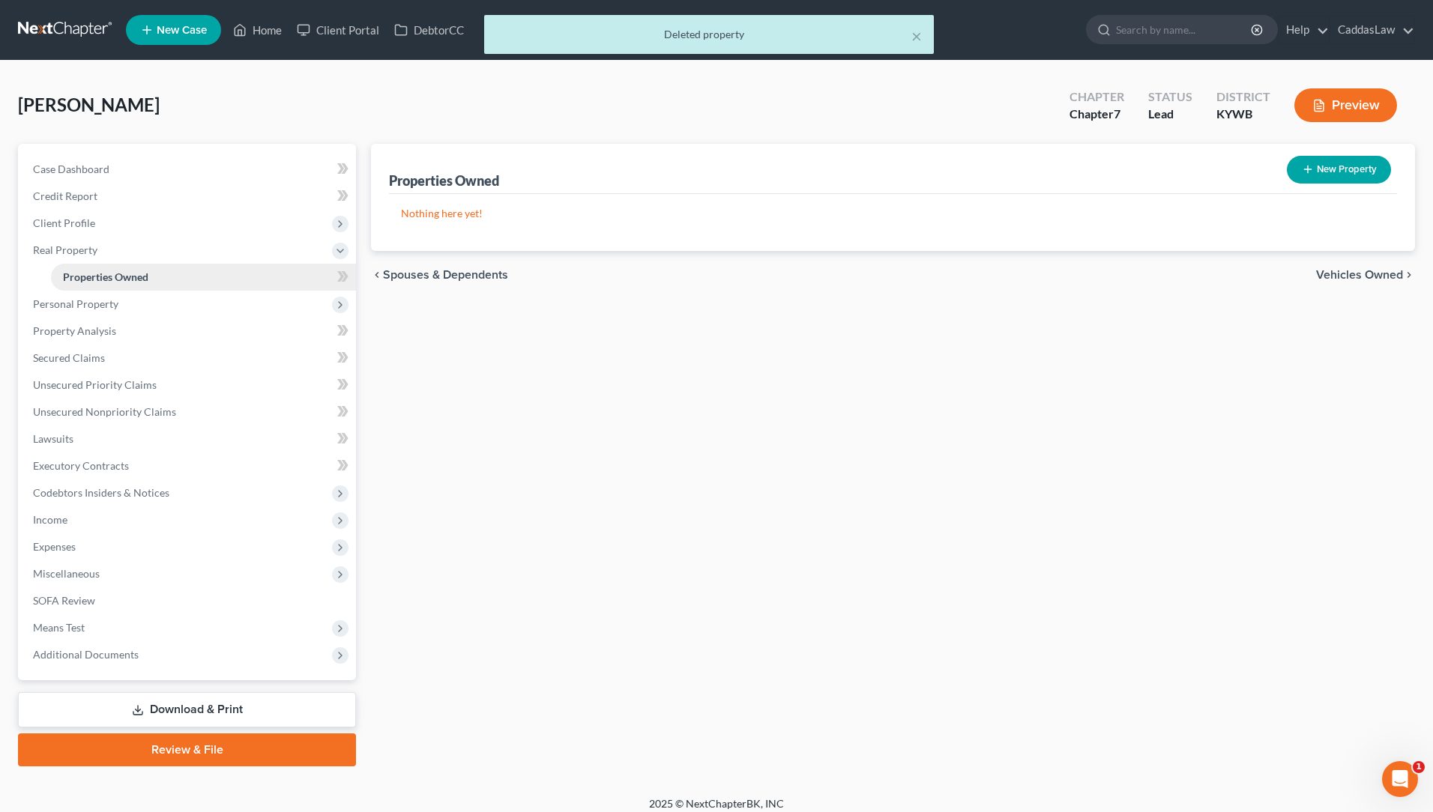
click at [103, 271] on span "Properties Owned" at bounding box center [105, 277] width 85 height 13
click at [73, 223] on span "Client Profile" at bounding box center [64, 223] width 62 height 13
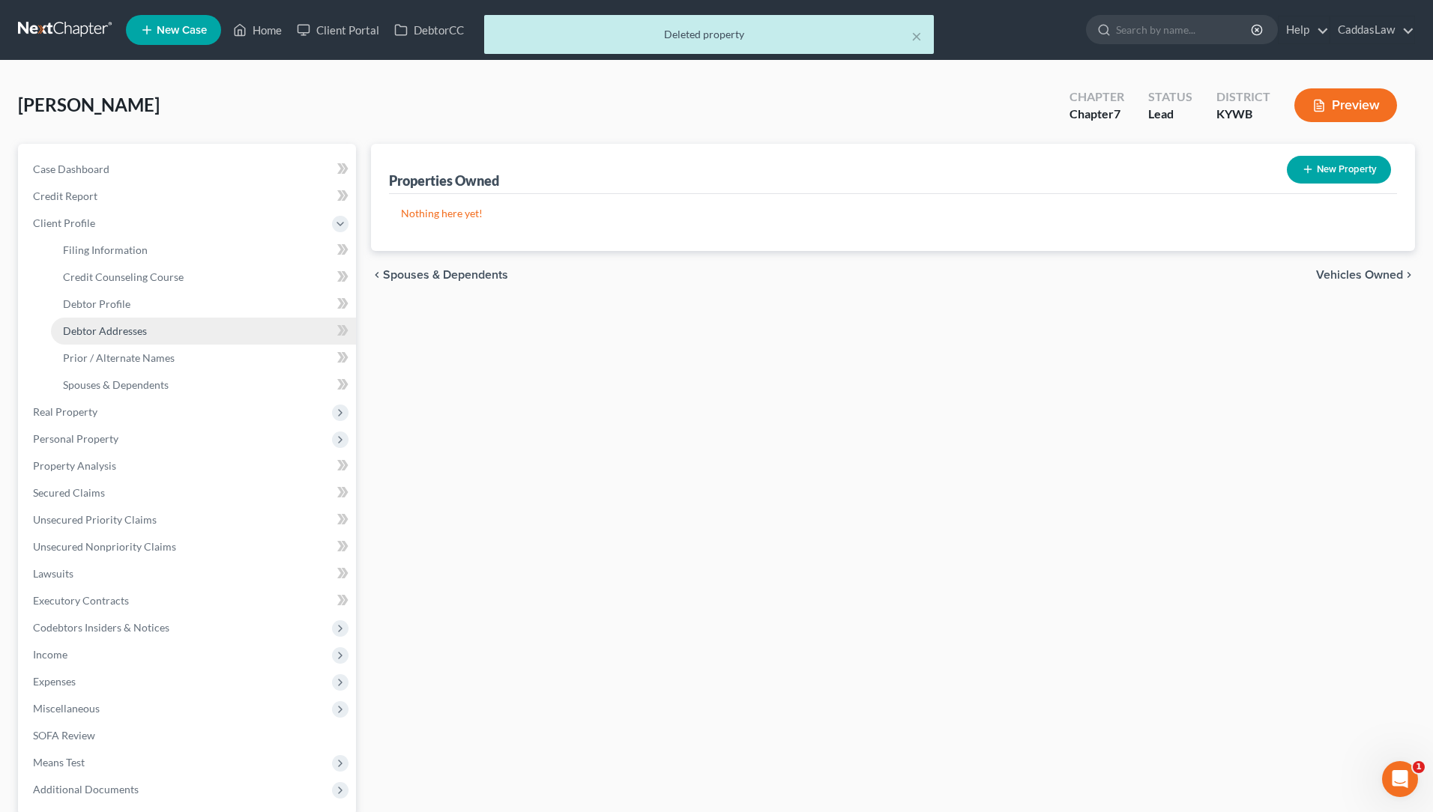
click at [117, 335] on span "Debtor Addresses" at bounding box center [105, 331] width 84 height 13
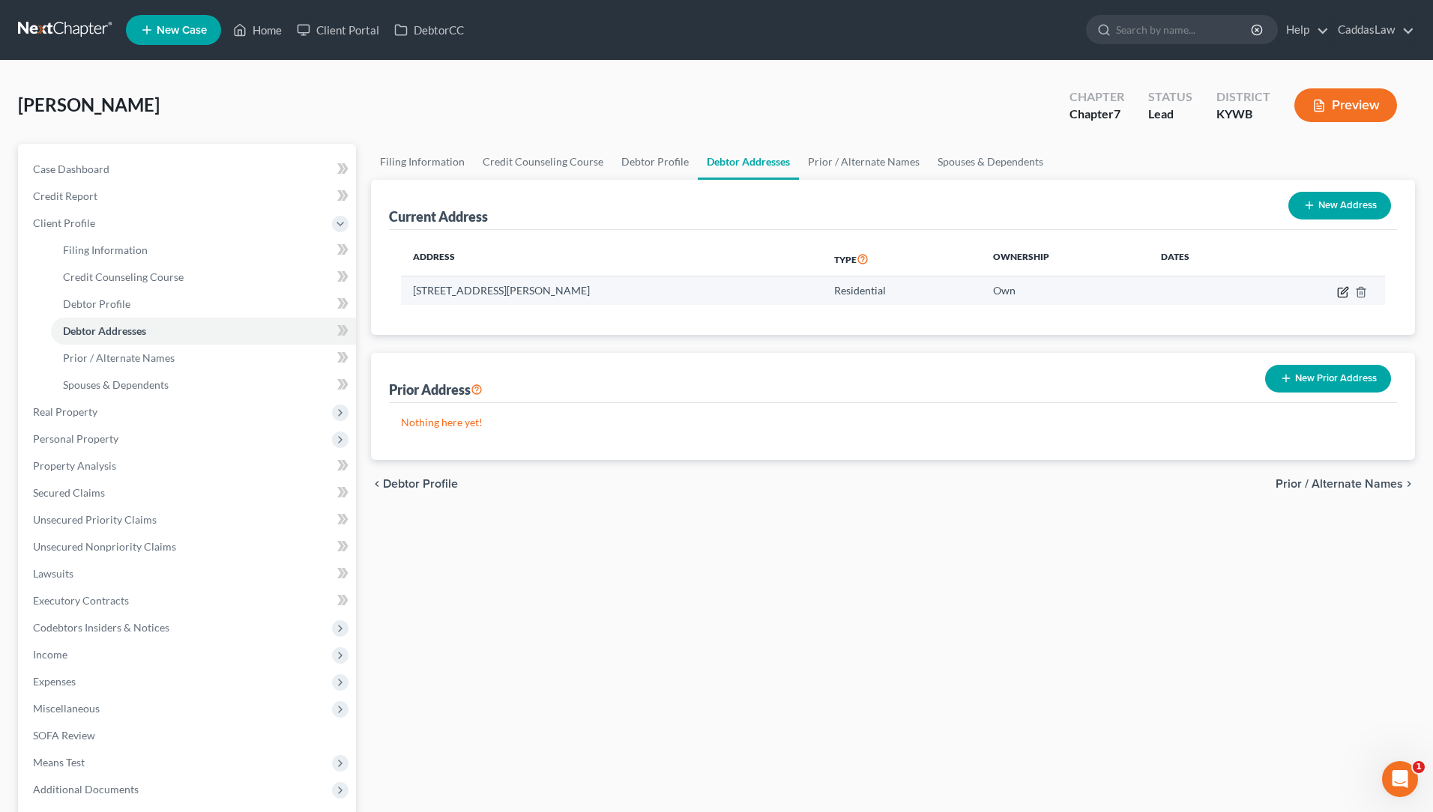
click at [1342, 293] on icon "button" at bounding box center [1344, 290] width 7 height 7
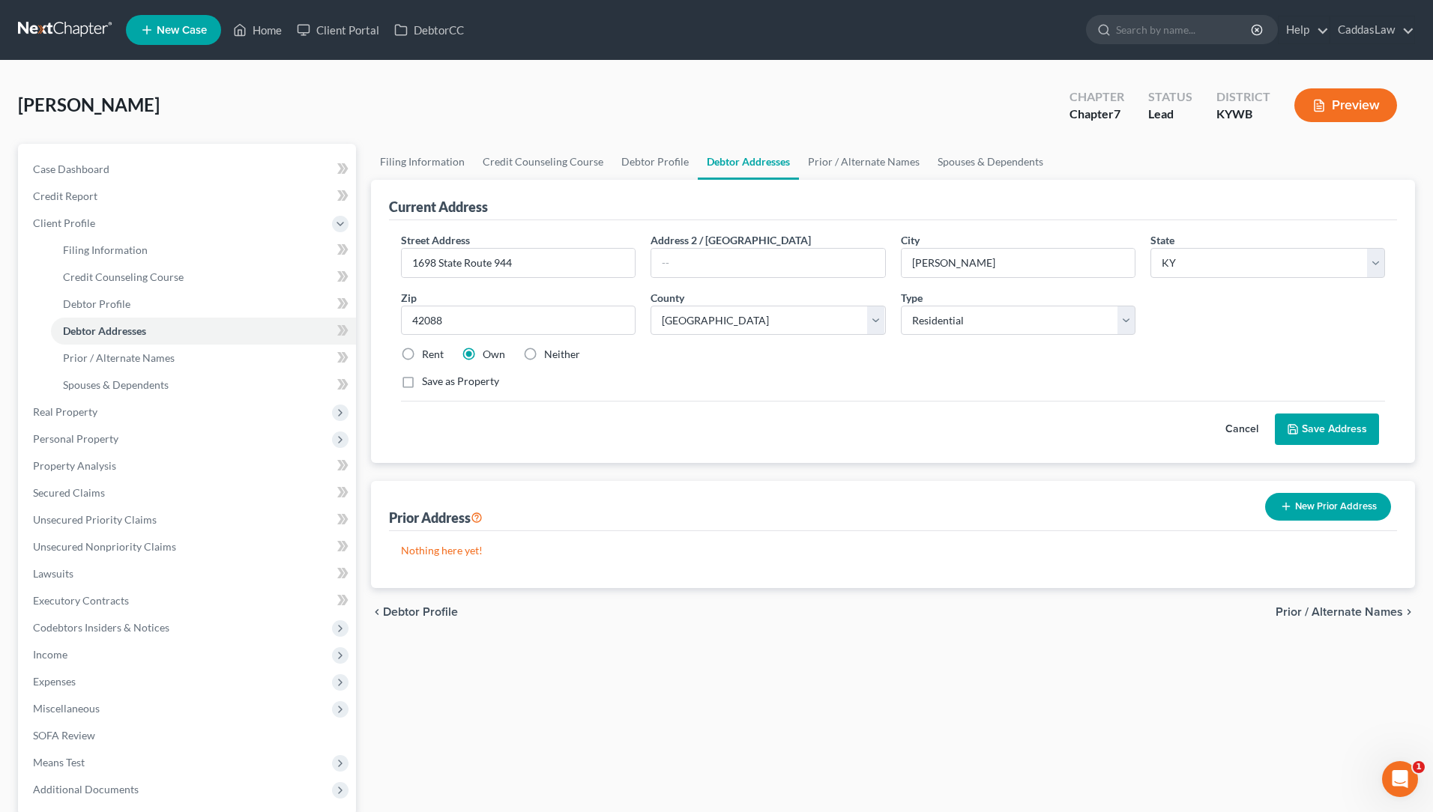
click at [544, 357] on label "Neither" at bounding box center [562, 354] width 36 height 15
click at [550, 357] on input "Neither" at bounding box center [555, 352] width 10 height 10
click at [1339, 434] on button "Save Address" at bounding box center [1327, 429] width 104 height 31
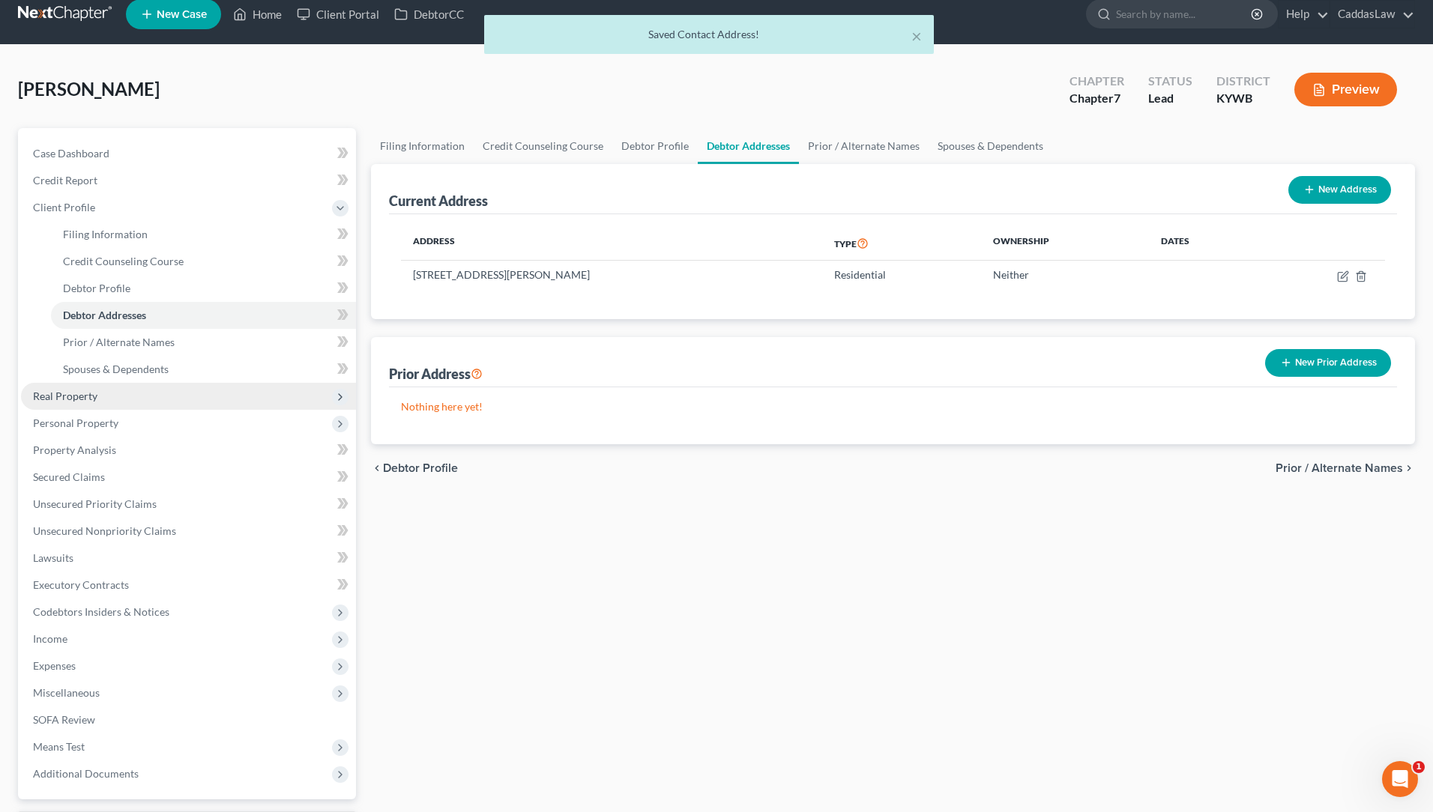
scroll to position [19, 0]
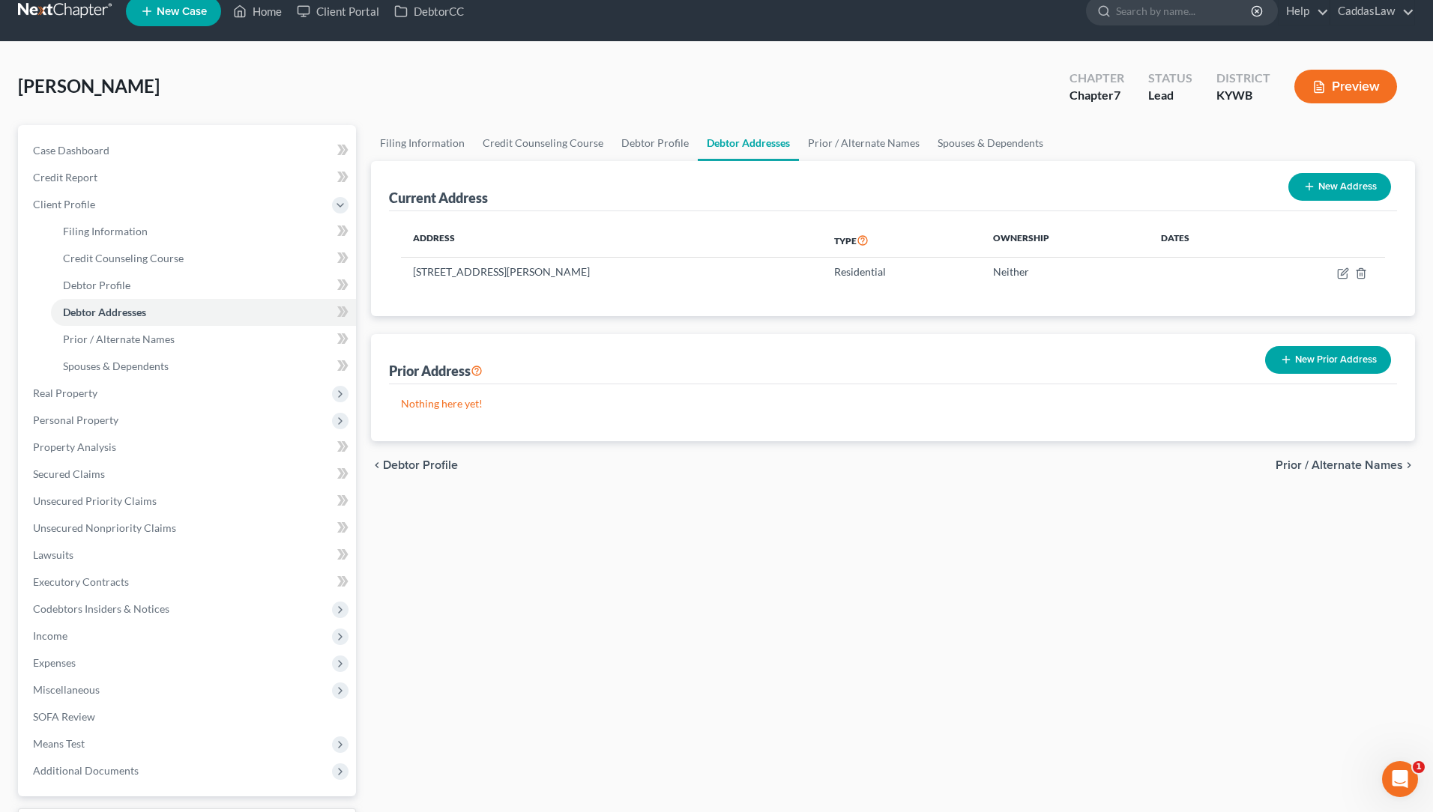
click at [1347, 366] on button "New Prior Address" at bounding box center [1328, 360] width 126 height 28
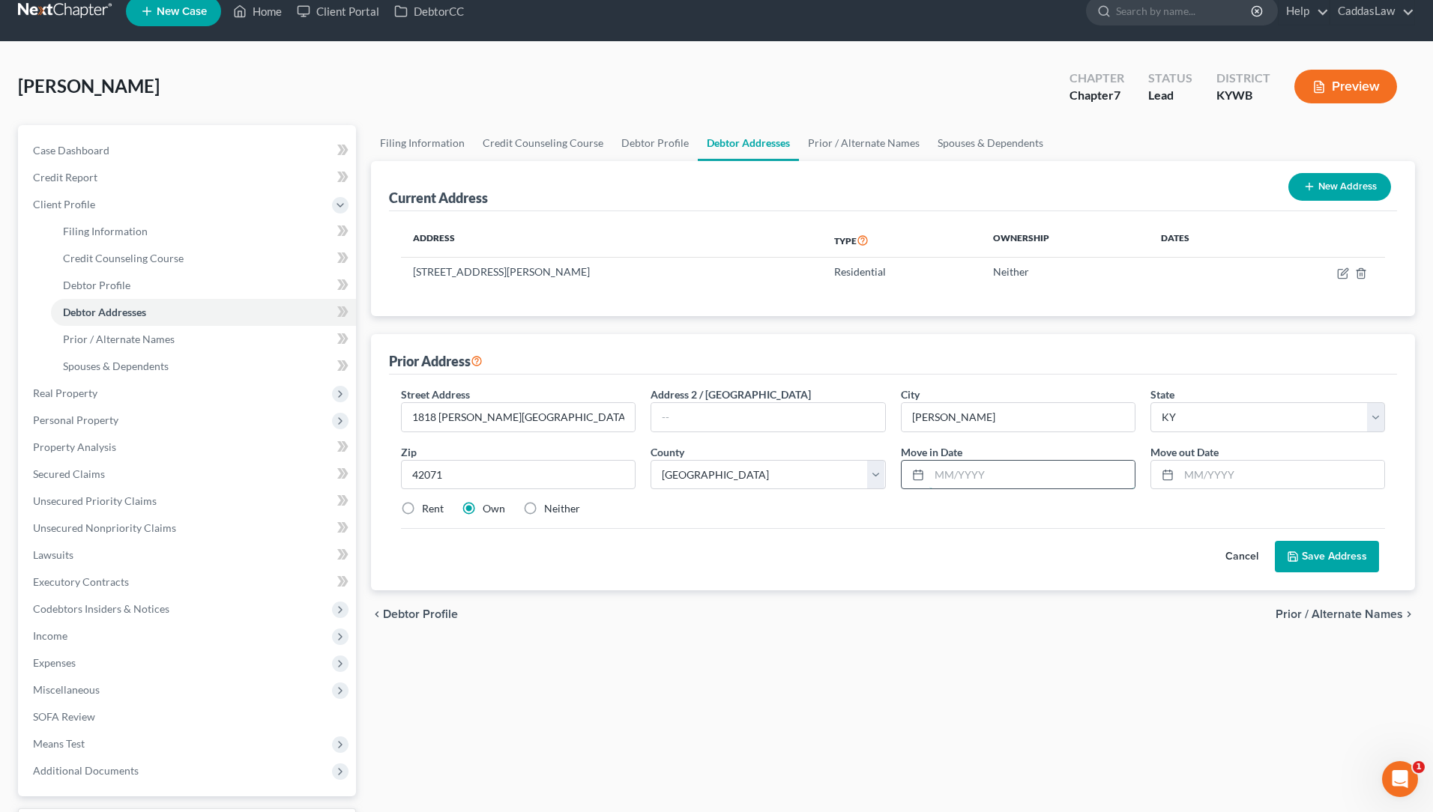
click at [941, 475] on input "text" at bounding box center [1031, 475] width 205 height 28
click at [1189, 471] on input "text" at bounding box center [1281, 475] width 205 height 28
click at [1344, 546] on button "Save Address" at bounding box center [1327, 556] width 104 height 31
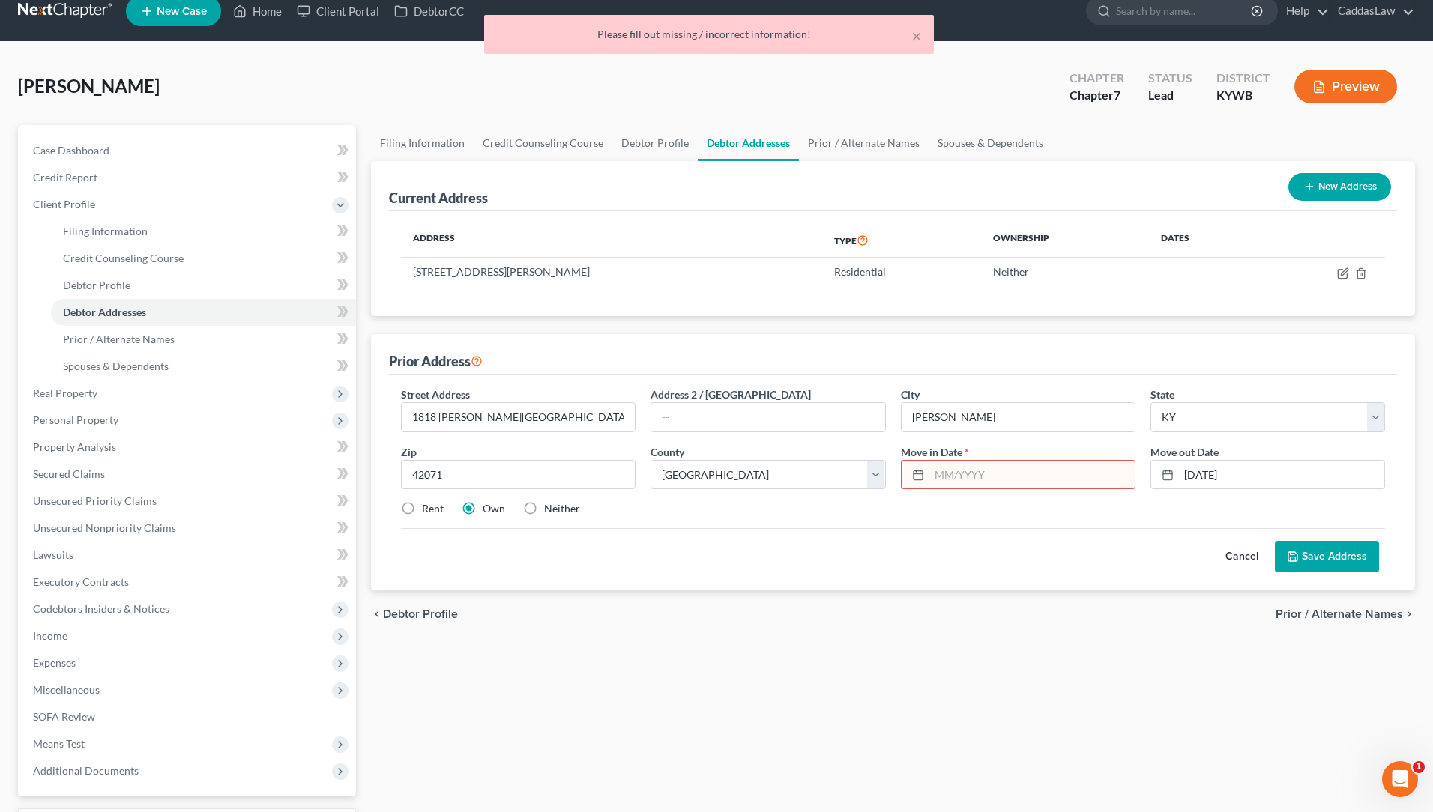
click at [935, 483] on input "text" at bounding box center [1031, 475] width 205 height 28
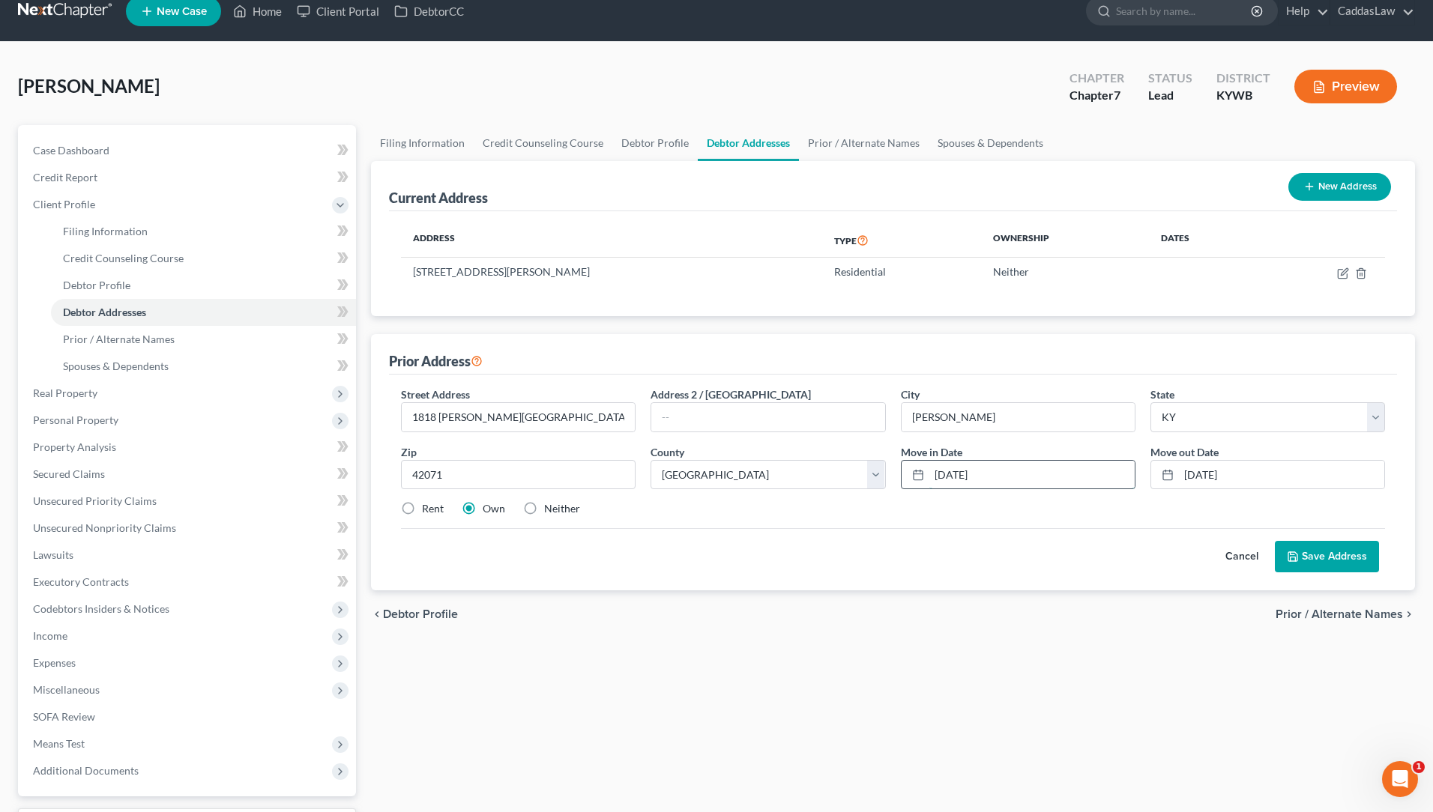
click at [946, 473] on input "[DATE]" at bounding box center [1031, 475] width 205 height 28
click at [1335, 556] on button "Save Address" at bounding box center [1327, 556] width 104 height 31
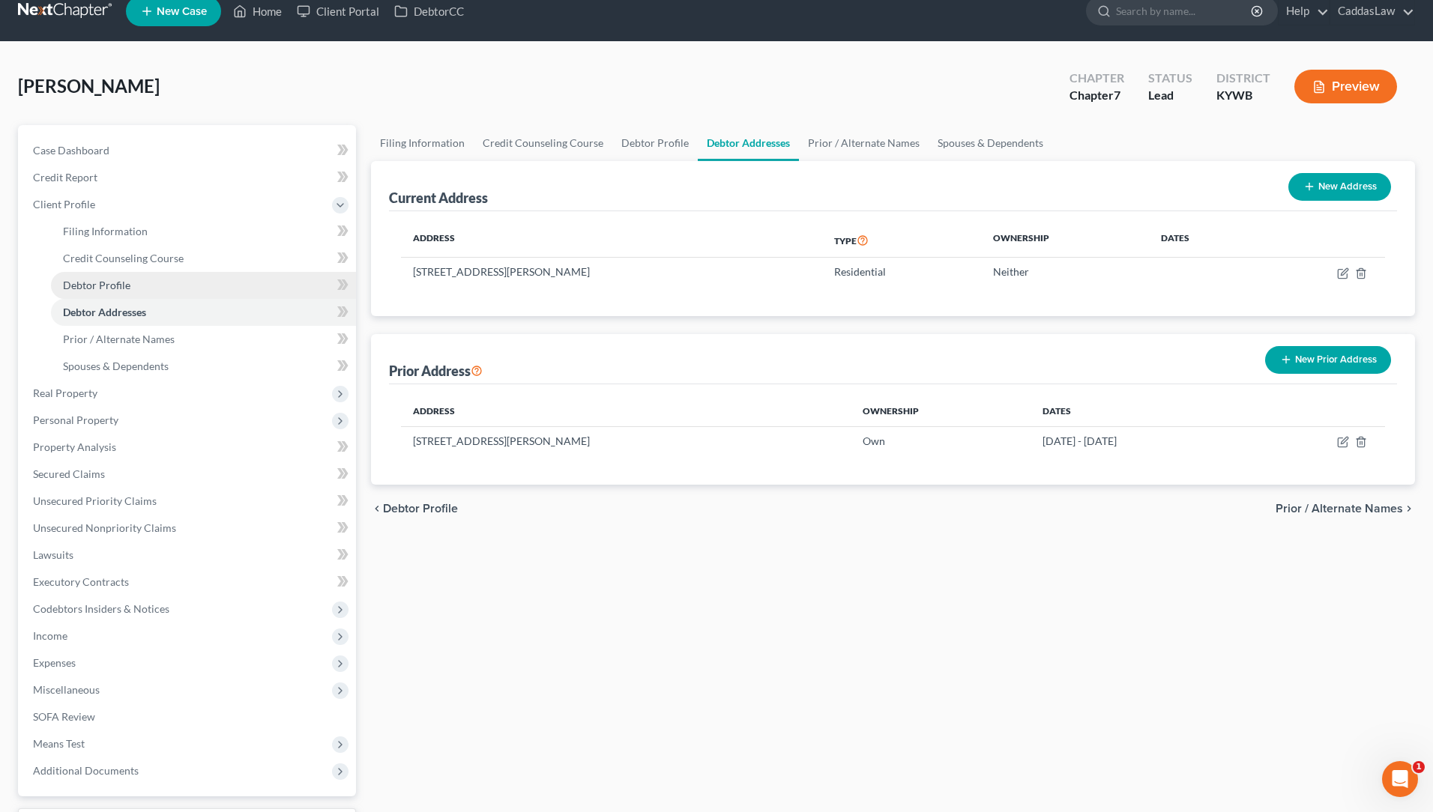
click at [97, 292] on link "Debtor Profile" at bounding box center [203, 285] width 305 height 27
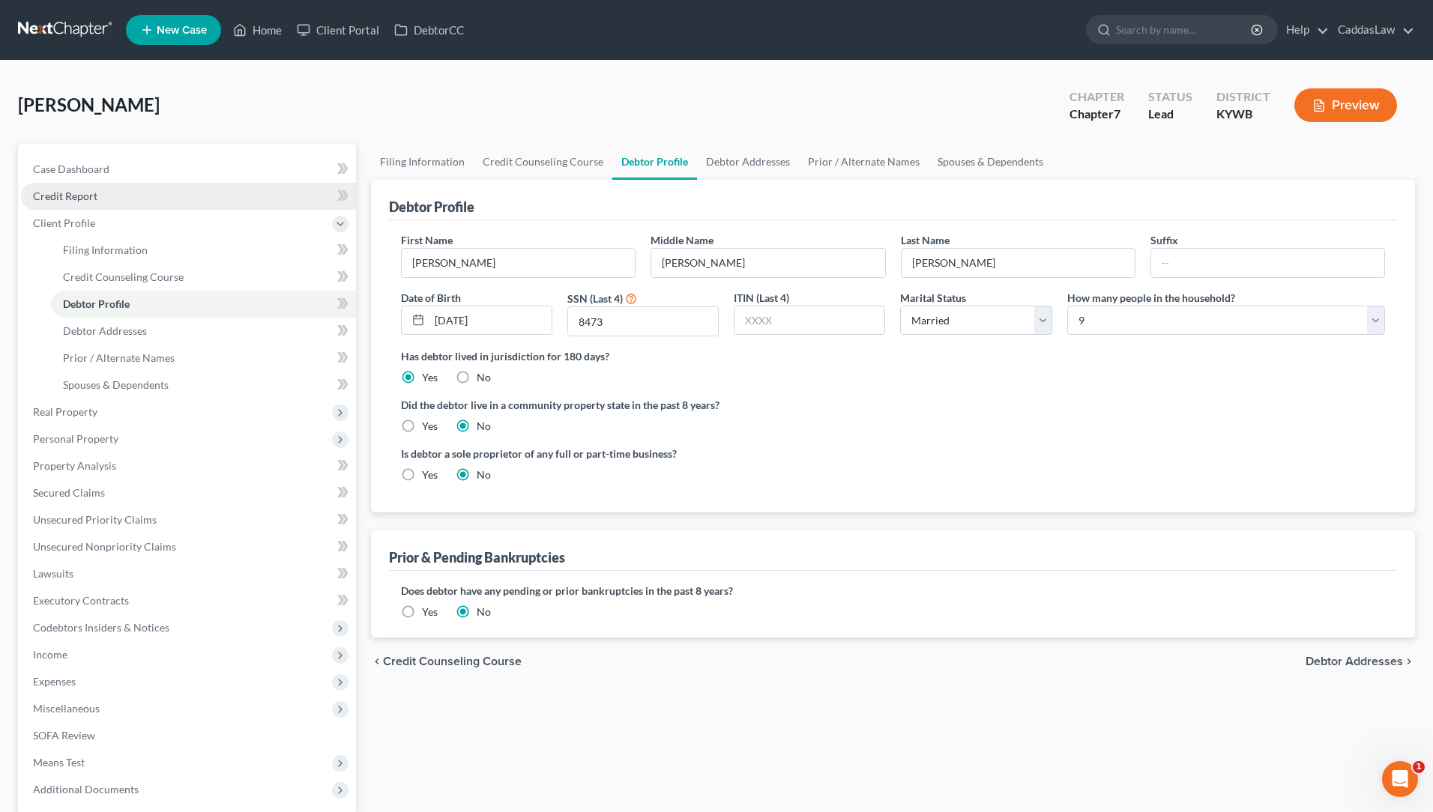
click at [108, 201] on link "Credit Report" at bounding box center [188, 196] width 335 height 27
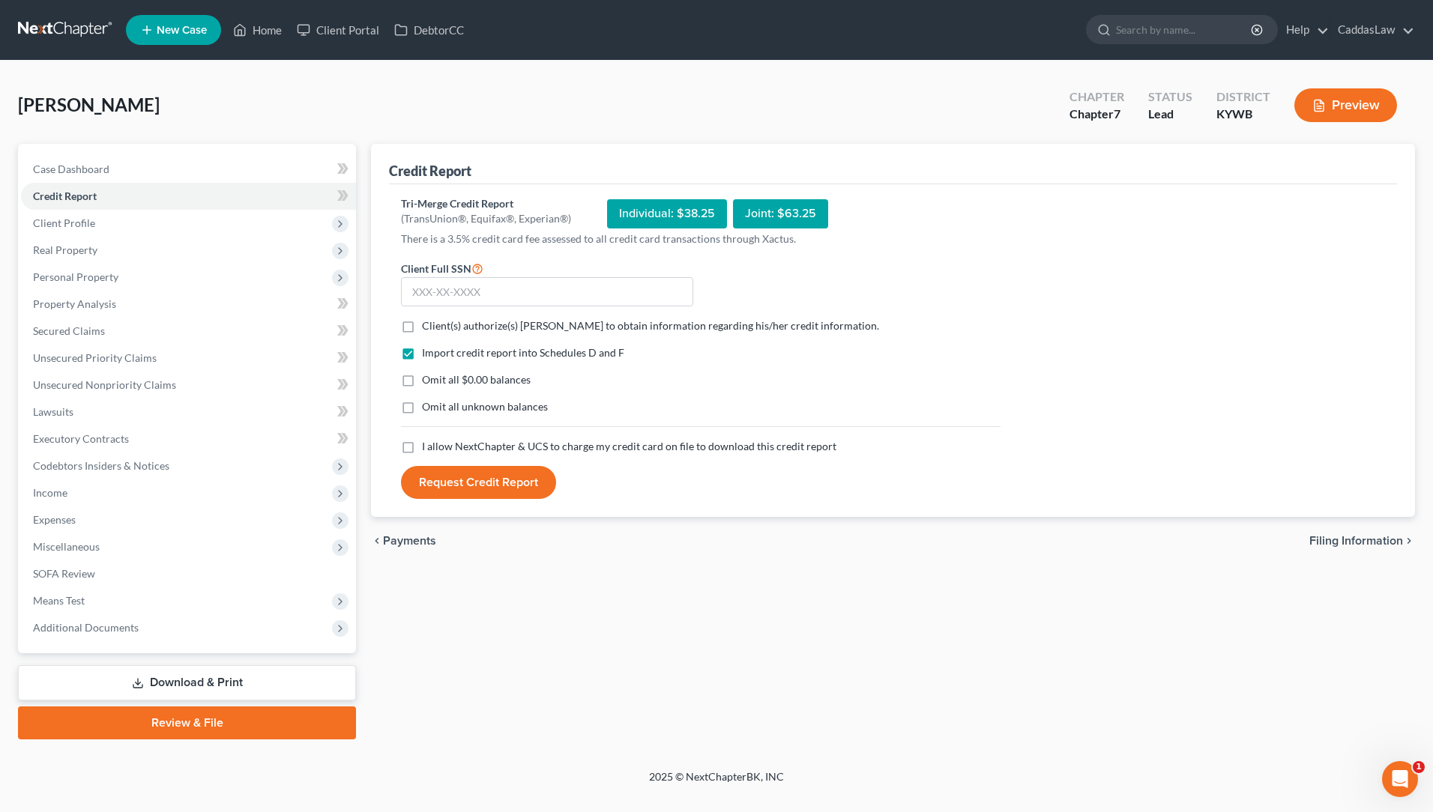
click at [422, 328] on label "Client(s) authorize(s) [PERSON_NAME] to obtain information regarding his/her cr…" at bounding box center [650, 326] width 457 height 15
click at [428, 328] on input "Client(s) authorize(s) [PERSON_NAME] to obtain information regarding his/her cr…" at bounding box center [433, 324] width 10 height 10
click at [422, 444] on label "I allow NextChapter & UCS to charge my credit card on file to download this cre…" at bounding box center [629, 446] width 414 height 15
click at [428, 444] on input "I allow NextChapter & UCS to charge my credit card on file to download this cre…" at bounding box center [433, 444] width 10 height 10
click at [420, 284] on input "text" at bounding box center [547, 292] width 292 height 30
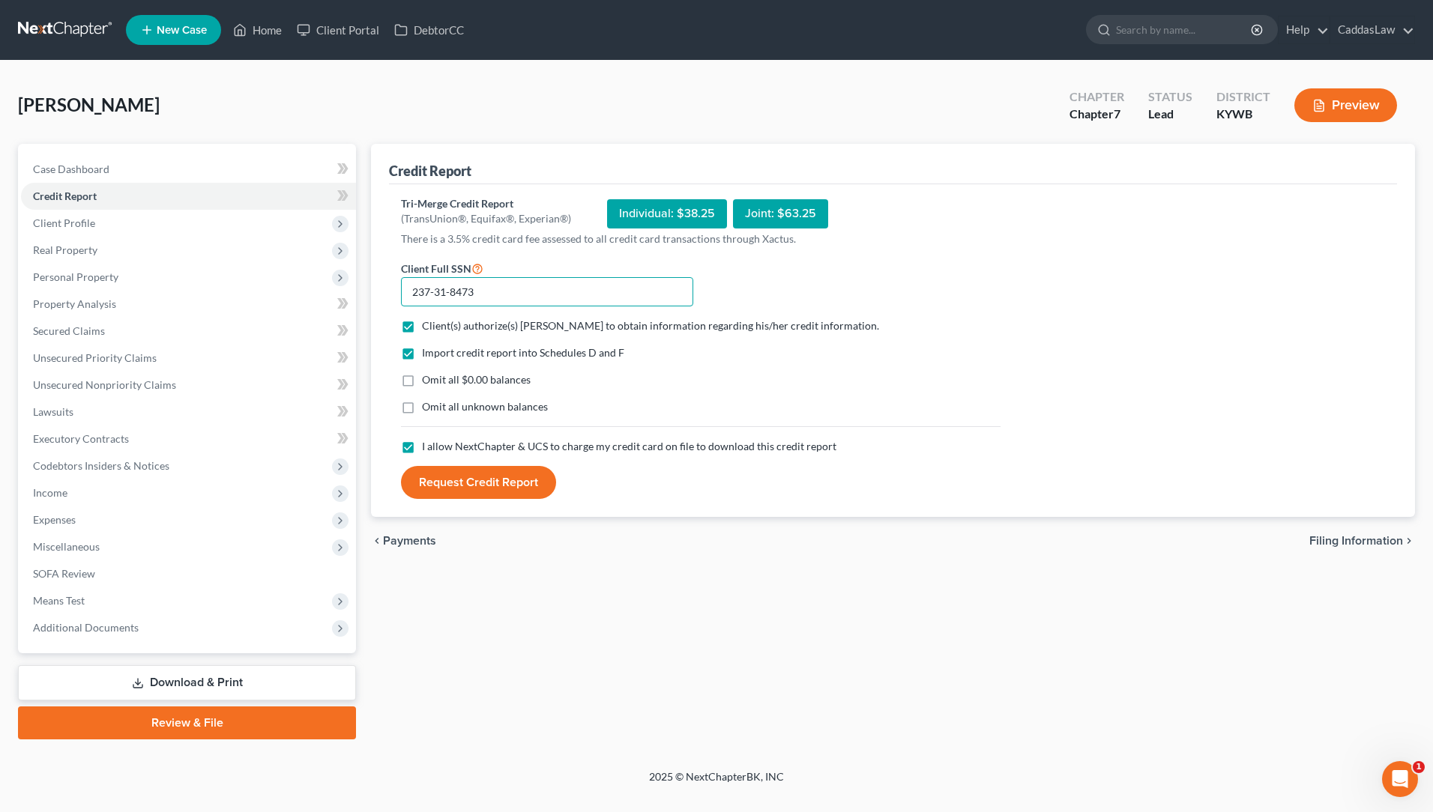
drag, startPoint x: 488, startPoint y: 297, endPoint x: 334, endPoint y: 295, distance: 154.4
click at [334, 295] on div "Petition Navigation Case Dashboard Payments Invoices Payments Payments Credit R…" at bounding box center [716, 442] width 1412 height 596
click at [144, 219] on span "Client Profile" at bounding box center [188, 223] width 335 height 27
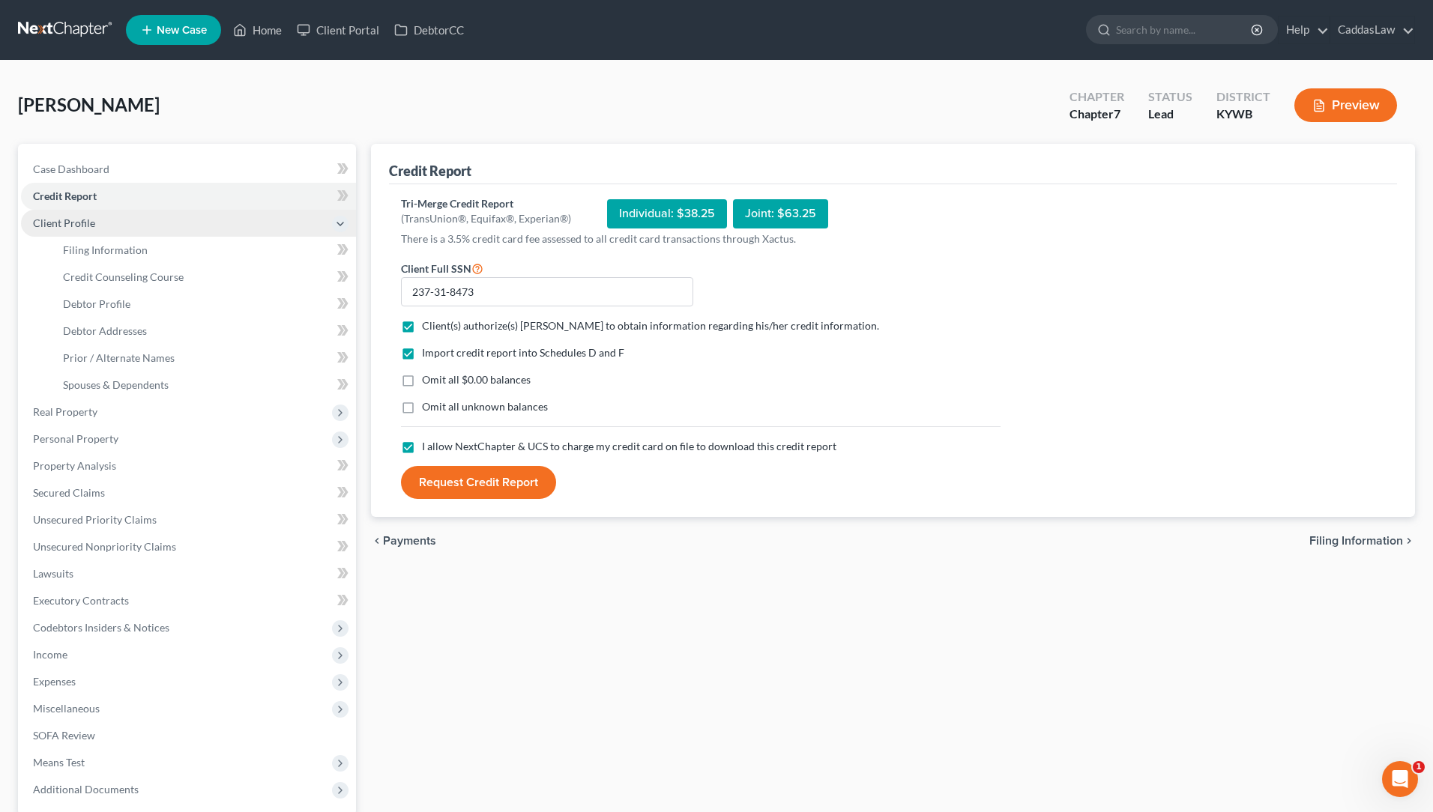
click at [136, 235] on span "Client Profile" at bounding box center [188, 223] width 335 height 27
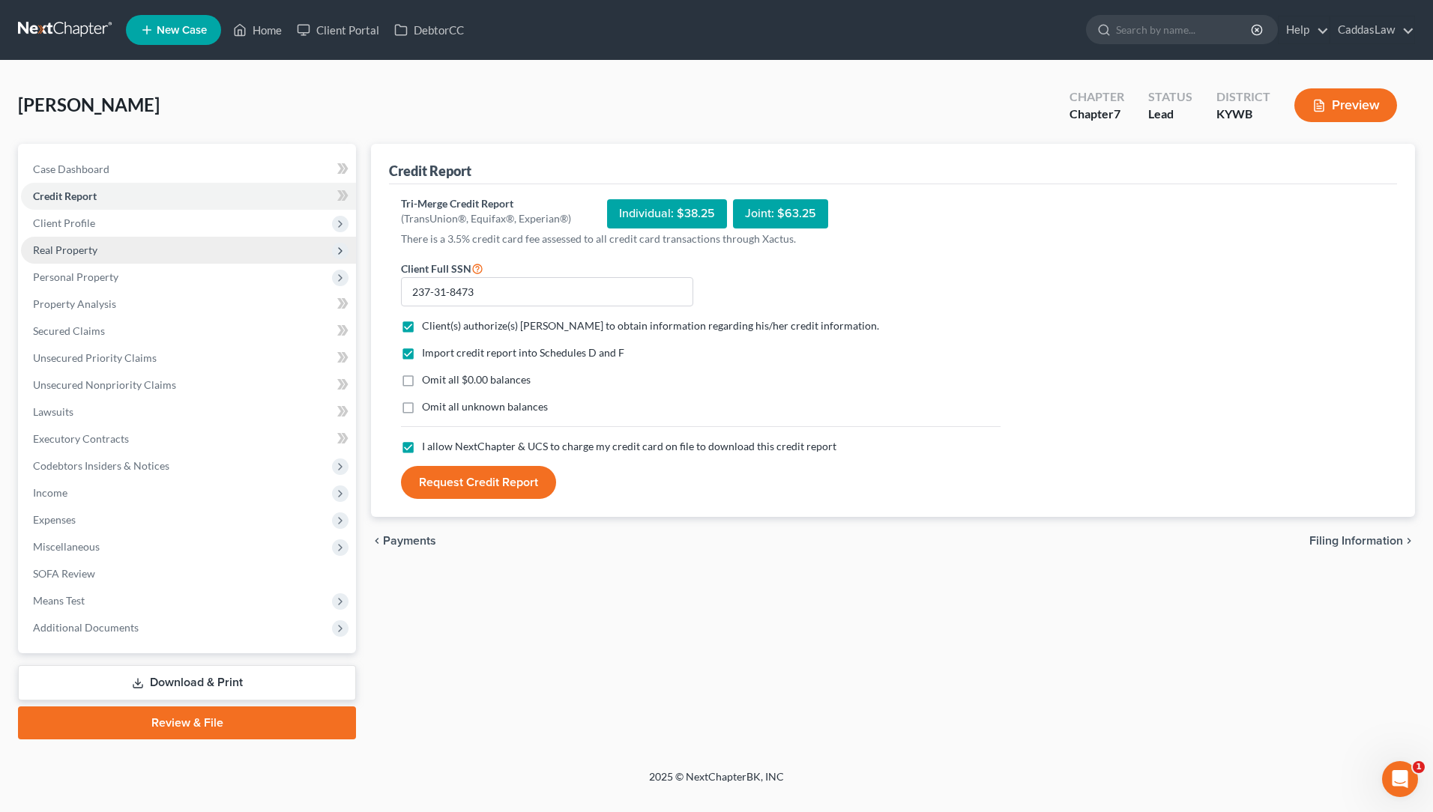
click at [134, 243] on span "Real Property" at bounding box center [188, 250] width 335 height 27
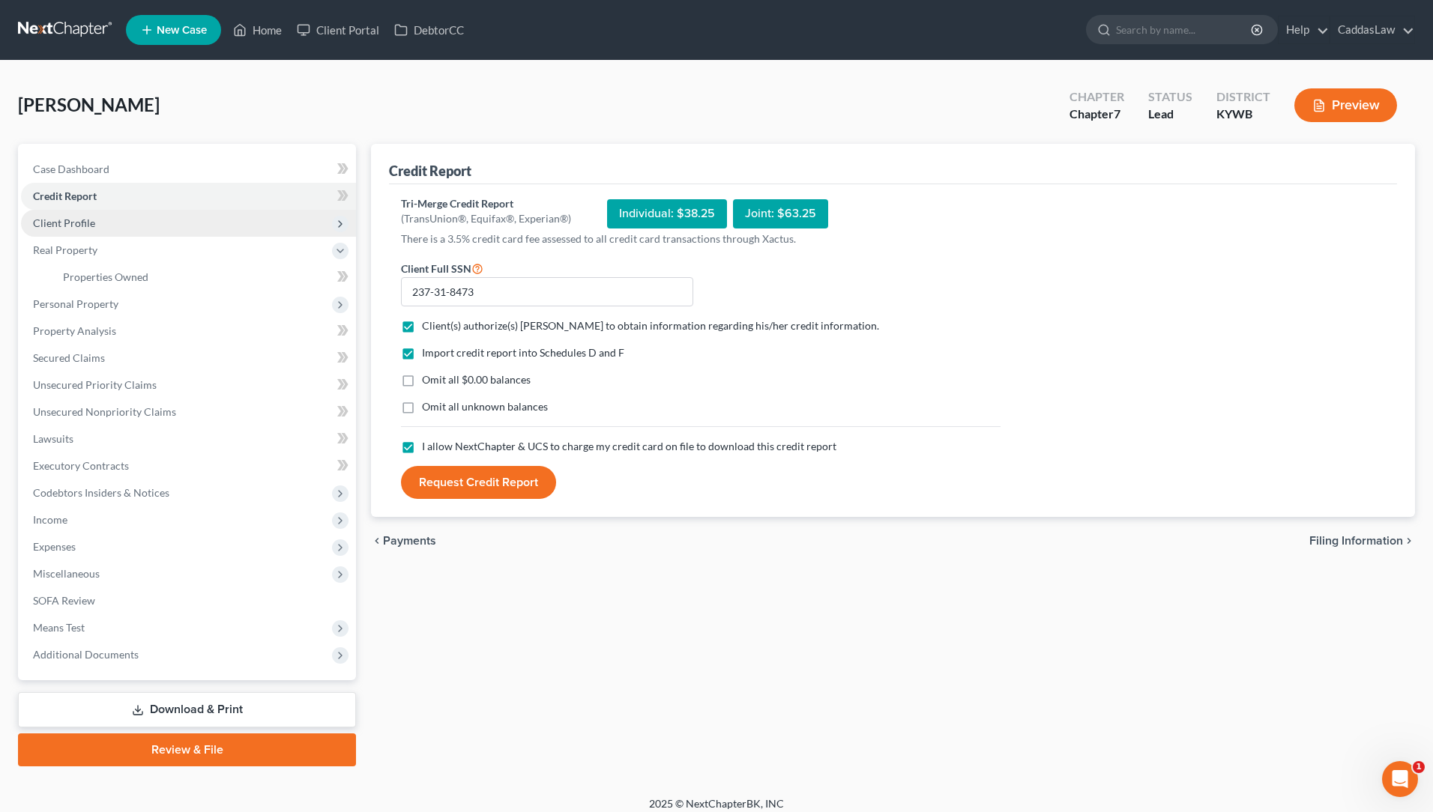
click at [134, 225] on span "Client Profile" at bounding box center [188, 223] width 335 height 27
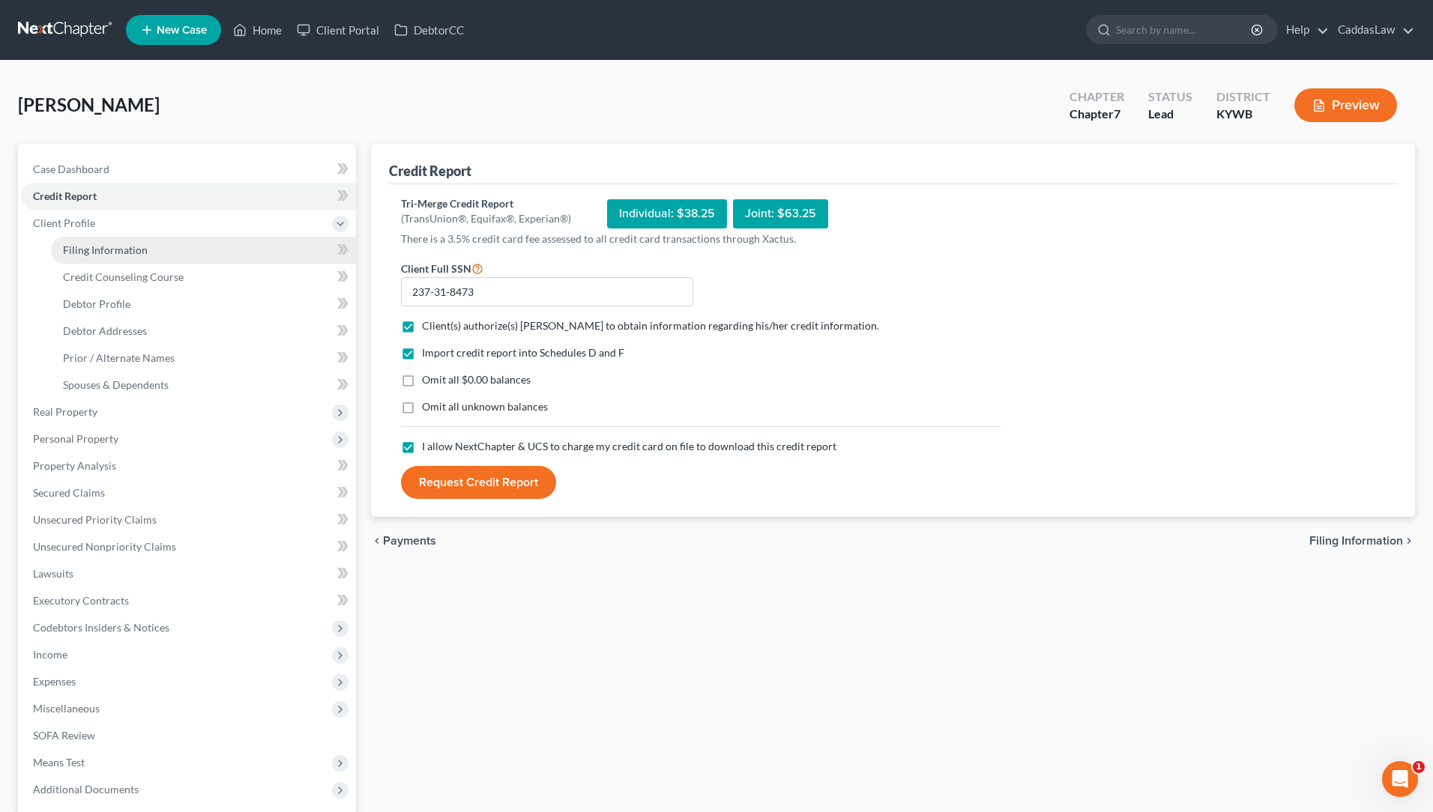
click at [124, 250] on span "Filing Information" at bounding box center [105, 250] width 85 height 13
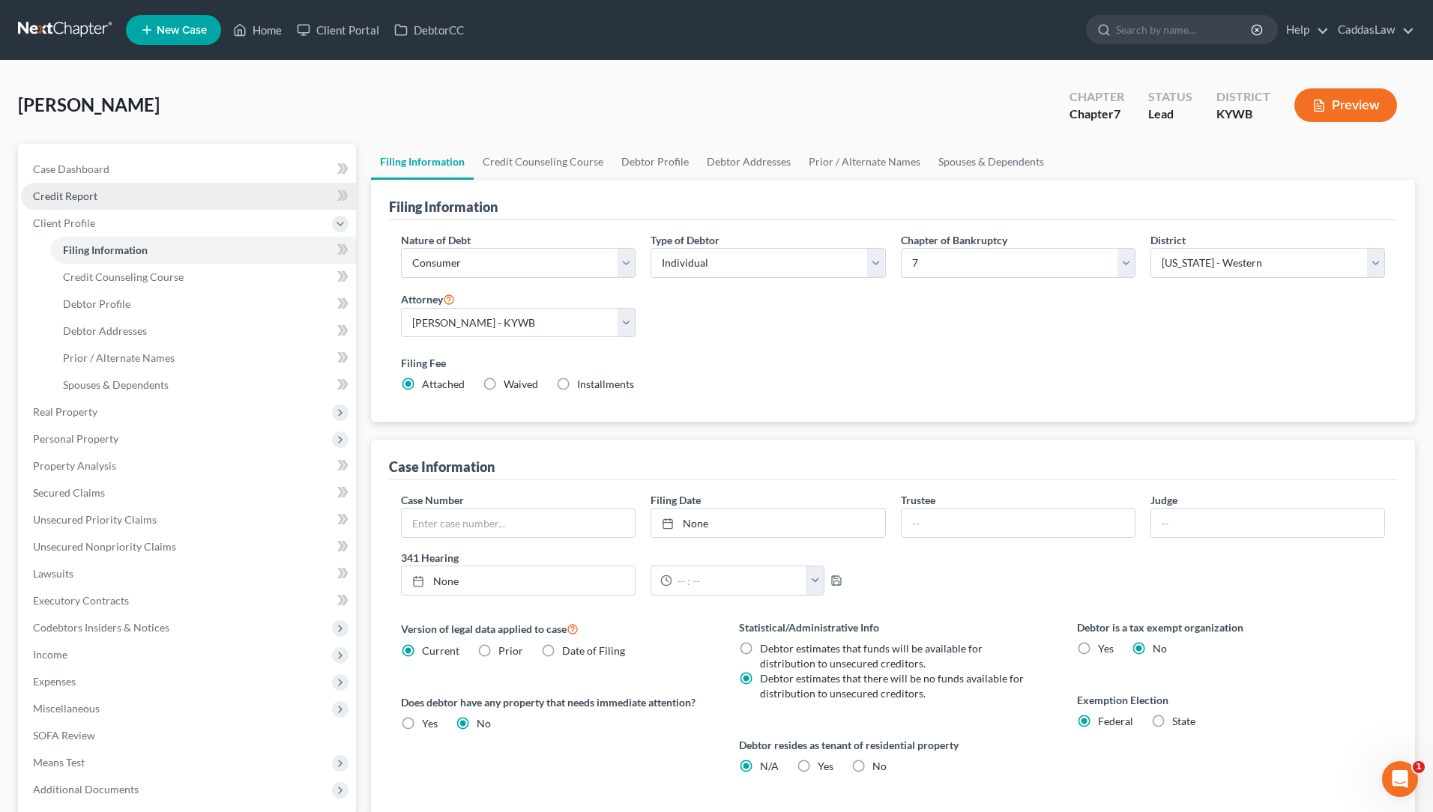
click at [101, 197] on link "Credit Report" at bounding box center [188, 196] width 335 height 27
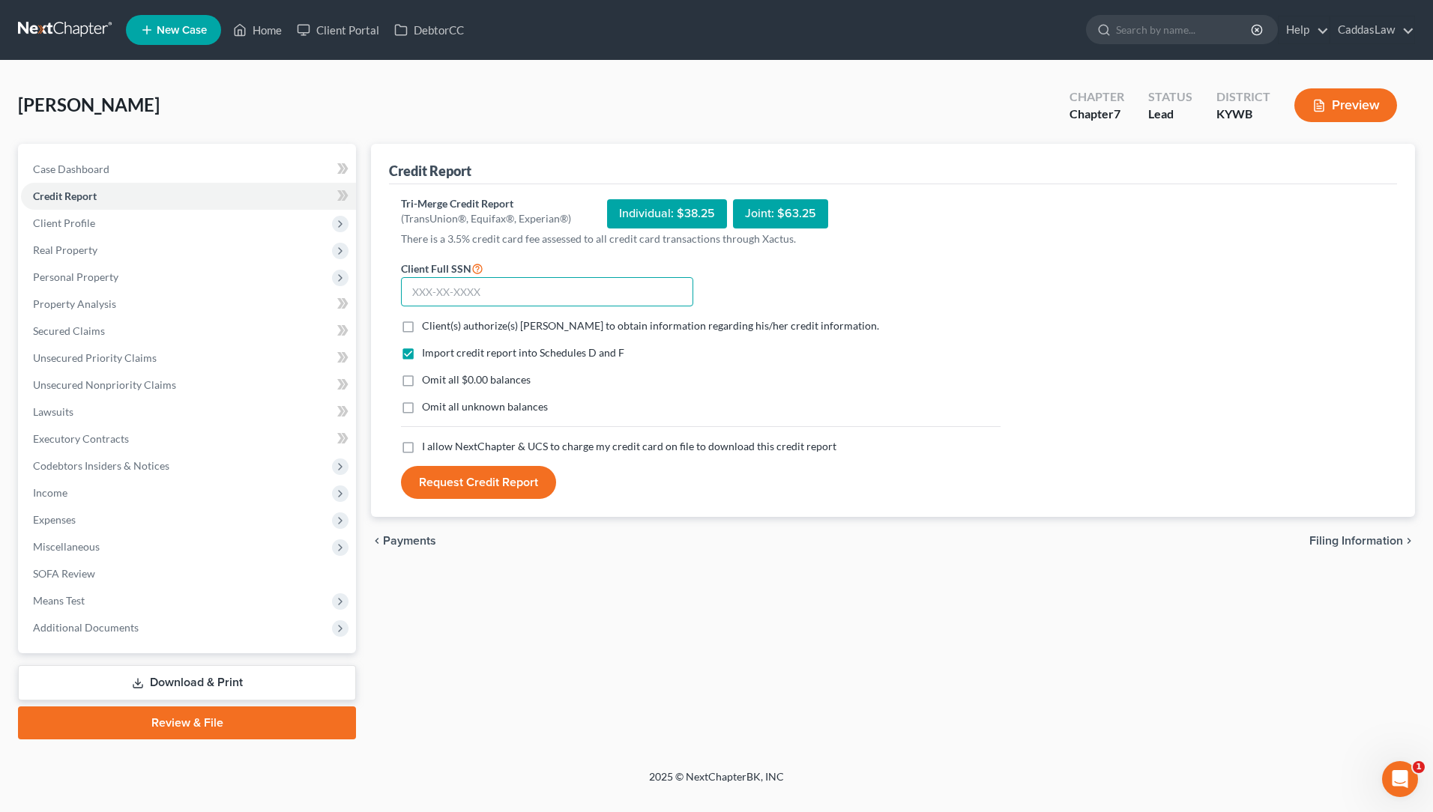
click at [548, 292] on input "text" at bounding box center [547, 292] width 292 height 30
paste input "237-31-8473"
click at [422, 326] on label "Client(s) authorize(s) [PERSON_NAME] to obtain information regarding his/her cr…" at bounding box center [650, 326] width 457 height 15
click at [428, 326] on input "Client(s) authorize(s) [PERSON_NAME] to obtain information regarding his/her cr…" at bounding box center [433, 324] width 10 height 10
click at [422, 449] on label "I allow NextChapter & UCS to charge my credit card on file to download this cre…" at bounding box center [629, 446] width 414 height 15
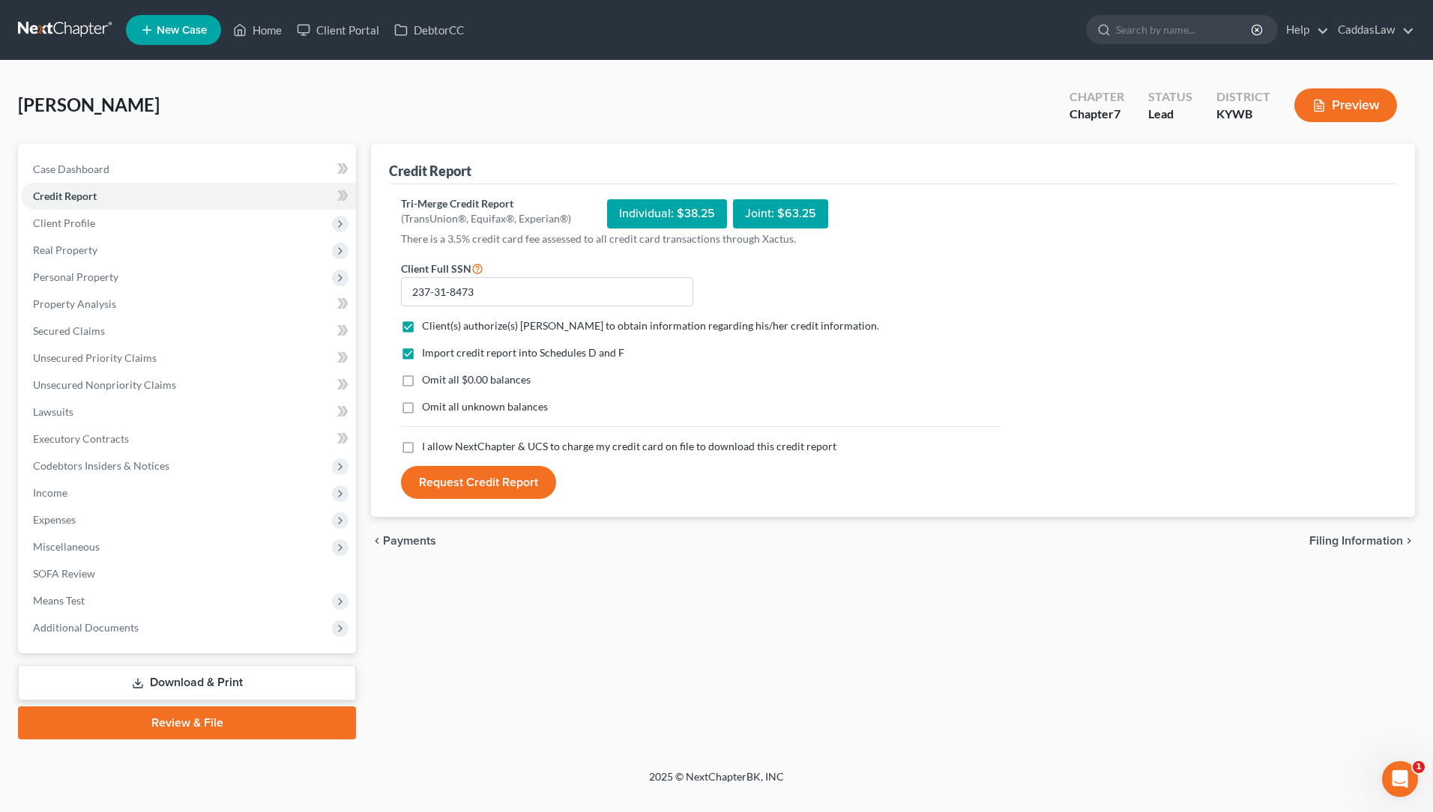
click at [428, 449] on input "I allow NextChapter & UCS to charge my credit card on file to download this cre…" at bounding box center [433, 444] width 10 height 10
click at [512, 483] on button "Request Credit Report" at bounding box center [478, 482] width 155 height 33
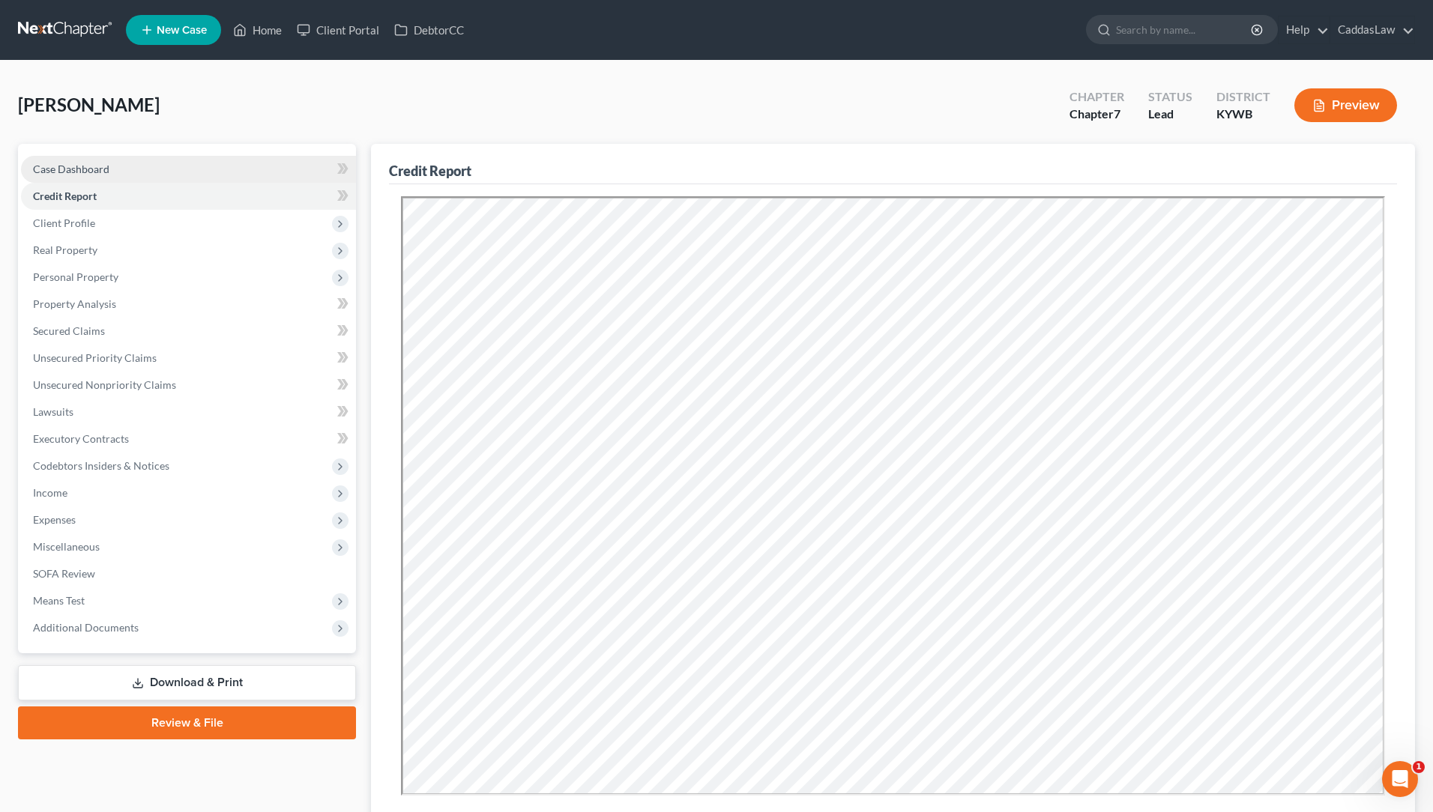
click at [61, 172] on span "Case Dashboard" at bounding box center [71, 169] width 76 height 13
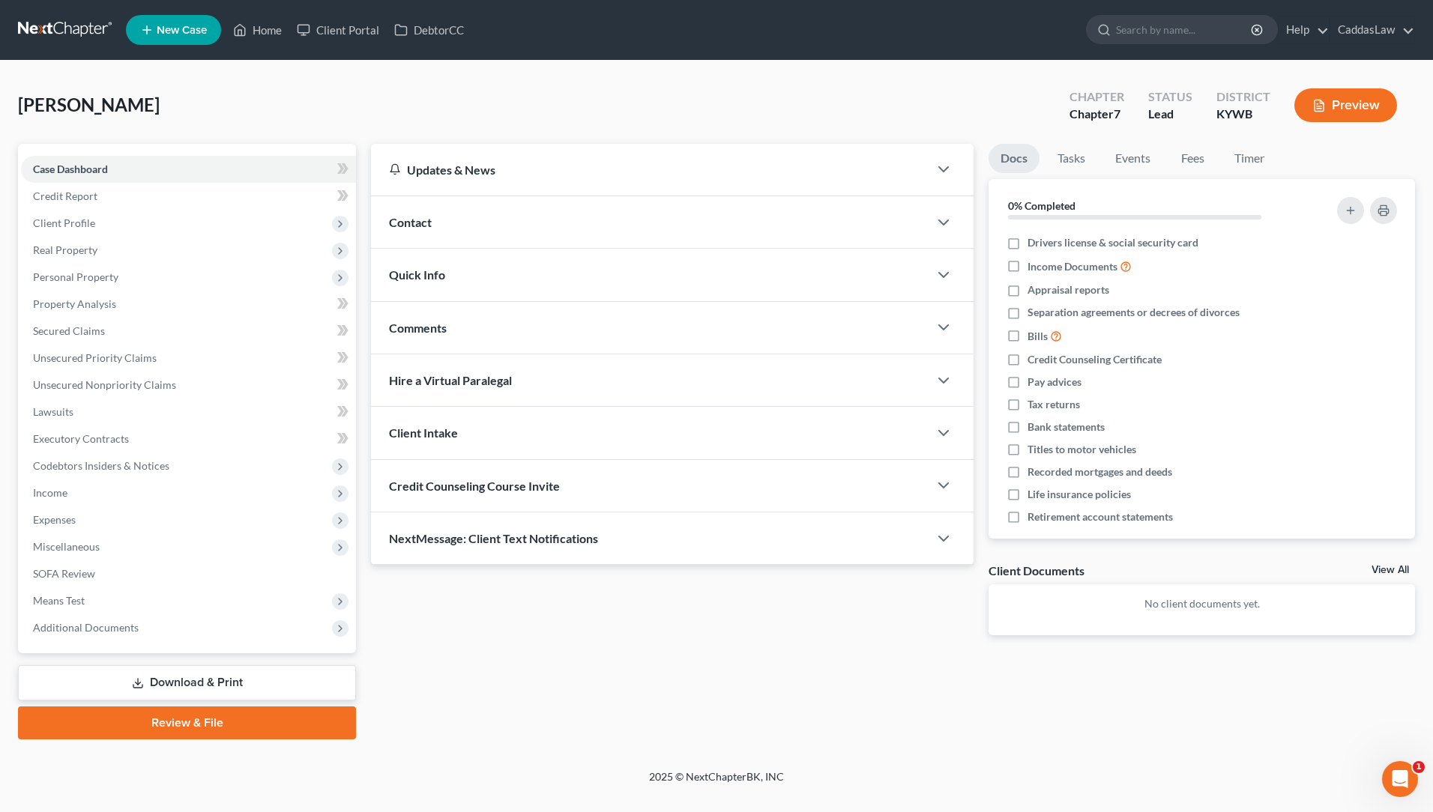
click at [458, 501] on div "Credit Counseling Course Invite" at bounding box center [650, 486] width 558 height 52
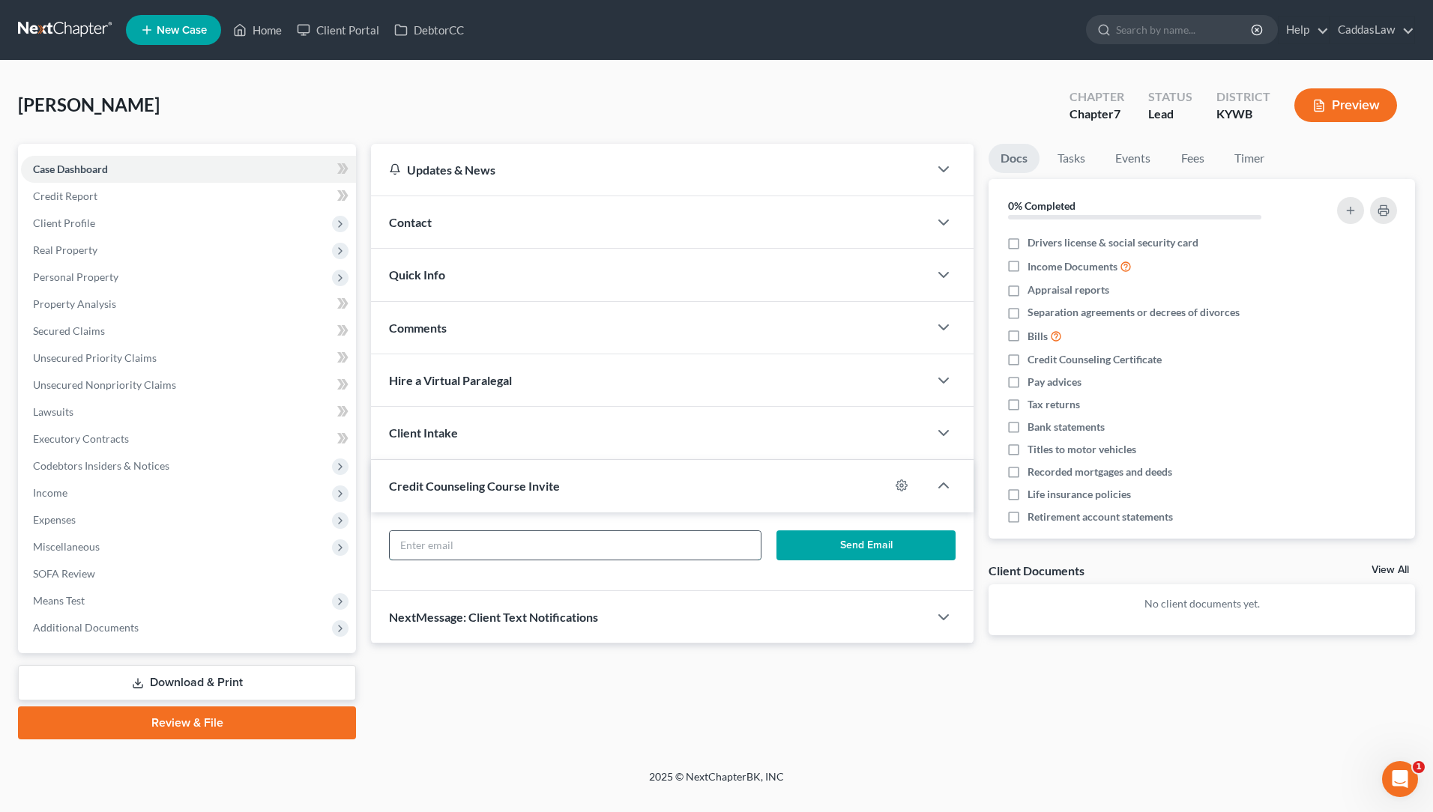
click at [538, 549] on input "text" at bounding box center [575, 545] width 371 height 28
click at [848, 545] on button "Send Email" at bounding box center [865, 546] width 179 height 30
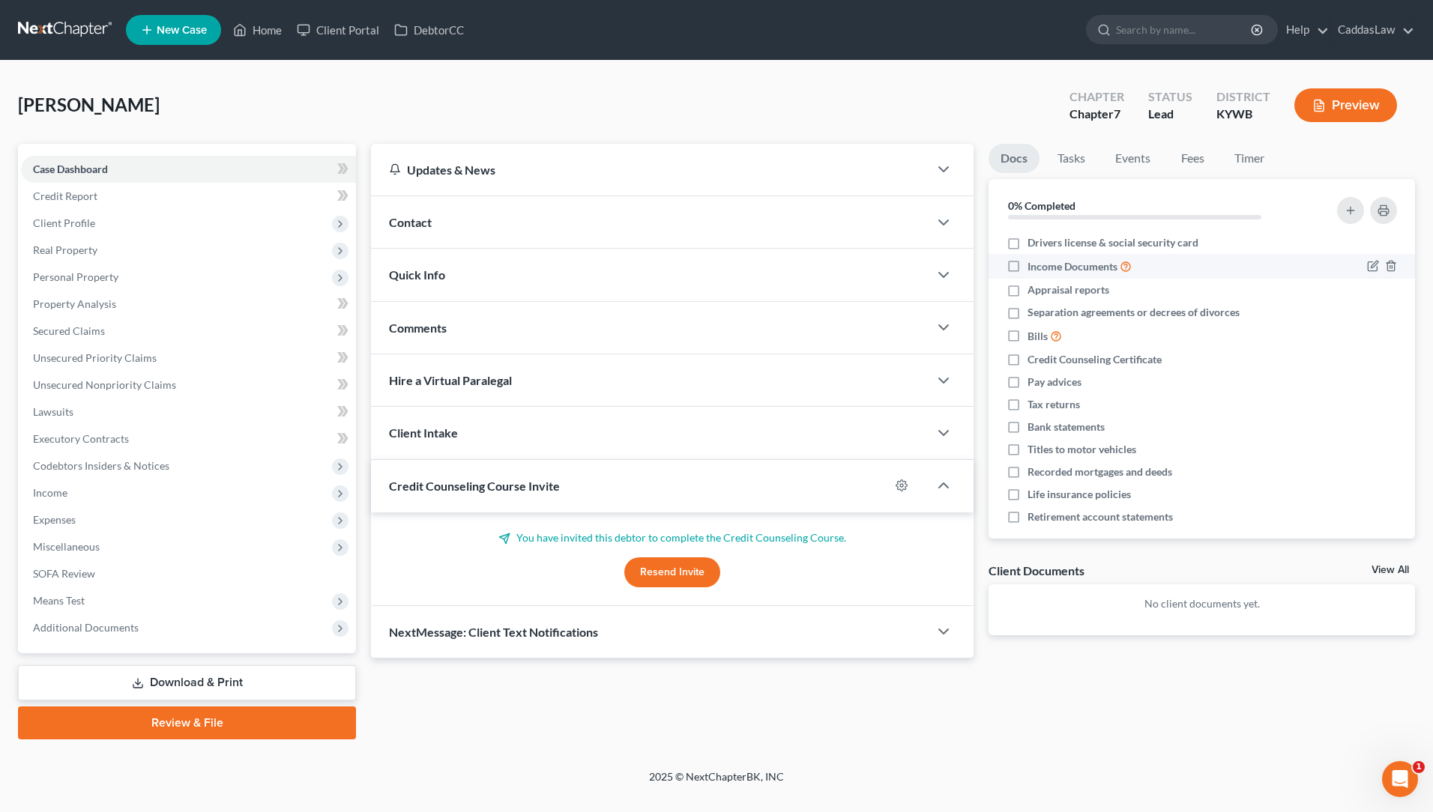
click at [1028, 265] on label "Income Documents" at bounding box center [1080, 266] width 104 height 17
click at [1034, 265] on input "Income Documents" at bounding box center [1039, 263] width 10 height 10
click at [1028, 295] on label "Appraisal reports" at bounding box center [1069, 290] width 82 height 15
click at [1034, 292] on input "Appraisal reports" at bounding box center [1039, 288] width 10 height 10
click at [1028, 337] on label "Bills" at bounding box center [1045, 336] width 34 height 17
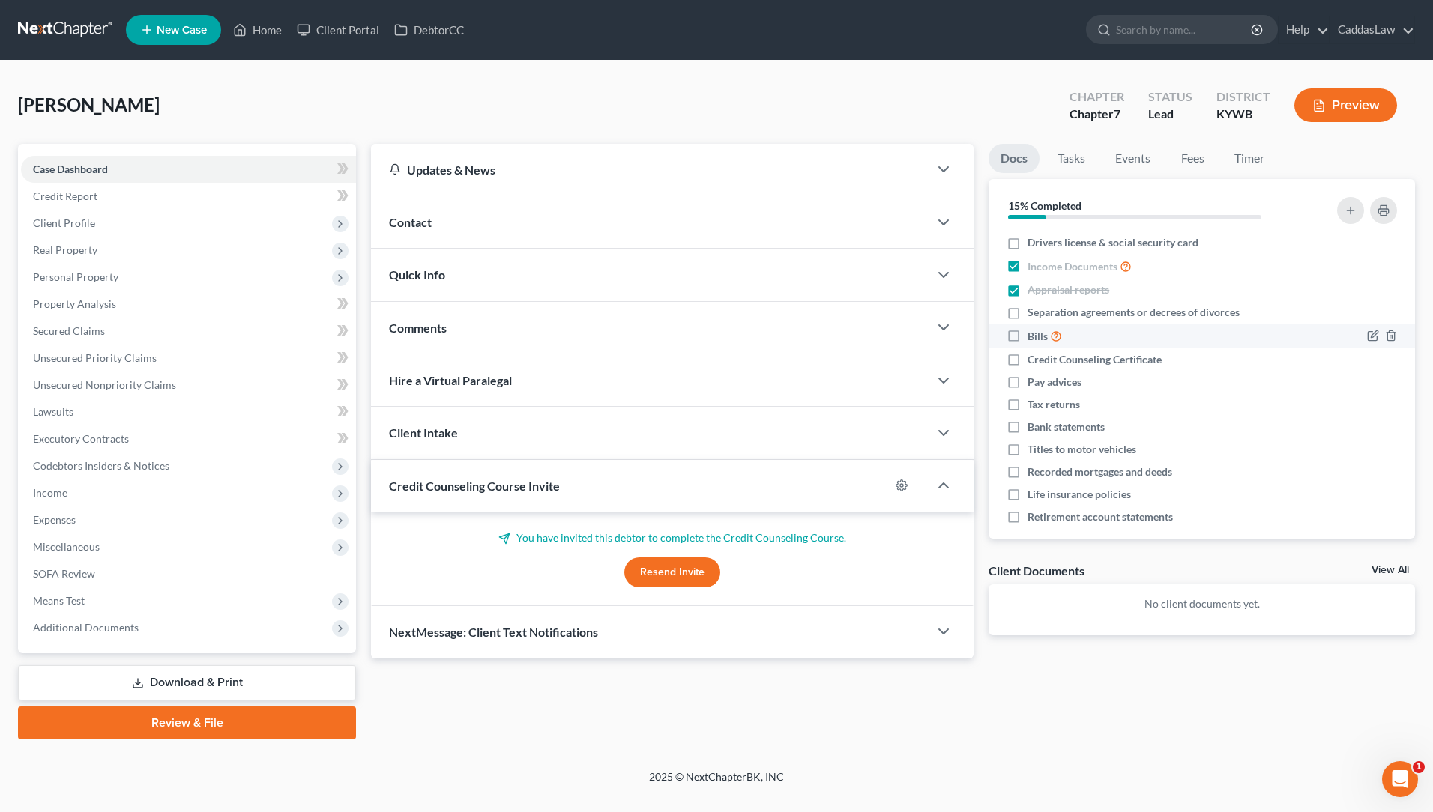
click at [1034, 337] on input "Bills" at bounding box center [1039, 333] width 10 height 10
click at [1028, 316] on label "Separation agreements or decrees of divorces" at bounding box center [1134, 312] width 212 height 15
click at [1034, 315] on input "Separation agreements or decrees of divorces" at bounding box center [1039, 310] width 10 height 10
click at [1028, 381] on label "Pay advices" at bounding box center [1055, 382] width 54 height 15
click at [1034, 381] on input "Pay advices" at bounding box center [1039, 380] width 10 height 10
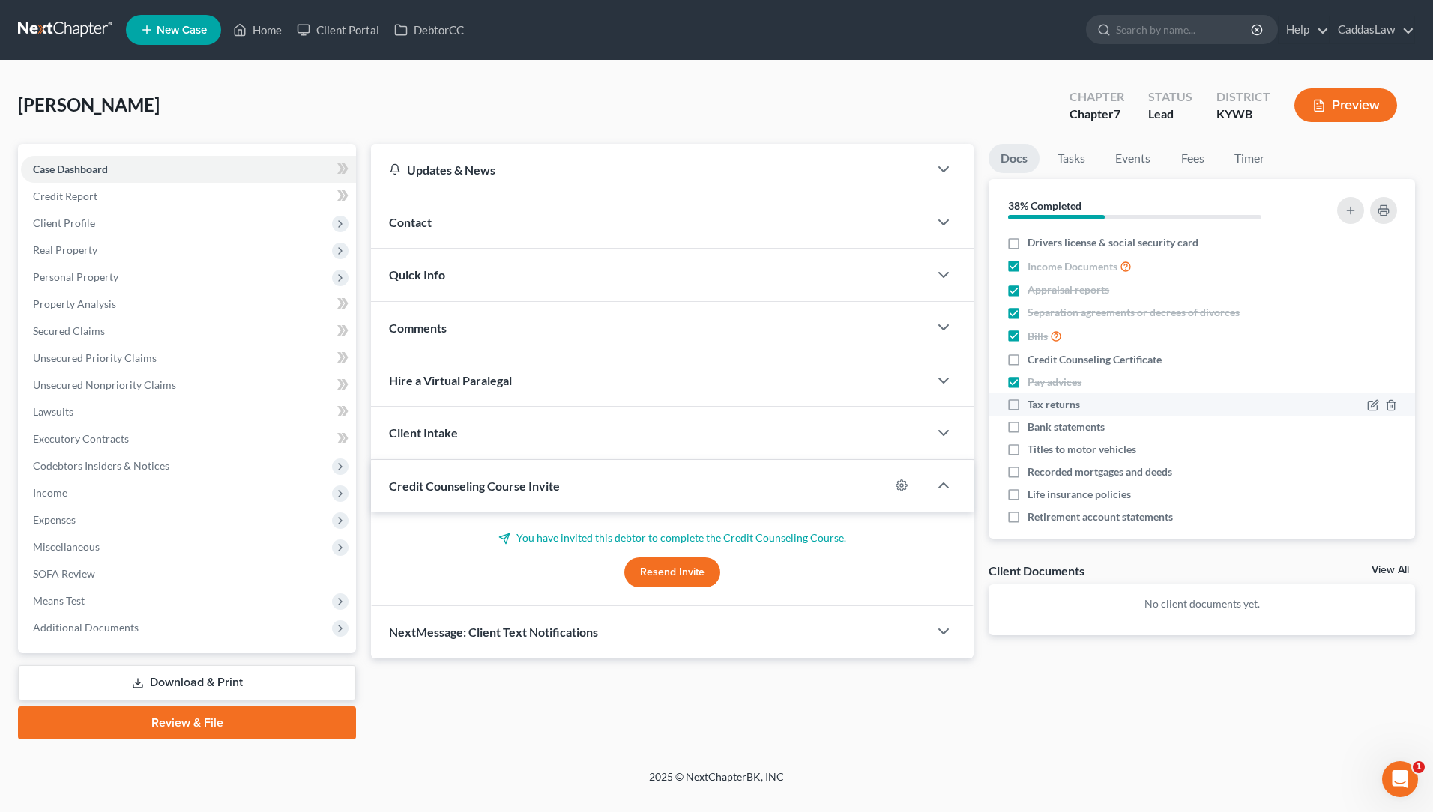
click at [1028, 402] on label "Tax returns" at bounding box center [1054, 404] width 52 height 15
click at [1034, 402] on input "Tax returns" at bounding box center [1039, 402] width 10 height 10
click at [1028, 429] on label "Bank statements" at bounding box center [1066, 427] width 77 height 15
click at [1034, 429] on input "Bank statements" at bounding box center [1039, 425] width 10 height 10
click at [1028, 449] on label "Titles to motor vehicles" at bounding box center [1082, 449] width 109 height 15
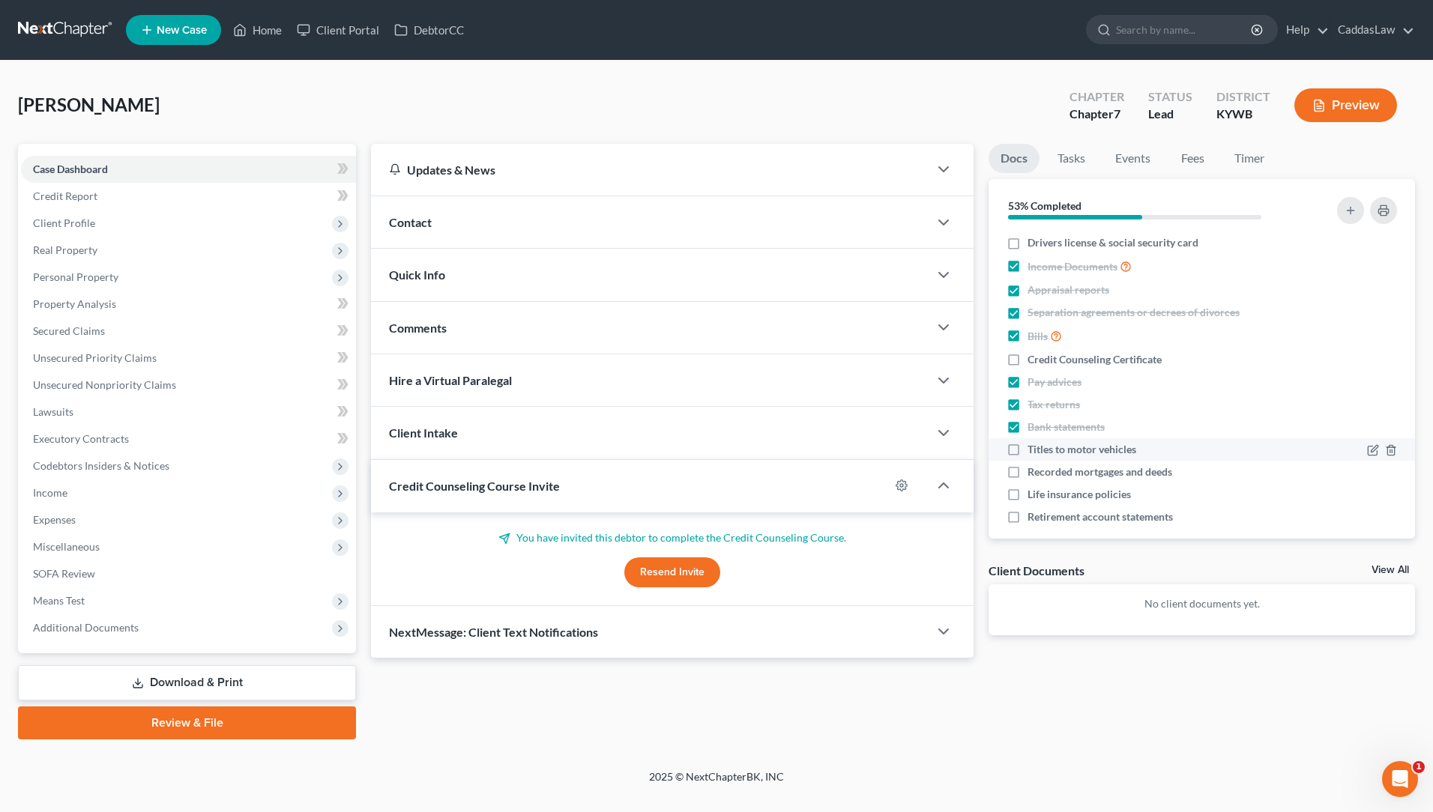
click at [1034, 449] on input "Titles to motor vehicles" at bounding box center [1039, 447] width 10 height 10
click at [1028, 473] on label "Recorded mortgages and deeds" at bounding box center [1100, 472] width 145 height 15
click at [1034, 473] on input "Recorded mortgages and deeds" at bounding box center [1039, 470] width 10 height 10
click at [1028, 492] on label "Life insurance policies" at bounding box center [1079, 494] width 103 height 15
click at [1034, 492] on input "Life insurance policies" at bounding box center [1039, 492] width 10 height 10
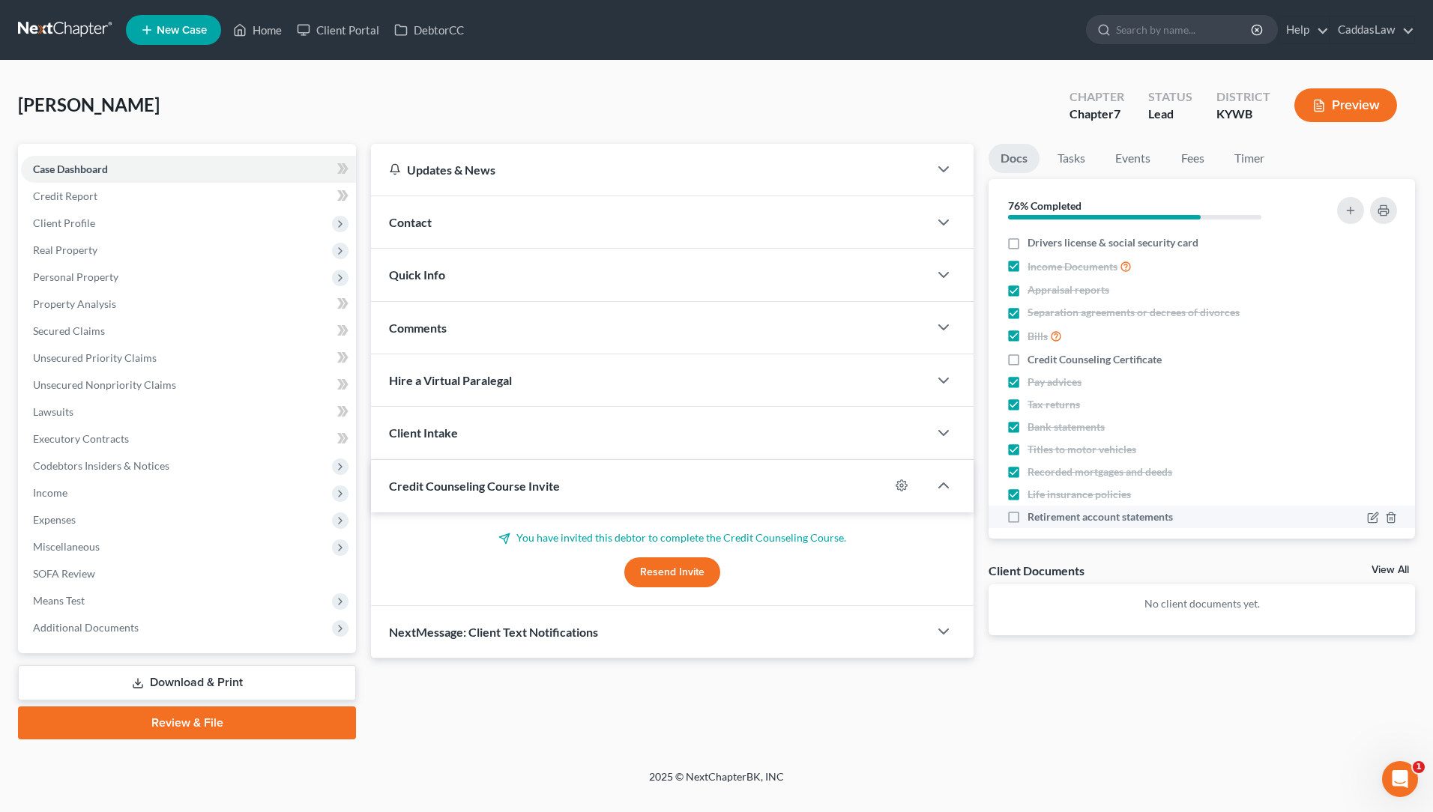
click at [1028, 515] on label "Retirement account statements" at bounding box center [1100, 517] width 145 height 15
click at [1034, 515] on input "Retirement account statements" at bounding box center [1039, 515] width 10 height 10
